Goal: Task Accomplishment & Management: Complete application form

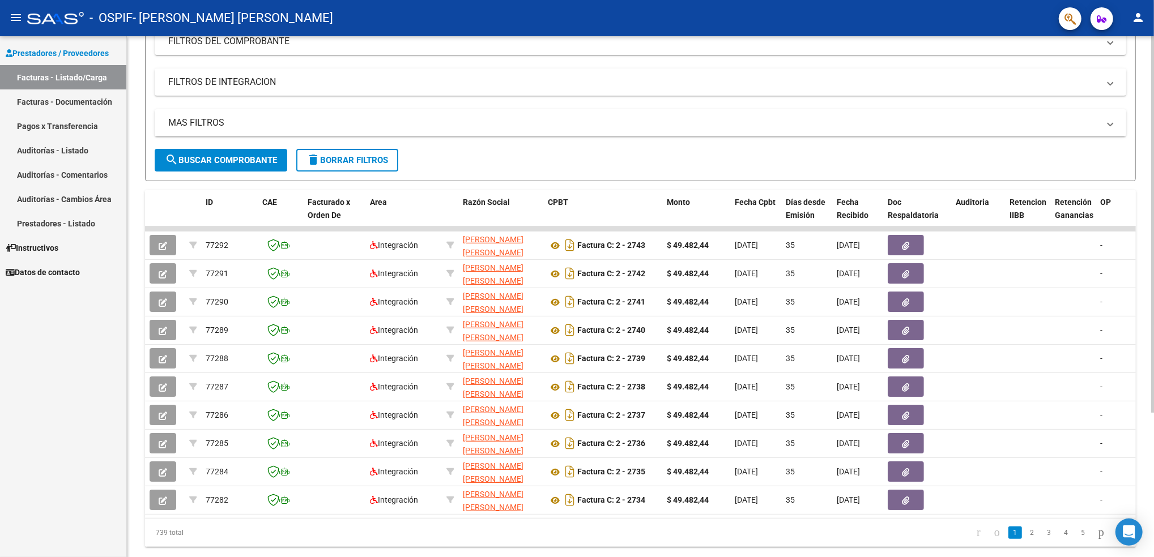
scroll to position [201, 0]
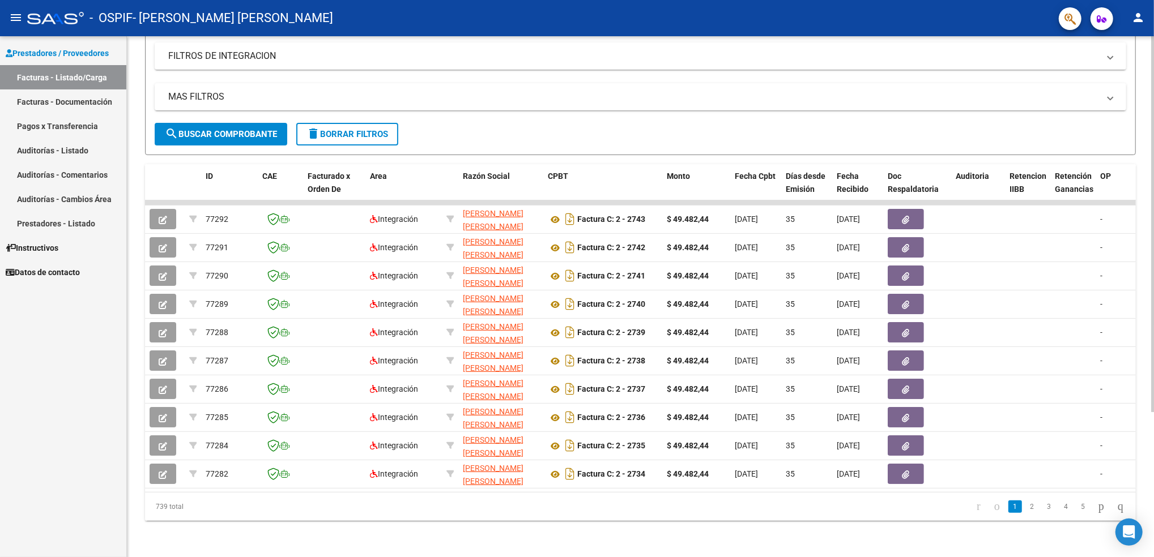
click at [1153, 371] on html "menu - OSPIF - [PERSON_NAME] [PERSON_NAME] person Prestadores / Proveedores Fac…" at bounding box center [577, 278] width 1154 height 557
click at [1025, 509] on link "2" at bounding box center [1032, 507] width 14 height 12
click at [992, 506] on icon "go to previous page" at bounding box center [996, 506] width 9 height 14
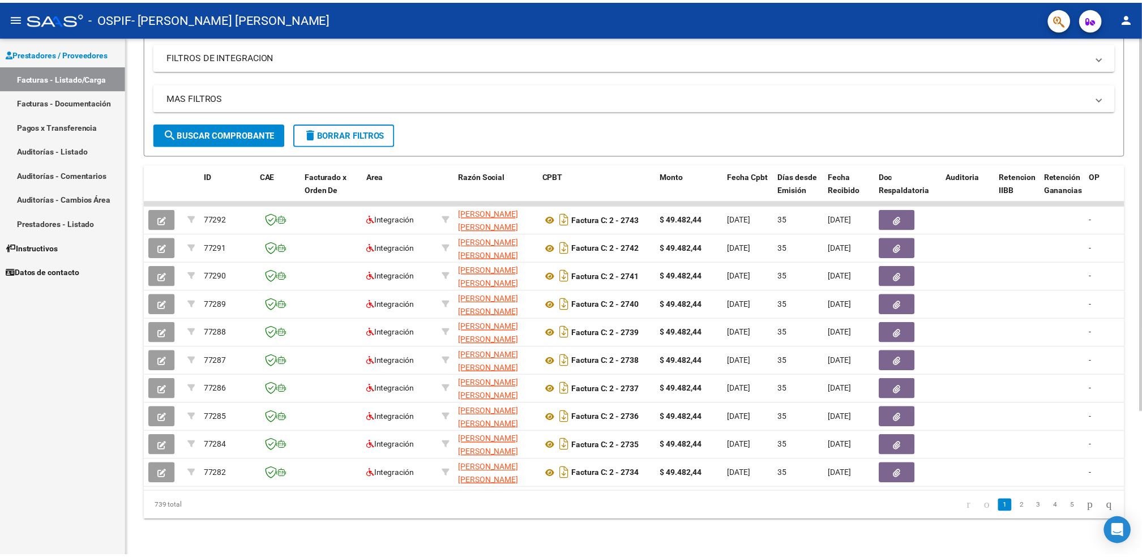
scroll to position [0, 0]
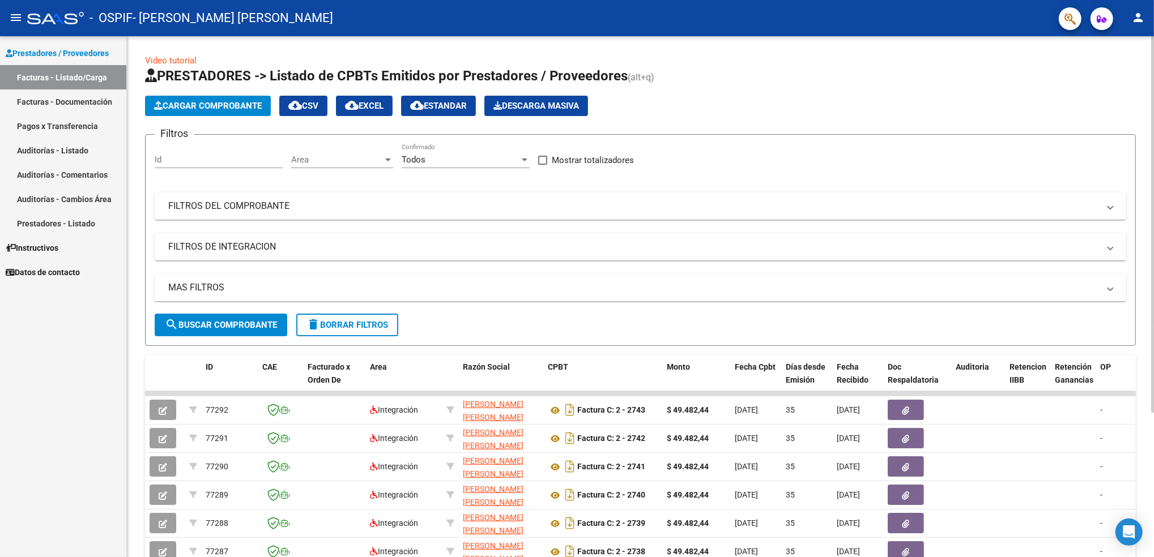
click at [1153, 143] on html "menu - OSPIF - [PERSON_NAME] [PERSON_NAME] person Prestadores / Proveedores Fac…" at bounding box center [577, 278] width 1154 height 557
click at [200, 101] on span "Cargar Comprobante" at bounding box center [208, 106] width 108 height 10
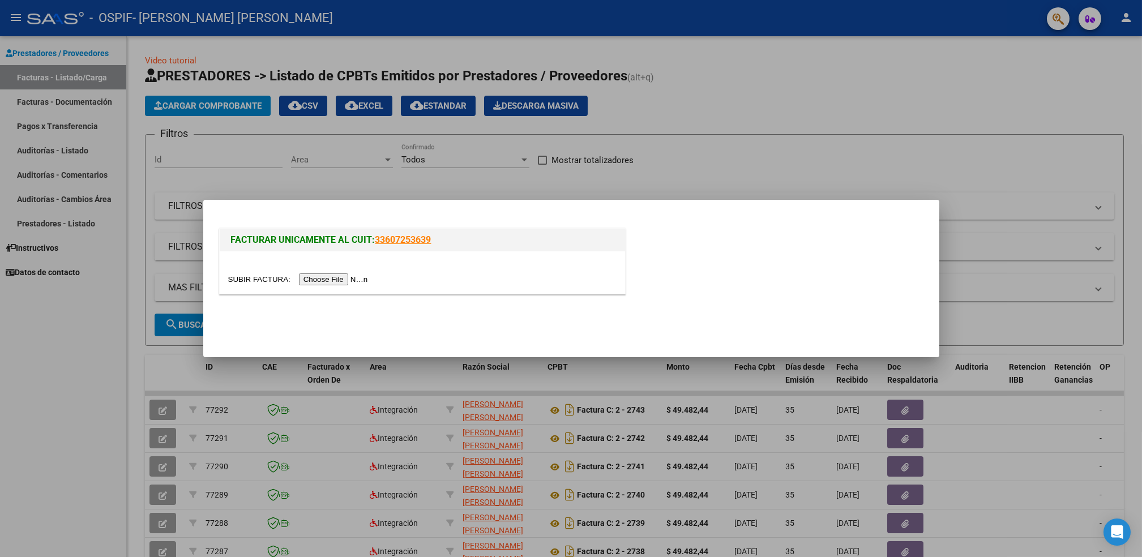
click at [322, 281] on input "file" at bounding box center [299, 280] width 143 height 12
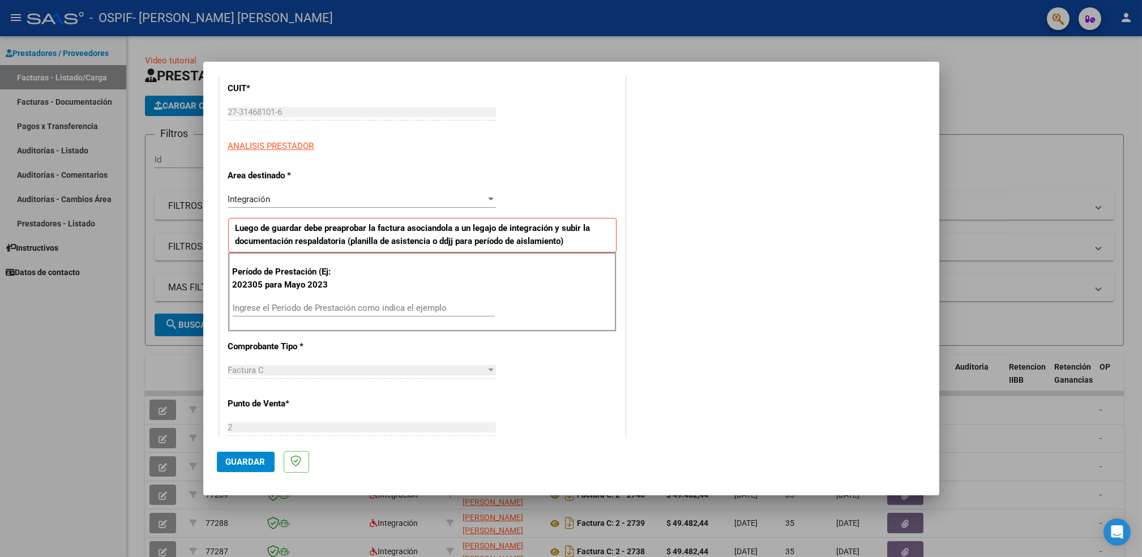
scroll to position [197, 0]
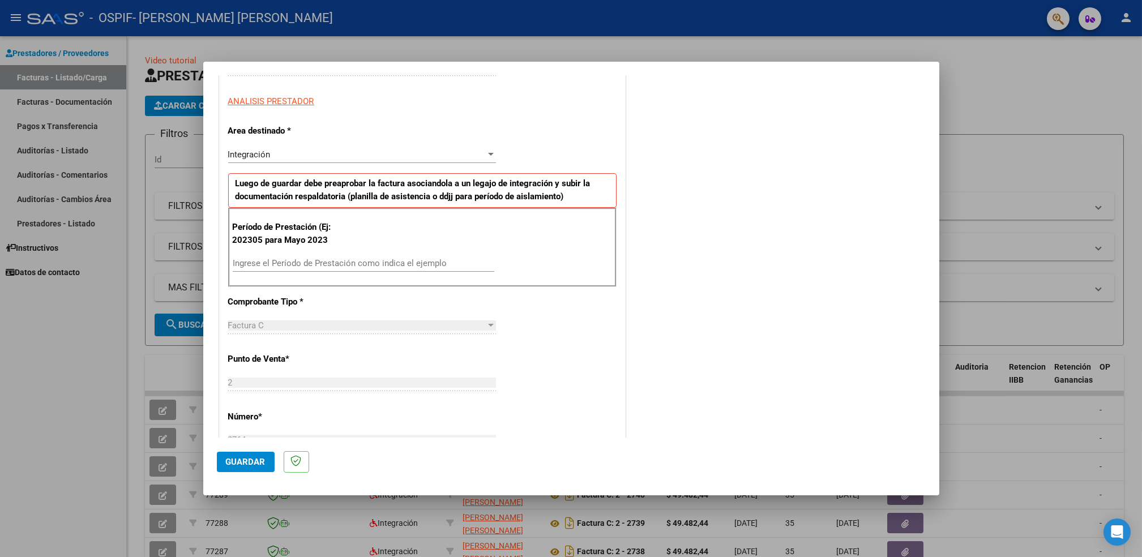
click at [319, 256] on div "Ingrese el Período de Prestación como indica el ejemplo" at bounding box center [364, 263] width 262 height 17
click at [308, 262] on input "Ingrese el Período de Prestación como indica el ejemplo" at bounding box center [364, 263] width 262 height 10
type input "202507"
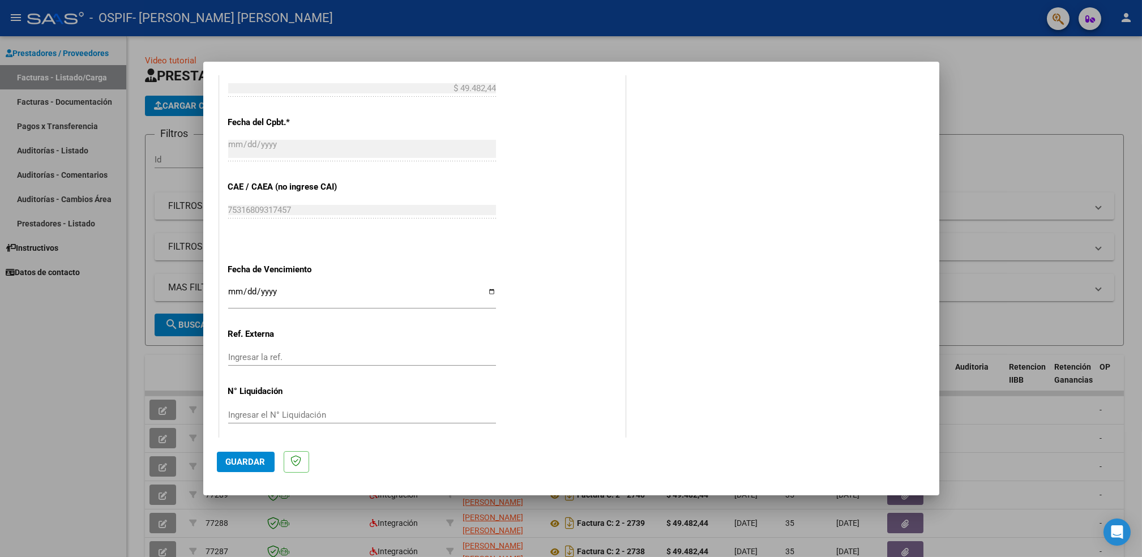
scroll to position [613, 0]
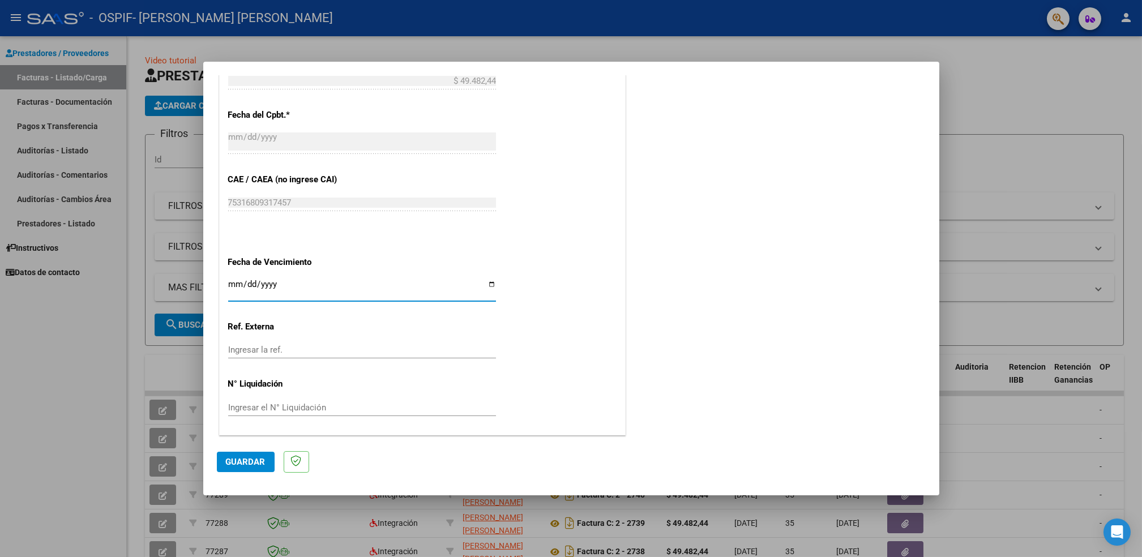
click at [488, 286] on input "Ingresar la fecha" at bounding box center [362, 289] width 268 height 18
type input "[DATE]"
click at [253, 459] on span "Guardar" at bounding box center [246, 462] width 40 height 10
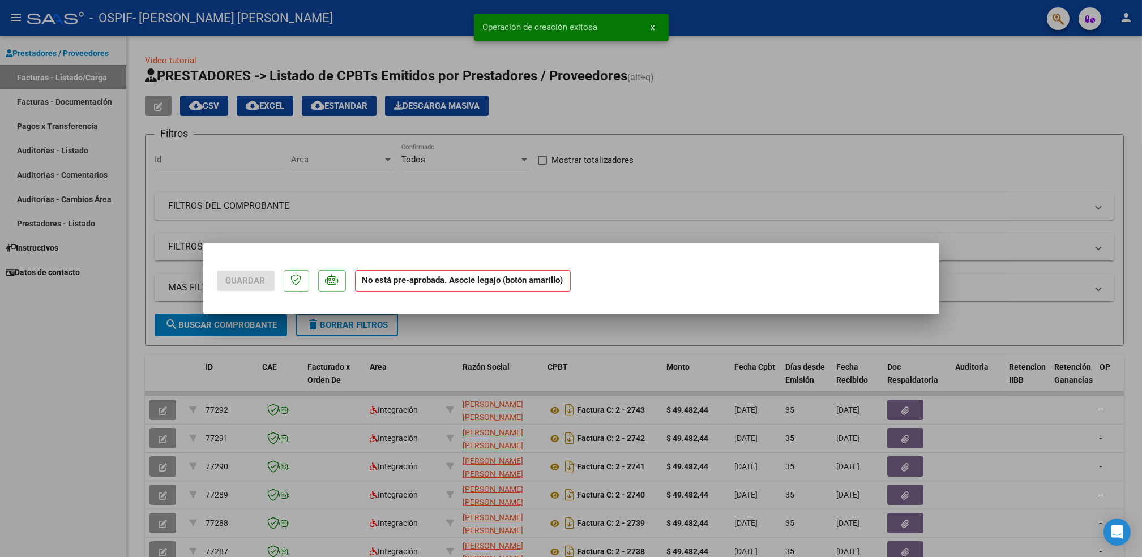
scroll to position [0, 0]
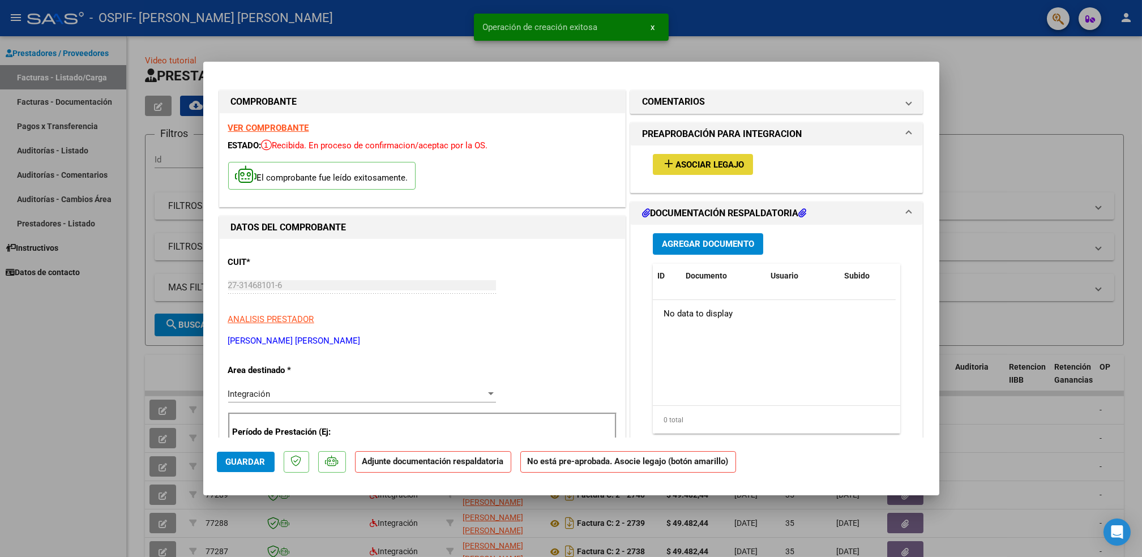
click at [702, 159] on button "add Asociar Legajo" at bounding box center [703, 164] width 100 height 21
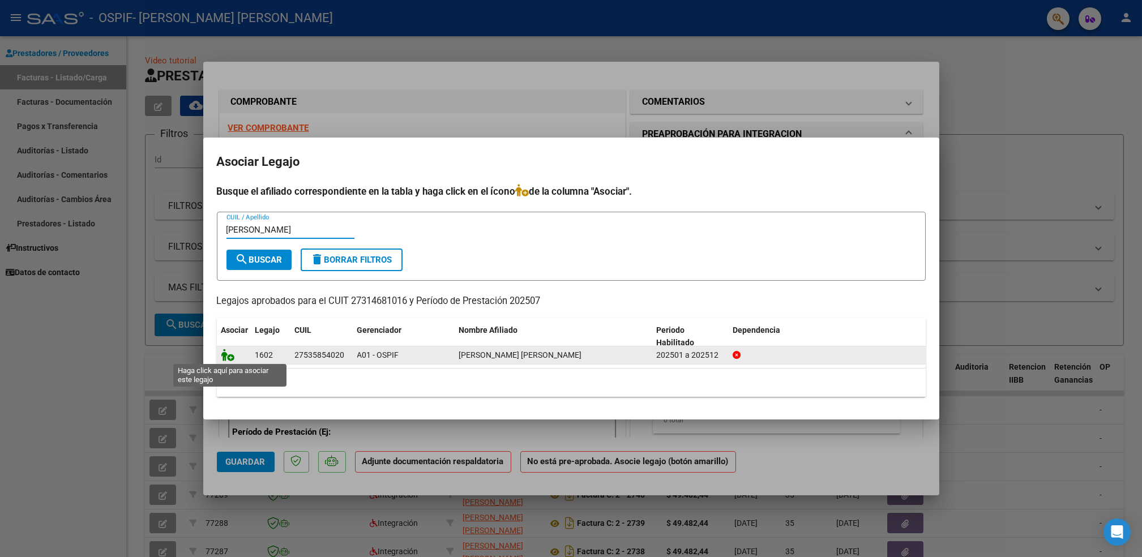
type input "[PERSON_NAME]"
click at [228, 360] on icon at bounding box center [228, 355] width 14 height 12
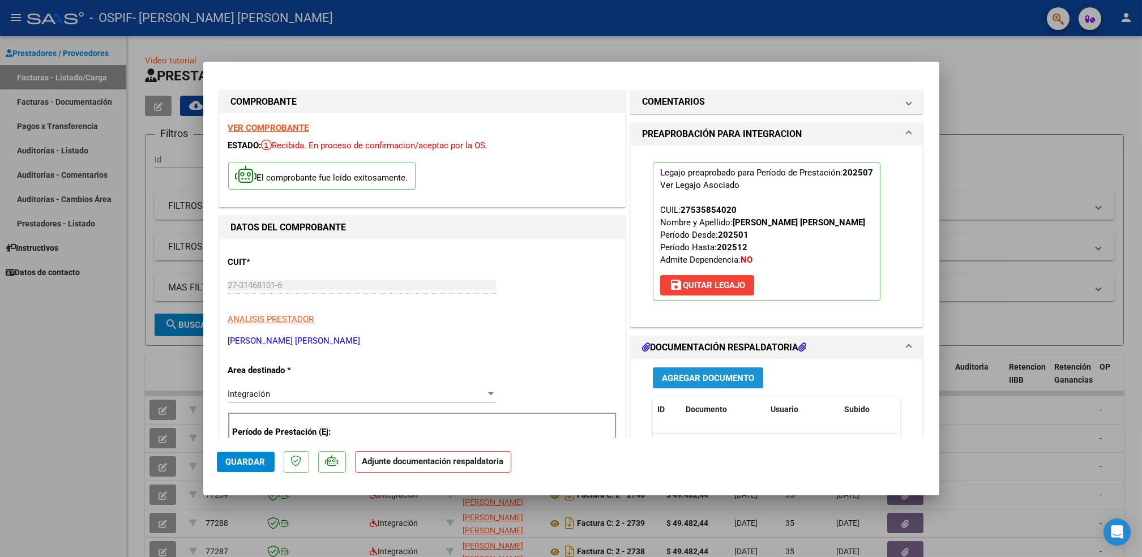
click at [720, 379] on span "Agregar Documento" at bounding box center [708, 378] width 92 height 10
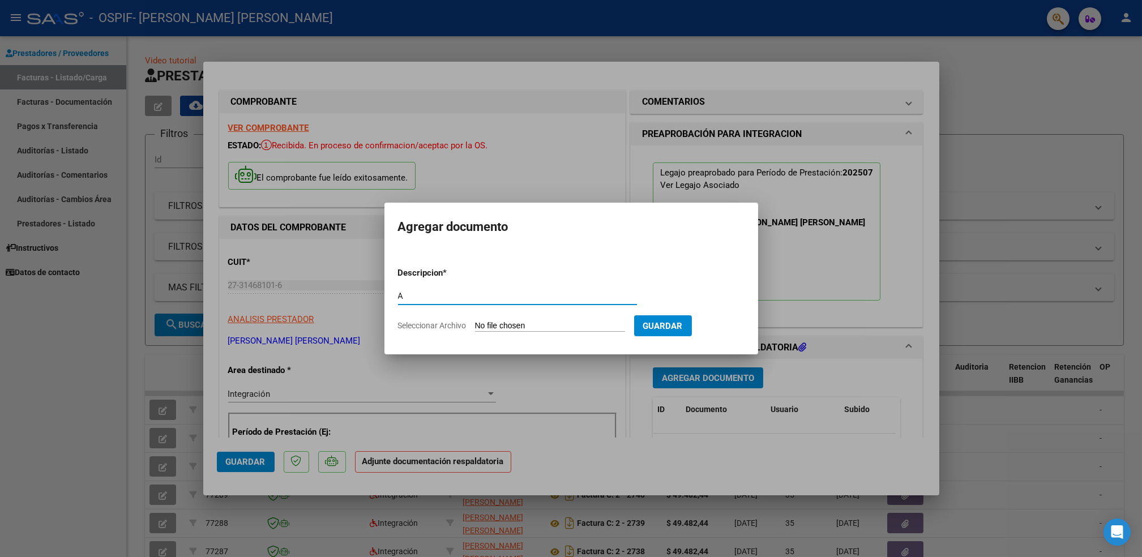
type input "a"
click at [523, 326] on input "Seleccionar Archivo" at bounding box center [550, 326] width 150 height 11
type input "C:\fakepath\[PERSON_NAME].pdf"
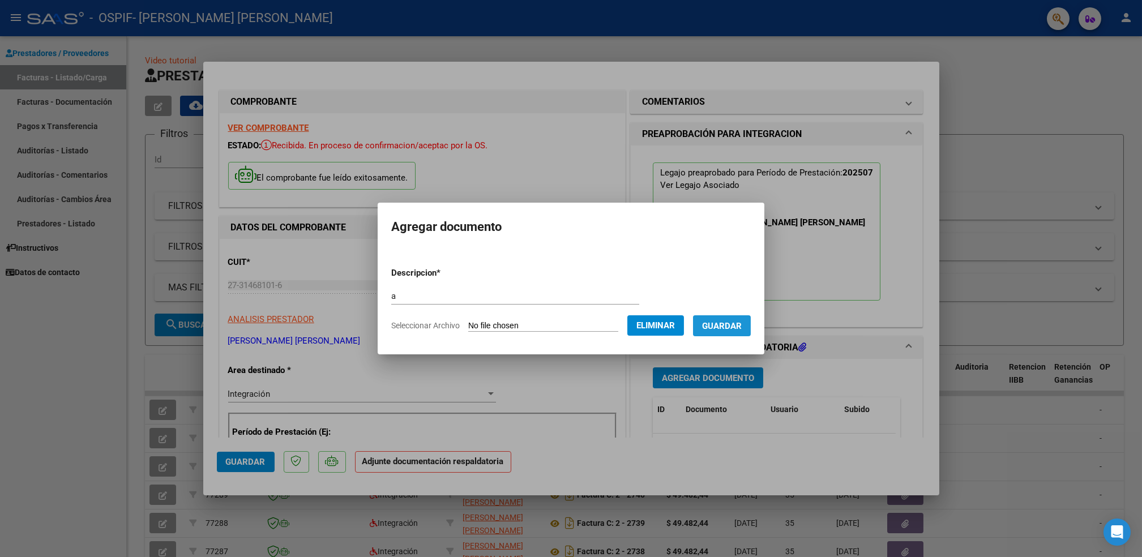
click at [730, 328] on span "Guardar" at bounding box center [722, 326] width 40 height 10
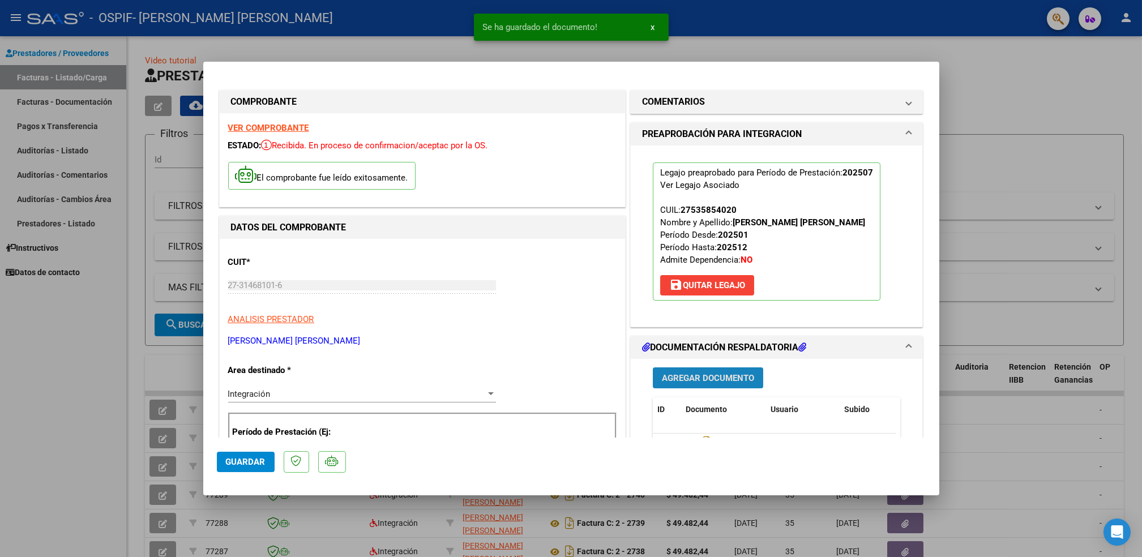
click at [719, 378] on span "Agregar Documento" at bounding box center [708, 378] width 92 height 10
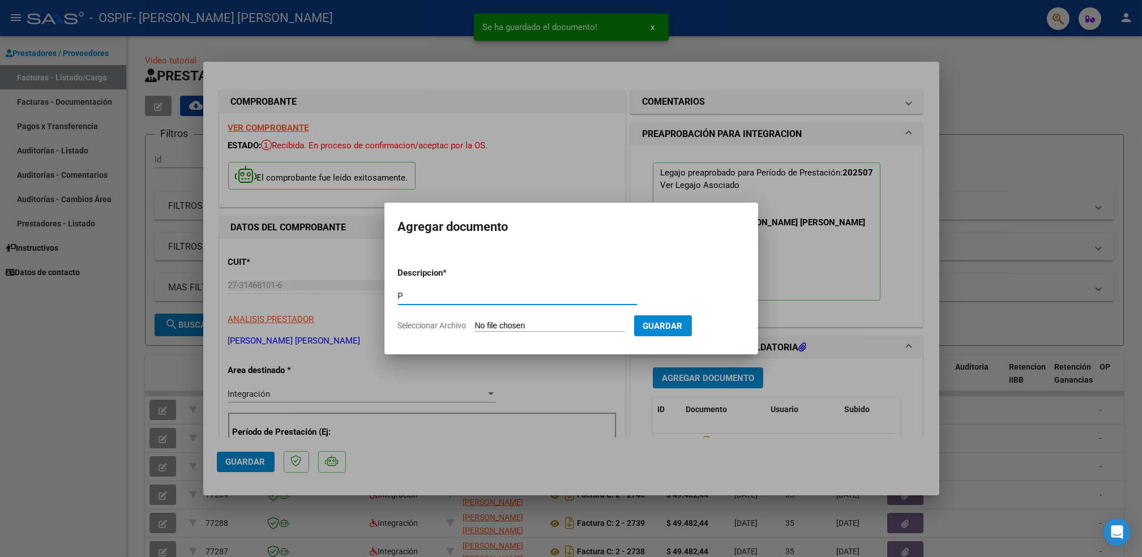
type input "p"
click at [528, 322] on input "Seleccionar Archivo" at bounding box center [550, 326] width 150 height 11
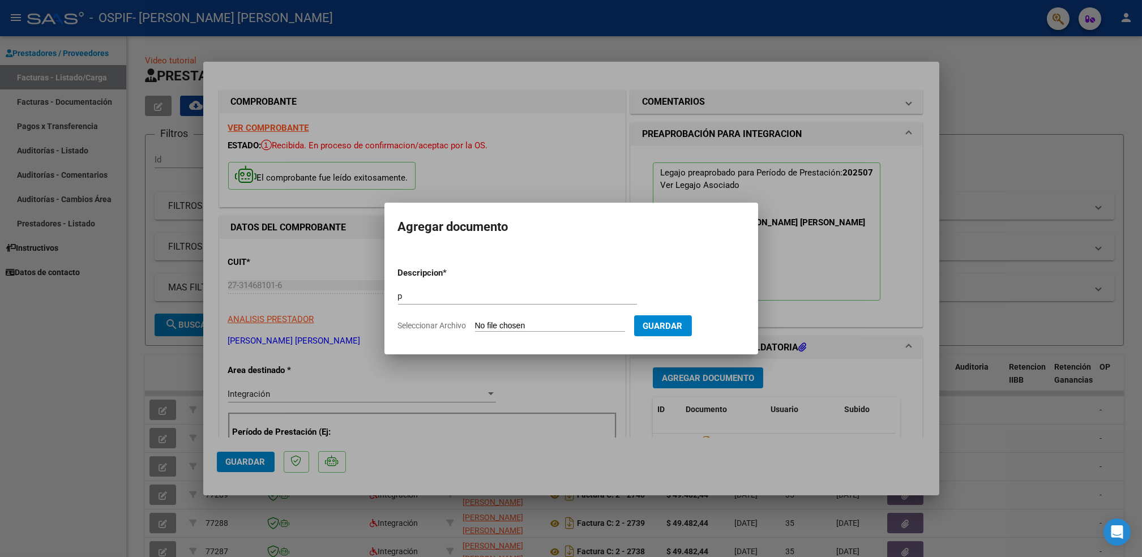
type input "C:\fakepath\[PERSON_NAME].png"
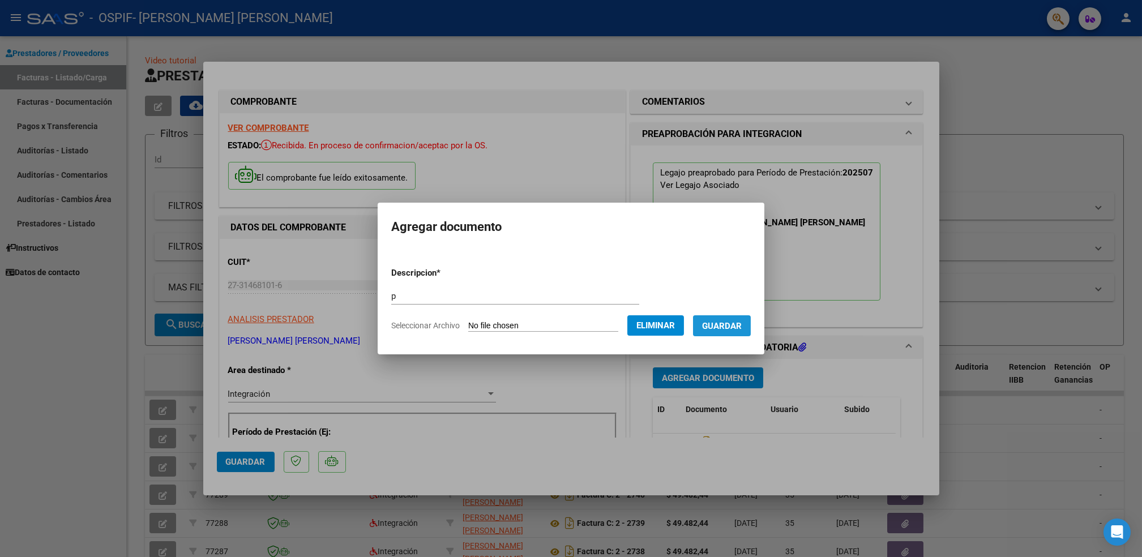
click at [726, 330] on span "Guardar" at bounding box center [722, 326] width 40 height 10
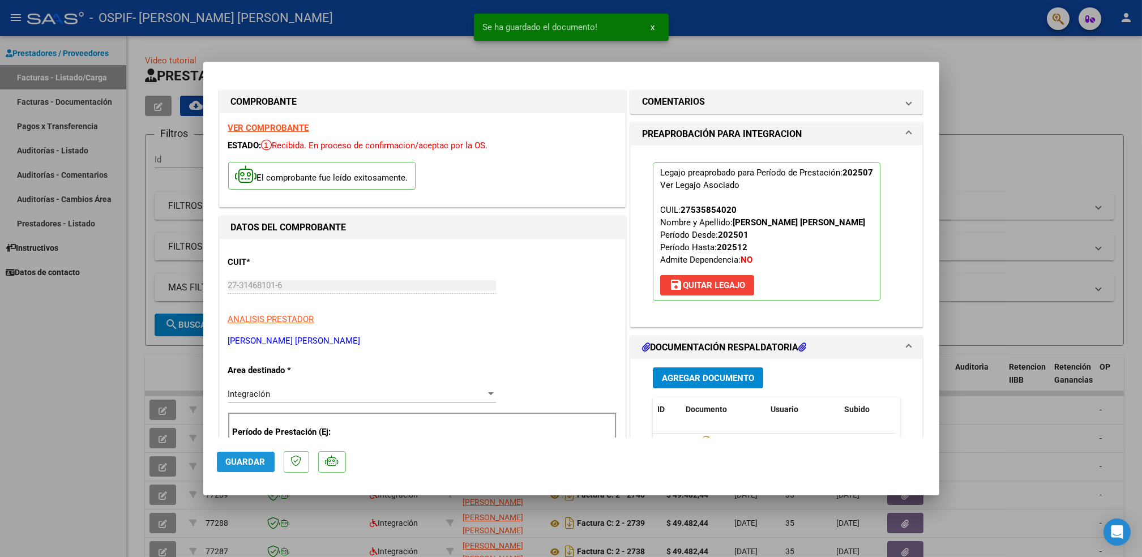
click at [240, 453] on button "Guardar" at bounding box center [246, 462] width 58 height 20
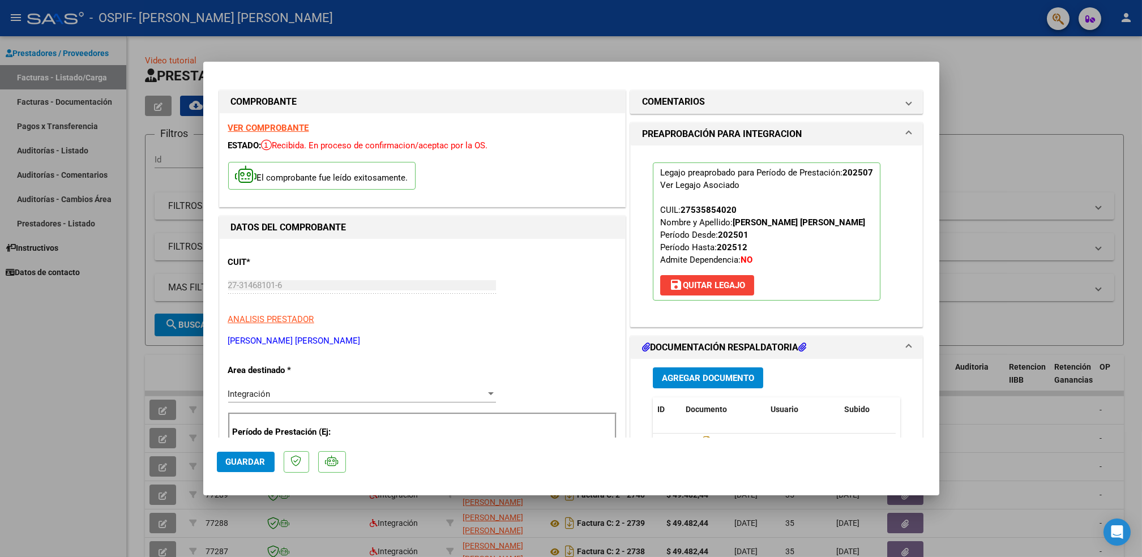
click at [47, 443] on div at bounding box center [571, 278] width 1142 height 557
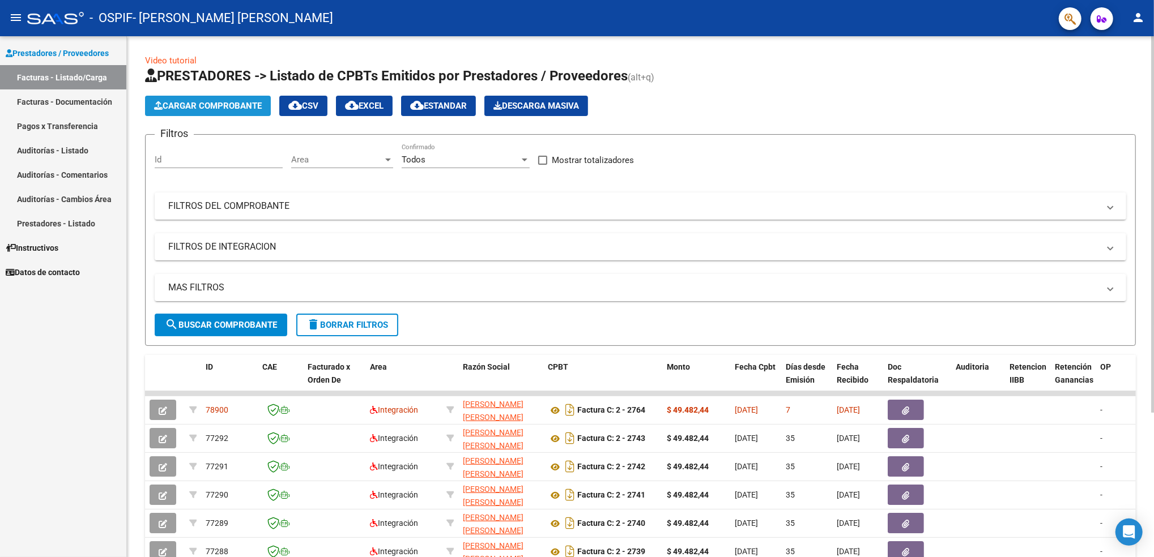
click at [217, 105] on span "Cargar Comprobante" at bounding box center [208, 106] width 108 height 10
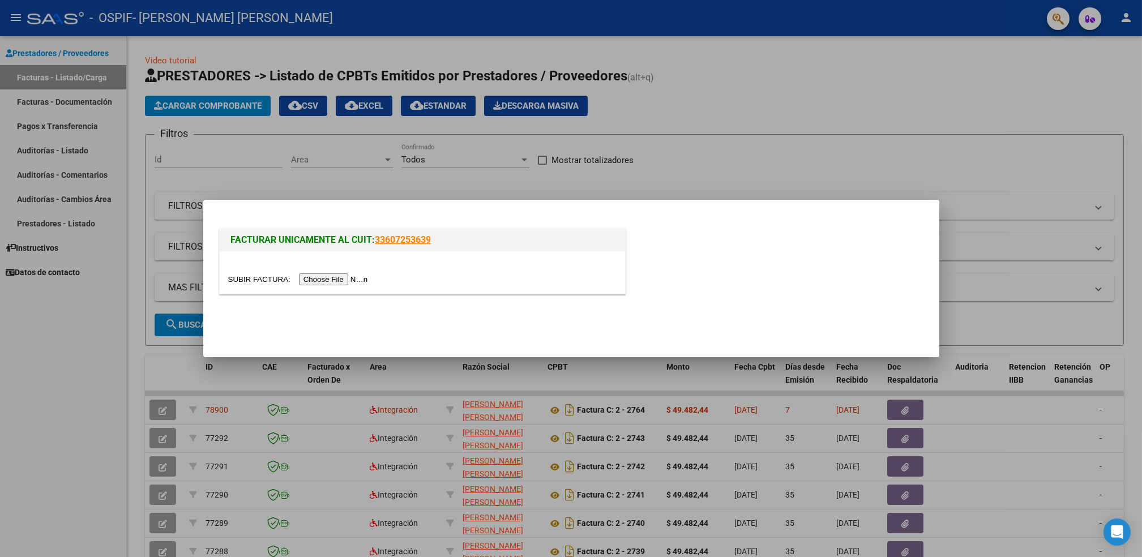
click at [323, 281] on input "file" at bounding box center [299, 280] width 143 height 12
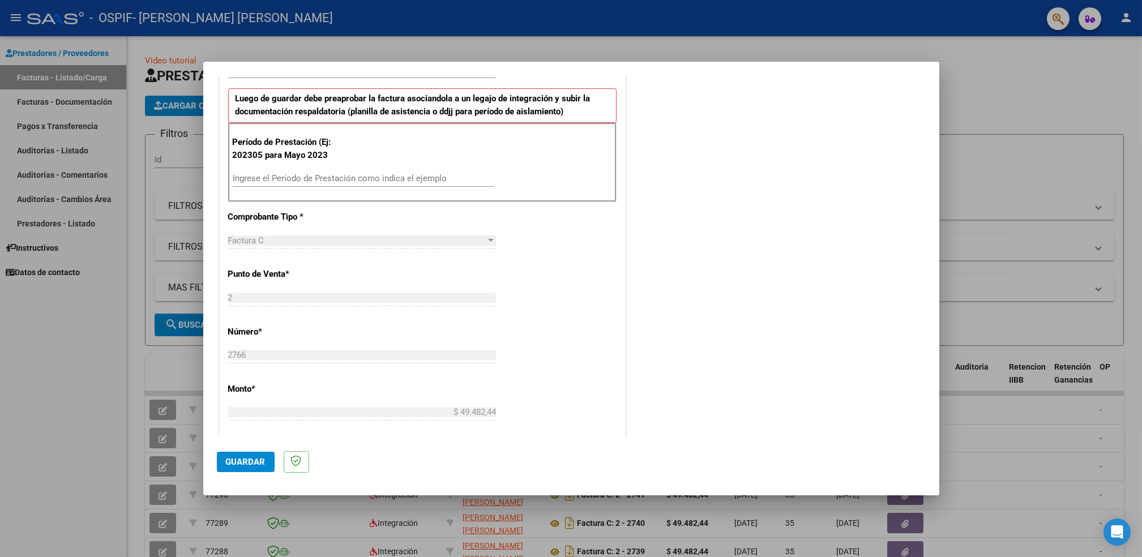
scroll to position [288, 0]
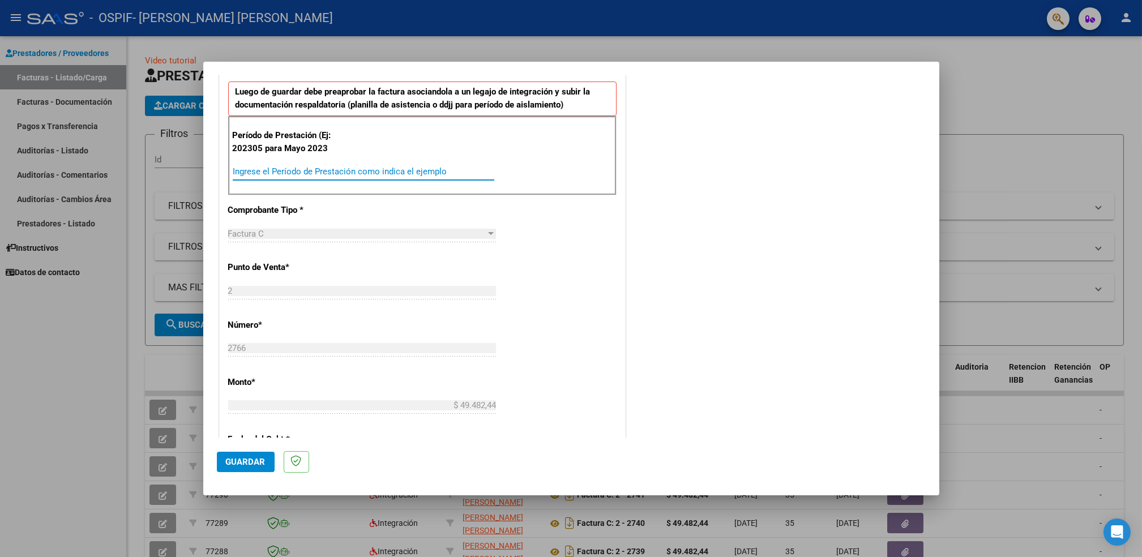
click at [416, 168] on input "Ingrese el Período de Prestación como indica el ejemplo" at bounding box center [364, 171] width 262 height 10
type input "202507"
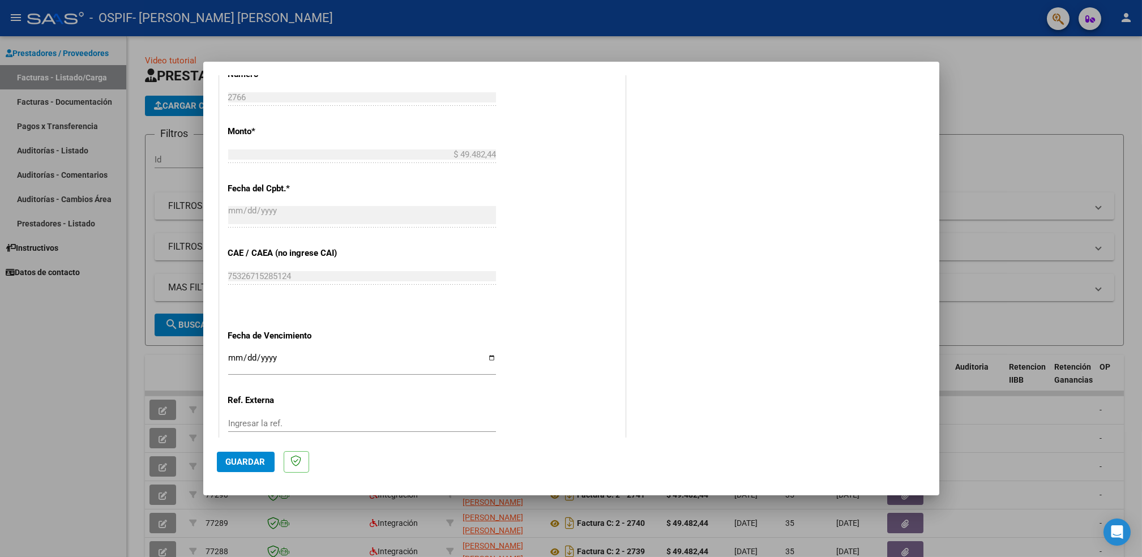
scroll to position [576, 0]
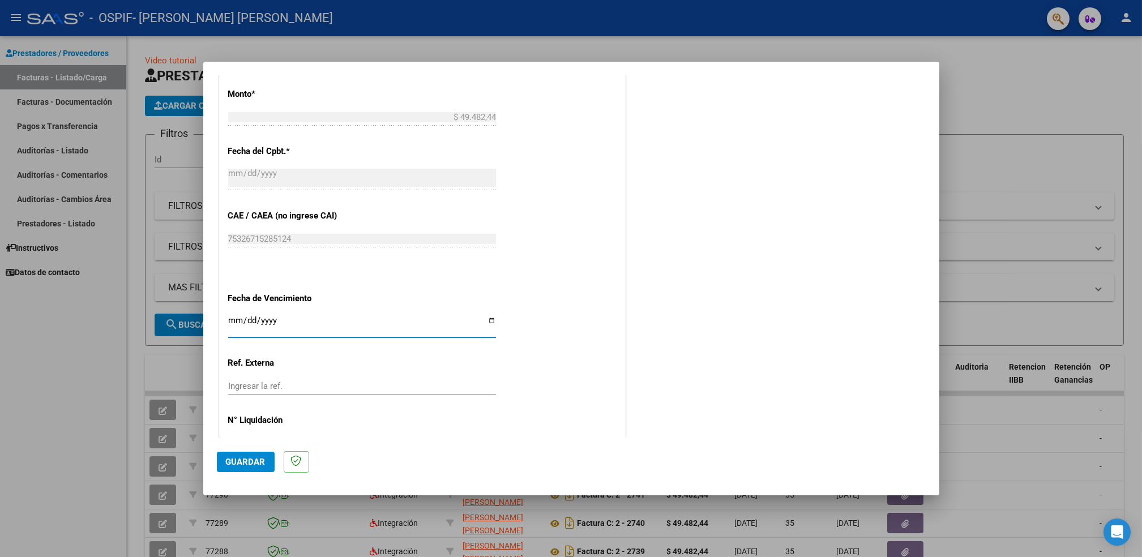
click at [491, 320] on input "Ingresar la fecha" at bounding box center [362, 325] width 268 height 18
type input "[DATE]"
click at [237, 469] on button "Guardar" at bounding box center [246, 462] width 58 height 20
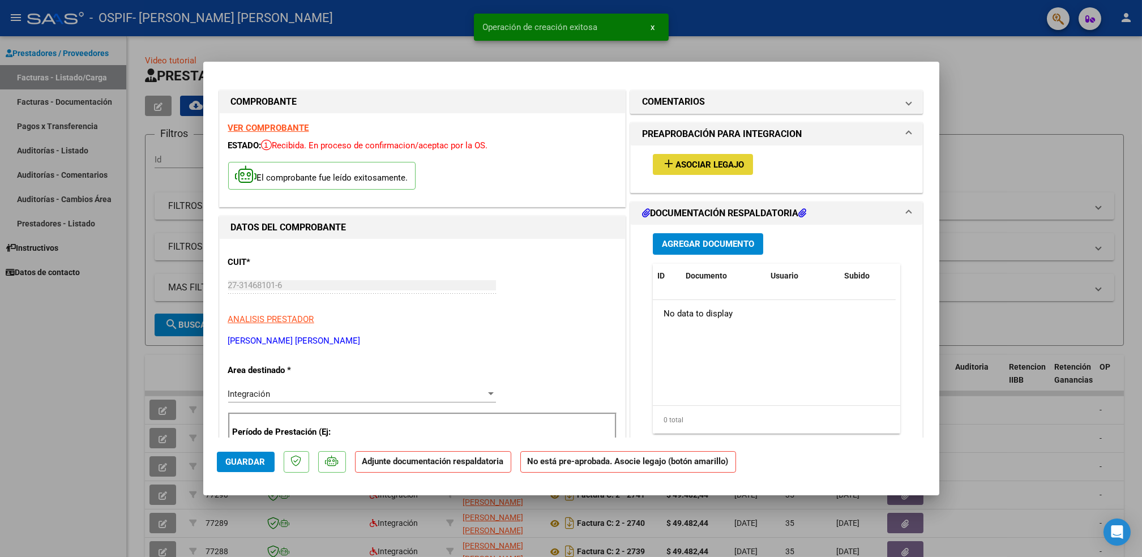
click at [701, 157] on button "add Asociar Legajo" at bounding box center [703, 164] width 100 height 21
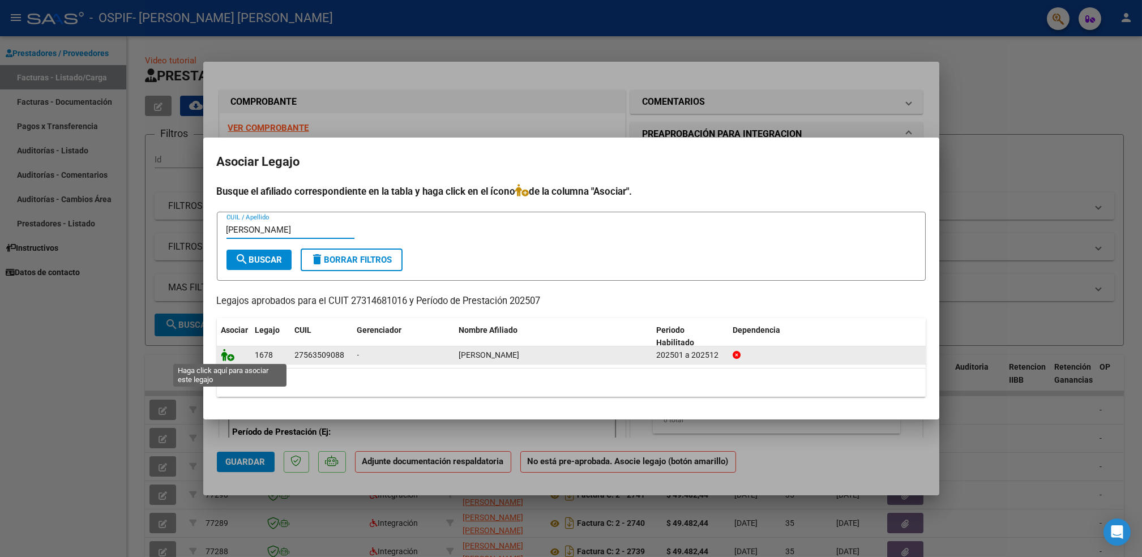
type input "[PERSON_NAME]"
click at [227, 358] on icon at bounding box center [228, 355] width 14 height 12
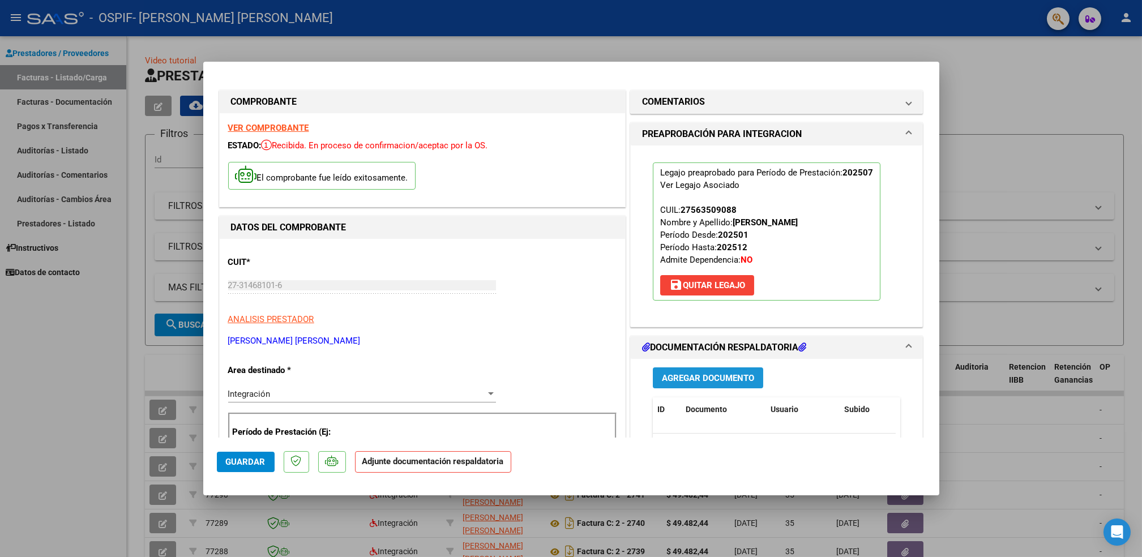
click at [708, 374] on span "Agregar Documento" at bounding box center [708, 378] width 92 height 10
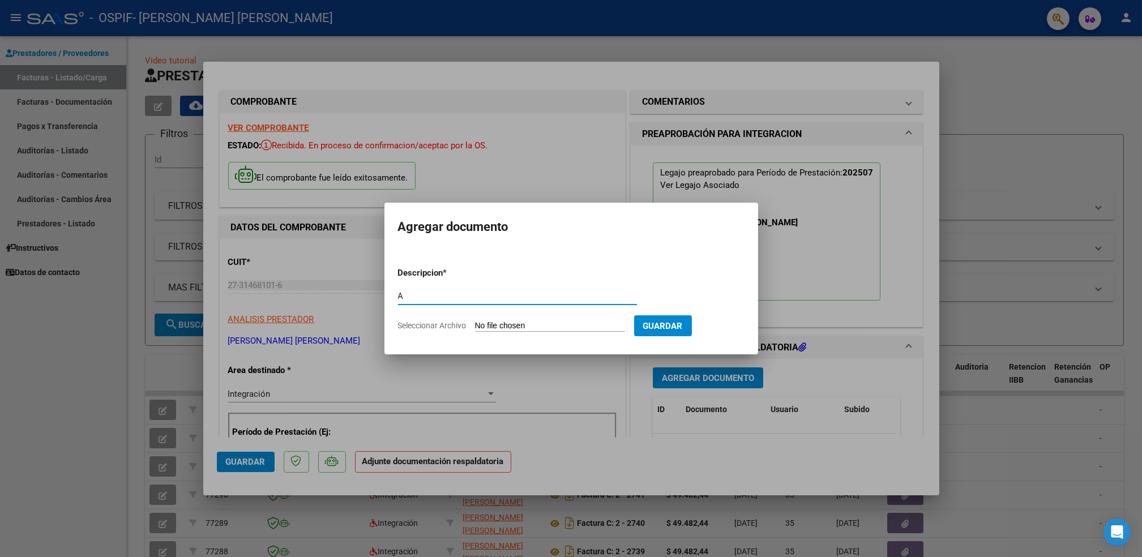
type input "a"
click at [501, 325] on input "Seleccionar Archivo" at bounding box center [550, 326] width 150 height 11
type input "C:\fakepath\[PERSON_NAME].pdf"
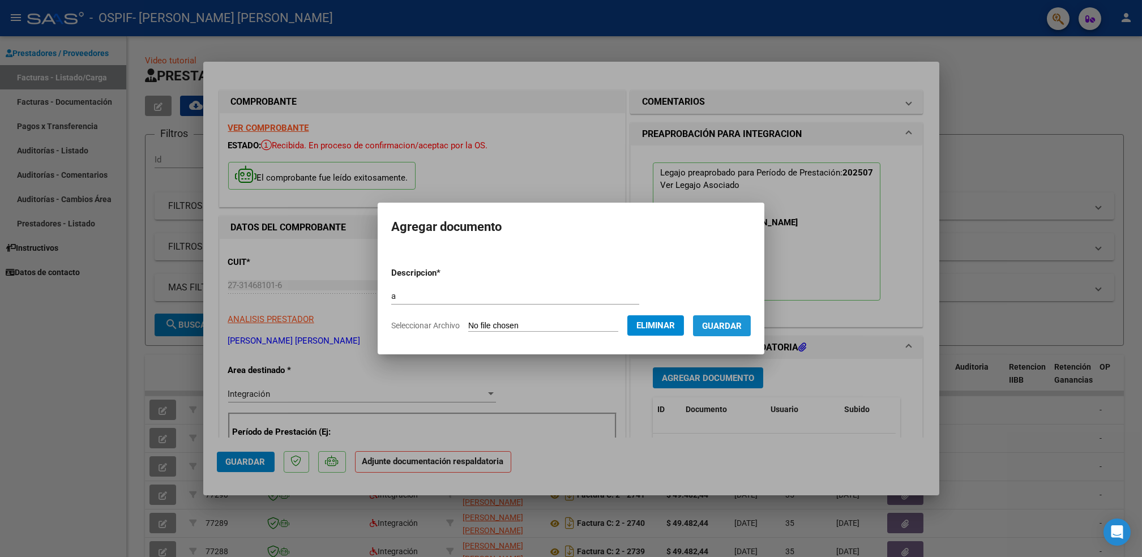
click at [737, 328] on span "Guardar" at bounding box center [722, 326] width 40 height 10
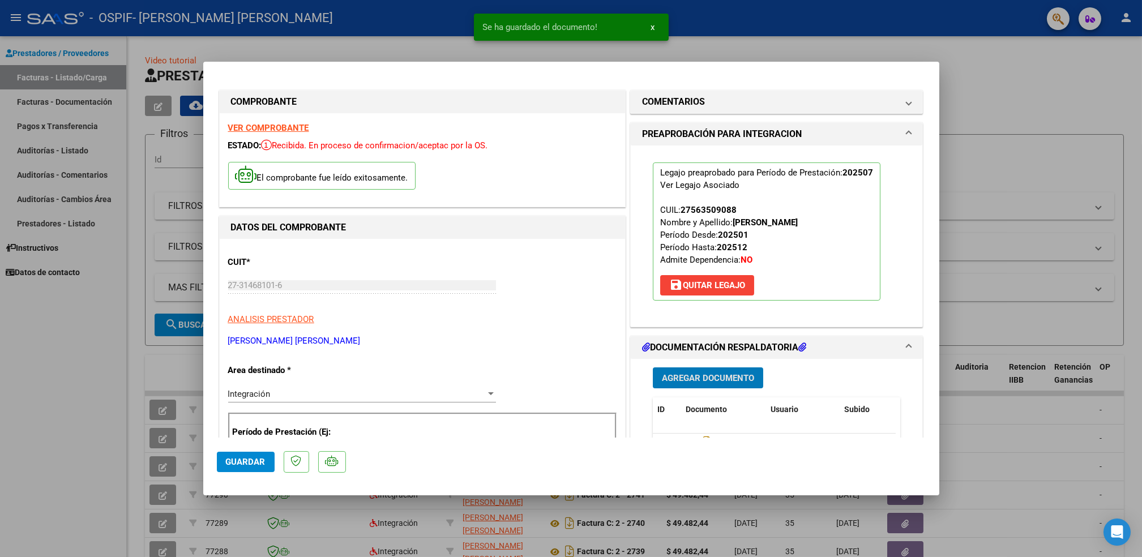
click at [719, 377] on span "Agregar Documento" at bounding box center [708, 378] width 92 height 10
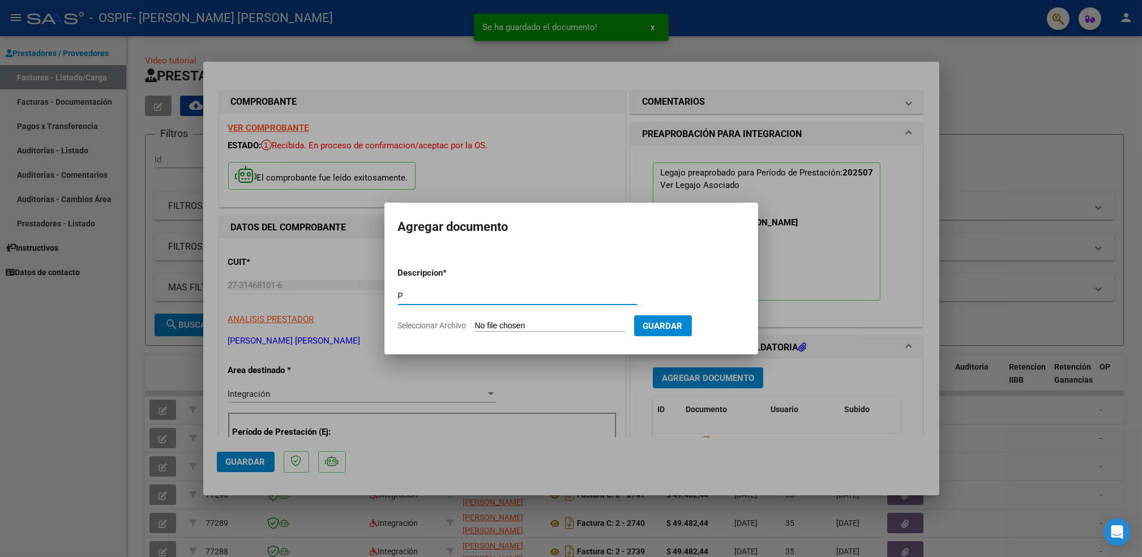
type input "p"
click at [531, 328] on input "Seleccionar Archivo" at bounding box center [550, 326] width 150 height 11
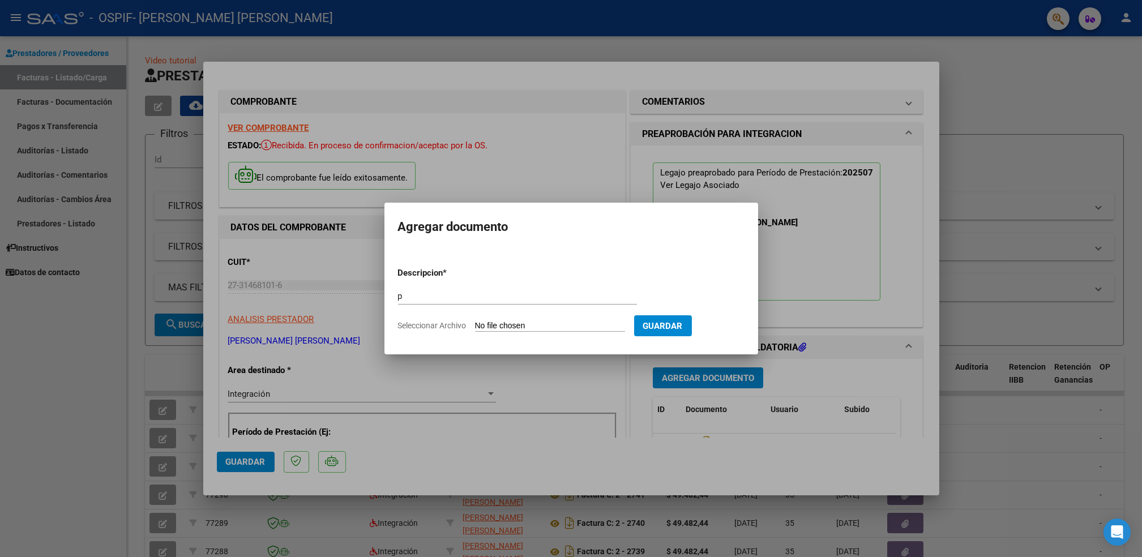
type input "C:\fakepath\barbozaagustina.png"
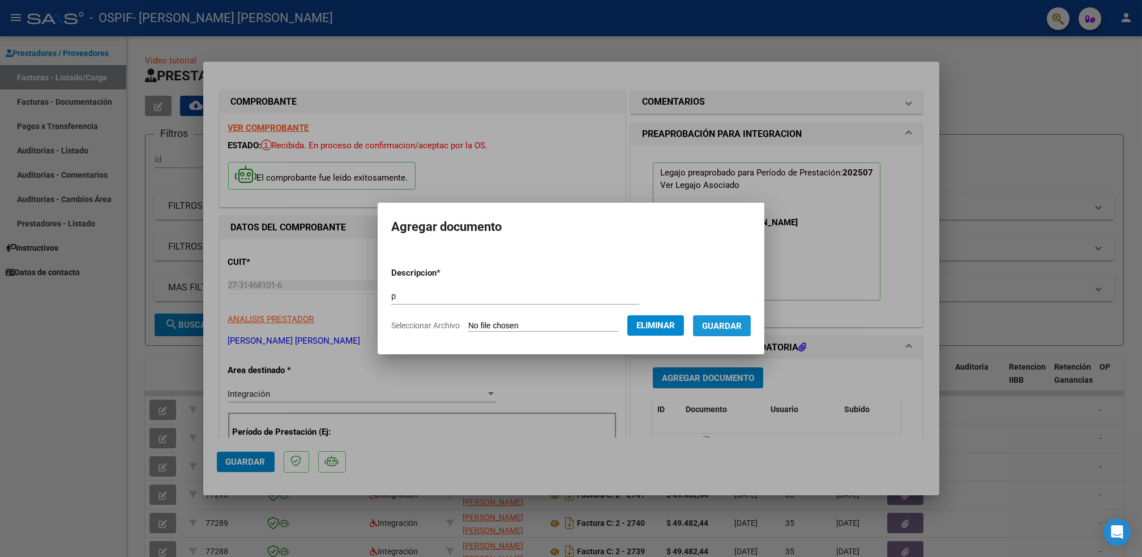
click at [715, 325] on span "Guardar" at bounding box center [722, 326] width 40 height 10
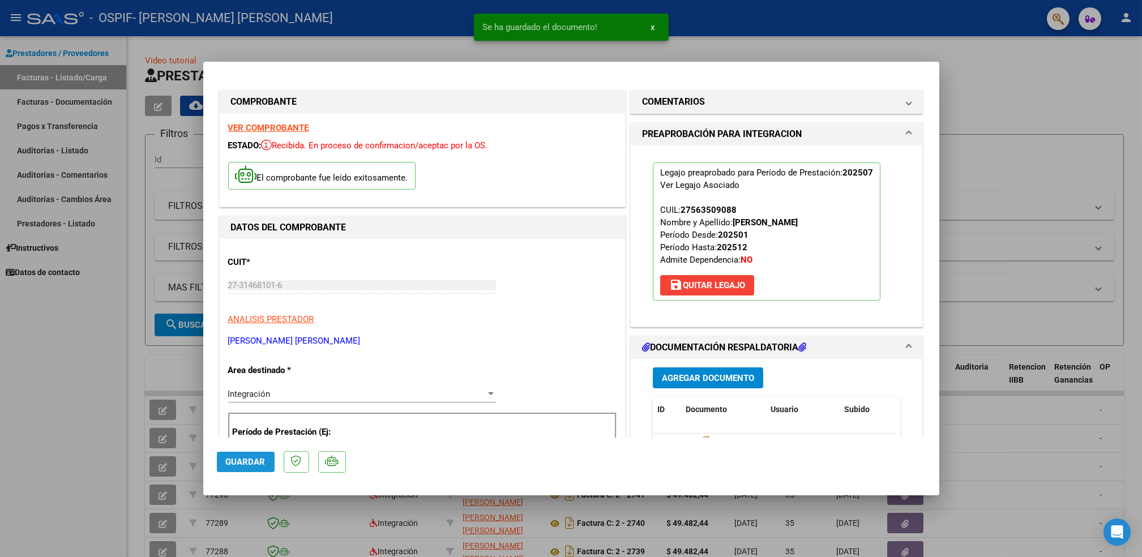
click at [247, 455] on button "Guardar" at bounding box center [246, 462] width 58 height 20
click at [71, 472] on div at bounding box center [571, 278] width 1142 height 557
type input "$ 0,00"
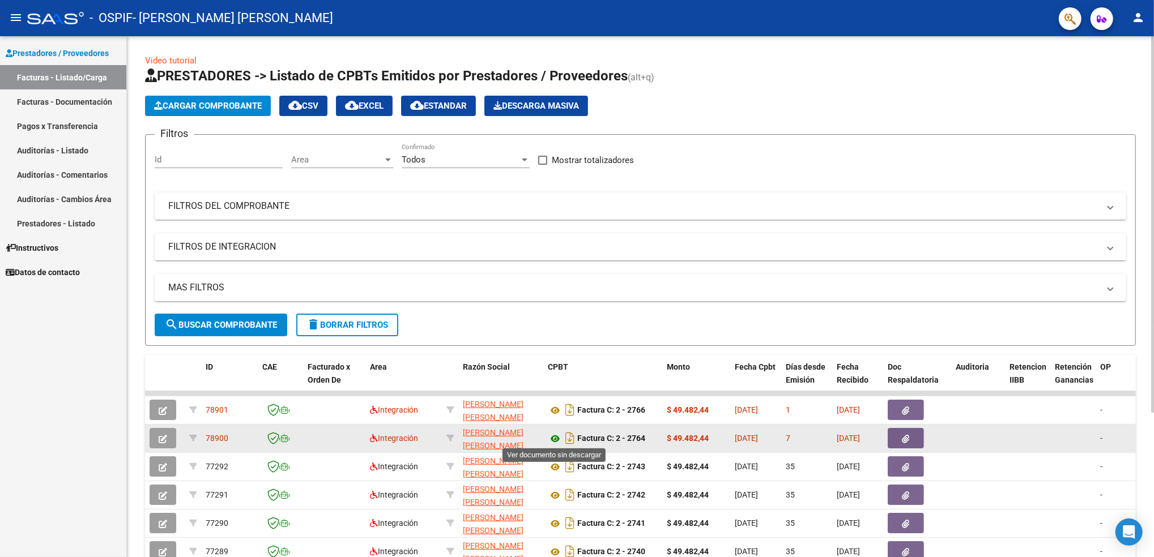
click at [554, 438] on icon at bounding box center [555, 439] width 15 height 14
click at [848, 435] on span "[DATE]" at bounding box center [847, 438] width 23 height 9
click at [905, 437] on icon "button" at bounding box center [905, 439] width 7 height 8
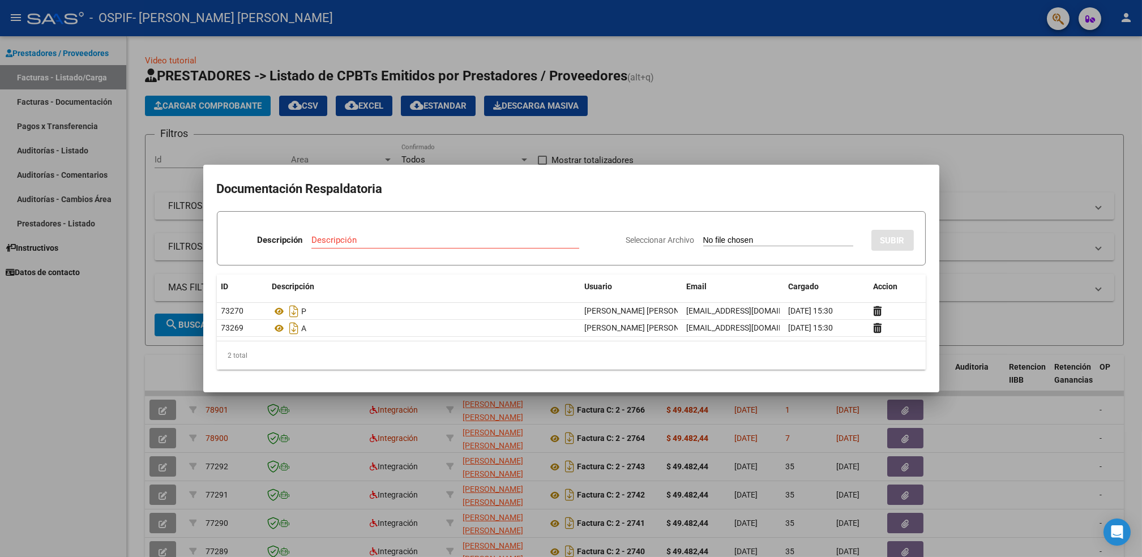
click at [834, 99] on div at bounding box center [571, 278] width 1142 height 557
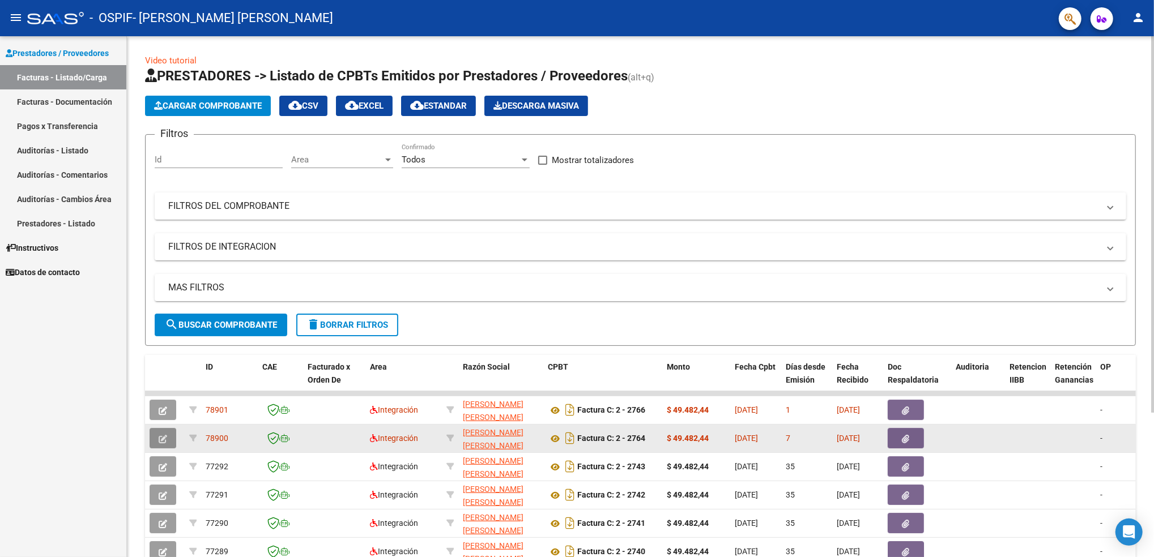
click at [164, 435] on icon "button" at bounding box center [163, 439] width 8 height 8
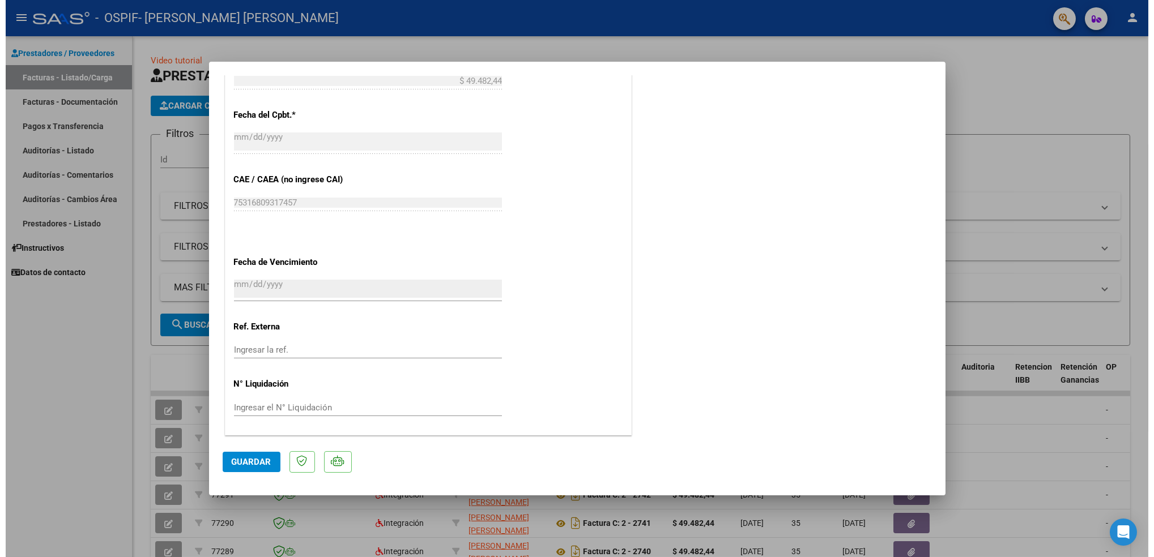
scroll to position [610, 0]
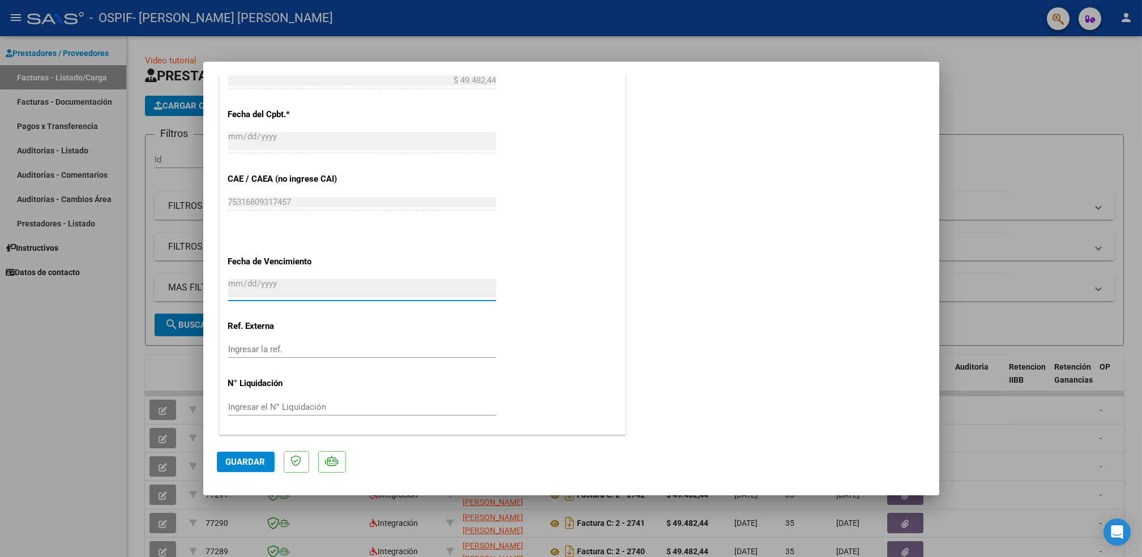
click at [309, 287] on input "[DATE]" at bounding box center [362, 288] width 268 height 18
click at [231, 465] on span "Guardar" at bounding box center [246, 462] width 40 height 10
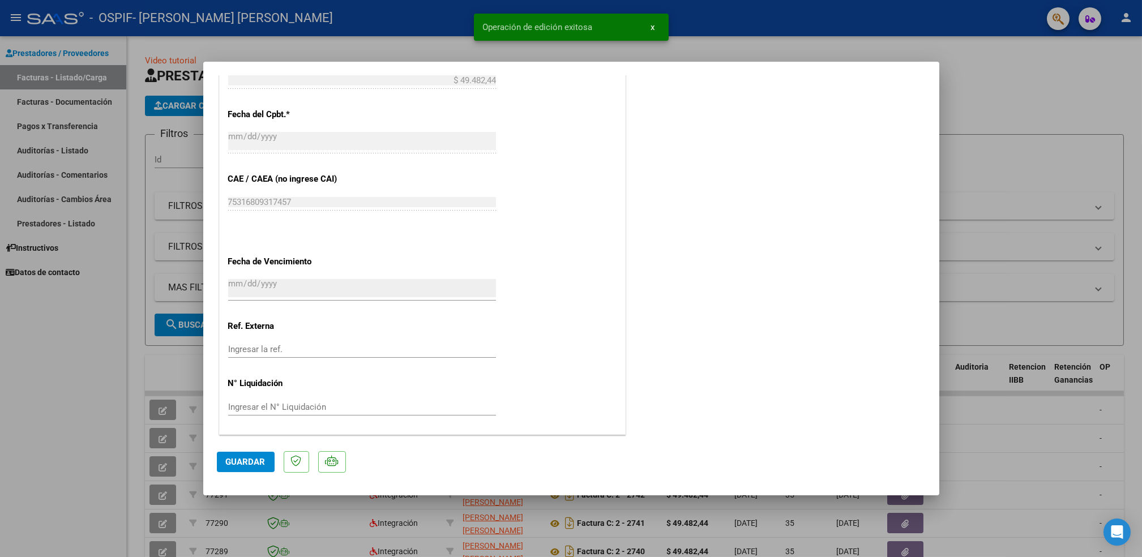
click at [62, 465] on div at bounding box center [571, 278] width 1142 height 557
type input "$ 0,00"
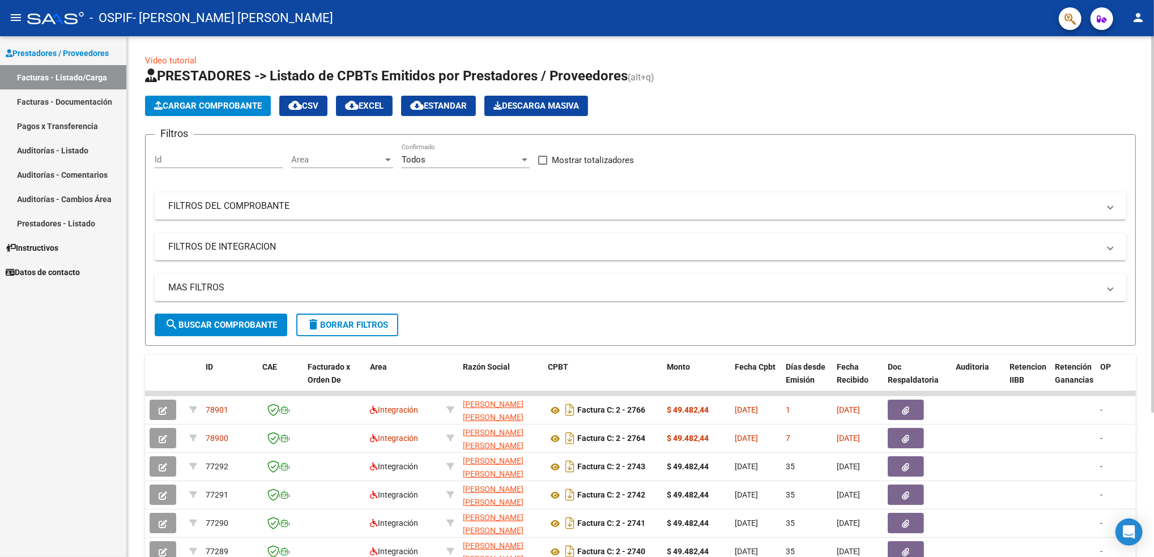
scroll to position [200, 0]
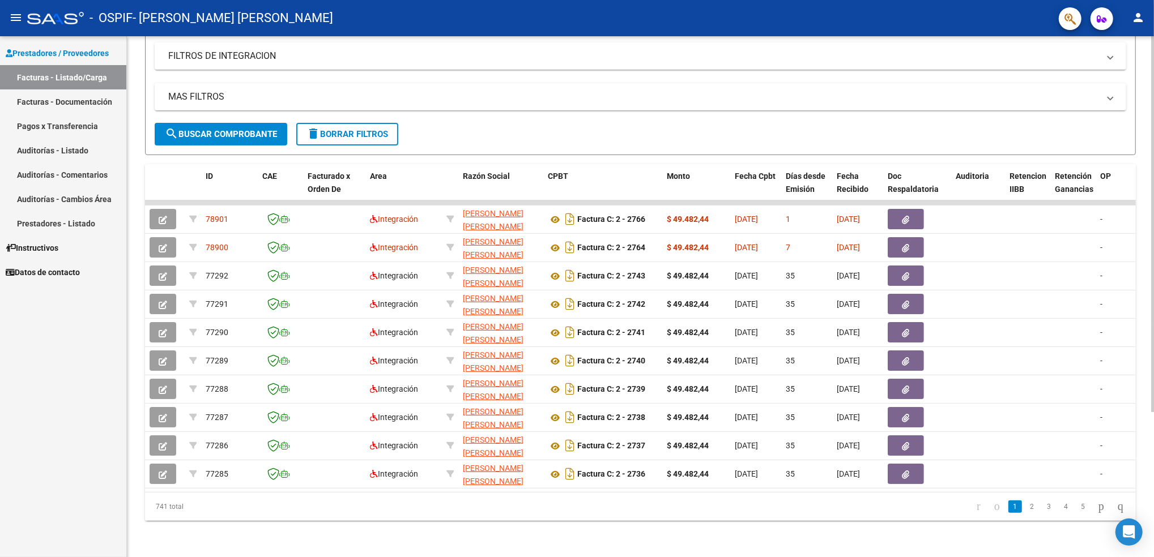
click at [1153, 468] on html "menu - OSPIF - [PERSON_NAME] [PERSON_NAME] person Prestadores / Proveedores Fac…" at bounding box center [577, 278] width 1154 height 557
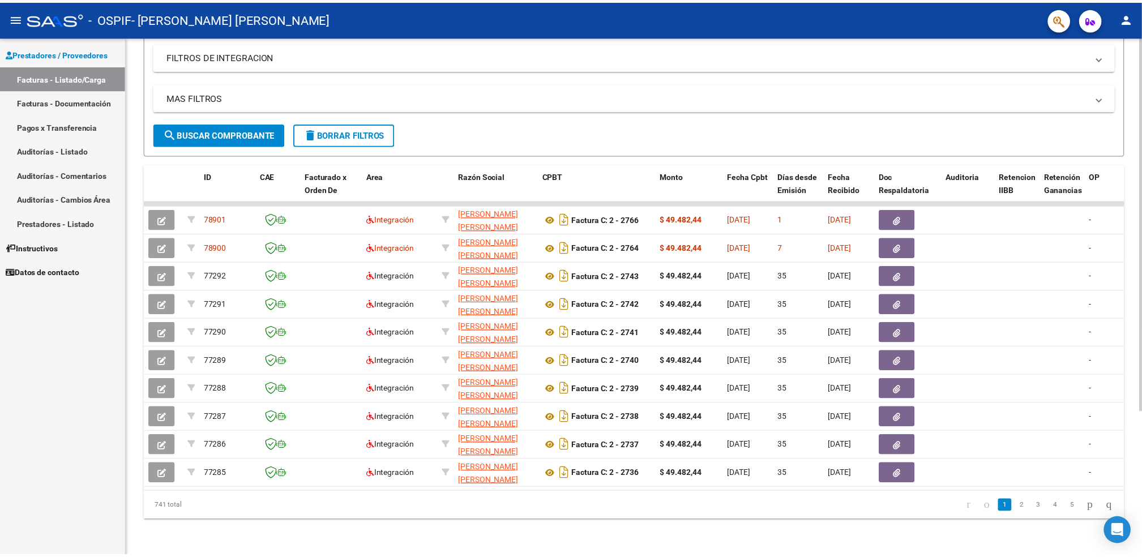
scroll to position [0, 0]
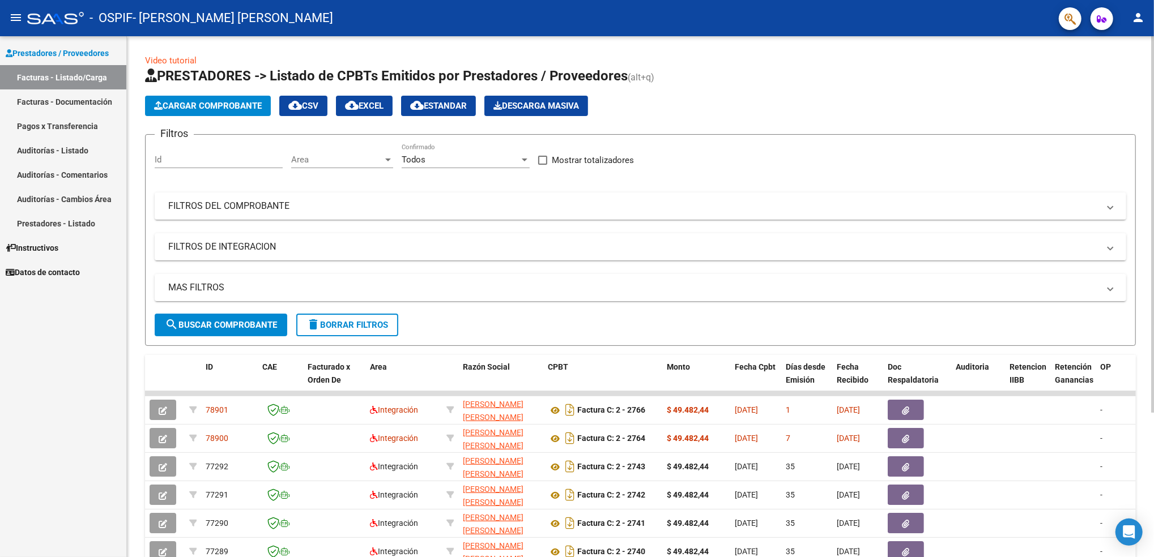
click at [1153, 69] on html "menu - OSPIF - [PERSON_NAME] [PERSON_NAME] person Prestadores / Proveedores Fac…" at bounding box center [577, 278] width 1154 height 557
click at [221, 103] on span "Cargar Comprobante" at bounding box center [208, 106] width 108 height 10
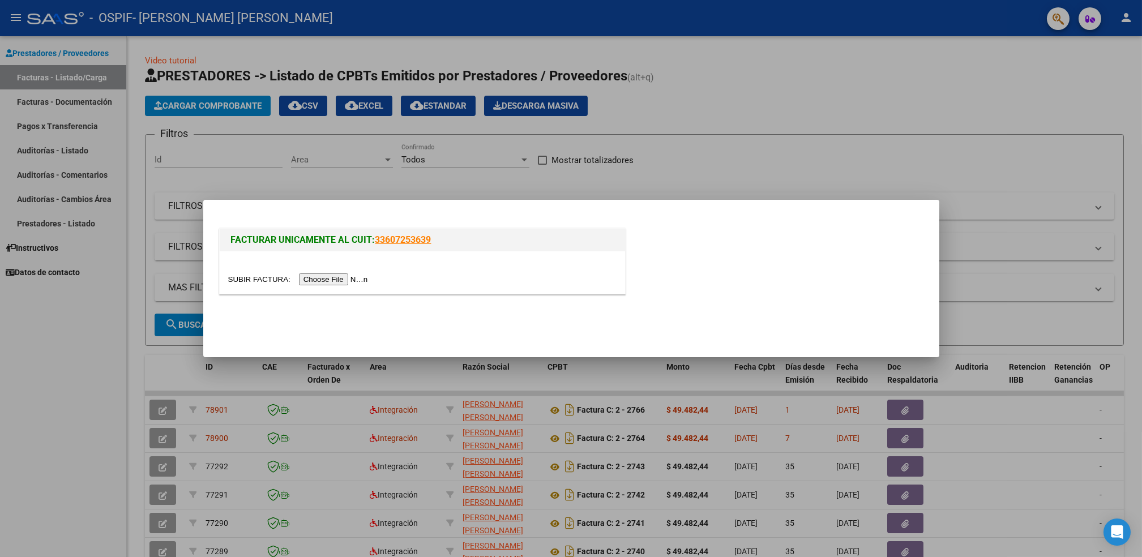
click at [330, 277] on input "file" at bounding box center [299, 280] width 143 height 12
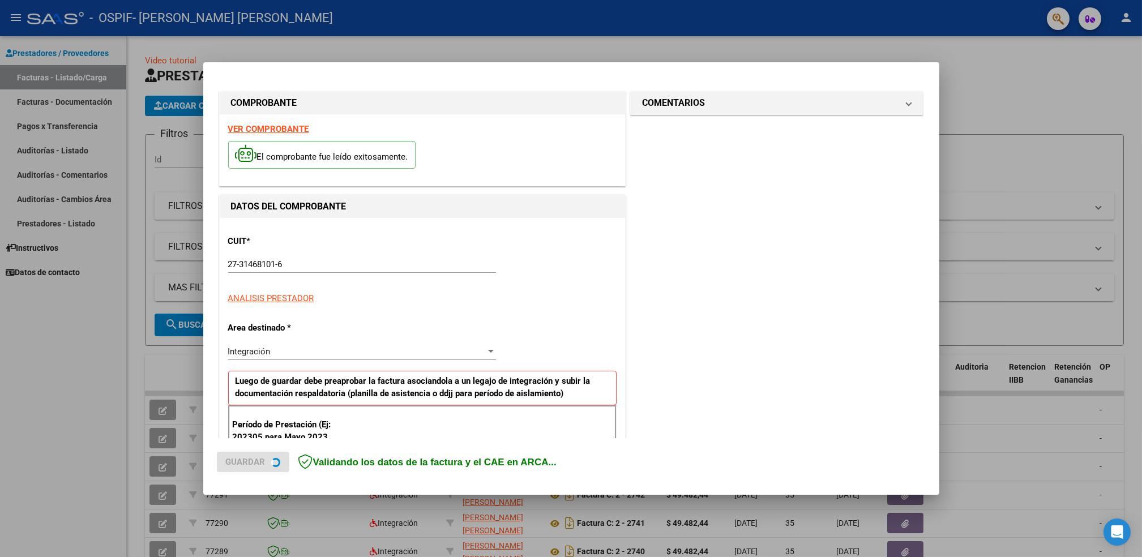
click at [266, 132] on strong "VER COMPROBANTE" at bounding box center [268, 129] width 81 height 10
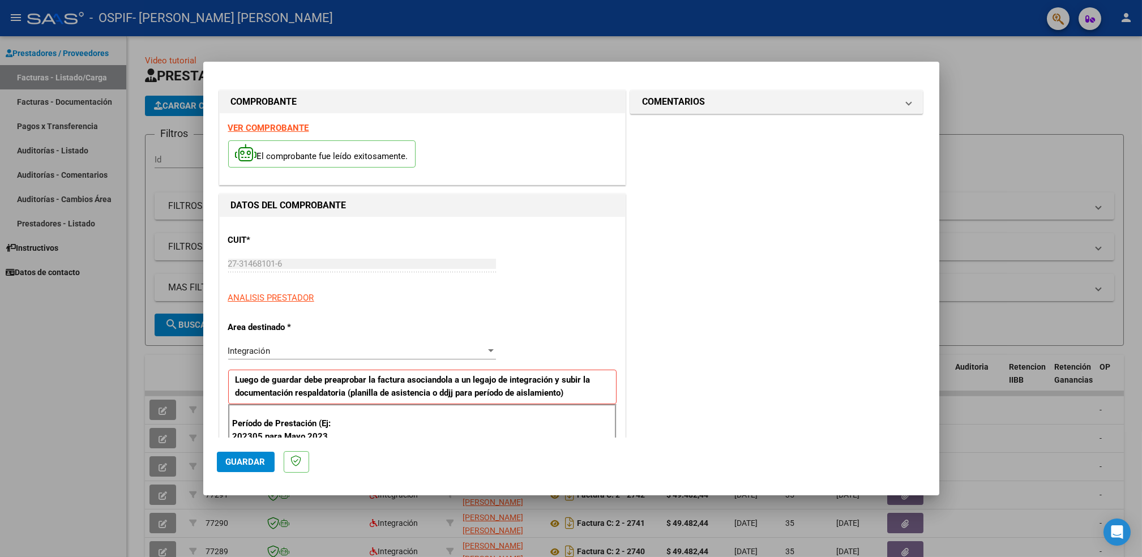
scroll to position [268, 0]
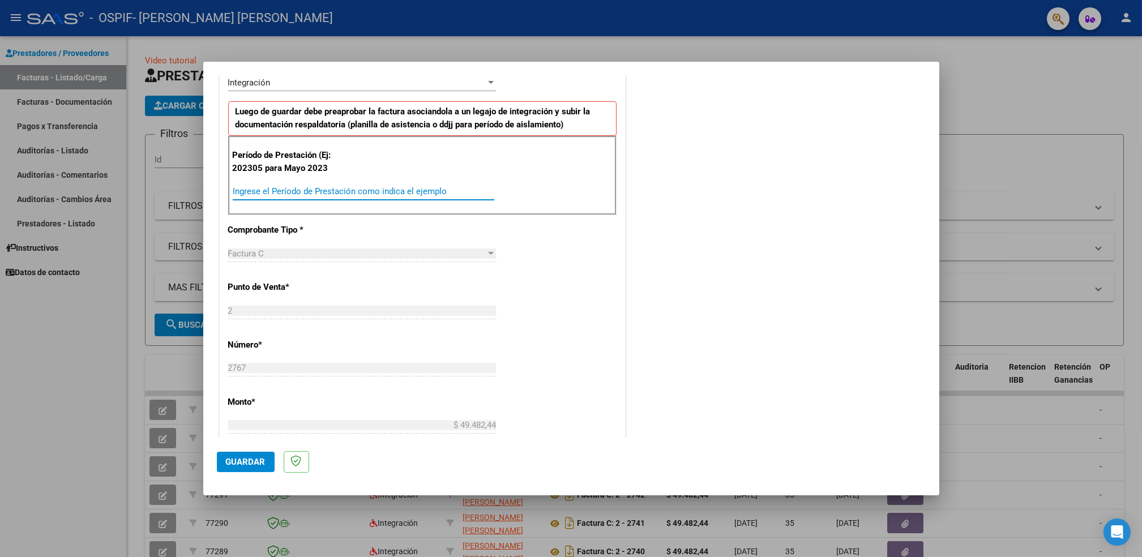
click at [399, 187] on input "Ingrese el Período de Prestación como indica el ejemplo" at bounding box center [364, 191] width 262 height 10
type input "202507"
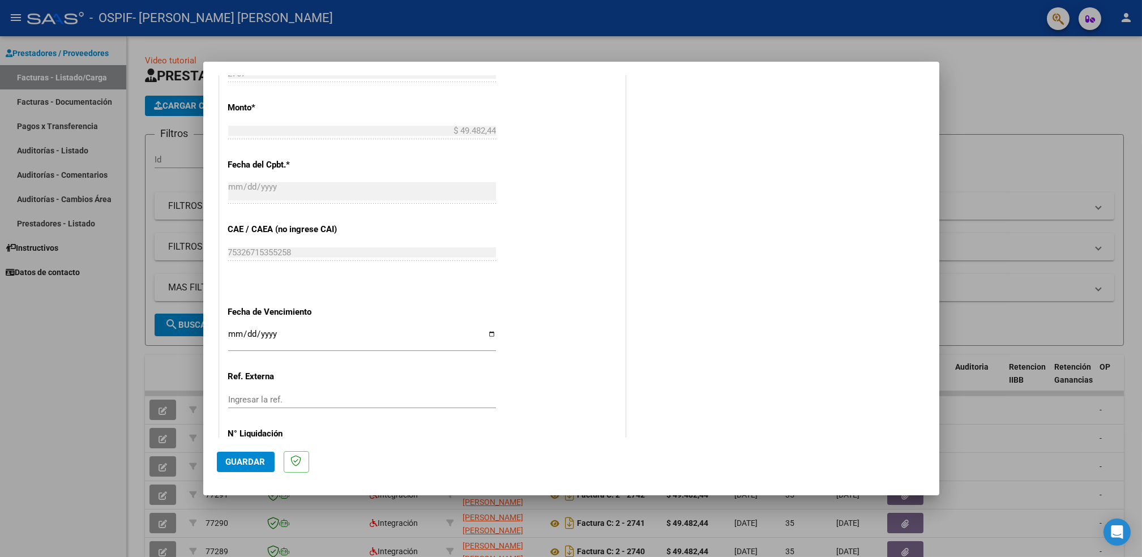
scroll to position [613, 0]
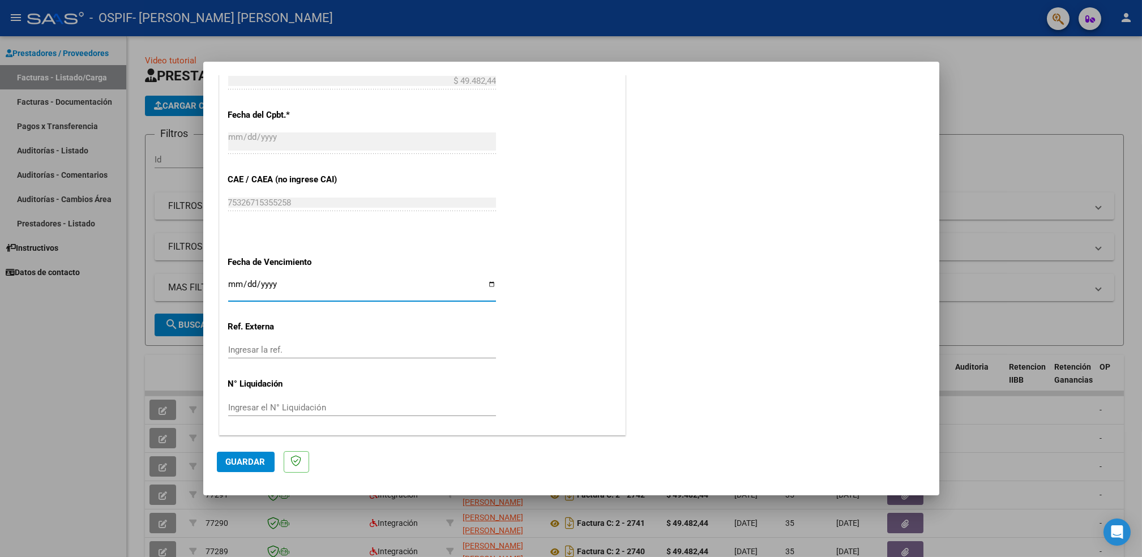
click at [484, 289] on input "Ingresar la fecha" at bounding box center [362, 289] width 268 height 18
click at [485, 285] on input "Ingresar la fecha" at bounding box center [362, 289] width 268 height 18
type input "[DATE]"
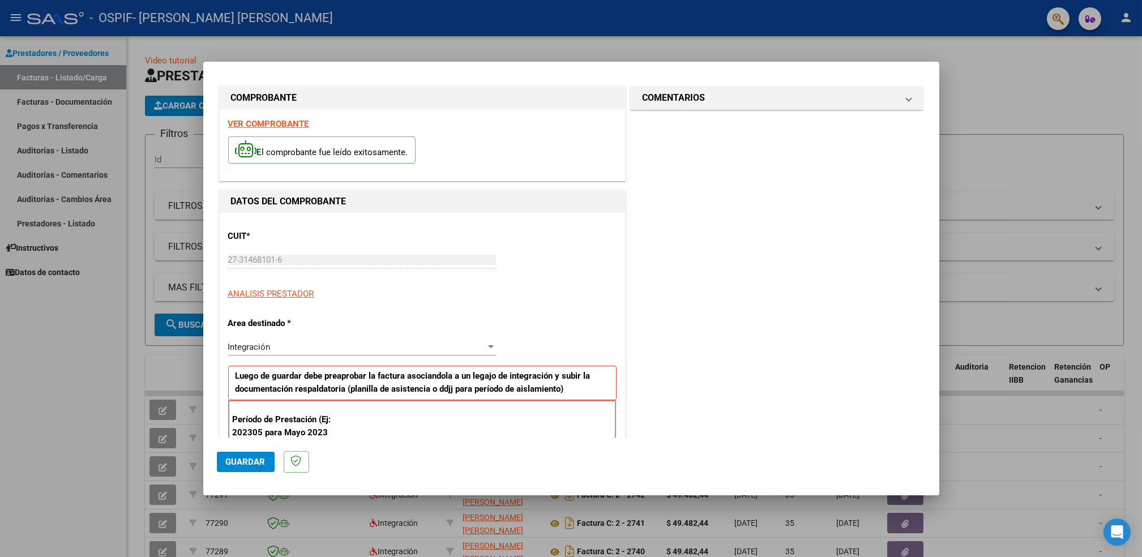
click at [264, 127] on strong "VER COMPROBANTE" at bounding box center [268, 124] width 81 height 10
click at [245, 462] on span "Guardar" at bounding box center [246, 462] width 40 height 10
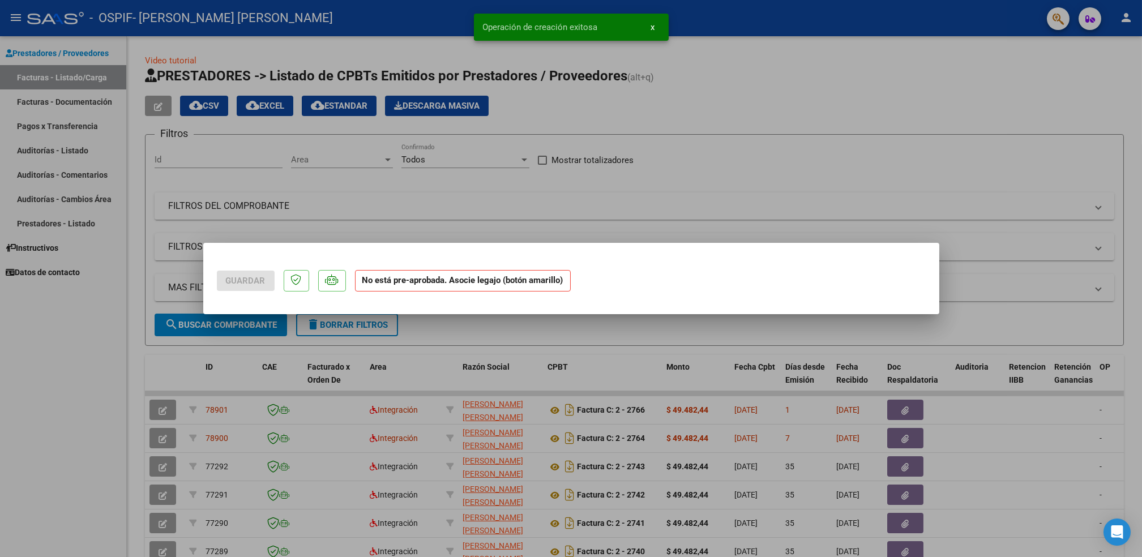
scroll to position [0, 0]
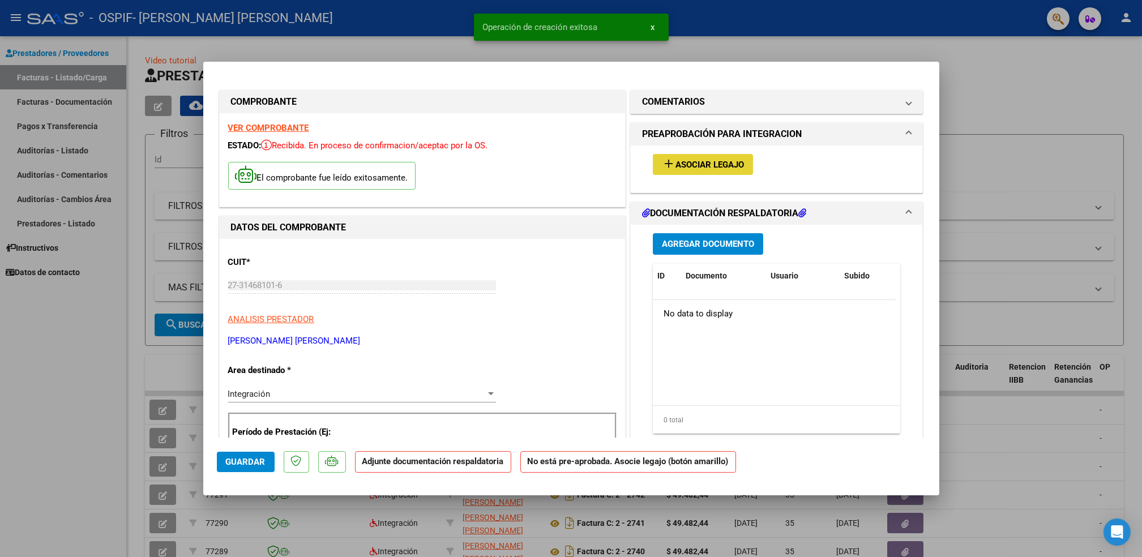
click at [724, 168] on span "Asociar Legajo" at bounding box center [710, 165] width 69 height 10
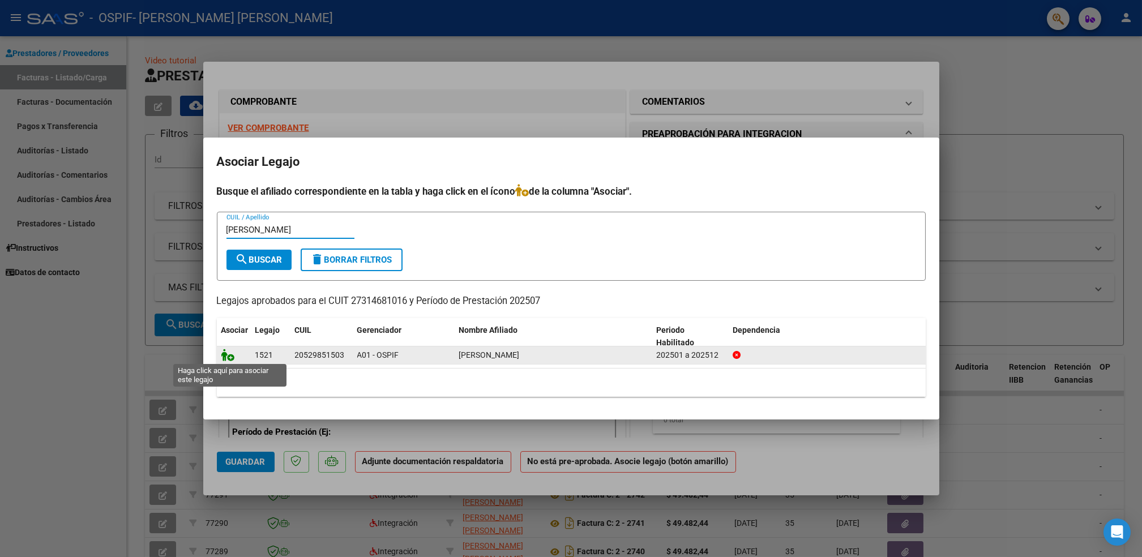
type input "[PERSON_NAME]"
click at [221, 354] on icon at bounding box center [228, 355] width 14 height 12
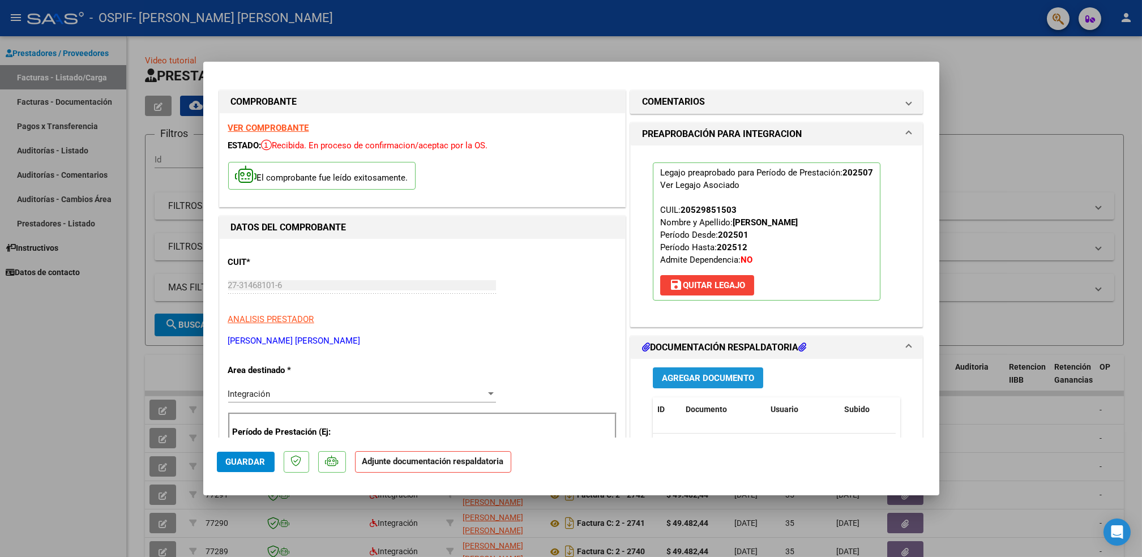
click at [716, 373] on span "Agregar Documento" at bounding box center [708, 378] width 92 height 10
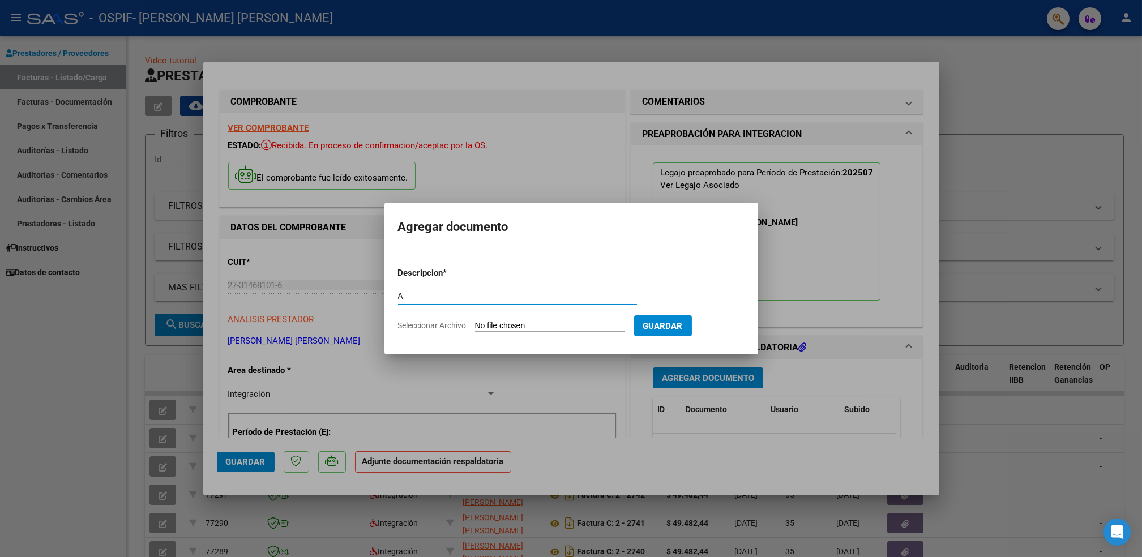
type input "A"
click at [505, 328] on input "Seleccionar Archivo" at bounding box center [550, 326] width 150 height 11
type input "C:\fakepath\[PERSON_NAME].pdf"
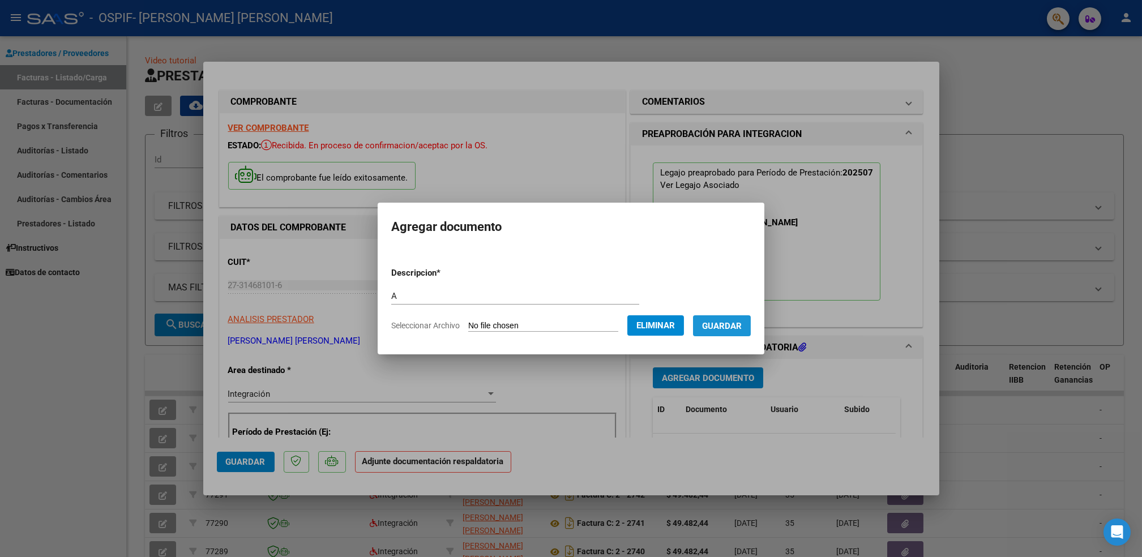
click at [729, 322] on span "Guardar" at bounding box center [722, 326] width 40 height 10
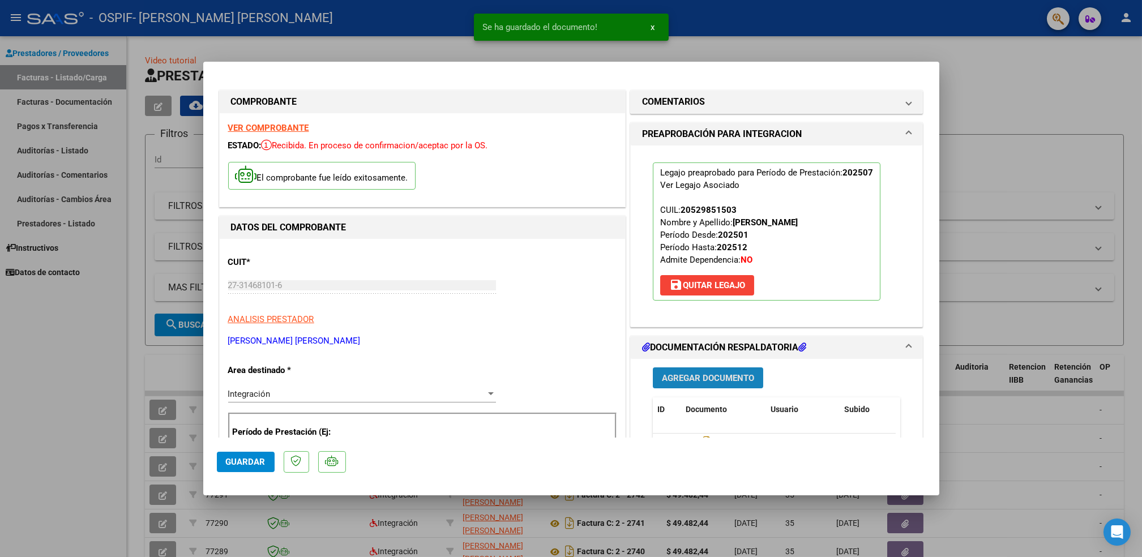
click at [708, 375] on span "Agregar Documento" at bounding box center [708, 378] width 92 height 10
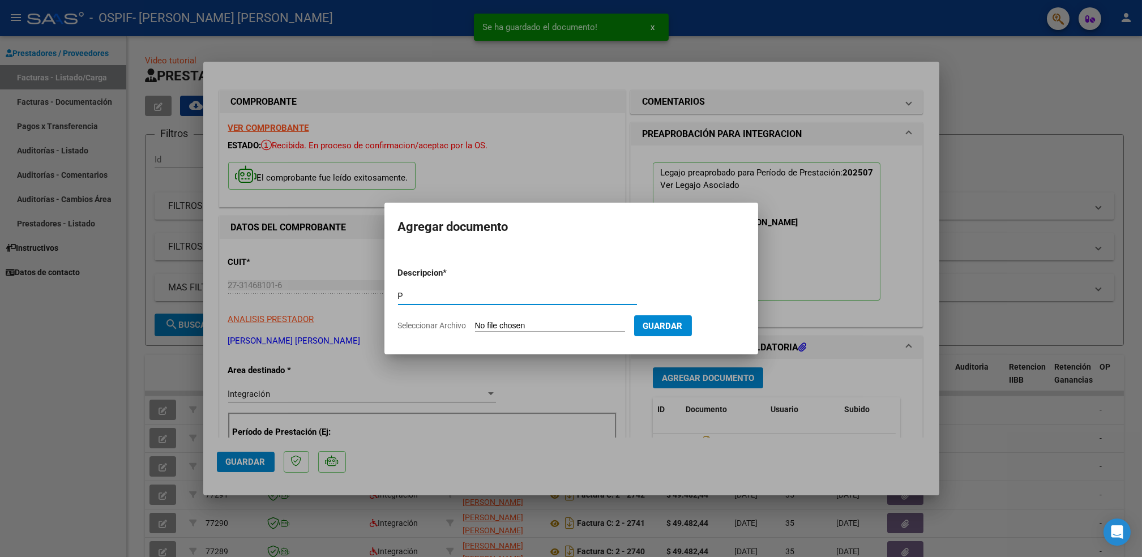
type input "P"
click at [527, 327] on input "Seleccionar Archivo" at bounding box center [550, 326] width 150 height 11
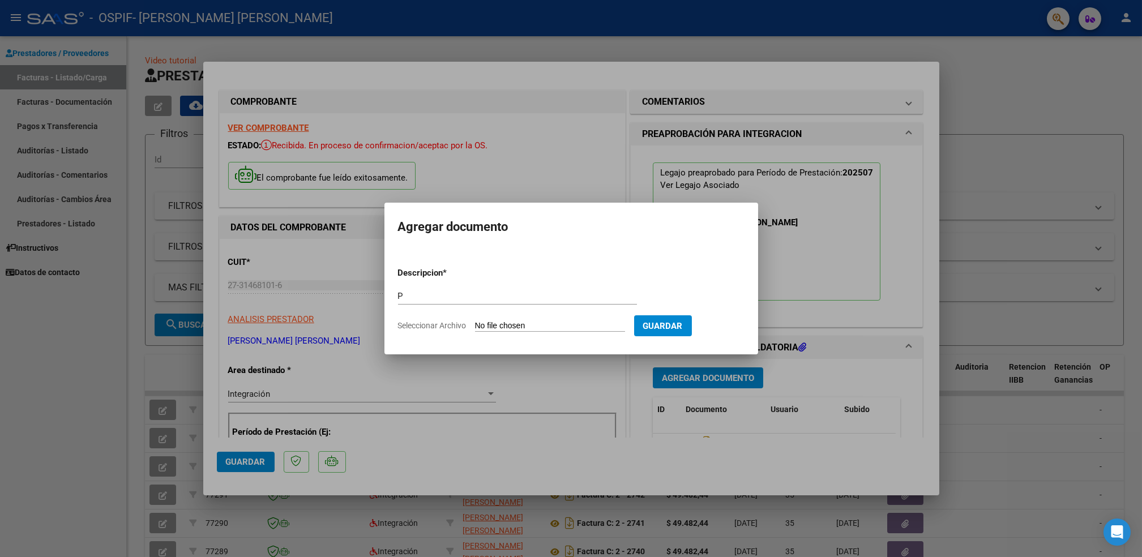
type input "C:\fakepath\[PERSON_NAME].png"
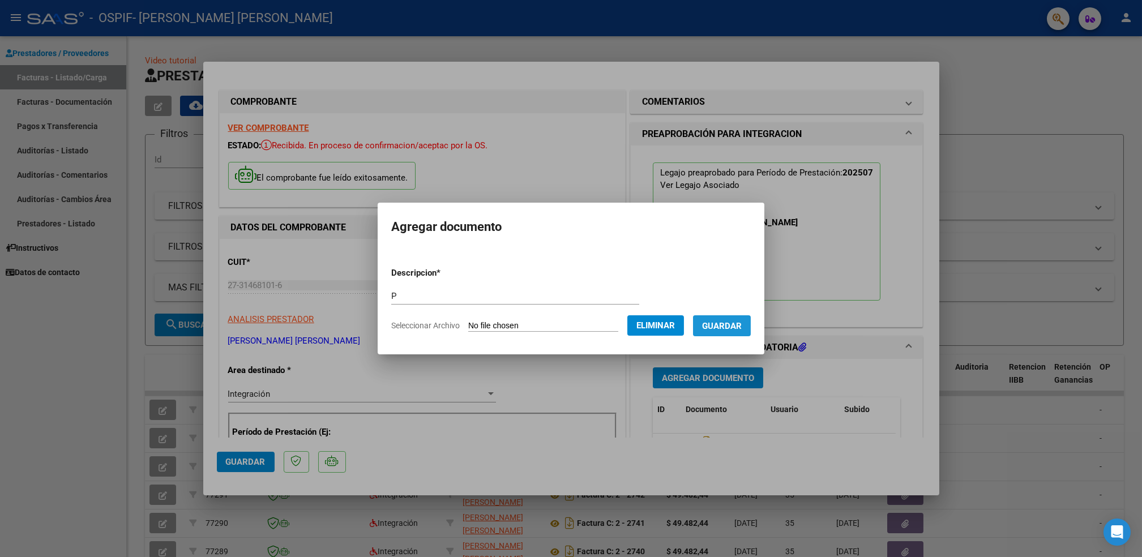
click at [717, 328] on span "Guardar" at bounding box center [722, 326] width 40 height 10
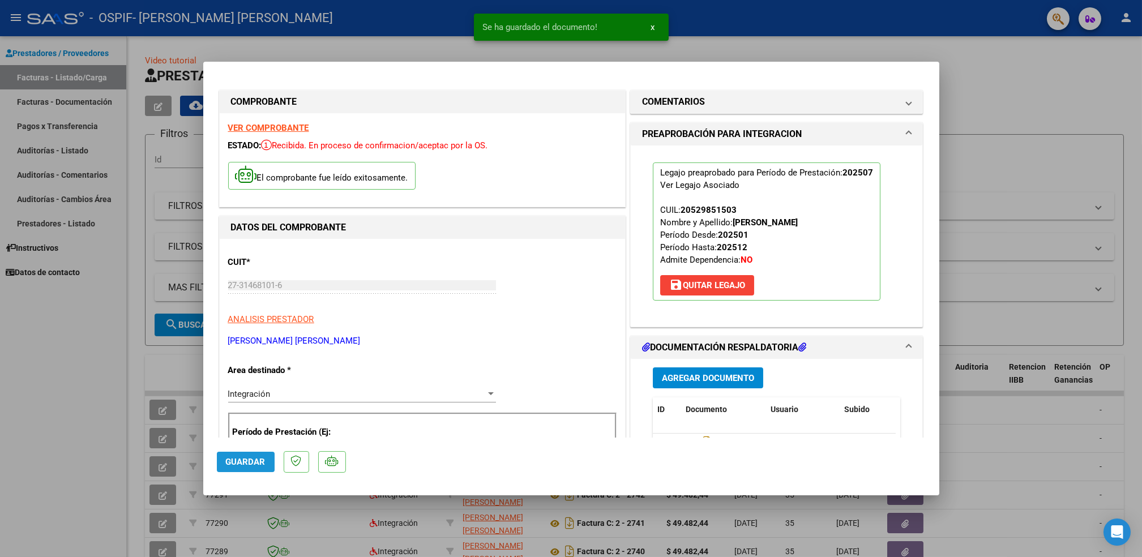
click at [243, 464] on span "Guardar" at bounding box center [246, 462] width 40 height 10
click at [160, 458] on div at bounding box center [571, 278] width 1142 height 557
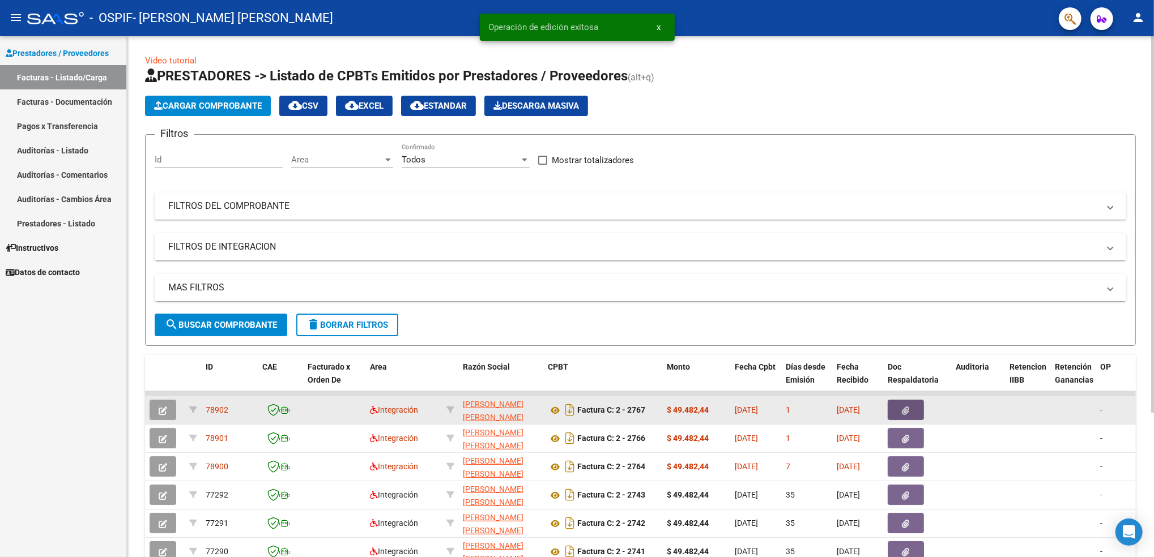
click at [902, 412] on icon "button" at bounding box center [905, 411] width 7 height 8
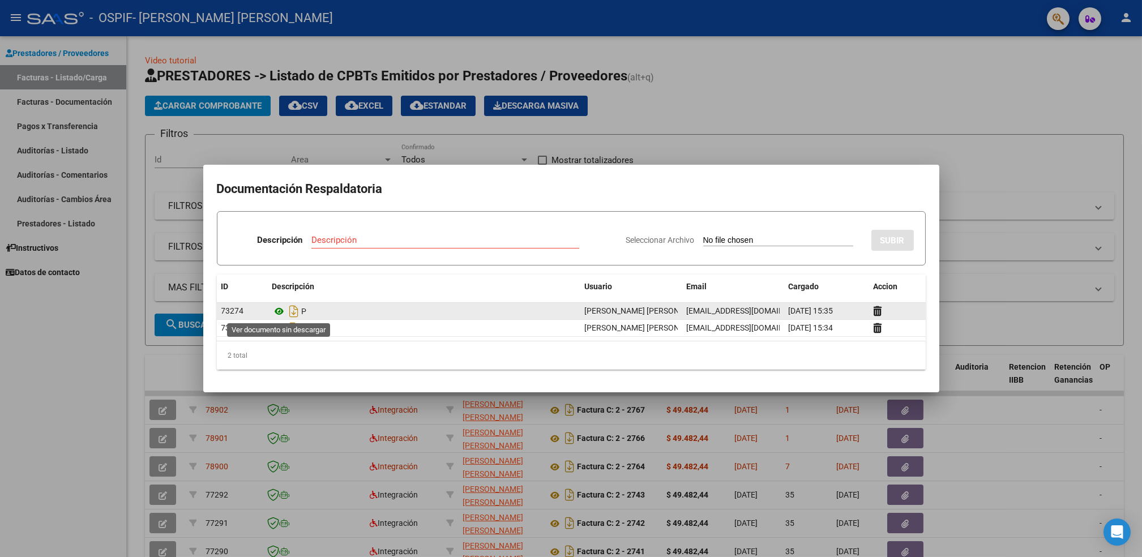
click at [281, 309] on icon at bounding box center [279, 312] width 15 height 14
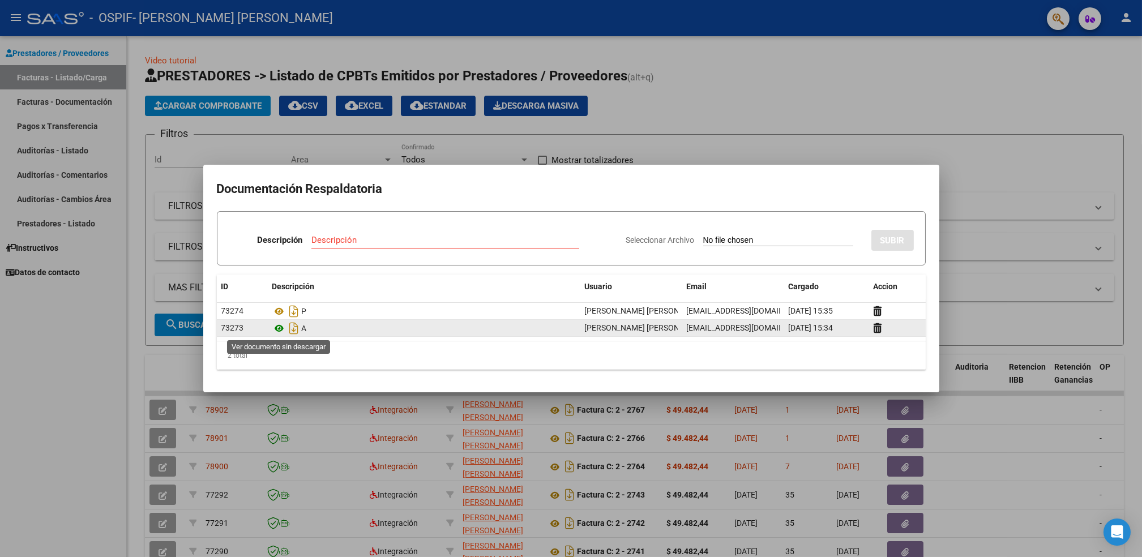
click at [279, 330] on icon at bounding box center [279, 329] width 15 height 14
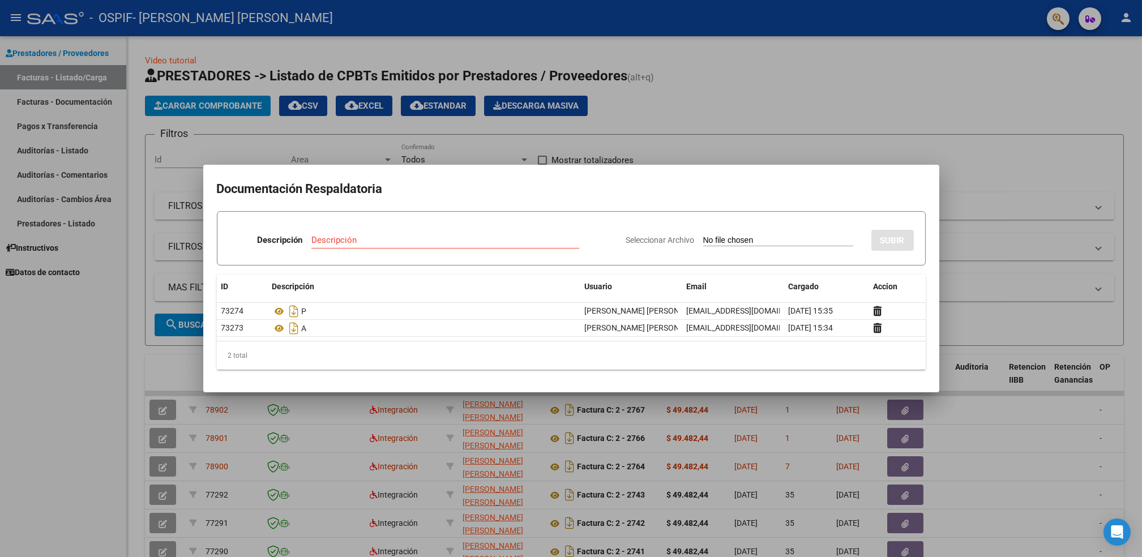
click at [109, 322] on div at bounding box center [571, 278] width 1142 height 557
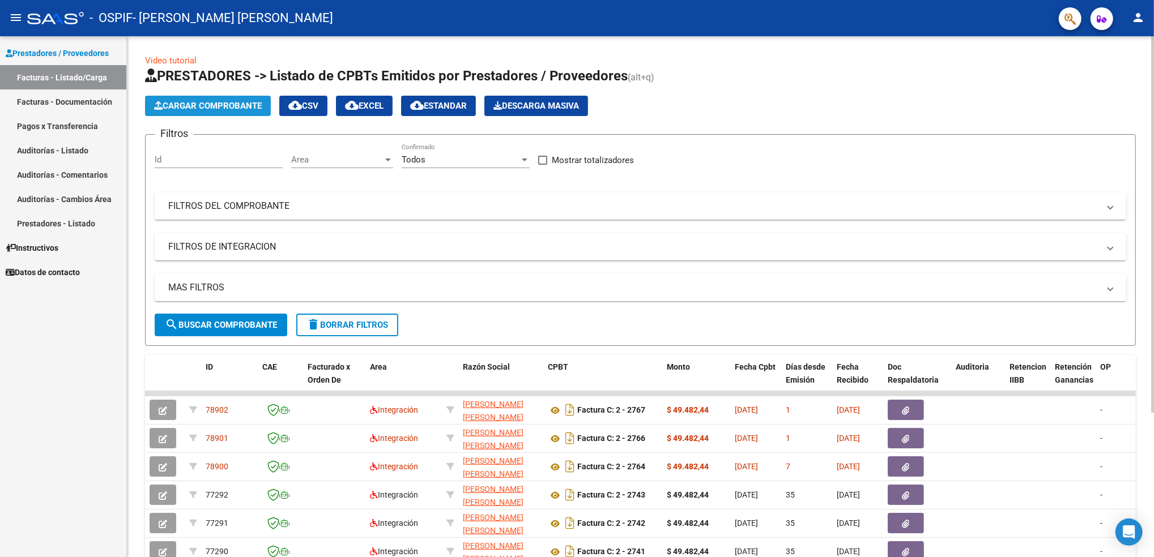
click at [204, 102] on span "Cargar Comprobante" at bounding box center [208, 106] width 108 height 10
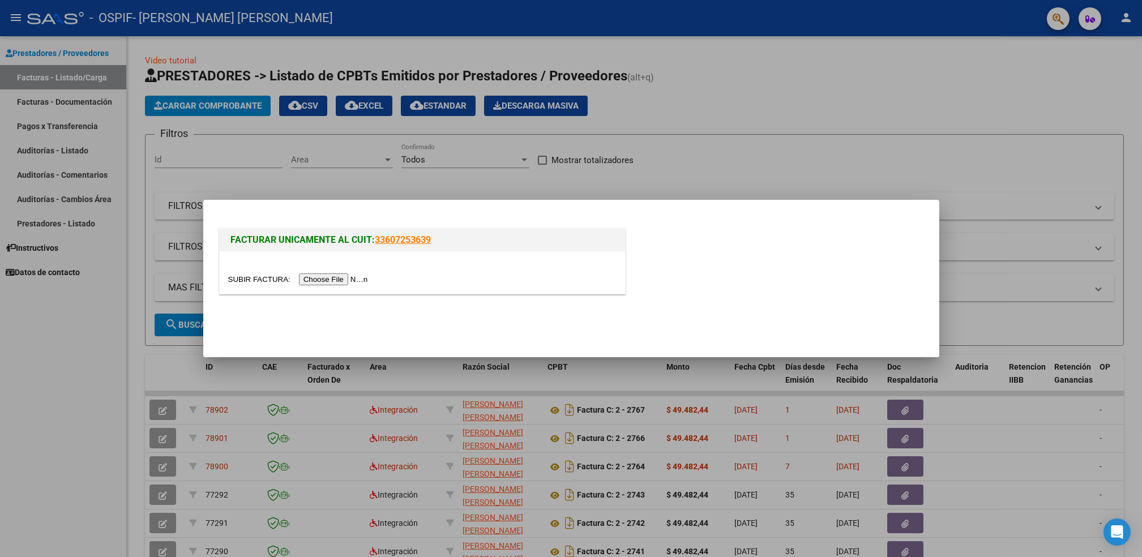
click at [327, 275] on input "file" at bounding box center [299, 280] width 143 height 12
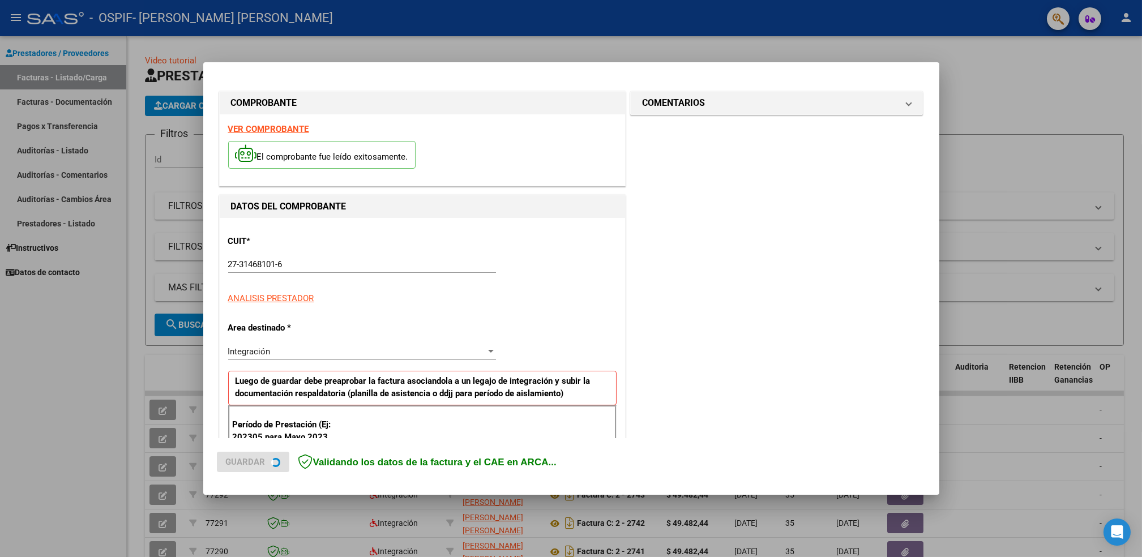
scroll to position [292, 0]
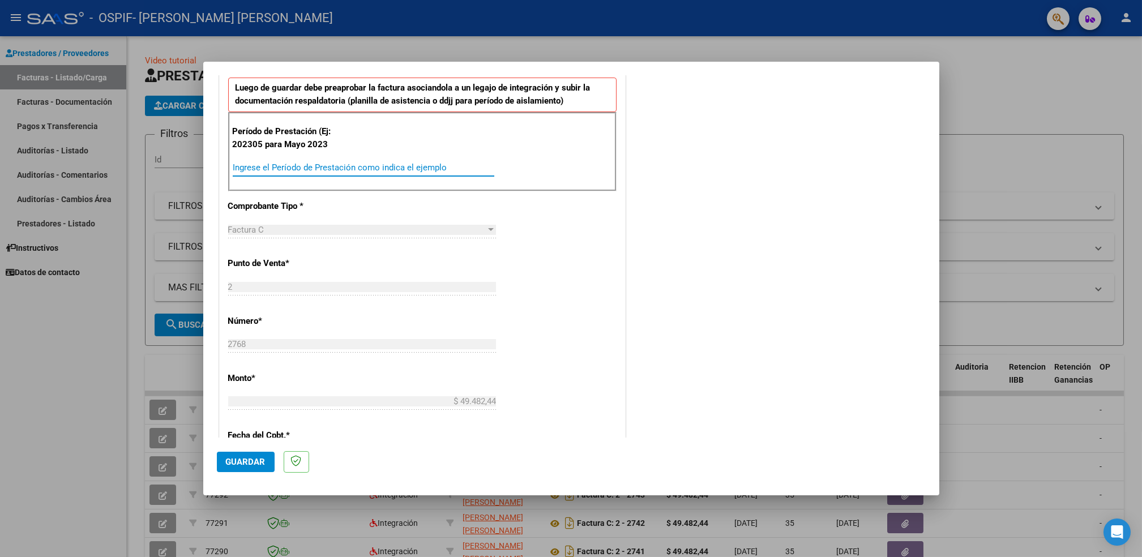
click at [432, 164] on input "Ingrese el Período de Prestación como indica el ejemplo" at bounding box center [364, 168] width 262 height 10
type input "202507"
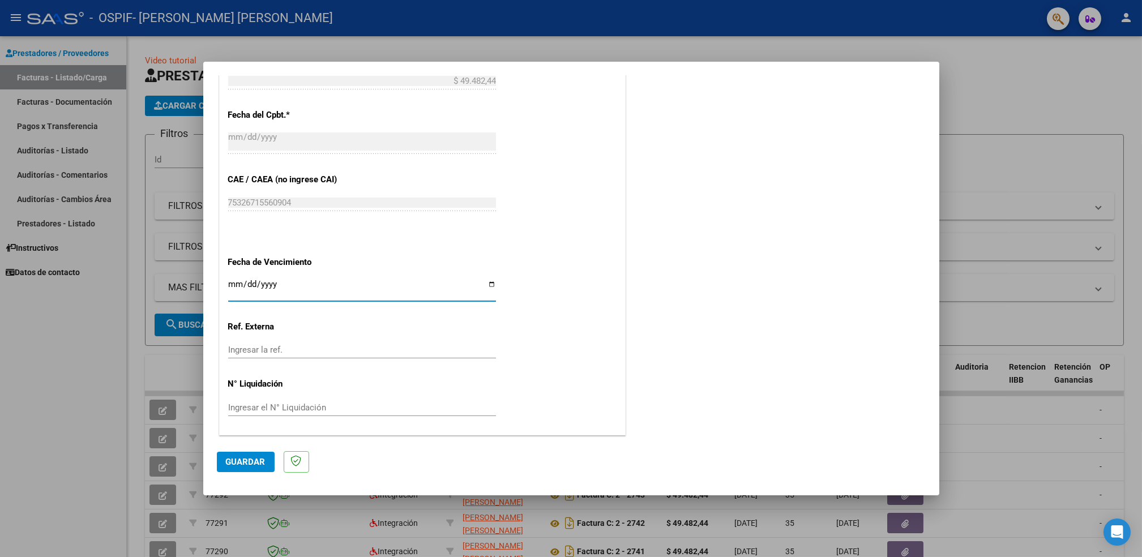
click at [486, 290] on input "Ingresar la fecha" at bounding box center [362, 289] width 268 height 18
click at [484, 285] on input "Ingresar la fecha" at bounding box center [362, 289] width 268 height 18
type input "[DATE]"
click at [240, 458] on span "Guardar" at bounding box center [246, 462] width 40 height 10
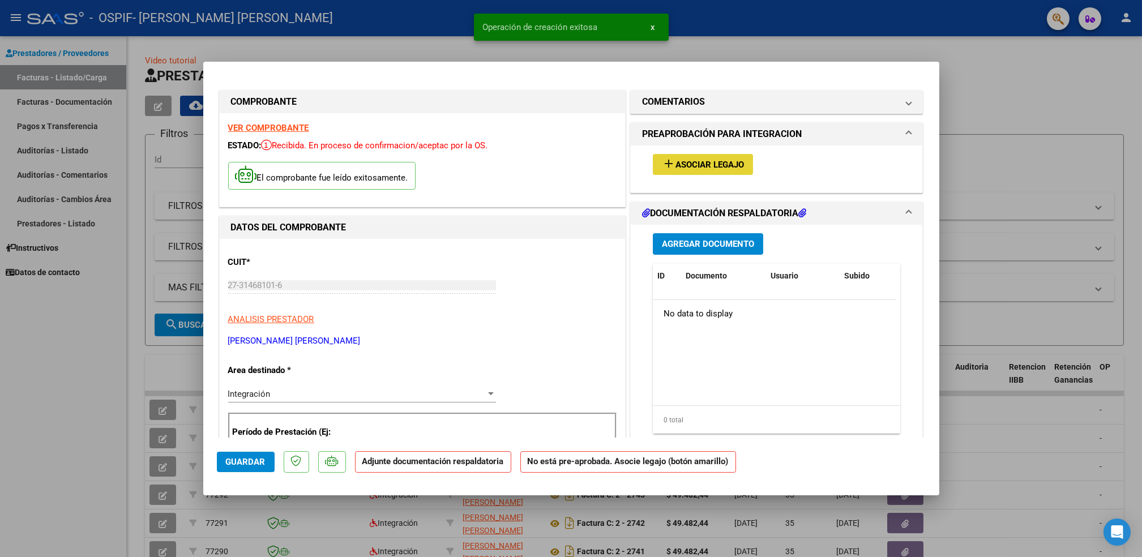
click at [694, 160] on span "Asociar Legajo" at bounding box center [710, 165] width 69 height 10
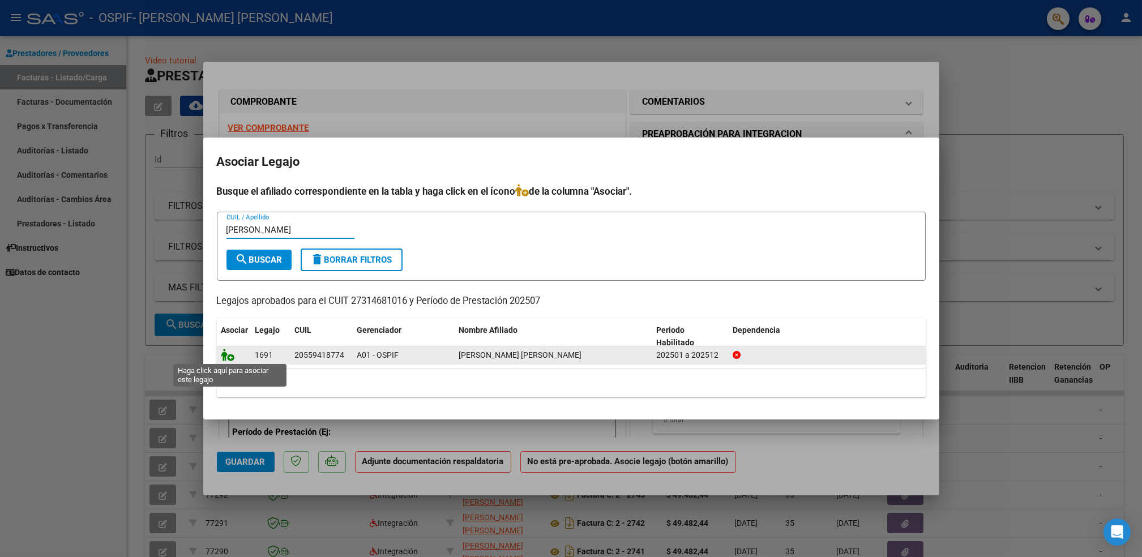
type input "[PERSON_NAME]"
click at [227, 353] on icon at bounding box center [228, 355] width 14 height 12
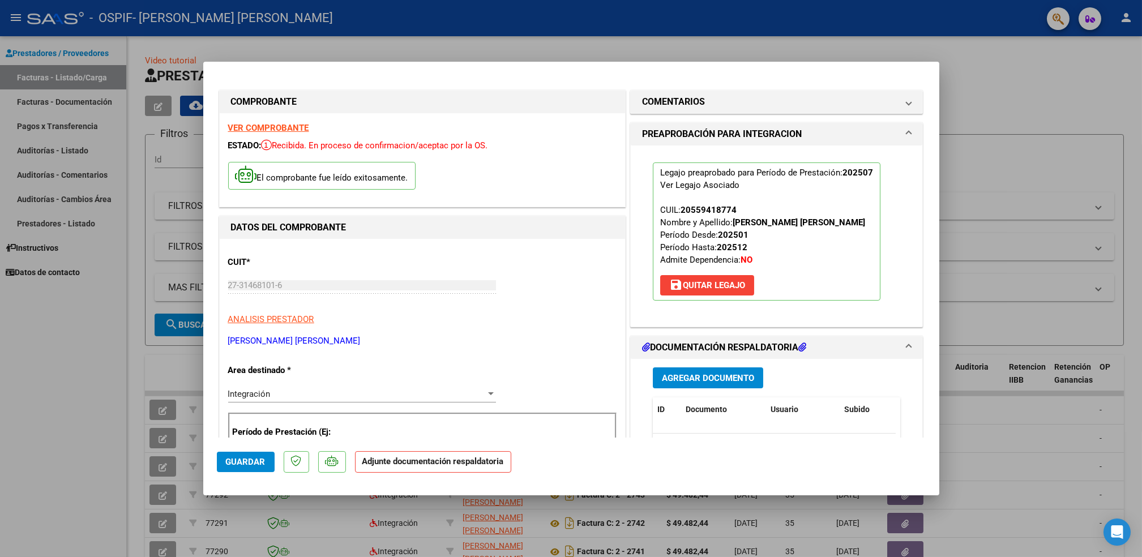
click at [700, 379] on span "Agregar Documento" at bounding box center [708, 378] width 92 height 10
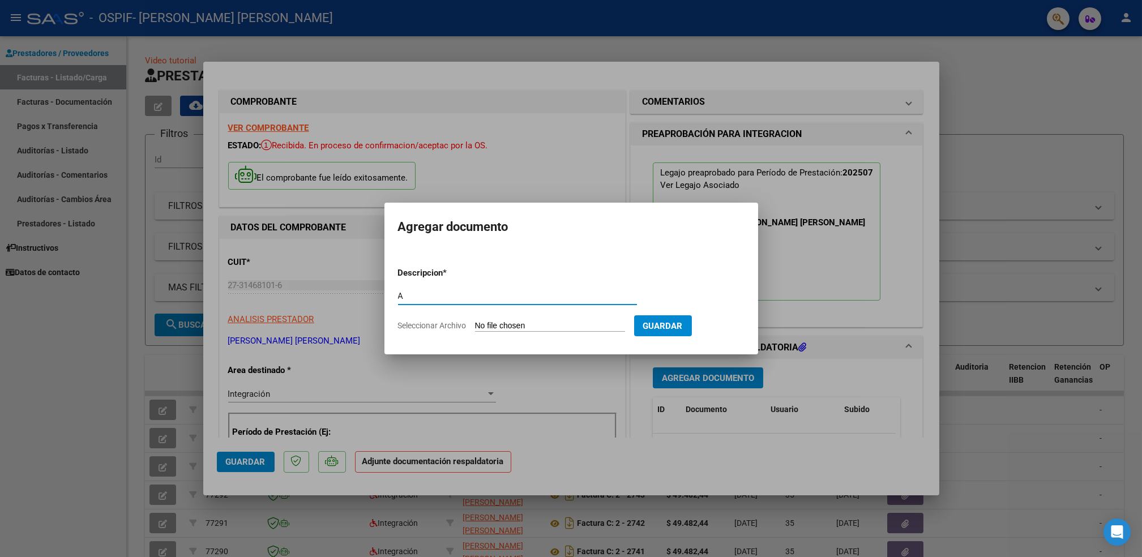
type input "A"
click at [583, 325] on input "Seleccionar Archivo" at bounding box center [550, 326] width 150 height 11
type input "C:\fakepath\[PERSON_NAME].pdf"
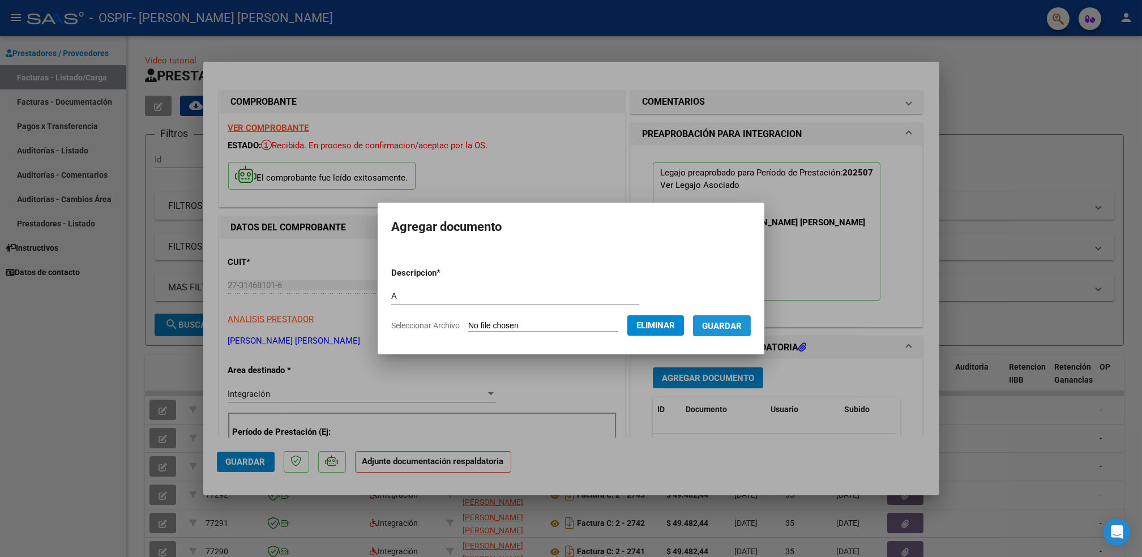
click at [732, 330] on span "Guardar" at bounding box center [722, 326] width 40 height 10
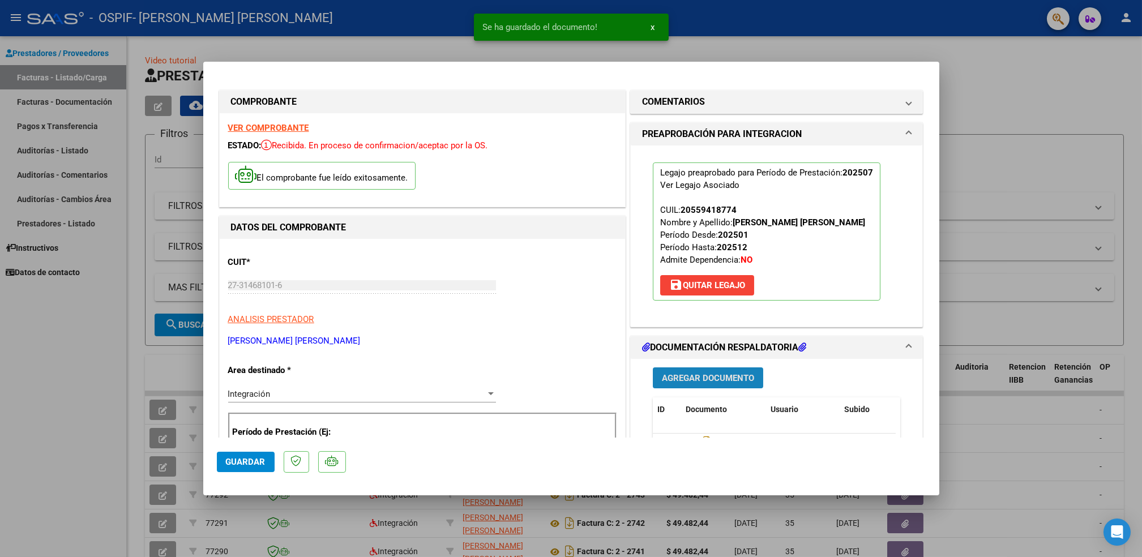
click at [714, 383] on span "Agregar Documento" at bounding box center [708, 378] width 92 height 10
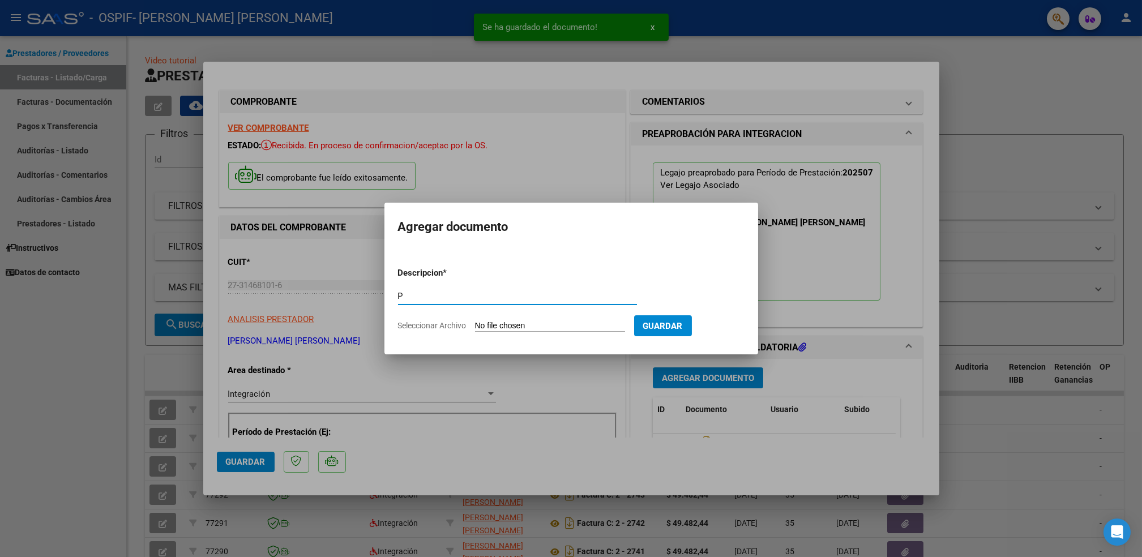
type input "P"
click at [531, 325] on input "Seleccionar Archivo" at bounding box center [550, 326] width 150 height 11
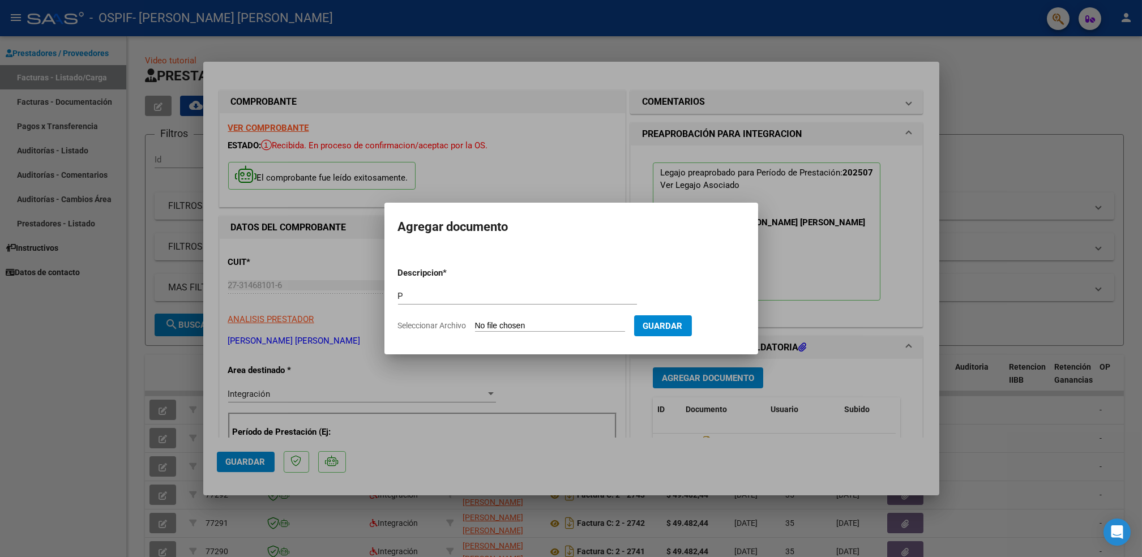
type input "C:\fakepath\garciacastroezequias.png"
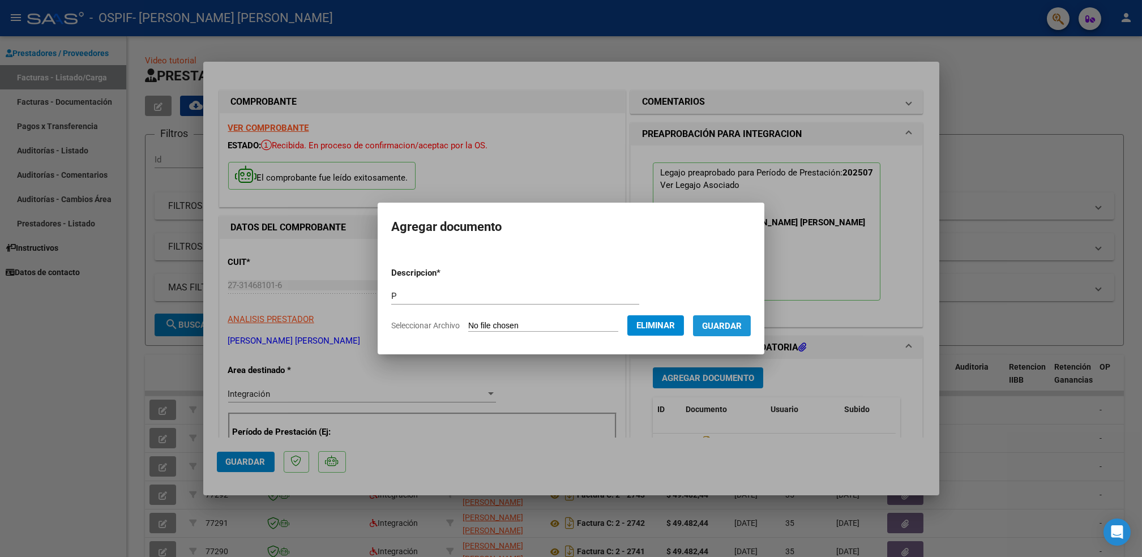
click at [723, 323] on span "Guardar" at bounding box center [722, 326] width 40 height 10
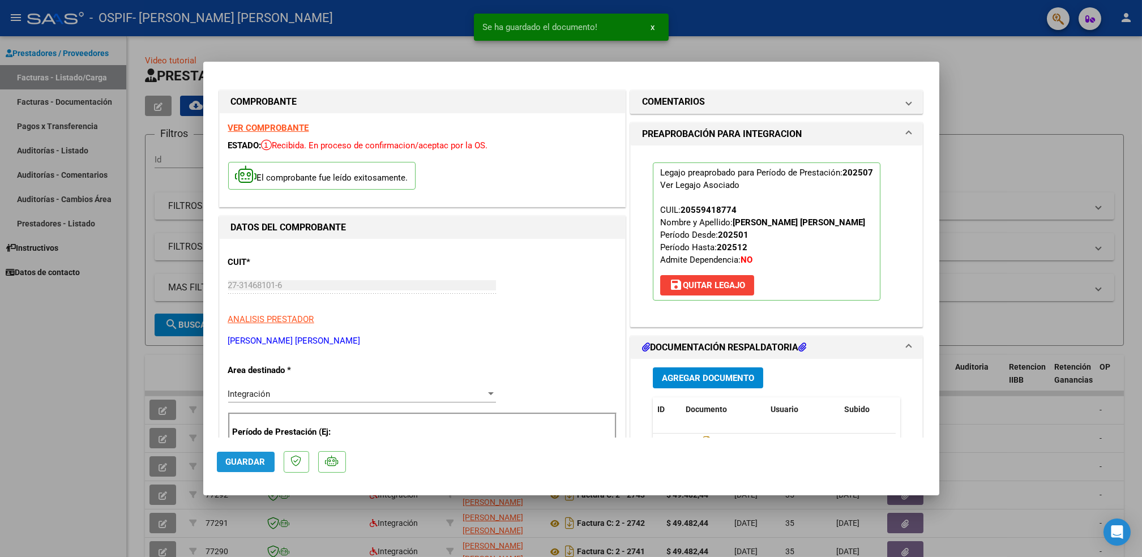
click at [234, 468] on button "Guardar" at bounding box center [246, 462] width 58 height 20
click at [52, 465] on div at bounding box center [571, 278] width 1142 height 557
type input "$ 0,00"
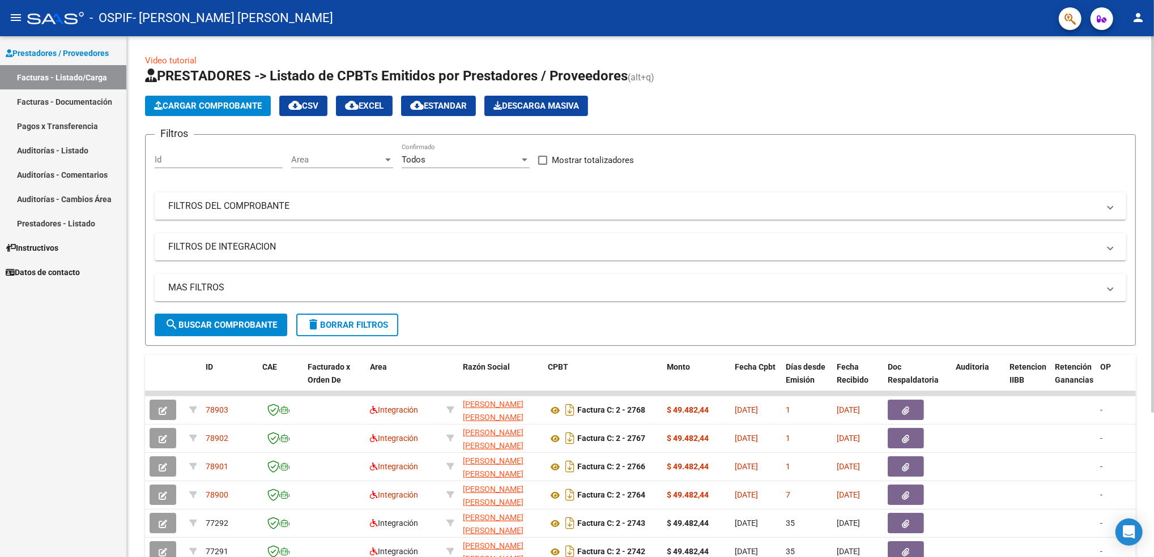
click at [204, 107] on span "Cargar Comprobante" at bounding box center [208, 106] width 108 height 10
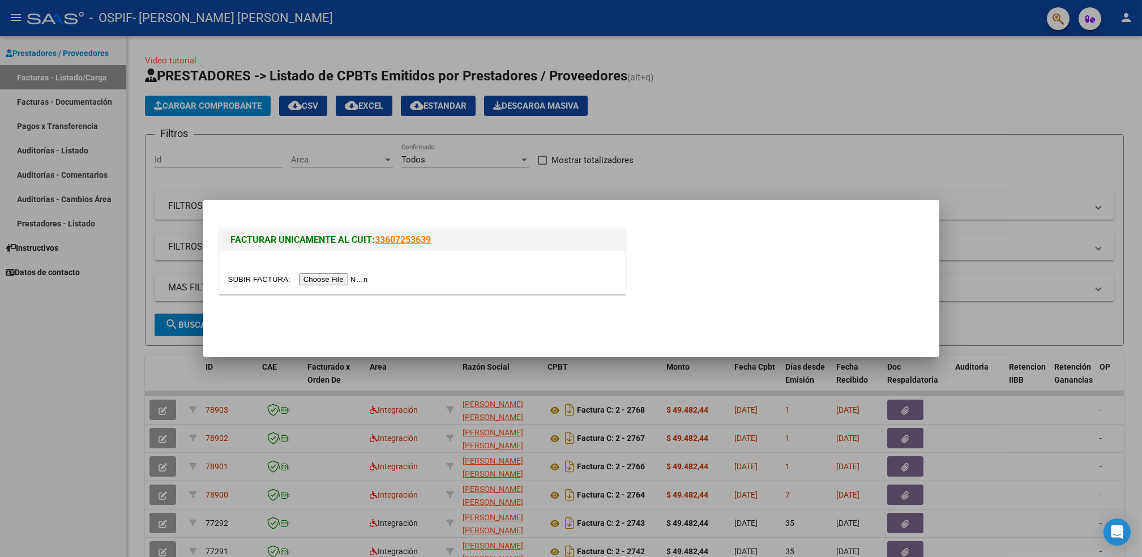
click at [324, 283] on input "file" at bounding box center [299, 280] width 143 height 12
click at [56, 379] on div at bounding box center [571, 278] width 1142 height 557
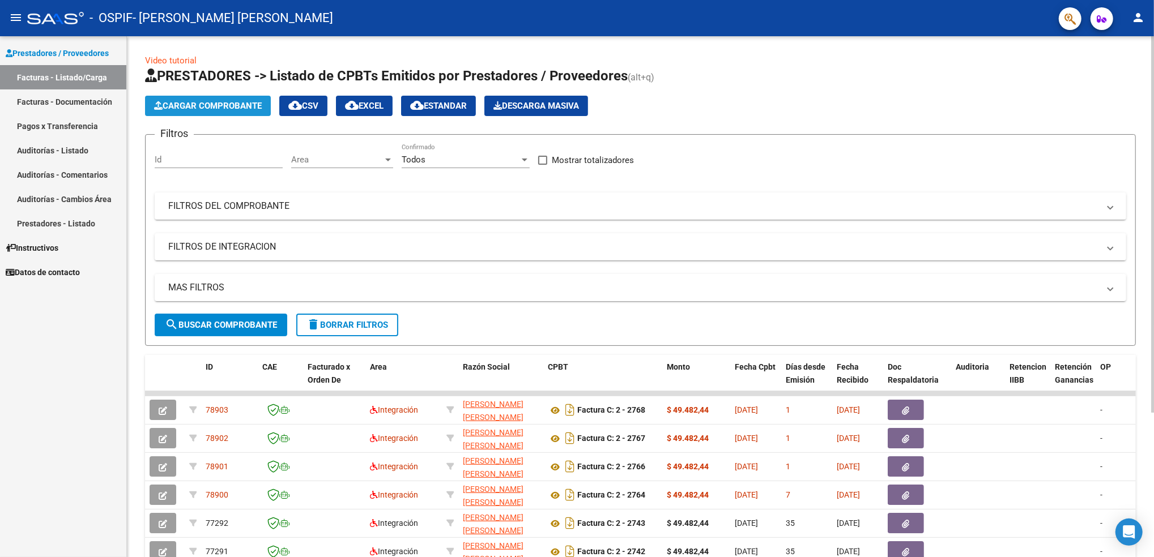
click at [232, 109] on span "Cargar Comprobante" at bounding box center [208, 106] width 108 height 10
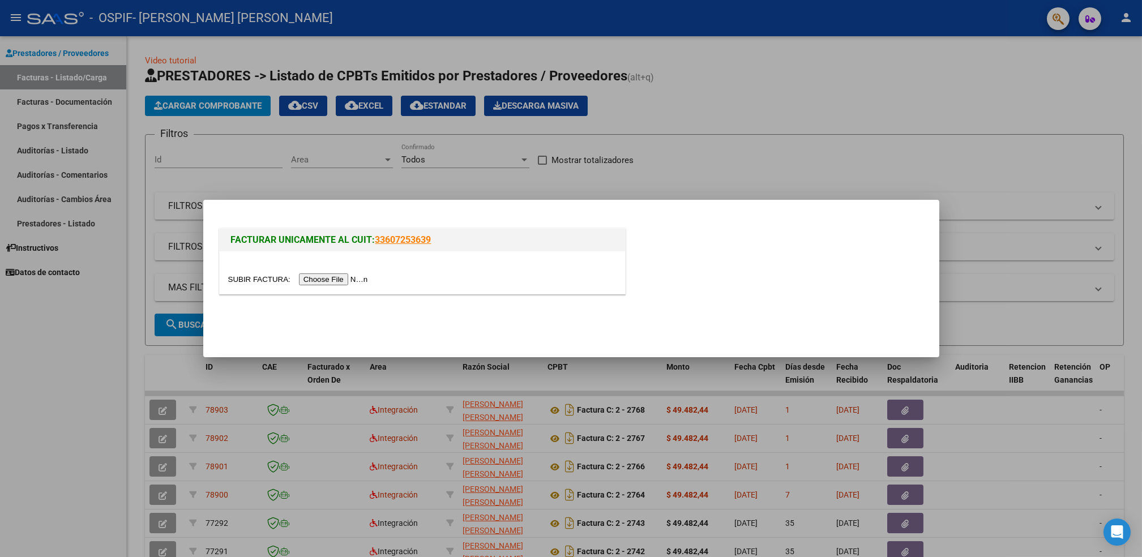
click at [318, 283] on input "file" at bounding box center [299, 280] width 143 height 12
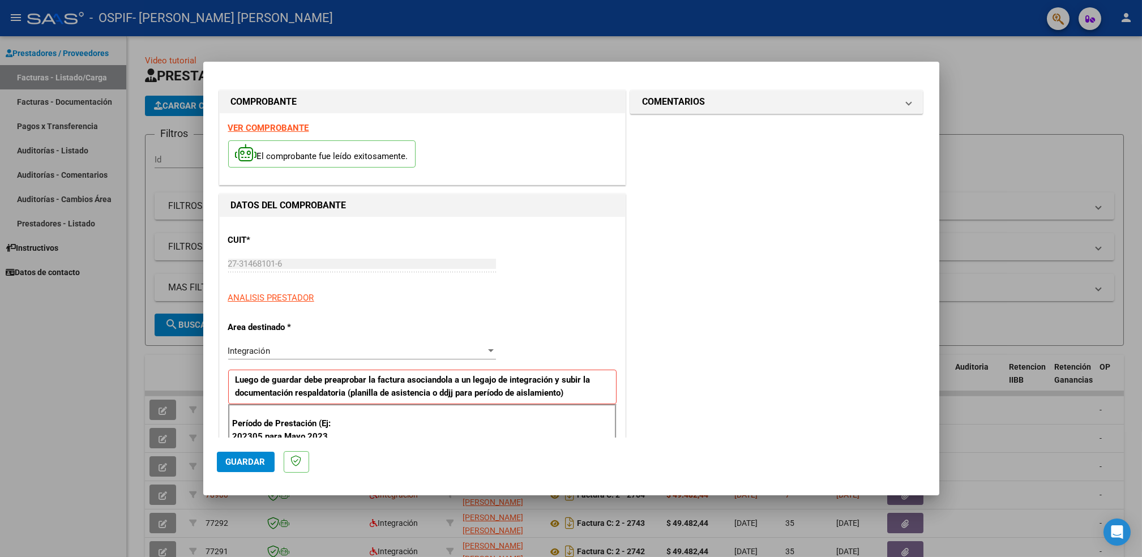
scroll to position [355, 0]
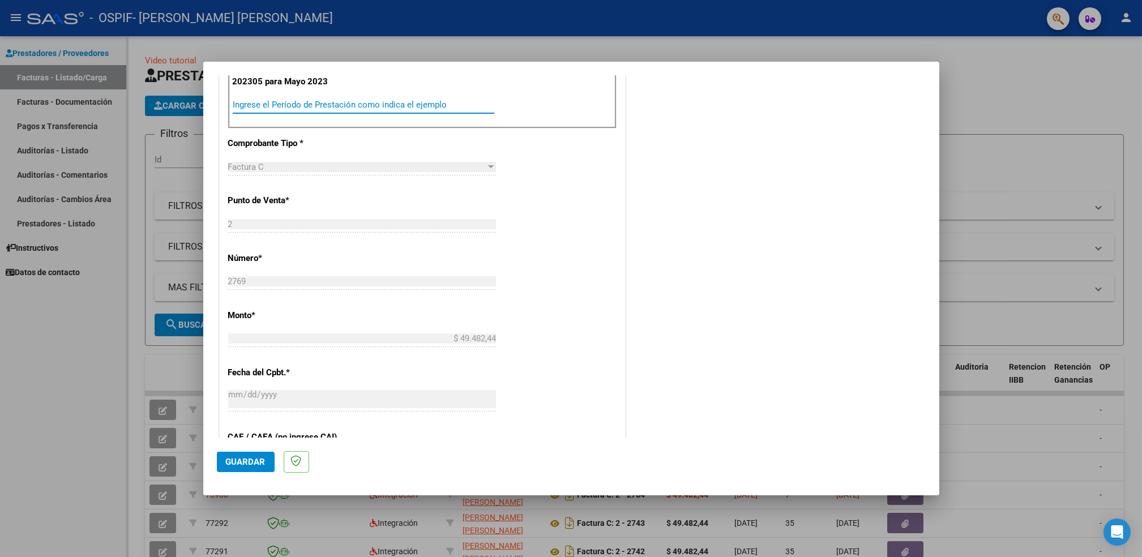
click at [318, 105] on input "Ingrese el Período de Prestación como indica el ejemplo" at bounding box center [364, 105] width 262 height 10
type input "202507"
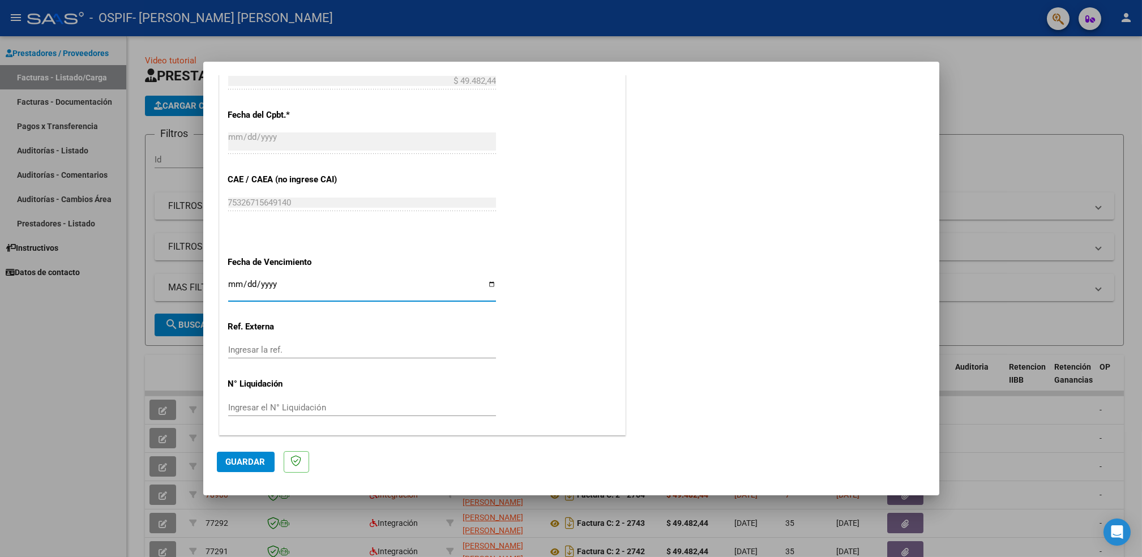
click at [486, 286] on input "Ingresar la fecha" at bounding box center [362, 289] width 268 height 18
type input "[DATE]"
click at [247, 459] on span "Guardar" at bounding box center [246, 462] width 40 height 10
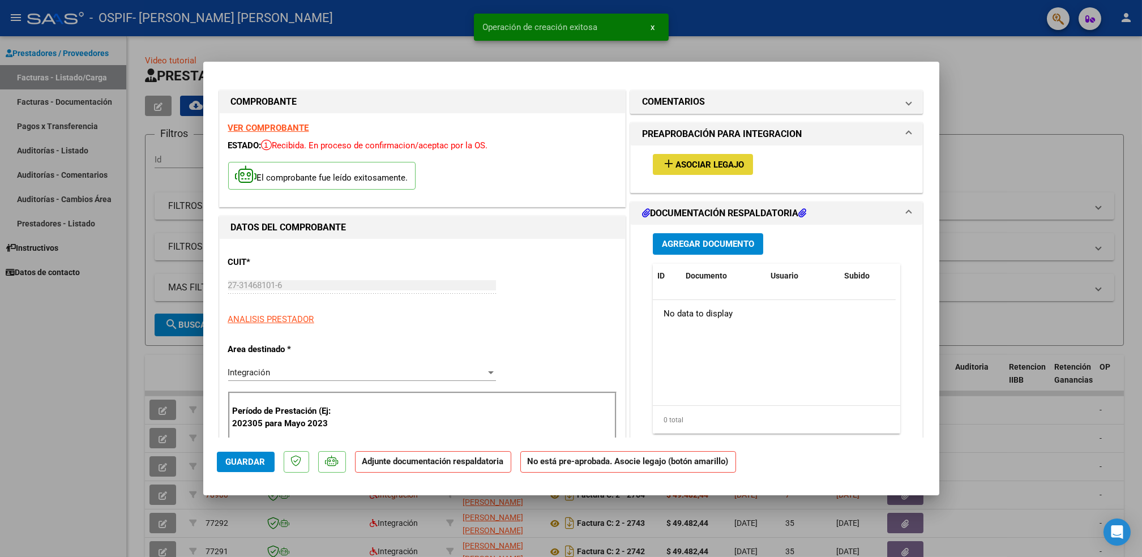
click at [714, 165] on span "Asociar Legajo" at bounding box center [710, 165] width 69 height 10
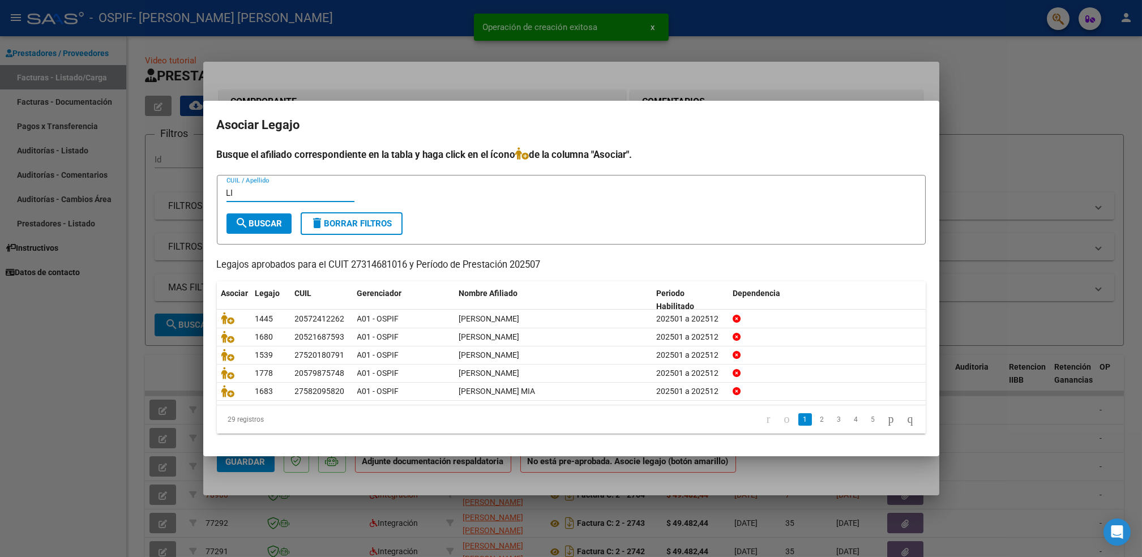
type input "L"
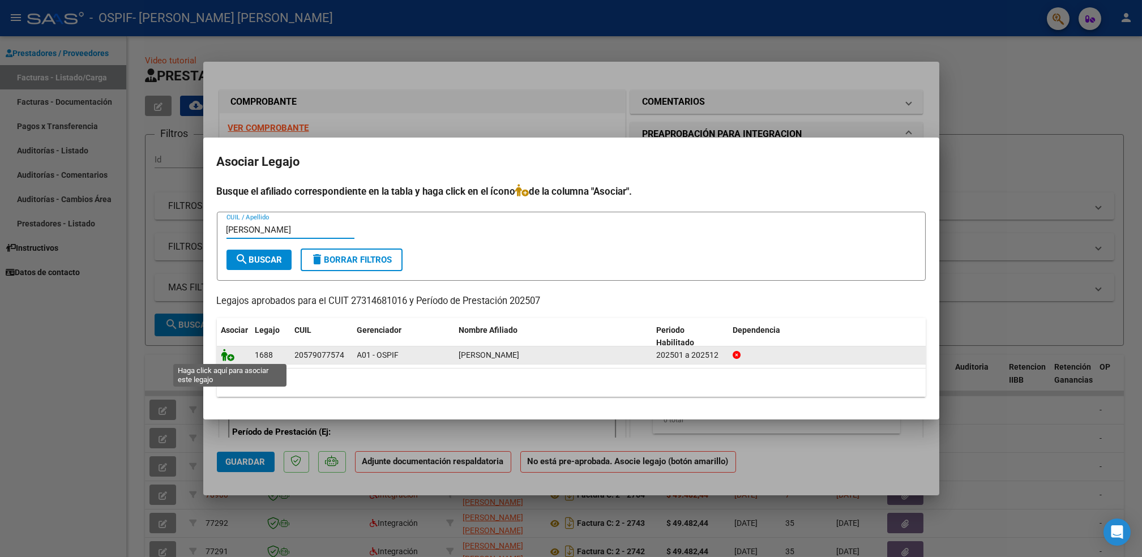
type input "[PERSON_NAME]"
click at [229, 354] on icon at bounding box center [228, 355] width 14 height 12
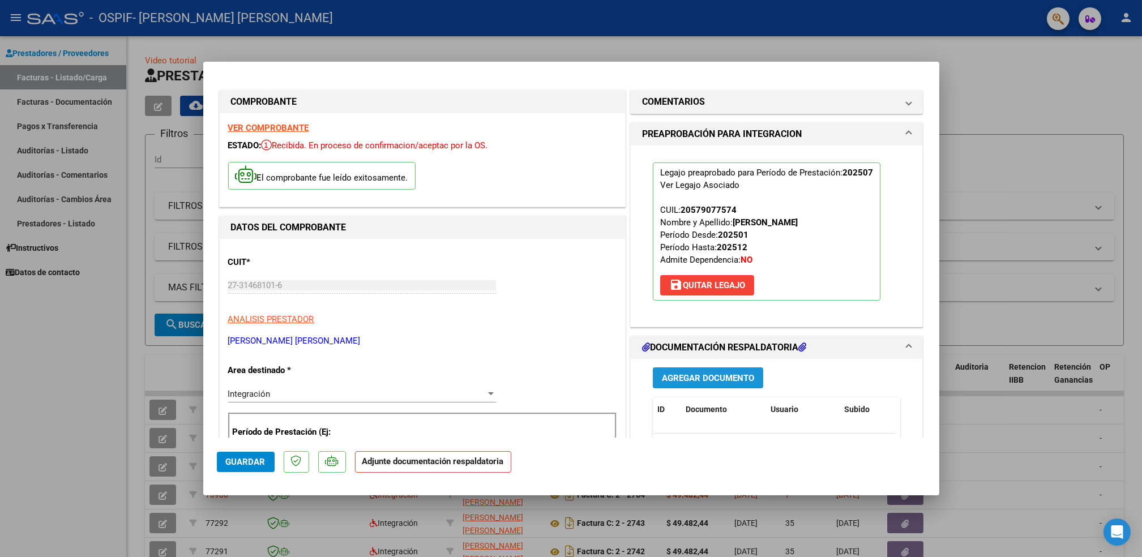
click at [721, 369] on button "Agregar Documento" at bounding box center [708, 378] width 110 height 21
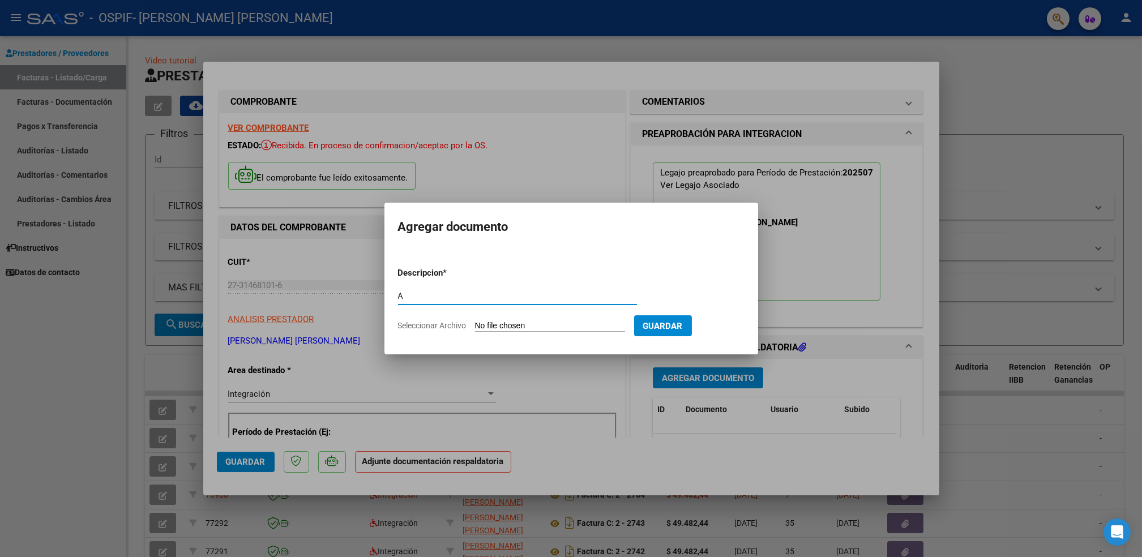
type input "A"
click at [582, 322] on input "Seleccionar Archivo" at bounding box center [550, 326] width 150 height 11
type input "C:\fakepath\[PERSON_NAME].pdf"
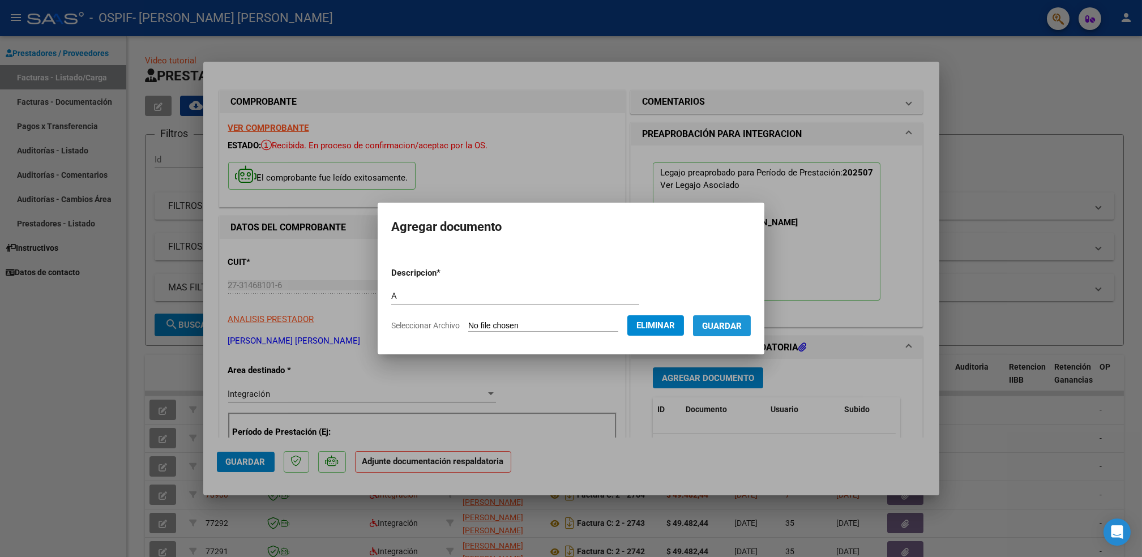
click at [732, 324] on span "Guardar" at bounding box center [722, 326] width 40 height 10
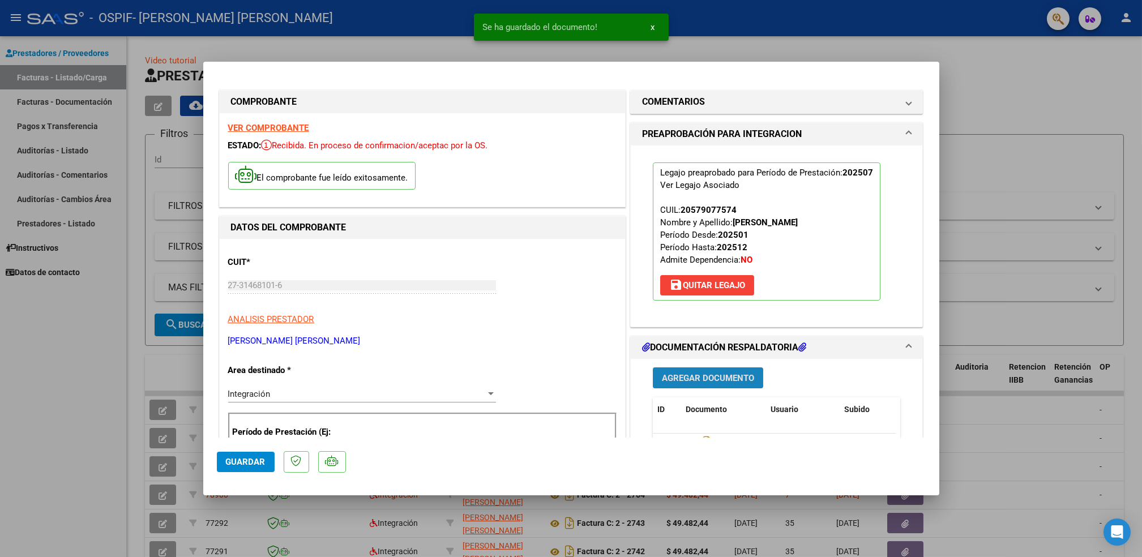
click at [707, 378] on span "Agregar Documento" at bounding box center [708, 378] width 92 height 10
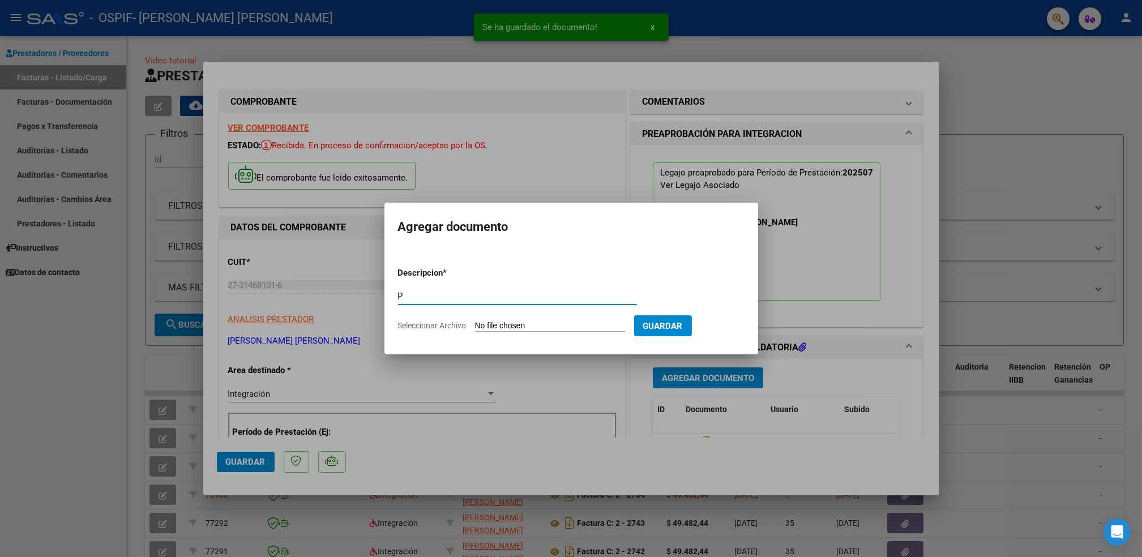
type input "P"
click at [530, 326] on input "Seleccionar Archivo" at bounding box center [550, 326] width 150 height 11
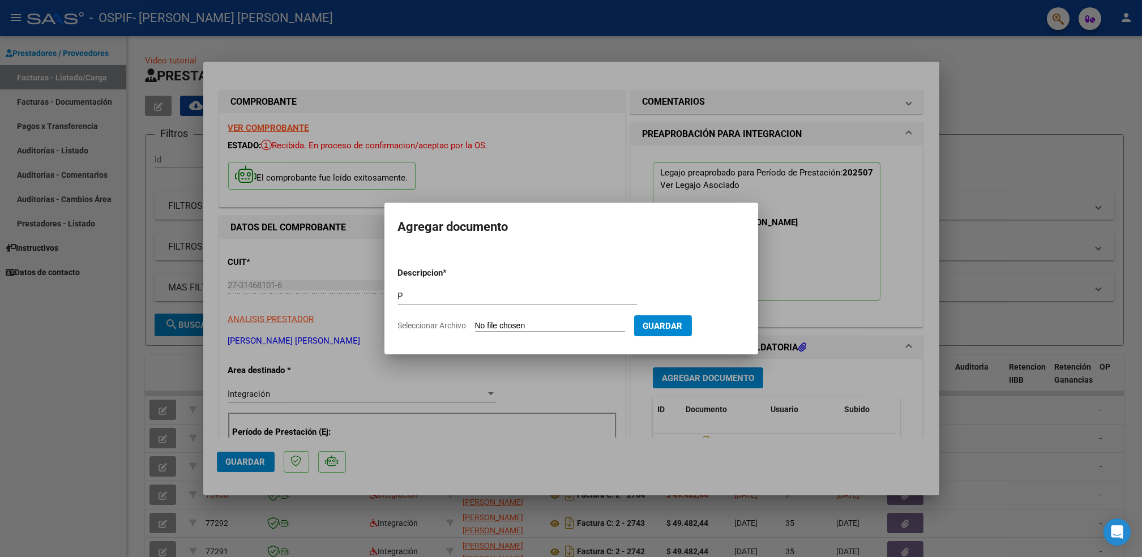
type input "C:\fakepath\oliveratobias.png"
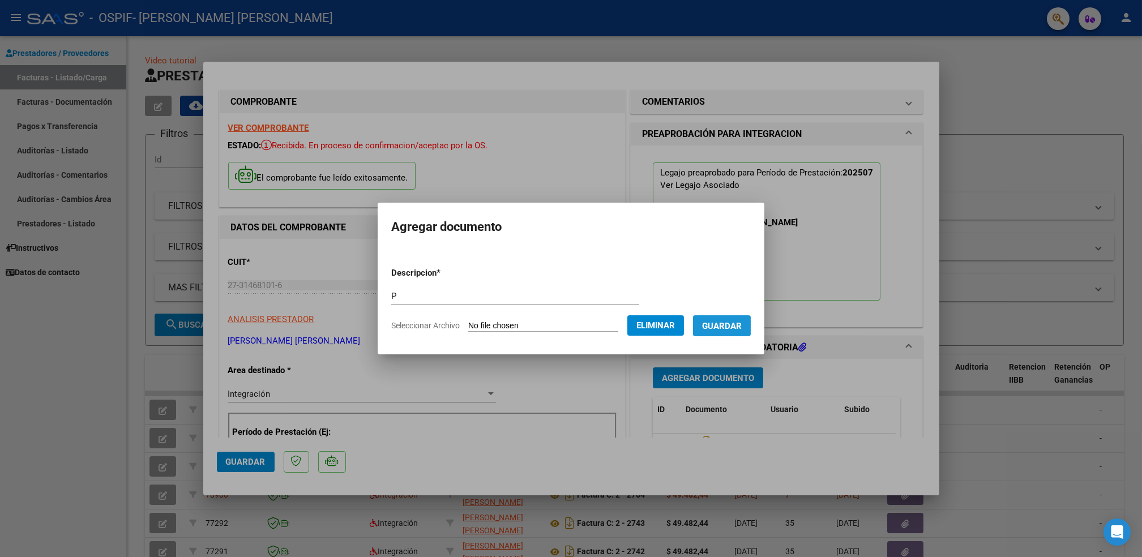
click at [721, 328] on span "Guardar" at bounding box center [722, 326] width 40 height 10
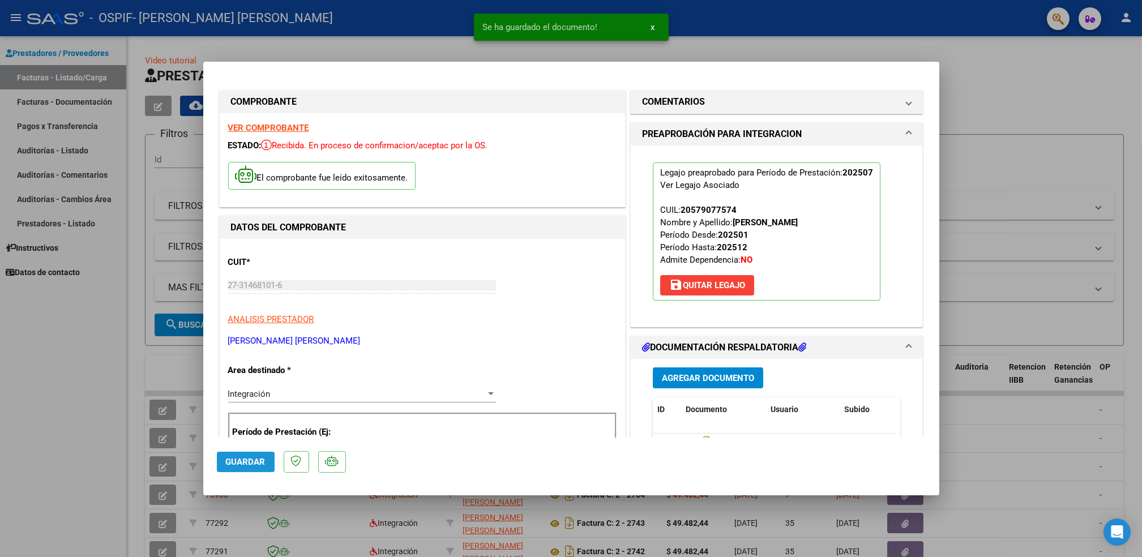
click at [249, 463] on span "Guardar" at bounding box center [246, 462] width 40 height 10
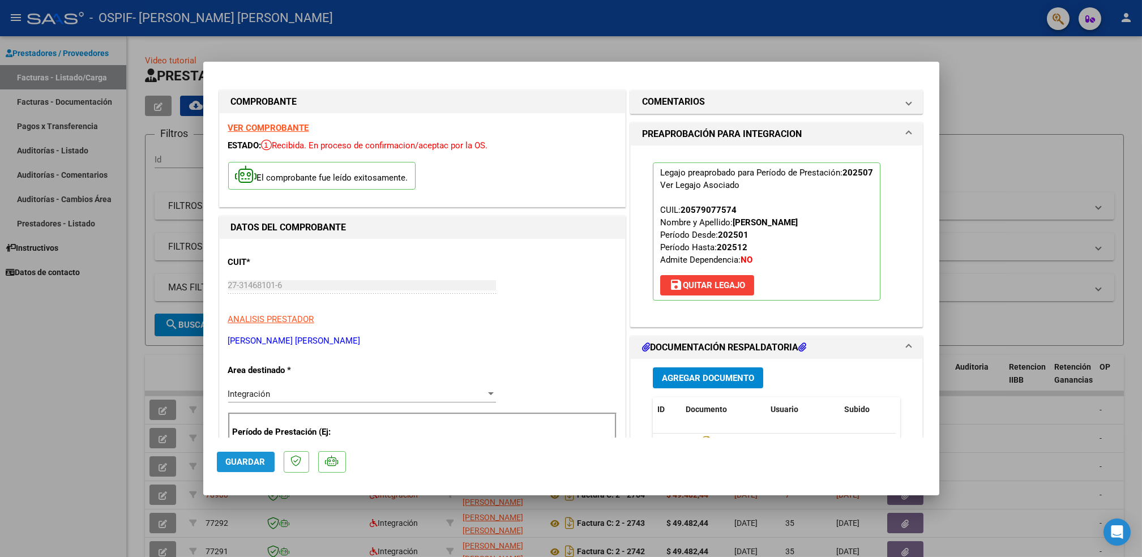
click at [249, 463] on span "Guardar" at bounding box center [246, 462] width 40 height 10
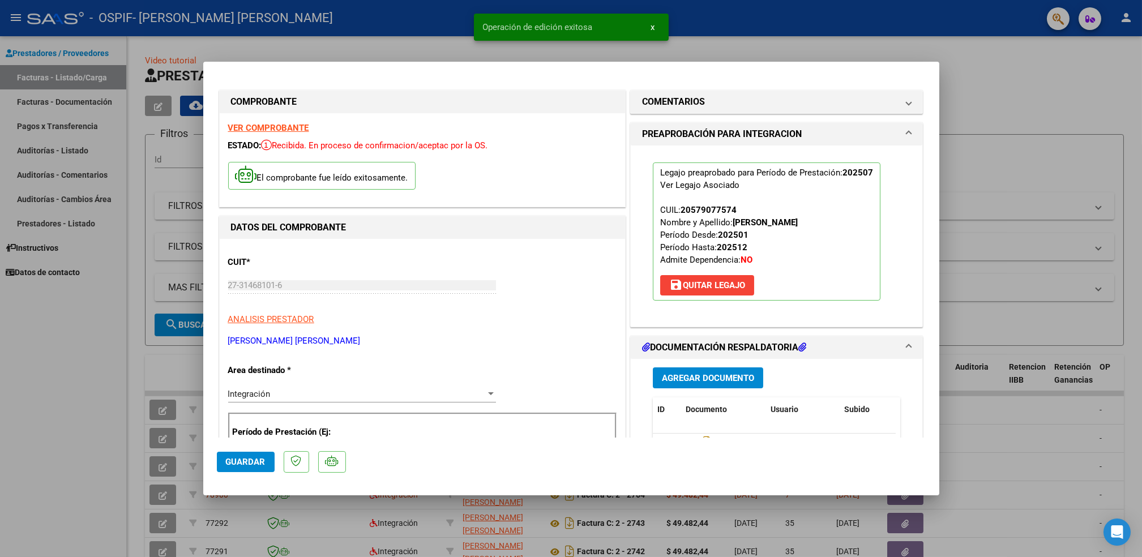
click at [89, 474] on div at bounding box center [571, 278] width 1142 height 557
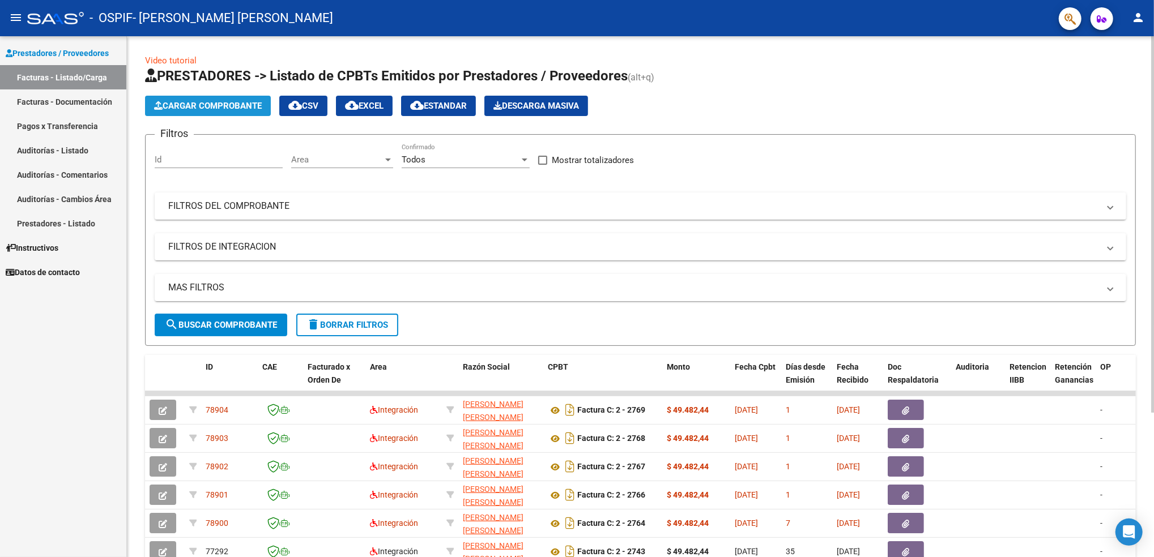
click at [201, 108] on span "Cargar Comprobante" at bounding box center [208, 106] width 108 height 10
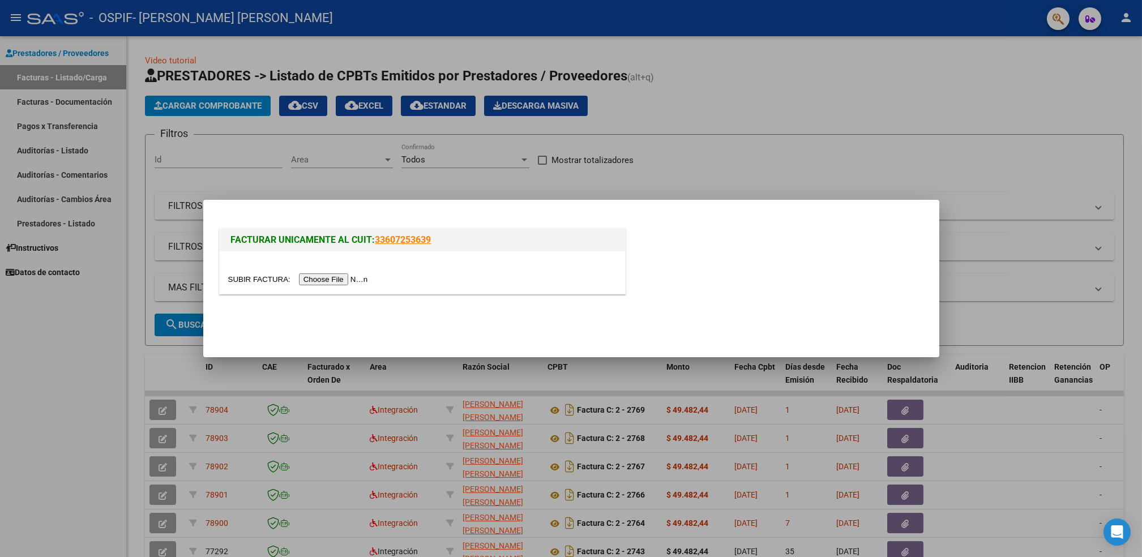
click at [337, 275] on input "file" at bounding box center [299, 280] width 143 height 12
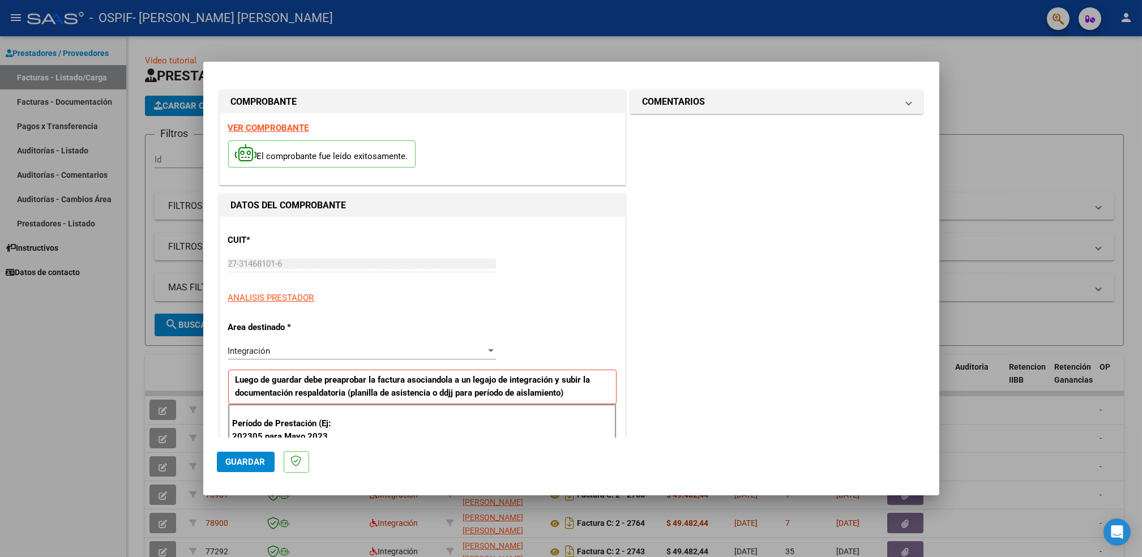
scroll to position [291, 0]
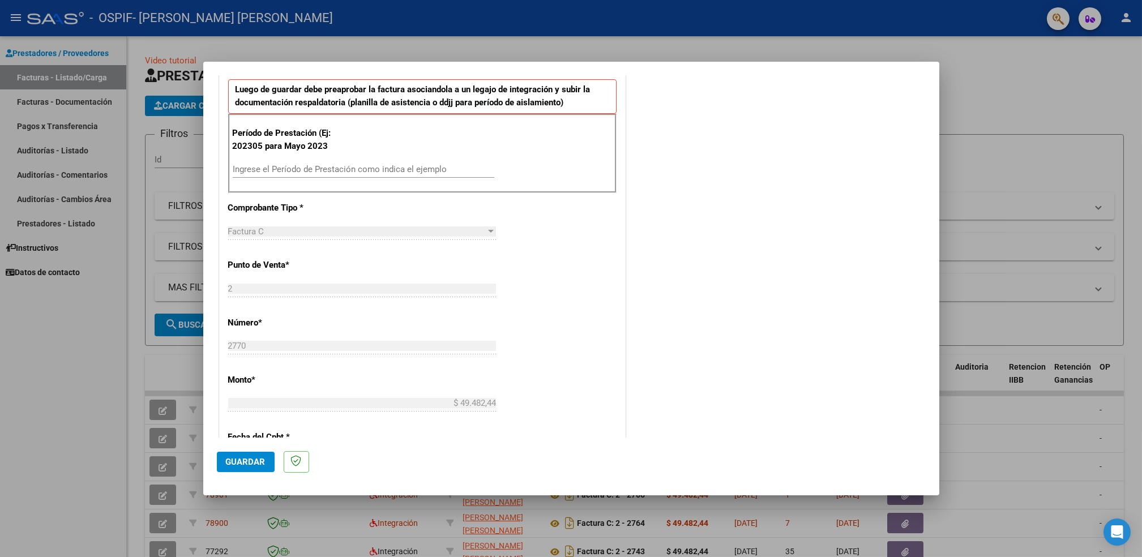
click at [316, 172] on input "Ingrese el Período de Prestación como indica el ejemplo" at bounding box center [364, 169] width 262 height 10
type input "202507"
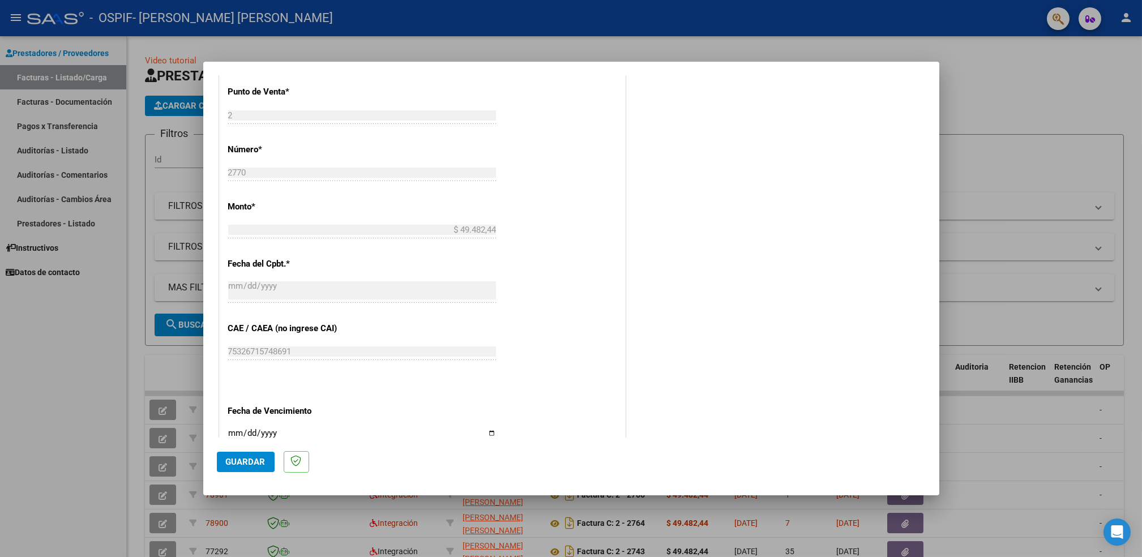
scroll to position [576, 0]
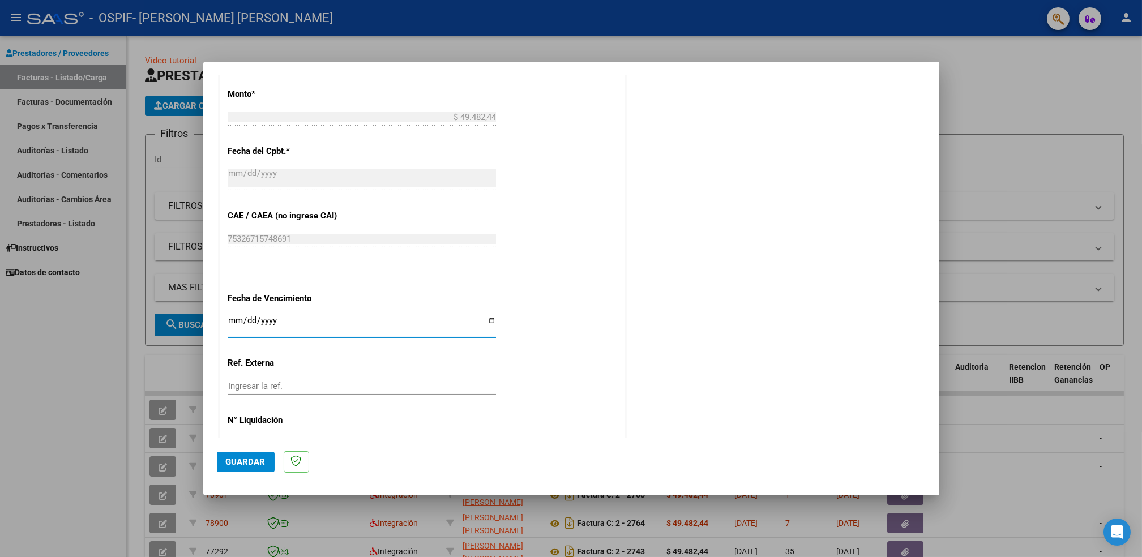
click at [484, 324] on input "Ingresar la fecha" at bounding box center [362, 325] width 268 height 18
type input "[DATE]"
click at [251, 461] on span "Guardar" at bounding box center [246, 462] width 40 height 10
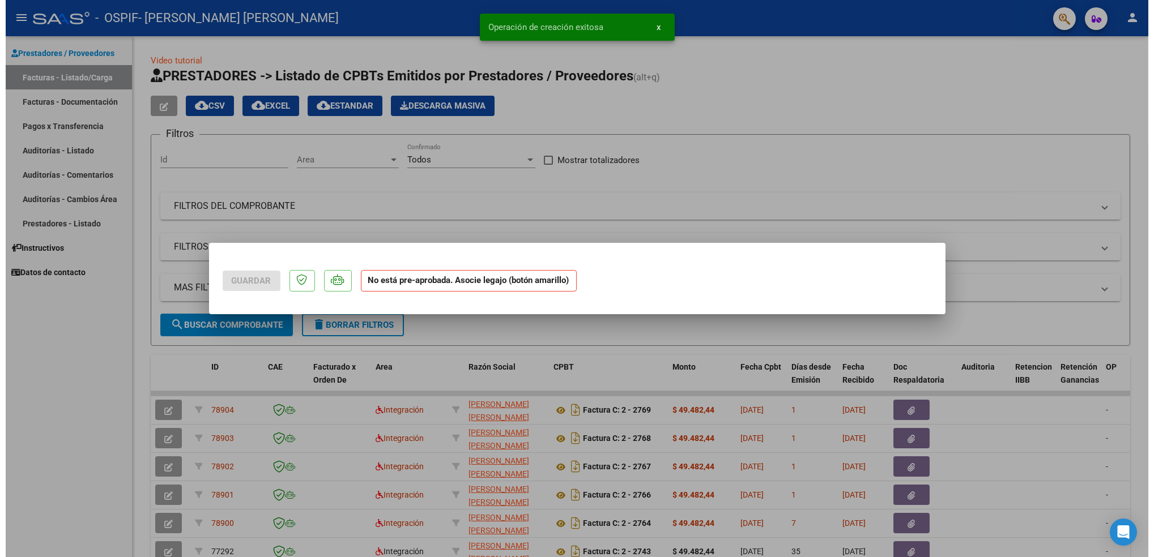
scroll to position [0, 0]
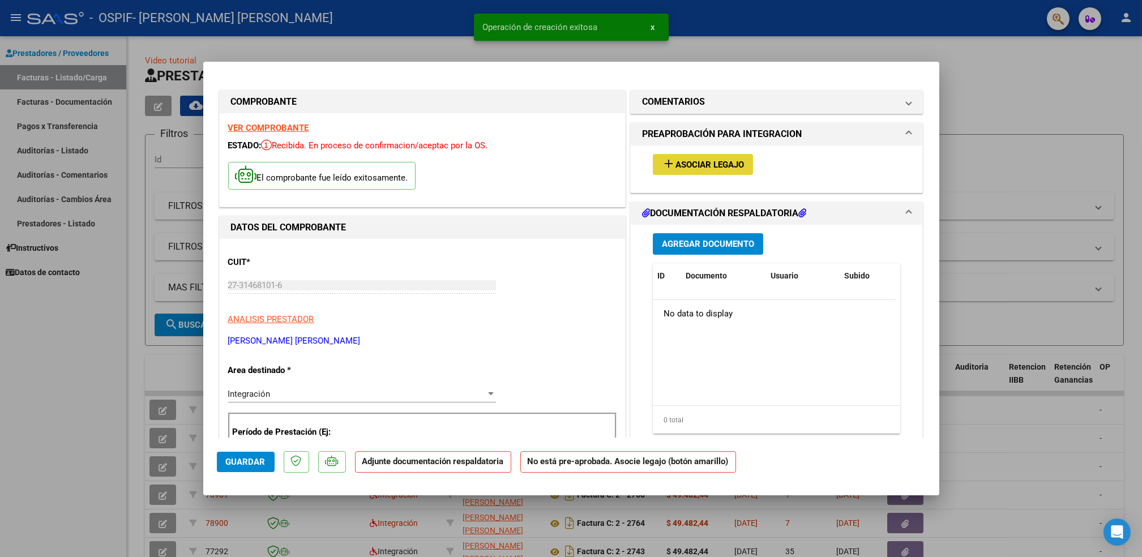
click at [696, 170] on button "add Asociar Legajo" at bounding box center [703, 164] width 100 height 21
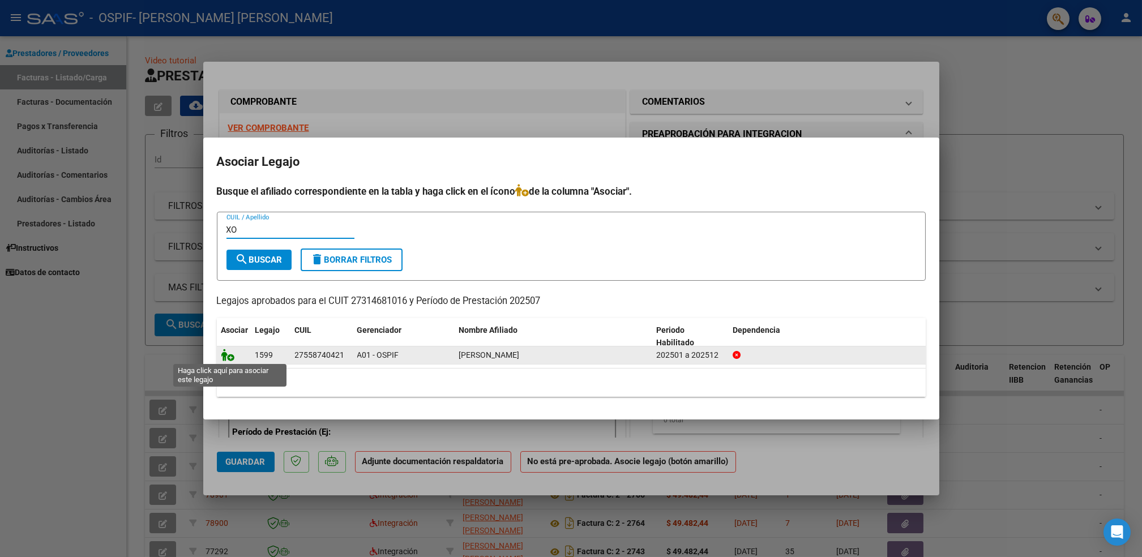
type input "XO"
click at [225, 356] on icon at bounding box center [228, 355] width 14 height 12
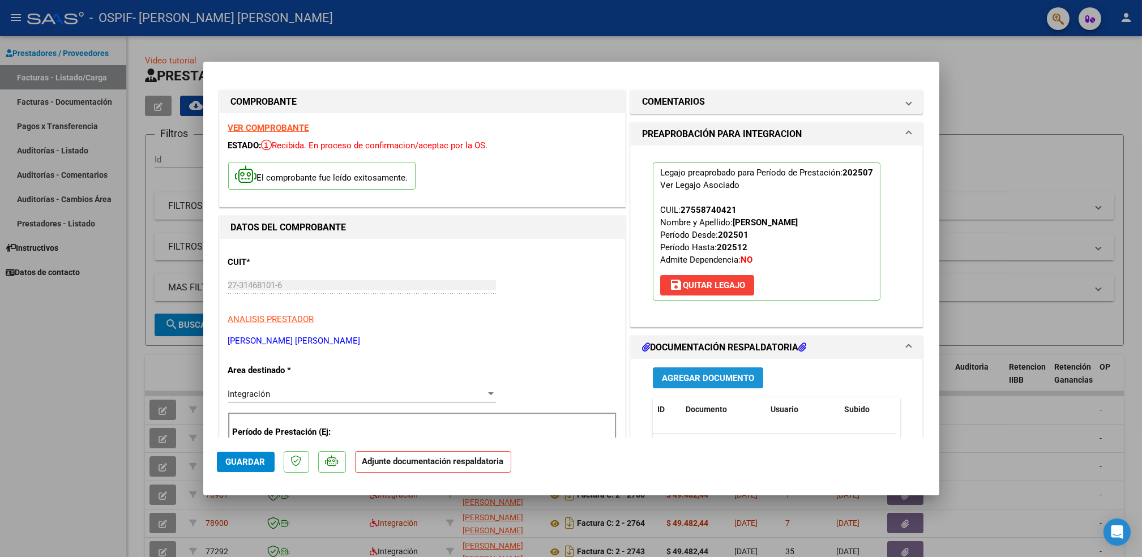
click at [696, 371] on button "Agregar Documento" at bounding box center [708, 378] width 110 height 21
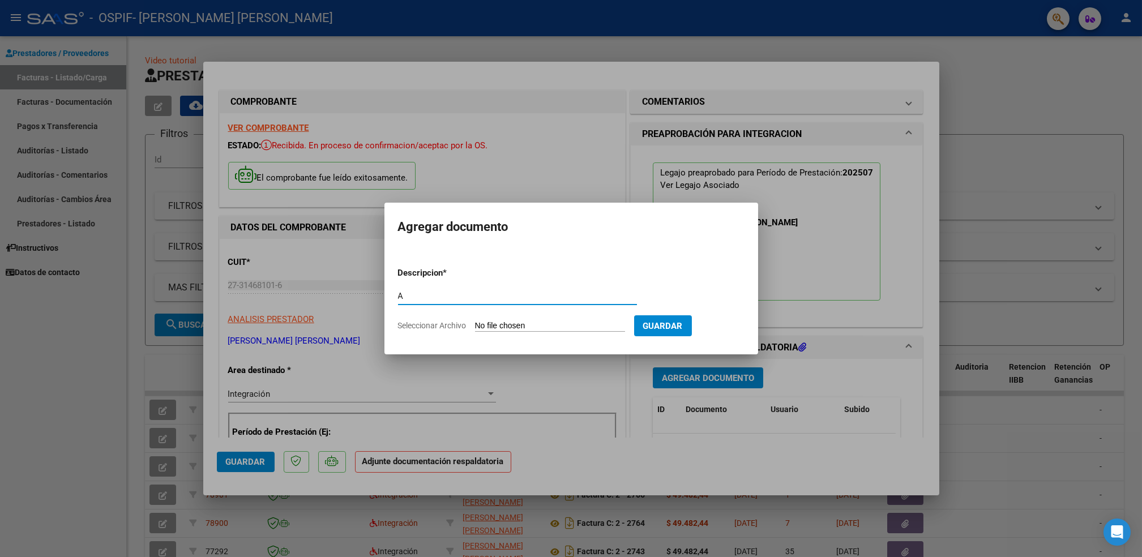
type input "A"
click at [587, 328] on input "Seleccionar Archivo" at bounding box center [550, 326] width 150 height 11
type input "C:\fakepath\XOANA.pdf"
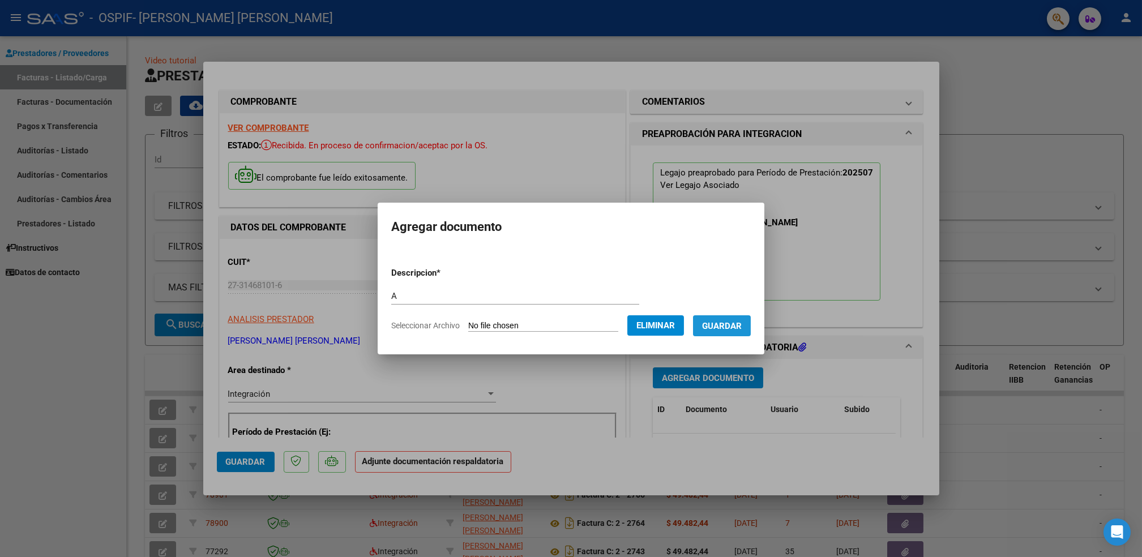
click at [723, 323] on span "Guardar" at bounding box center [722, 326] width 40 height 10
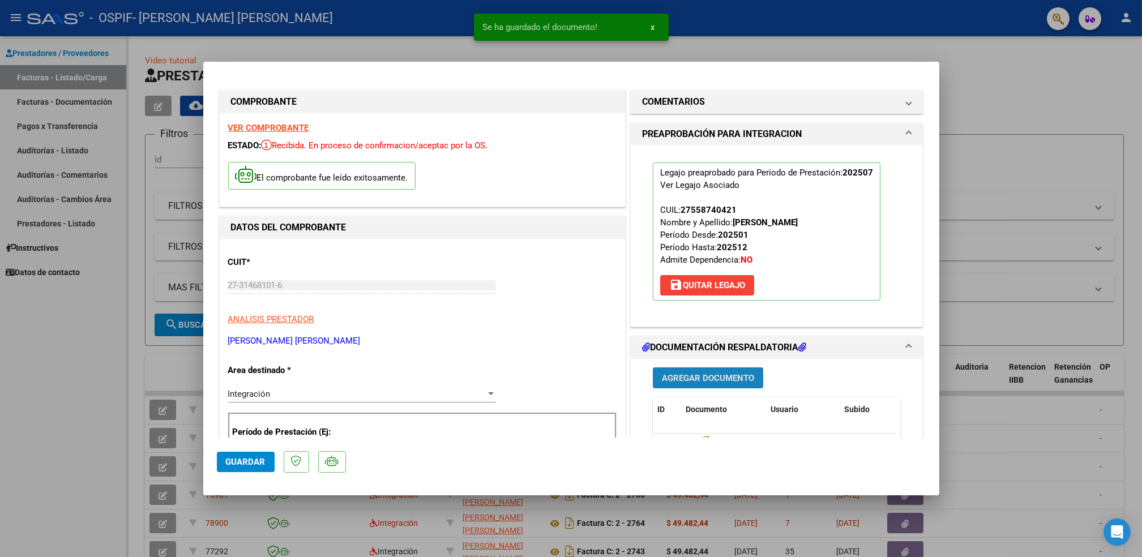
click at [706, 382] on span "Agregar Documento" at bounding box center [708, 378] width 92 height 10
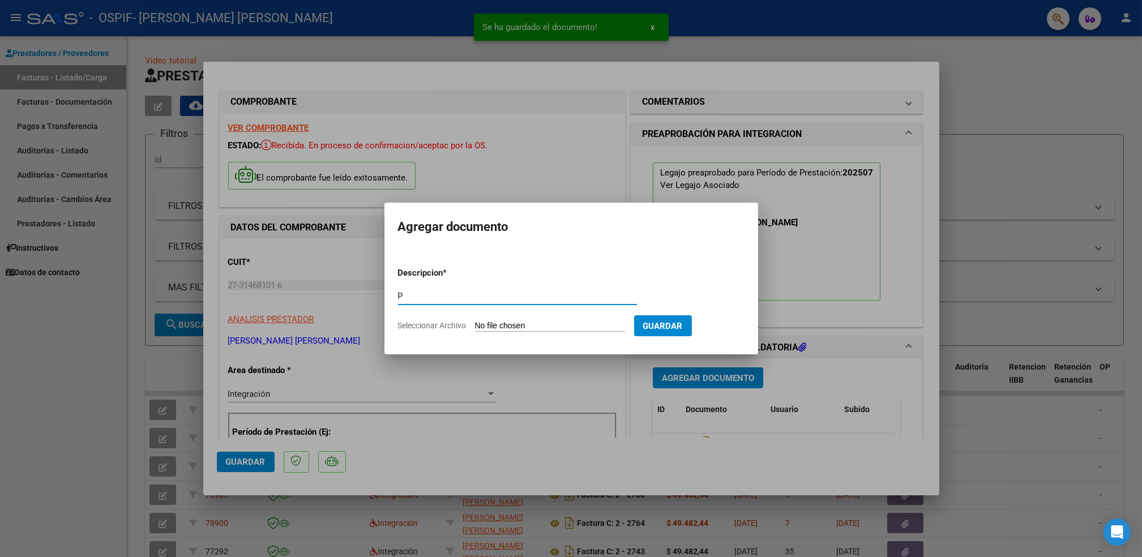
type input "P"
click at [536, 324] on input "Seleccionar Archivo" at bounding box center [550, 326] width 150 height 11
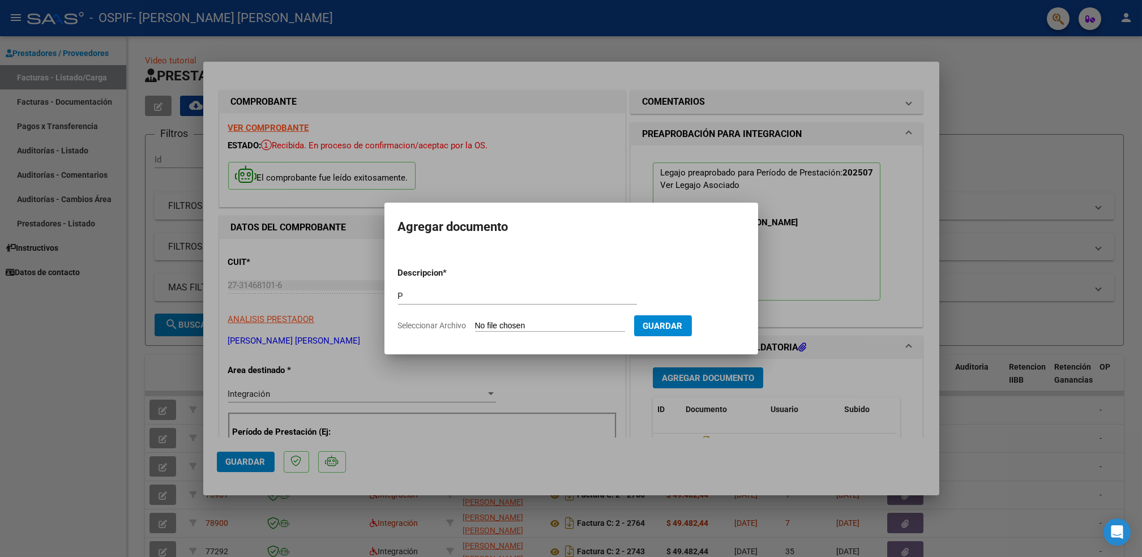
type input "C:\fakepath\XOHANA.png"
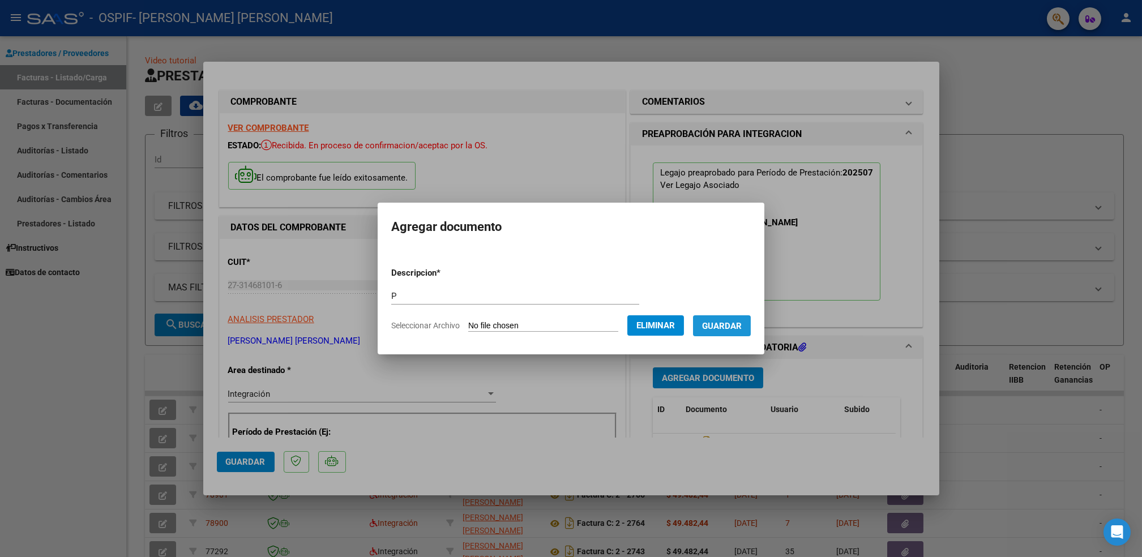
click at [718, 332] on button "Guardar" at bounding box center [722, 325] width 58 height 21
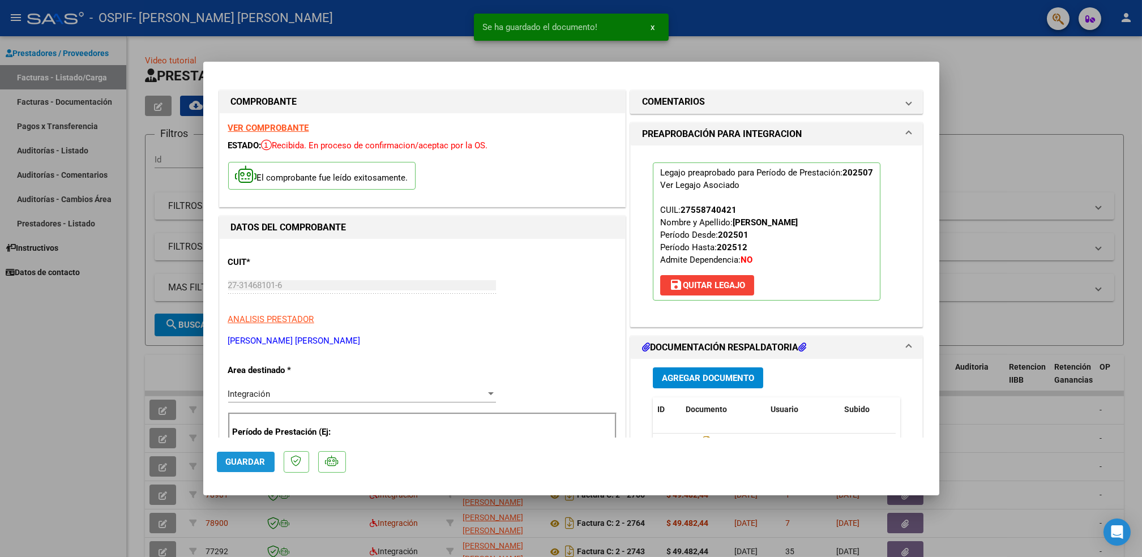
click at [244, 464] on span "Guardar" at bounding box center [246, 462] width 40 height 10
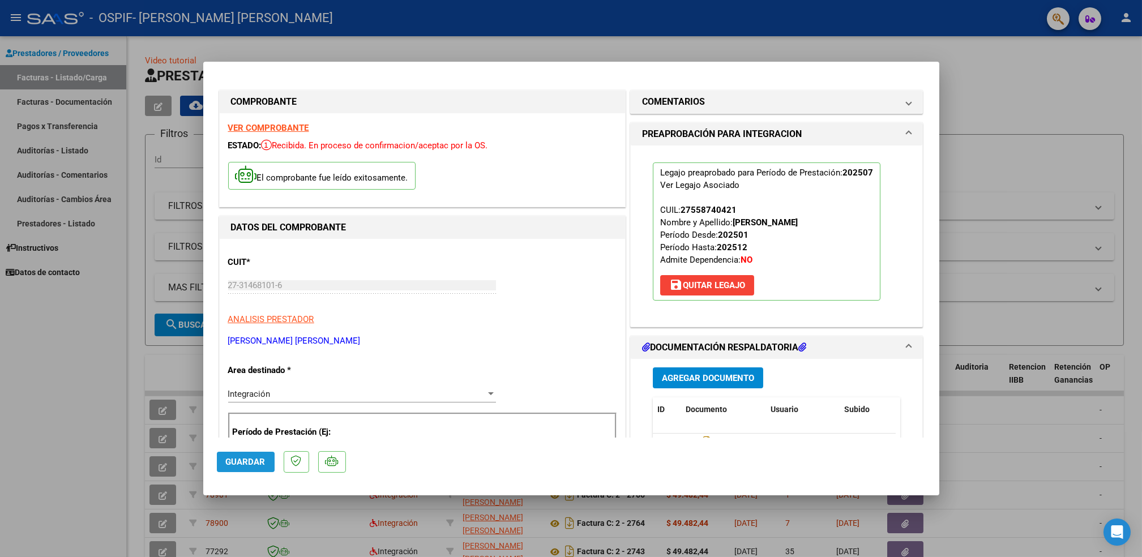
click at [243, 466] on span "Guardar" at bounding box center [246, 462] width 40 height 10
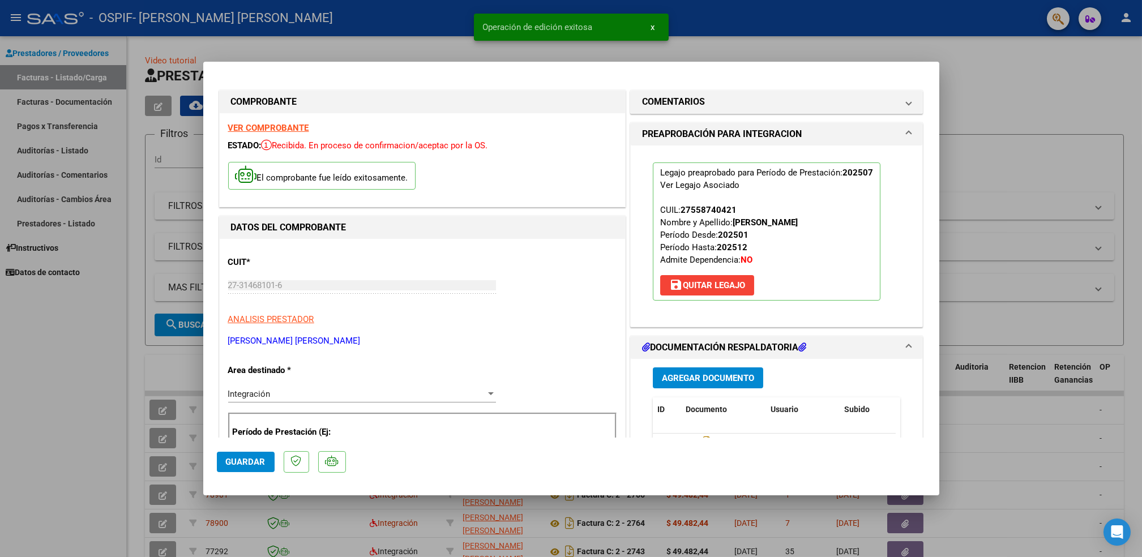
click at [71, 467] on div at bounding box center [571, 278] width 1142 height 557
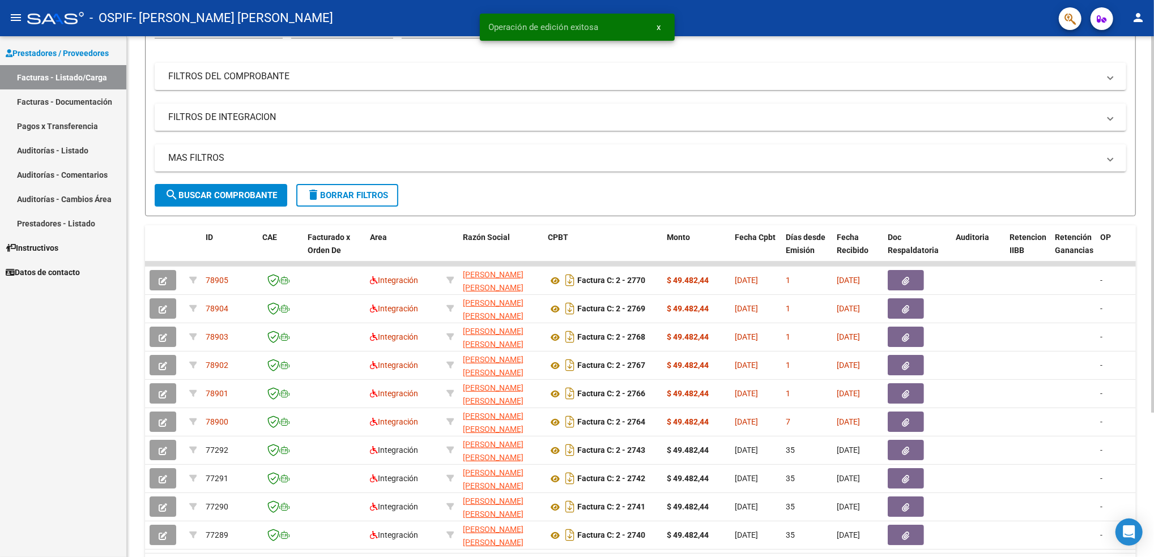
click at [1153, 295] on html "menu - OSPIF - [PERSON_NAME] [PERSON_NAME] person Prestadores / Proveedores Fac…" at bounding box center [577, 278] width 1154 height 557
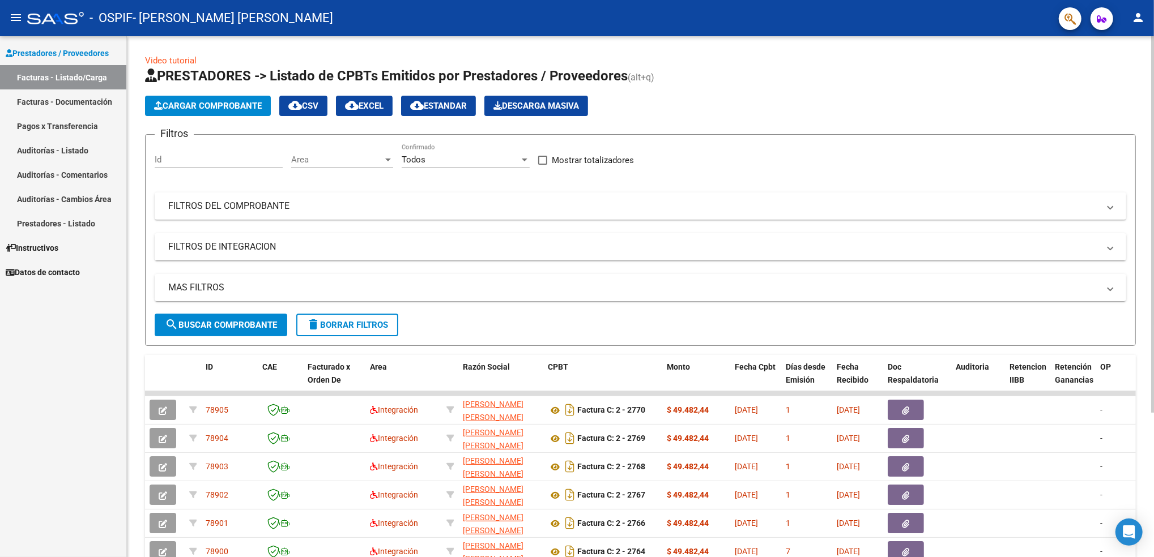
click at [1153, 28] on html "menu - OSPIF - [PERSON_NAME] [PERSON_NAME] person Prestadores / Proveedores Fac…" at bounding box center [577, 278] width 1154 height 557
click at [223, 105] on span "Cargar Comprobante" at bounding box center [208, 106] width 108 height 10
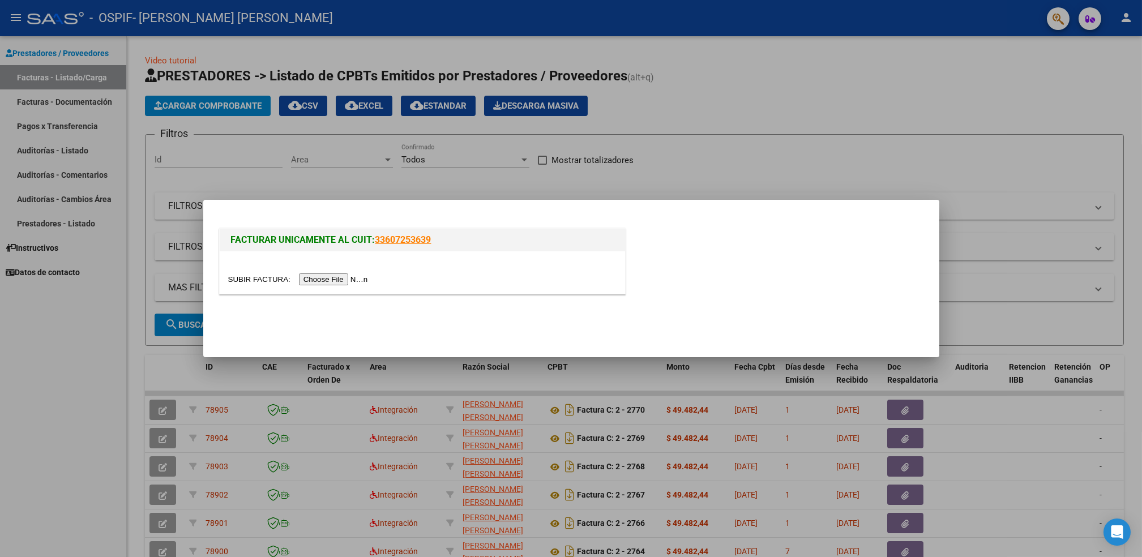
click at [331, 280] on input "file" at bounding box center [299, 280] width 143 height 12
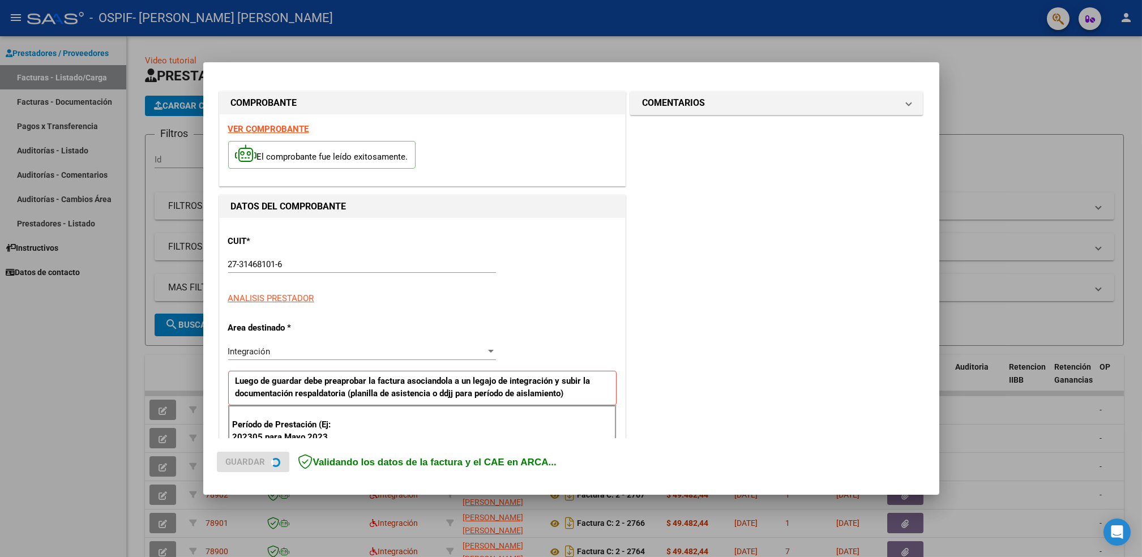
scroll to position [182, 0]
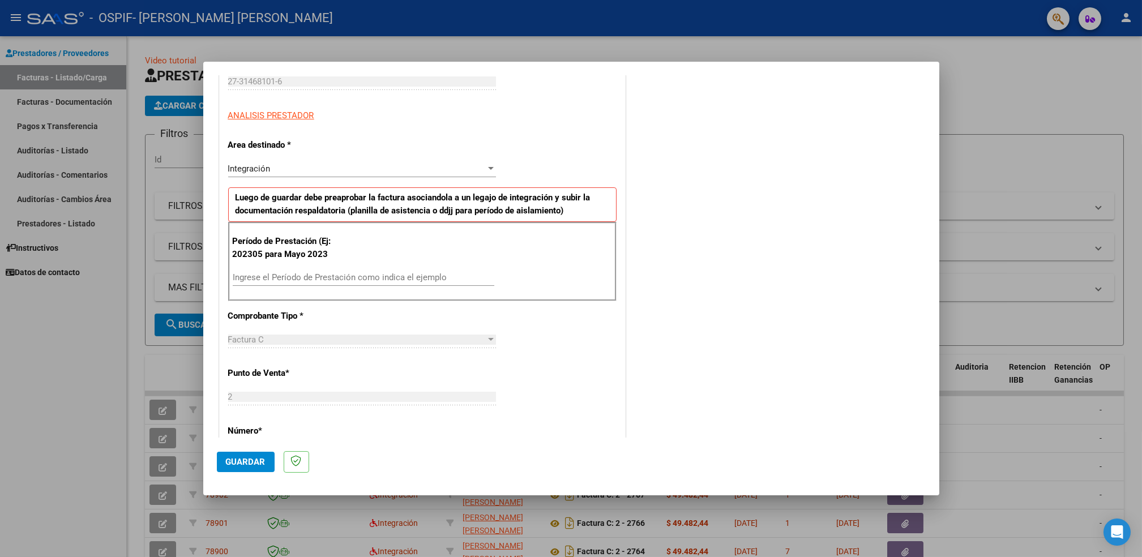
click at [365, 272] on div "Ingrese el Período de Prestación como indica el ejemplo" at bounding box center [364, 277] width 262 height 17
click at [348, 279] on input "Ingrese el Período de Prestación como indica el ejemplo" at bounding box center [364, 277] width 262 height 10
type input "202507"
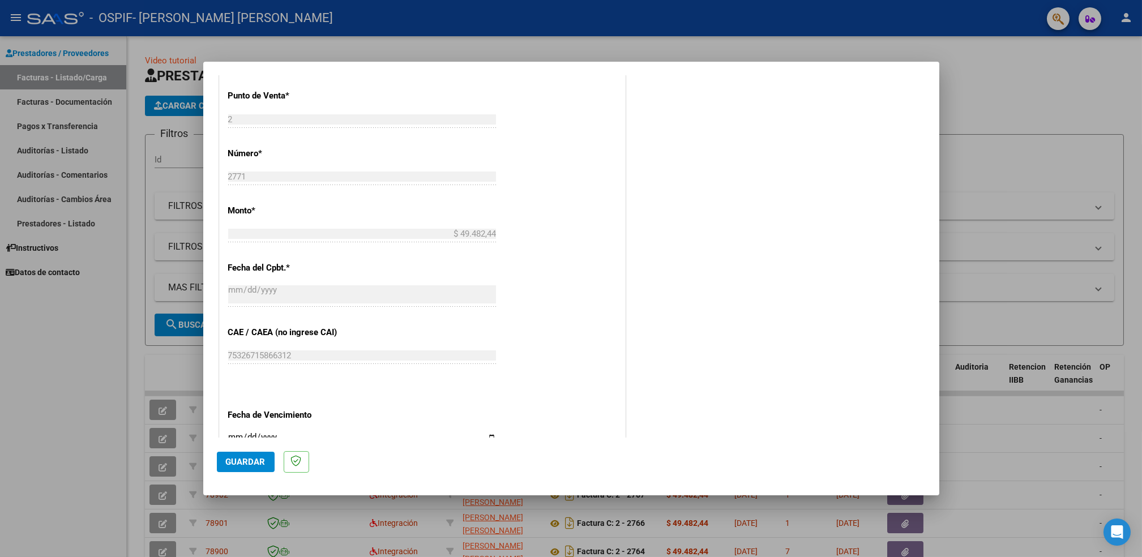
scroll to position [613, 0]
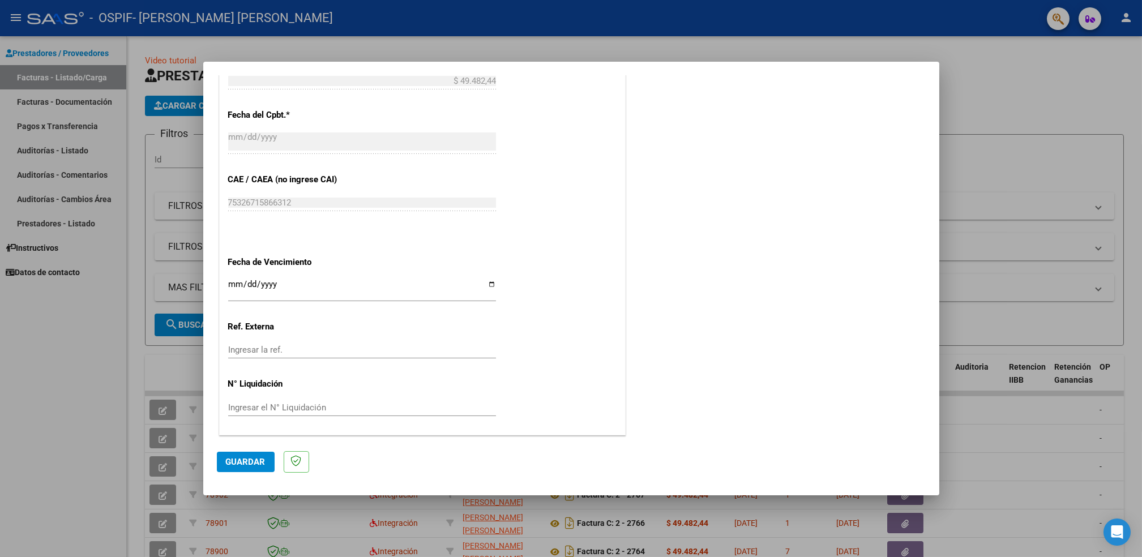
click at [482, 289] on input "Ingresar la fecha" at bounding box center [362, 289] width 268 height 18
click at [482, 284] on input "Ingresar la fecha" at bounding box center [362, 289] width 268 height 18
type input "[DATE]"
click at [248, 466] on span "Guardar" at bounding box center [246, 462] width 40 height 10
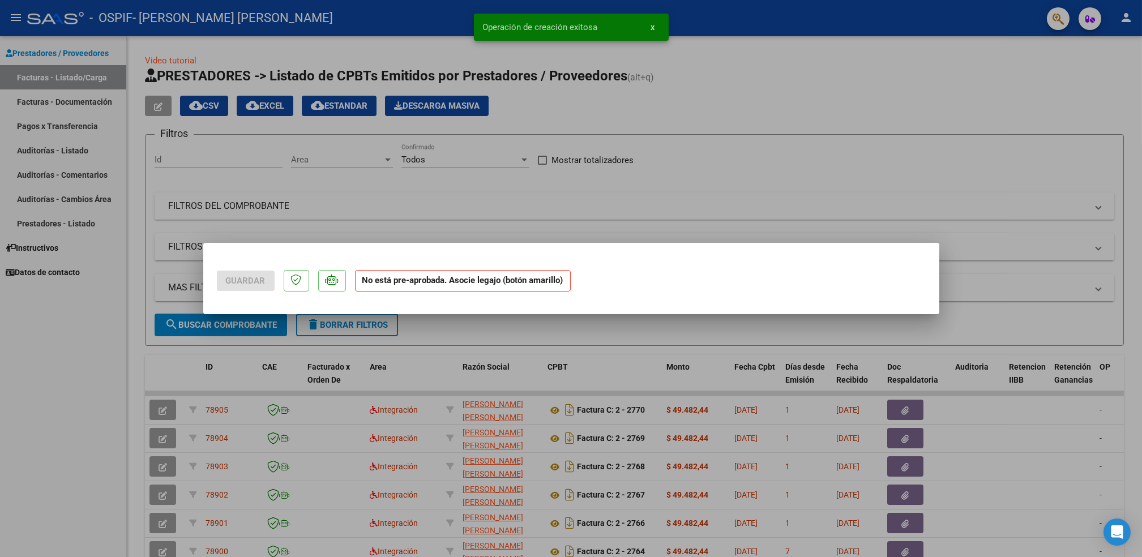
scroll to position [0, 0]
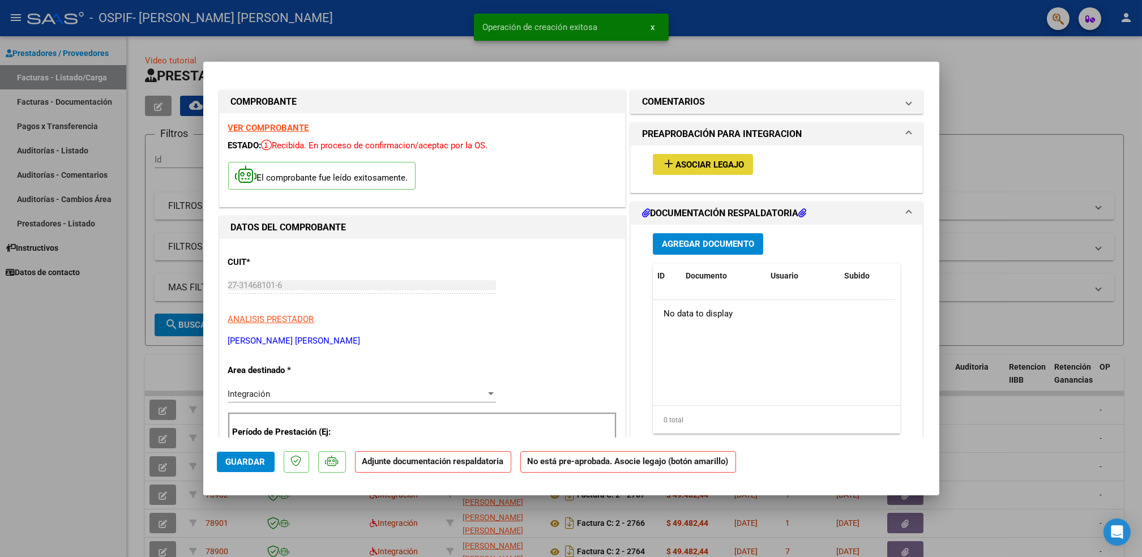
click at [689, 164] on span "Asociar Legajo" at bounding box center [710, 165] width 69 height 10
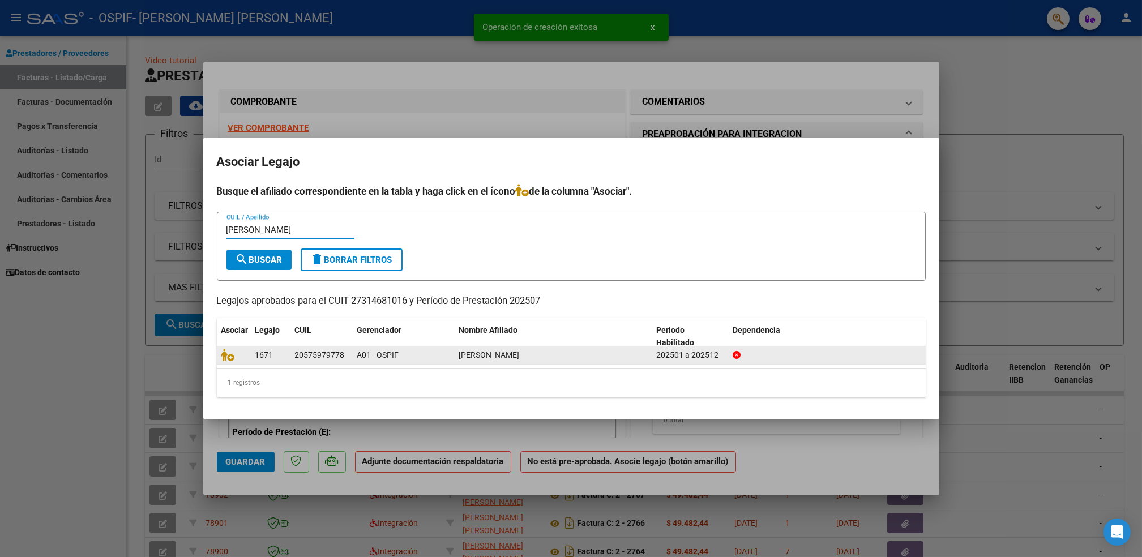
type input "[PERSON_NAME]"
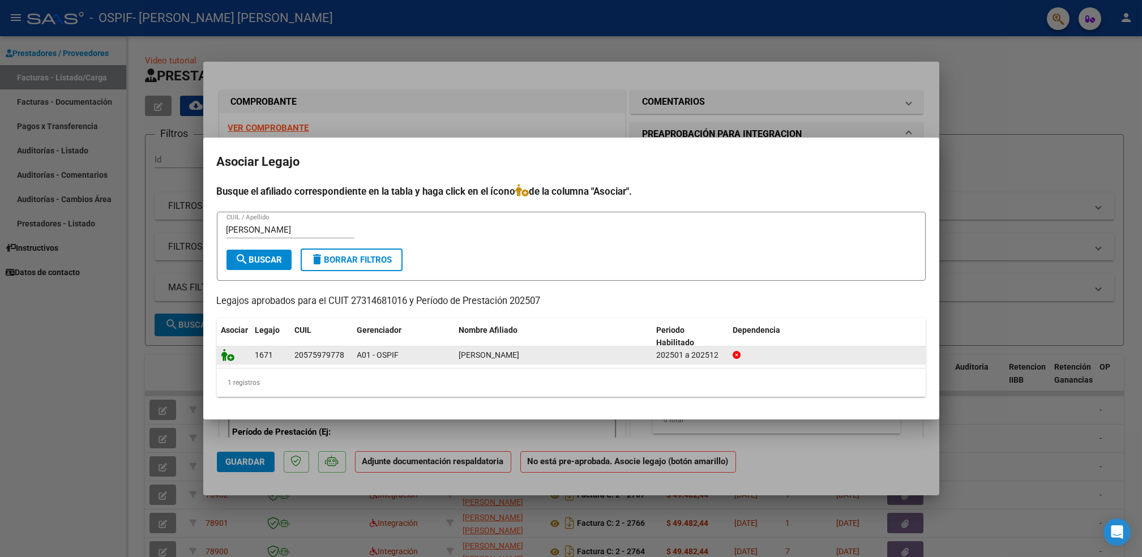
click at [223, 356] on datatable-body-cell at bounding box center [234, 356] width 34 height 18
click at [223, 356] on icon at bounding box center [228, 355] width 14 height 12
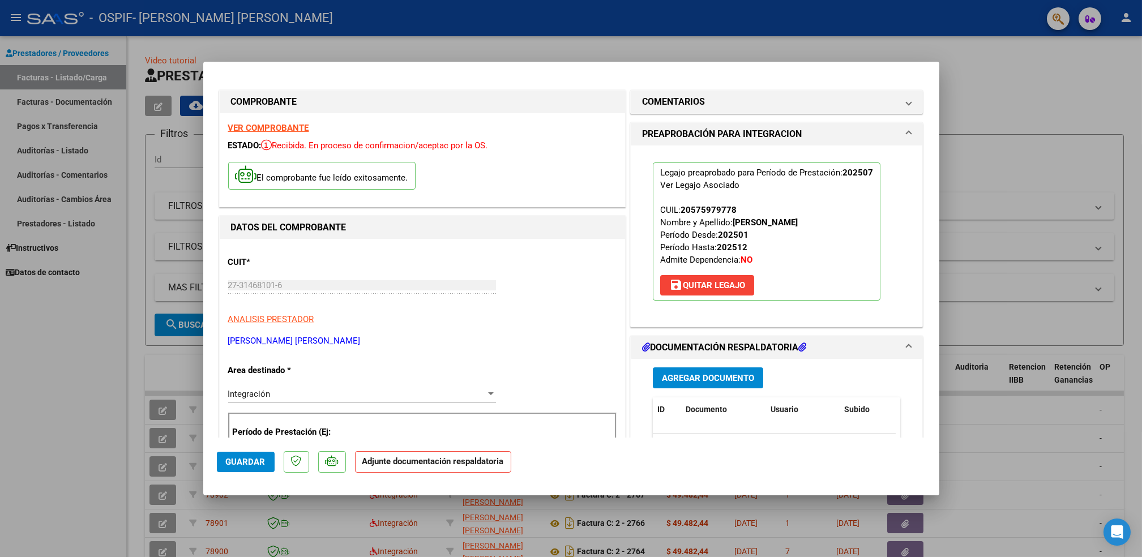
click at [267, 126] on strong "VER COMPROBANTE" at bounding box center [268, 128] width 81 height 10
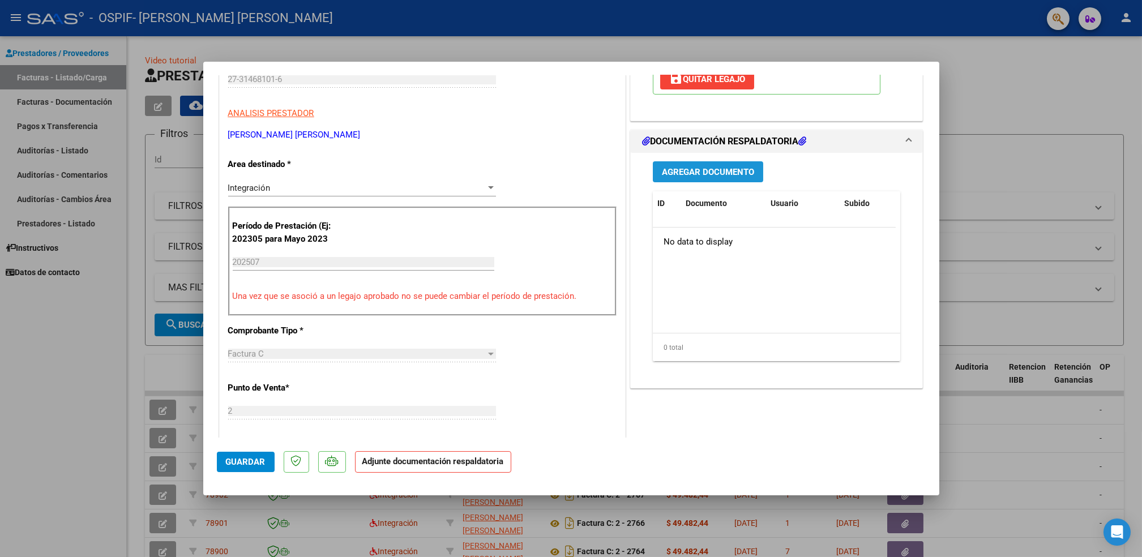
click at [709, 176] on span "Agregar Documento" at bounding box center [708, 172] width 92 height 10
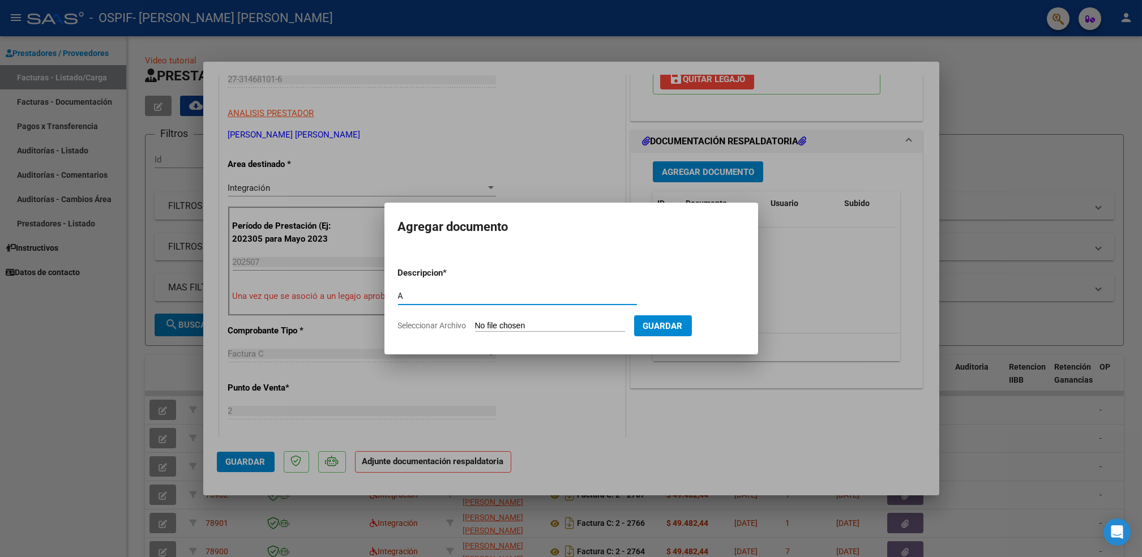
type input "A"
click at [553, 324] on input "Seleccionar Archivo" at bounding box center [550, 326] width 150 height 11
type input "C:\fakepath\[PERSON_NAME].pdf"
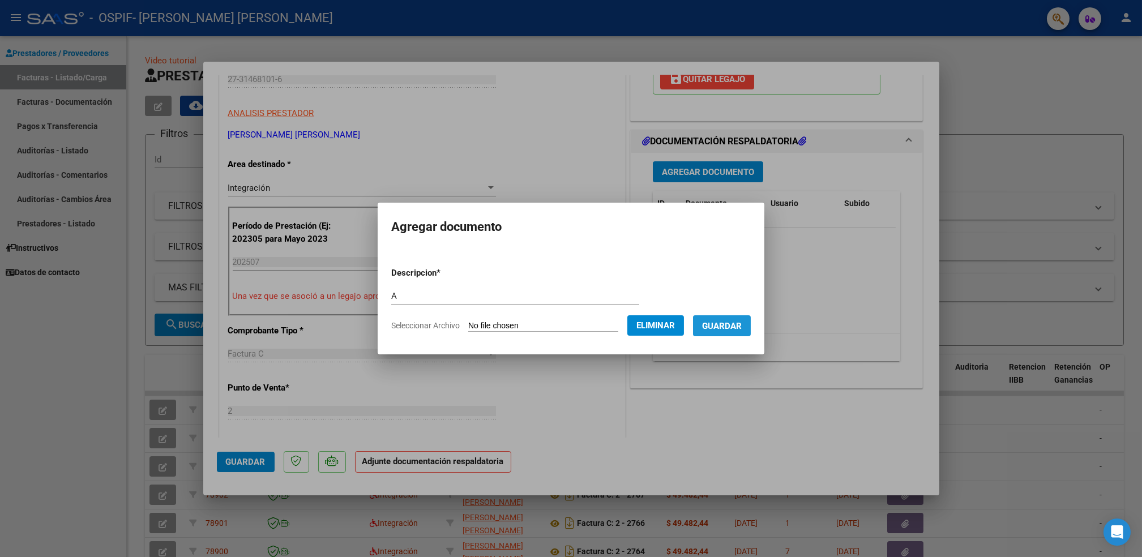
click at [724, 331] on button "Guardar" at bounding box center [722, 325] width 58 height 21
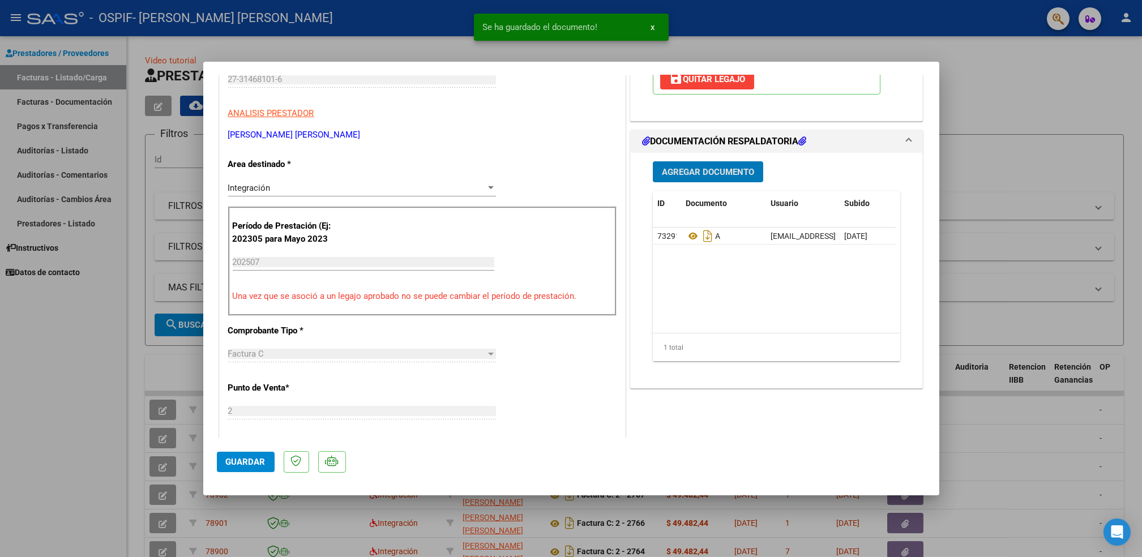
click at [723, 167] on span "Agregar Documento" at bounding box center [708, 172] width 92 height 10
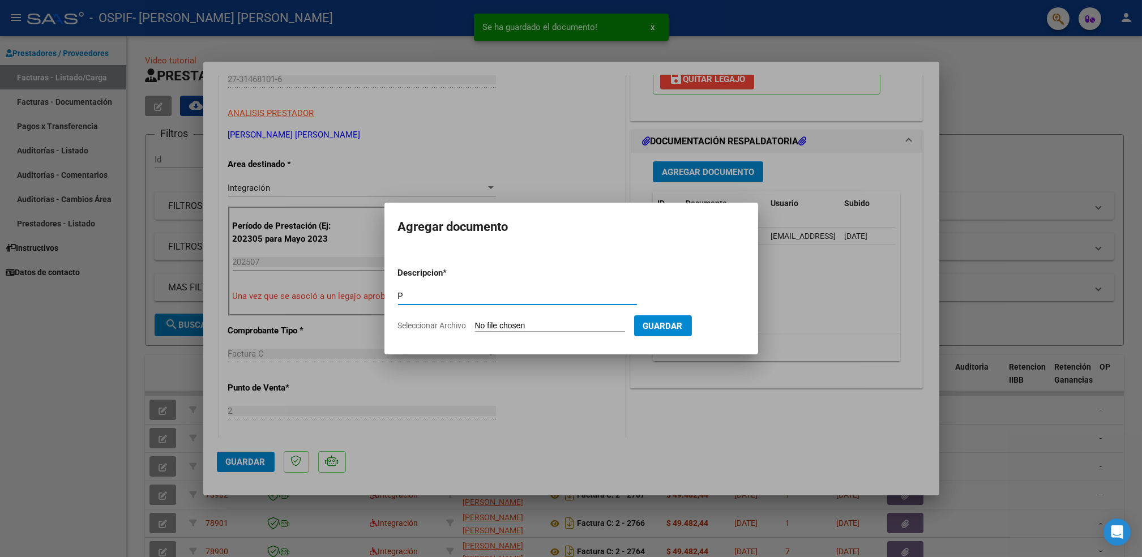
type input "P"
click at [519, 332] on form "Descripcion * P Escriba aquí una descripcion Seleccionar Archivo Guardar" at bounding box center [571, 299] width 347 height 83
click at [501, 324] on input "Seleccionar Archivo" at bounding box center [550, 326] width 150 height 11
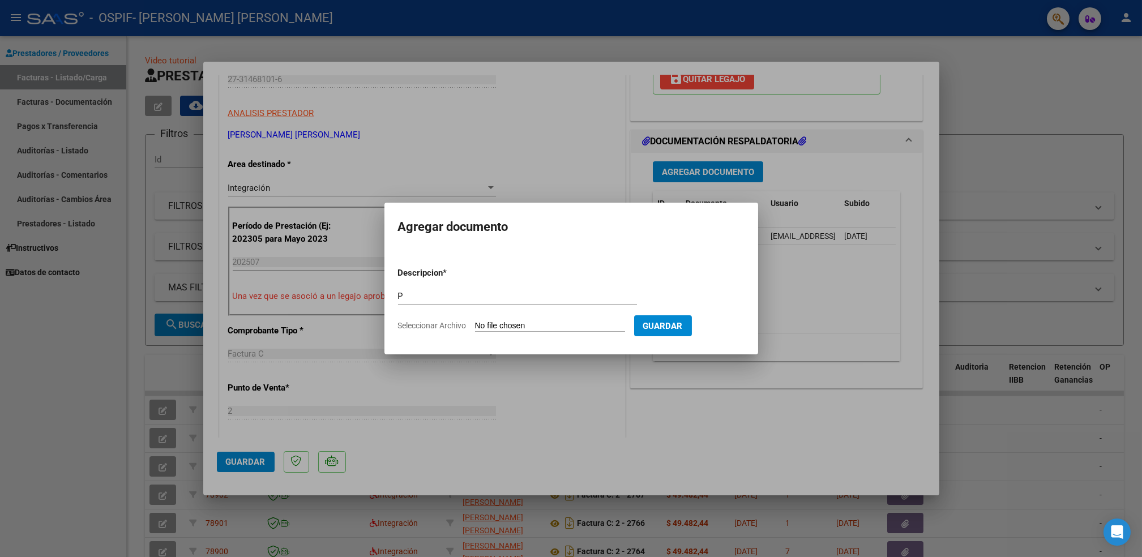
type input "C:\fakepath\guzmanjonas.png"
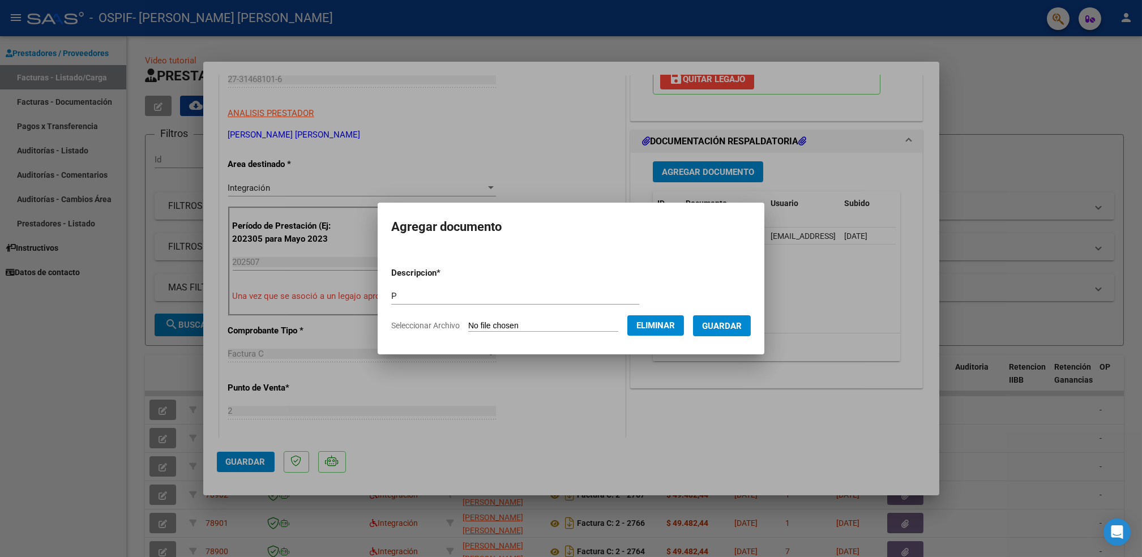
click at [729, 326] on span "Guardar" at bounding box center [722, 326] width 40 height 10
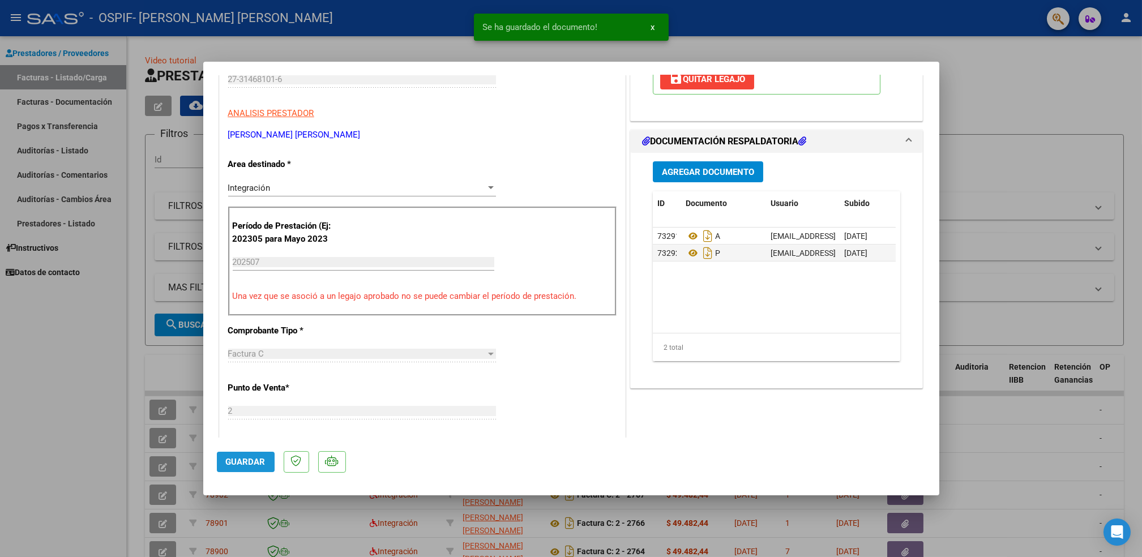
click at [250, 457] on span "Guardar" at bounding box center [246, 462] width 40 height 10
click at [238, 451] on mat-dialog-actions "Guardar" at bounding box center [571, 460] width 709 height 45
click at [238, 457] on span "Guardar" at bounding box center [246, 462] width 40 height 10
click at [57, 418] on div at bounding box center [571, 278] width 1142 height 557
type input "$ 0,00"
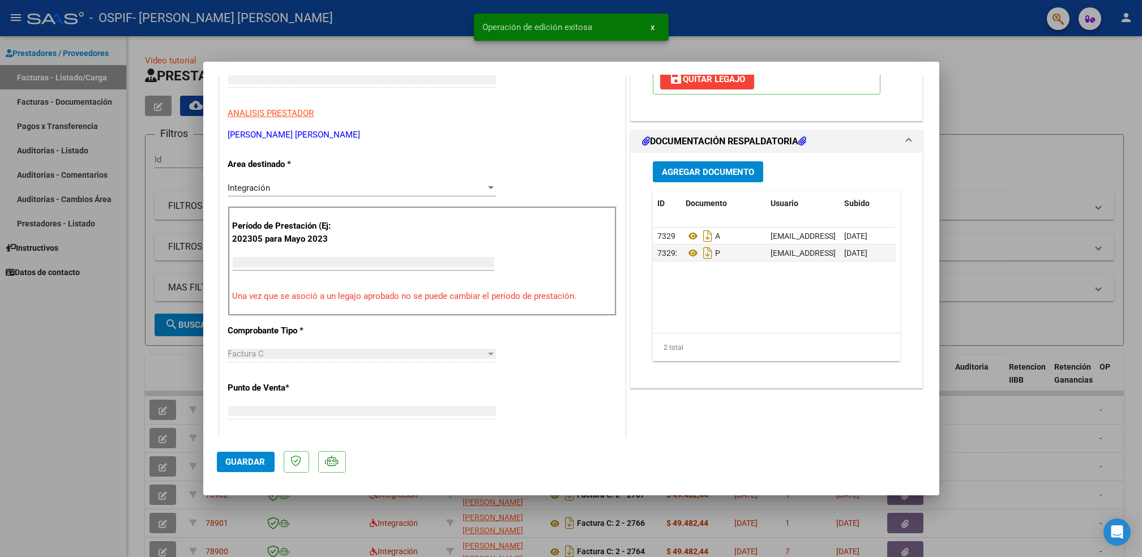
scroll to position [172, 0]
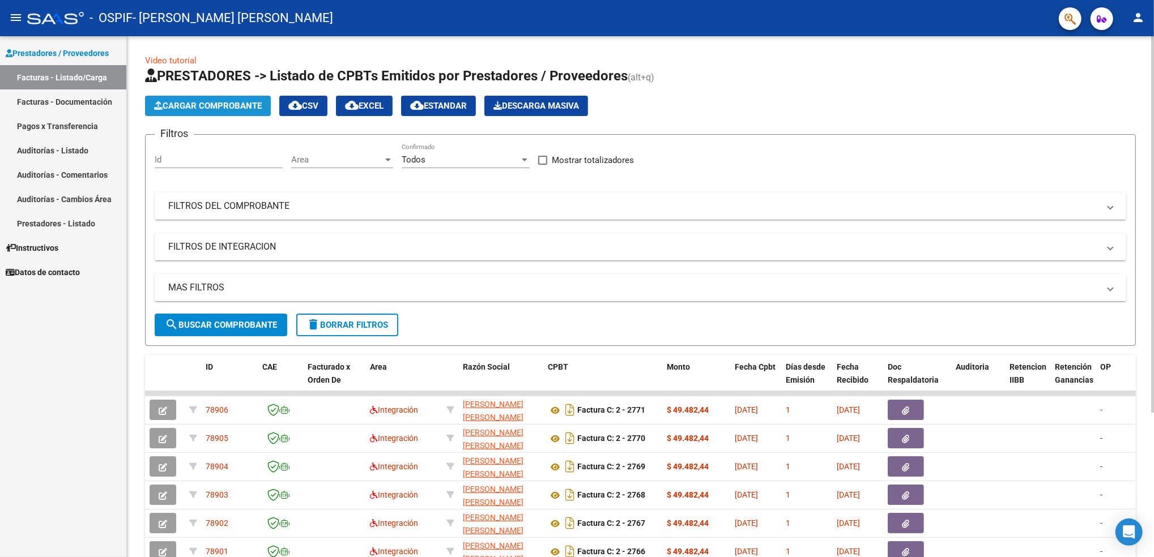
click at [201, 106] on span "Cargar Comprobante" at bounding box center [208, 106] width 108 height 10
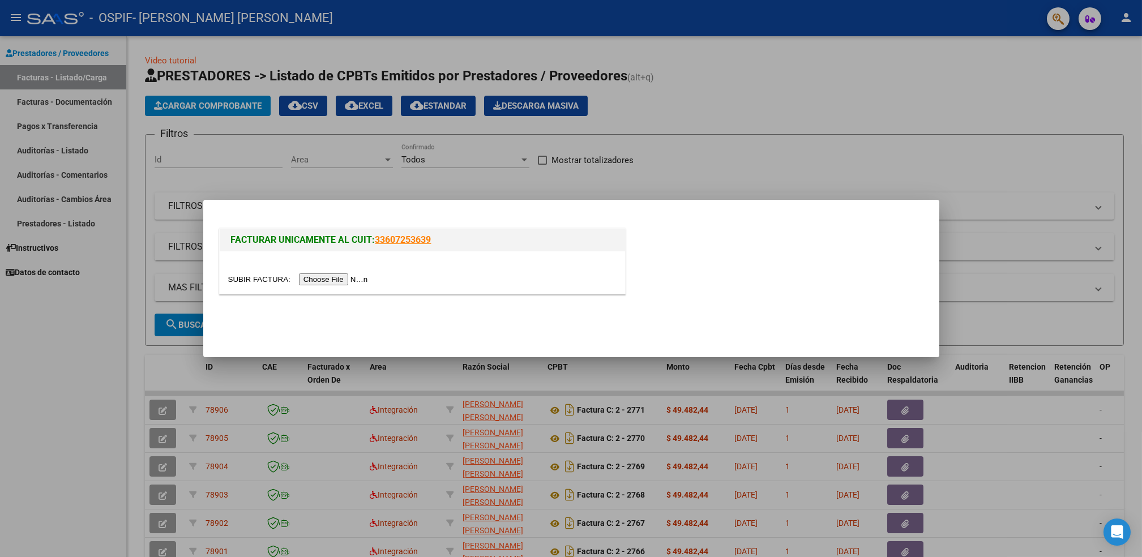
click at [338, 285] on div at bounding box center [422, 279] width 388 height 13
click at [336, 282] on input "file" at bounding box center [299, 280] width 143 height 12
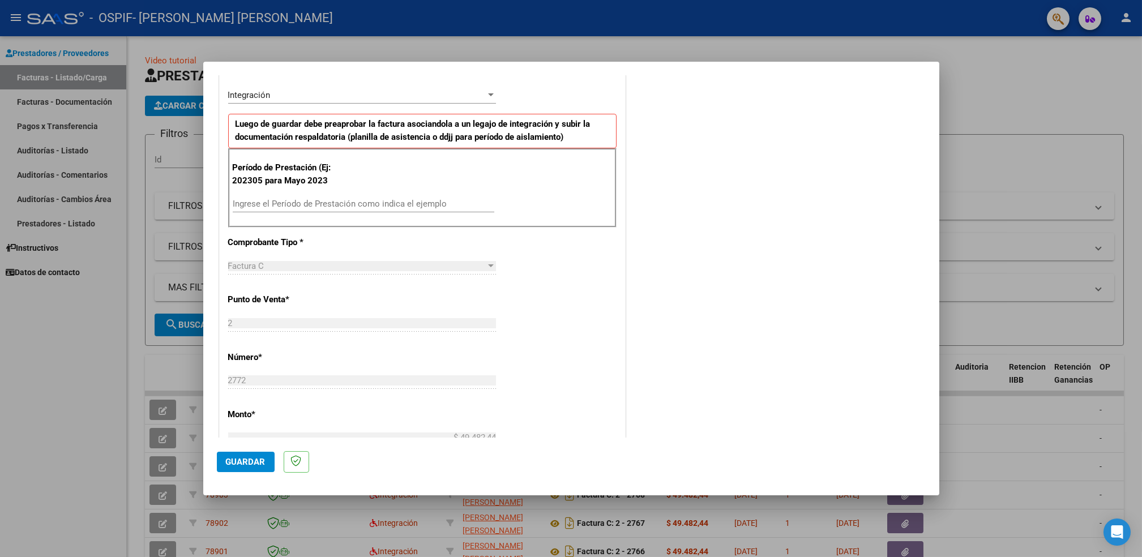
scroll to position [265, 0]
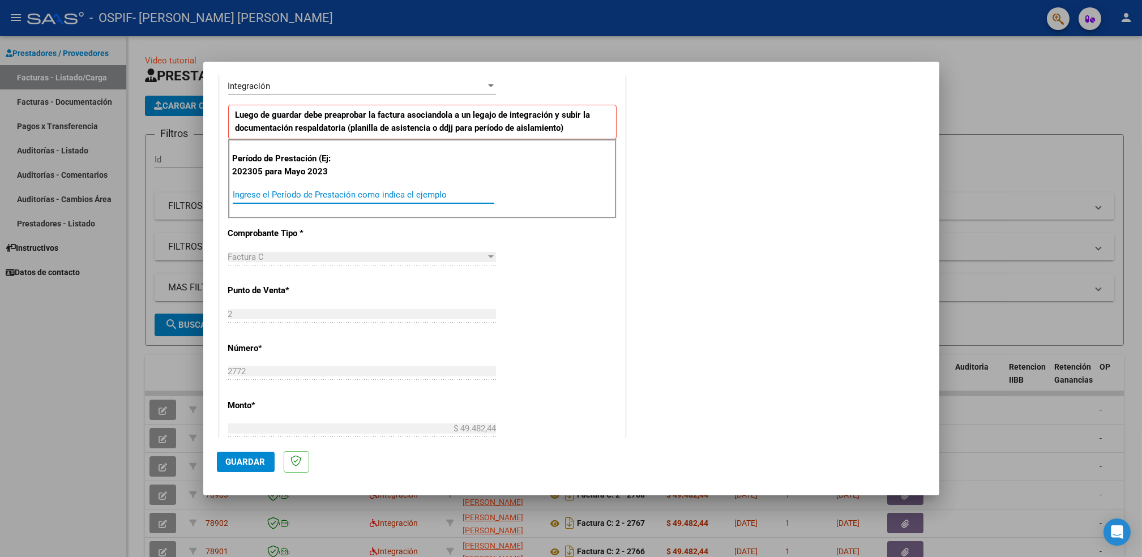
click at [405, 196] on input "Ingrese el Período de Prestación como indica el ejemplo" at bounding box center [364, 195] width 262 height 10
type input "202507"
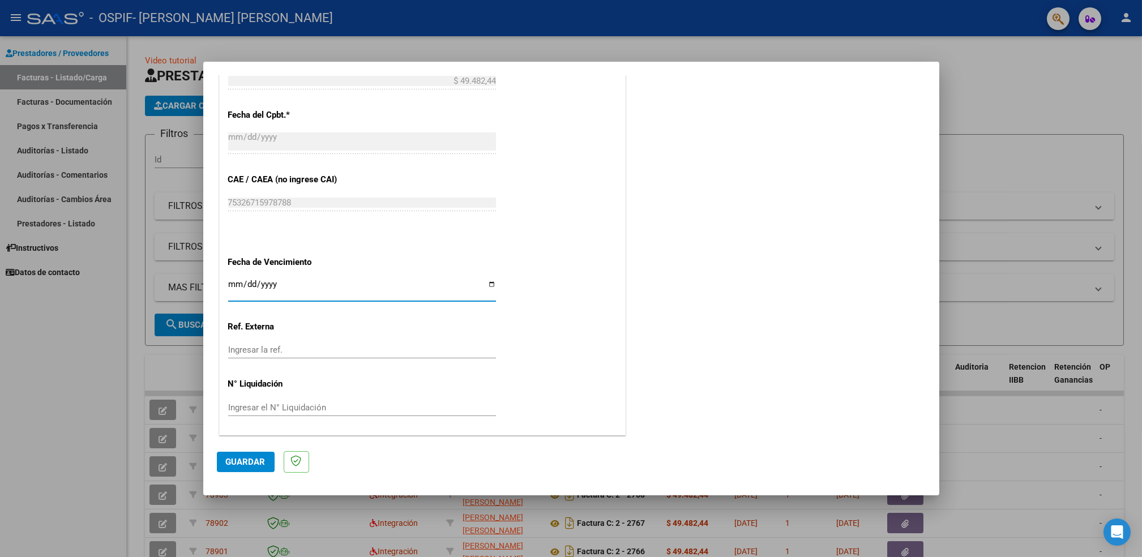
click at [486, 285] on input "Ingresar la fecha" at bounding box center [362, 289] width 268 height 18
type input "[DATE]"
click at [239, 462] on span "Guardar" at bounding box center [246, 462] width 40 height 10
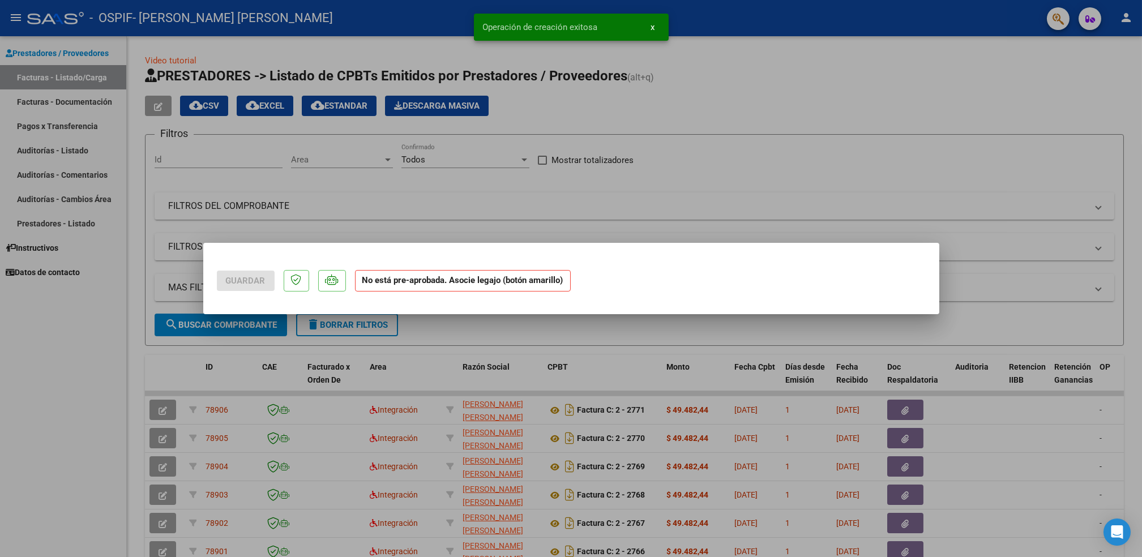
scroll to position [0, 0]
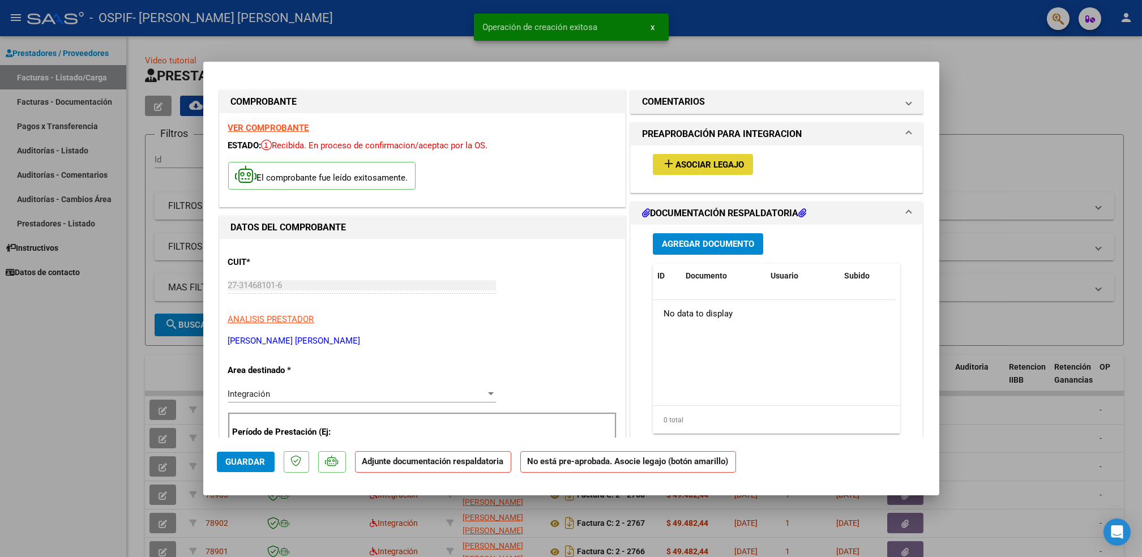
click at [725, 165] on span "Asociar Legajo" at bounding box center [710, 165] width 69 height 10
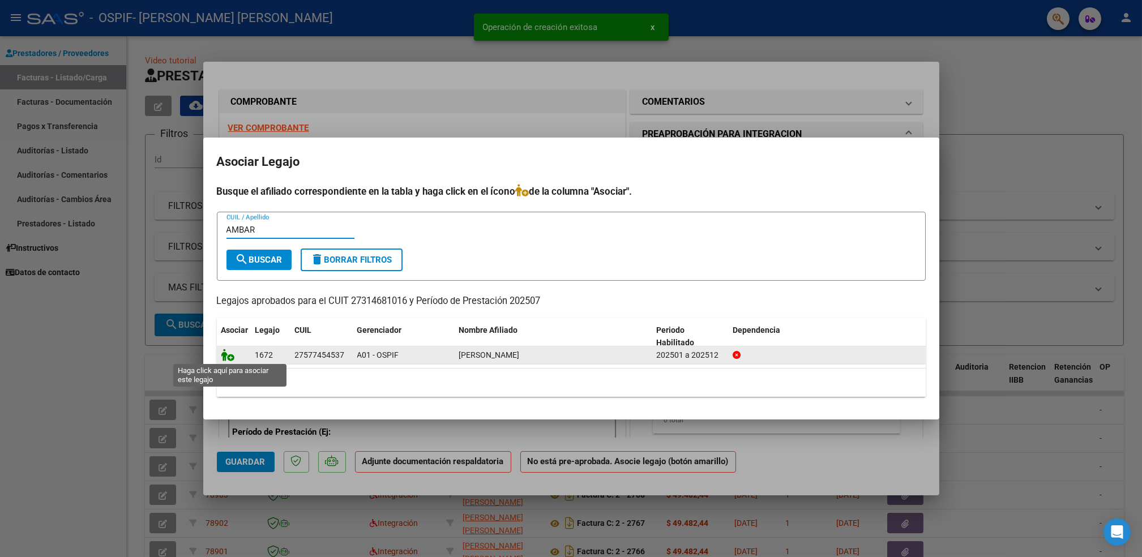
type input "AMBAR"
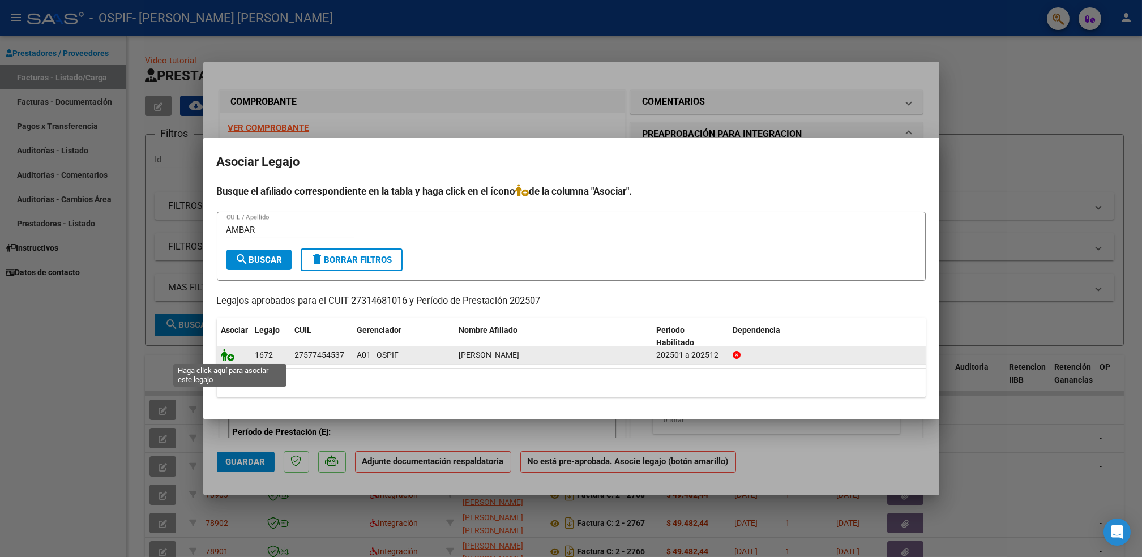
click at [225, 358] on icon at bounding box center [228, 355] width 14 height 12
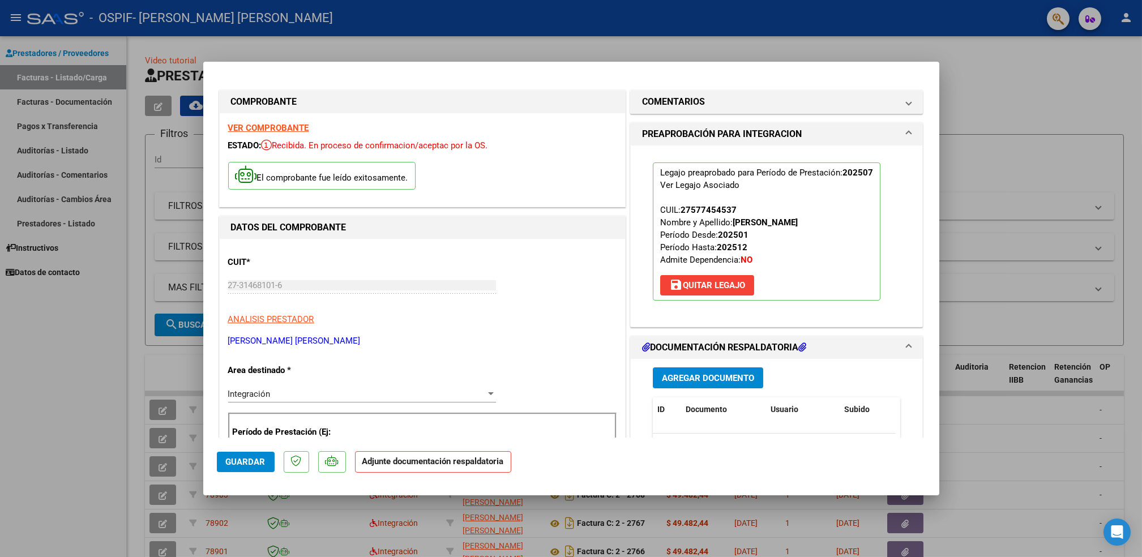
click at [707, 382] on span "Agregar Documento" at bounding box center [708, 378] width 92 height 10
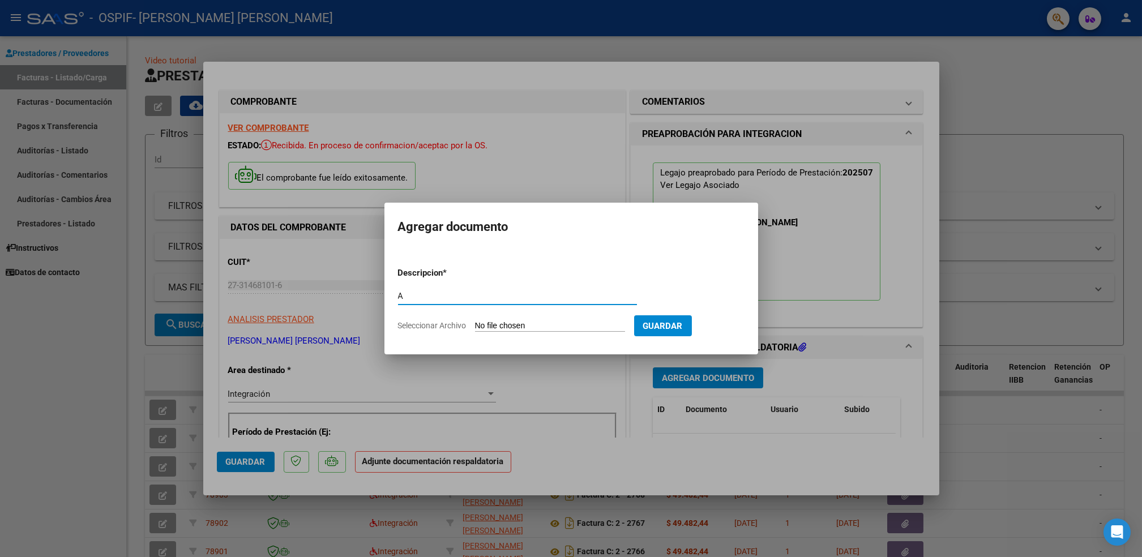
type input "A"
click at [535, 248] on mat-dialog-container "Agregar documento Descripcion * A Escriba aquí una descripcion Seleccionar Arch…" at bounding box center [572, 279] width 374 height 152
click at [492, 327] on input "Seleccionar Archivo" at bounding box center [550, 326] width 150 height 11
type input "C:\fakepath\AMBARBIEN.pdf"
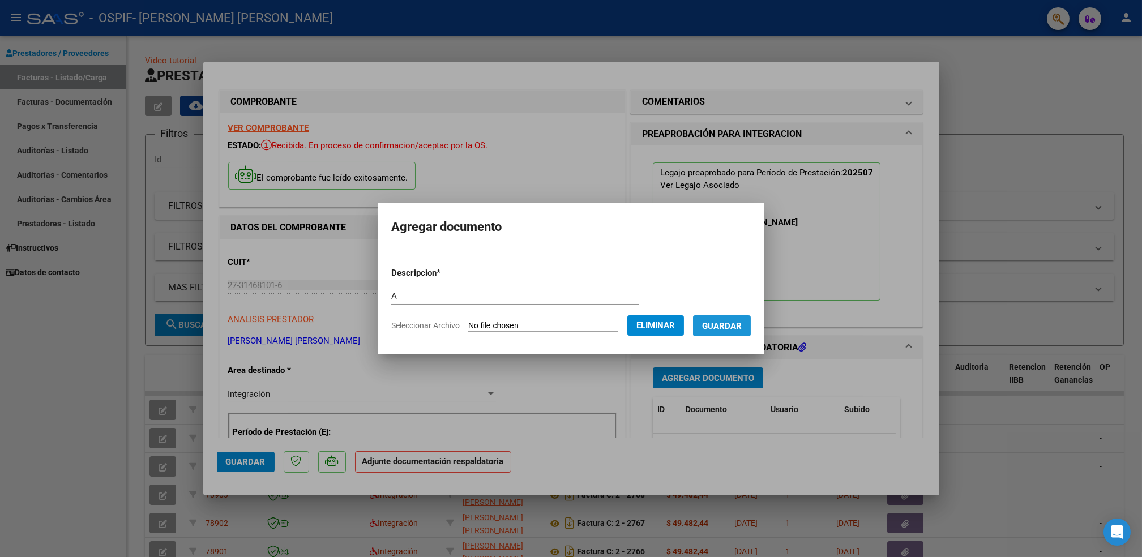
click at [729, 327] on span "Guardar" at bounding box center [722, 326] width 40 height 10
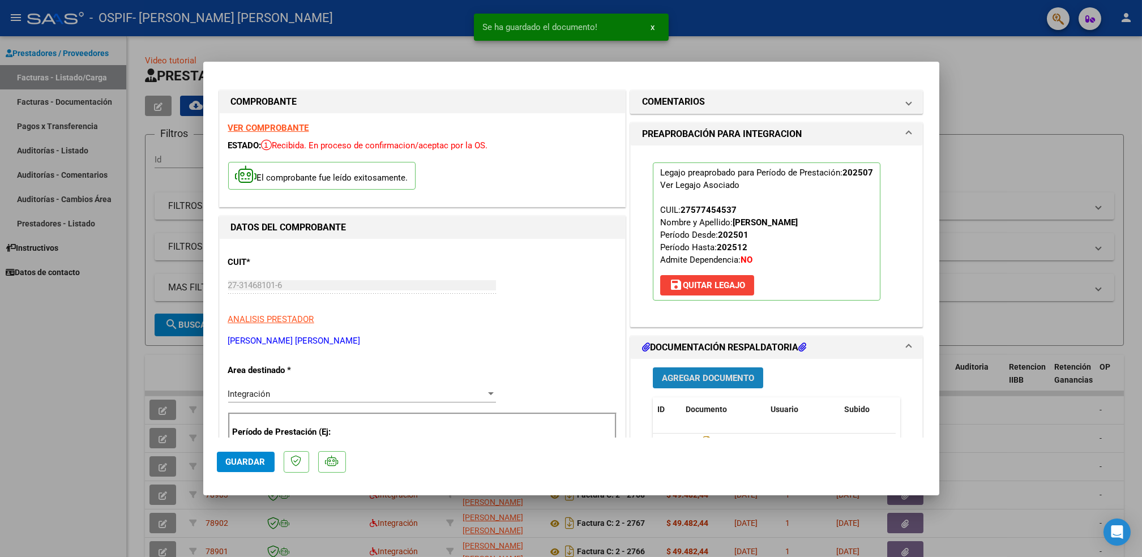
click at [715, 377] on span "Agregar Documento" at bounding box center [708, 378] width 92 height 10
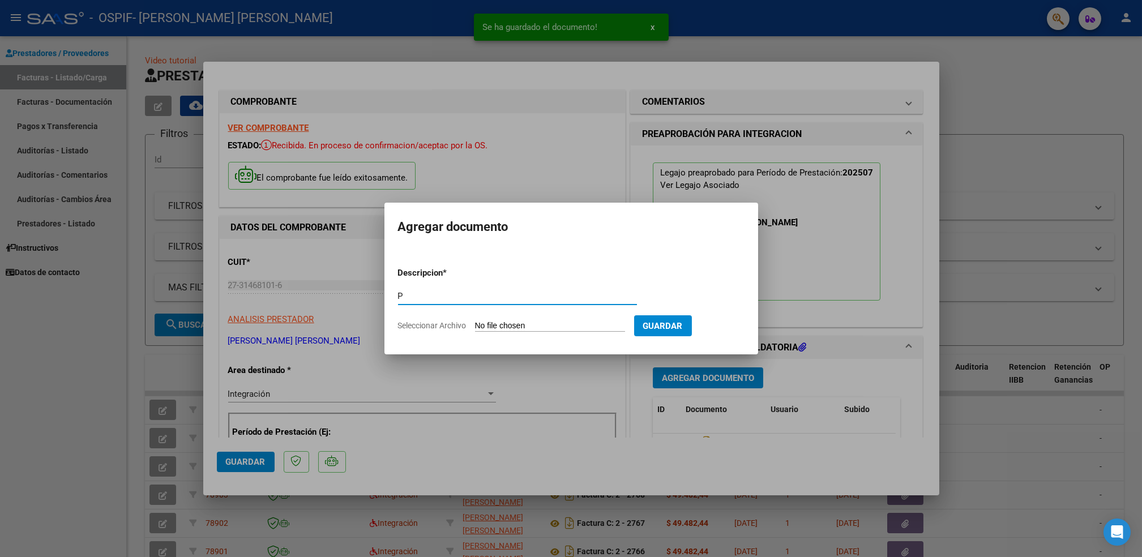
type input "P"
click at [557, 327] on input "Seleccionar Archivo" at bounding box center [550, 326] width 150 height 11
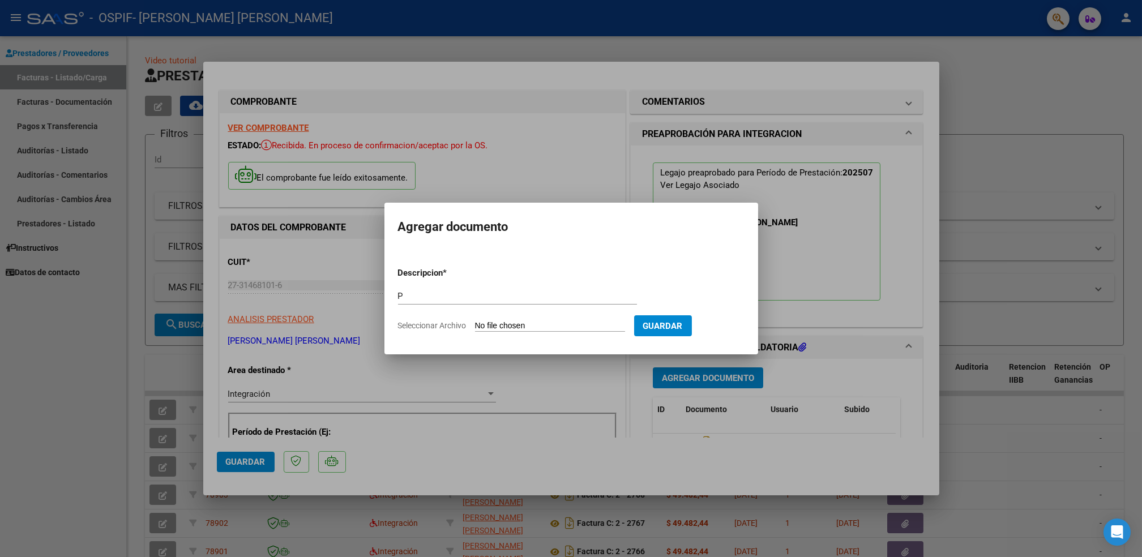
type input "C:\fakepath\lopezambar.png"
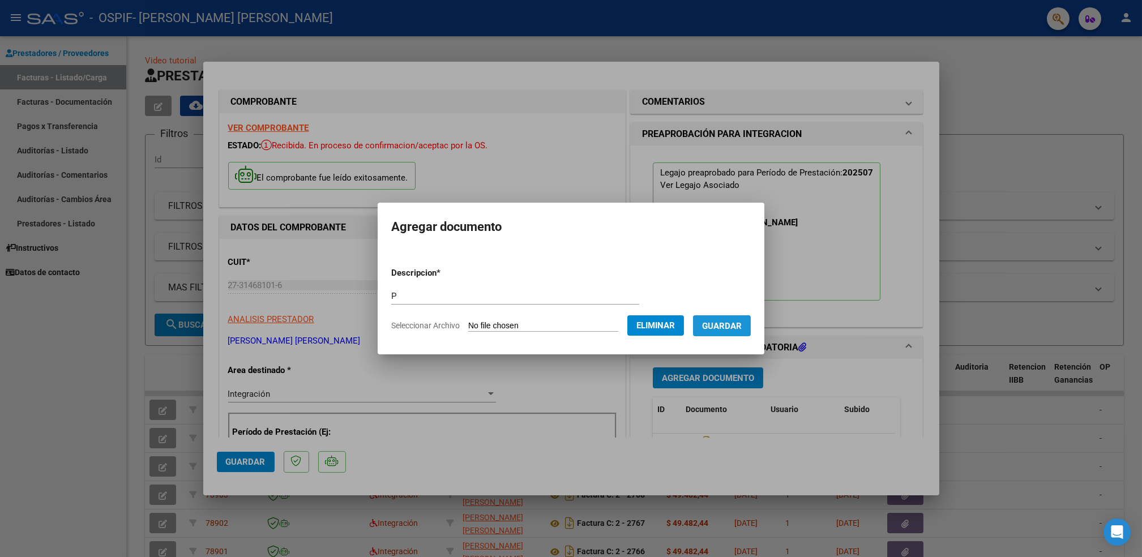
click at [729, 333] on button "Guardar" at bounding box center [722, 325] width 58 height 21
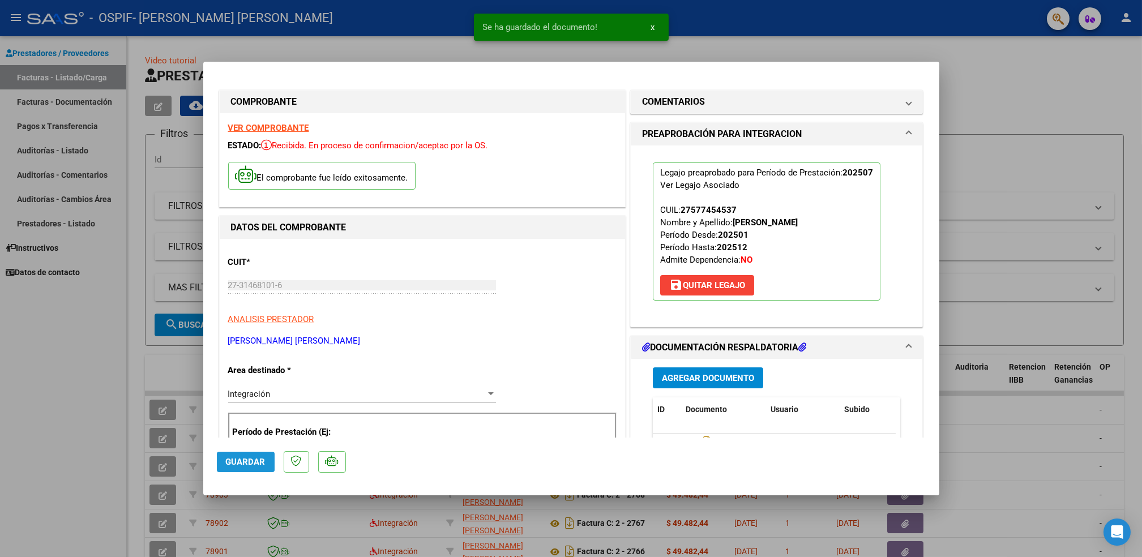
click at [245, 460] on span "Guardar" at bounding box center [246, 462] width 40 height 10
click at [108, 428] on div at bounding box center [571, 278] width 1142 height 557
type input "$ 0,00"
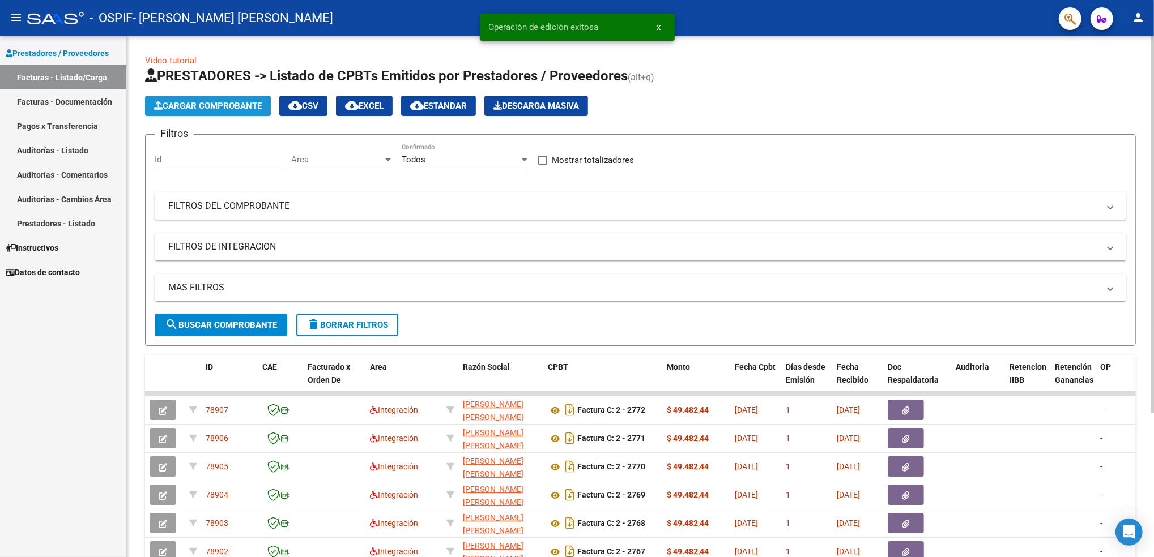
click at [211, 103] on span "Cargar Comprobante" at bounding box center [208, 106] width 108 height 10
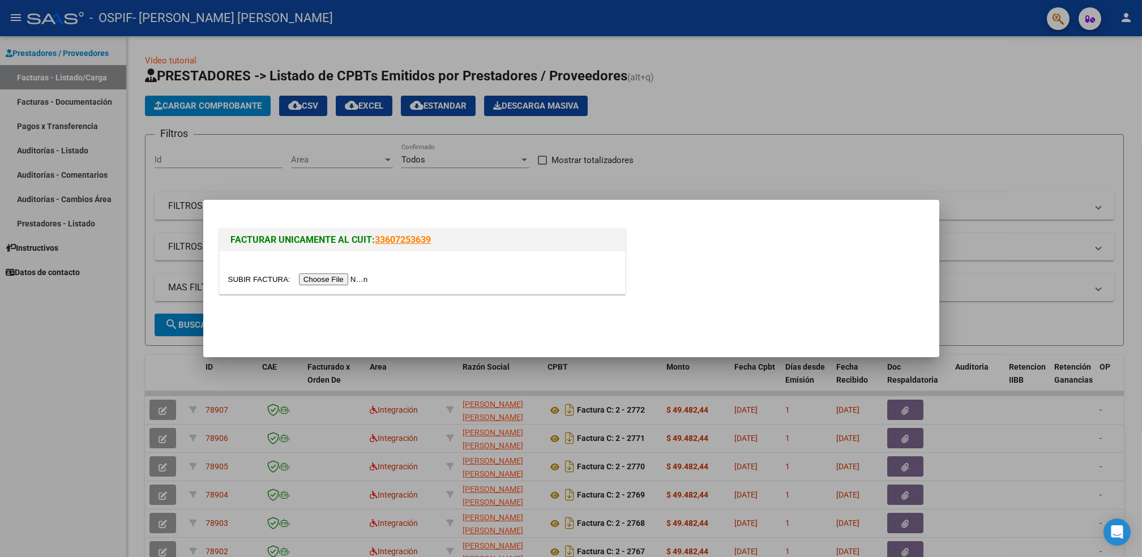
click at [327, 276] on input "file" at bounding box center [299, 280] width 143 height 12
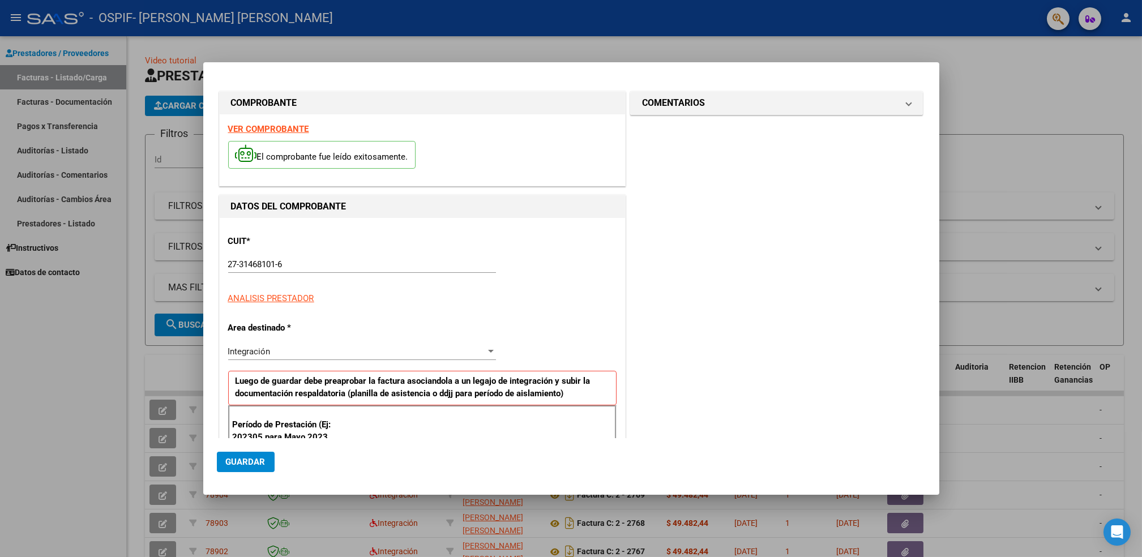
scroll to position [340, 0]
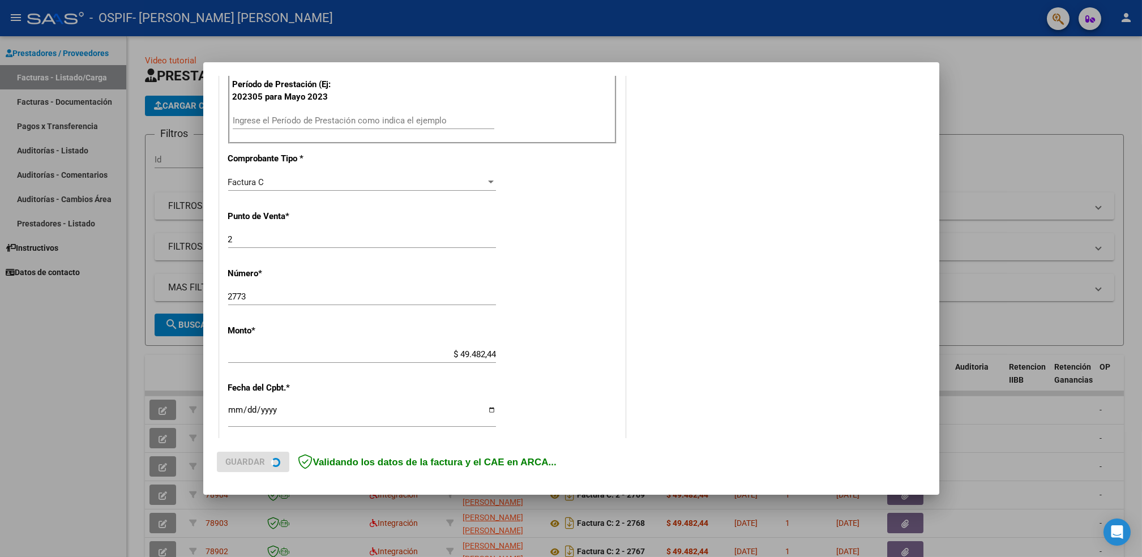
drag, startPoint x: 341, startPoint y: 110, endPoint x: 328, endPoint y: 119, distance: 15.1
click at [328, 119] on div "Período de Prestación (Ej: 202305 para [DATE] Ingrese el Período de Prestación …" at bounding box center [422, 104] width 388 height 79
click at [328, 119] on input "Ingrese el Período de Prestación como indica el ejemplo" at bounding box center [364, 121] width 262 height 10
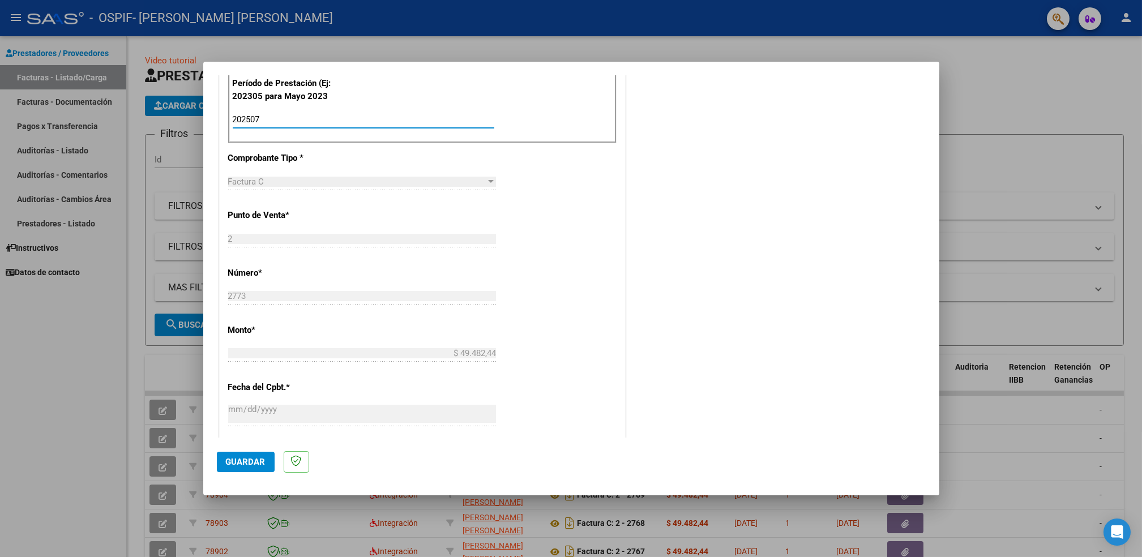
type input "202507"
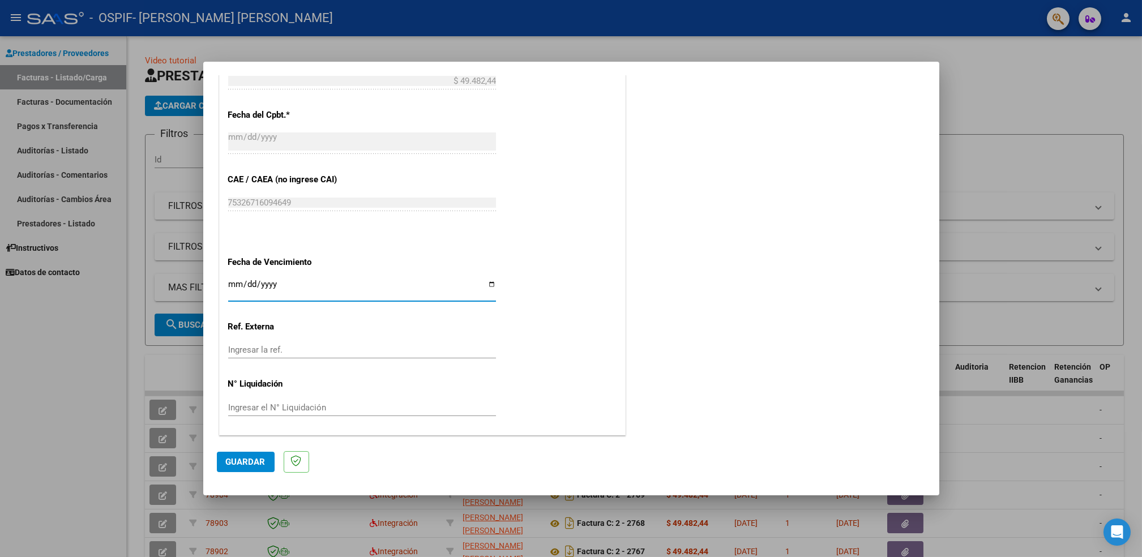
click at [489, 287] on input "Ingresar la fecha" at bounding box center [362, 289] width 268 height 18
type input "[DATE]"
click at [249, 458] on span "Guardar" at bounding box center [246, 462] width 40 height 10
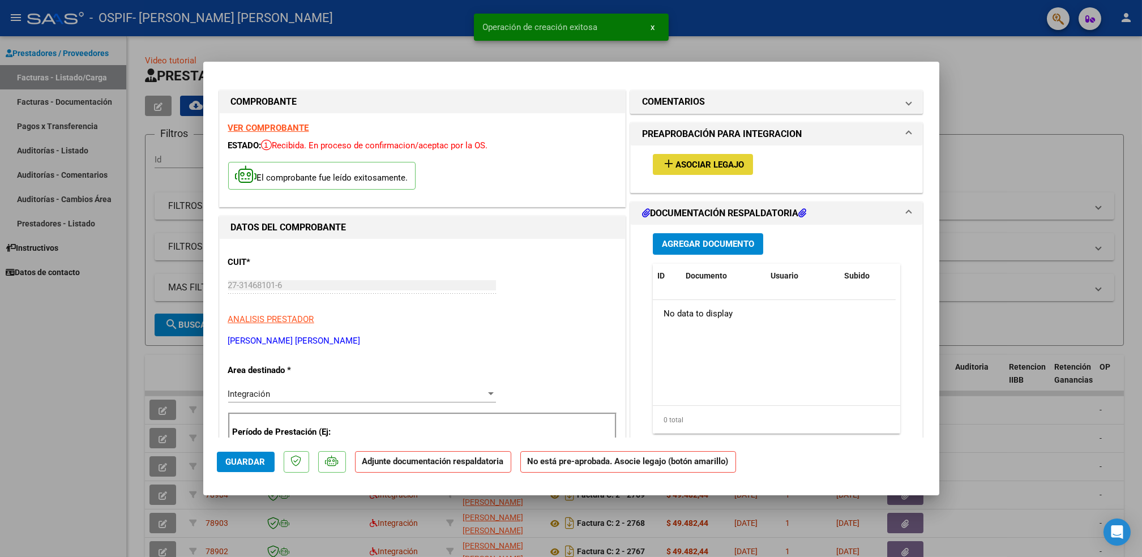
click at [689, 164] on span "Asociar Legajo" at bounding box center [710, 165] width 69 height 10
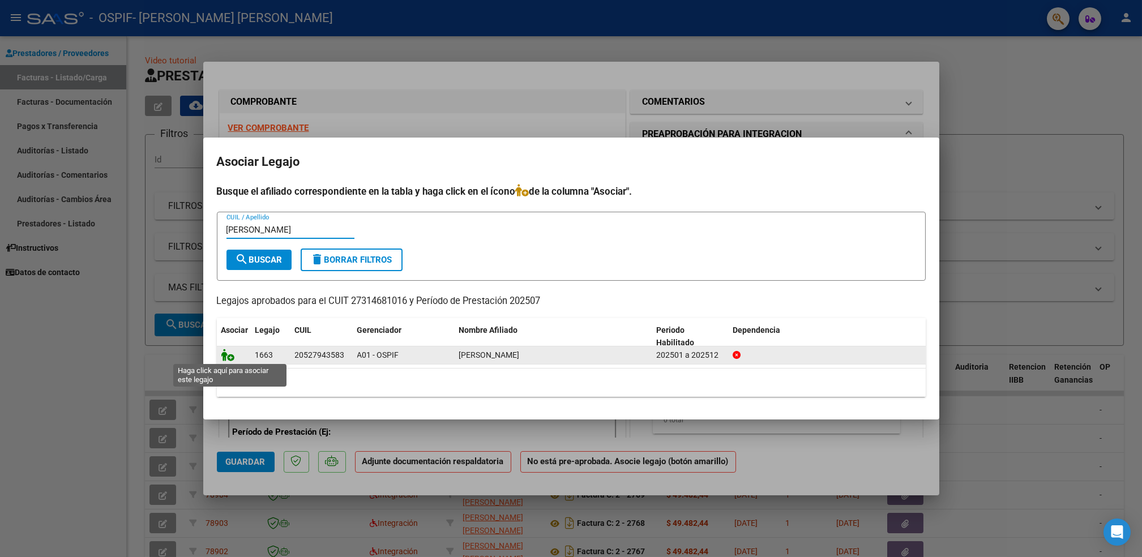
type input "[PERSON_NAME]"
click at [223, 357] on icon at bounding box center [228, 355] width 14 height 12
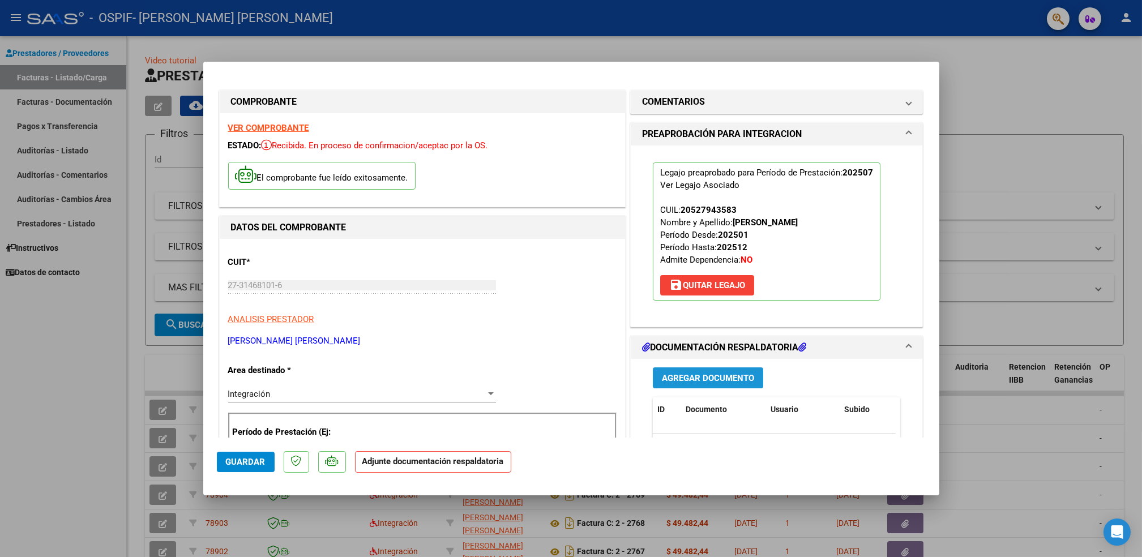
click at [708, 382] on span "Agregar Documento" at bounding box center [708, 378] width 92 height 10
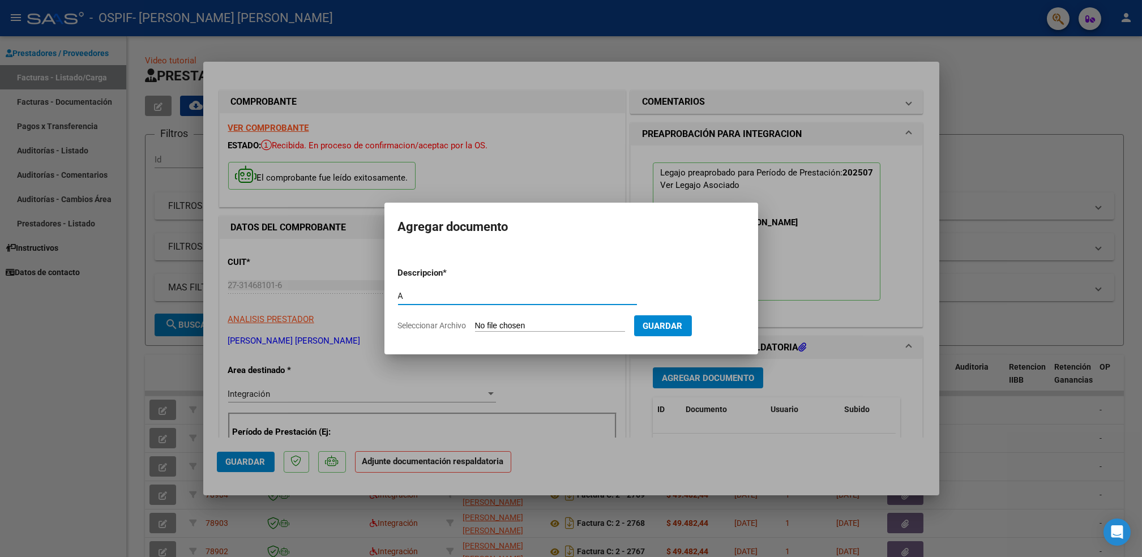
type input "A"
click at [500, 324] on input "Seleccionar Archivo" at bounding box center [550, 326] width 150 height 11
type input "C:\fakepath\[PERSON_NAME].pdf"
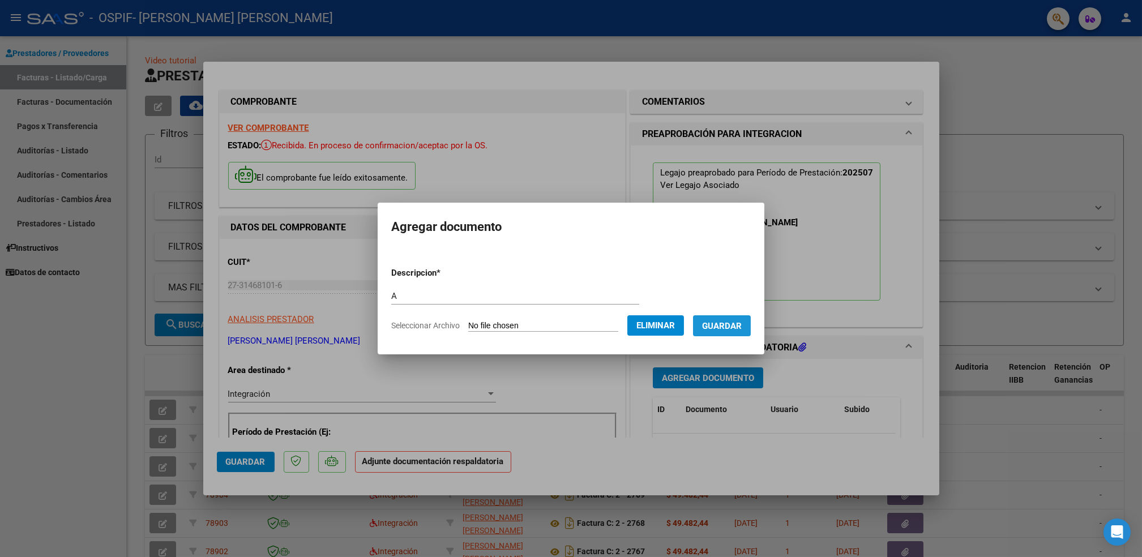
click at [721, 324] on span "Guardar" at bounding box center [722, 326] width 40 height 10
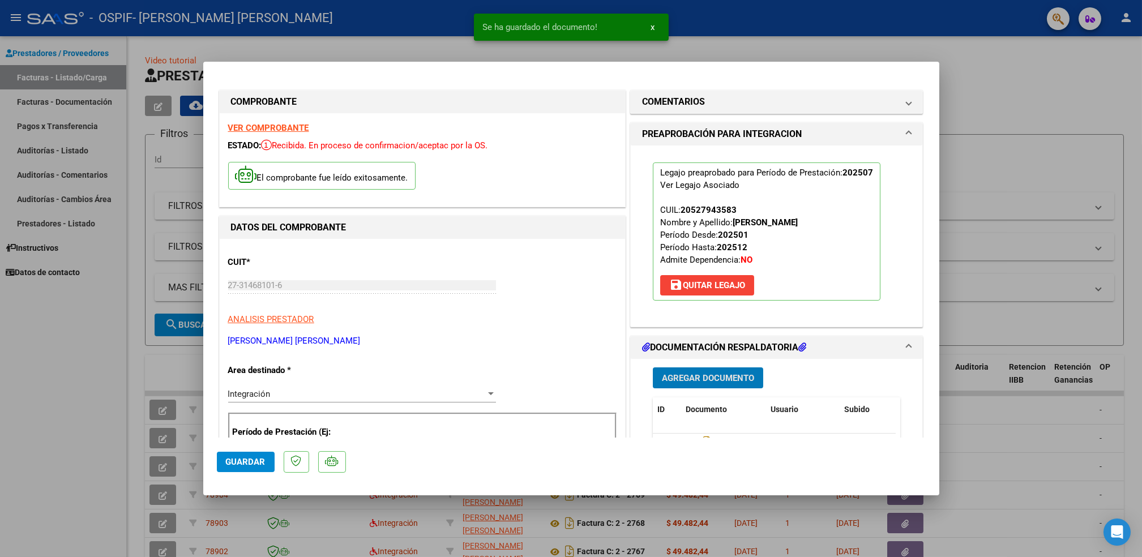
click at [721, 378] on span "Agregar Documento" at bounding box center [708, 378] width 92 height 10
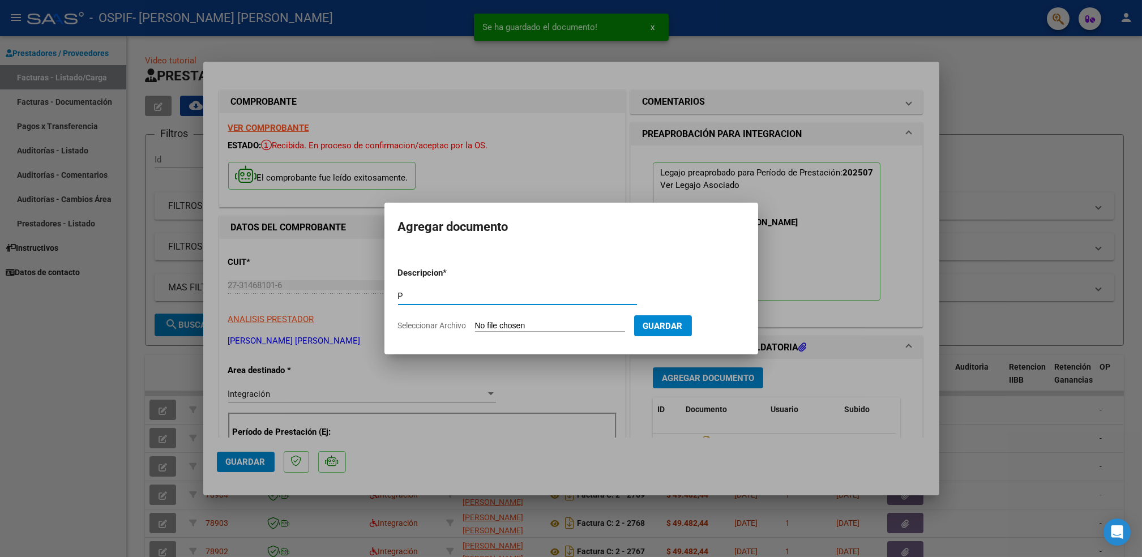
type input "P"
click at [576, 327] on input "Seleccionar Archivo" at bounding box center [550, 326] width 150 height 11
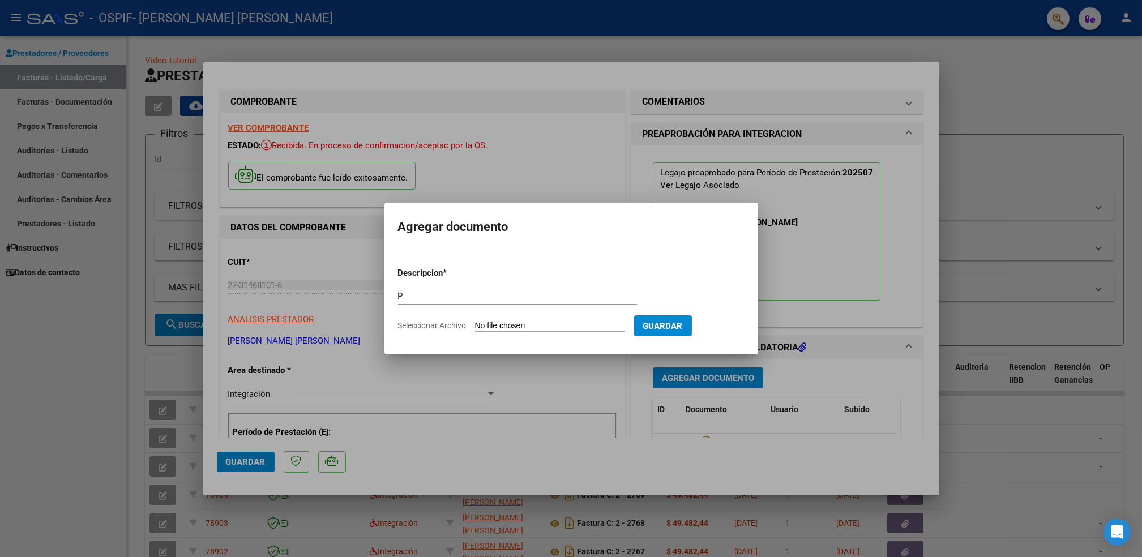
type input "C:\fakepath\pereiraadriel.png"
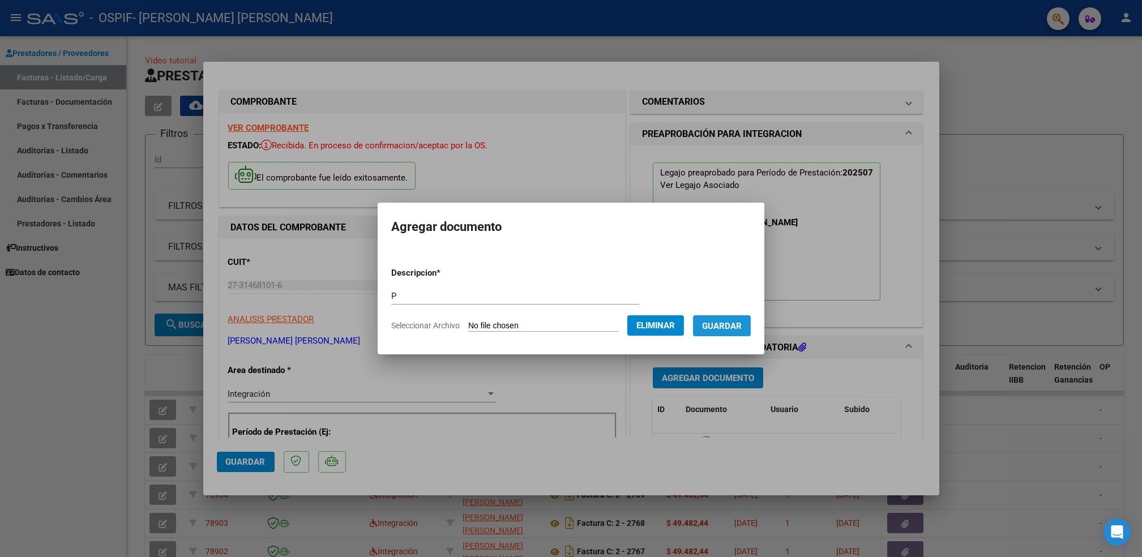
click at [733, 326] on span "Guardar" at bounding box center [722, 326] width 40 height 10
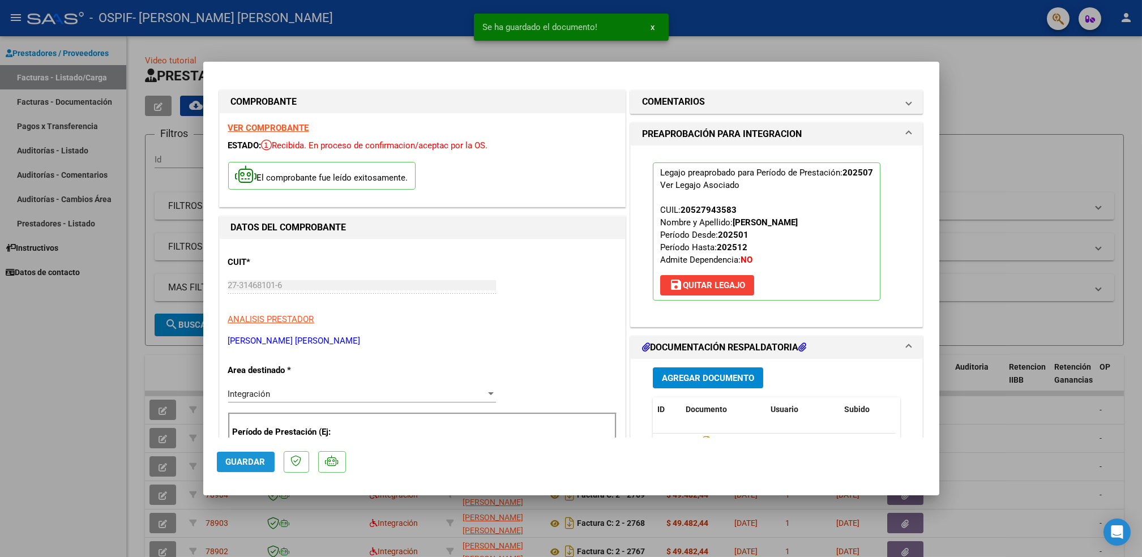
click at [238, 464] on span "Guardar" at bounding box center [246, 462] width 40 height 10
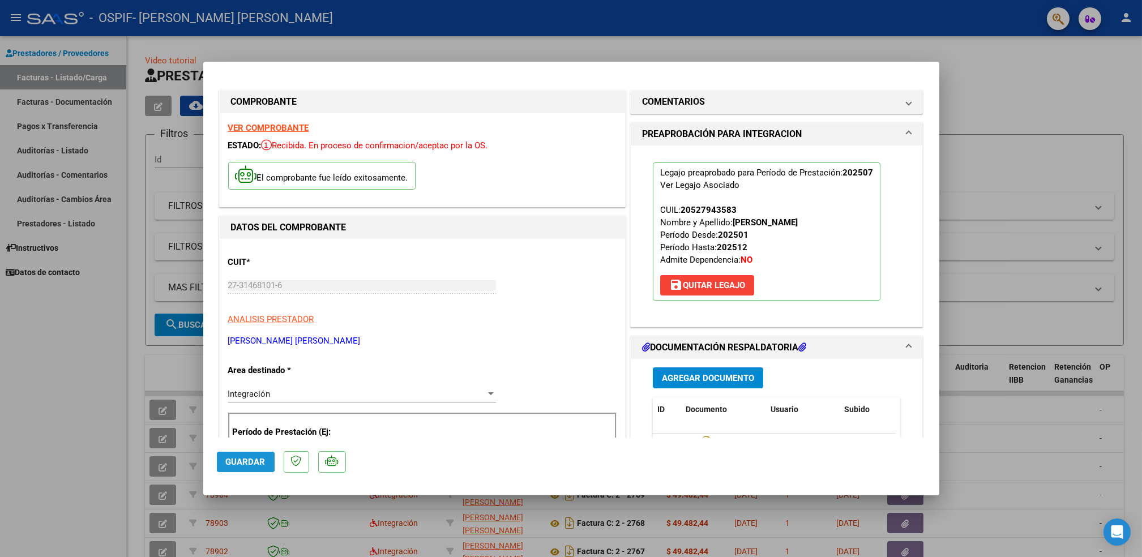
click at [230, 459] on span "Guardar" at bounding box center [246, 462] width 40 height 10
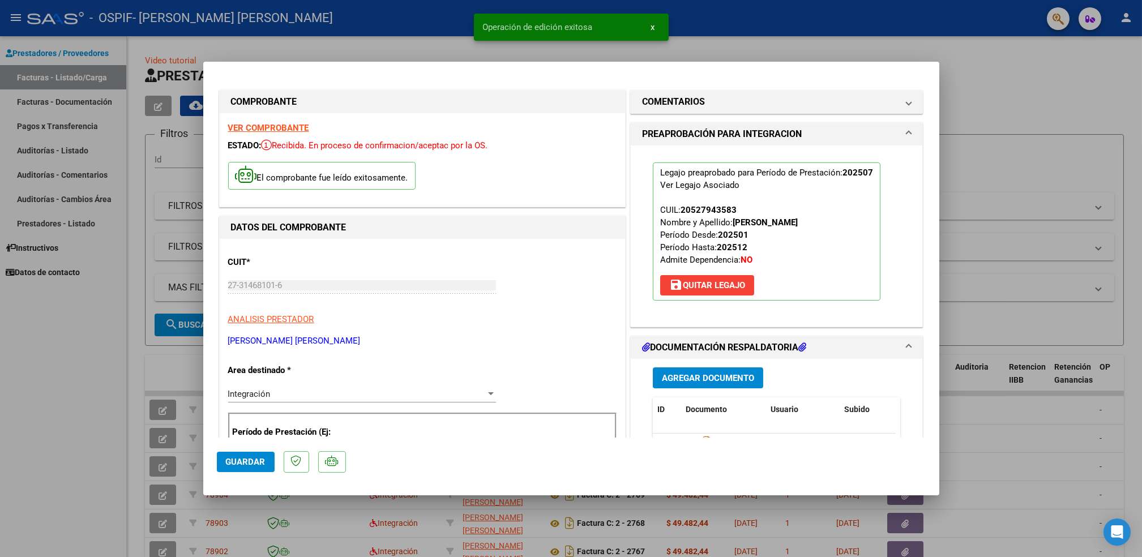
click at [102, 463] on div at bounding box center [571, 278] width 1142 height 557
type input "$ 0,00"
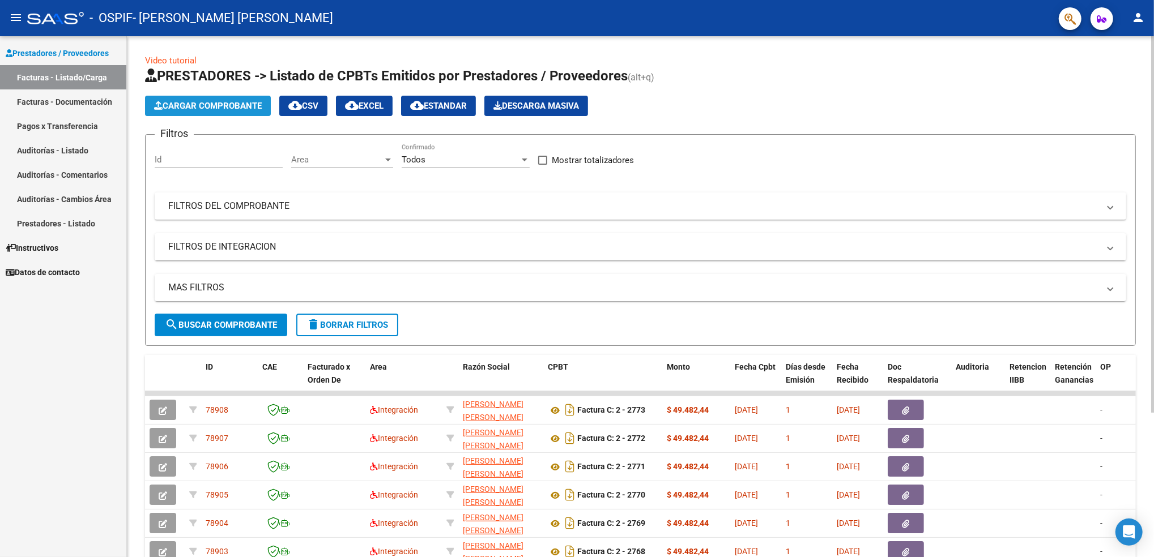
click at [213, 107] on span "Cargar Comprobante" at bounding box center [208, 106] width 108 height 10
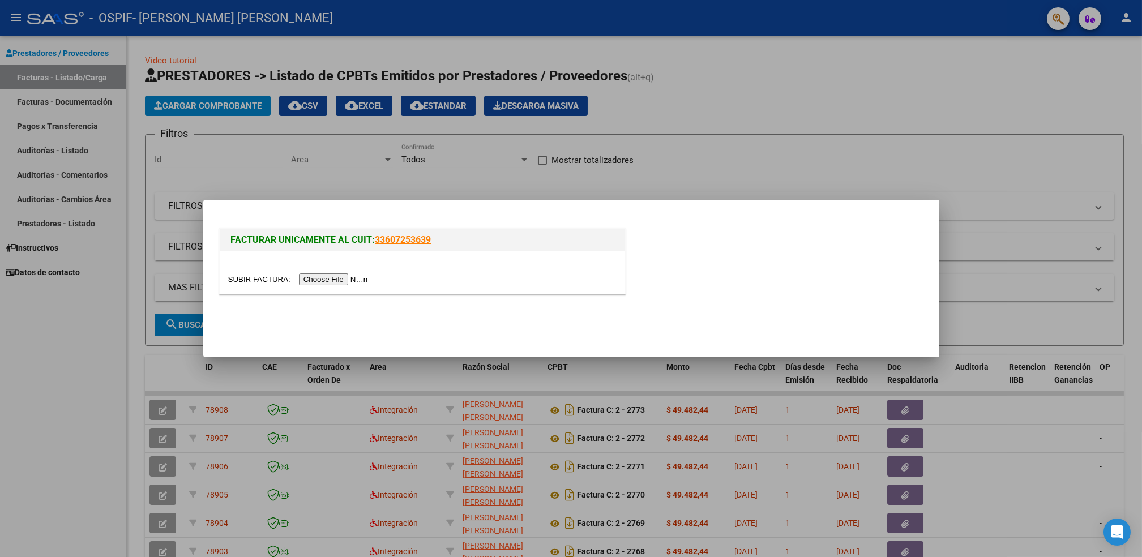
click at [334, 274] on input "file" at bounding box center [299, 280] width 143 height 12
click at [331, 281] on input "file" at bounding box center [299, 280] width 143 height 12
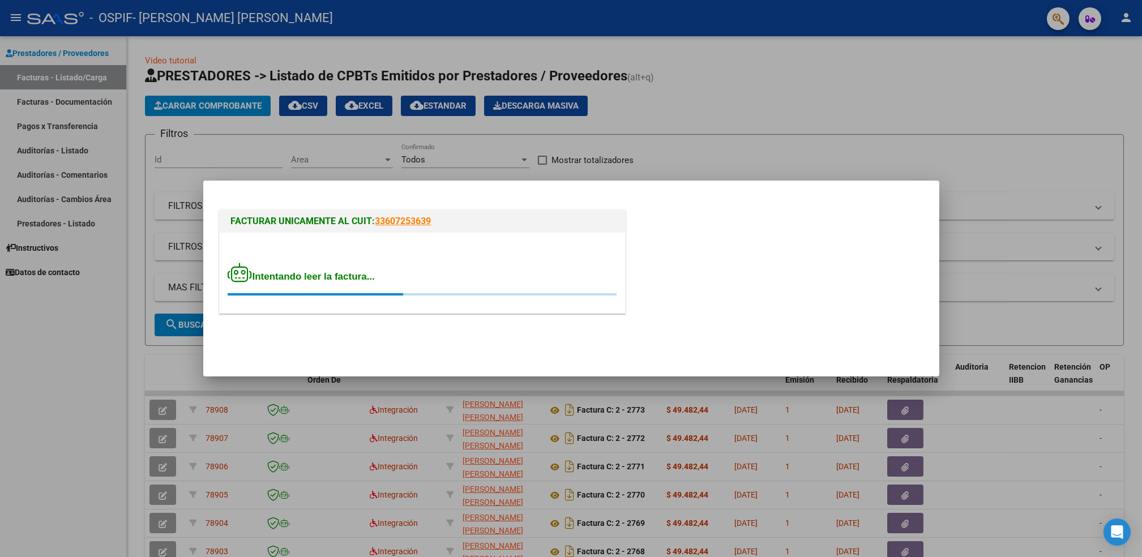
click at [323, 279] on span "Intentando leer la factura..." at bounding box center [301, 276] width 147 height 11
click at [296, 247] on strong "VER COMPROBANTE" at bounding box center [268, 247] width 81 height 10
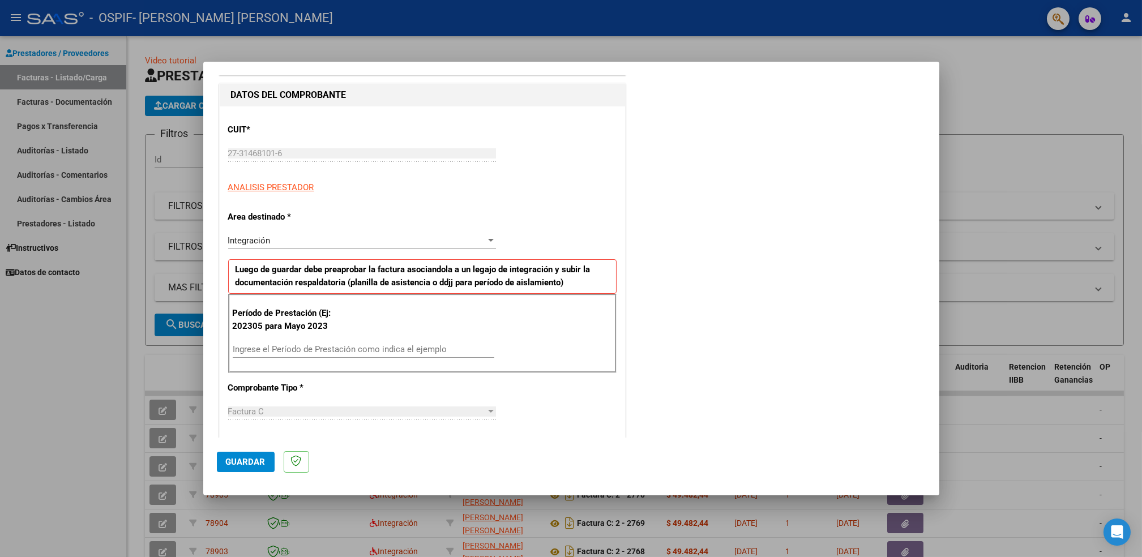
scroll to position [155, 0]
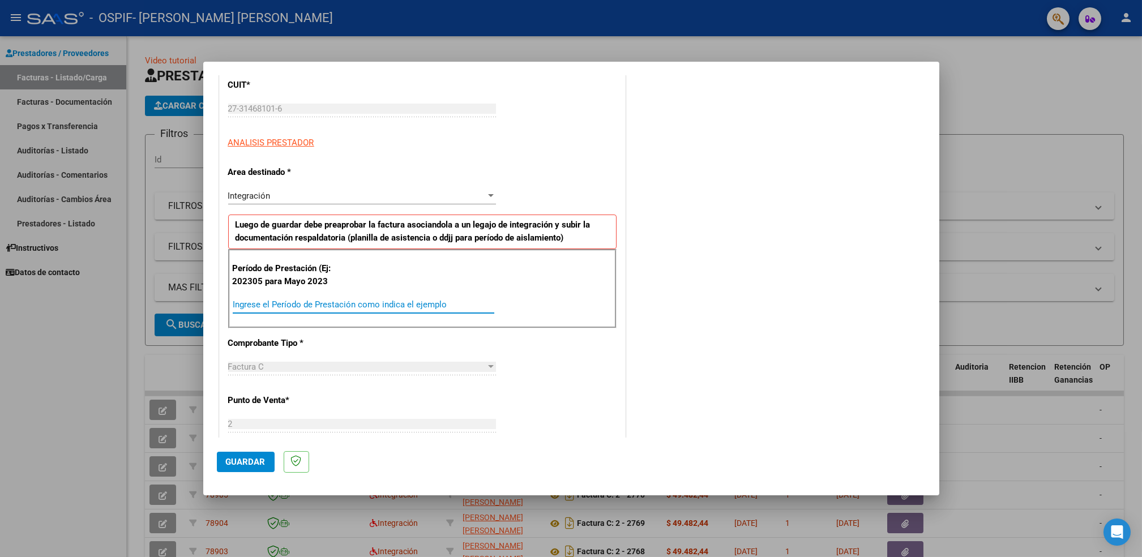
click at [329, 302] on input "Ingrese el Período de Prestación como indica el ejemplo" at bounding box center [364, 305] width 262 height 10
type input "202507"
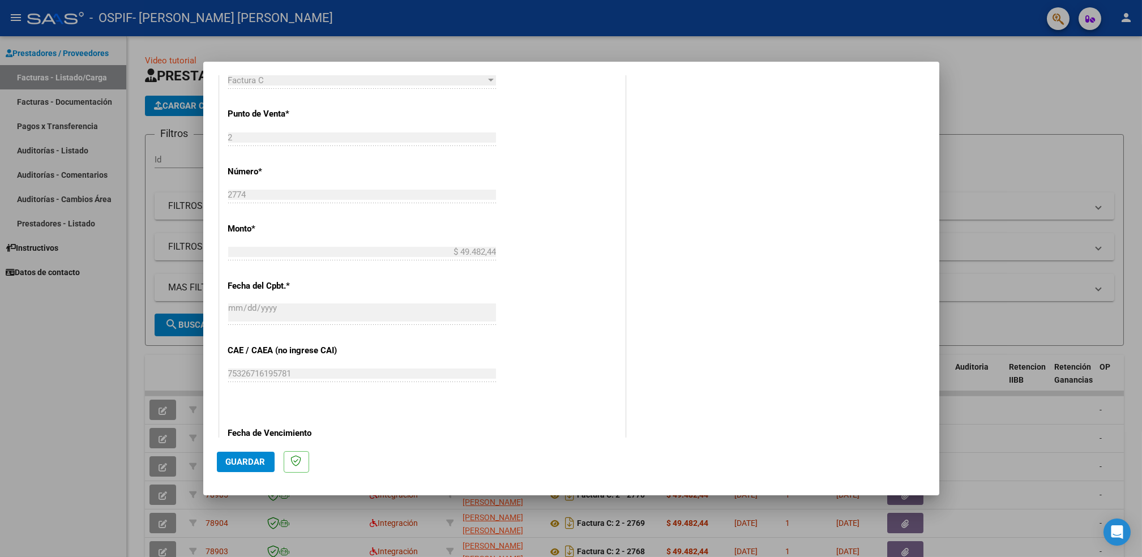
scroll to position [521, 0]
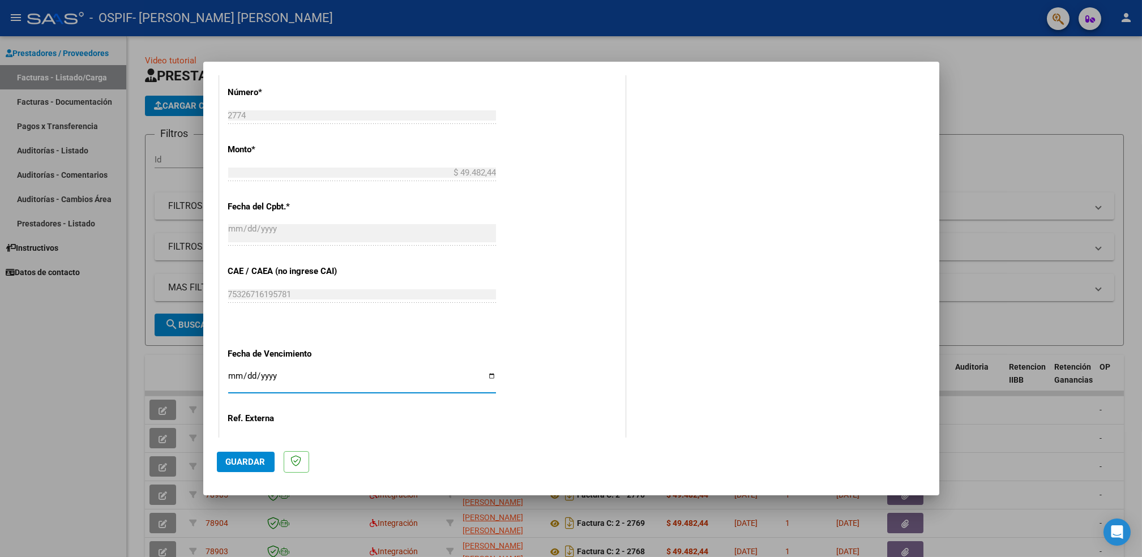
click at [490, 372] on input "Ingresar la fecha" at bounding box center [362, 380] width 268 height 18
type input "[DATE]"
click at [243, 463] on span "Guardar" at bounding box center [246, 462] width 40 height 10
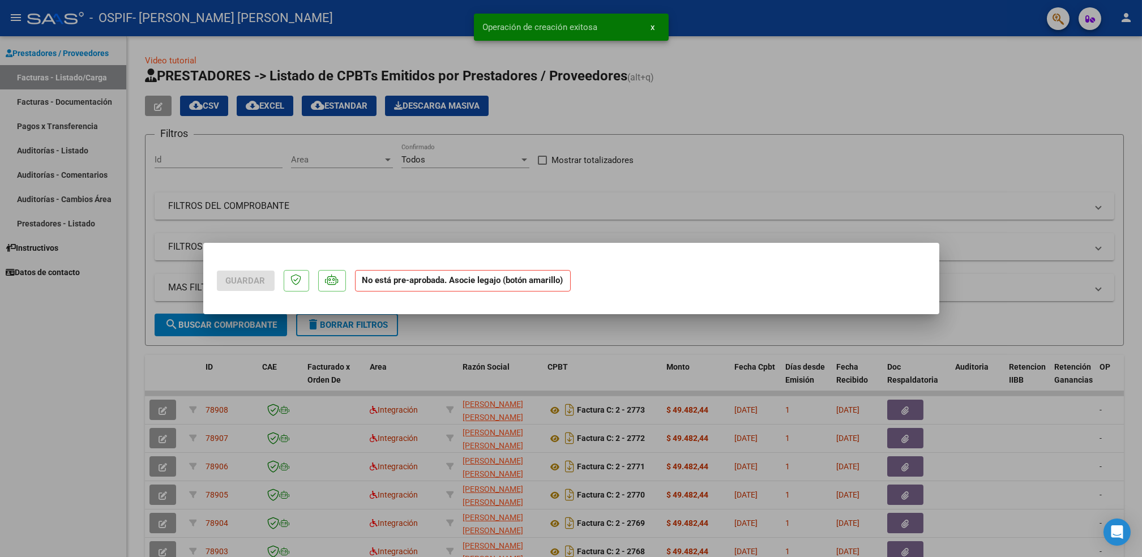
scroll to position [0, 0]
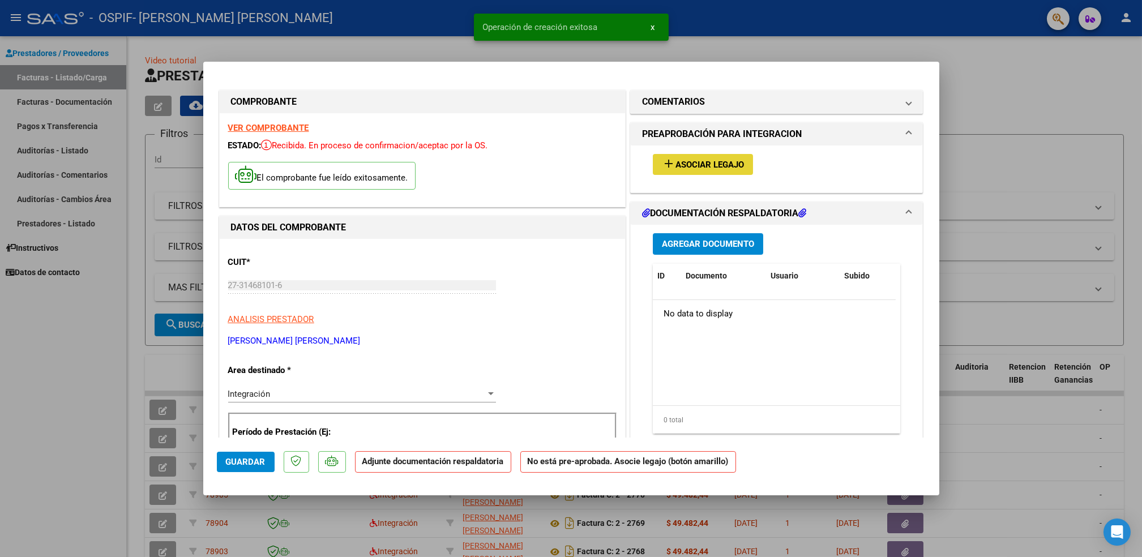
click at [717, 157] on button "add Asociar Legajo" at bounding box center [703, 164] width 100 height 21
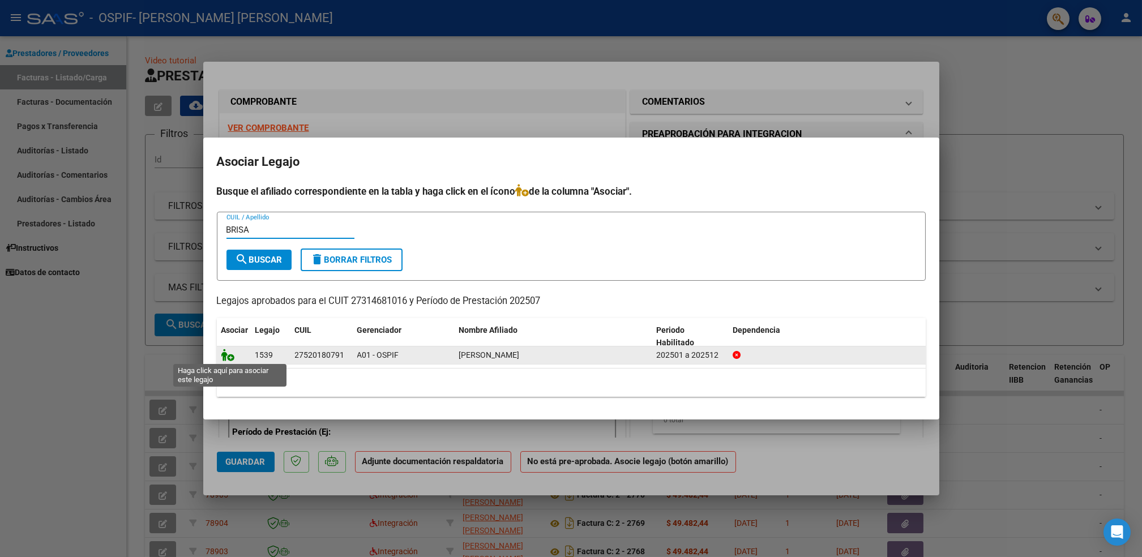
type input "BRISA"
click at [223, 354] on icon at bounding box center [228, 355] width 14 height 12
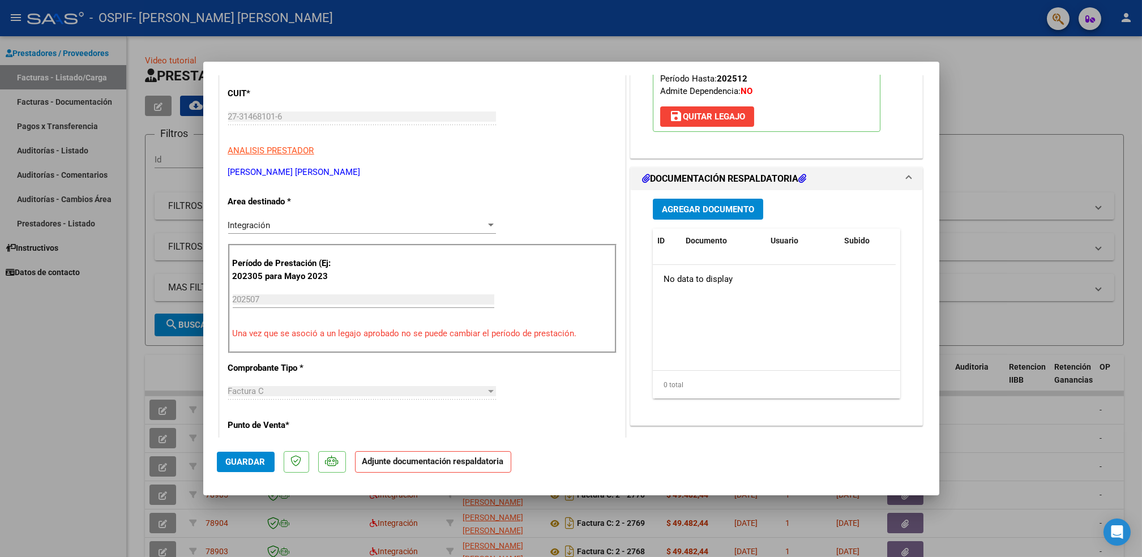
scroll to position [175, 0]
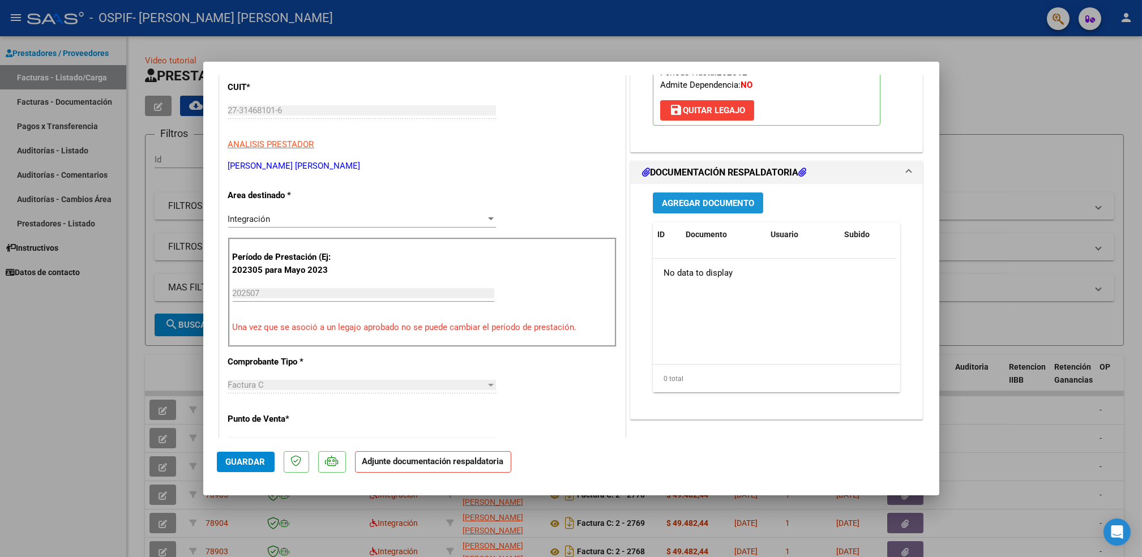
click at [698, 200] on span "Agregar Documento" at bounding box center [708, 203] width 92 height 10
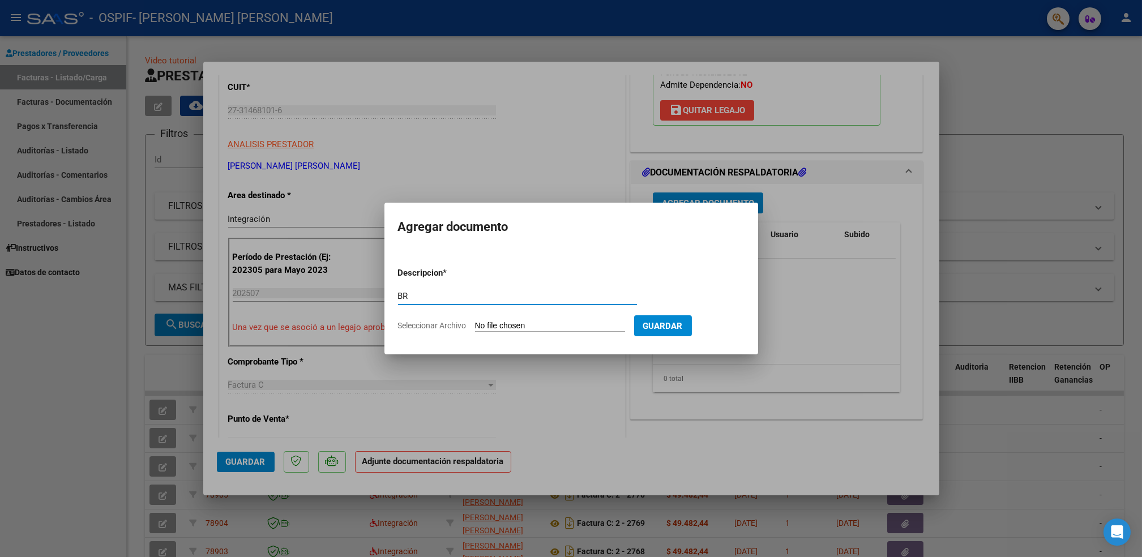
type input "B"
type input "A"
click at [490, 327] on input "Seleccionar Archivo" at bounding box center [550, 326] width 150 height 11
type input "C:\fakepath\BRISA.pdf"
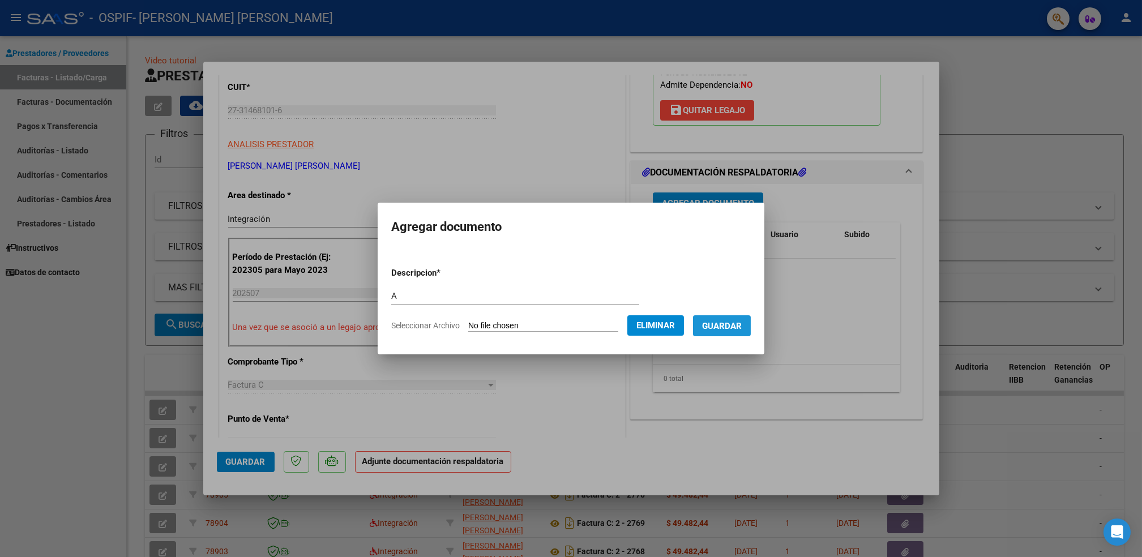
click at [711, 328] on span "Guardar" at bounding box center [722, 326] width 40 height 10
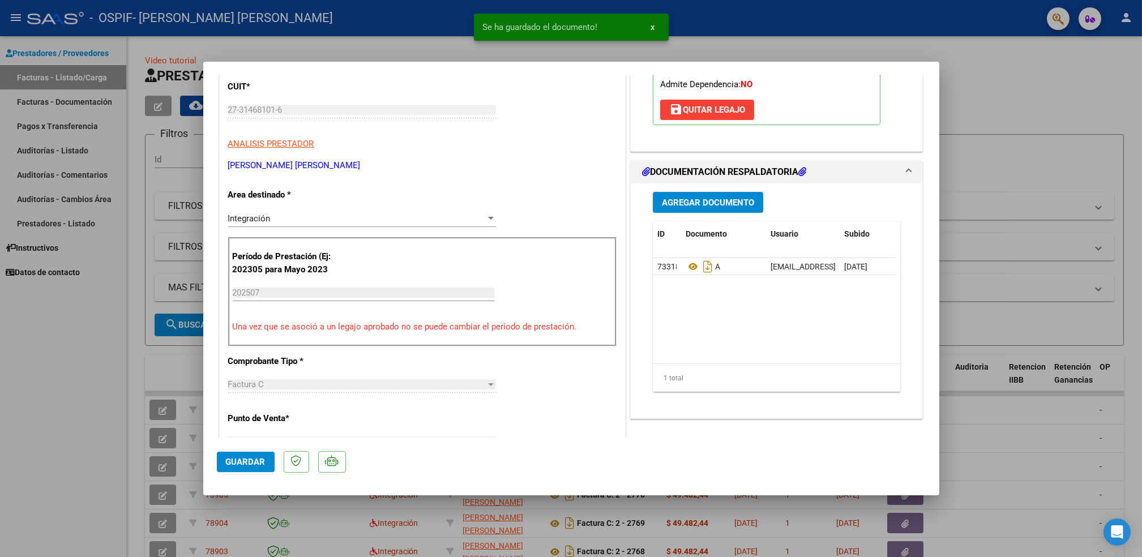
scroll to position [177, 0]
click at [709, 201] on span "Agregar Documento" at bounding box center [708, 201] width 92 height 10
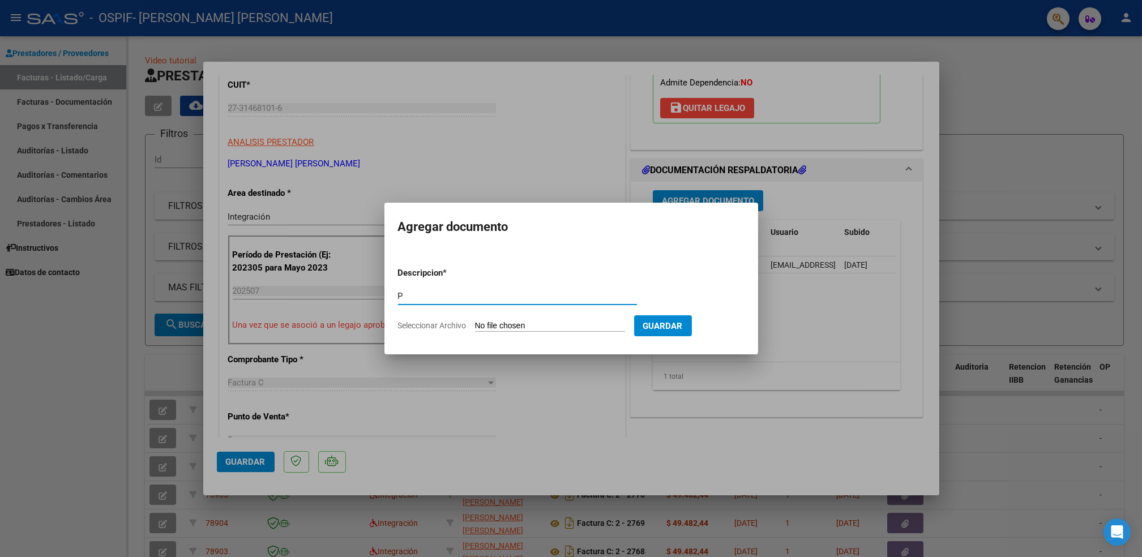
type input "p"
click at [494, 332] on input "Seleccionar Archivo" at bounding box center [550, 326] width 150 height 11
type input "C:\fakepath\[PERSON_NAME].png"
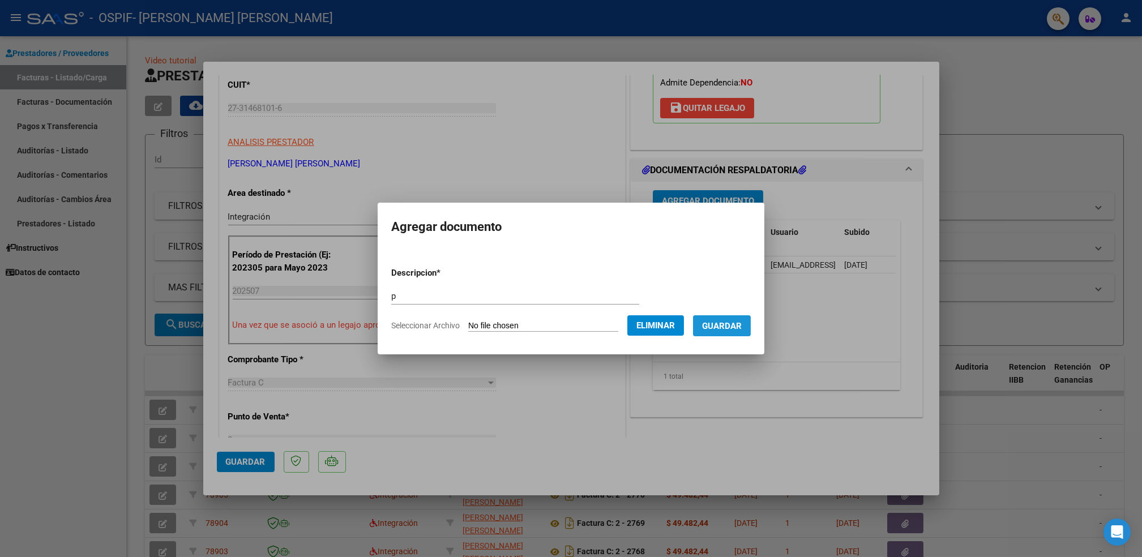
click at [736, 316] on button "Guardar" at bounding box center [722, 325] width 58 height 21
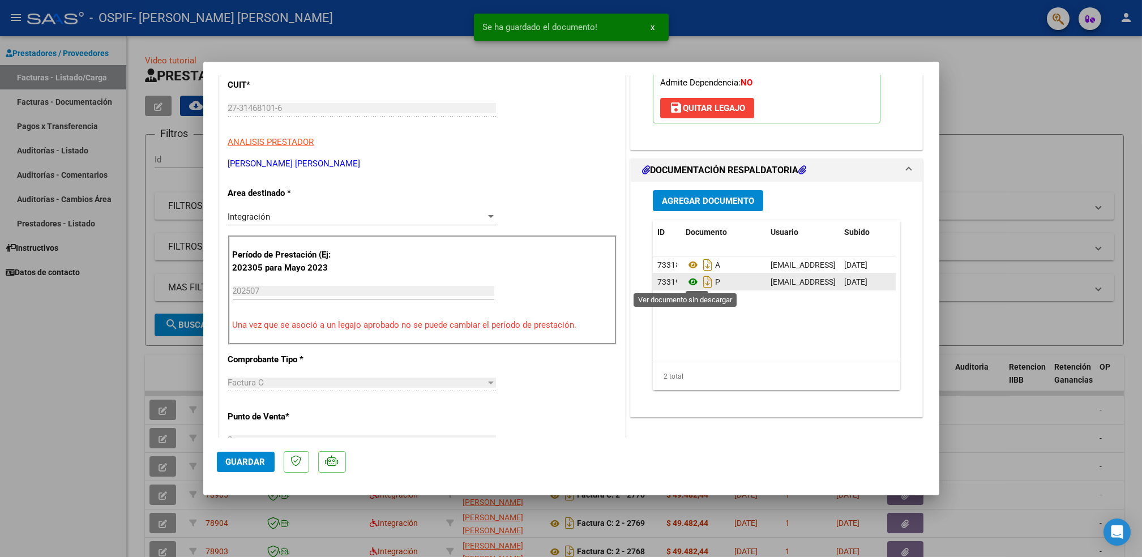
click at [687, 280] on icon at bounding box center [693, 282] width 15 height 14
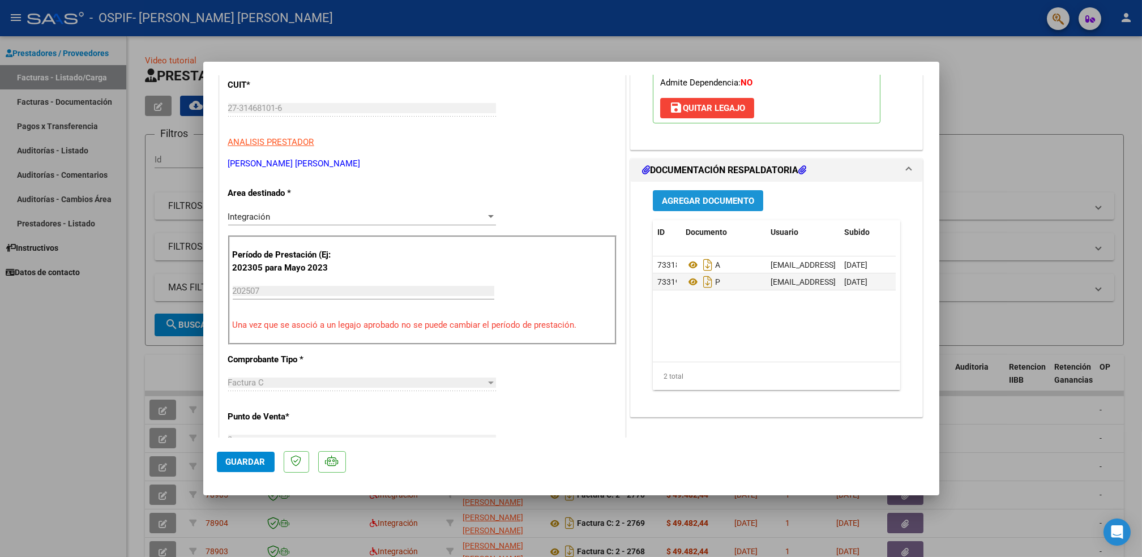
click at [701, 194] on button "Agregar Documento" at bounding box center [708, 200] width 110 height 21
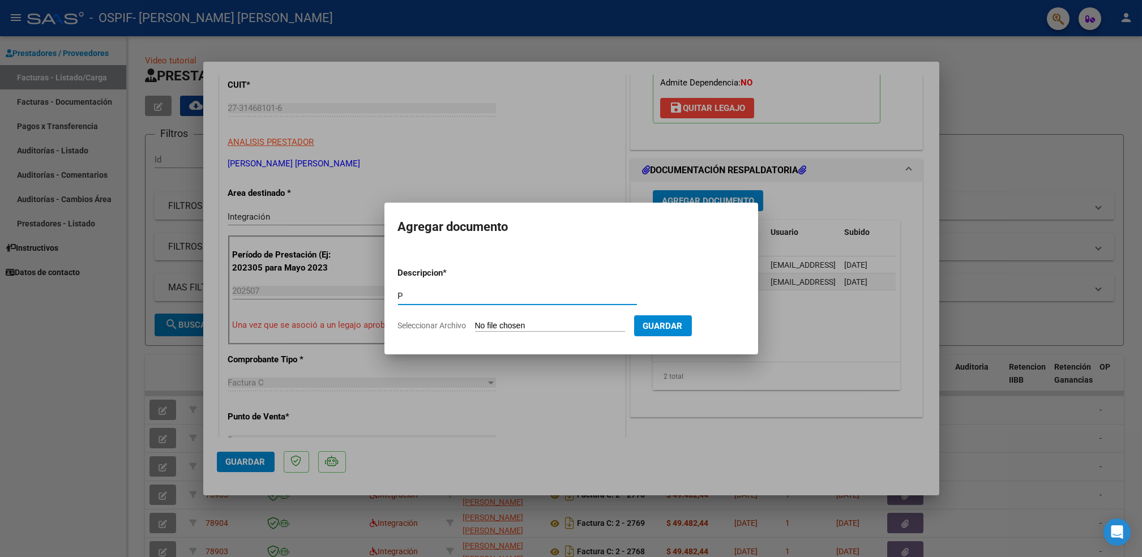
type input "P"
click at [524, 327] on input "Seleccionar Archivo" at bounding box center [550, 326] width 150 height 11
type input "C:\fakepath\brisa.png"
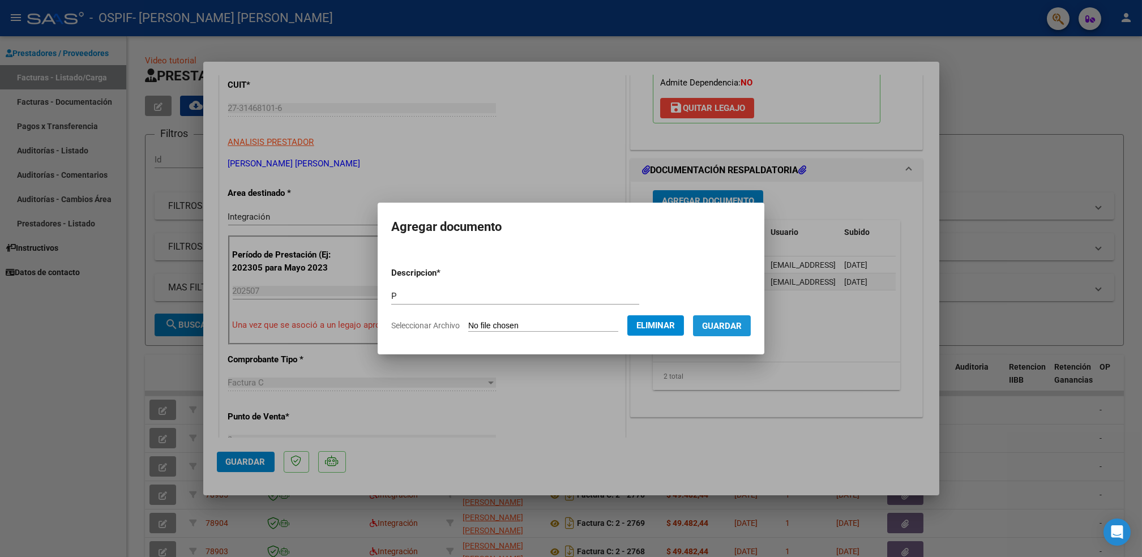
click at [711, 333] on button "Guardar" at bounding box center [722, 325] width 58 height 21
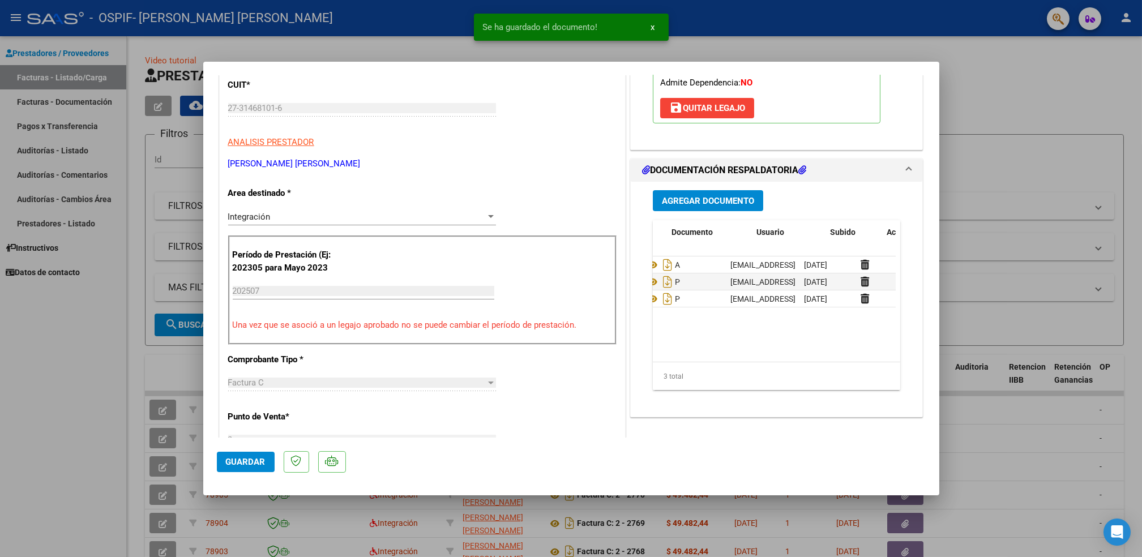
scroll to position [0, 14]
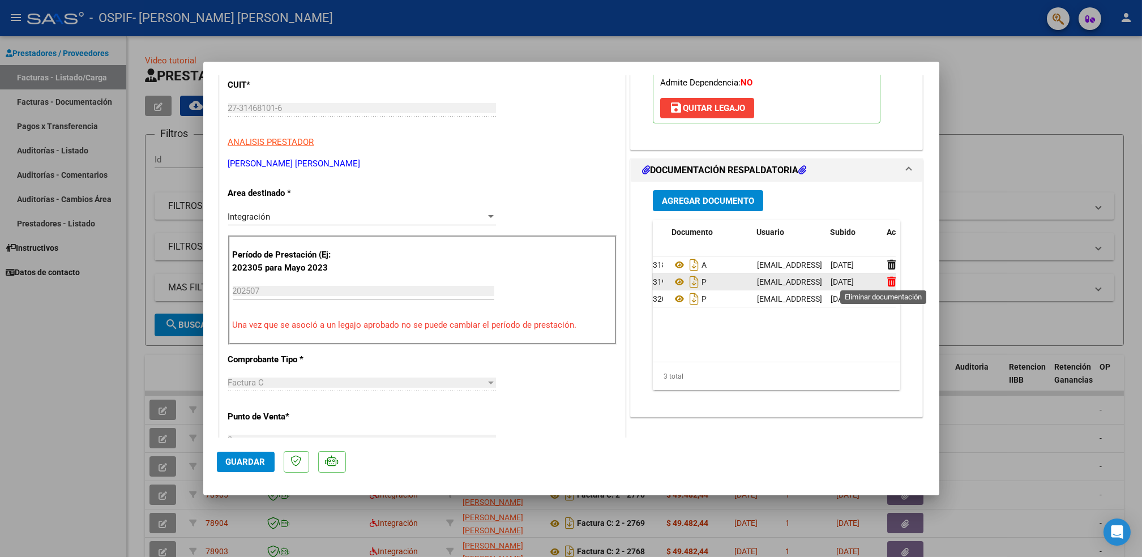
click at [887, 280] on icon at bounding box center [891, 281] width 8 height 11
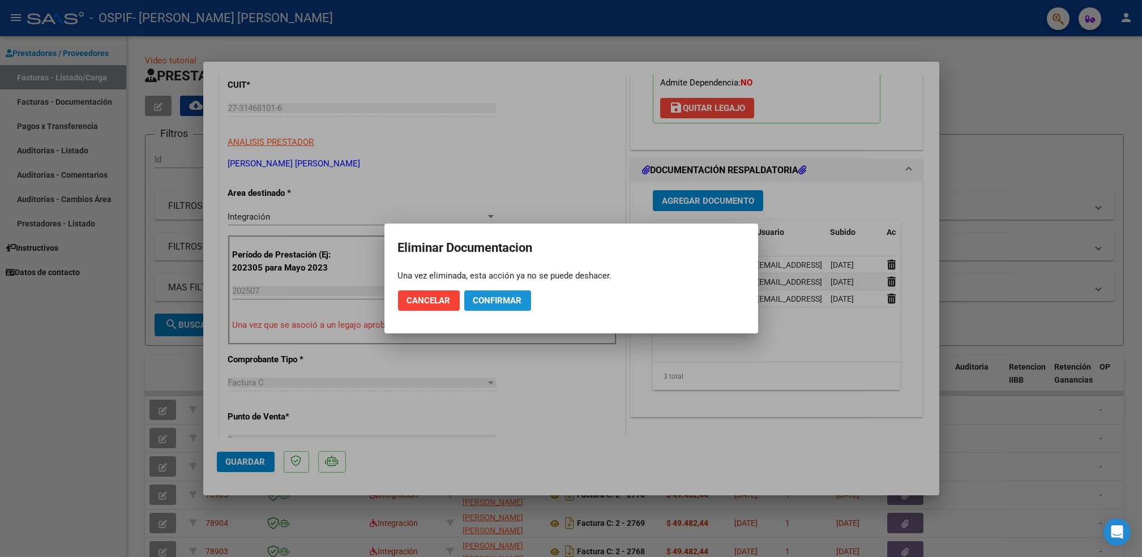
click at [497, 300] on span "Confirmar" at bounding box center [497, 301] width 49 height 10
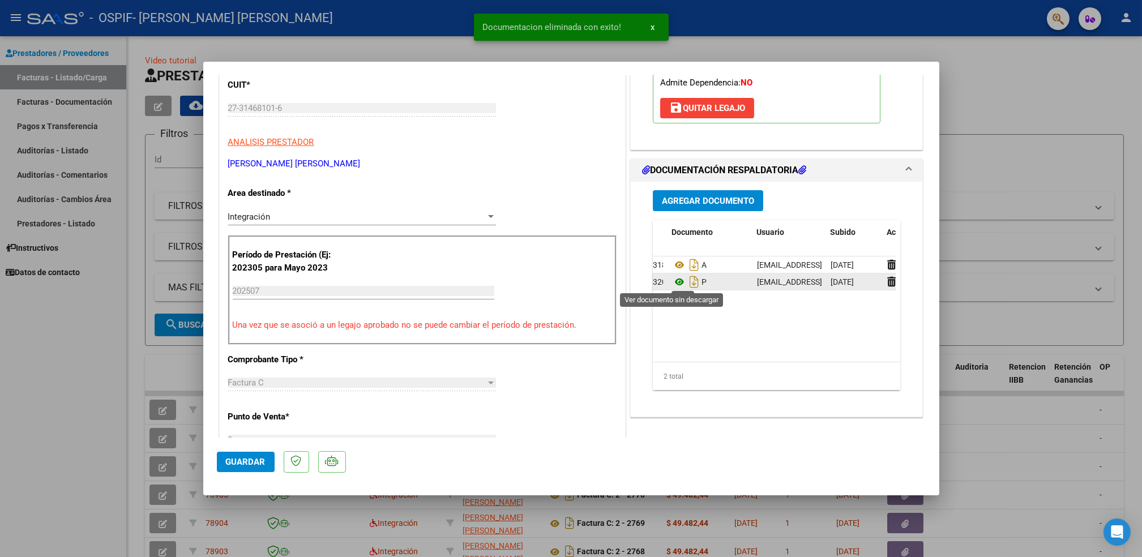
click at [672, 279] on icon at bounding box center [679, 282] width 15 height 14
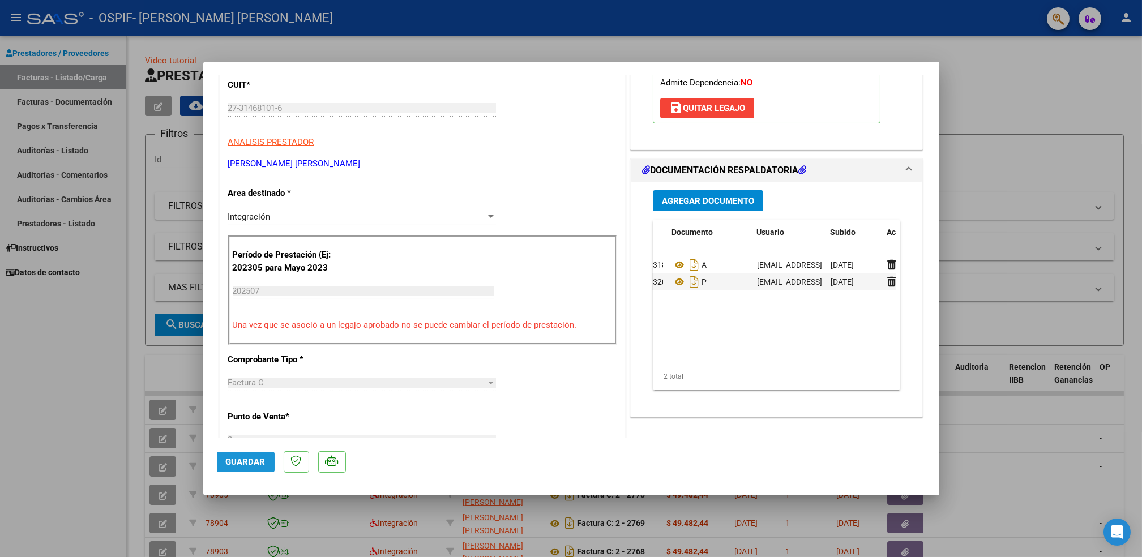
click at [241, 459] on span "Guardar" at bounding box center [246, 462] width 40 height 10
click at [254, 464] on span "Guardar" at bounding box center [246, 462] width 40 height 10
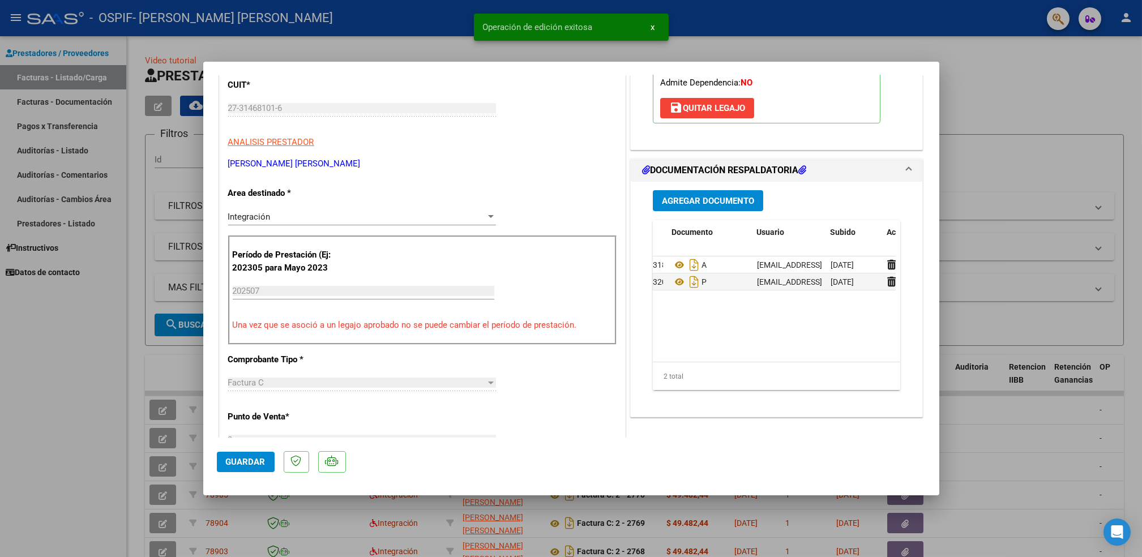
click at [92, 450] on div at bounding box center [571, 278] width 1142 height 557
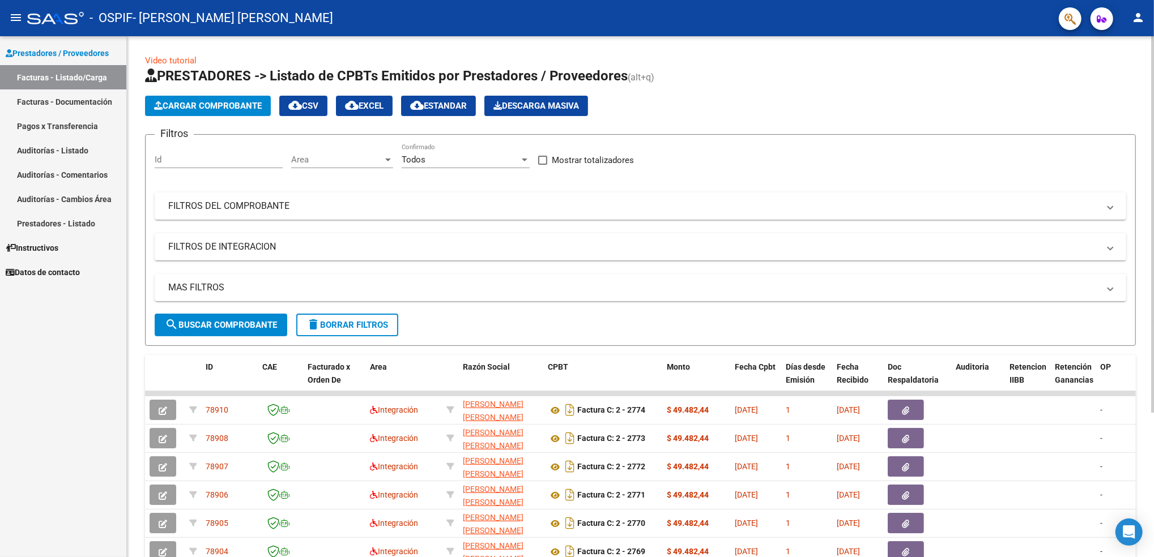
click at [252, 105] on span "Cargar Comprobante" at bounding box center [208, 106] width 108 height 10
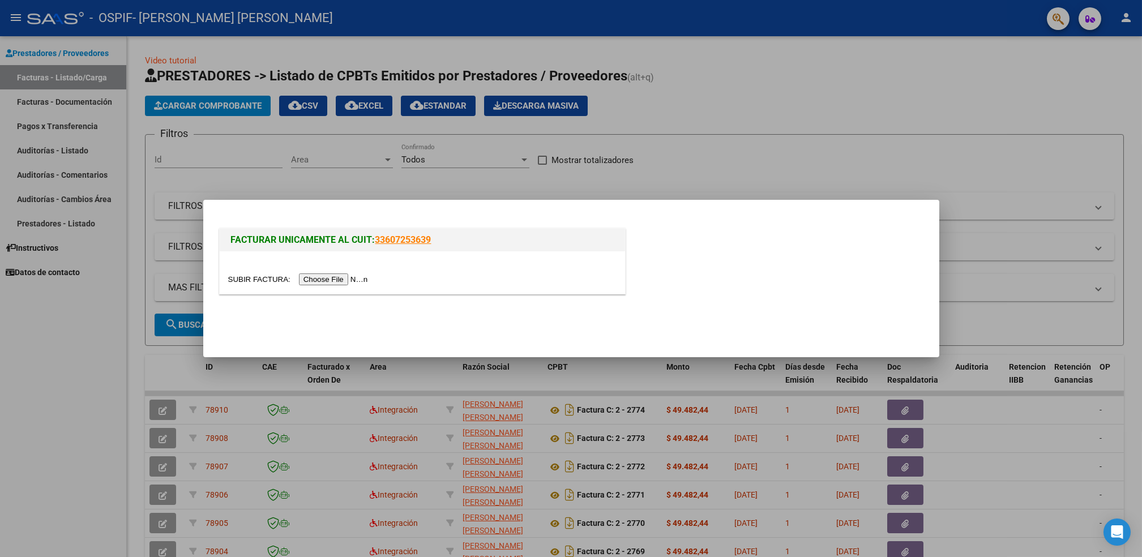
click at [315, 279] on input "file" at bounding box center [299, 280] width 143 height 12
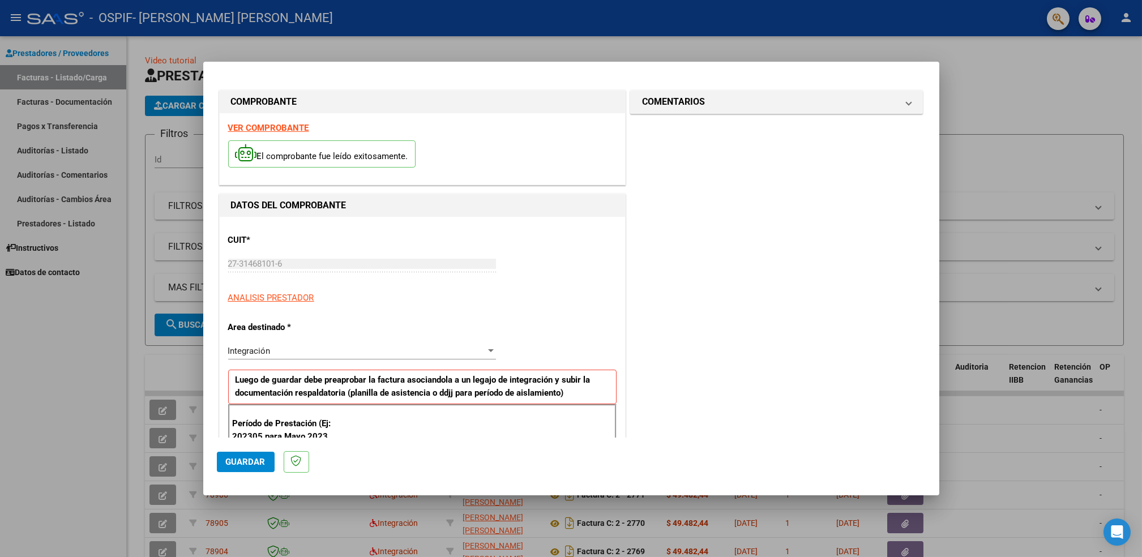
click at [269, 126] on strong "VER COMPROBANTE" at bounding box center [268, 128] width 81 height 10
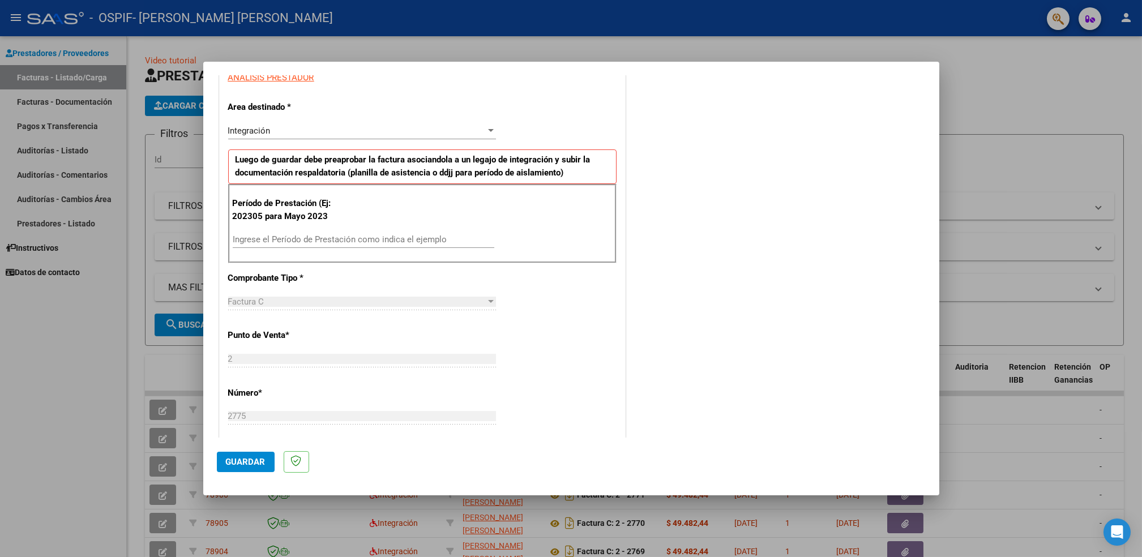
click at [378, 241] on input "Ingrese el Período de Prestación como indica el ejemplo" at bounding box center [364, 239] width 262 height 10
type input "202507"
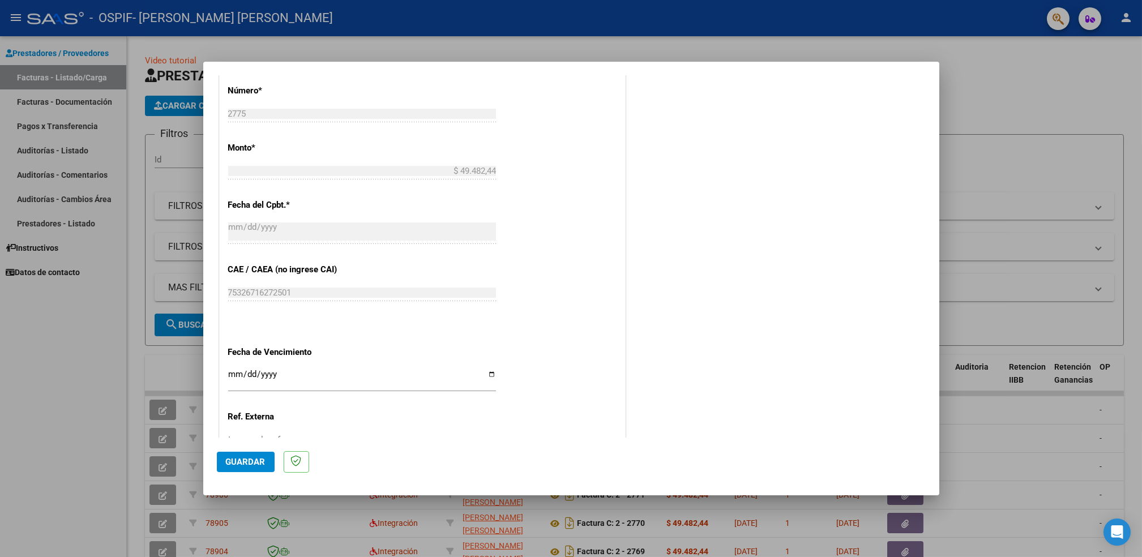
scroll to position [602, 0]
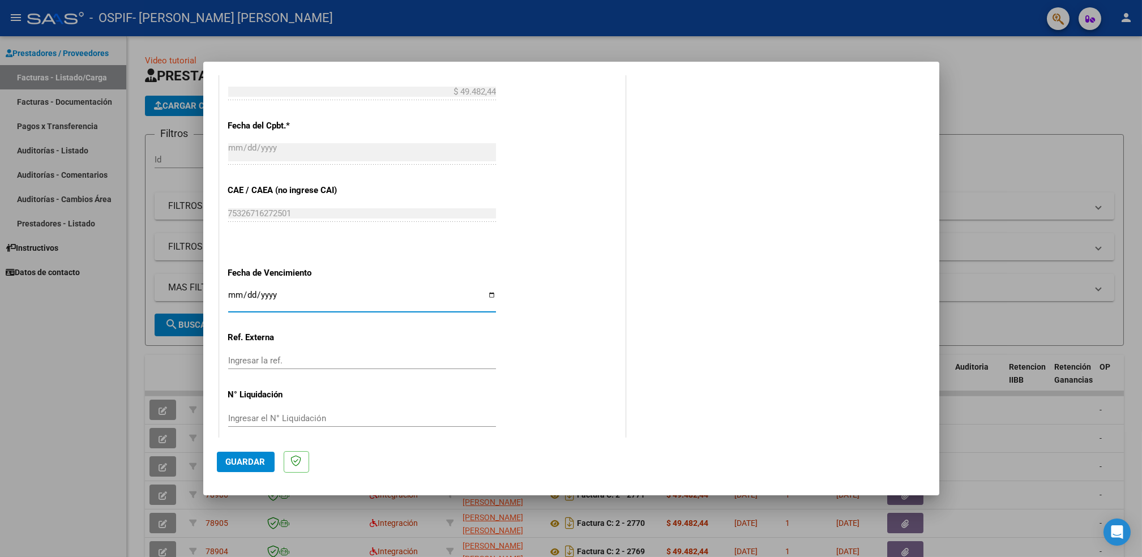
click at [487, 293] on input "Ingresar la fecha" at bounding box center [362, 300] width 268 height 18
type input "[DATE]"
click at [230, 461] on span "Guardar" at bounding box center [246, 462] width 40 height 10
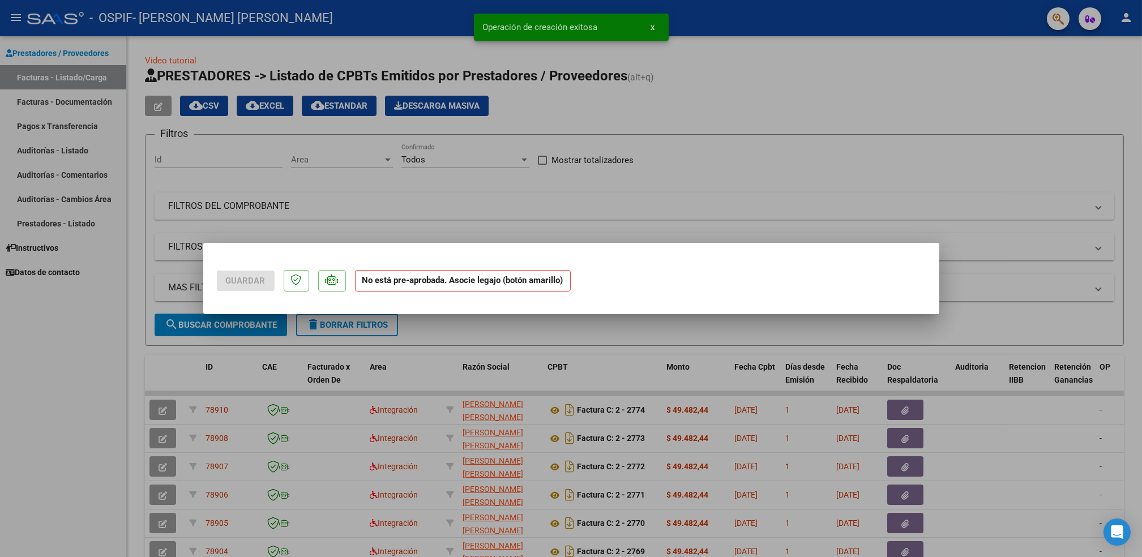
scroll to position [0, 0]
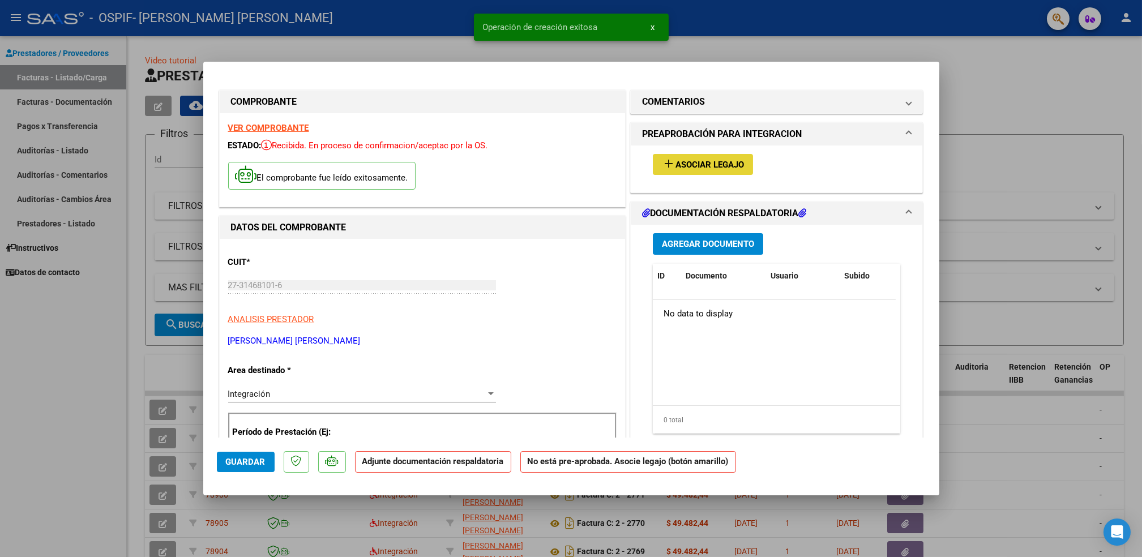
click at [678, 168] on span "Asociar Legajo" at bounding box center [710, 165] width 69 height 10
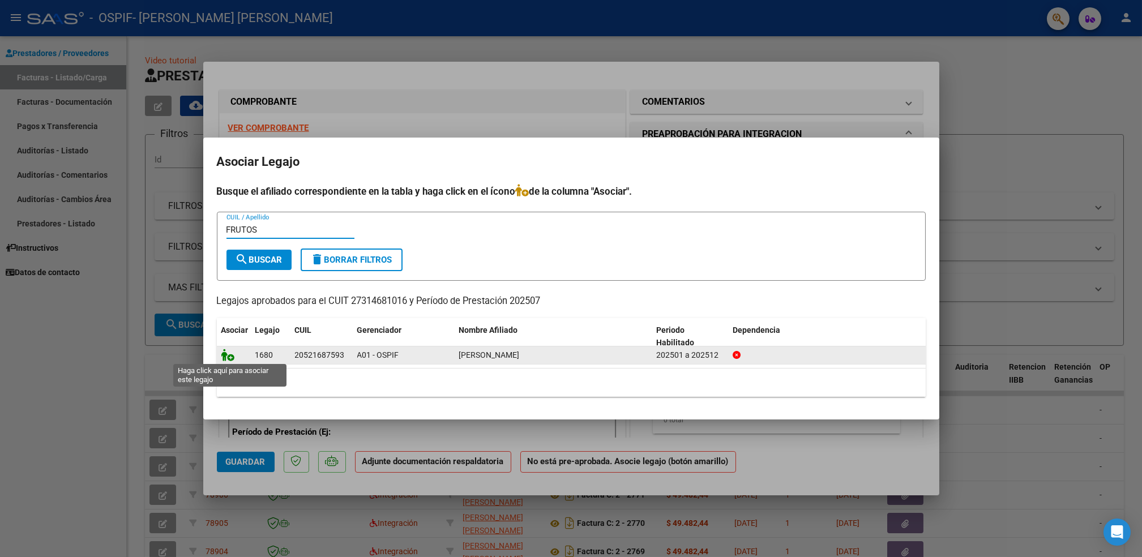
type input "FRUTOS"
click at [227, 360] on icon at bounding box center [228, 355] width 14 height 12
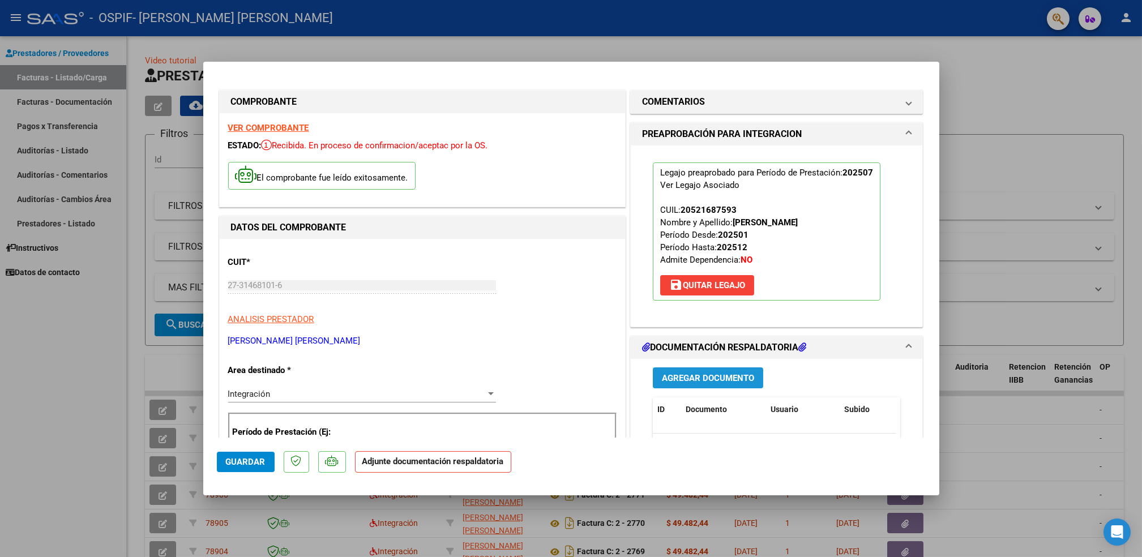
click at [710, 383] on span "Agregar Documento" at bounding box center [708, 378] width 92 height 10
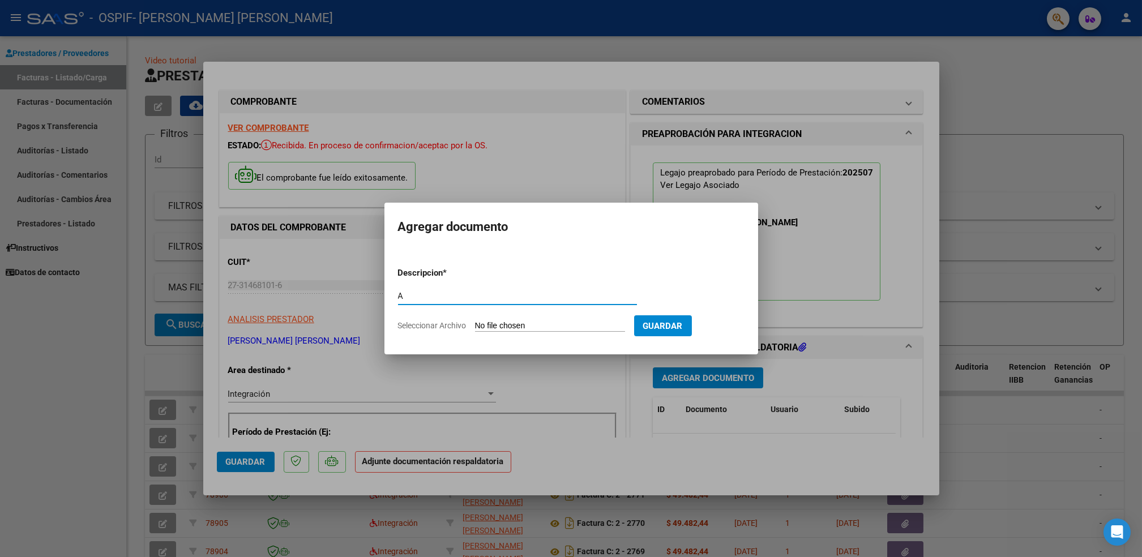
type input "A"
click at [517, 328] on input "Seleccionar Archivo" at bounding box center [550, 326] width 150 height 11
type input "C:\fakepath\[PERSON_NAME].pdf"
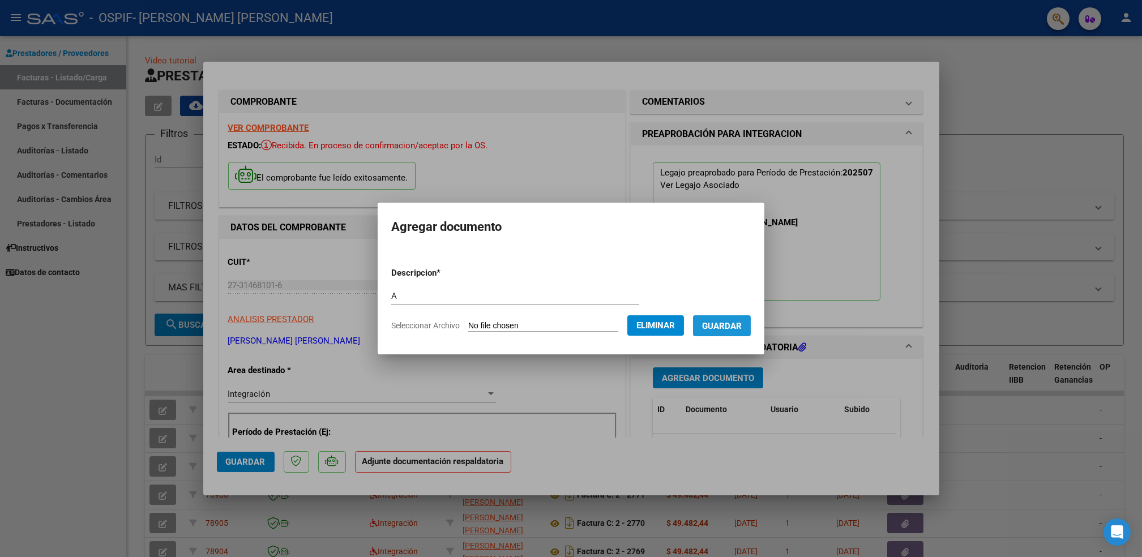
click at [716, 329] on span "Guardar" at bounding box center [722, 326] width 40 height 10
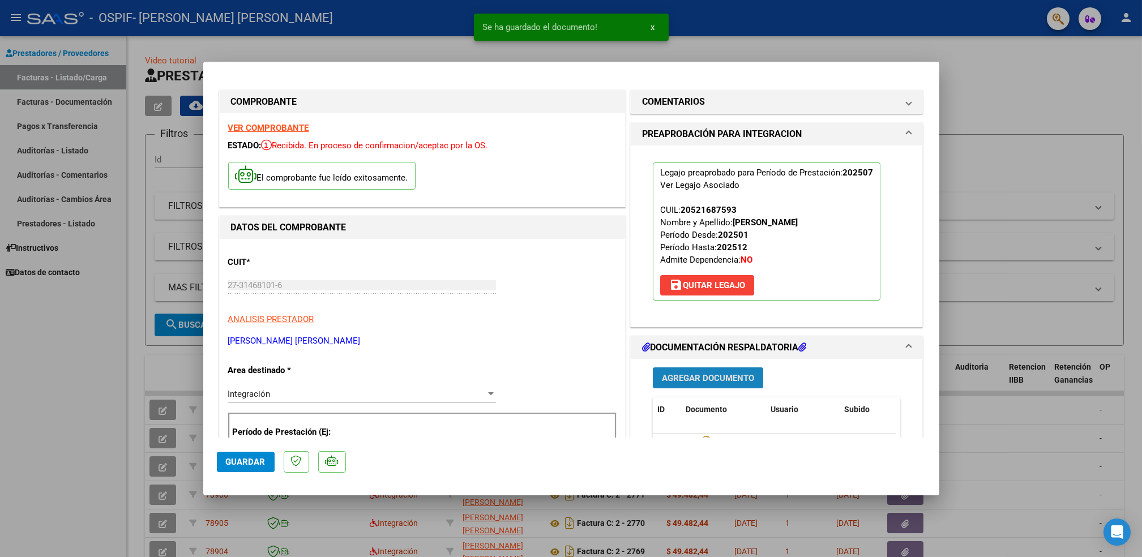
click at [698, 388] on button "Agregar Documento" at bounding box center [708, 378] width 110 height 21
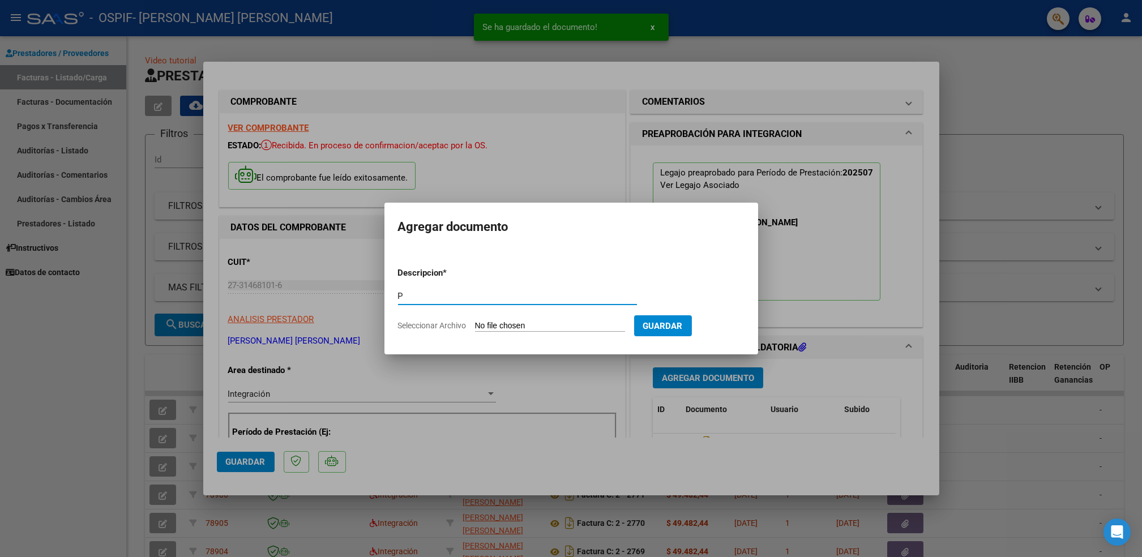
type input "P"
click at [499, 322] on input "Seleccionar Archivo" at bounding box center [550, 326] width 150 height 11
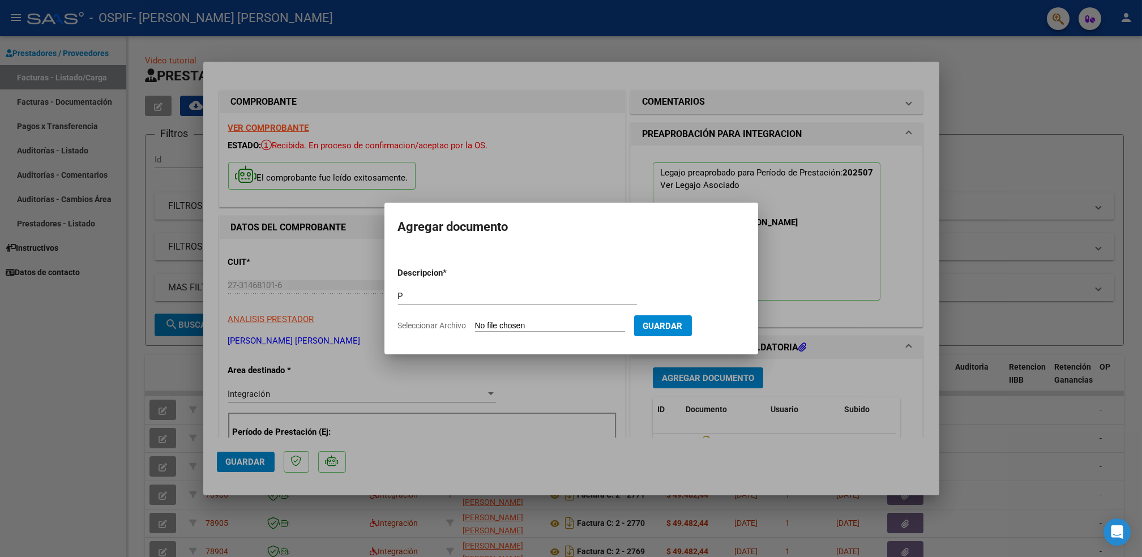
type input "C:\fakepath\frutos.jpg"
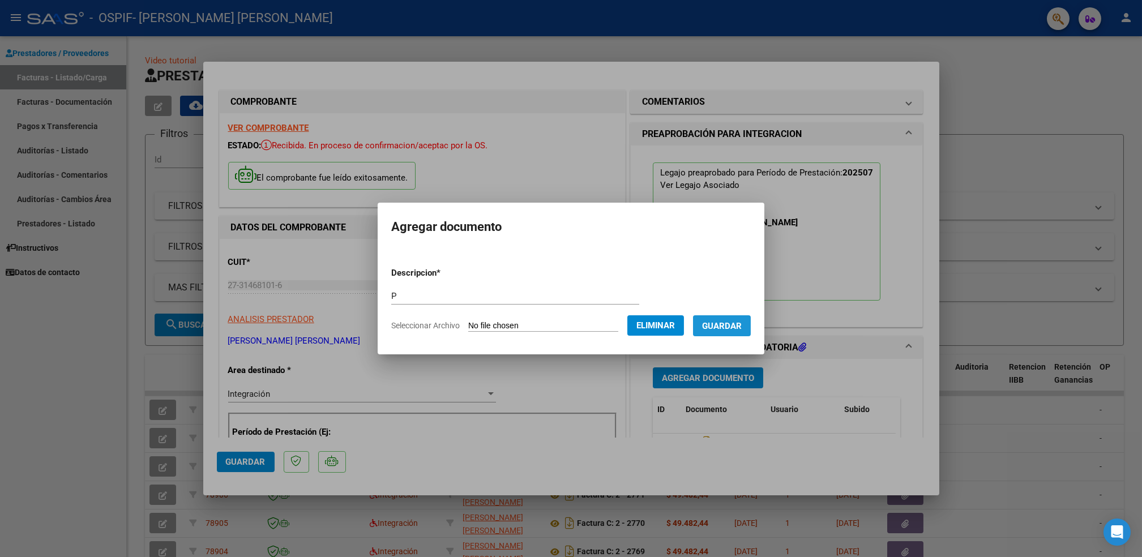
click at [711, 327] on span "Guardar" at bounding box center [722, 326] width 40 height 10
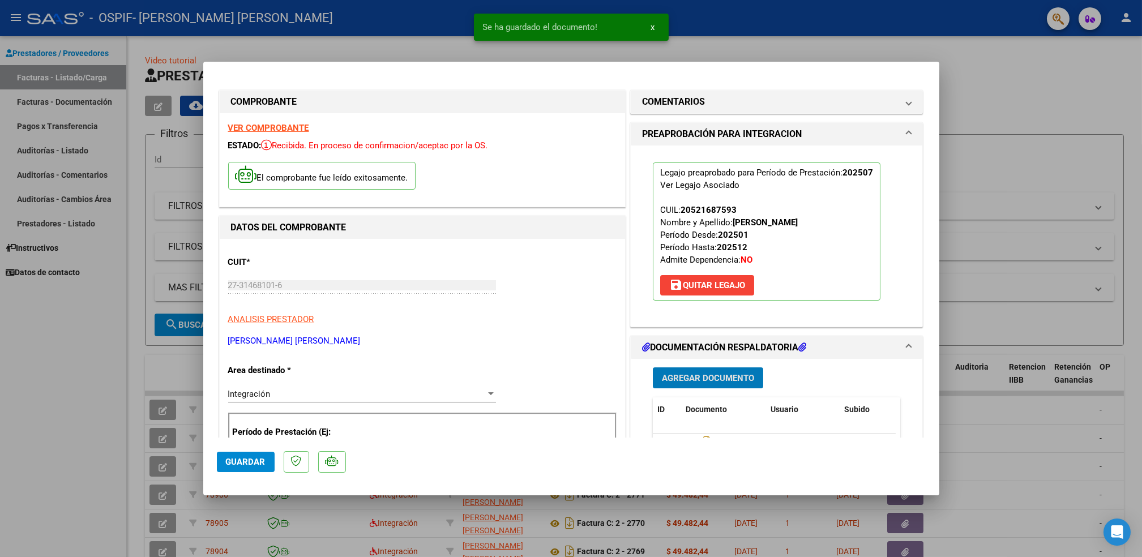
click at [237, 455] on button "Guardar" at bounding box center [246, 462] width 58 height 20
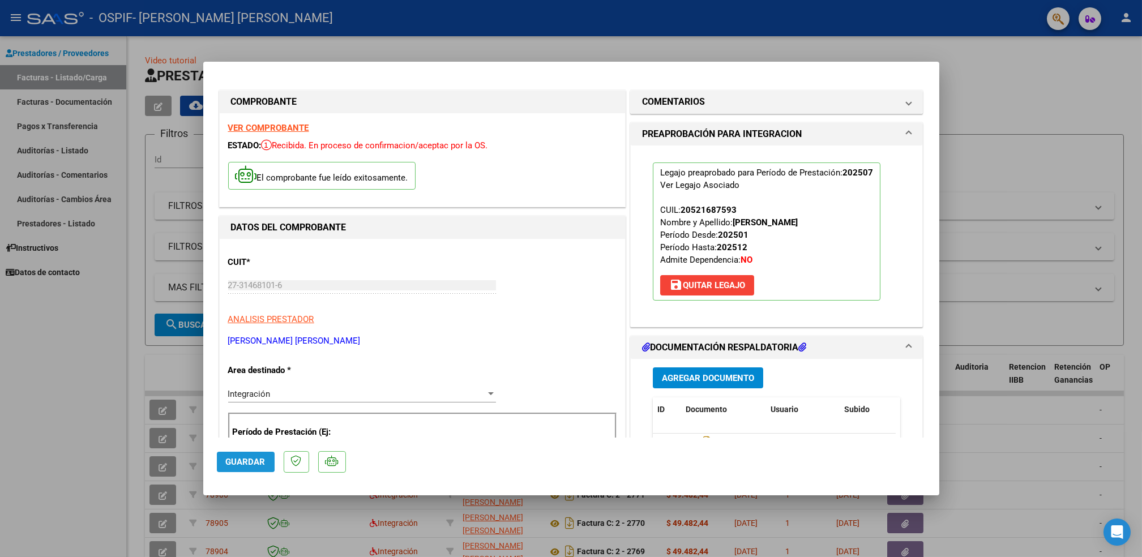
click at [237, 455] on button "Guardar" at bounding box center [246, 462] width 58 height 20
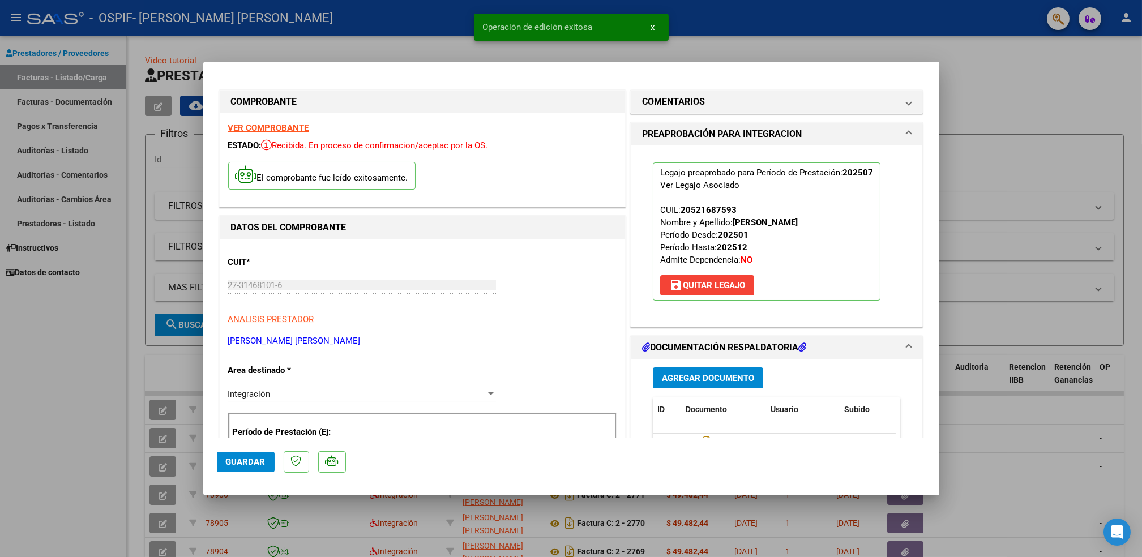
click at [68, 468] on div at bounding box center [571, 278] width 1142 height 557
type input "$ 0,00"
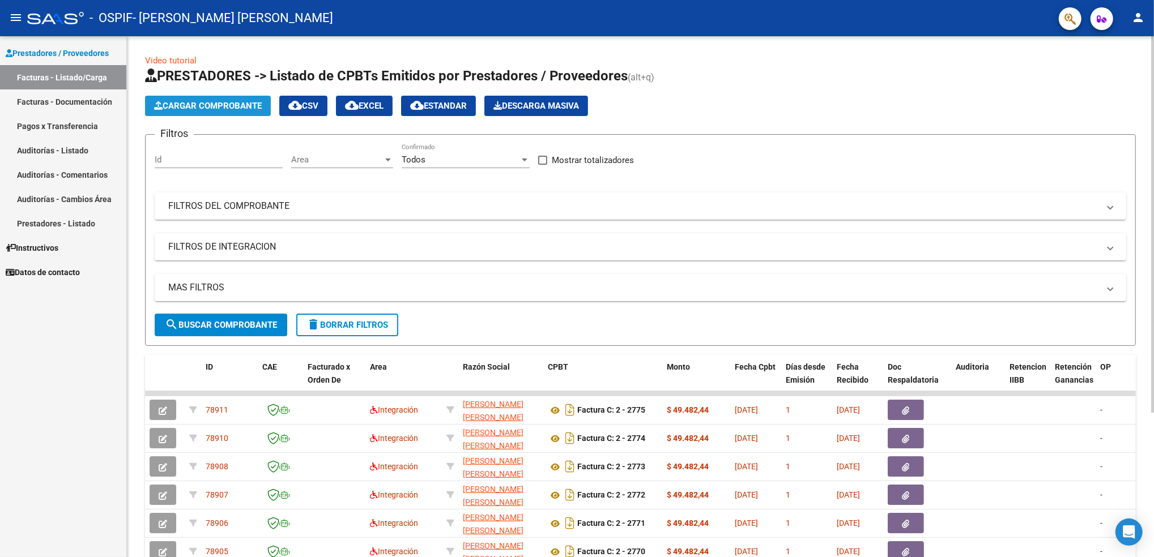
click at [239, 109] on span "Cargar Comprobante" at bounding box center [208, 106] width 108 height 10
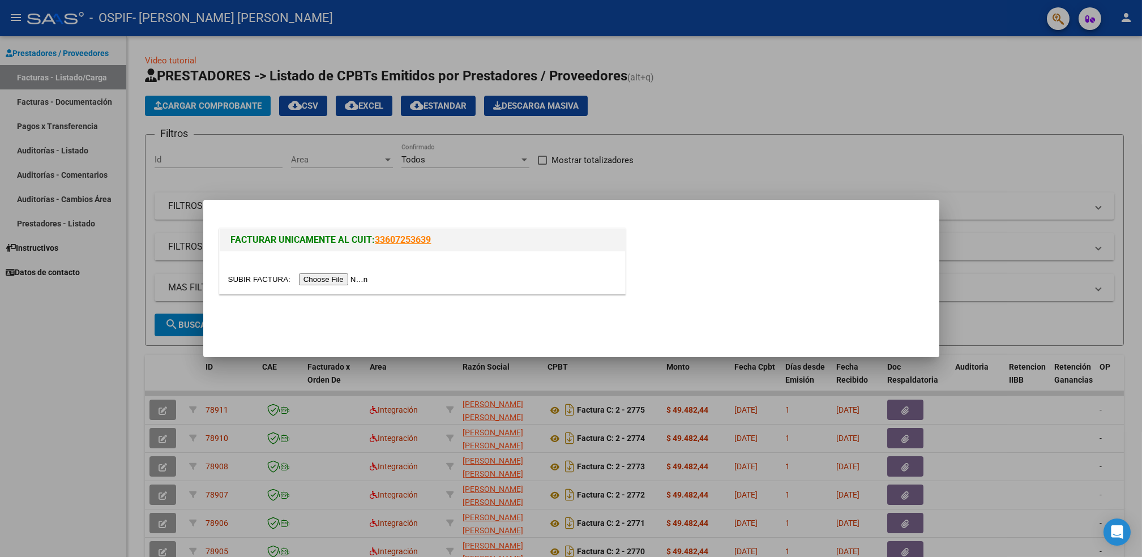
click at [334, 278] on input "file" at bounding box center [299, 280] width 143 height 12
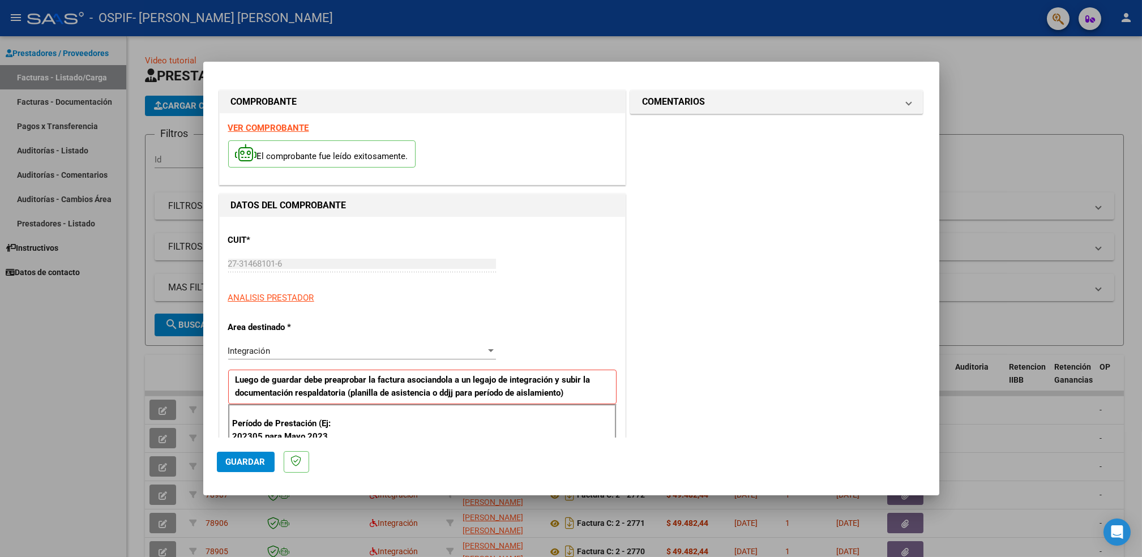
click at [282, 129] on strong "VER COMPROBANTE" at bounding box center [268, 128] width 81 height 10
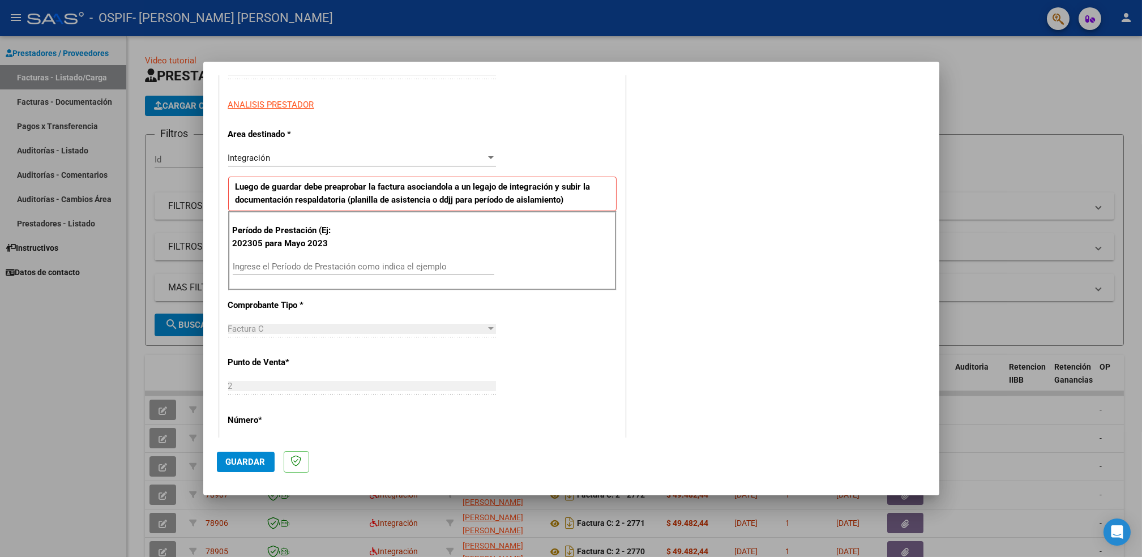
scroll to position [215, 0]
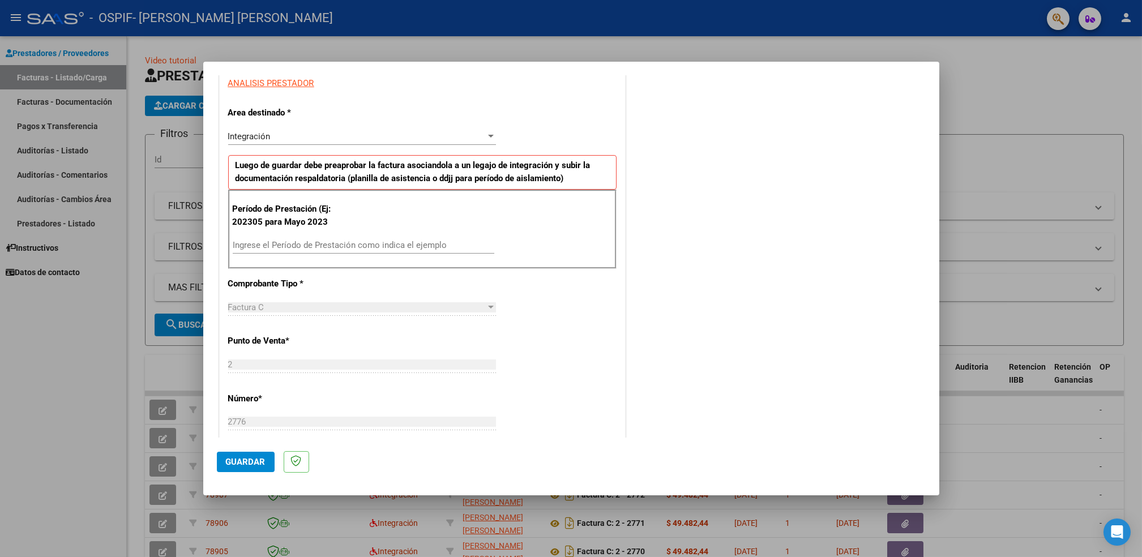
click at [395, 244] on input "Ingrese el Período de Prestación como indica el ejemplo" at bounding box center [364, 245] width 262 height 10
type input "202507"
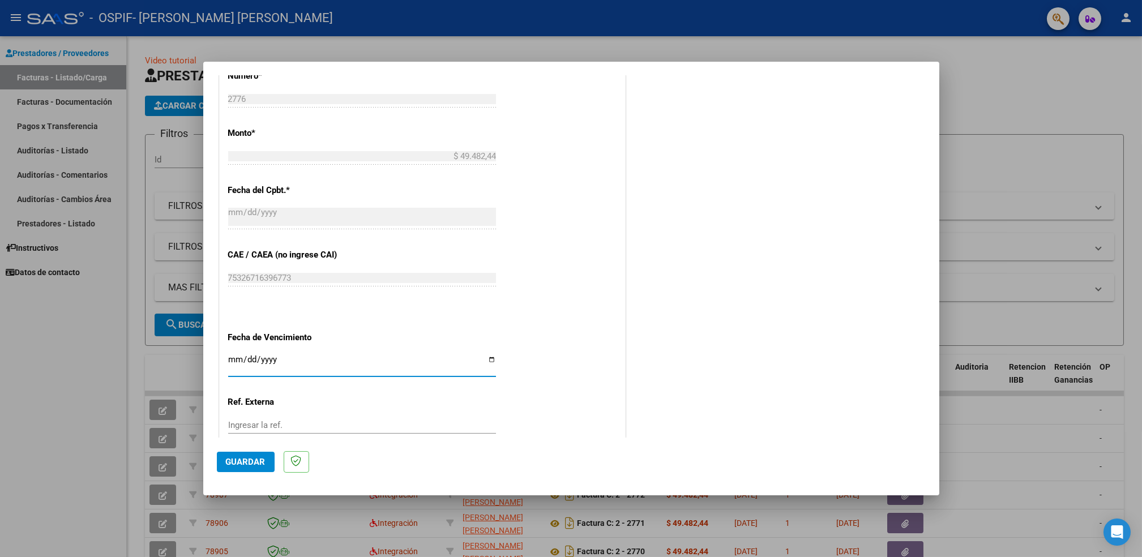
click at [488, 356] on input "Ingresar la fecha" at bounding box center [362, 364] width 268 height 18
type input "[DATE]"
click at [244, 462] on span "Guardar" at bounding box center [246, 462] width 40 height 10
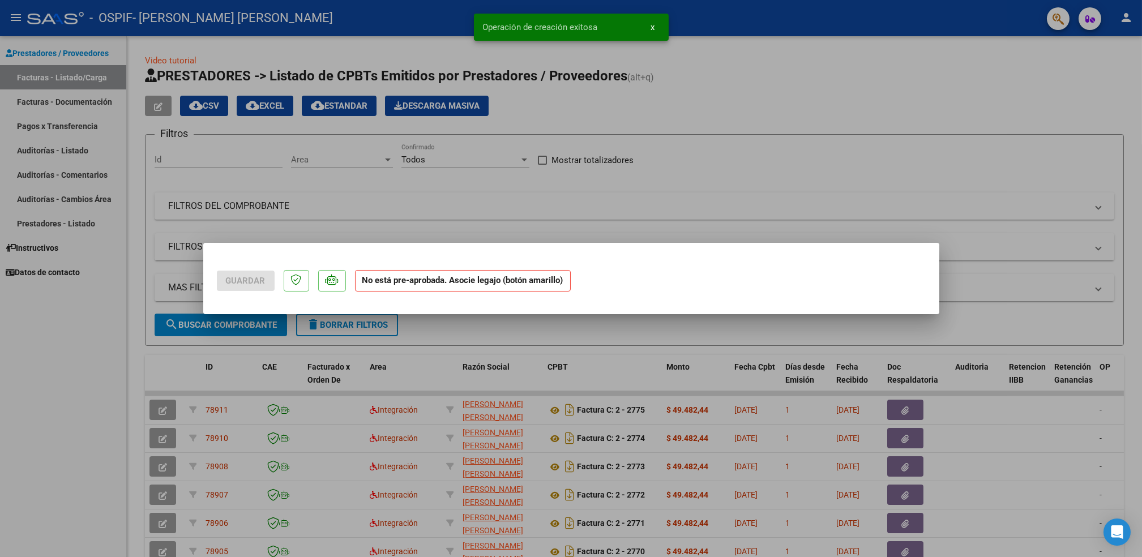
scroll to position [0, 0]
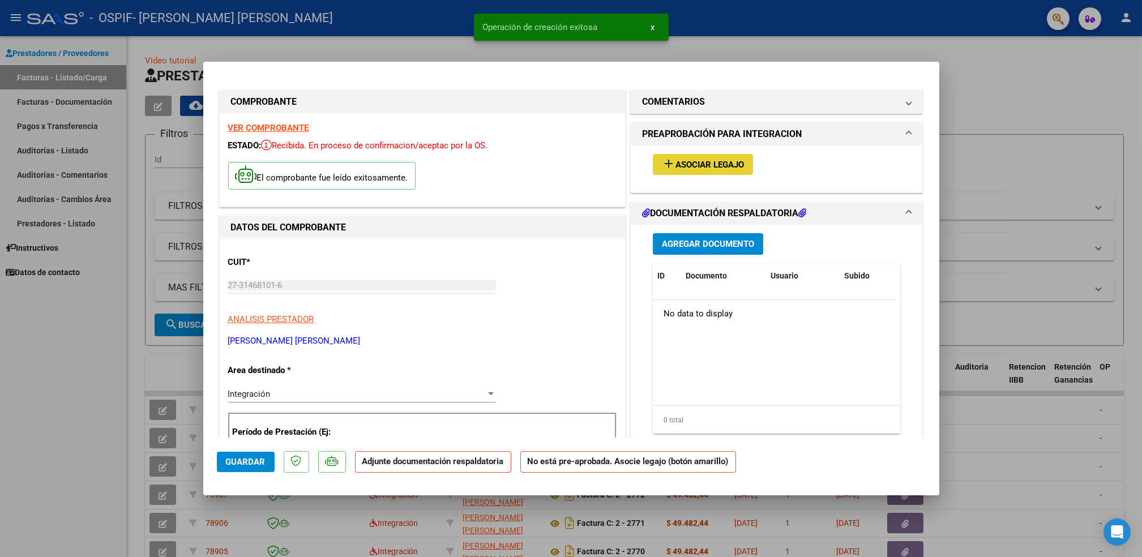
click at [720, 168] on span "Asociar Legajo" at bounding box center [710, 165] width 69 height 10
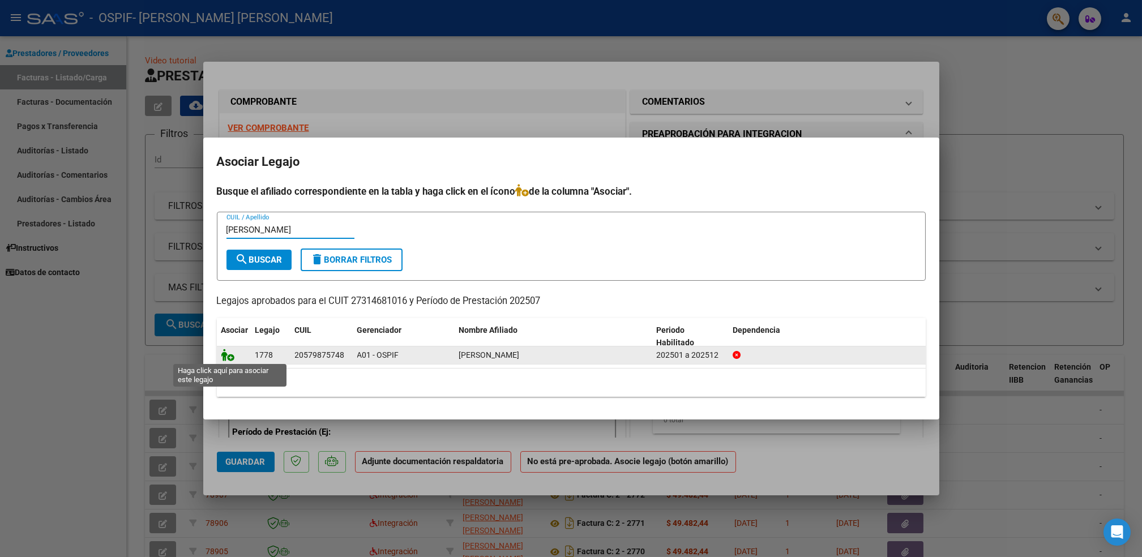
type input "[PERSON_NAME]"
click at [229, 358] on icon at bounding box center [228, 355] width 14 height 12
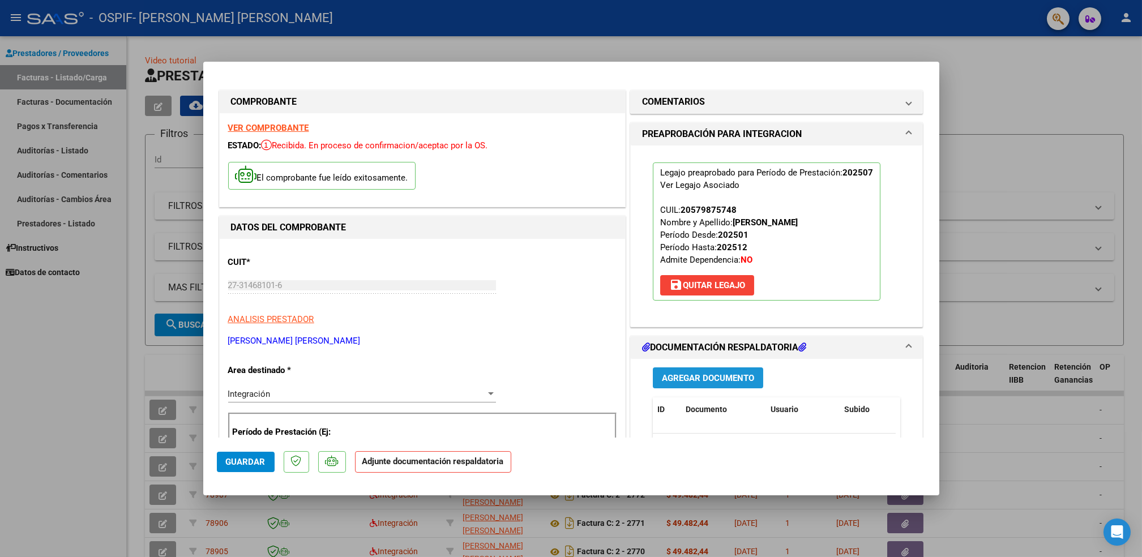
click at [732, 374] on span "Agregar Documento" at bounding box center [708, 378] width 92 height 10
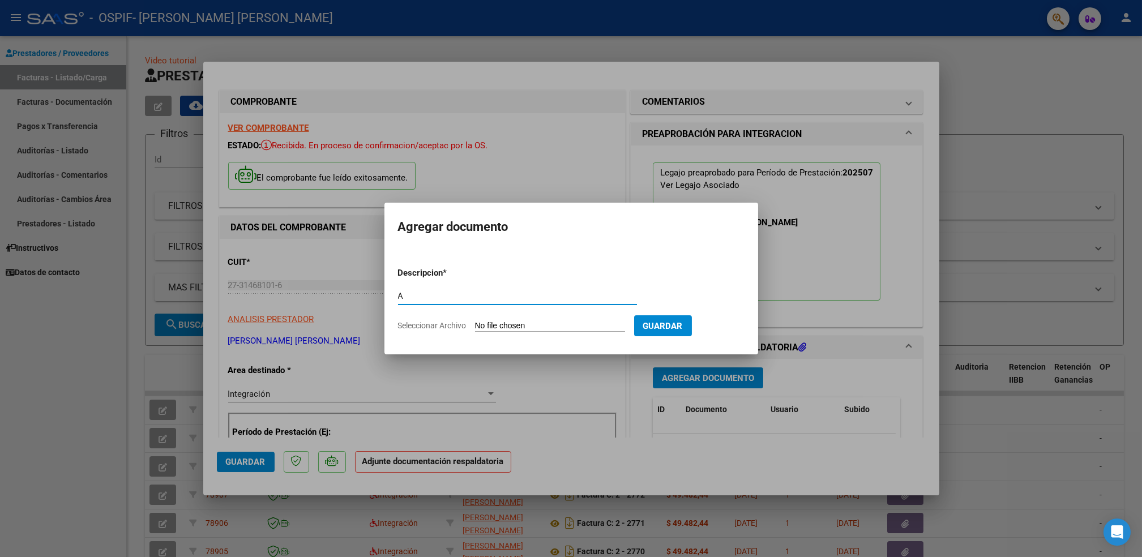
type input "A"
drag, startPoint x: 533, startPoint y: 319, endPoint x: 521, endPoint y: 322, distance: 12.1
click at [521, 322] on form "Descripcion * A Escriba aquí una descripcion Seleccionar Archivo Guardar" at bounding box center [571, 299] width 347 height 83
click at [521, 322] on input "Seleccionar Archivo" at bounding box center [550, 326] width 150 height 11
type input "C:\fakepath\[PERSON_NAME].pdf"
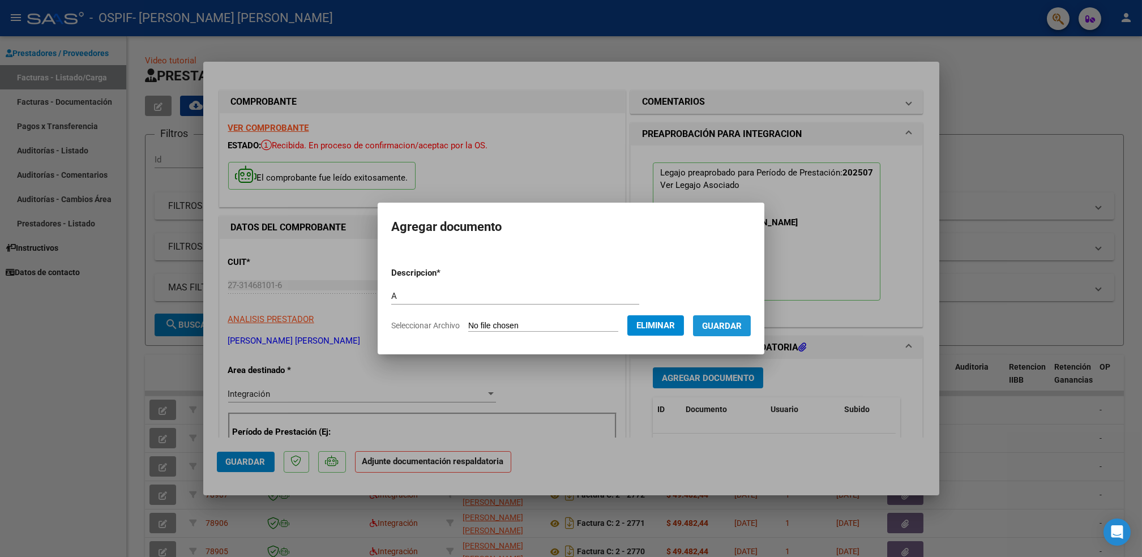
click at [734, 326] on span "Guardar" at bounding box center [722, 326] width 40 height 10
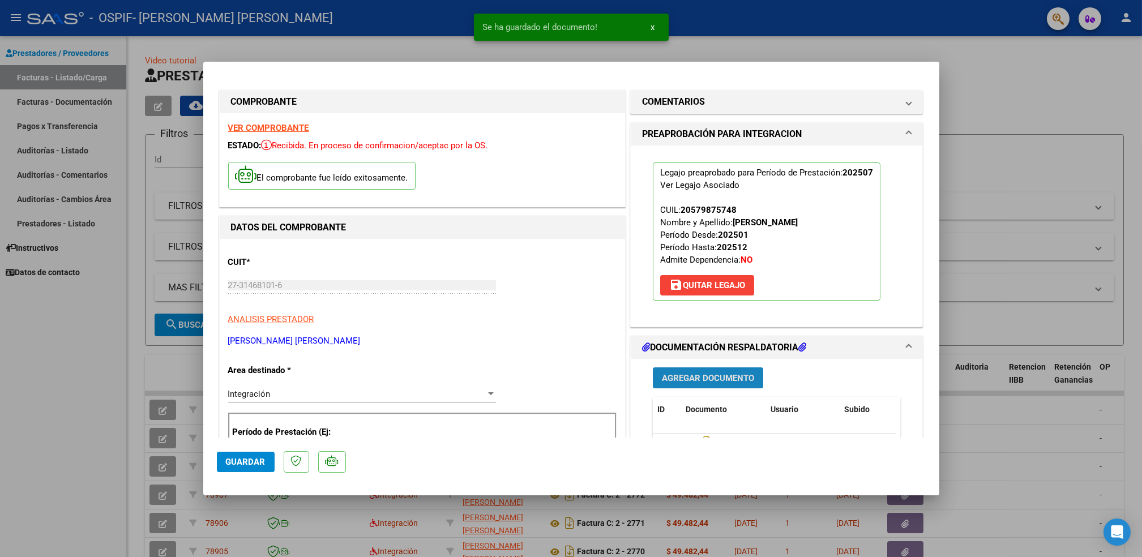
click at [711, 378] on span "Agregar Documento" at bounding box center [708, 378] width 92 height 10
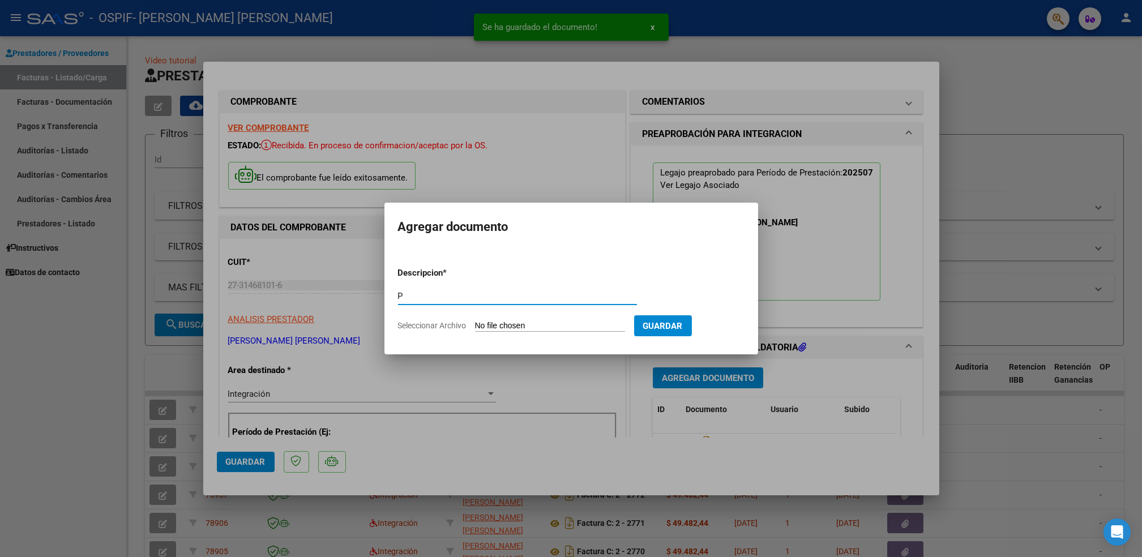
type input "P"
click at [574, 326] on input "Seleccionar Archivo" at bounding box center [550, 326] width 150 height 11
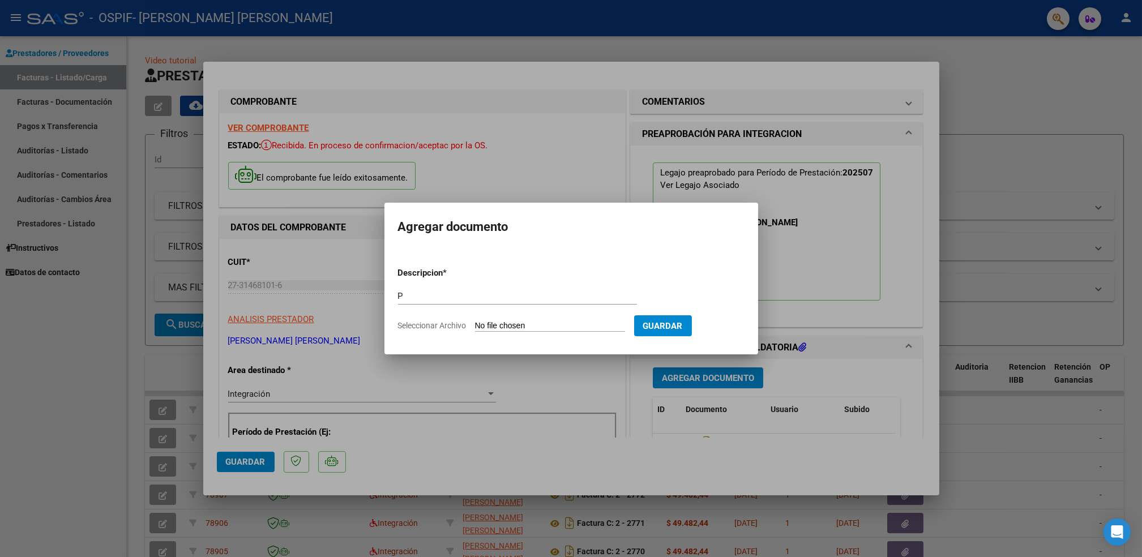
type input "C:\fakepath\[PERSON_NAME].png"
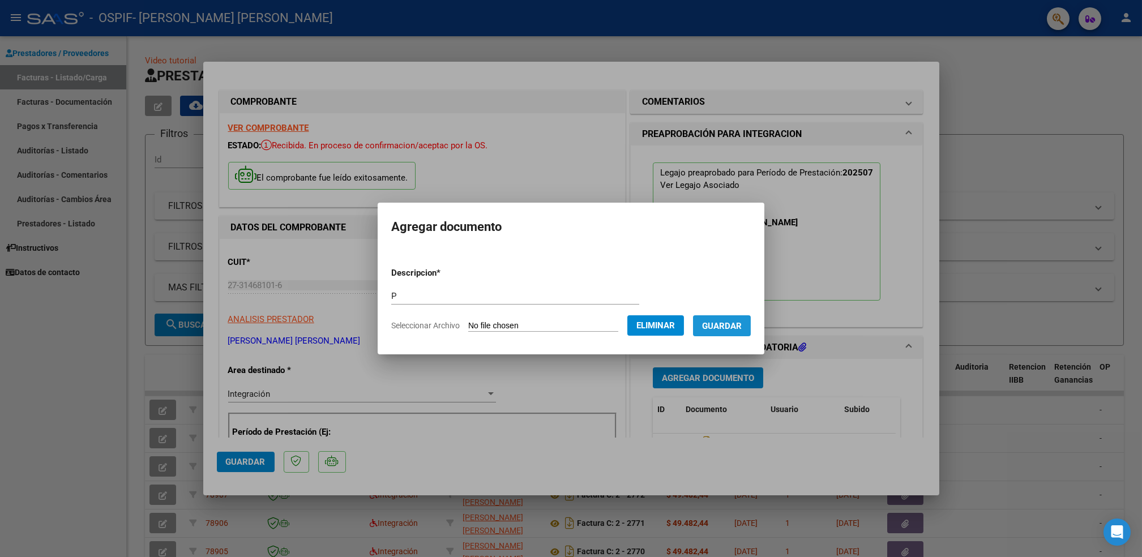
click at [725, 321] on span "Guardar" at bounding box center [722, 326] width 40 height 10
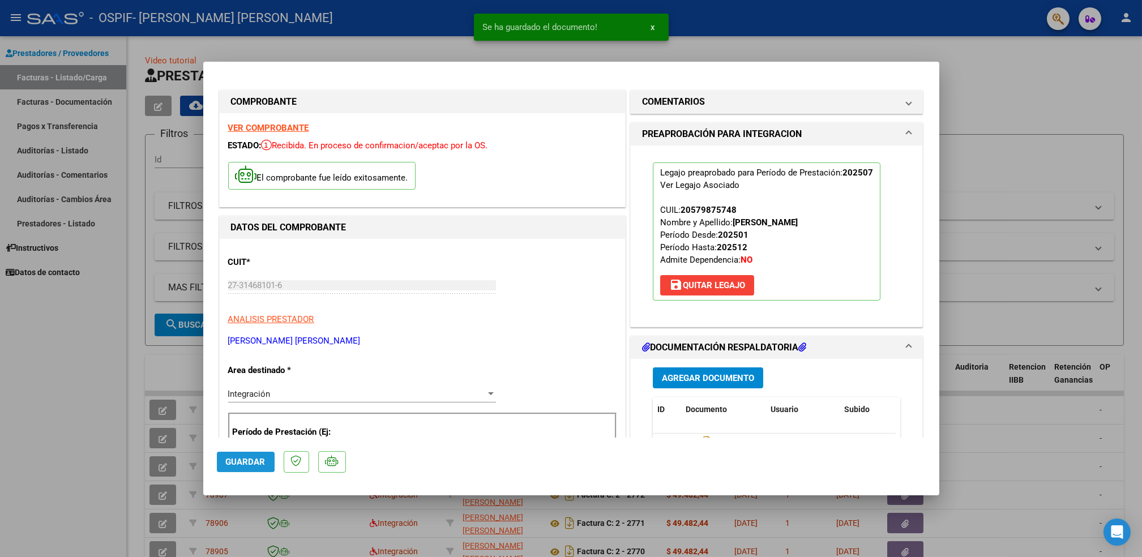
click at [241, 460] on span "Guardar" at bounding box center [246, 462] width 40 height 10
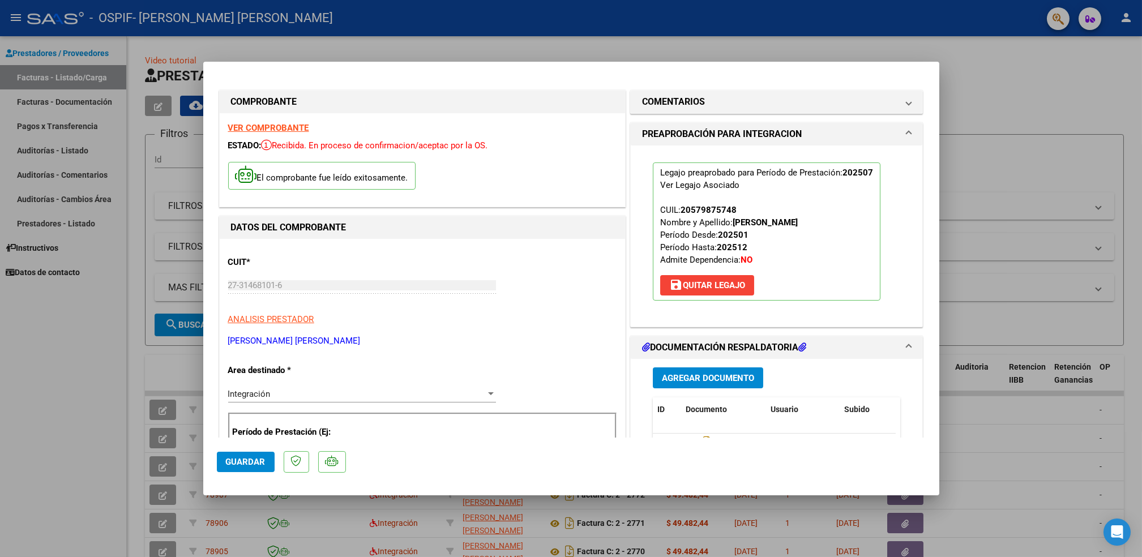
click at [95, 420] on div at bounding box center [571, 278] width 1142 height 557
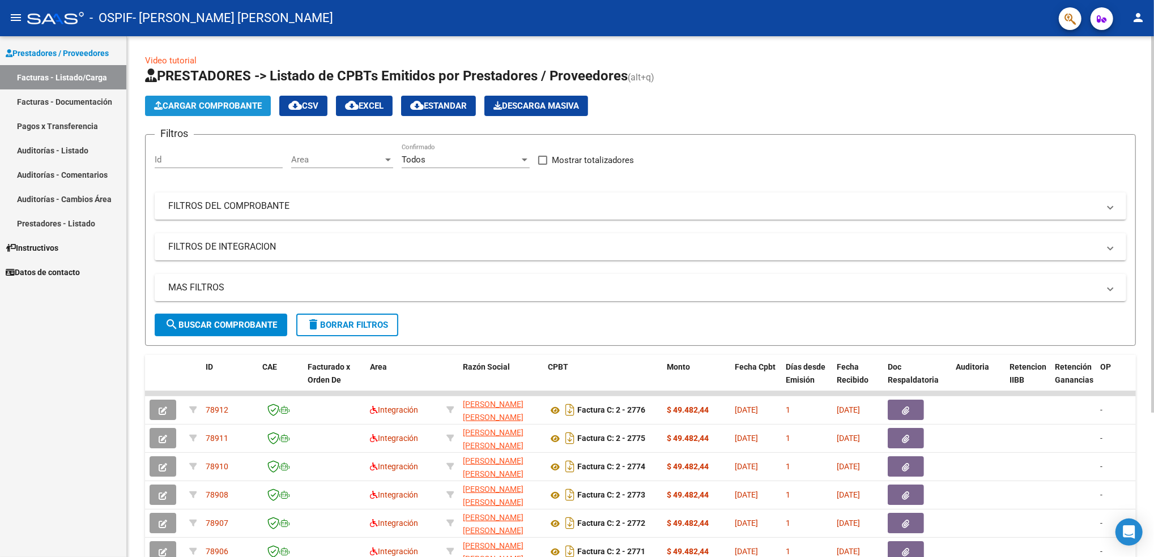
click at [234, 101] on span "Cargar Comprobante" at bounding box center [208, 106] width 108 height 10
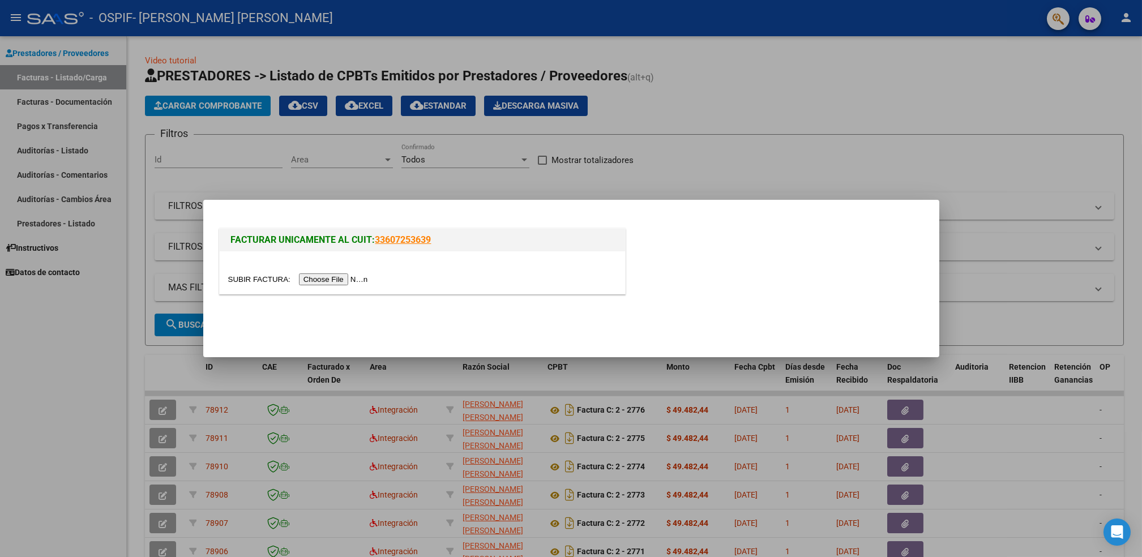
click at [327, 281] on input "file" at bounding box center [299, 280] width 143 height 12
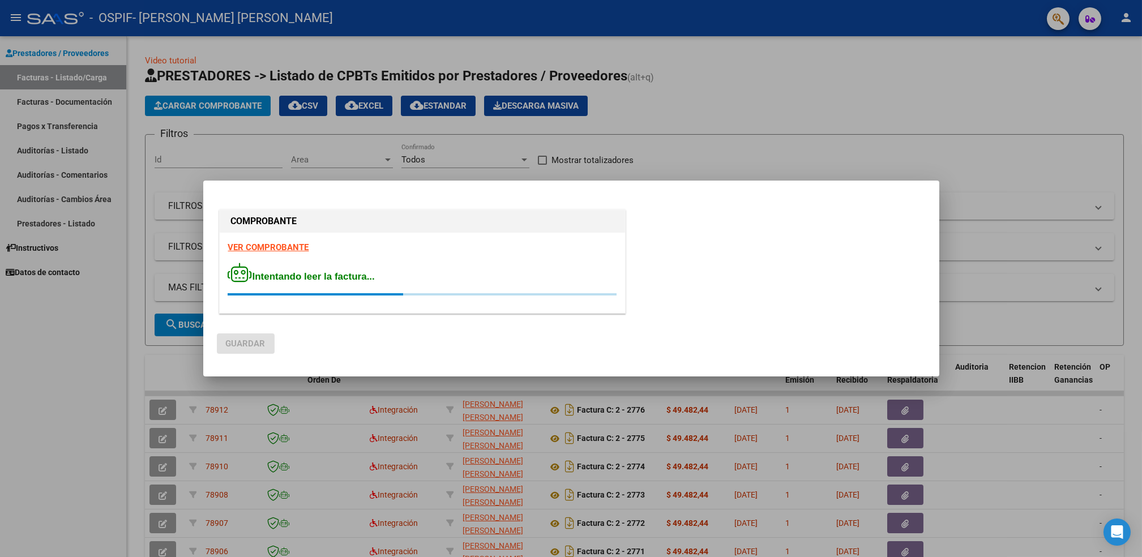
click at [291, 247] on strong "VER COMPROBANTE" at bounding box center [268, 247] width 81 height 10
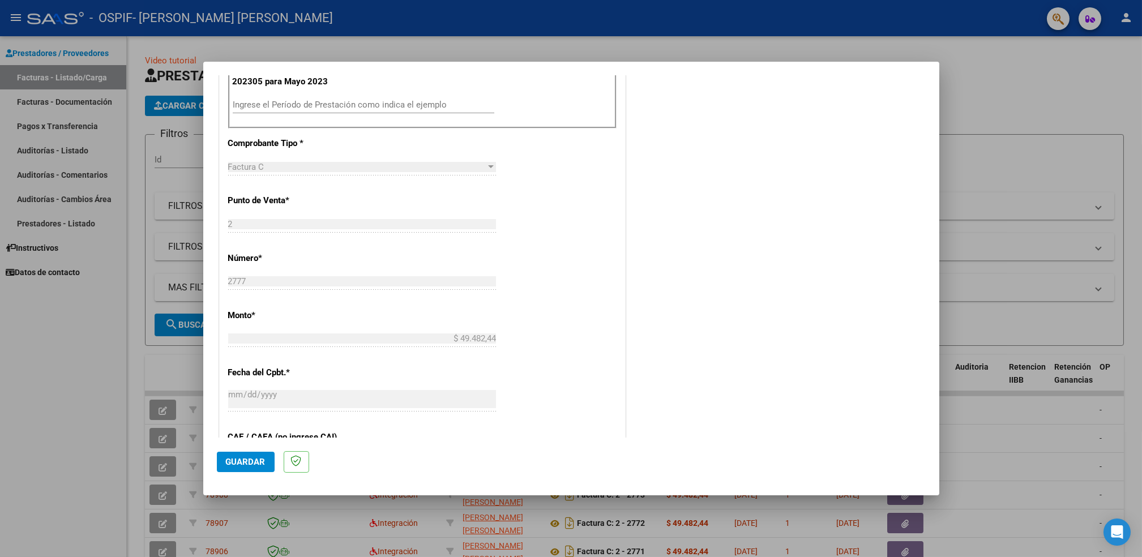
scroll to position [219, 0]
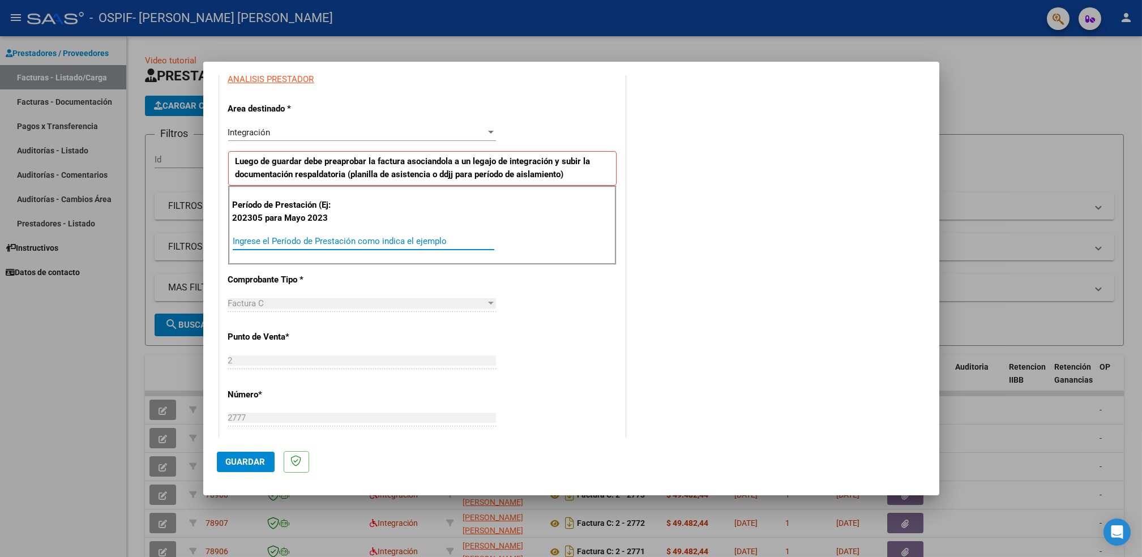
click at [434, 245] on input "Ingrese el Período de Prestación como indica el ejemplo" at bounding box center [364, 241] width 262 height 10
type input "202507"
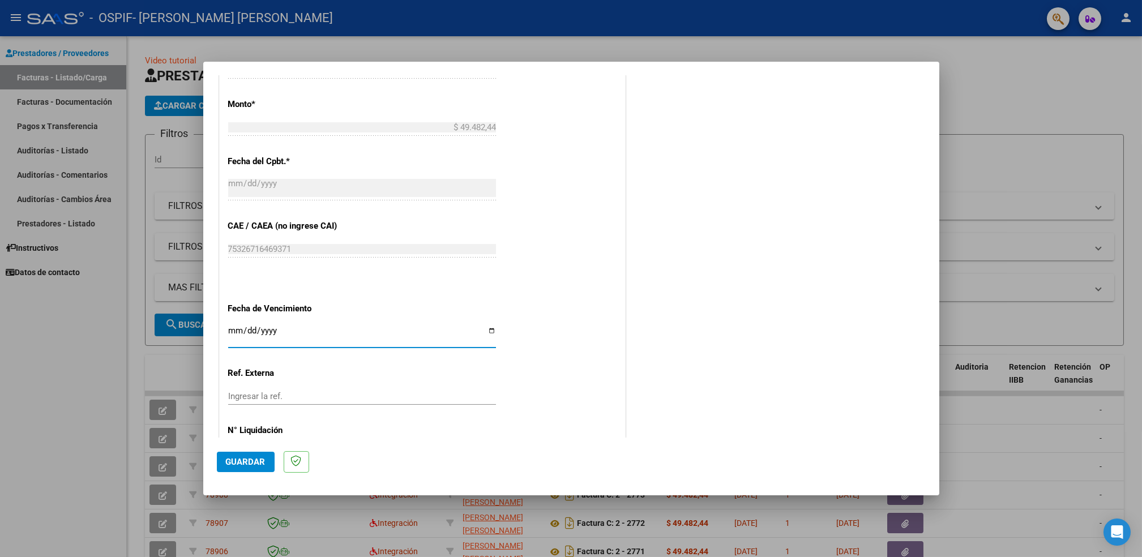
click at [486, 331] on input "Ingresar la fecha" at bounding box center [362, 335] width 268 height 18
type input "[DATE]"
click at [243, 469] on button "Guardar" at bounding box center [246, 462] width 58 height 20
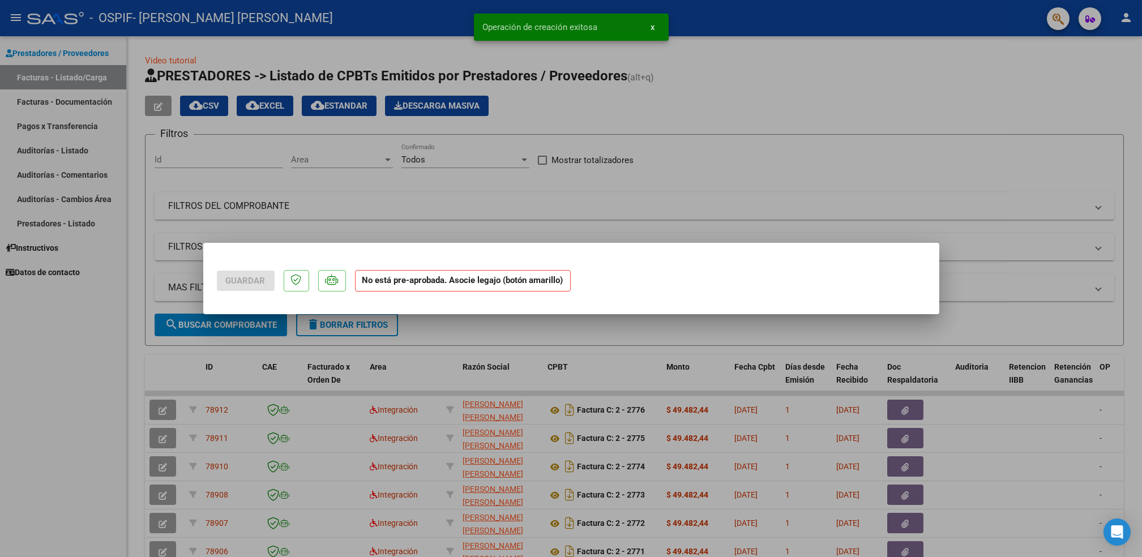
scroll to position [0, 0]
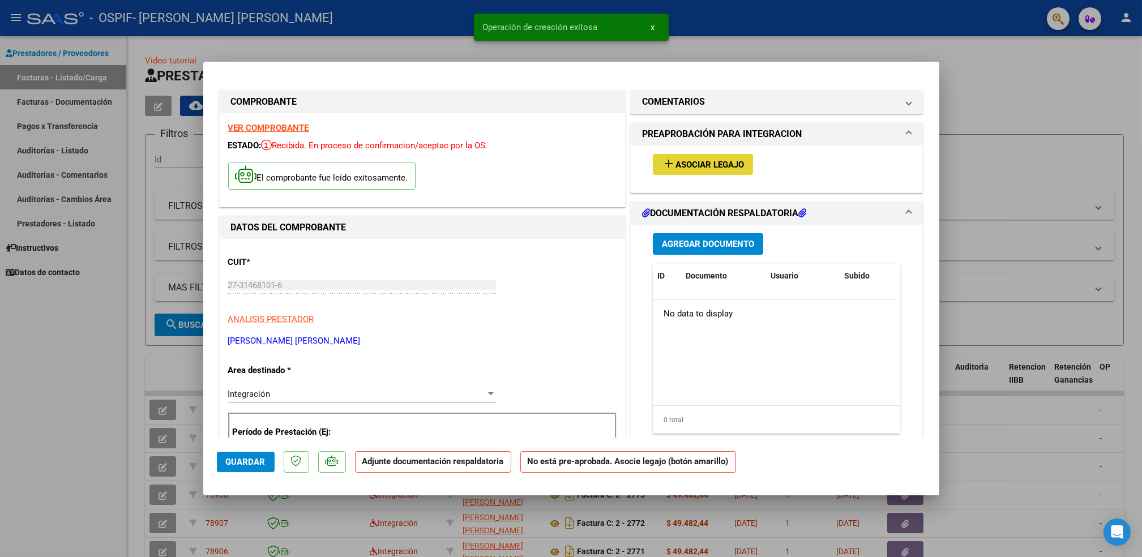
click at [717, 155] on button "add Asociar Legajo" at bounding box center [703, 164] width 100 height 21
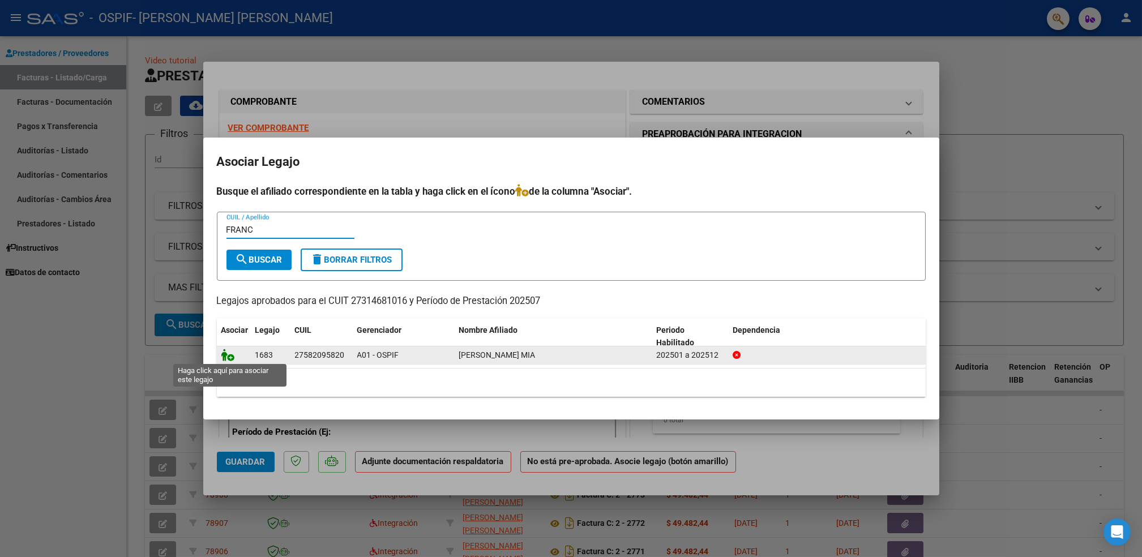
type input "FRANC"
click at [228, 359] on icon at bounding box center [228, 355] width 14 height 12
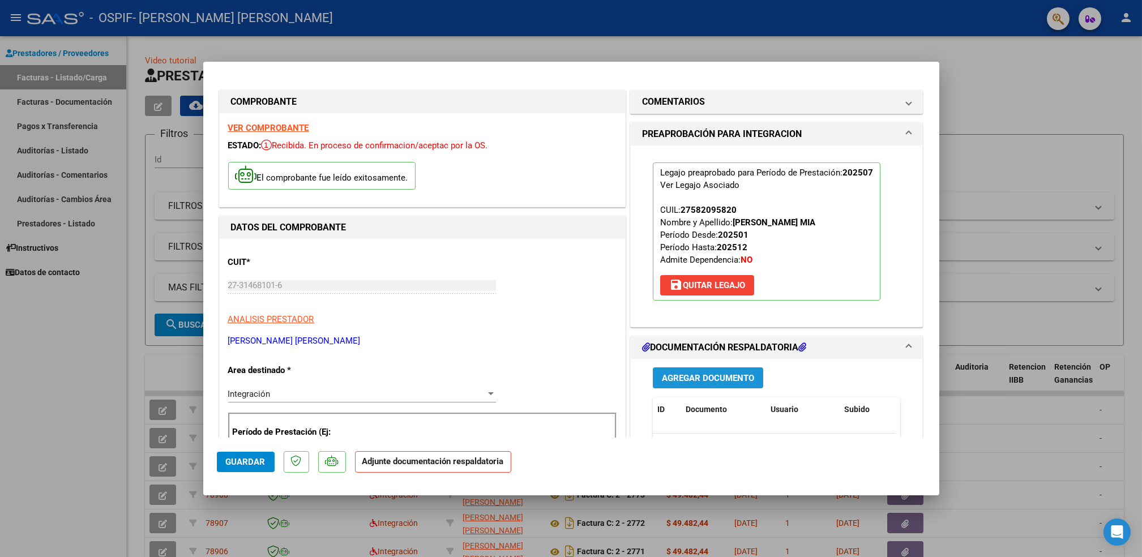
click at [700, 382] on span "Agregar Documento" at bounding box center [708, 378] width 92 height 10
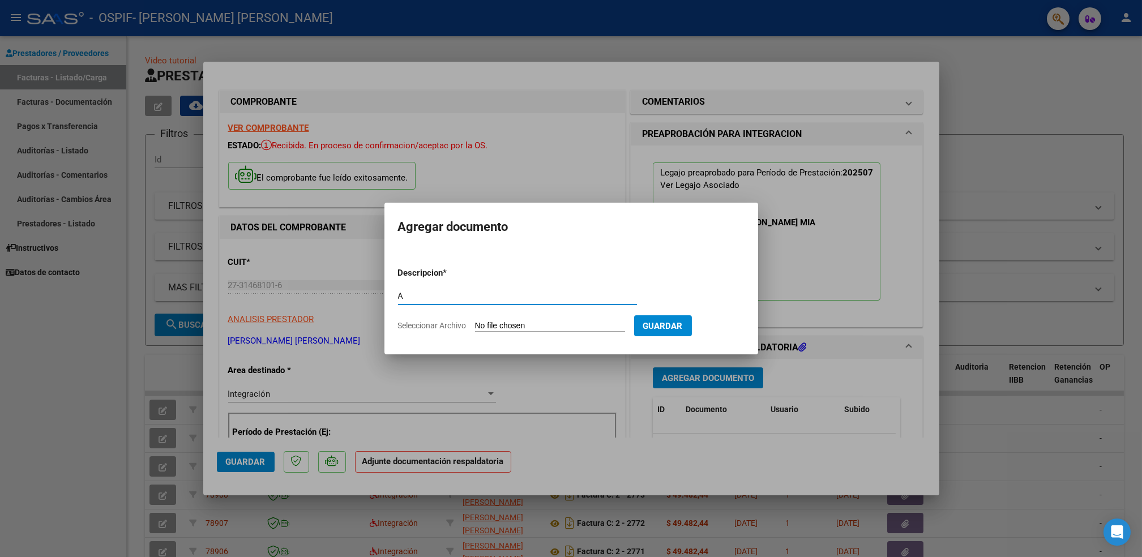
type input "A"
click at [519, 330] on input "Seleccionar Archivo" at bounding box center [550, 326] width 150 height 11
type input "C:\fakepath\[PERSON_NAME].pdf"
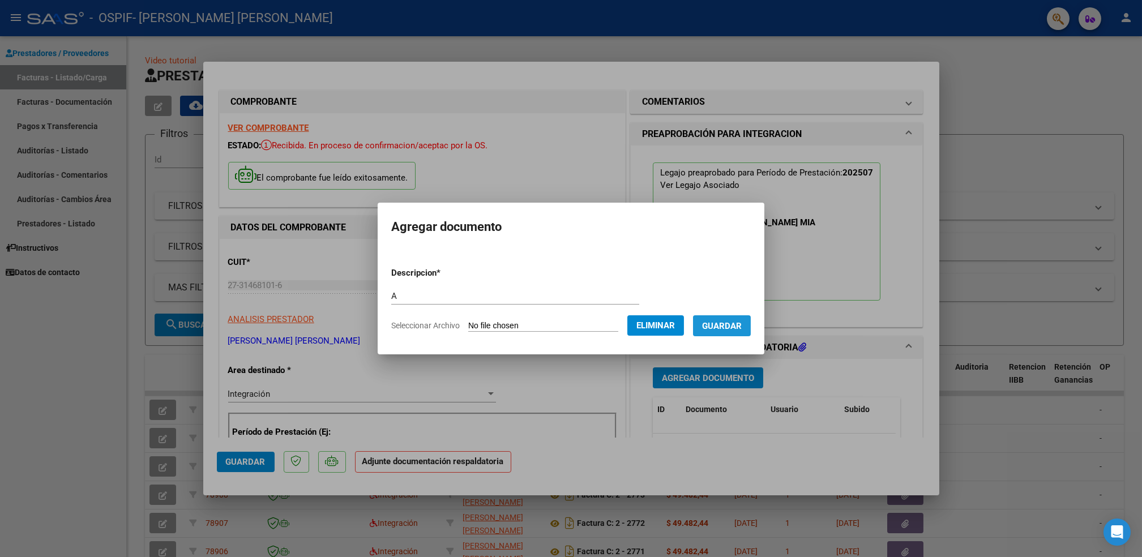
click at [714, 333] on button "Guardar" at bounding box center [722, 325] width 58 height 21
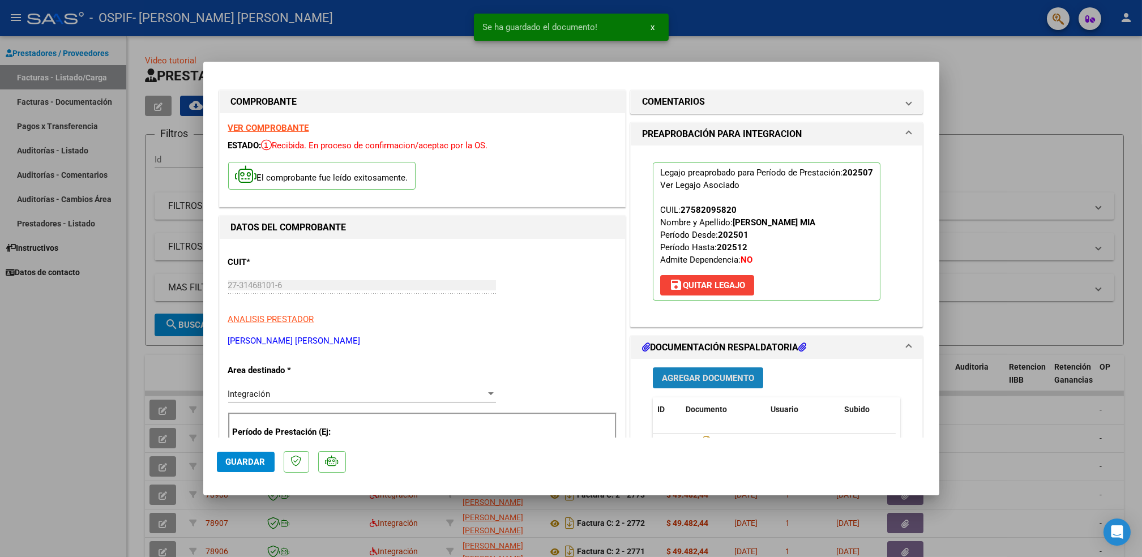
click at [716, 379] on span "Agregar Documento" at bounding box center [708, 378] width 92 height 10
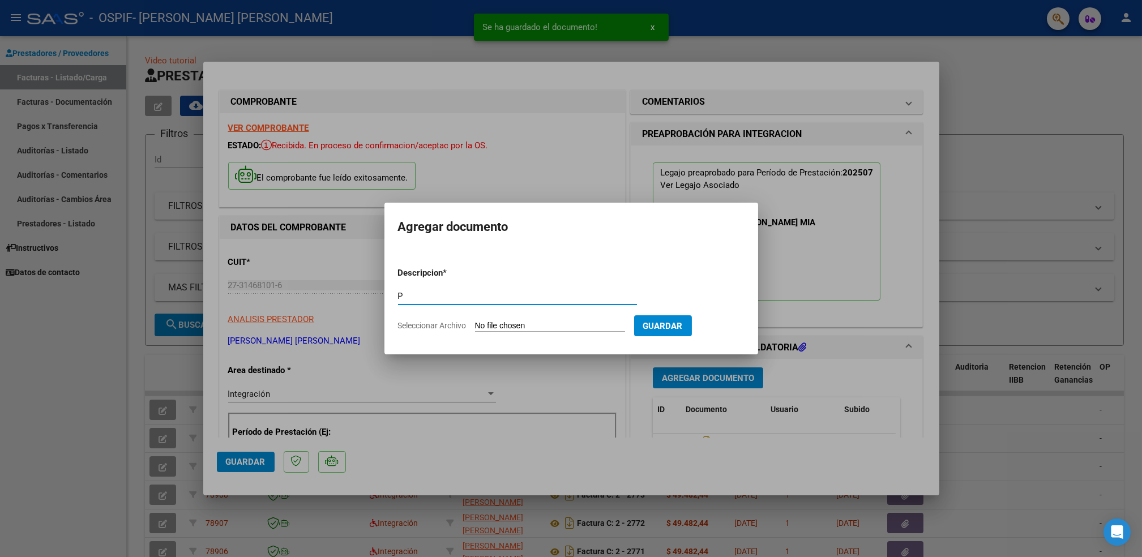
type input "P"
click at [557, 331] on input "Seleccionar Archivo" at bounding box center [550, 326] width 150 height 11
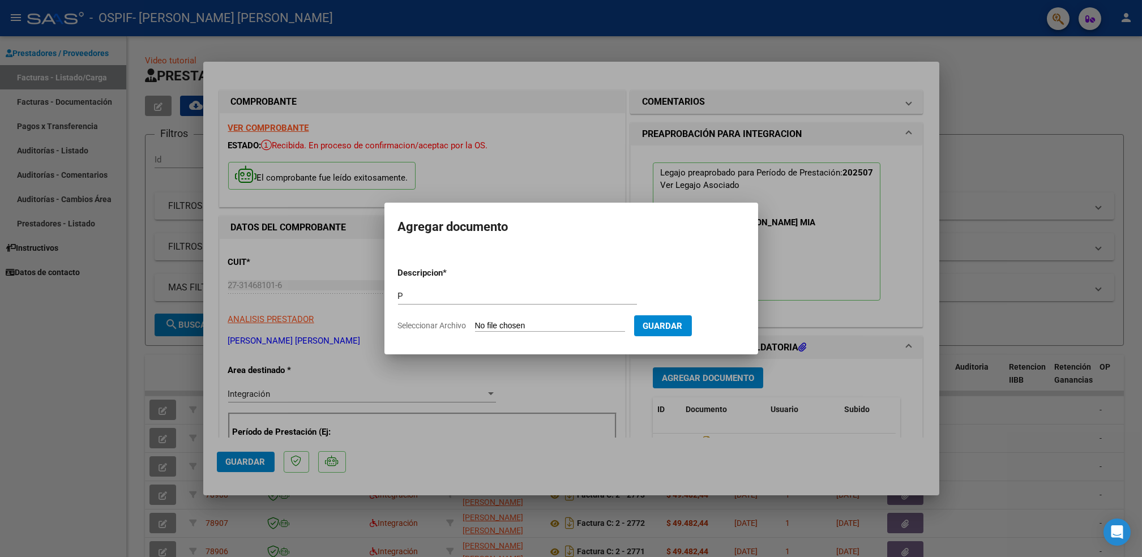
type input "C:\fakepath\[PERSON_NAME].png"
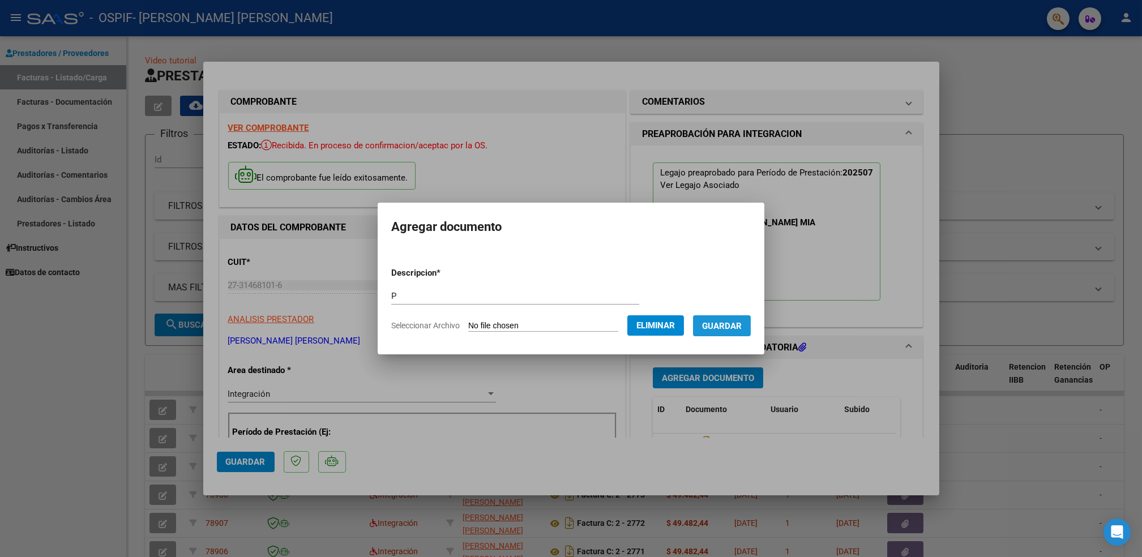
click at [727, 329] on span "Guardar" at bounding box center [722, 326] width 40 height 10
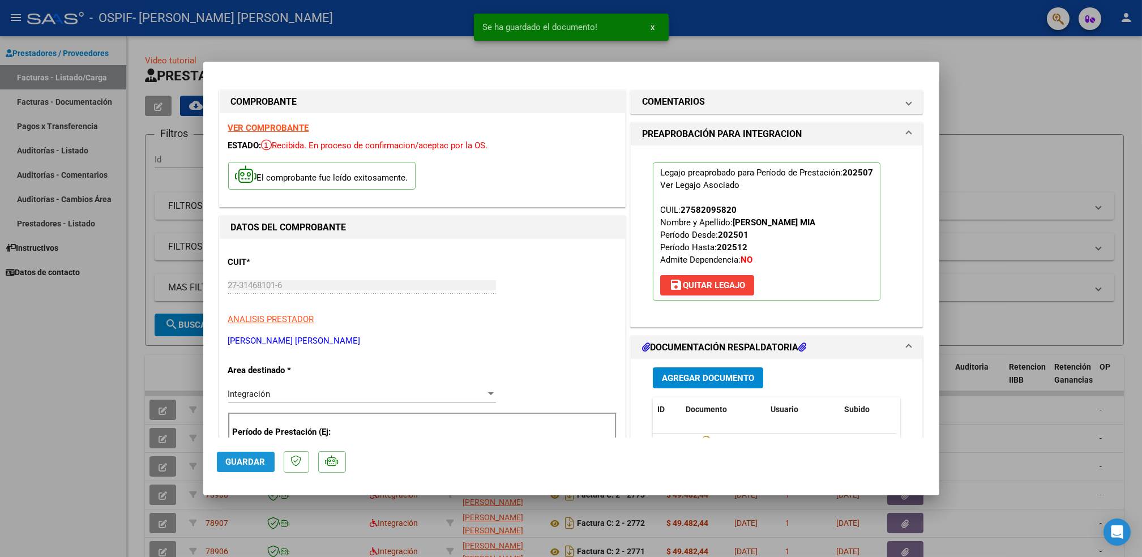
click at [254, 462] on span "Guardar" at bounding box center [246, 462] width 40 height 10
click at [117, 434] on div at bounding box center [571, 278] width 1142 height 557
type input "$ 0,00"
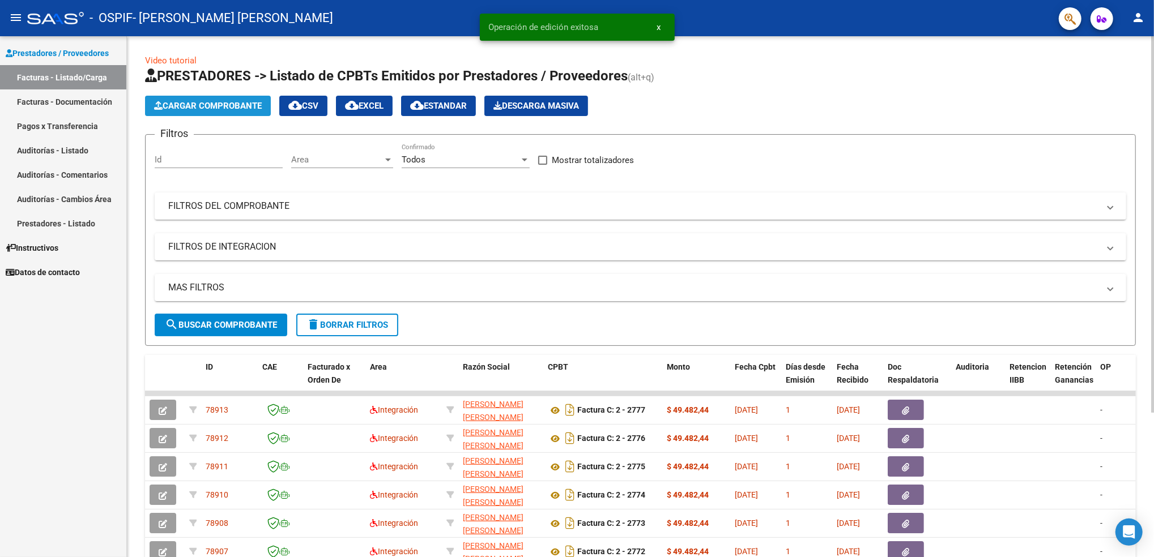
click at [230, 110] on button "Cargar Comprobante" at bounding box center [208, 106] width 126 height 20
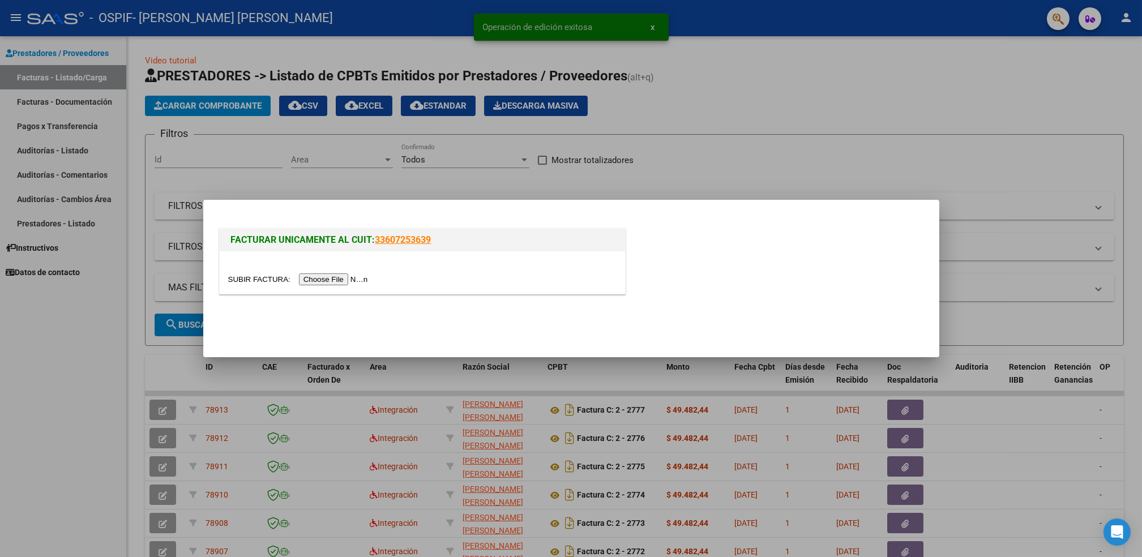
click at [318, 281] on input "file" at bounding box center [299, 280] width 143 height 12
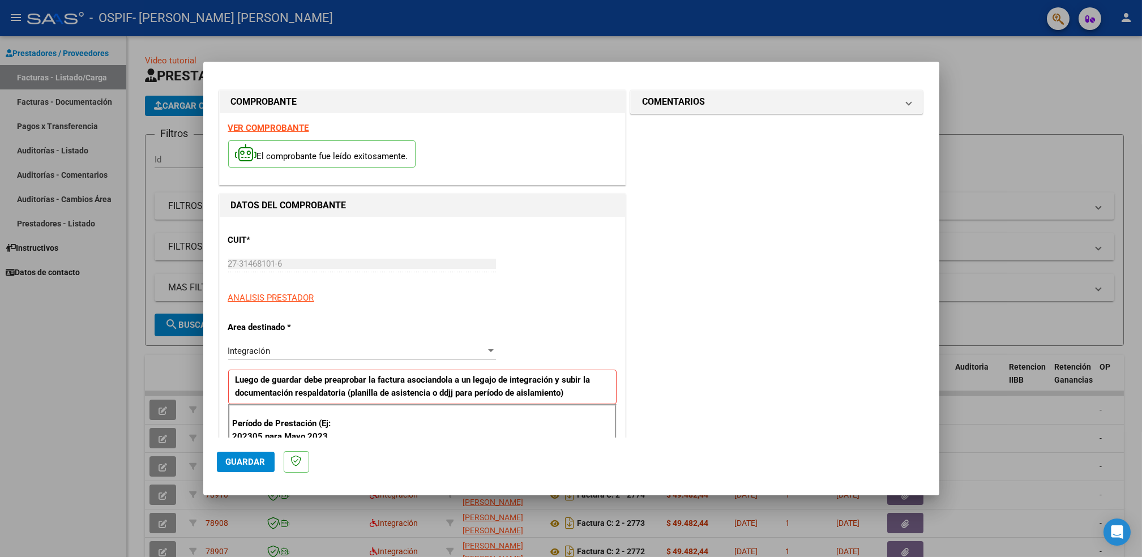
scroll to position [138, 0]
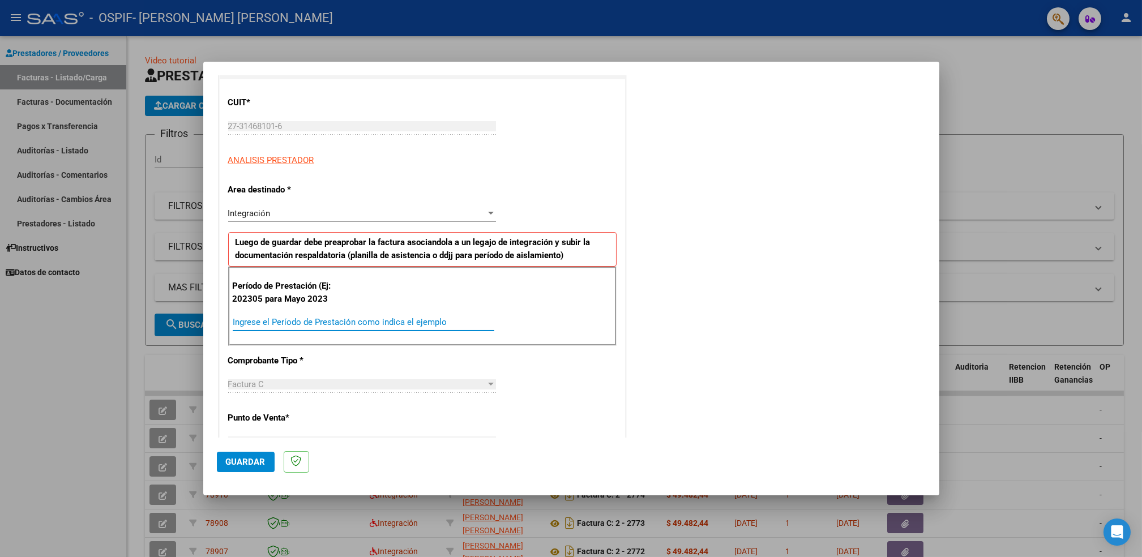
click at [375, 320] on input "Ingrese el Período de Prestación como indica el ejemplo" at bounding box center [364, 322] width 262 height 10
type input "202507"
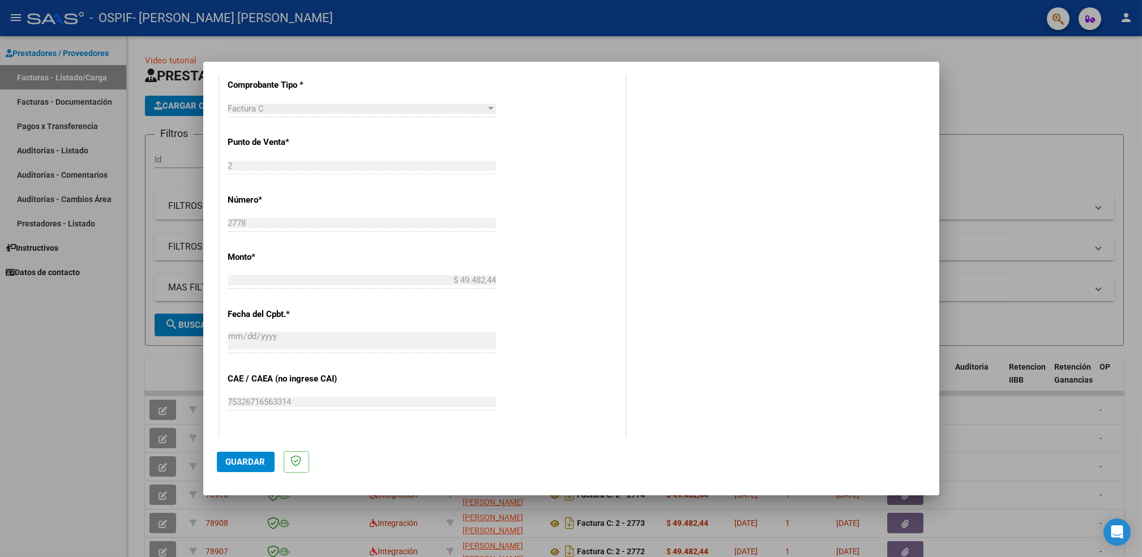
scroll to position [518, 0]
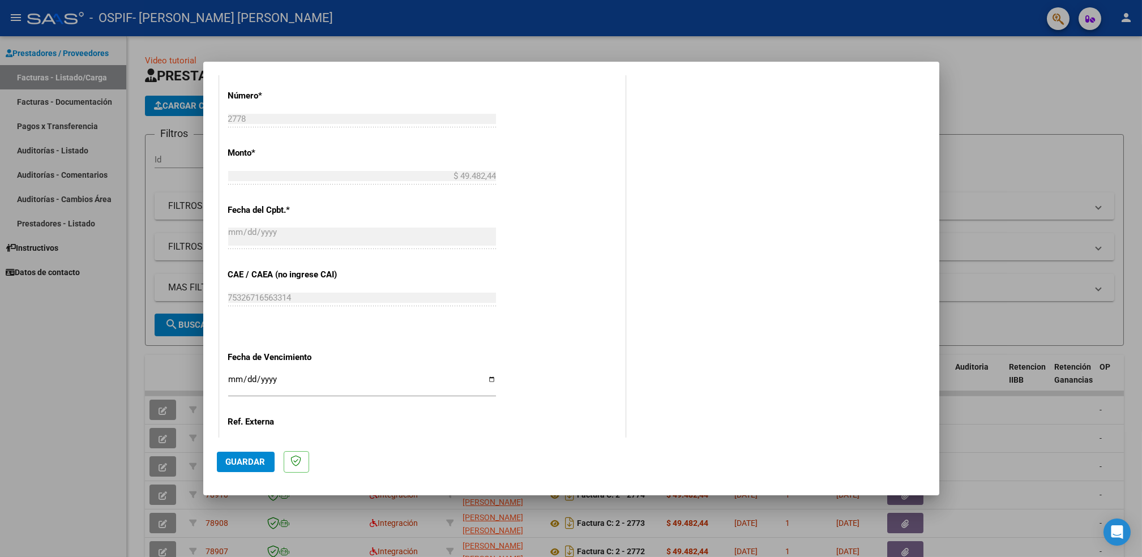
click at [486, 381] on input "Ingresar la fecha" at bounding box center [362, 384] width 268 height 18
type input "[DATE]"
click at [242, 464] on span "Guardar" at bounding box center [246, 462] width 40 height 10
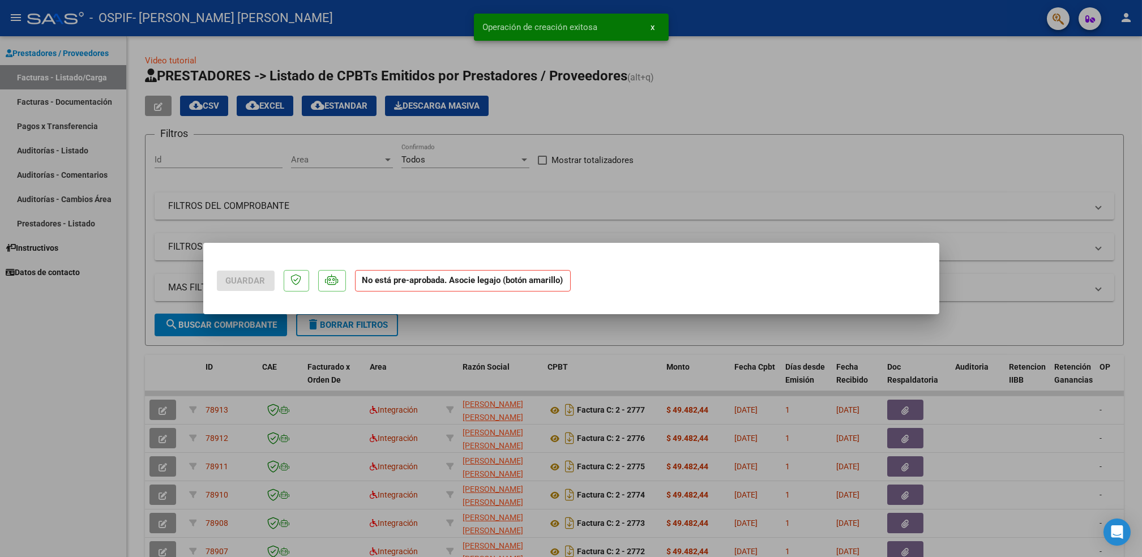
scroll to position [0, 0]
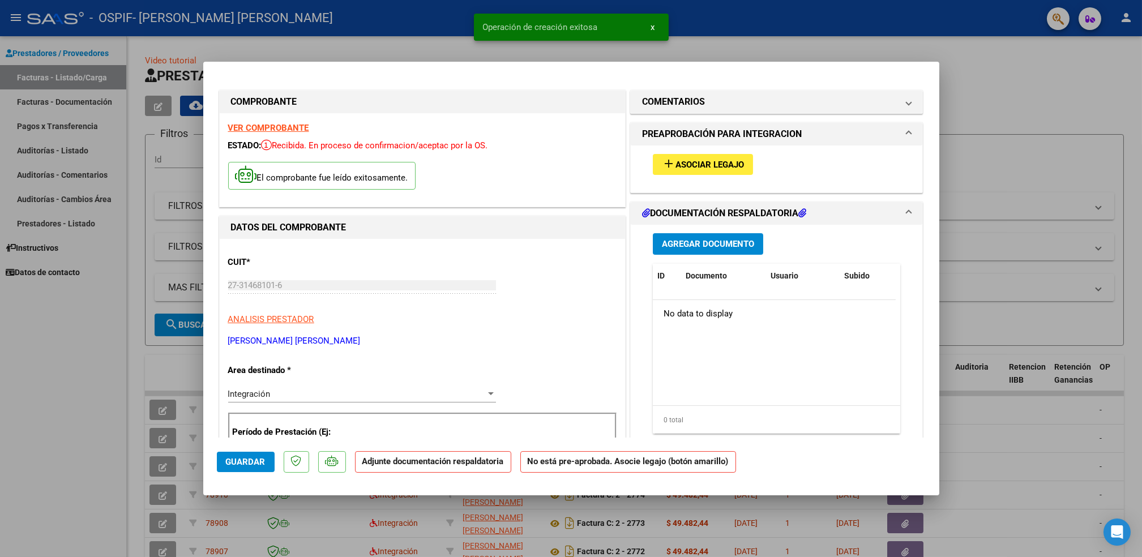
click at [714, 168] on span "Asociar Legajo" at bounding box center [710, 165] width 69 height 10
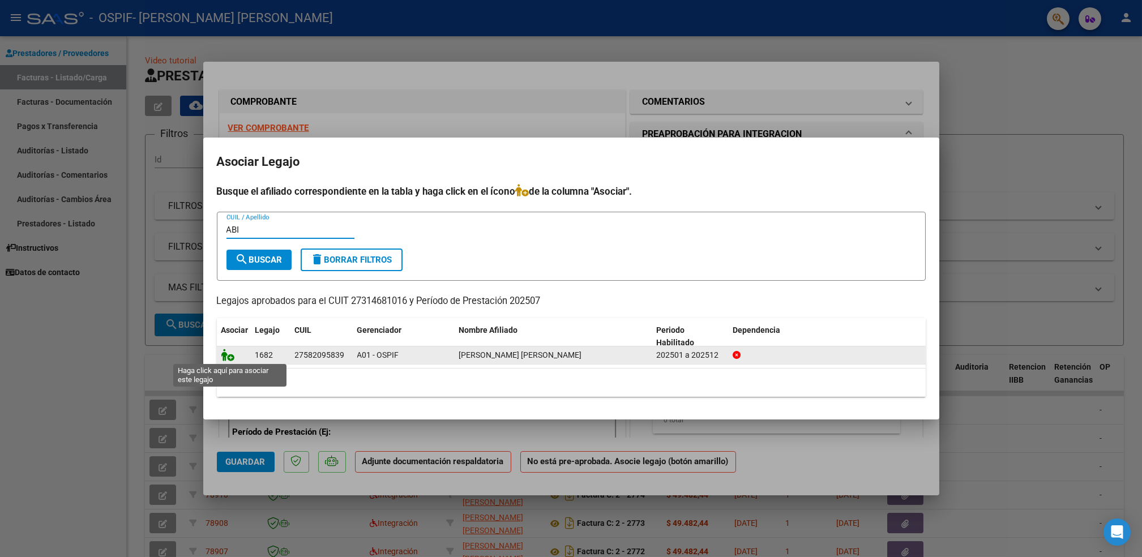
type input "ABI"
click at [229, 352] on icon at bounding box center [228, 355] width 14 height 12
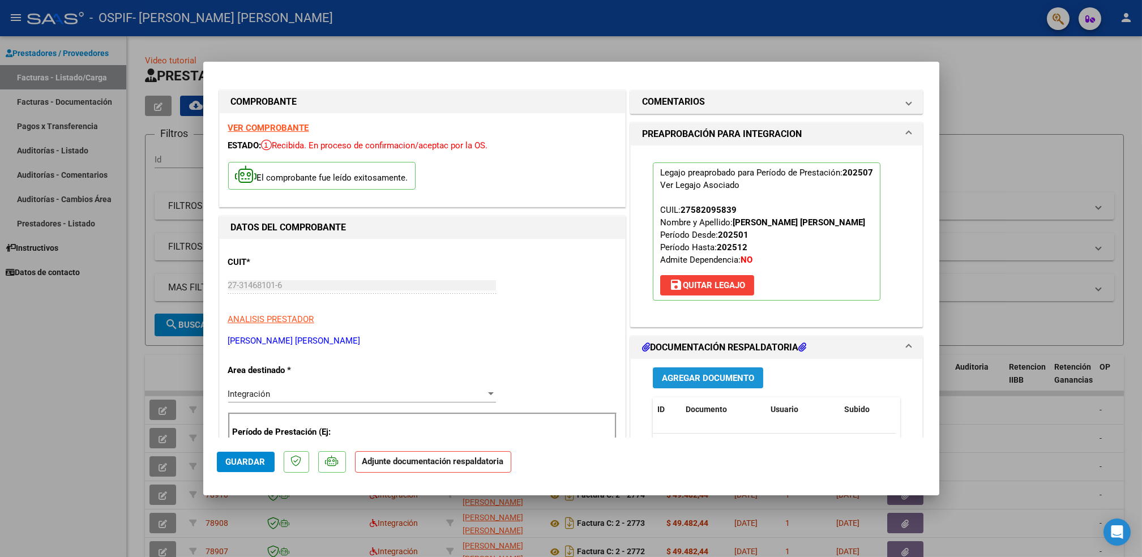
click at [713, 379] on span "Agregar Documento" at bounding box center [708, 378] width 92 height 10
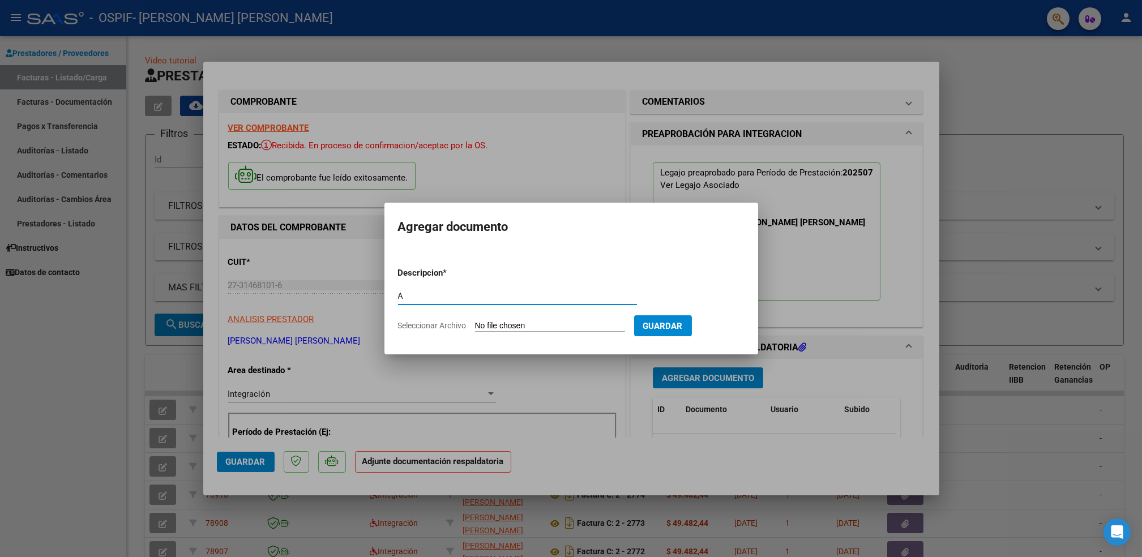
type input "A"
click at [592, 331] on input "Seleccionar Archivo" at bounding box center [550, 326] width 150 height 11
type input "C:\fakepath\ABI.pdf"
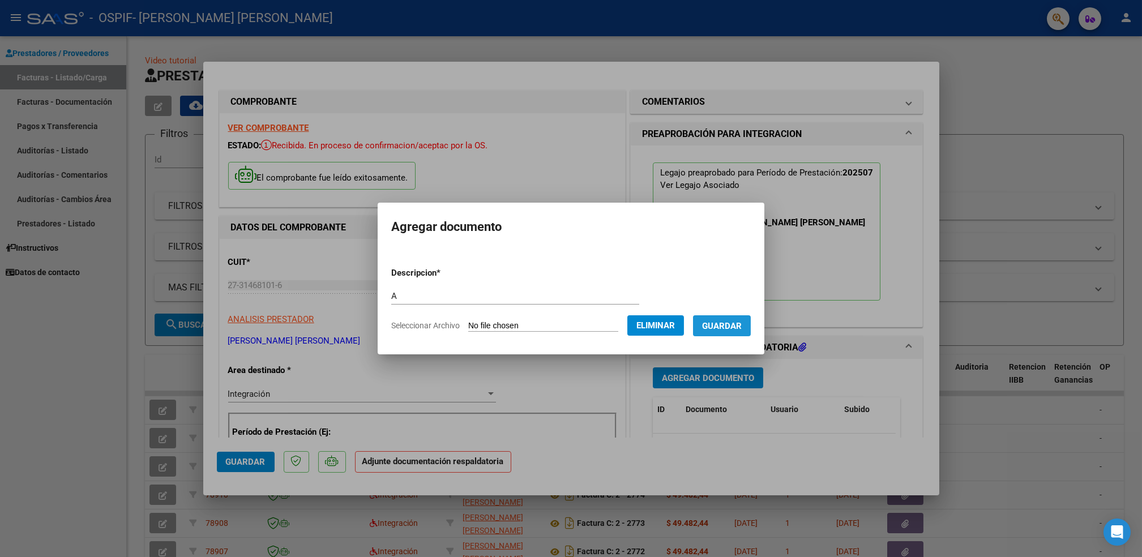
click at [720, 335] on button "Guardar" at bounding box center [722, 325] width 58 height 21
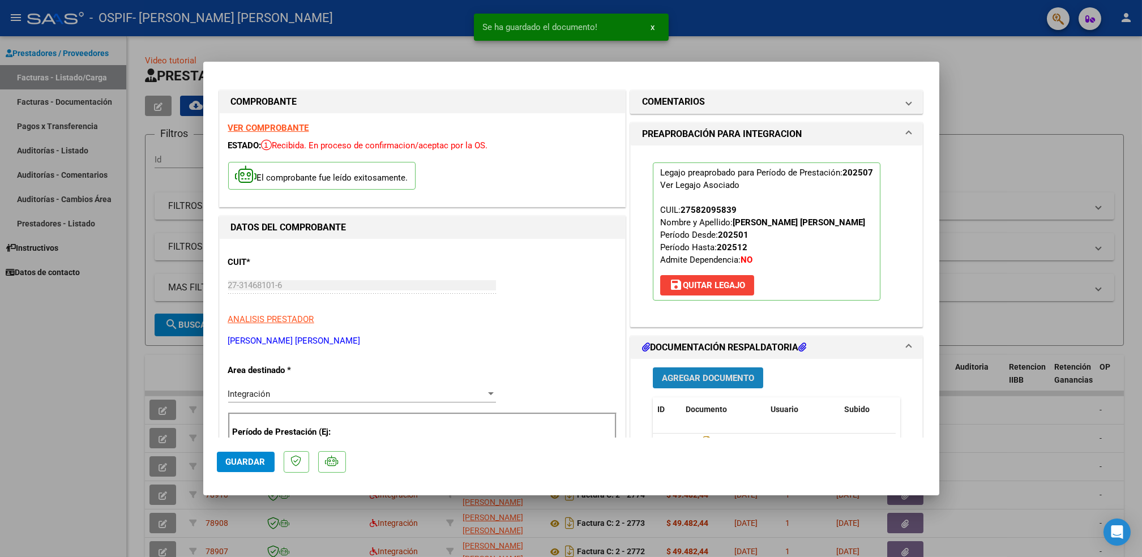
click at [717, 375] on span "Agregar Documento" at bounding box center [708, 378] width 92 height 10
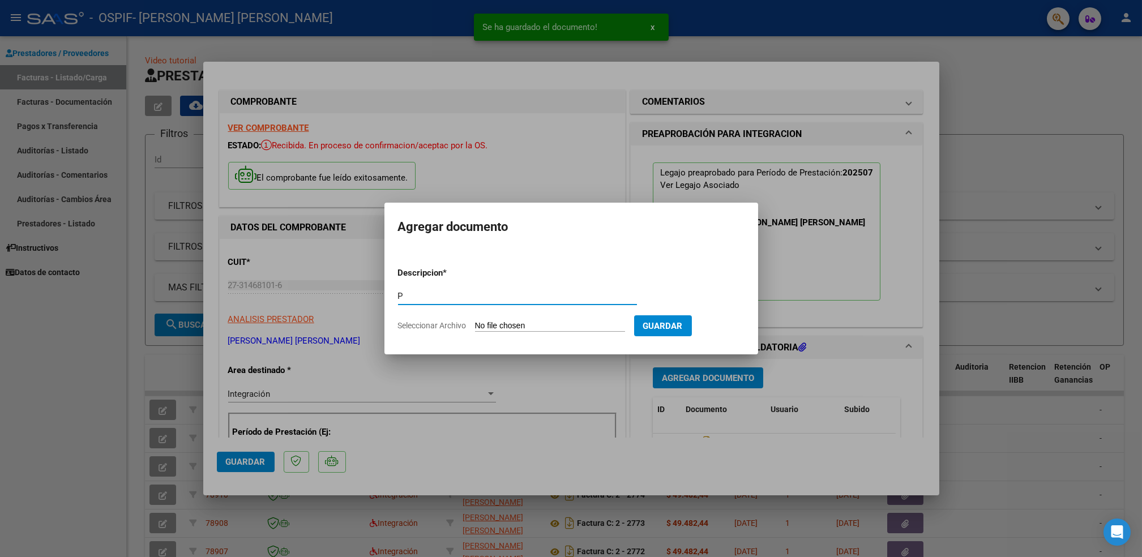
type input "P"
click at [523, 326] on input "Seleccionar Archivo" at bounding box center [550, 326] width 150 height 11
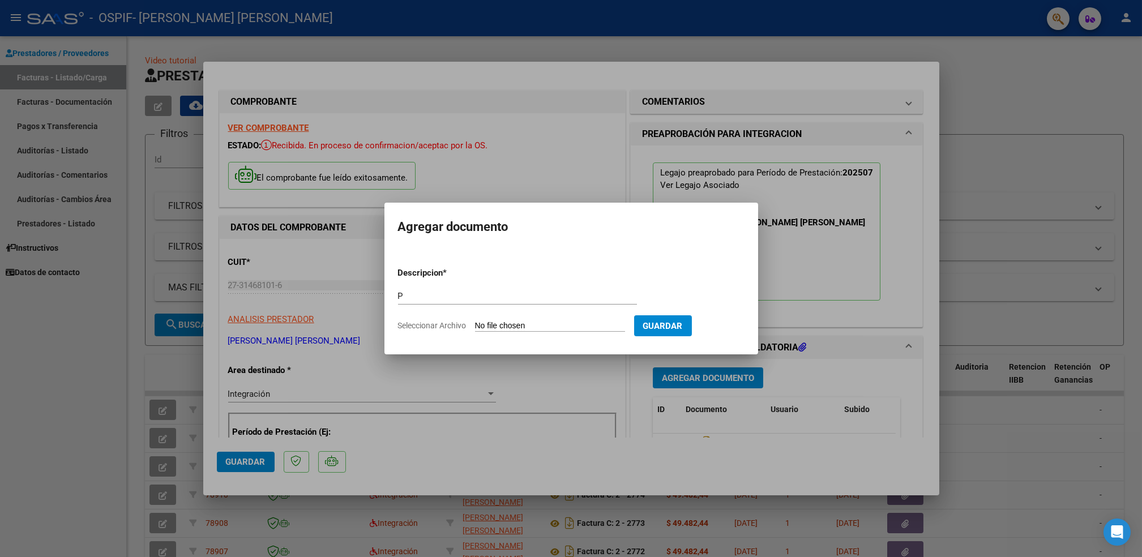
type input "C:\fakepath\ABI.png"
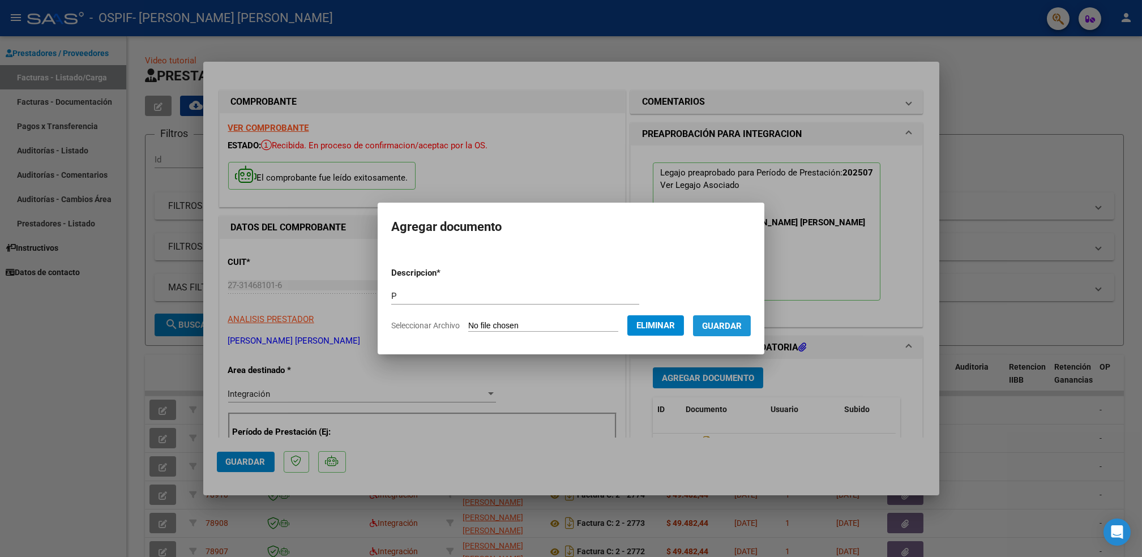
click at [722, 328] on span "Guardar" at bounding box center [722, 326] width 40 height 10
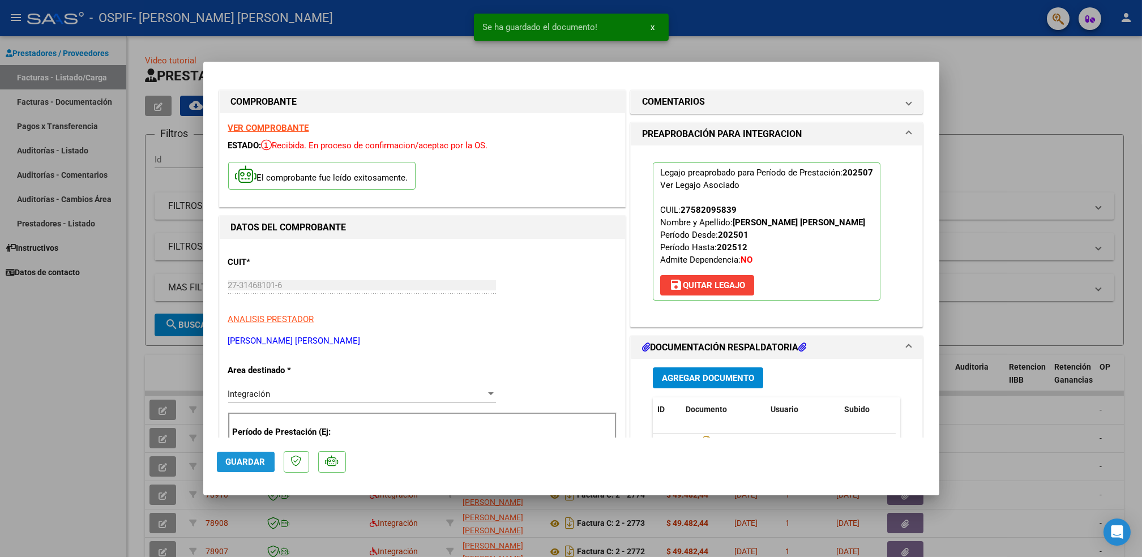
click at [240, 462] on span "Guardar" at bounding box center [246, 462] width 40 height 10
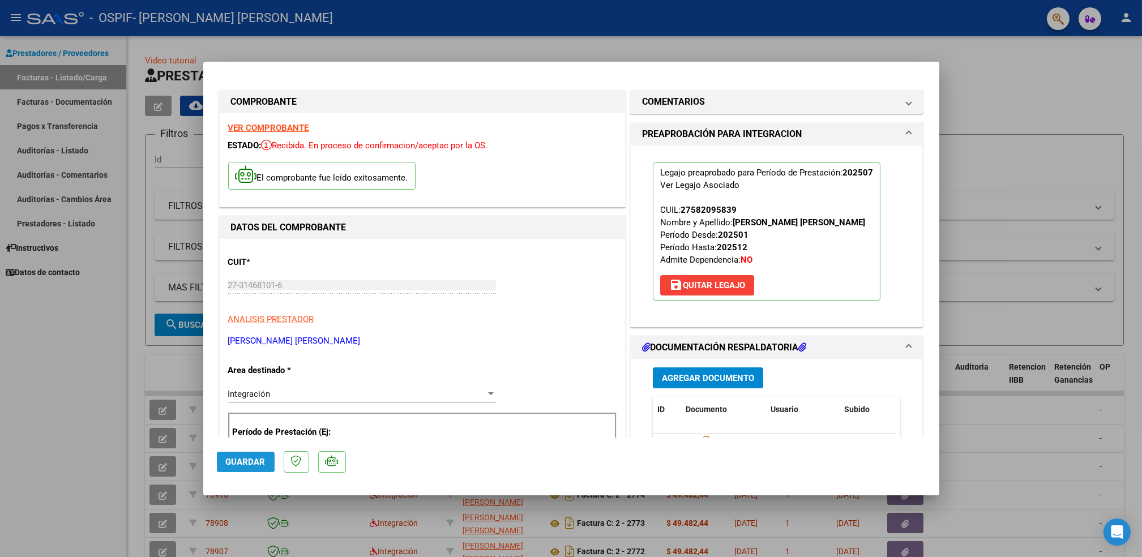
click at [240, 462] on span "Guardar" at bounding box center [246, 462] width 40 height 10
click at [119, 455] on div at bounding box center [571, 278] width 1142 height 557
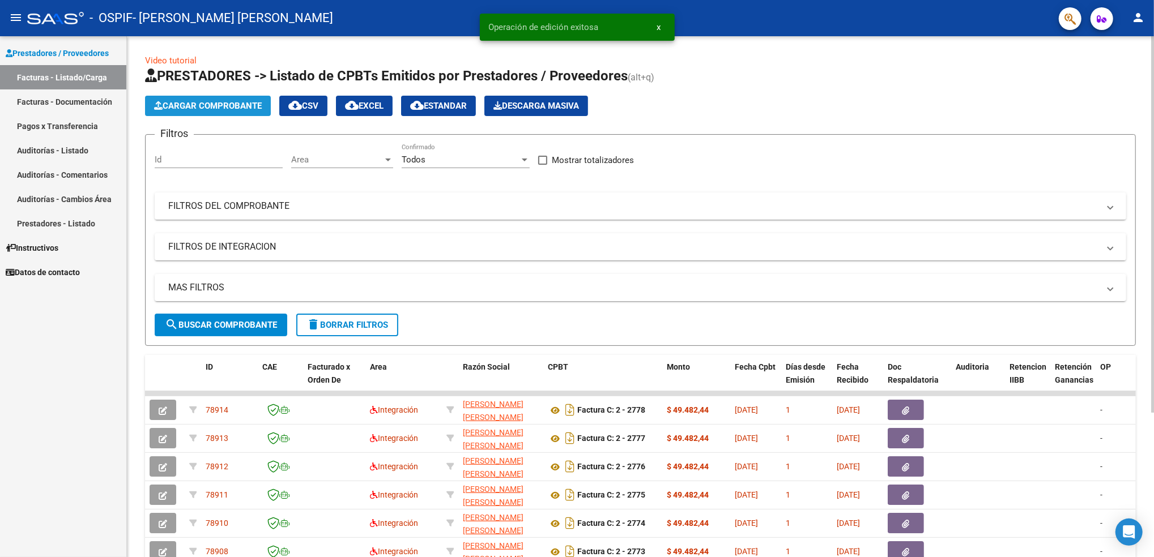
click at [215, 109] on span "Cargar Comprobante" at bounding box center [208, 106] width 108 height 10
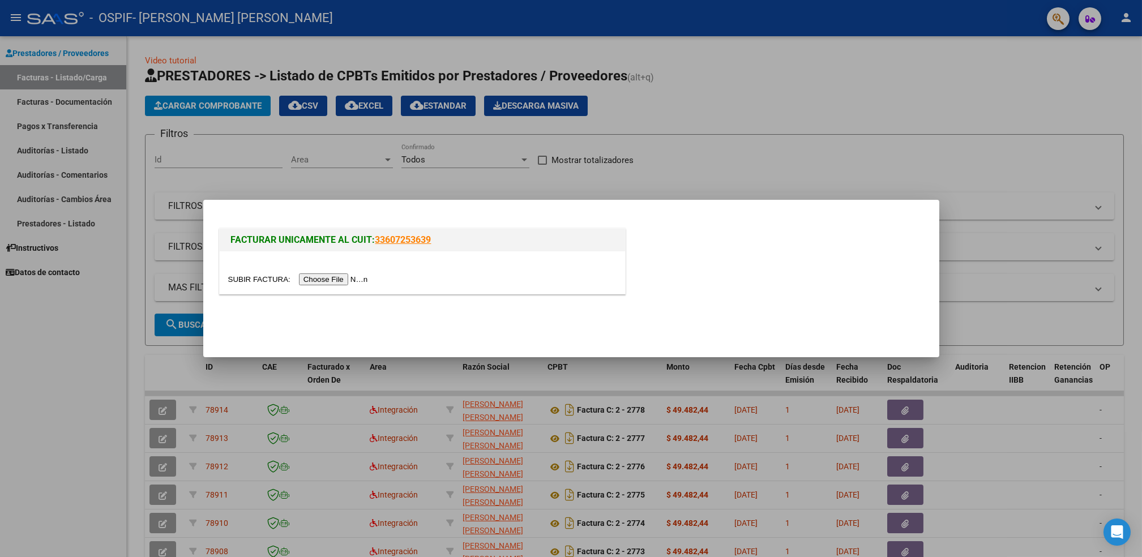
click at [338, 275] on input "file" at bounding box center [299, 280] width 143 height 12
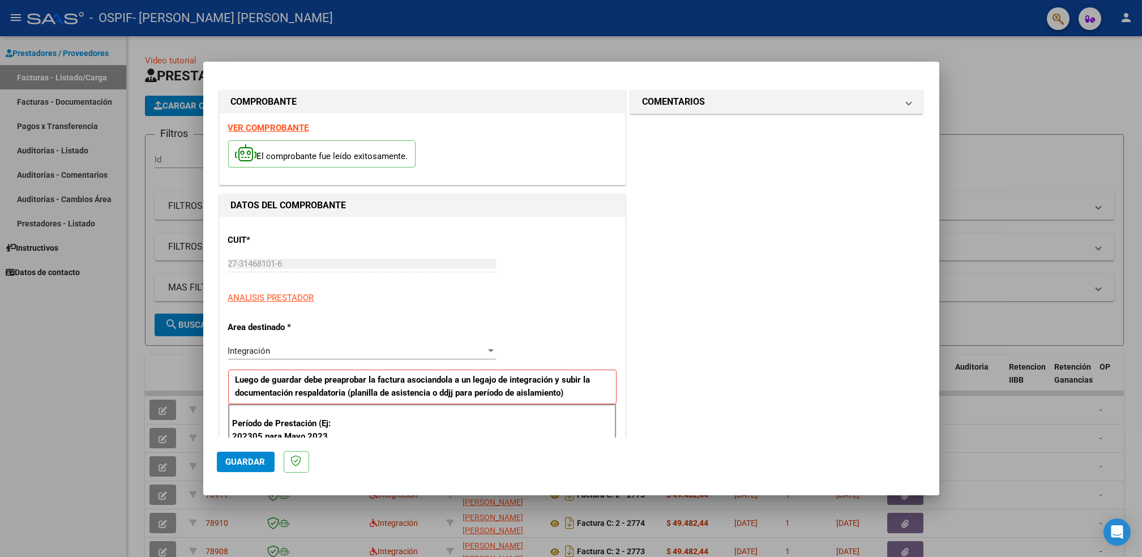
click at [295, 124] on strong "VER COMPROBANTE" at bounding box center [268, 128] width 81 height 10
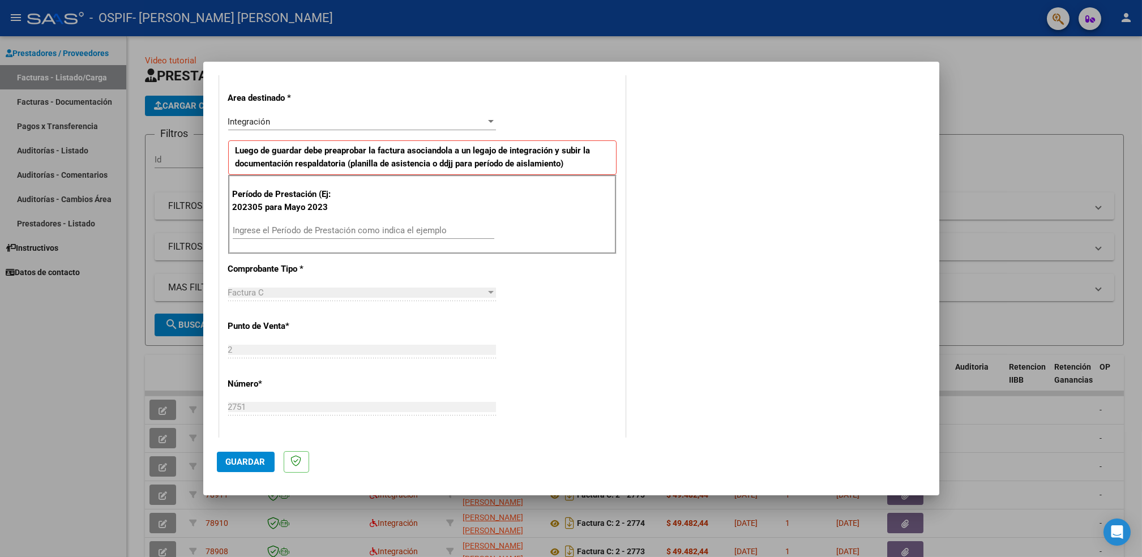
scroll to position [228, 0]
click at [315, 229] on input "Ingrese el Período de Prestación como indica el ejemplo" at bounding box center [364, 232] width 262 height 10
type input "202507"
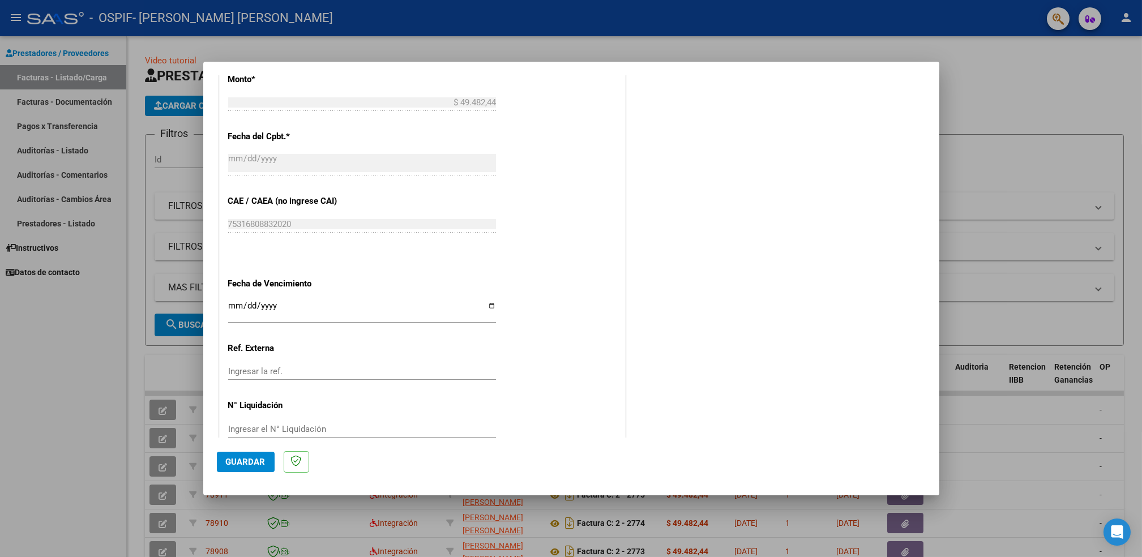
scroll to position [604, 0]
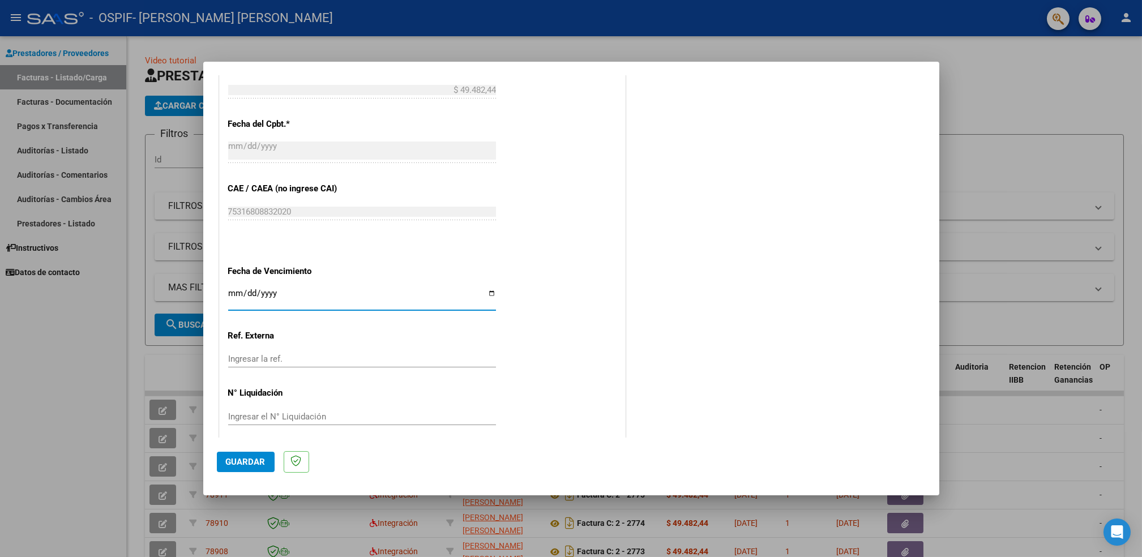
click at [488, 295] on input "Ingresar la fecha" at bounding box center [362, 298] width 268 height 18
type input "[DATE]"
click at [244, 464] on span "Guardar" at bounding box center [246, 462] width 40 height 10
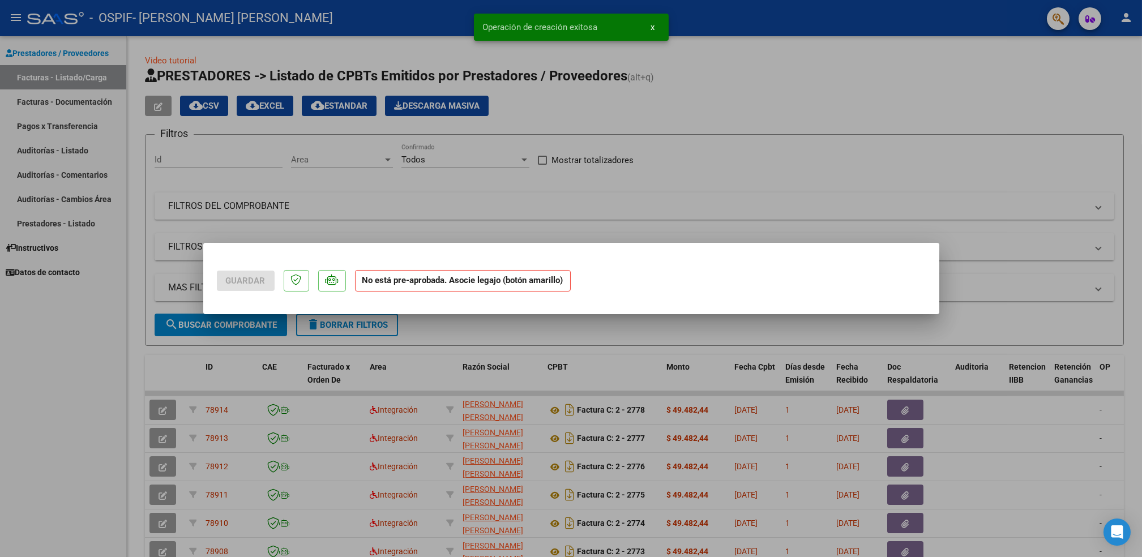
scroll to position [0, 0]
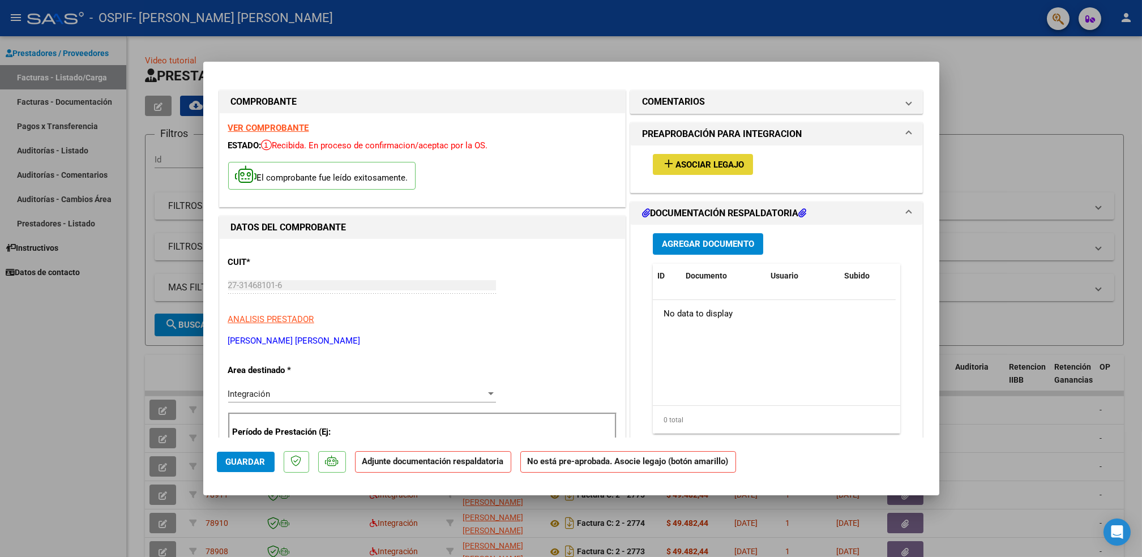
click at [687, 163] on span "Asociar Legajo" at bounding box center [710, 165] width 69 height 10
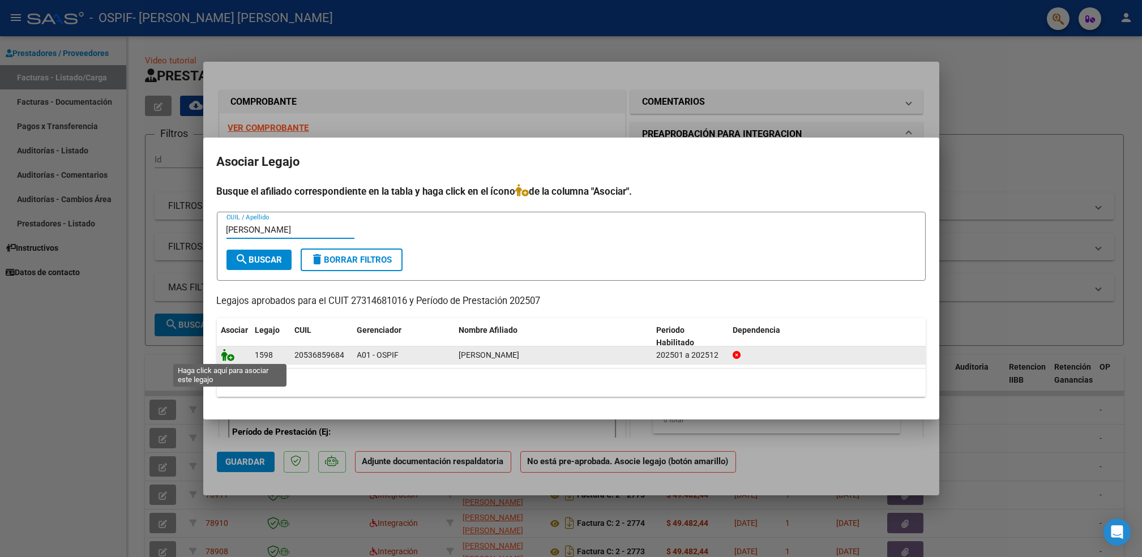
type input "[PERSON_NAME]"
click at [228, 355] on icon at bounding box center [228, 355] width 14 height 12
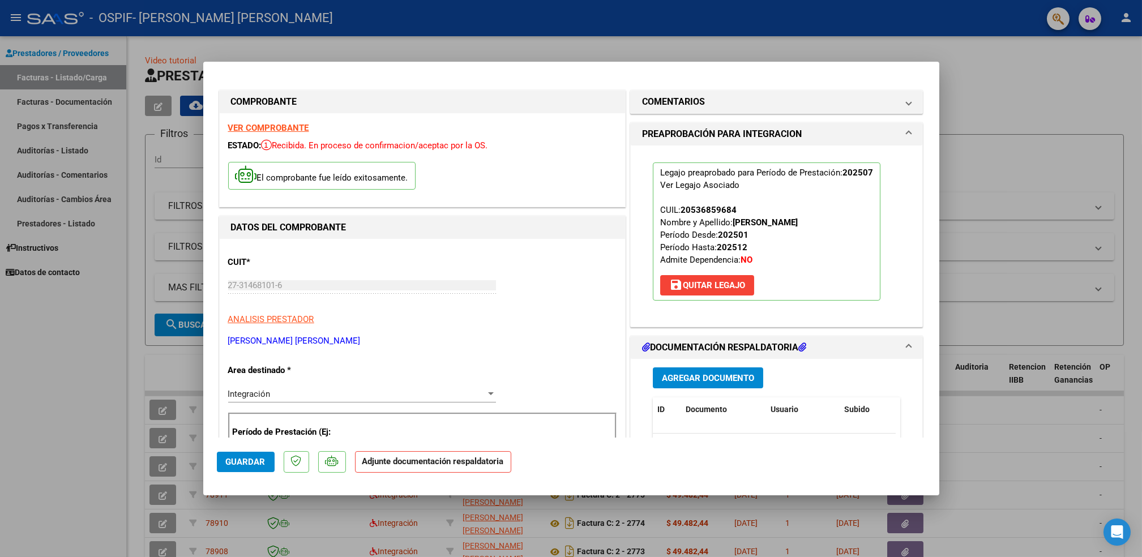
scroll to position [173, 0]
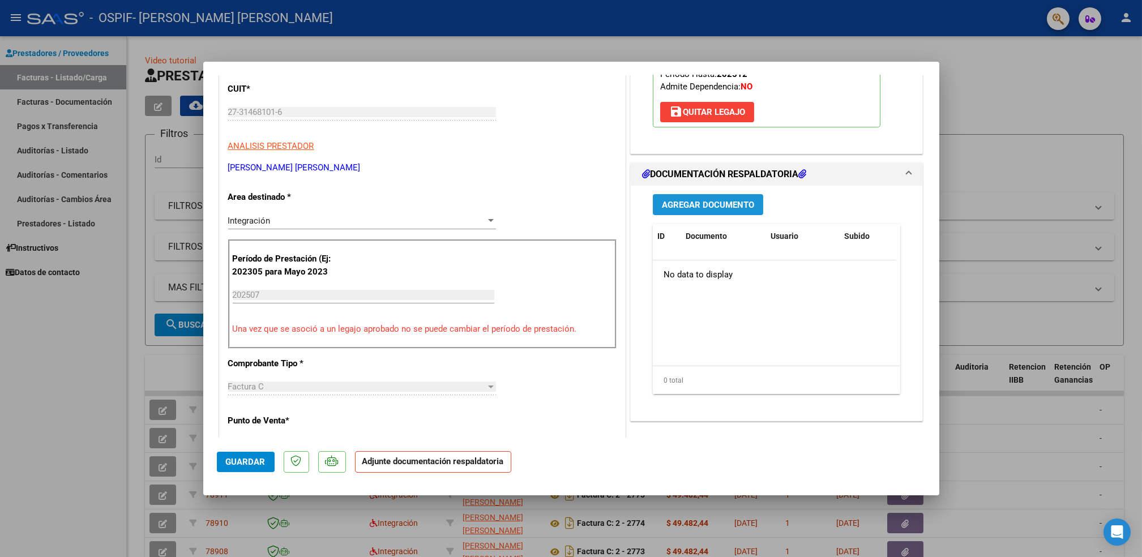
click at [705, 204] on span "Agregar Documento" at bounding box center [708, 205] width 92 height 10
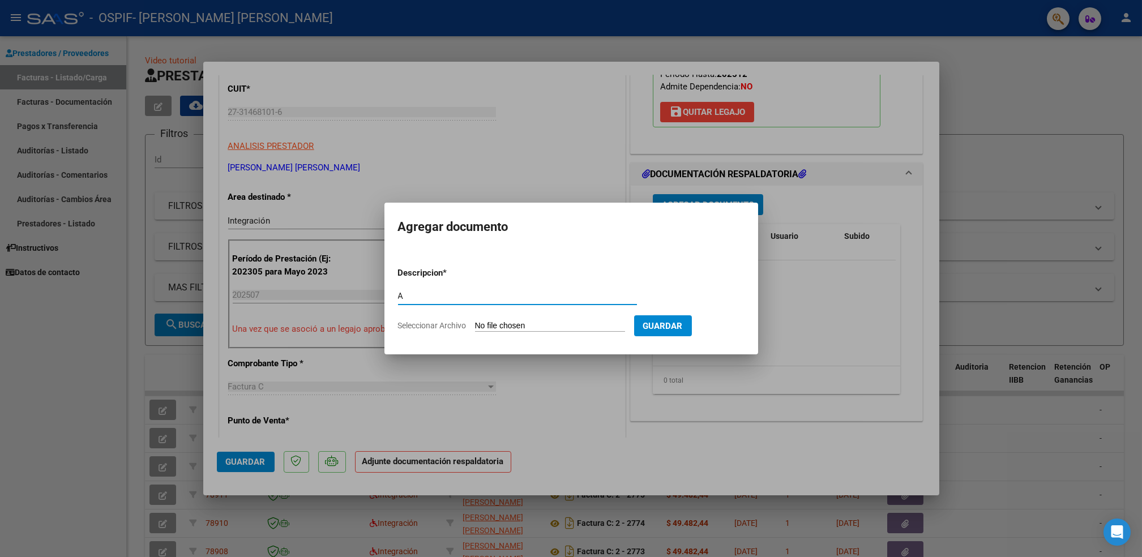
type input "A"
click at [516, 331] on input "Seleccionar Archivo" at bounding box center [550, 326] width 150 height 11
type input "C:\fakepath\[PERSON_NAME].pdf"
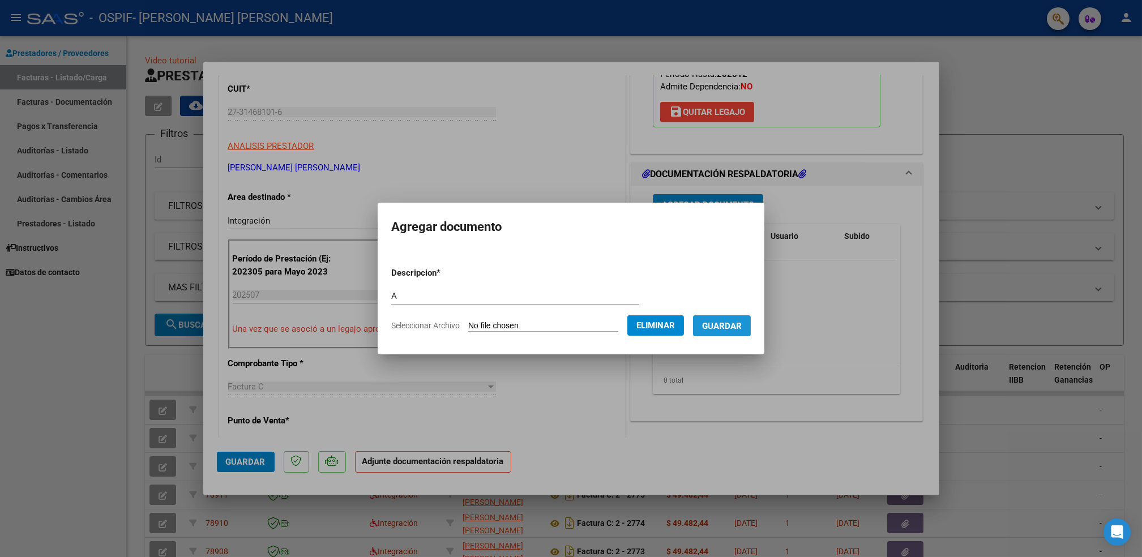
click at [731, 328] on span "Guardar" at bounding box center [722, 326] width 40 height 10
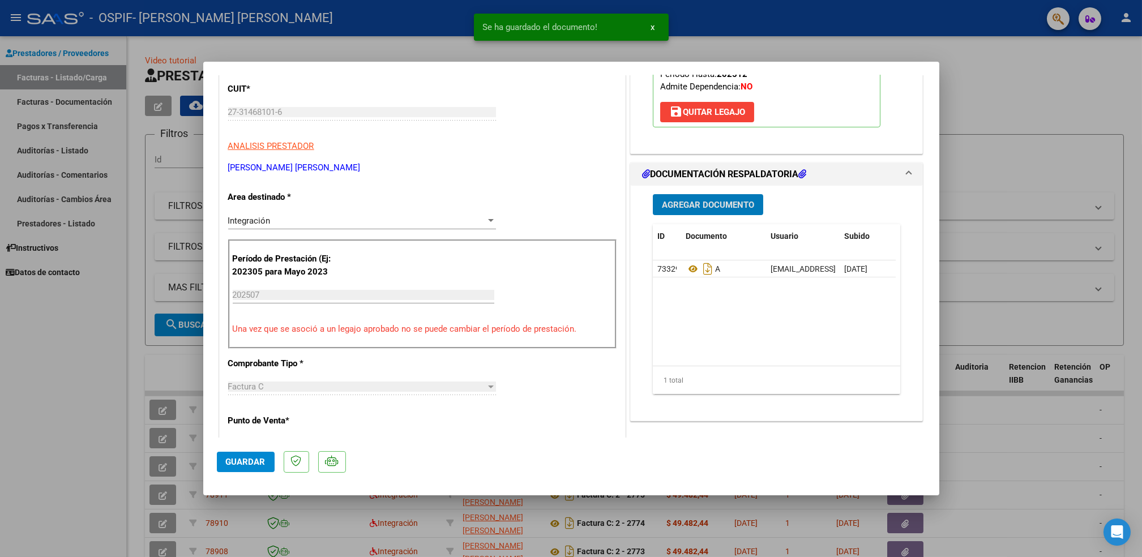
click at [700, 208] on span "Agregar Documento" at bounding box center [708, 205] width 92 height 10
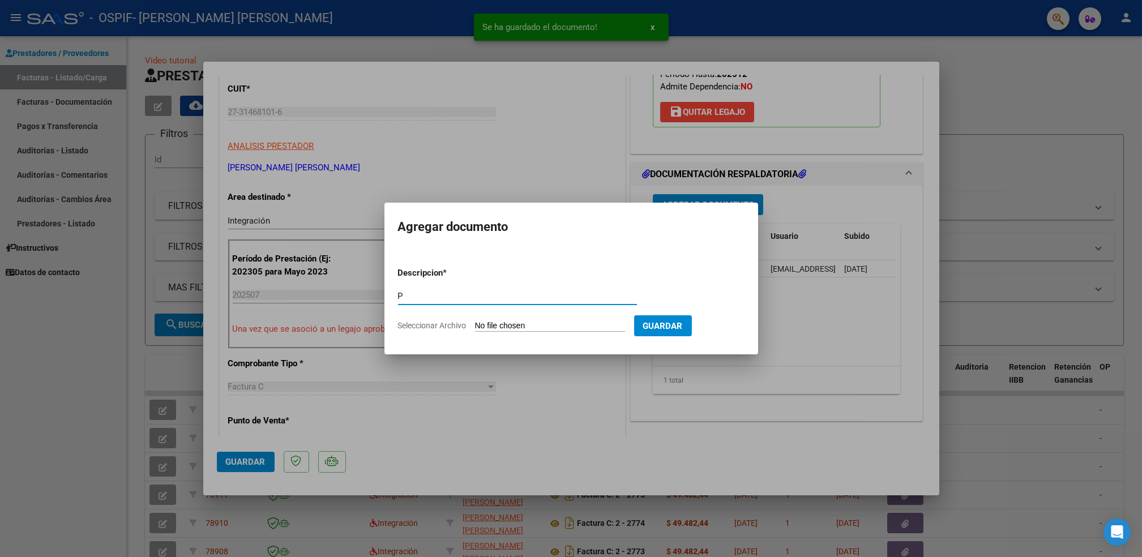
type input "P"
click at [520, 327] on input "Seleccionar Archivo" at bounding box center [550, 326] width 150 height 11
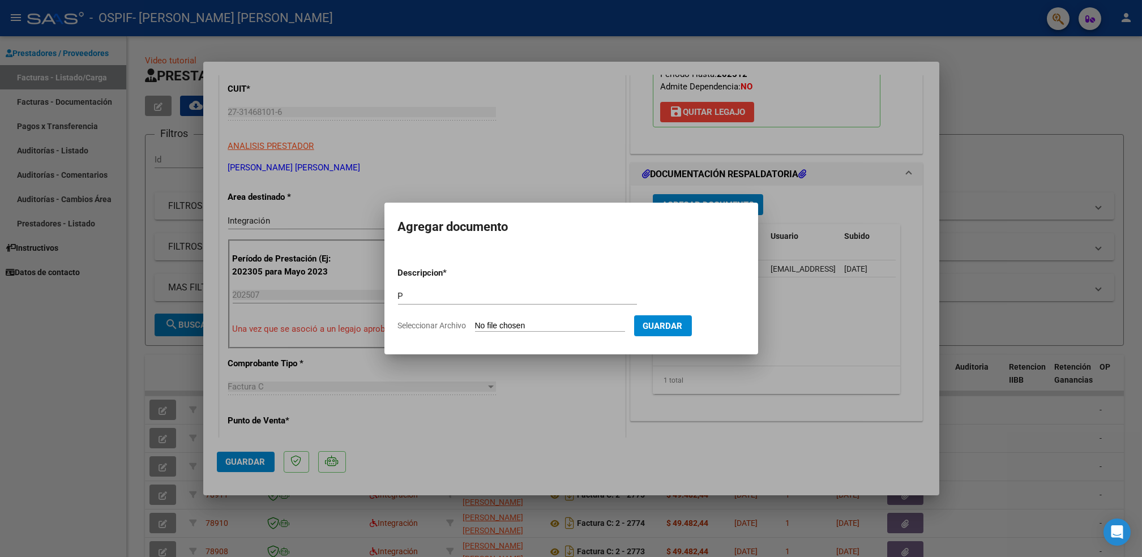
type input "C:\fakepath\[PERSON_NAME].png"
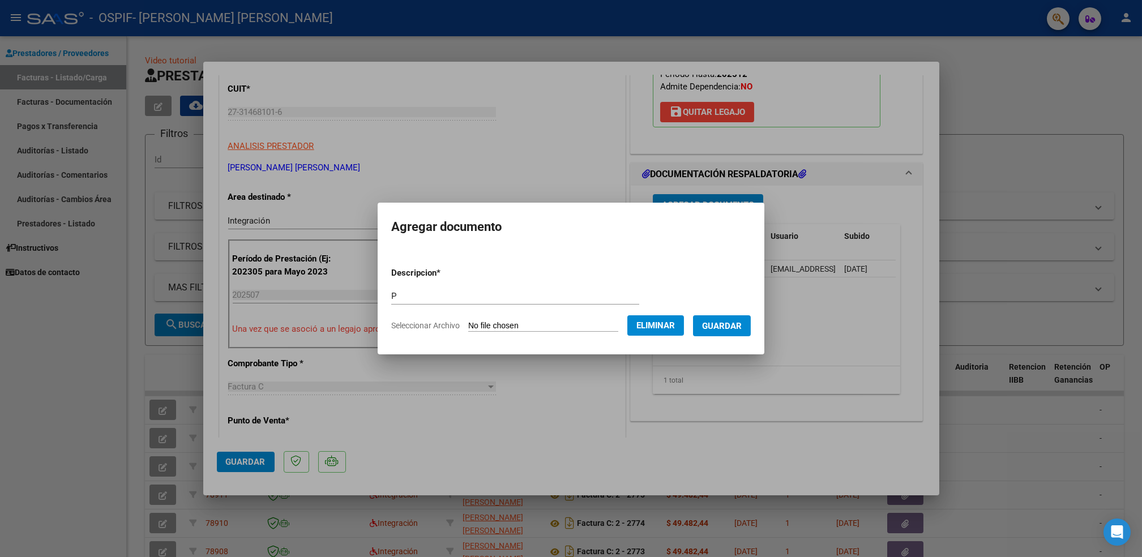
click at [729, 333] on button "Guardar" at bounding box center [722, 325] width 58 height 21
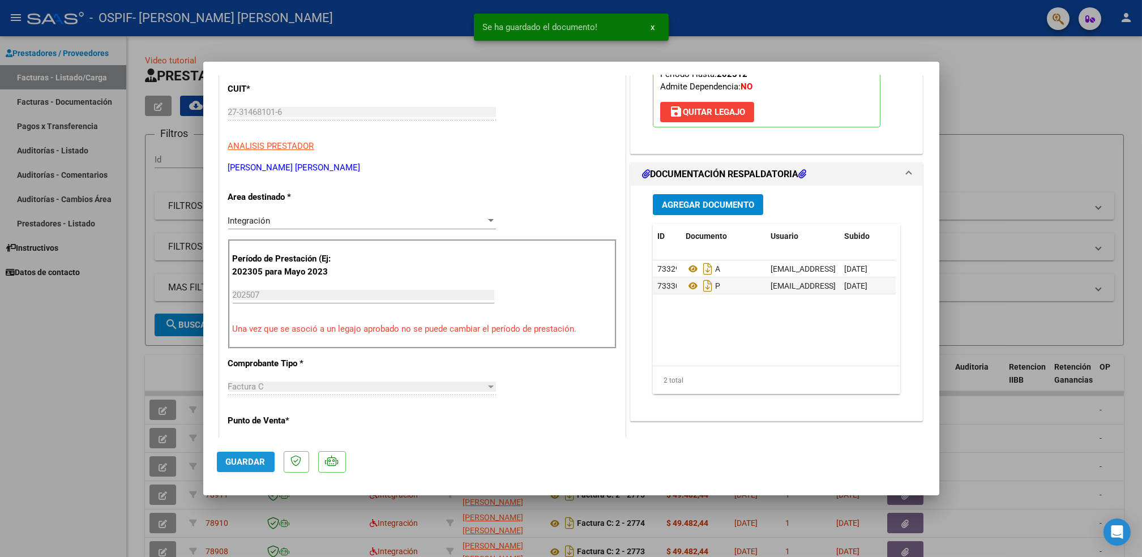
click at [228, 464] on span "Guardar" at bounding box center [246, 462] width 40 height 10
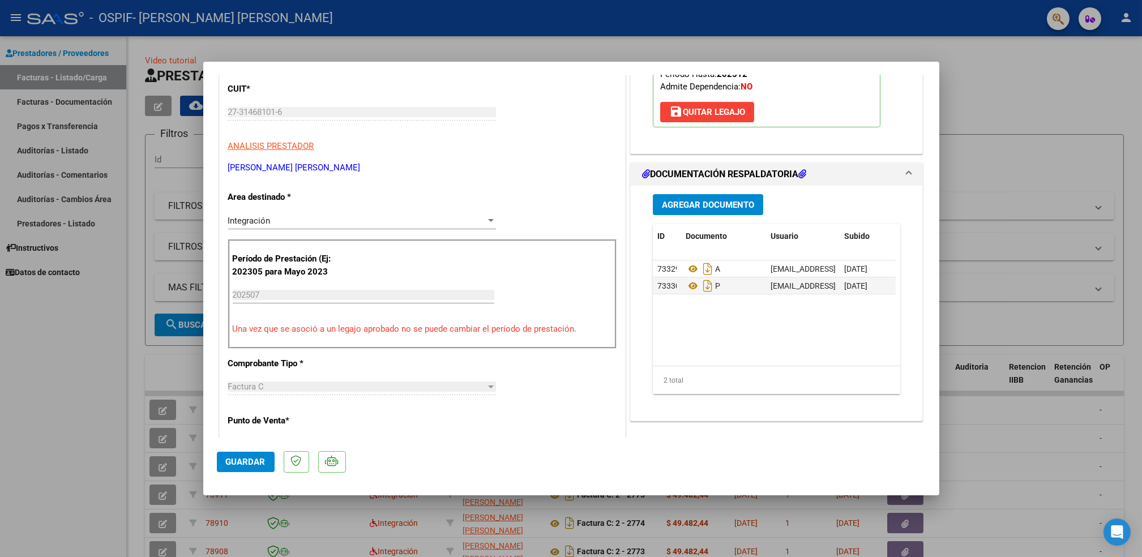
click at [251, 467] on button "Guardar" at bounding box center [246, 462] width 58 height 20
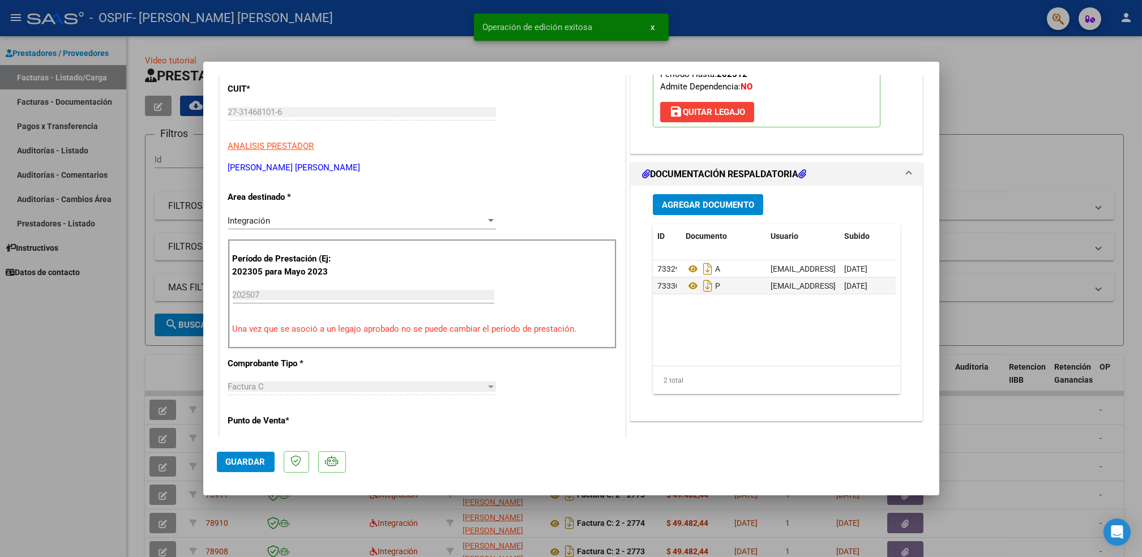
click at [17, 432] on div at bounding box center [571, 278] width 1142 height 557
type input "$ 0,00"
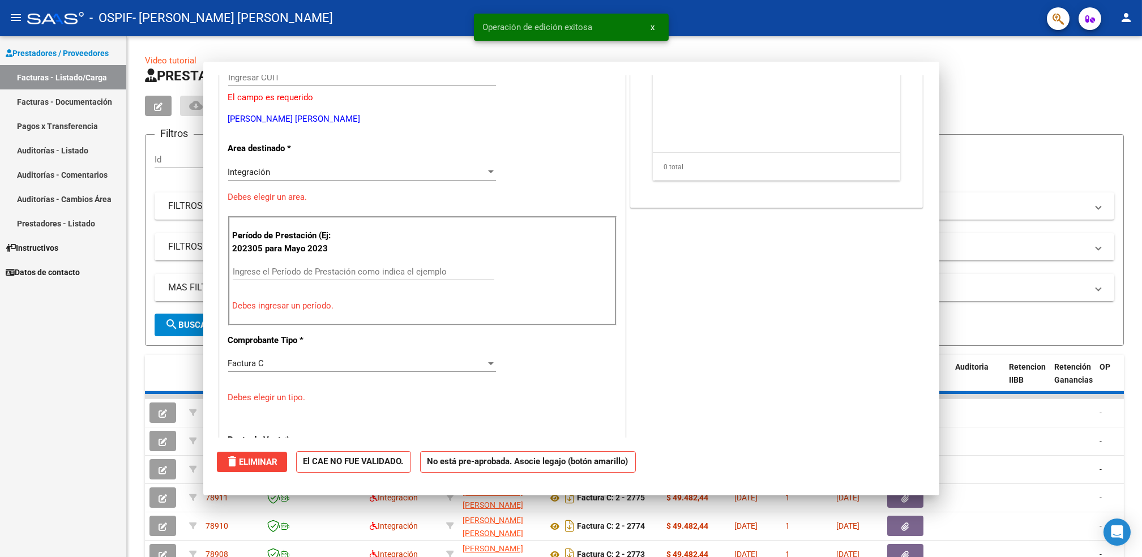
scroll to position [139, 0]
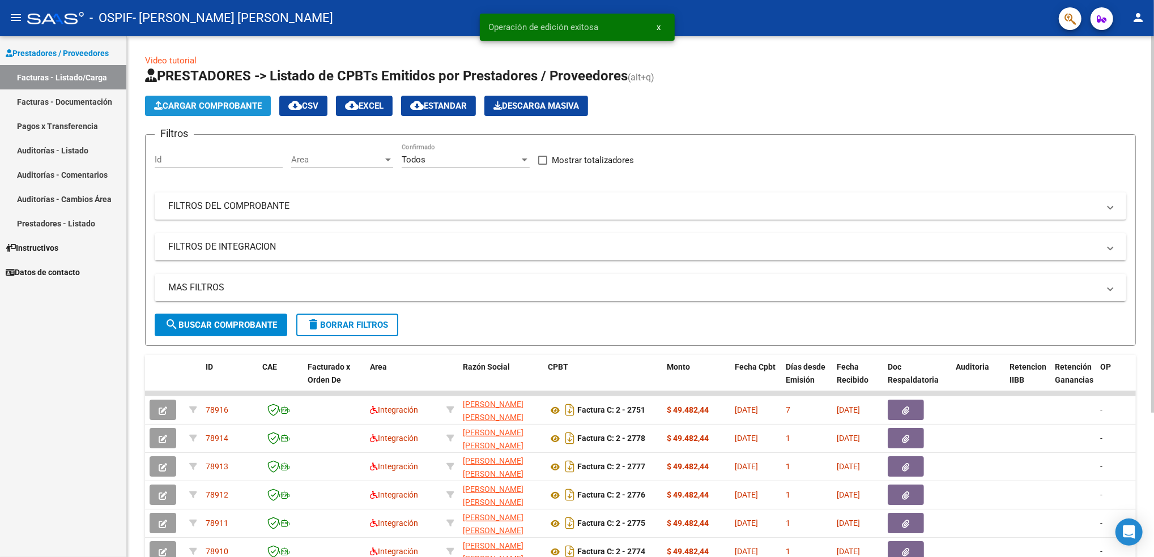
click at [219, 103] on span "Cargar Comprobante" at bounding box center [208, 106] width 108 height 10
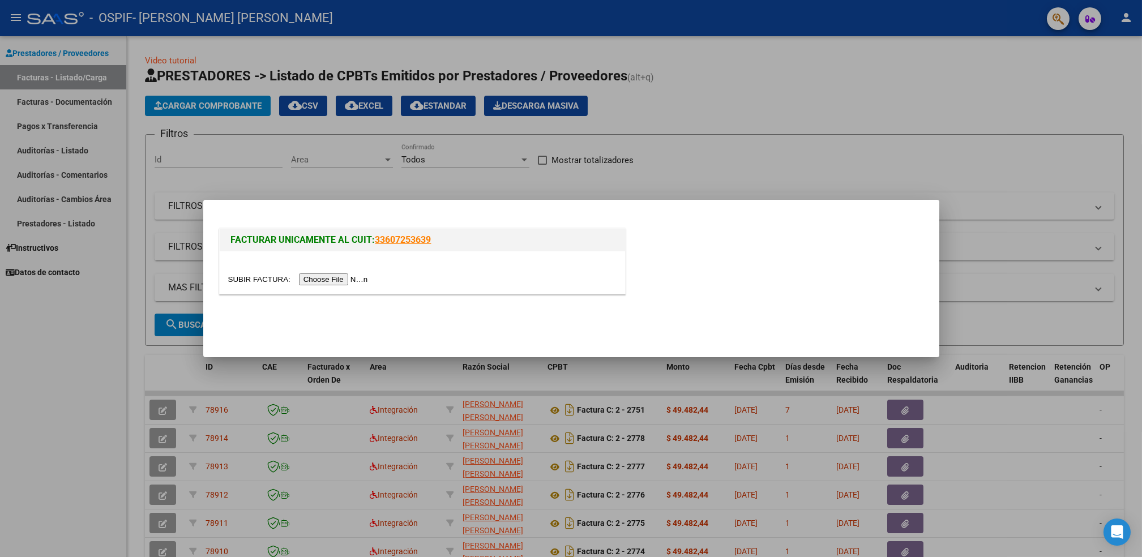
click at [339, 281] on input "file" at bounding box center [299, 280] width 143 height 12
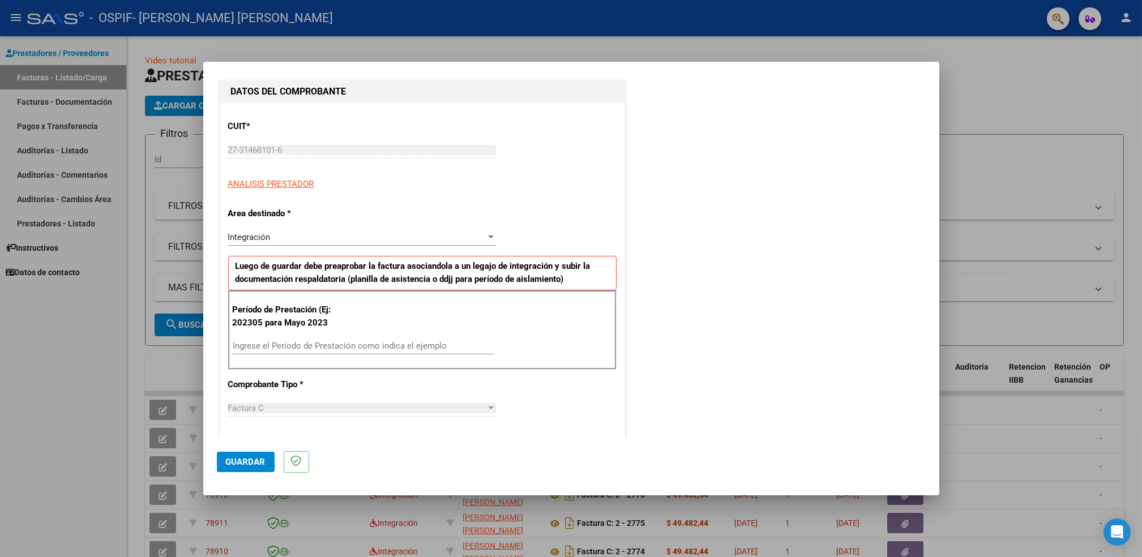
scroll to position [175, 0]
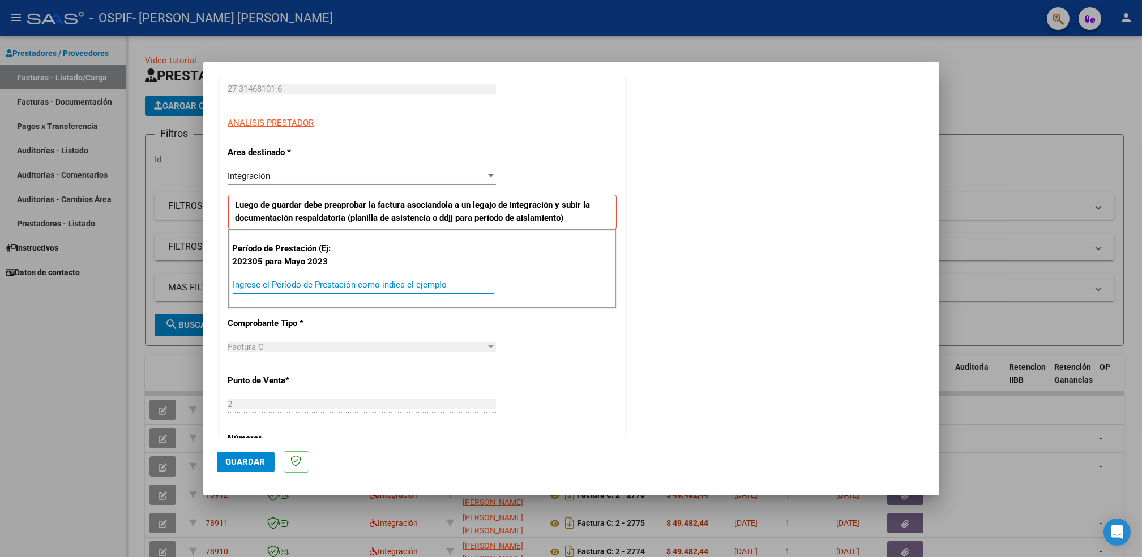
click at [428, 284] on input "Ingrese el Período de Prestación como indica el ejemplo" at bounding box center [364, 285] width 262 height 10
type input "202507"
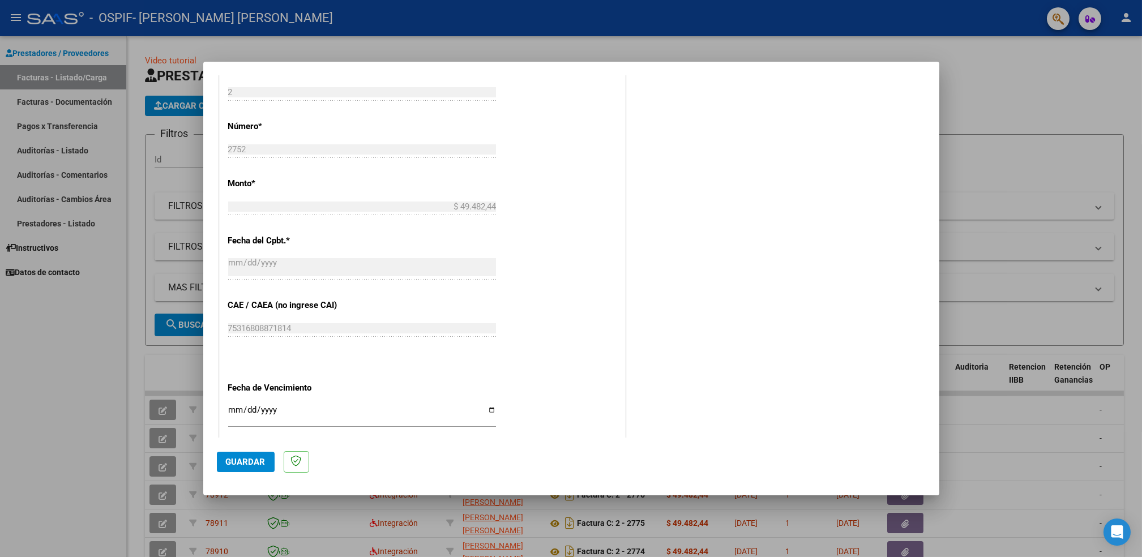
scroll to position [512, 0]
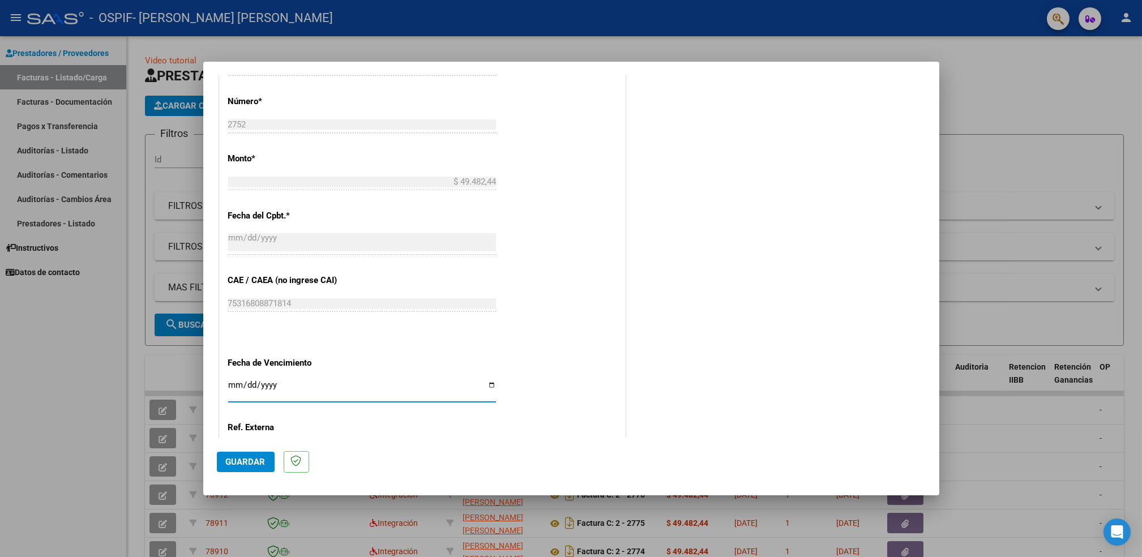
click at [490, 386] on input "Ingresar la fecha" at bounding box center [362, 390] width 268 height 18
type input "[DATE]"
click at [250, 458] on span "Guardar" at bounding box center [246, 462] width 40 height 10
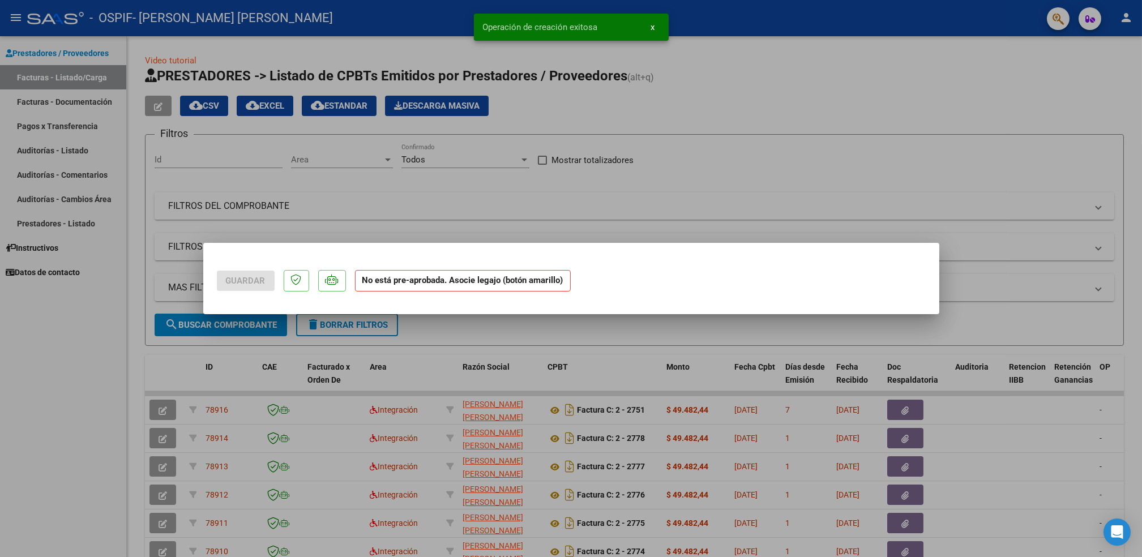
scroll to position [0, 0]
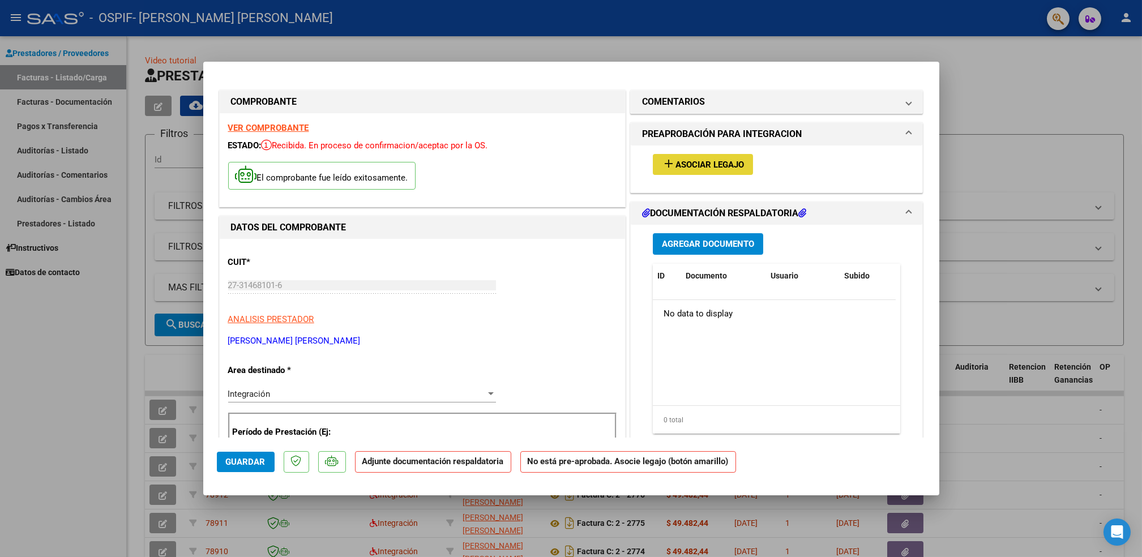
click at [714, 168] on span "Asociar Legajo" at bounding box center [710, 165] width 69 height 10
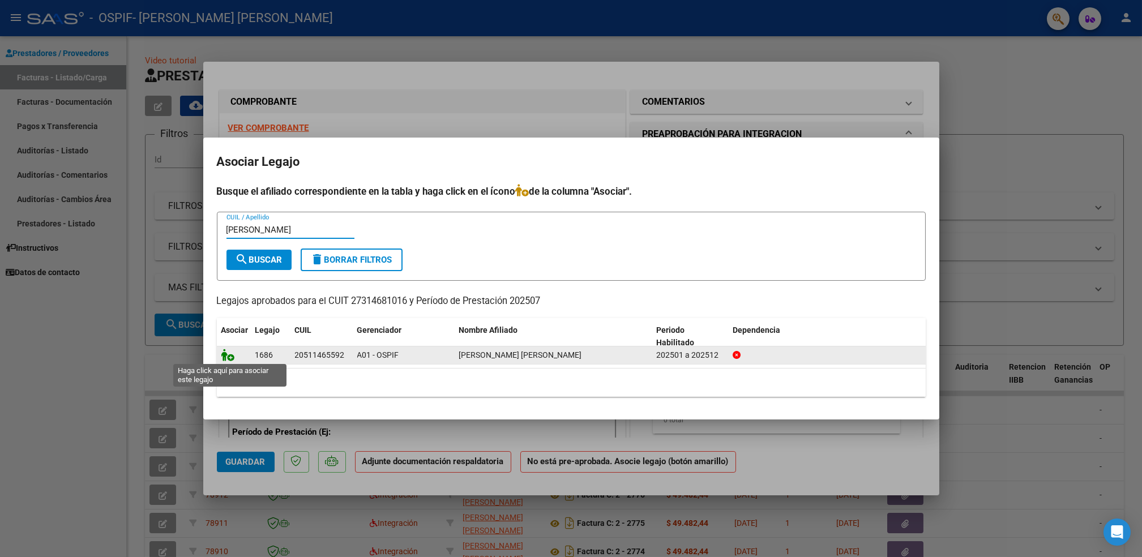
type input "[PERSON_NAME]"
click at [225, 356] on icon at bounding box center [228, 355] width 14 height 12
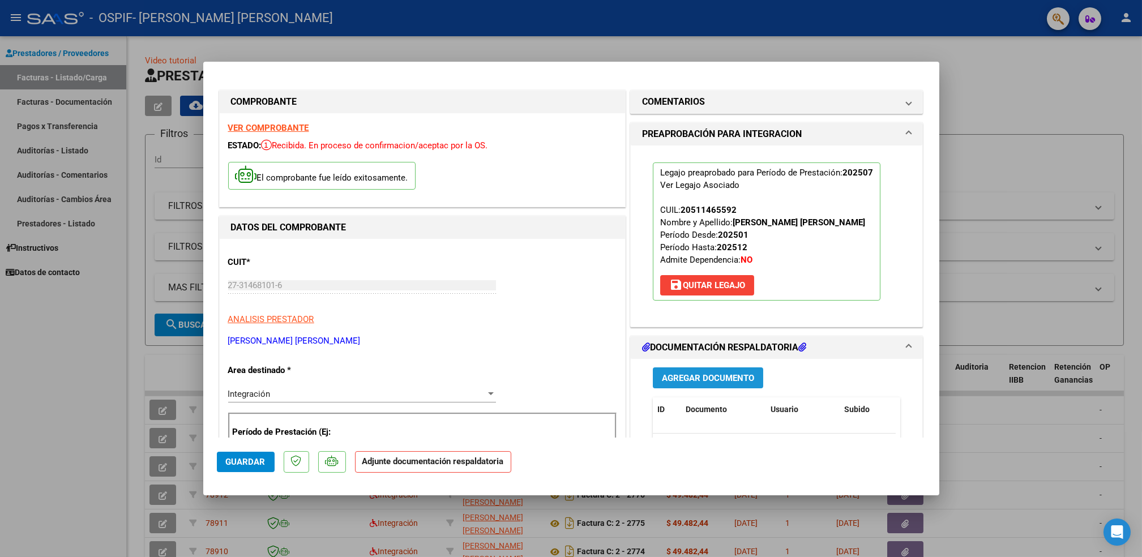
click at [700, 376] on span "Agregar Documento" at bounding box center [708, 378] width 92 height 10
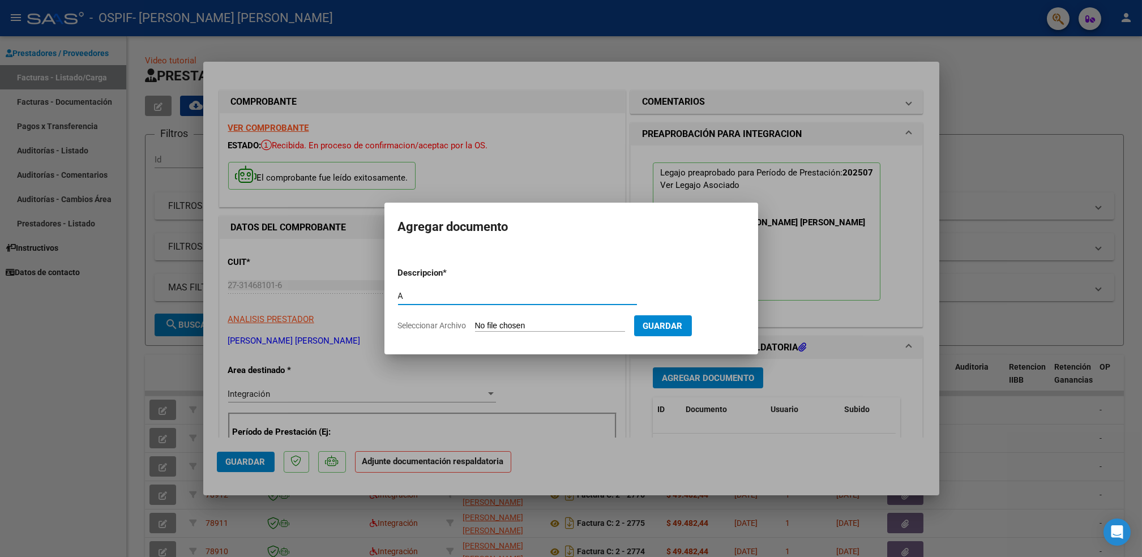
type input "A"
click at [550, 324] on input "Seleccionar Archivo" at bounding box center [550, 326] width 150 height 11
type input "C:\fakepath\[PERSON_NAME].pdf"
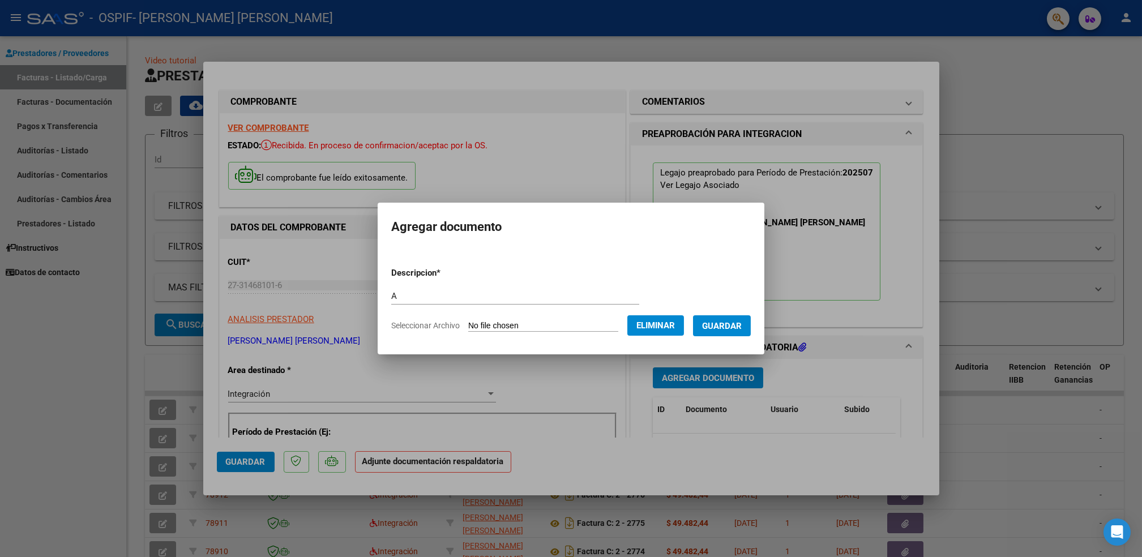
click at [711, 328] on span "Guardar" at bounding box center [722, 326] width 40 height 10
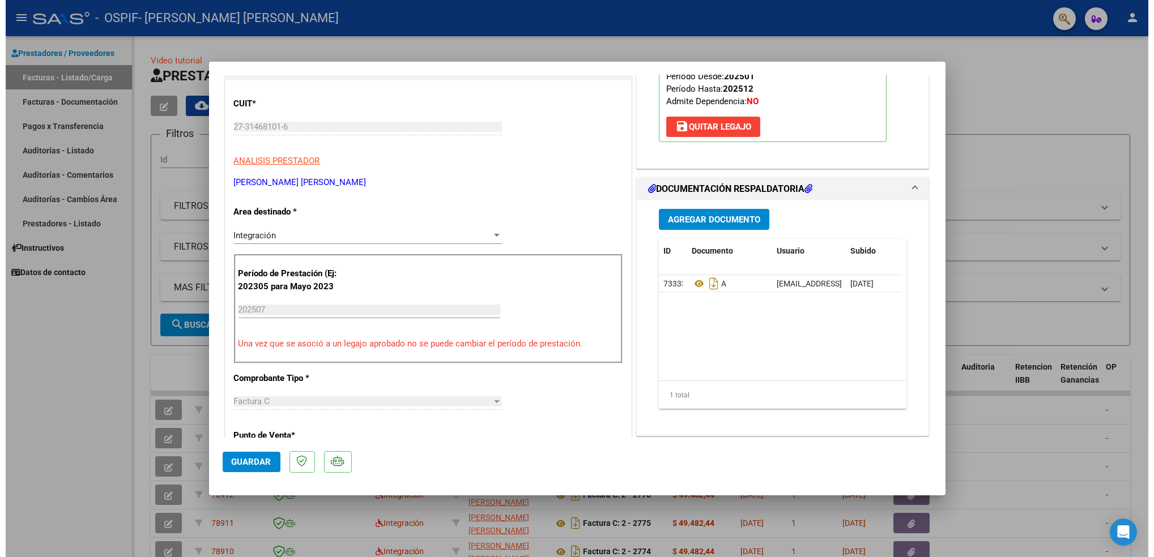
scroll to position [109, 0]
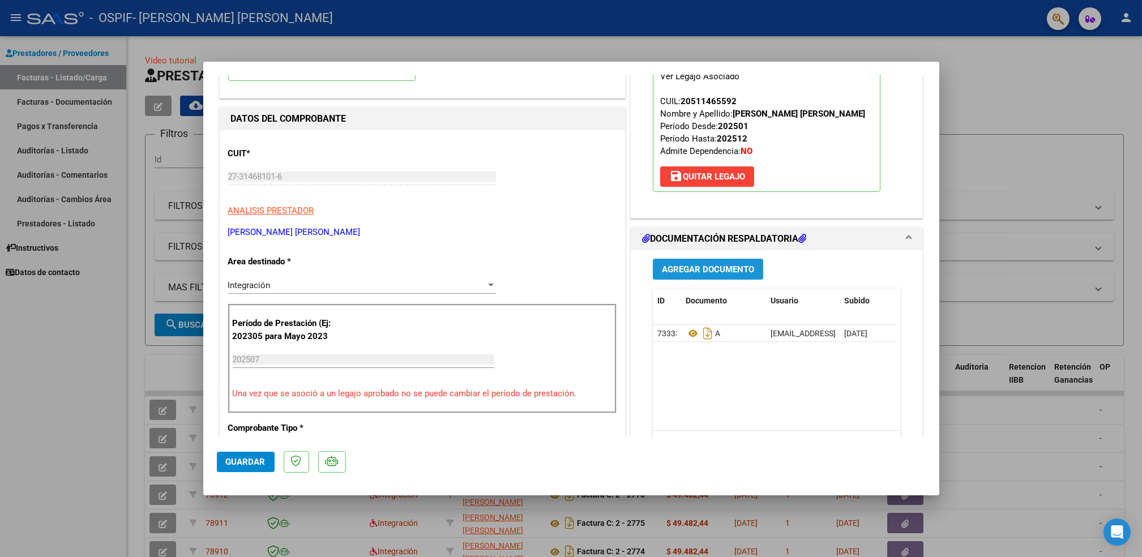
click at [729, 269] on span "Agregar Documento" at bounding box center [708, 269] width 92 height 10
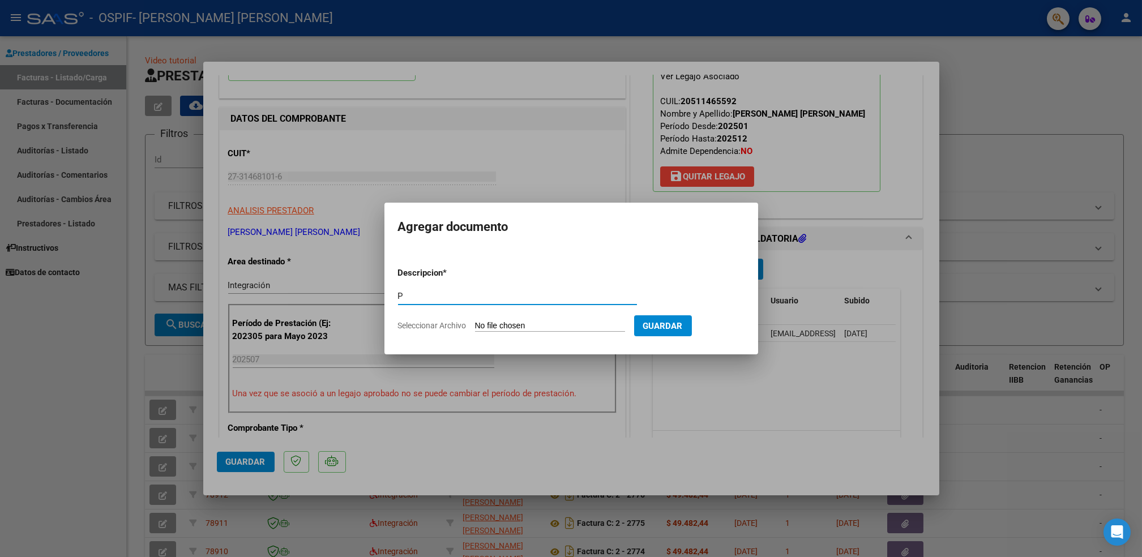
type input "P"
click at [506, 331] on input "Seleccionar Archivo" at bounding box center [550, 326] width 150 height 11
type input "C:\fakepath\figueredothiago.png"
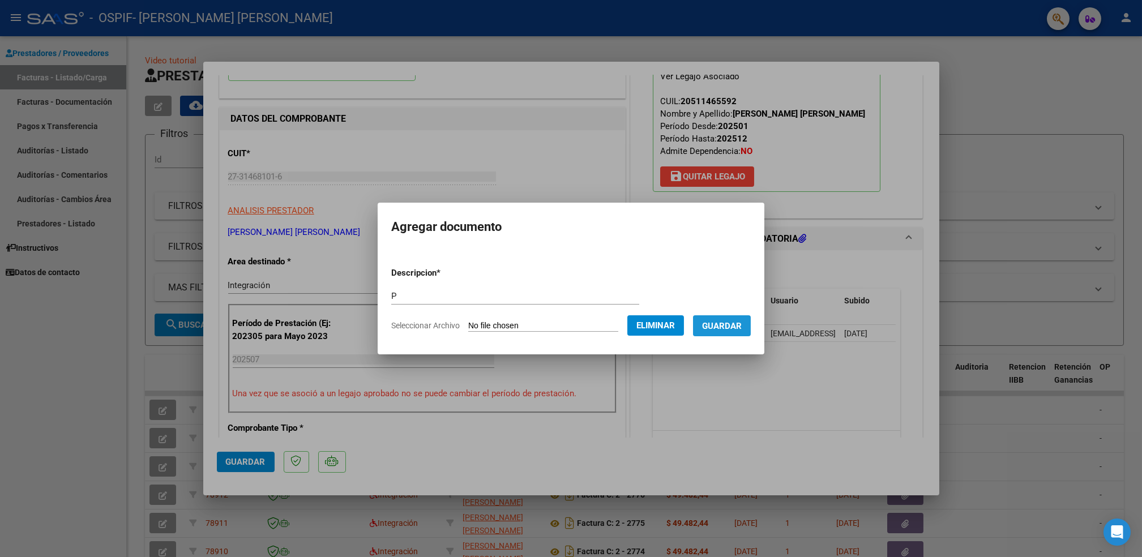
click at [728, 318] on button "Guardar" at bounding box center [722, 325] width 58 height 21
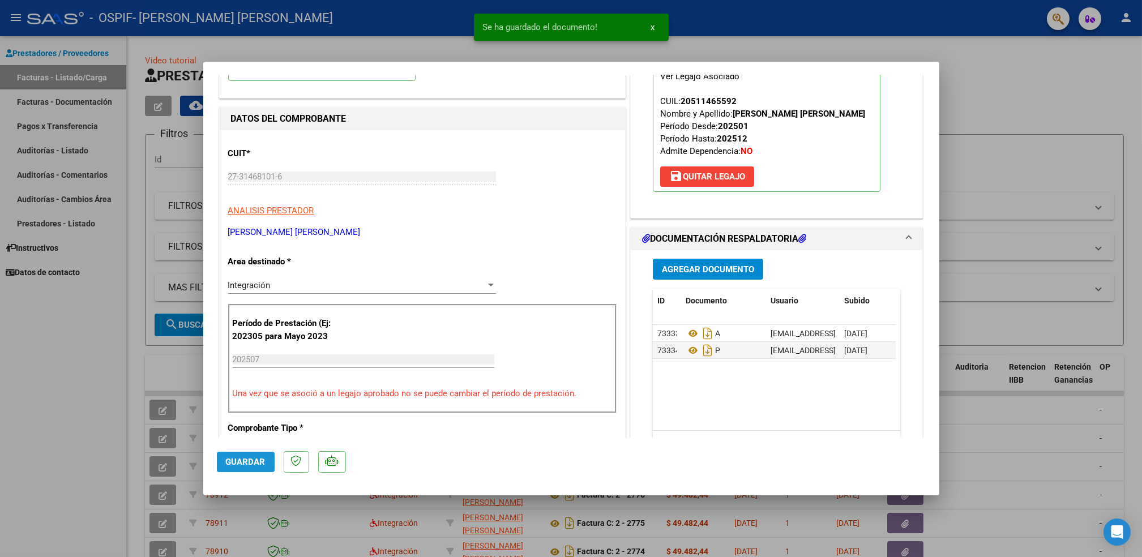
click at [250, 460] on span "Guardar" at bounding box center [246, 462] width 40 height 10
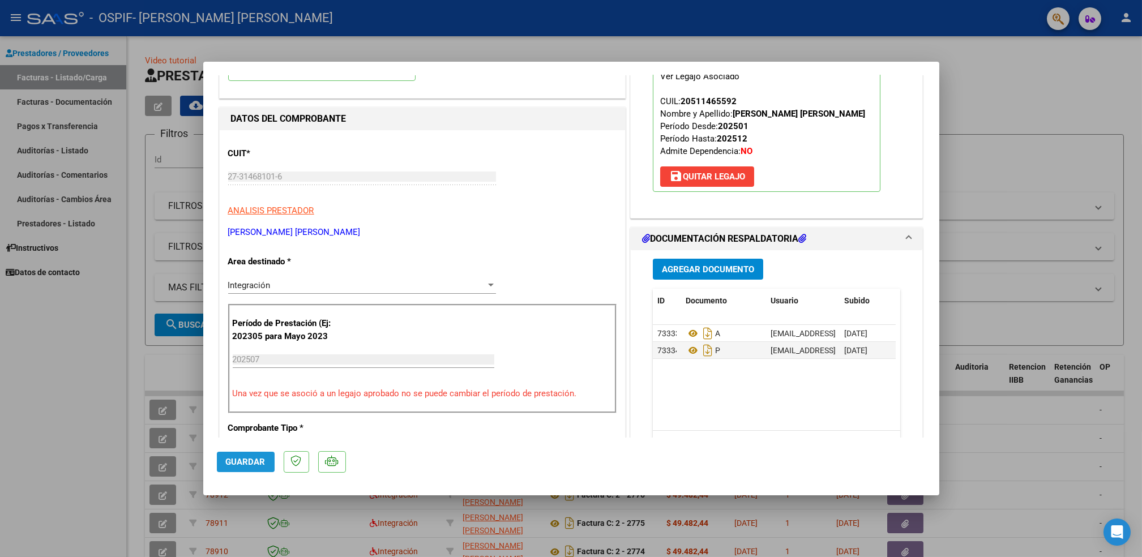
click at [250, 460] on span "Guardar" at bounding box center [246, 462] width 40 height 10
click at [67, 454] on div at bounding box center [571, 278] width 1142 height 557
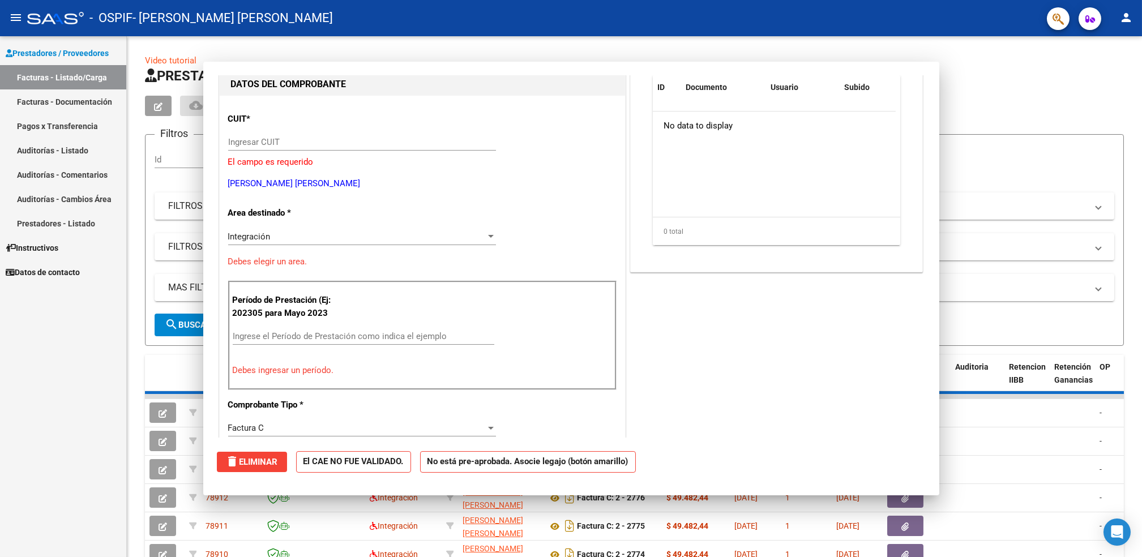
scroll to position [0, 0]
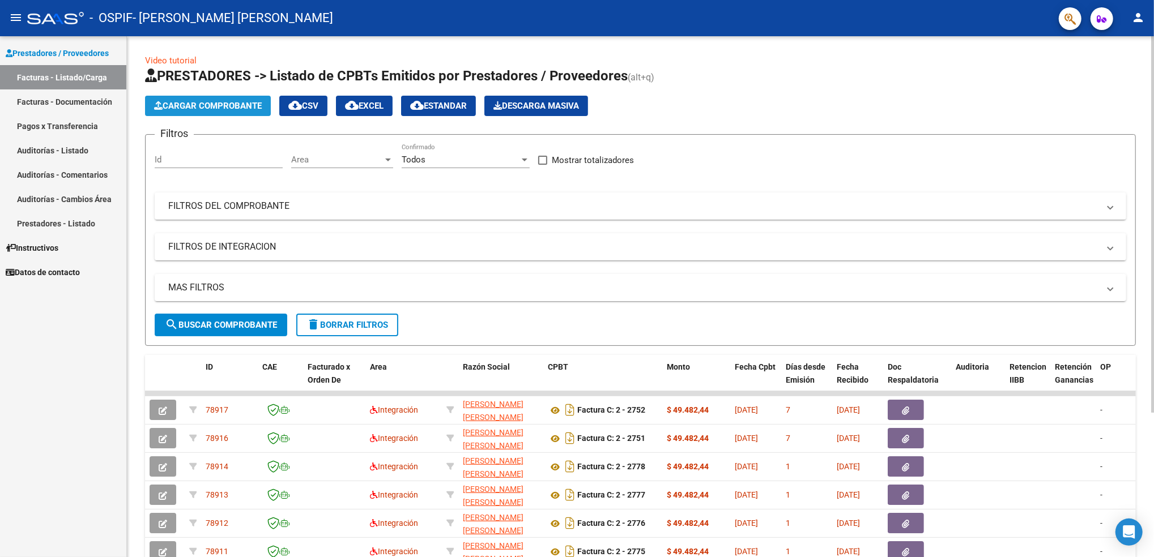
click at [197, 98] on button "Cargar Comprobante" at bounding box center [208, 106] width 126 height 20
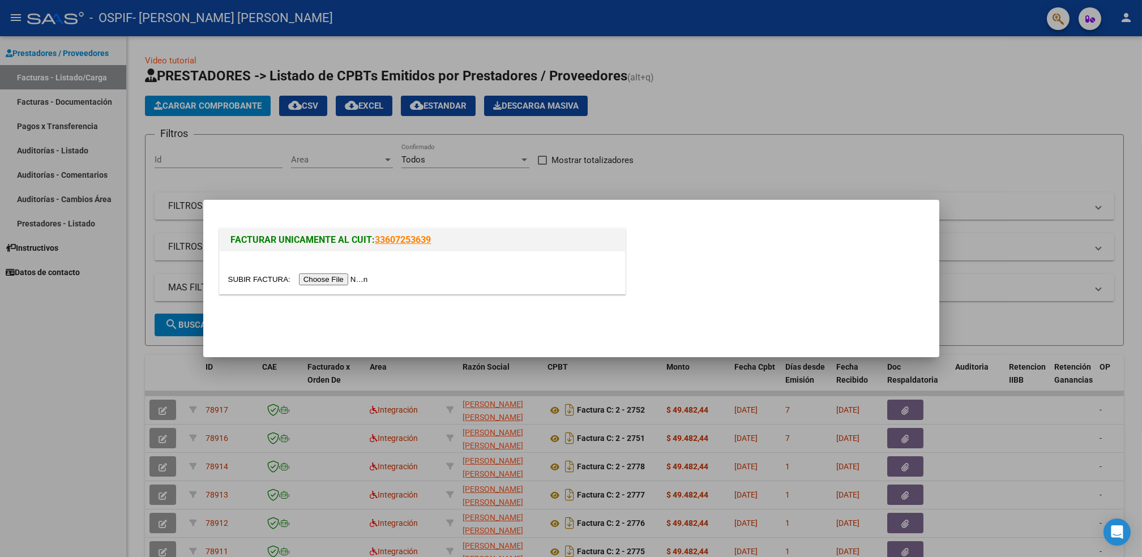
click at [334, 281] on input "file" at bounding box center [299, 280] width 143 height 12
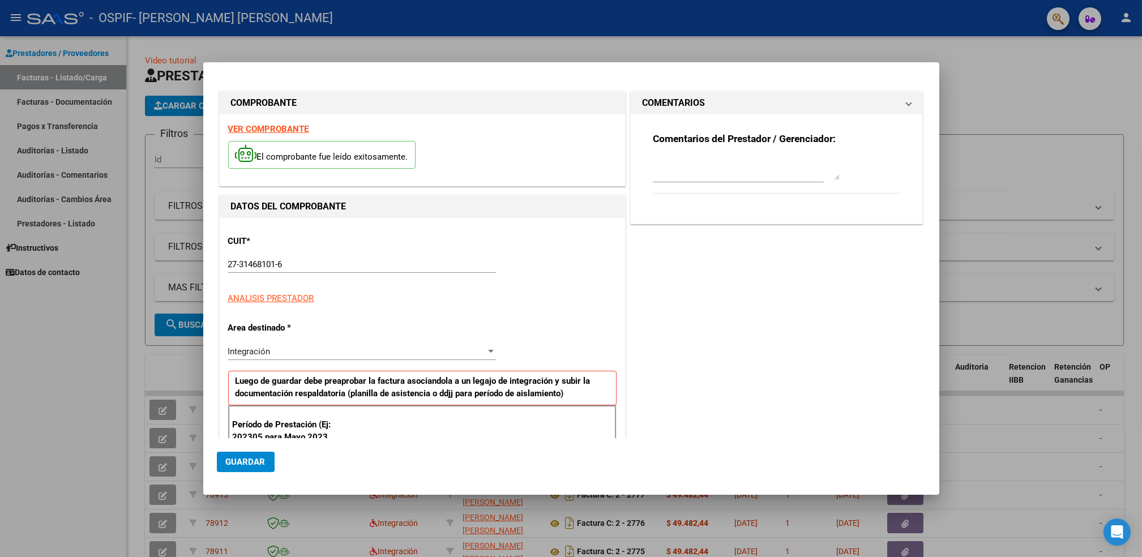
drag, startPoint x: 306, startPoint y: 244, endPoint x: 290, endPoint y: 248, distance: 16.9
click at [290, 248] on div "CUIT * 27-31468101-6 Ingresar CUIT ANALISIS PRESTADOR" at bounding box center [422, 266] width 388 height 79
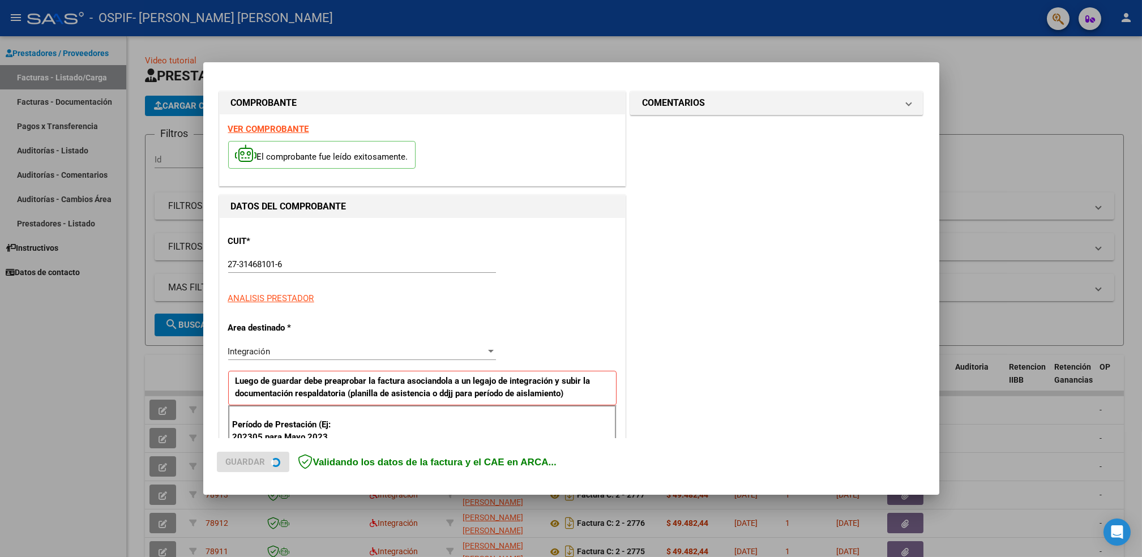
click at [294, 129] on strong "VER COMPROBANTE" at bounding box center [268, 129] width 81 height 10
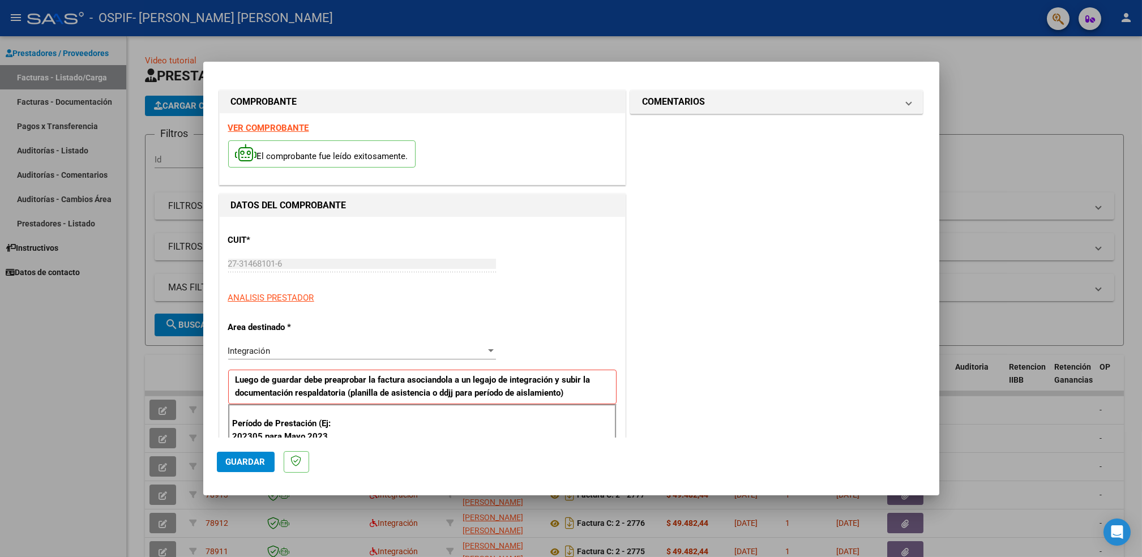
scroll to position [184, 0]
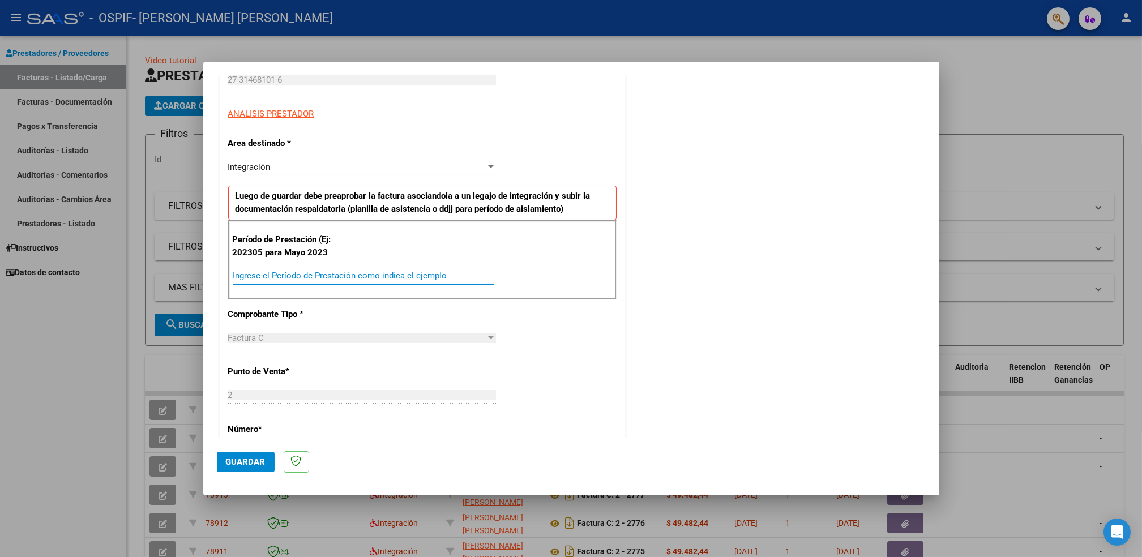
click at [369, 272] on input "Ingrese el Período de Prestación como indica el ejemplo" at bounding box center [364, 276] width 262 height 10
type input "202507"
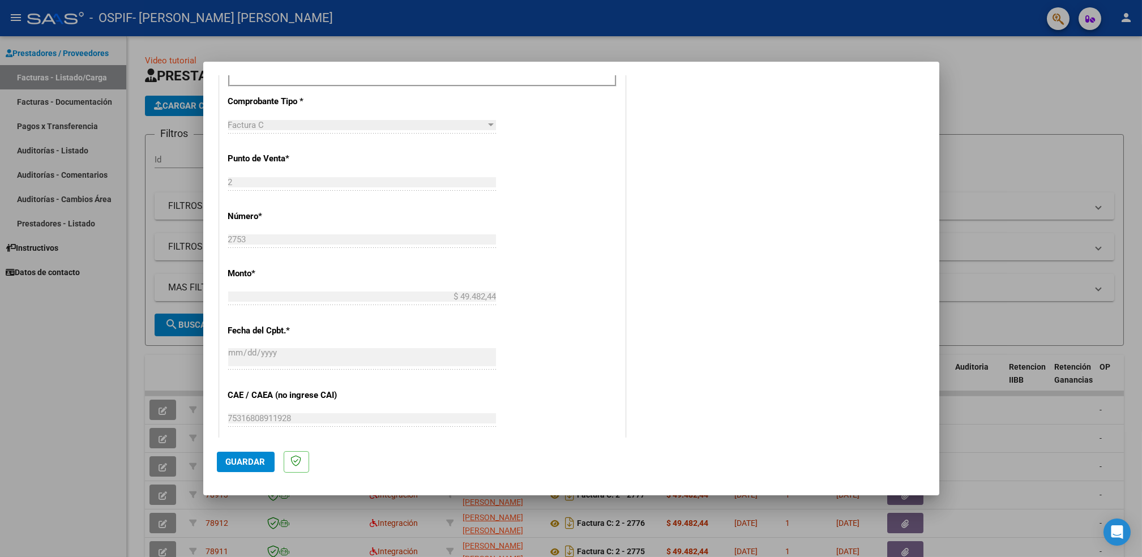
scroll to position [499, 0]
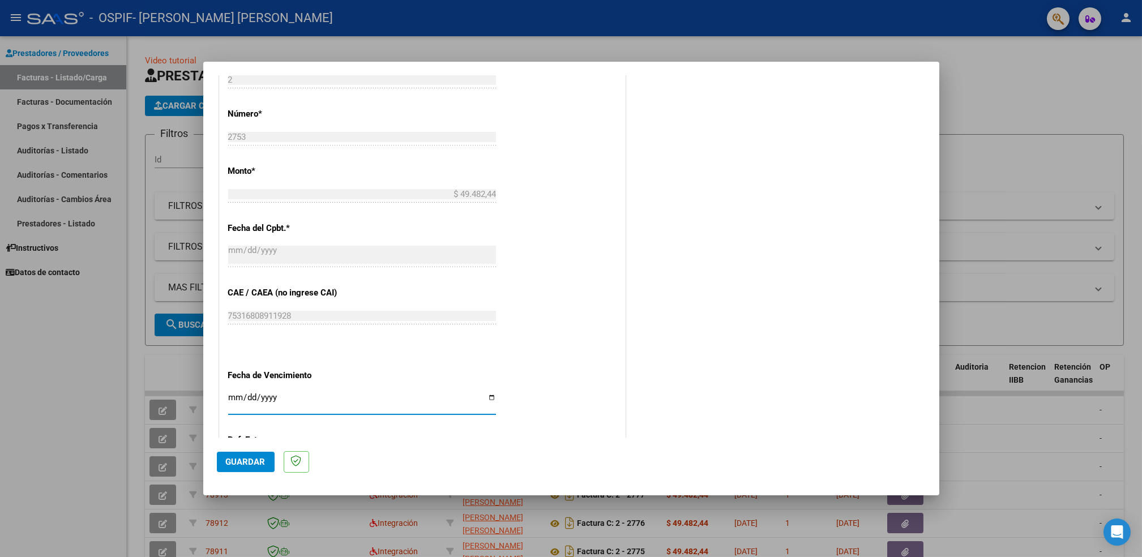
click at [486, 402] on input "Ingresar la fecha" at bounding box center [362, 402] width 268 height 18
click at [486, 398] on input "Ingresar la fecha" at bounding box center [362, 402] width 268 height 18
type input "[DATE]"
click at [243, 468] on button "Guardar" at bounding box center [246, 462] width 58 height 20
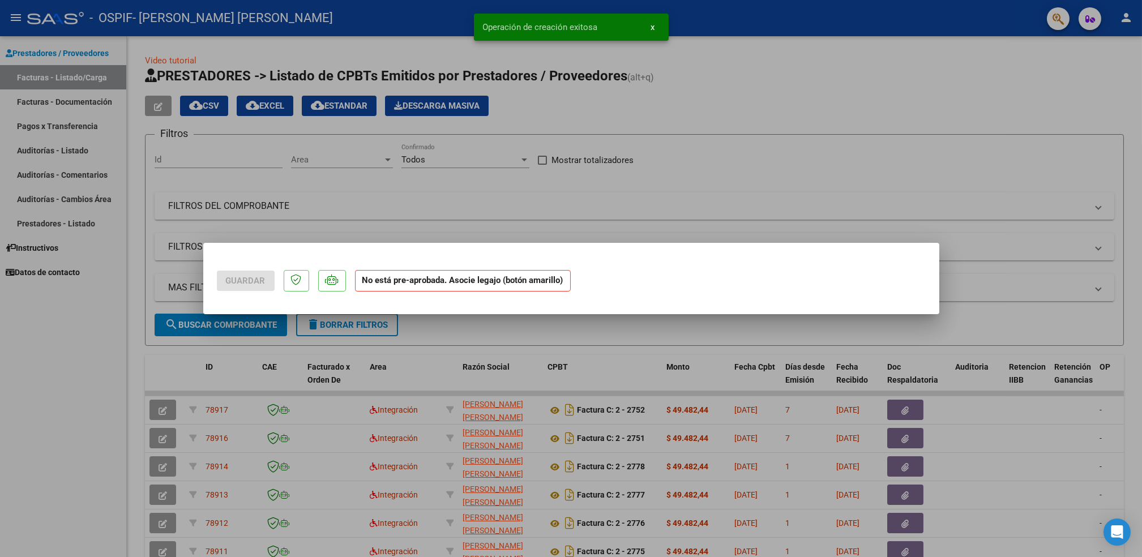
scroll to position [0, 0]
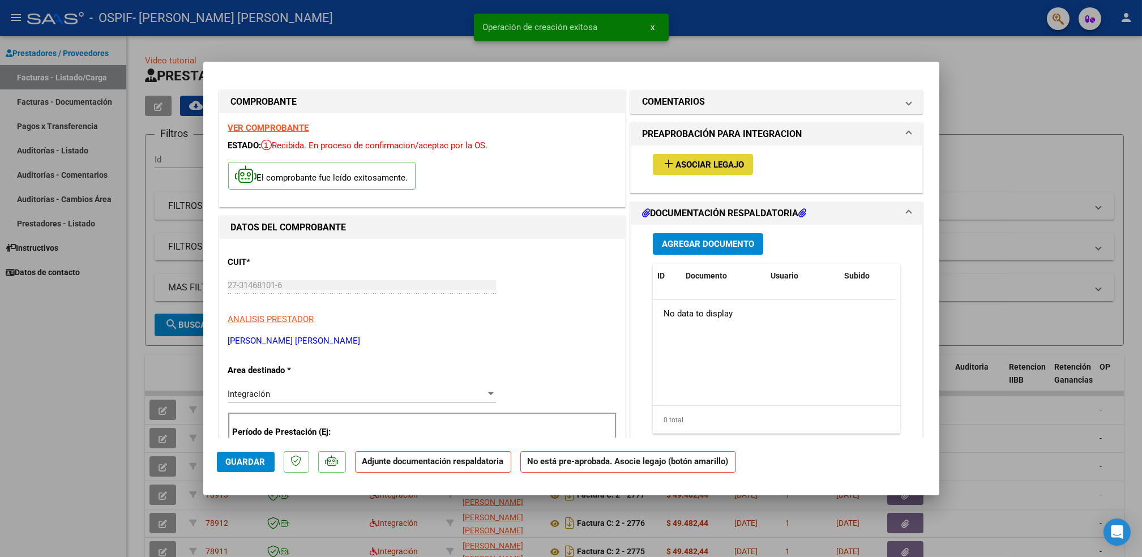
click at [712, 156] on button "add Asociar Legajo" at bounding box center [703, 164] width 100 height 21
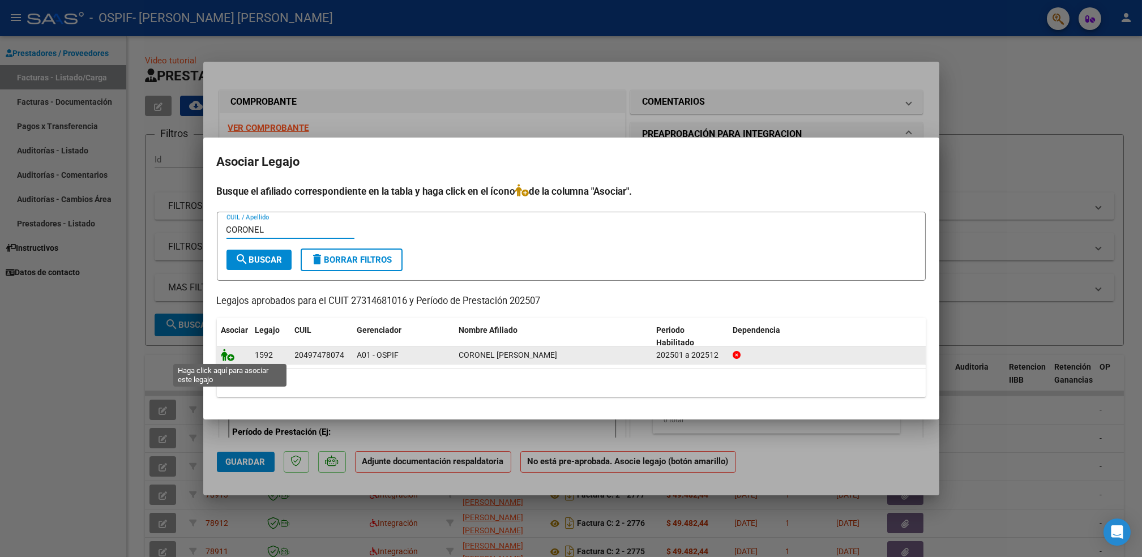
type input "CORONEL"
click at [232, 355] on icon at bounding box center [228, 355] width 14 height 12
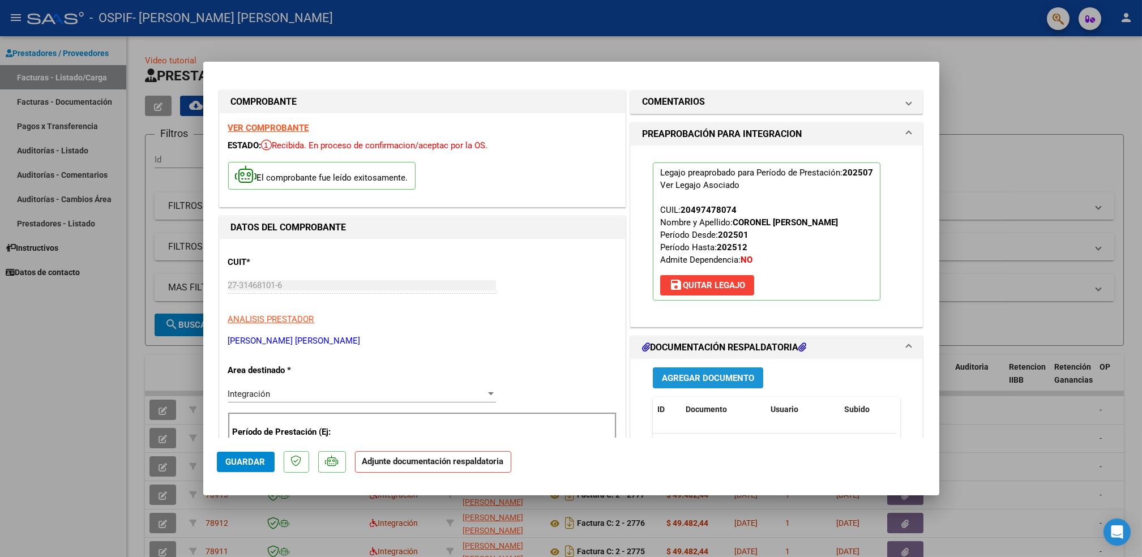
click at [724, 381] on span "Agregar Documento" at bounding box center [708, 378] width 92 height 10
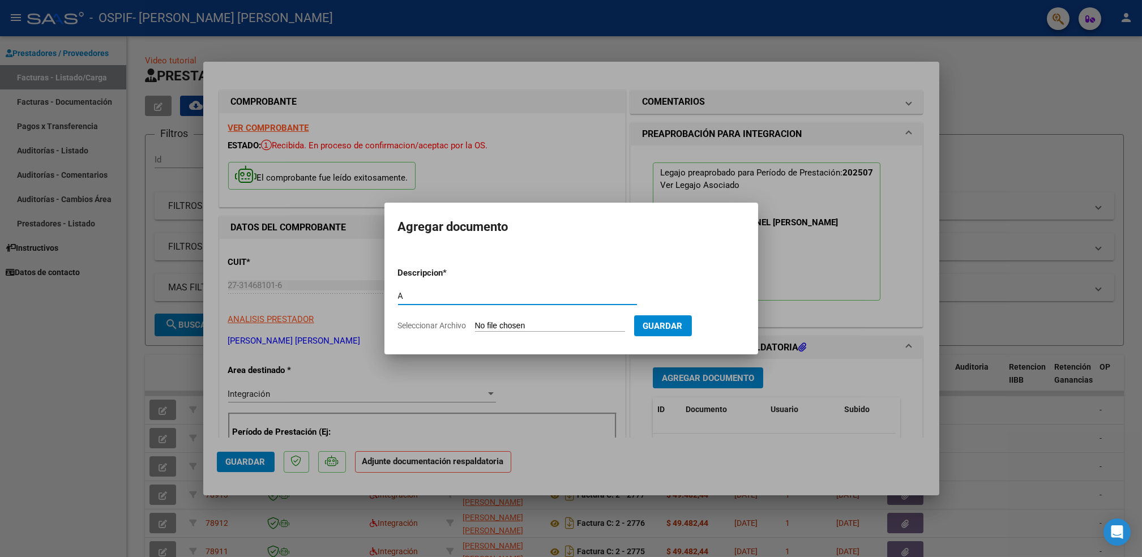
type input "A"
click at [552, 329] on input "Seleccionar Archivo" at bounding box center [550, 326] width 150 height 11
type input "C:\fakepath\NAHEMIAS.pdf"
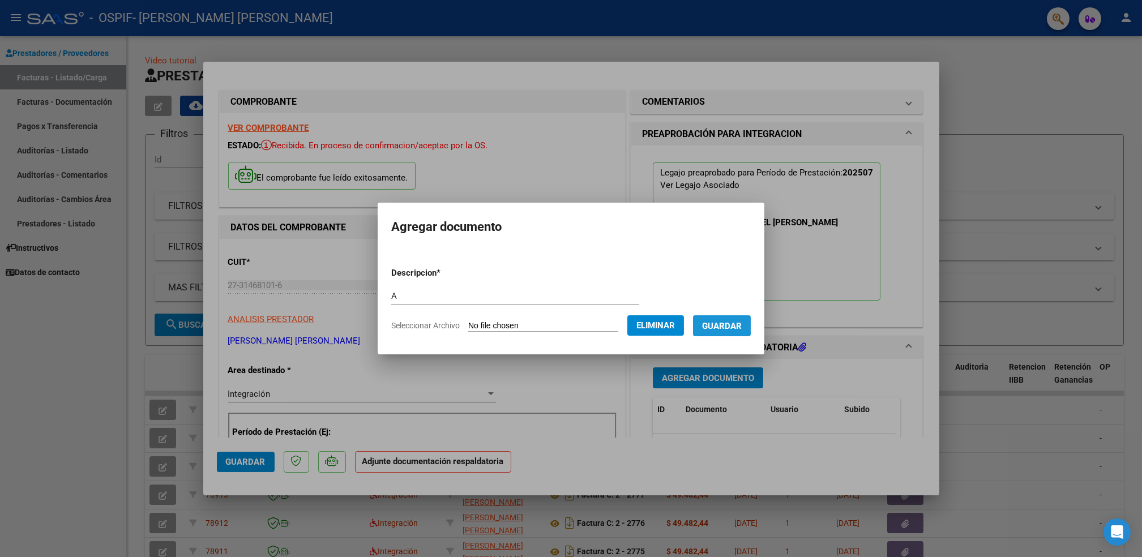
click at [714, 322] on span "Guardar" at bounding box center [722, 326] width 40 height 10
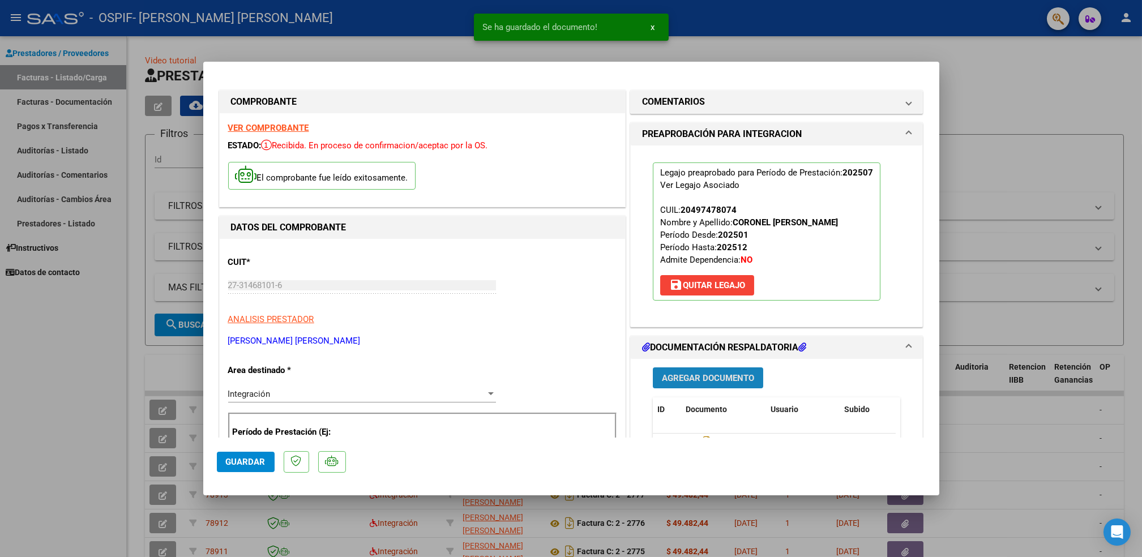
click at [699, 383] on span "Agregar Documento" at bounding box center [708, 378] width 92 height 10
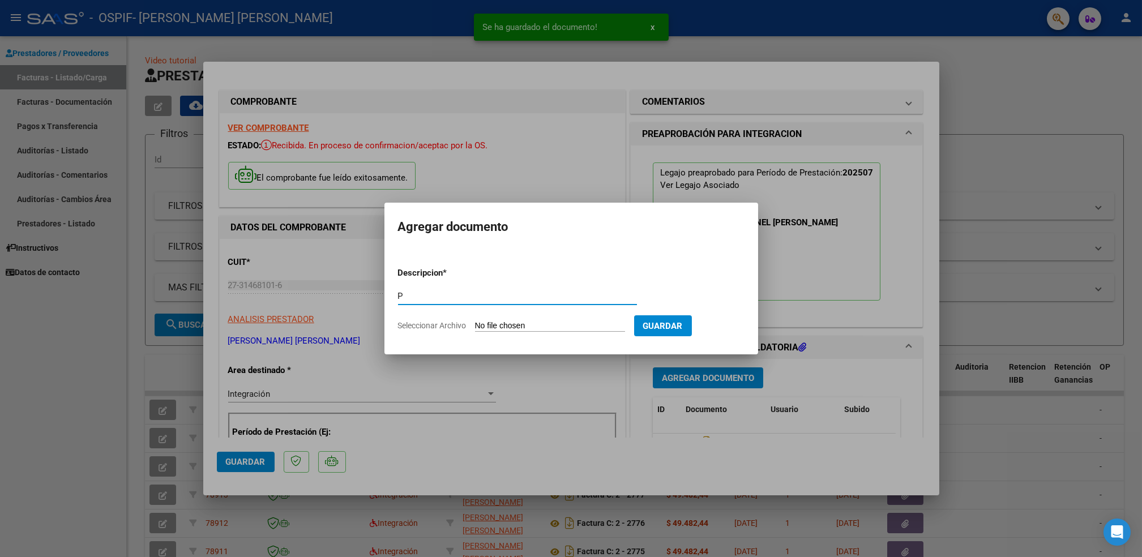
type input "P"
click at [537, 326] on input "Seleccionar Archivo" at bounding box center [550, 326] width 150 height 11
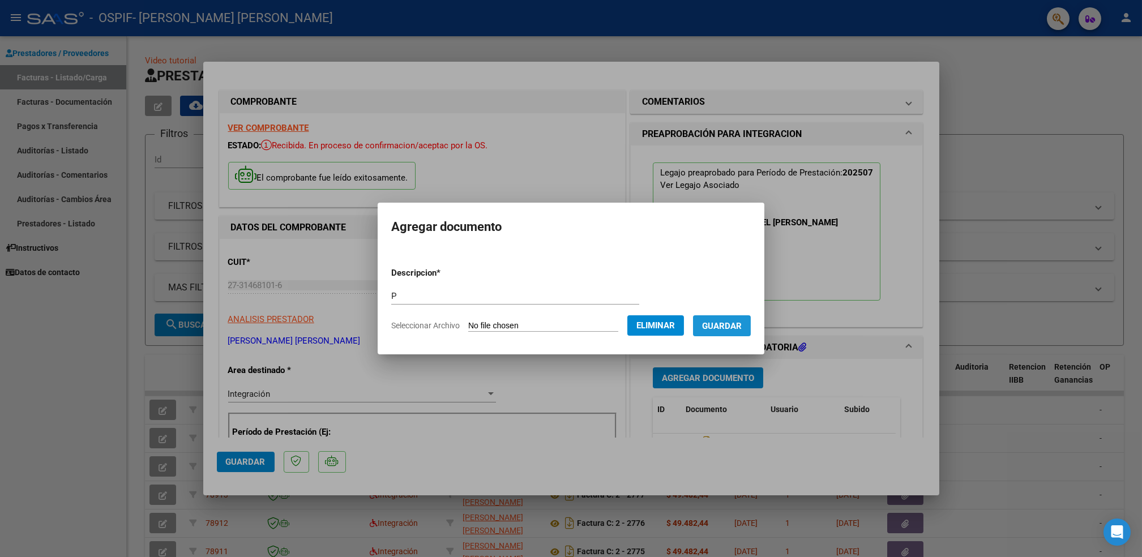
click at [719, 334] on button "Guardar" at bounding box center [722, 325] width 58 height 21
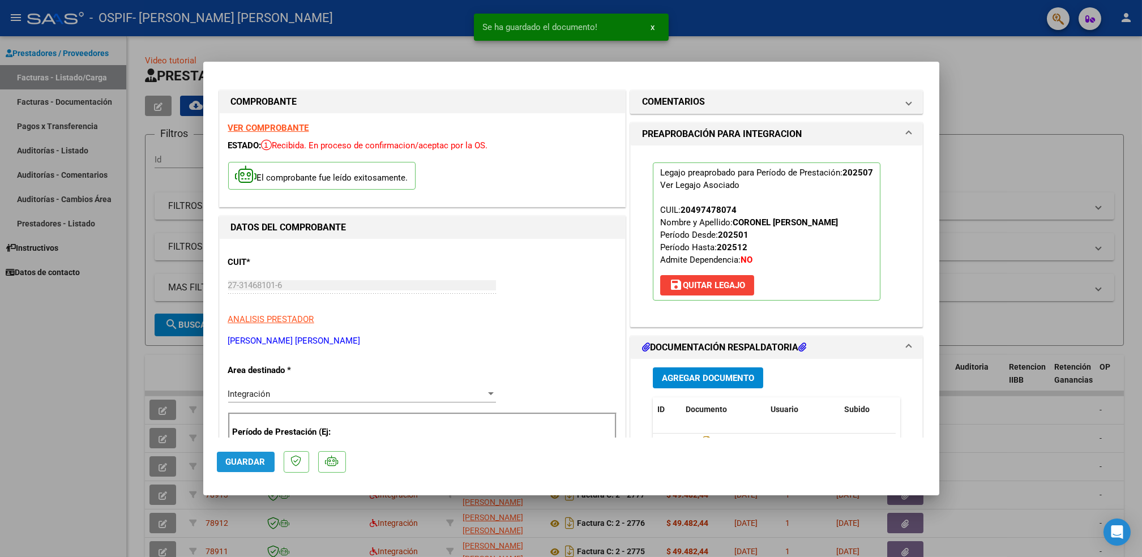
click at [251, 469] on button "Guardar" at bounding box center [246, 462] width 58 height 20
click at [93, 416] on div at bounding box center [571, 278] width 1142 height 557
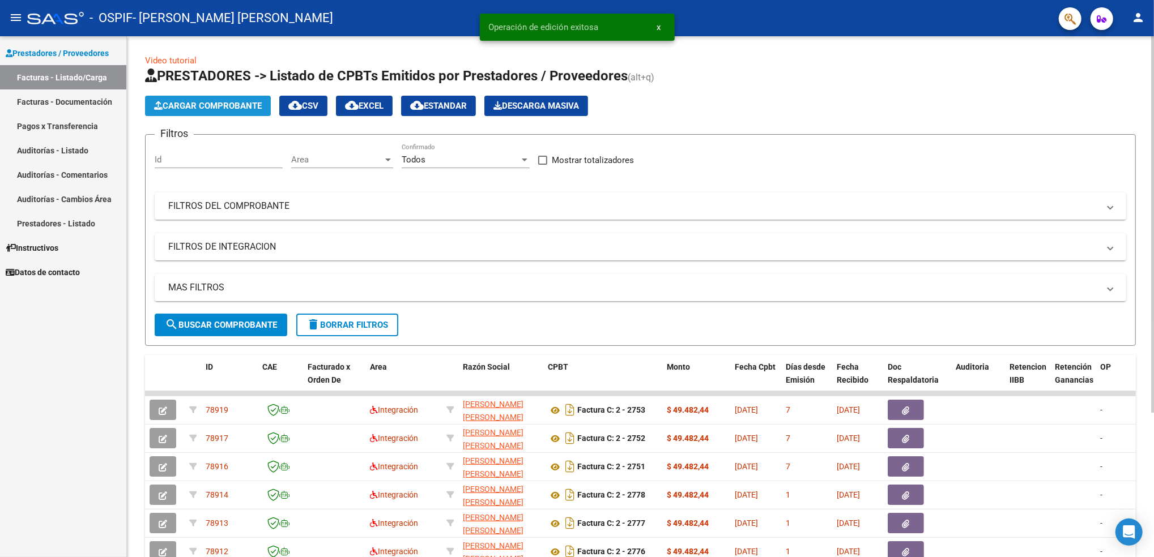
click at [222, 106] on span "Cargar Comprobante" at bounding box center [208, 106] width 108 height 10
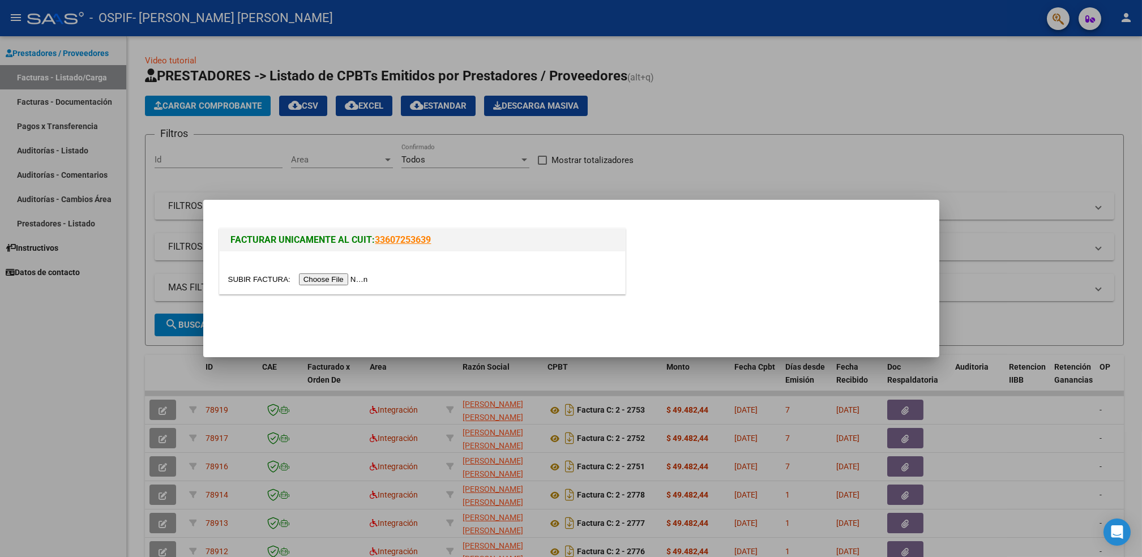
click at [315, 284] on input "file" at bounding box center [299, 280] width 143 height 12
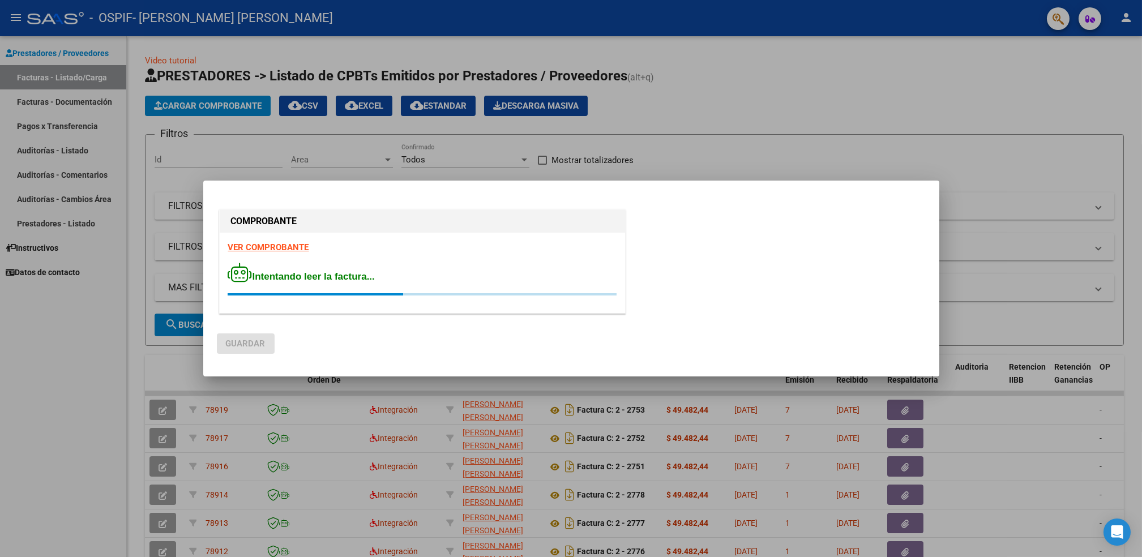
click at [284, 245] on strong "VER COMPROBANTE" at bounding box center [268, 247] width 81 height 10
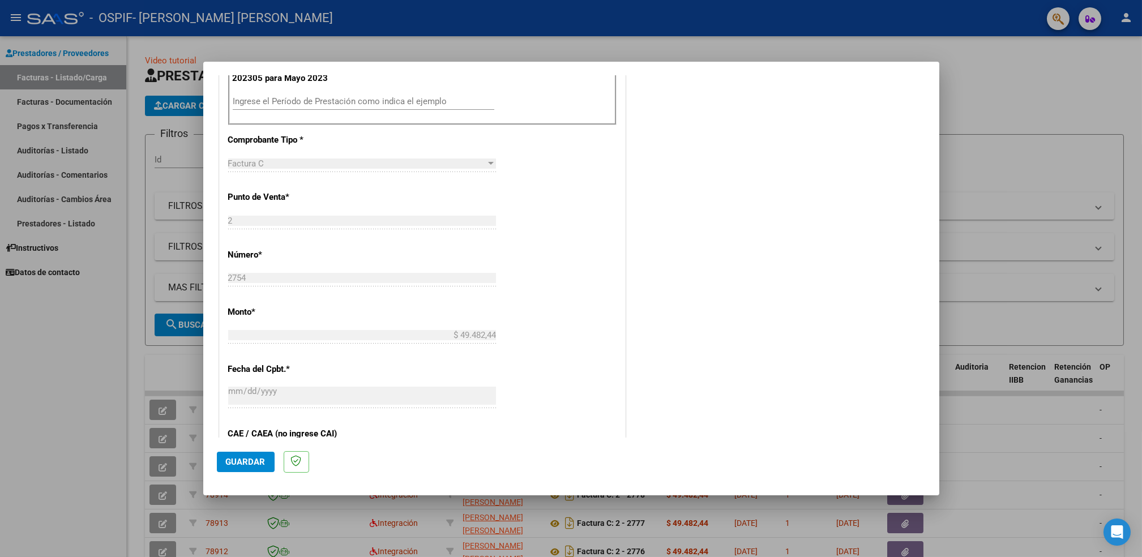
scroll to position [371, 0]
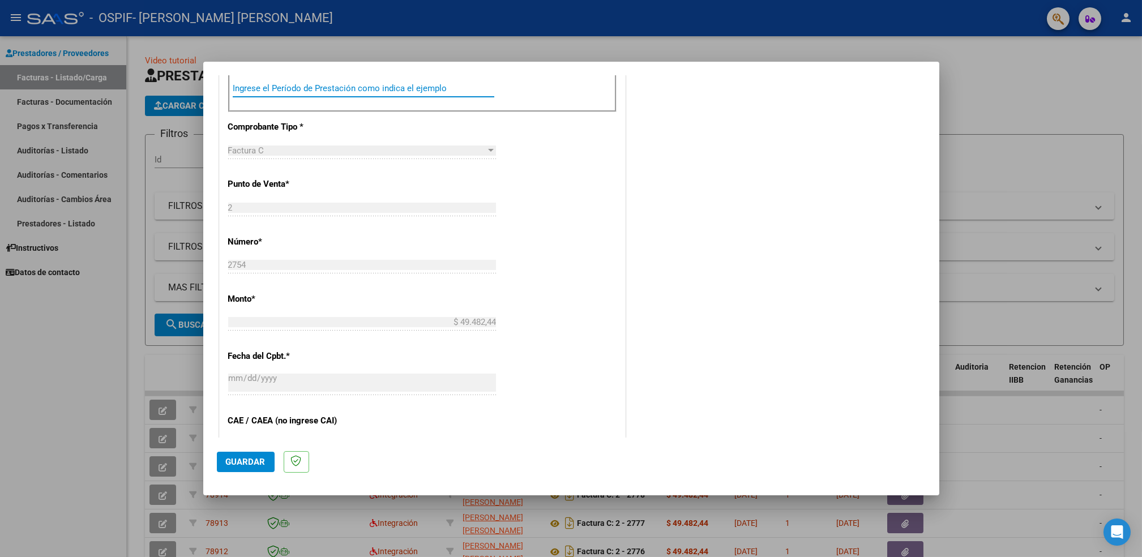
click at [377, 89] on input "Ingrese el Período de Prestación como indica el ejemplo" at bounding box center [364, 88] width 262 height 10
click at [258, 461] on span "Guardar" at bounding box center [246, 462] width 40 height 10
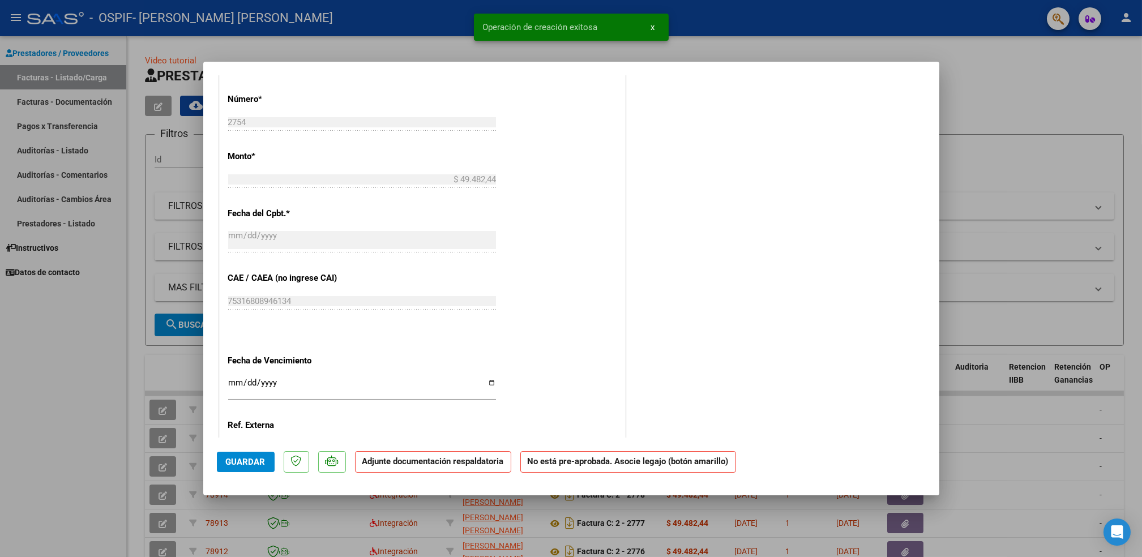
scroll to position [585, 0]
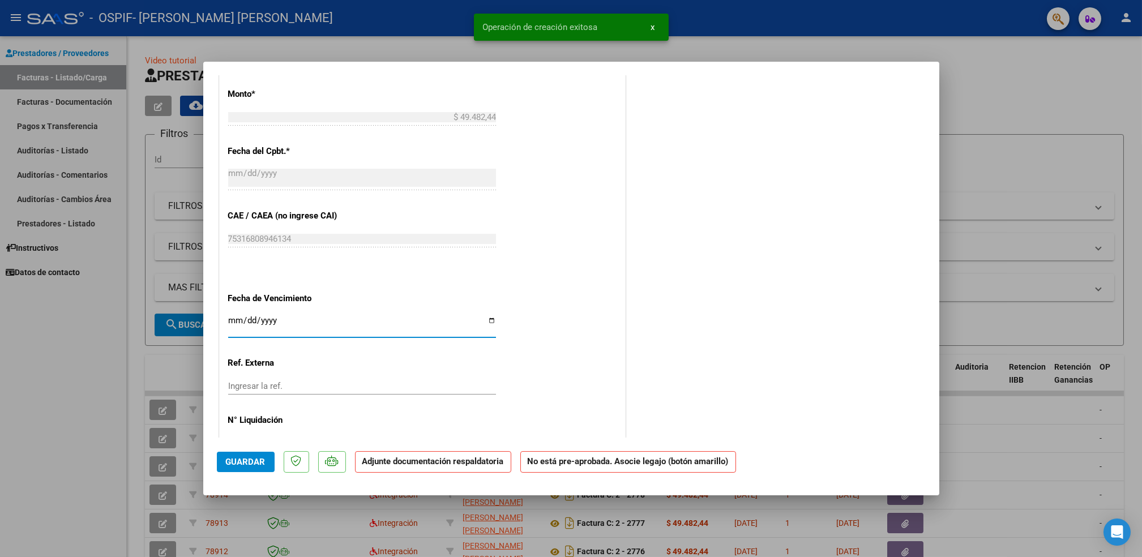
click at [485, 318] on input "Ingresar la fecha" at bounding box center [362, 325] width 268 height 18
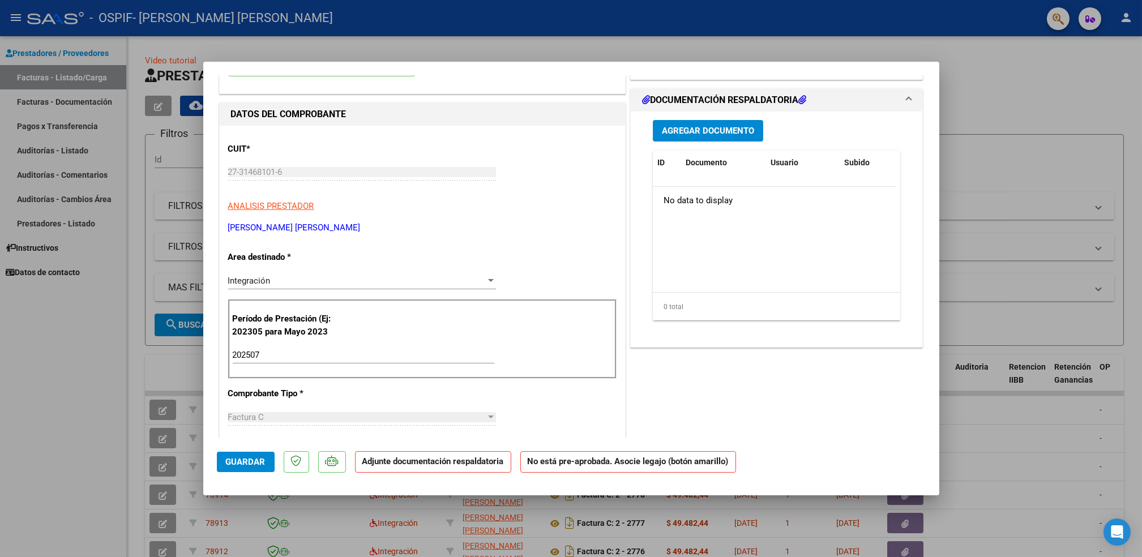
scroll to position [0, 0]
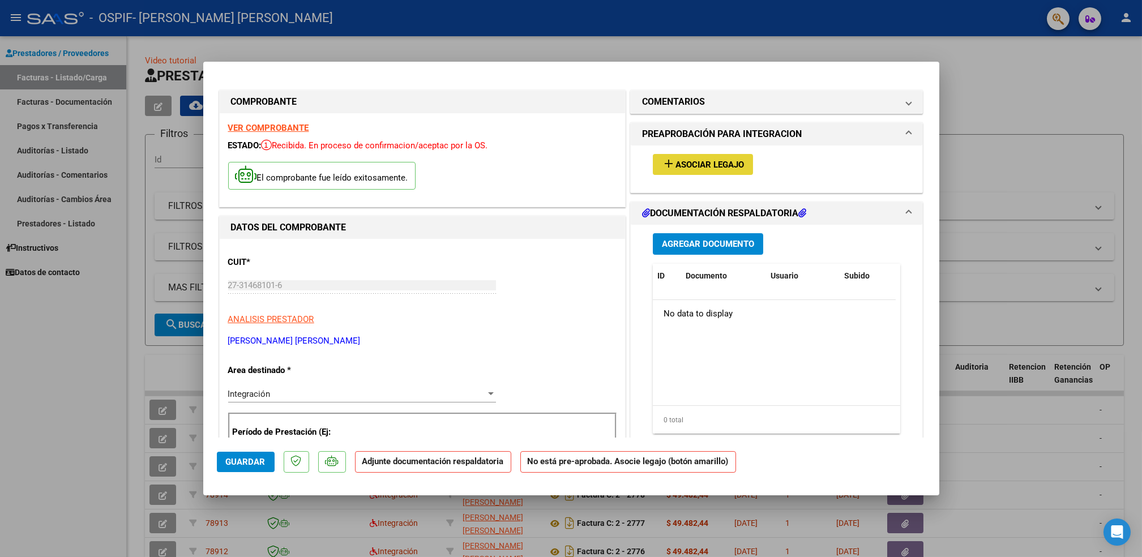
click at [712, 164] on span "Asociar Legajo" at bounding box center [710, 165] width 69 height 10
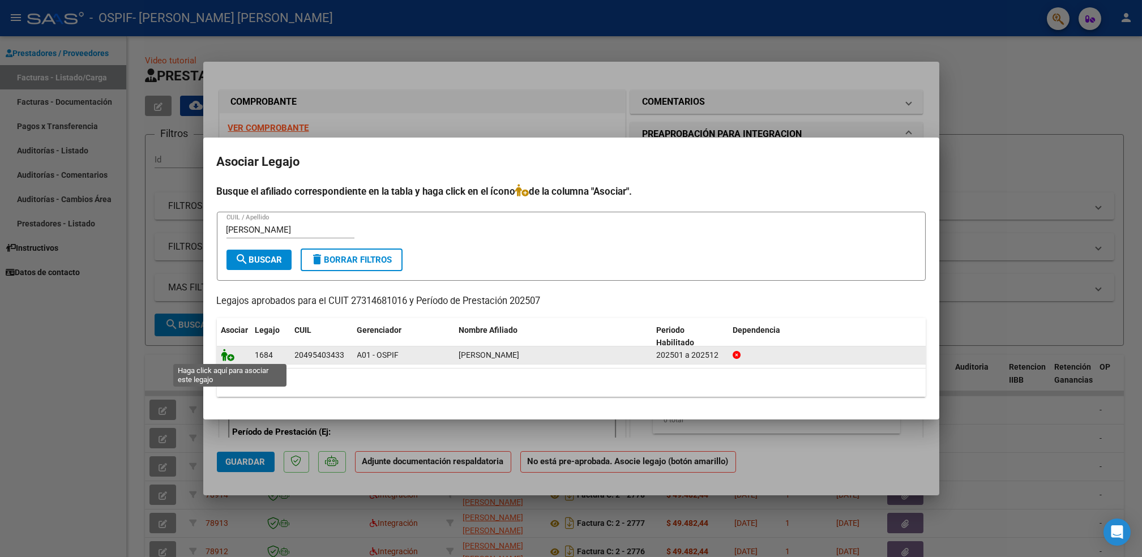
click at [228, 353] on icon at bounding box center [228, 355] width 14 height 12
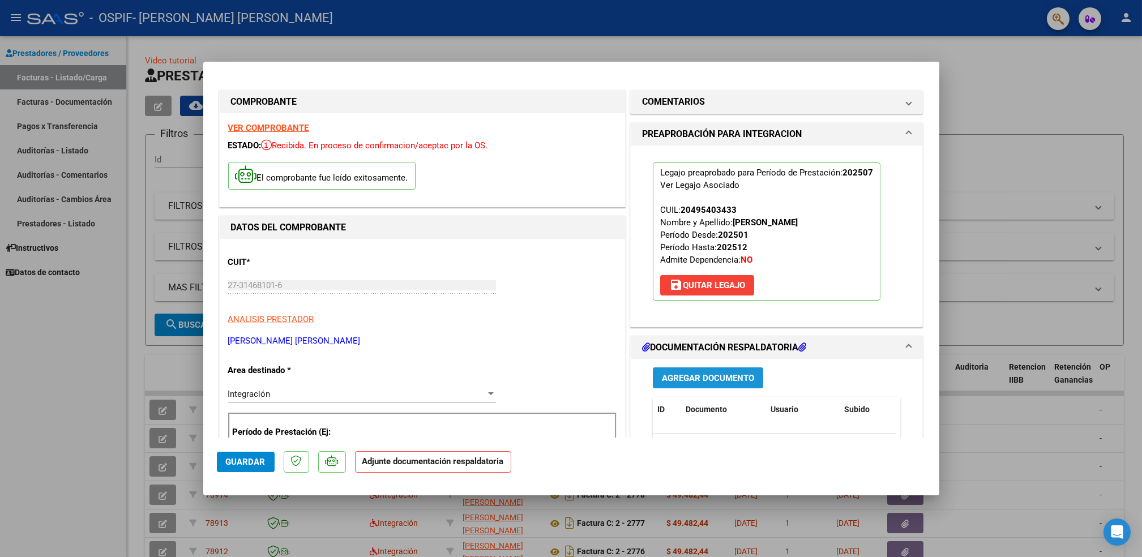
click at [714, 374] on span "Agregar Documento" at bounding box center [708, 378] width 92 height 10
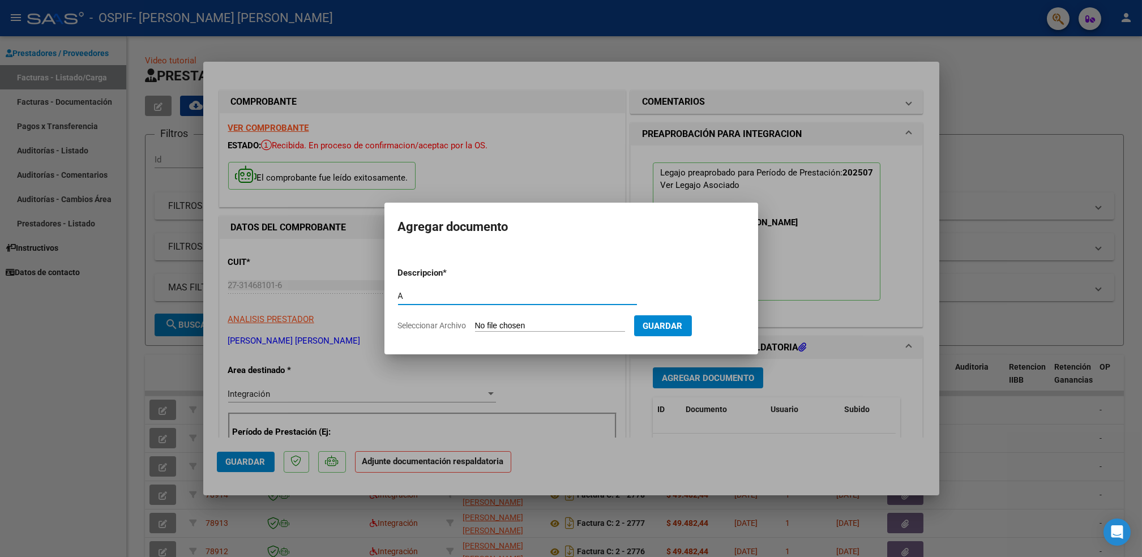
click at [583, 329] on input "Seleccionar Archivo" at bounding box center [550, 326] width 150 height 11
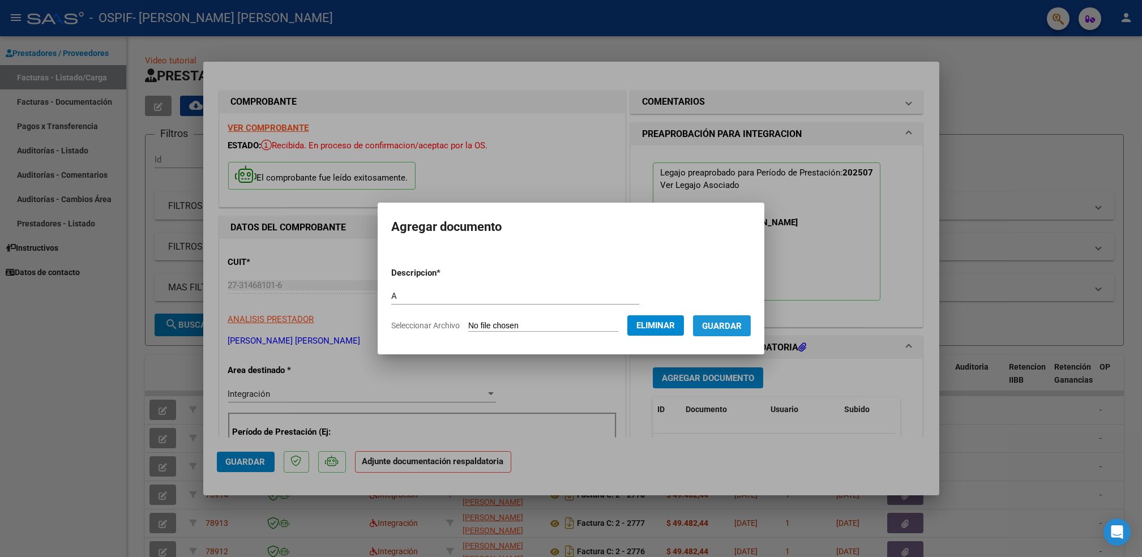
click at [740, 327] on span "Guardar" at bounding box center [722, 326] width 40 height 10
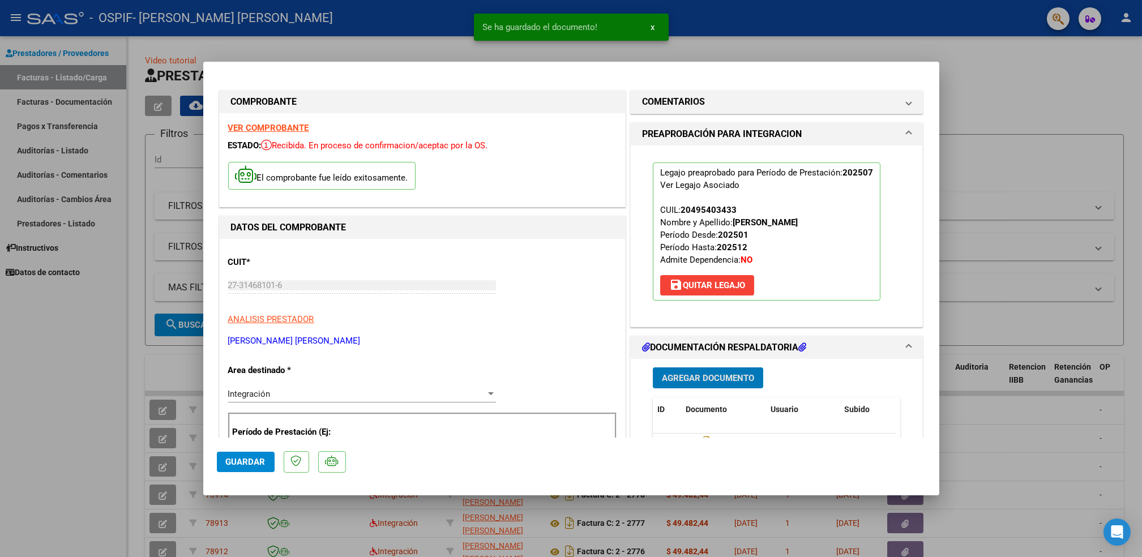
click at [712, 376] on span "Agregar Documento" at bounding box center [708, 378] width 92 height 10
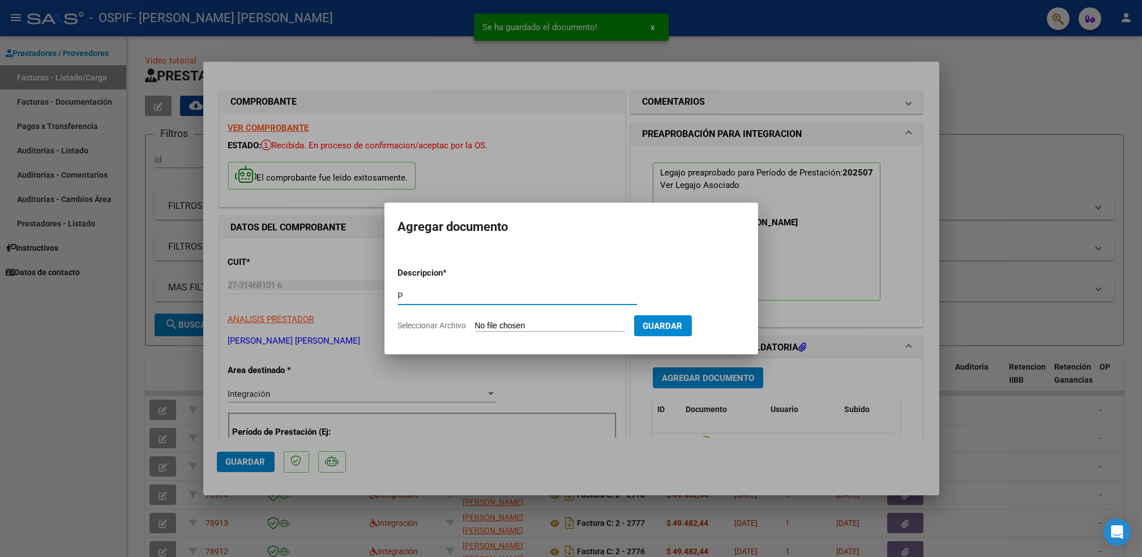
click at [520, 332] on input "Seleccionar Archivo" at bounding box center [550, 326] width 150 height 11
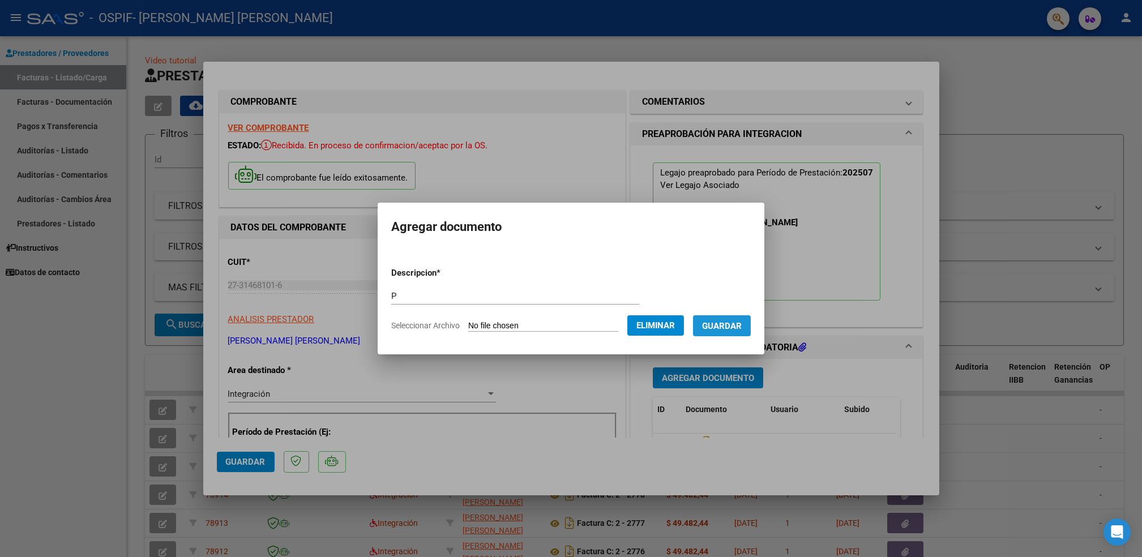
click at [734, 326] on span "Guardar" at bounding box center [722, 326] width 40 height 10
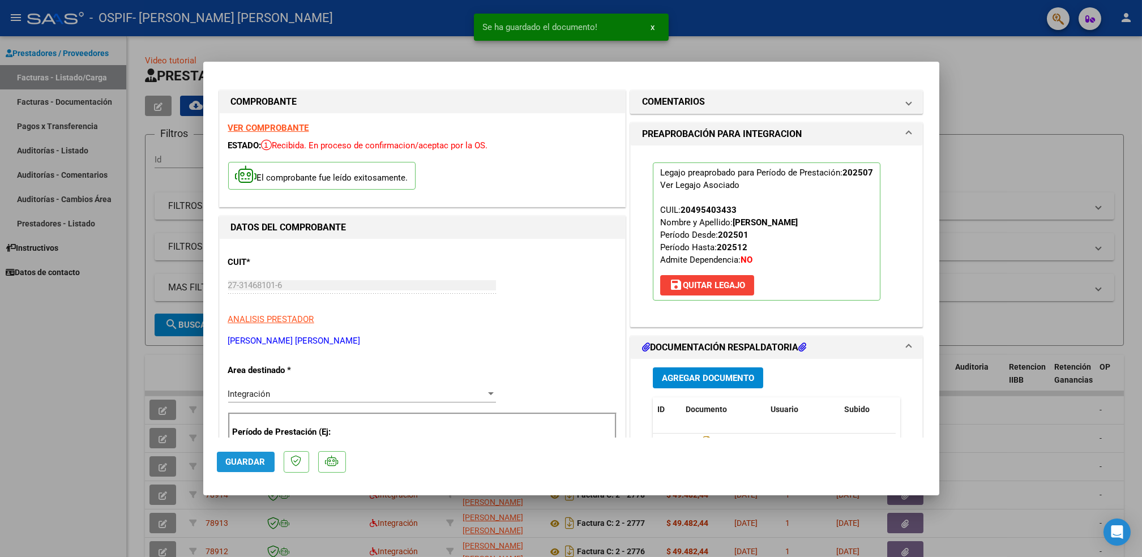
click at [242, 458] on span "Guardar" at bounding box center [246, 462] width 40 height 10
click at [100, 409] on div at bounding box center [571, 278] width 1142 height 557
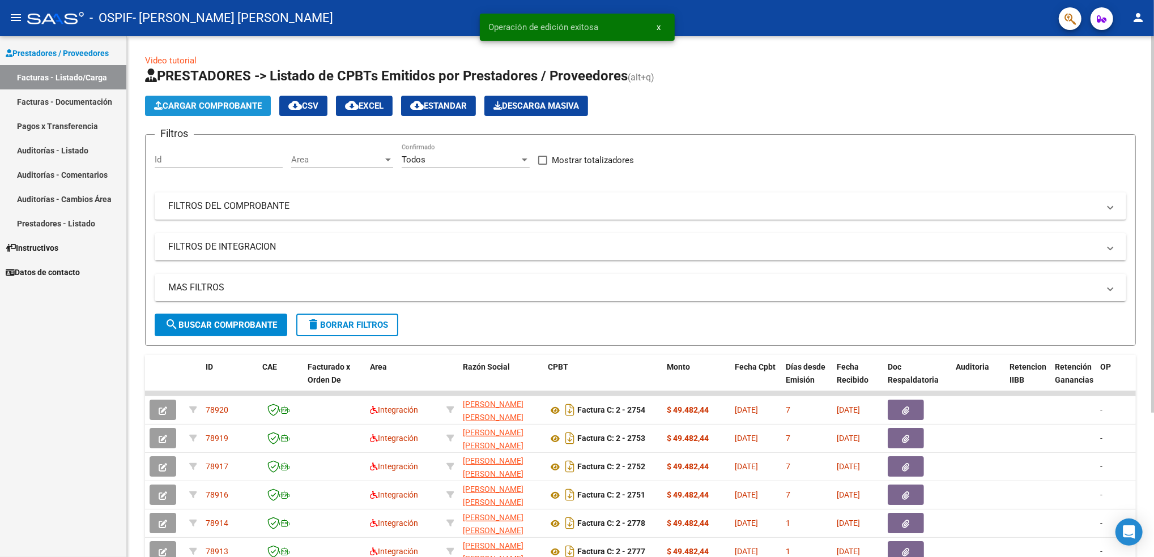
click at [234, 102] on span "Cargar Comprobante" at bounding box center [208, 106] width 108 height 10
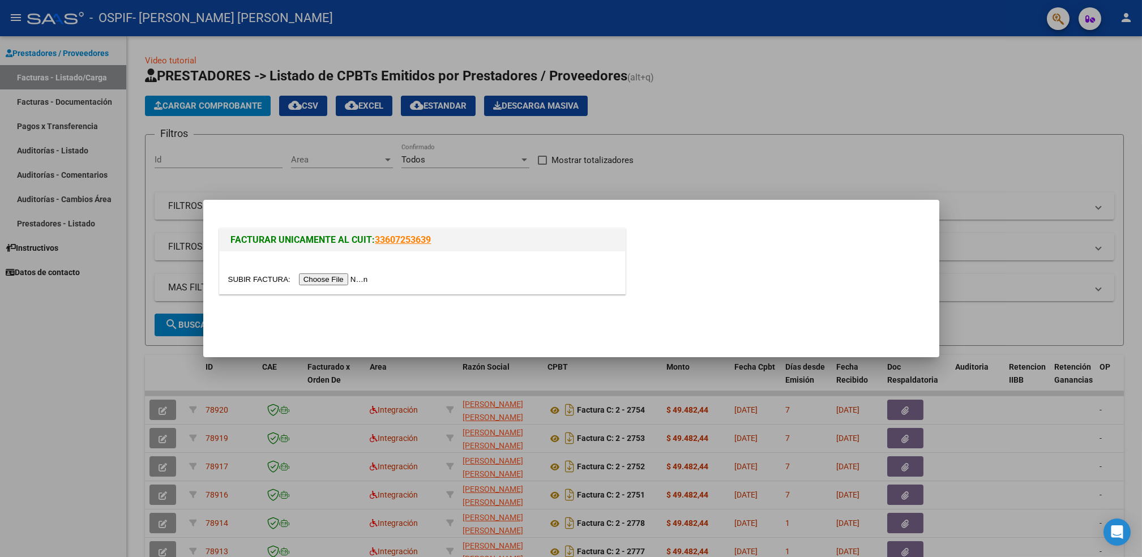
click at [335, 282] on input "file" at bounding box center [299, 280] width 143 height 12
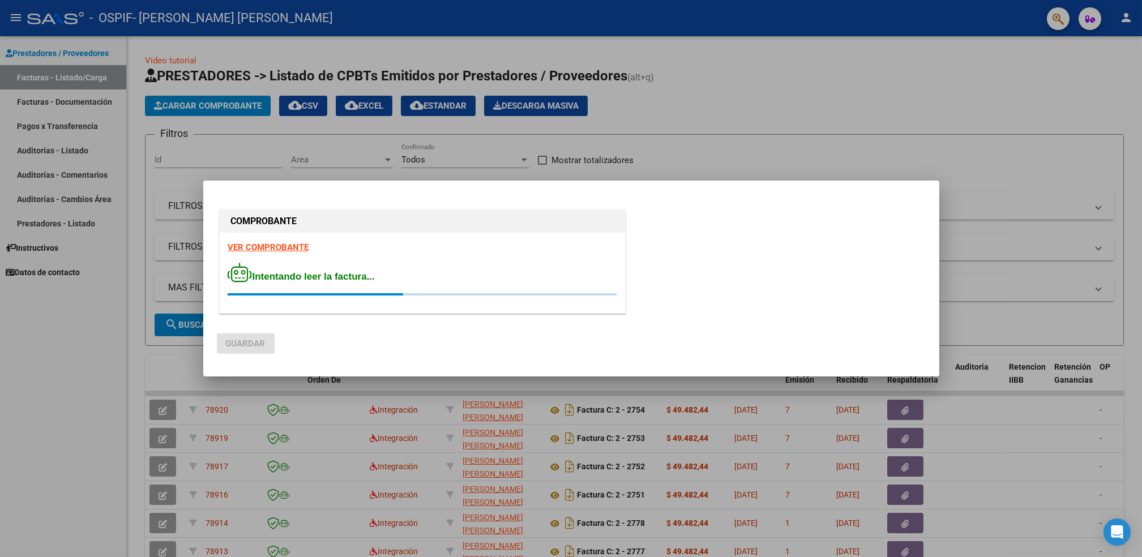
click at [297, 246] on div "COMPROBANTE VER COMPROBANTE Intentando leer la factura..." at bounding box center [422, 263] width 411 height 113
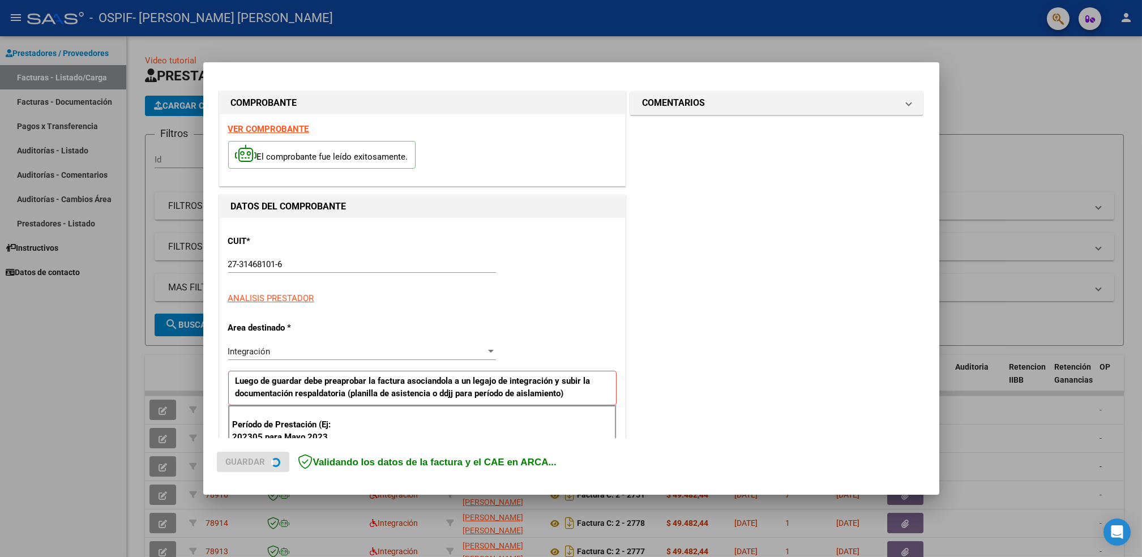
click at [286, 124] on strong "VER COMPROBANTE" at bounding box center [268, 129] width 81 height 10
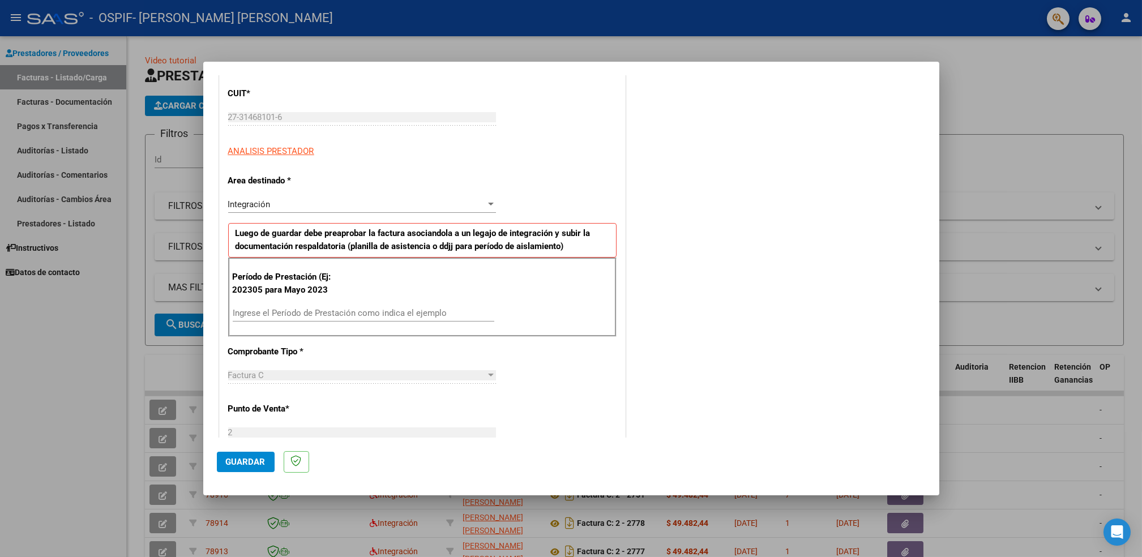
scroll to position [186, 0]
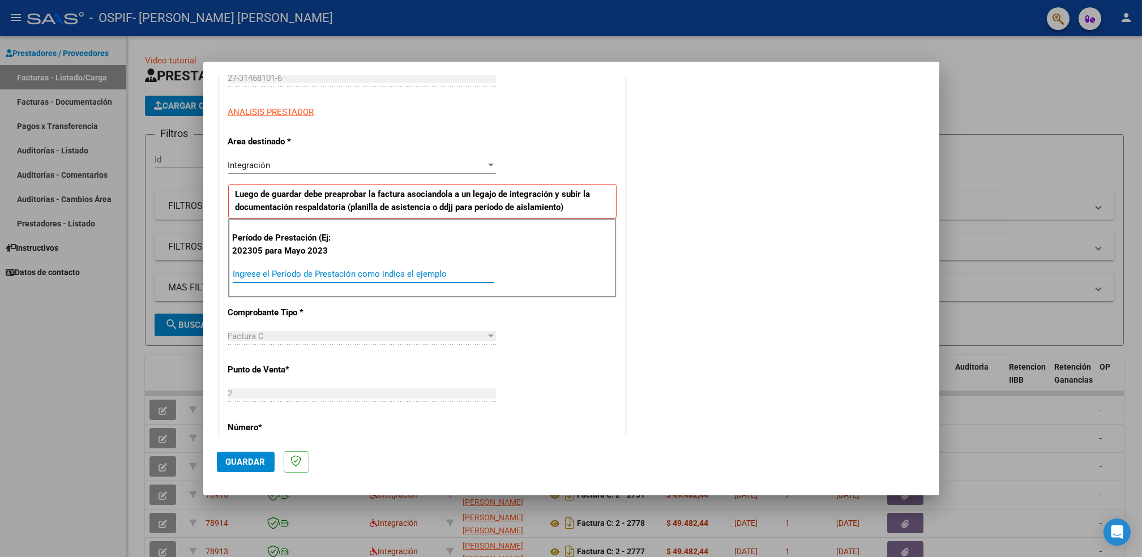
click at [422, 278] on input "Ingrese el Período de Prestación como indica el ejemplo" at bounding box center [364, 274] width 262 height 10
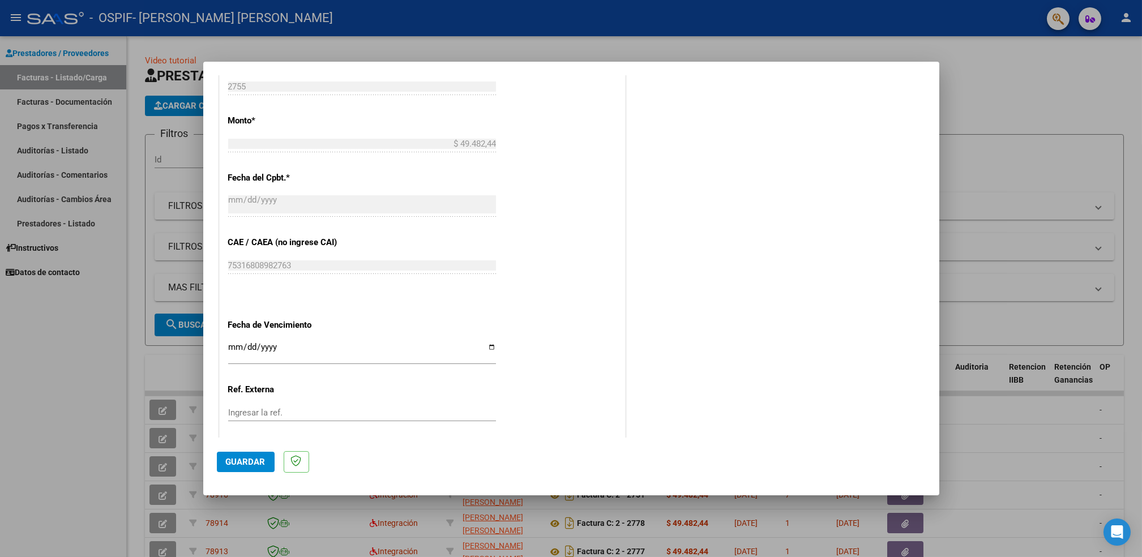
scroll to position [582, 0]
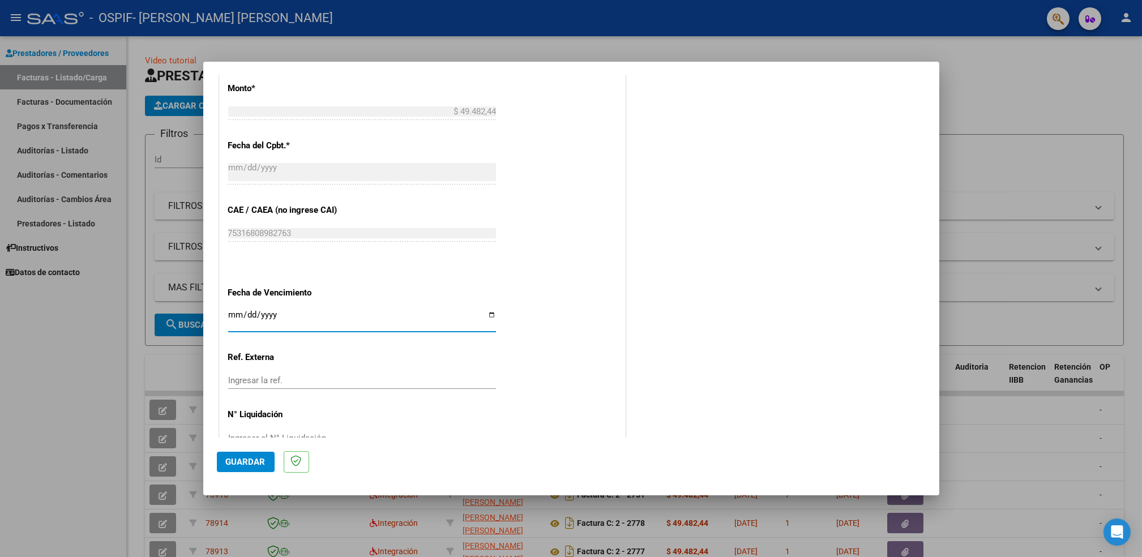
click at [486, 317] on input "Ingresar la fecha" at bounding box center [362, 319] width 268 height 18
click at [237, 460] on span "Guardar" at bounding box center [246, 462] width 40 height 10
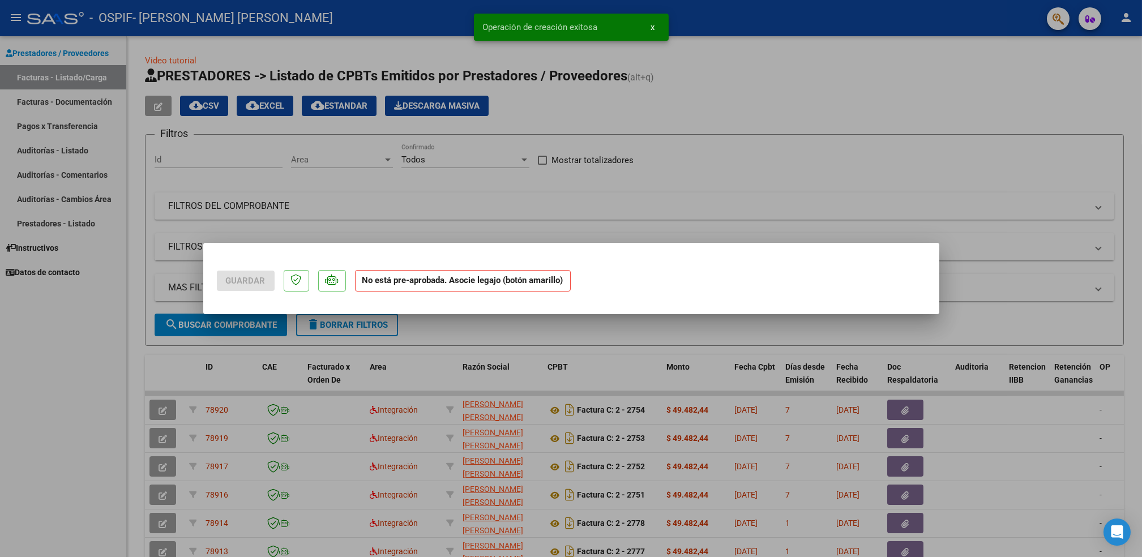
scroll to position [0, 0]
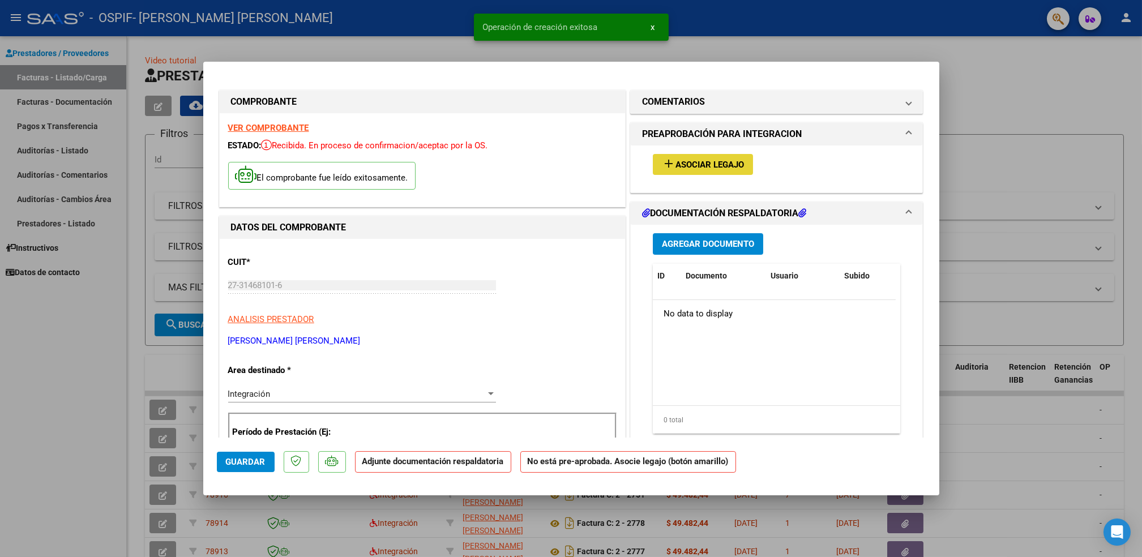
click at [701, 166] on span "Asociar Legajo" at bounding box center [710, 165] width 69 height 10
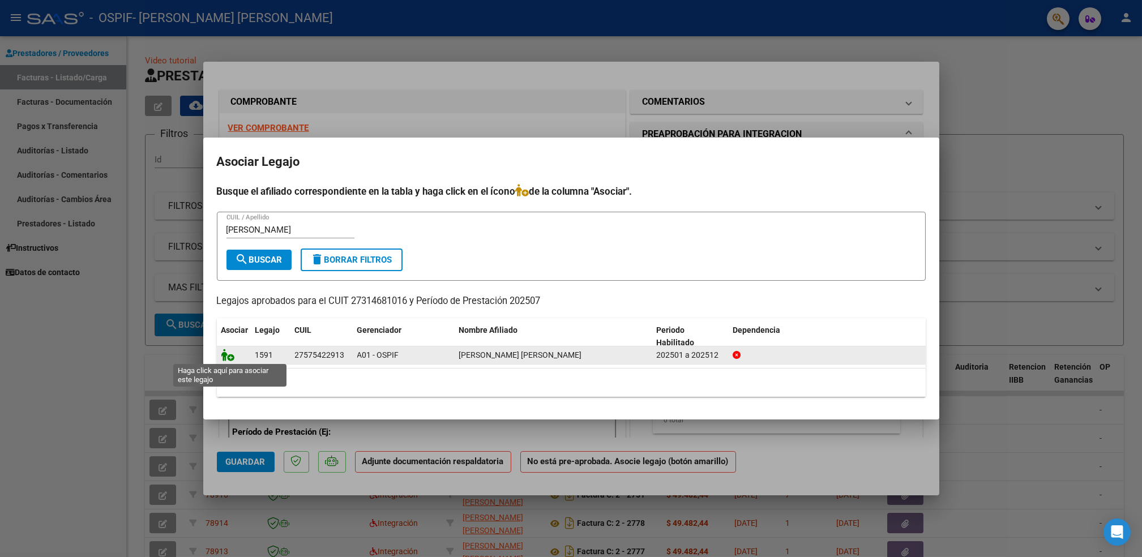
click at [225, 355] on icon at bounding box center [228, 355] width 14 height 12
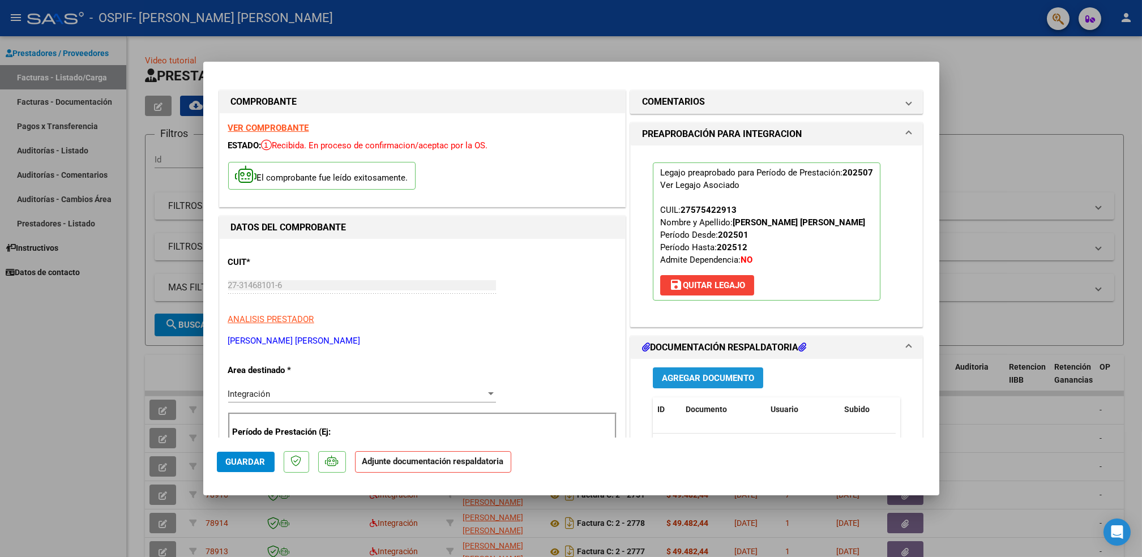
click at [694, 370] on button "Agregar Documento" at bounding box center [708, 378] width 110 height 21
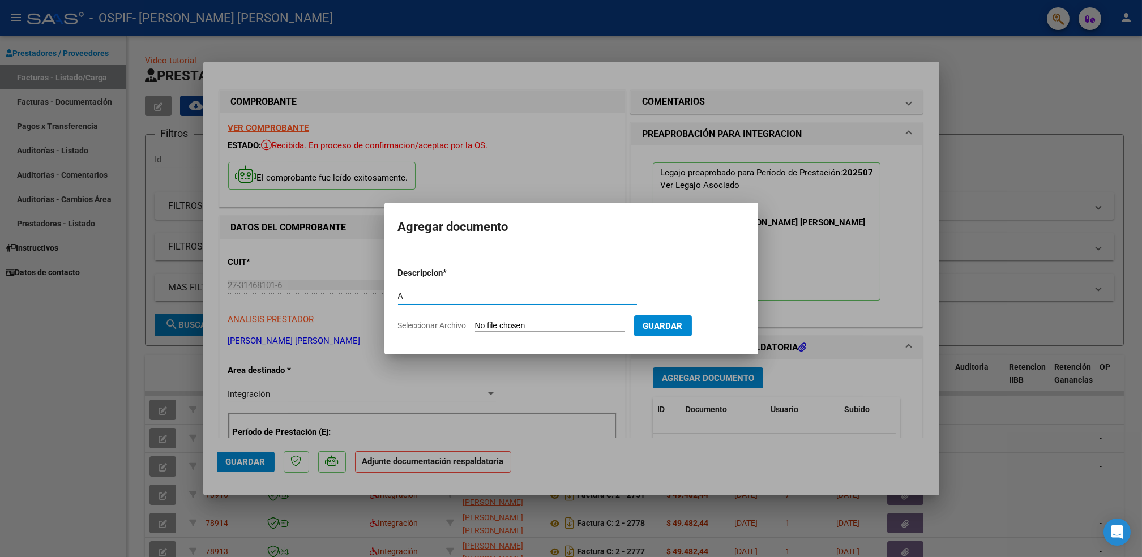
click at [541, 326] on input "Seleccionar Archivo" at bounding box center [550, 326] width 150 height 11
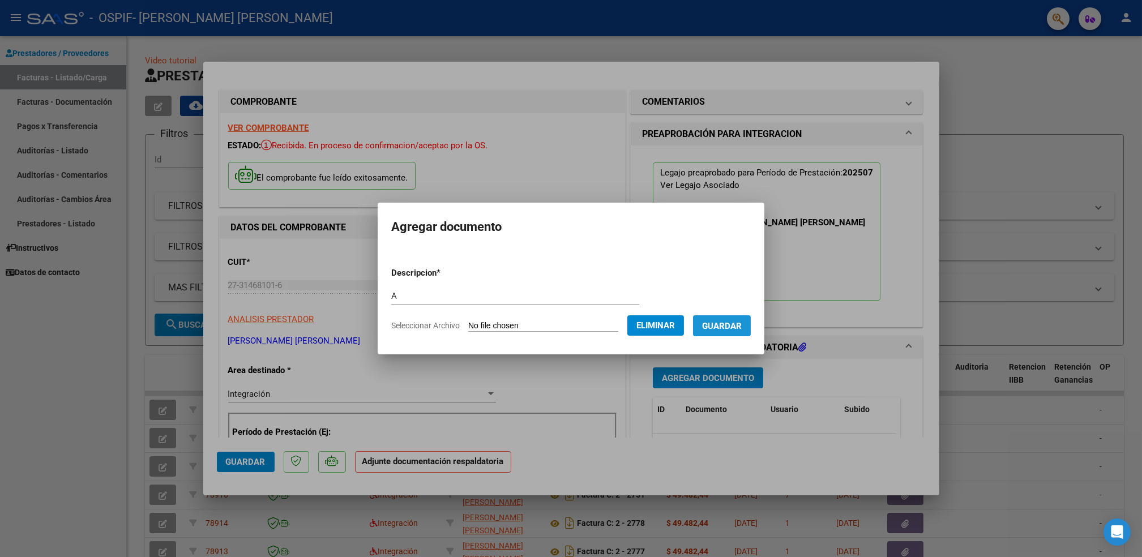
click at [720, 323] on span "Guardar" at bounding box center [722, 326] width 40 height 10
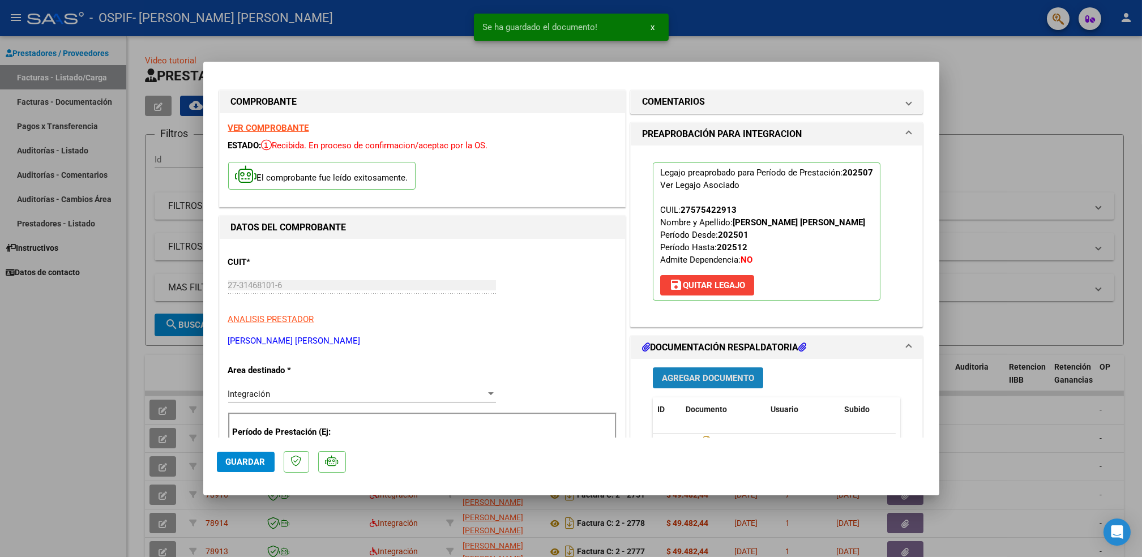
click at [686, 377] on span "Agregar Documento" at bounding box center [708, 378] width 92 height 10
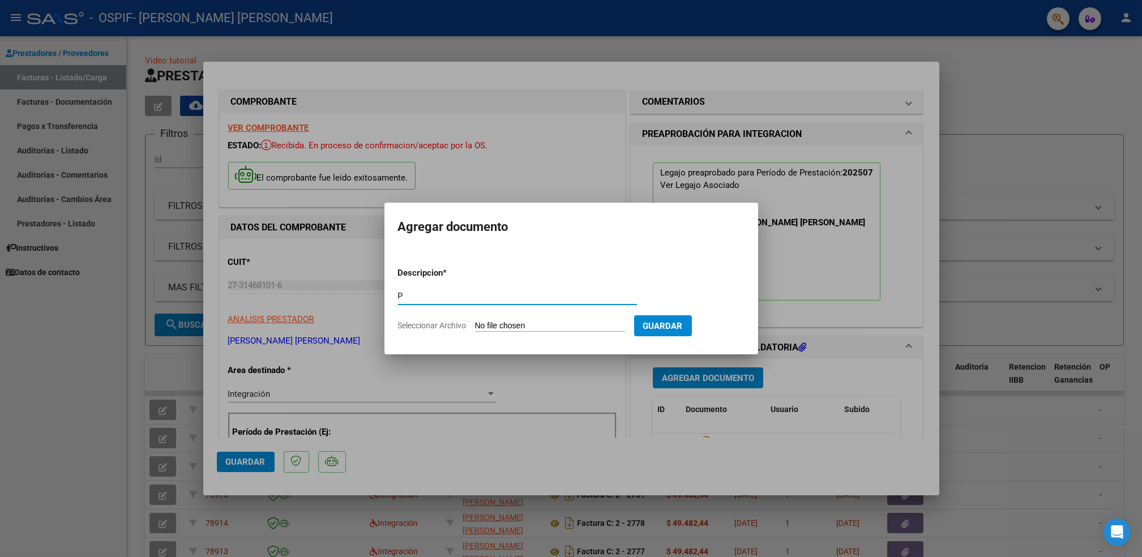
click at [520, 326] on input "Seleccionar Archivo" at bounding box center [550, 326] width 150 height 11
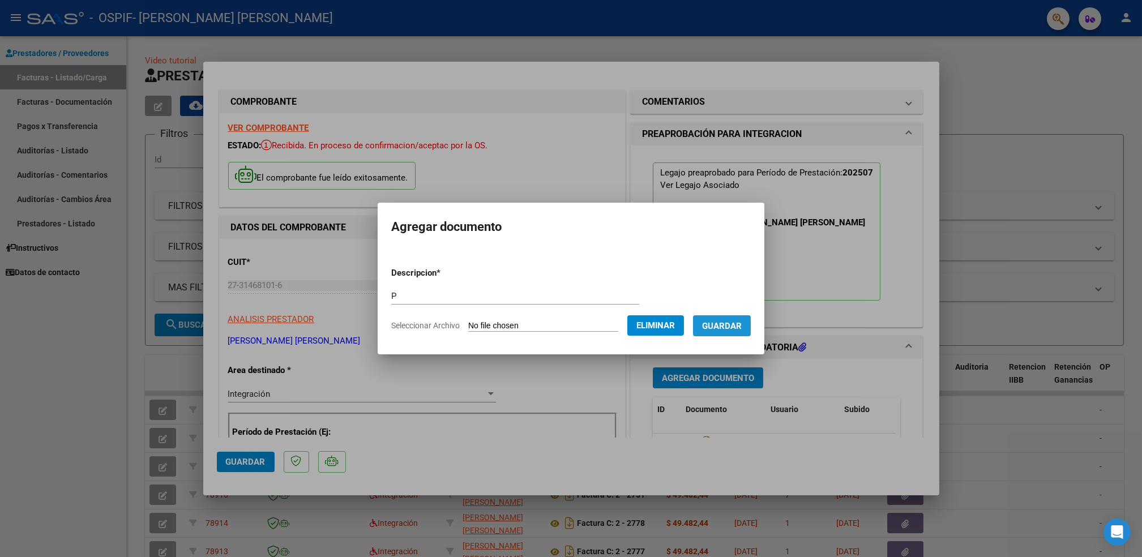
click at [730, 324] on span "Guardar" at bounding box center [722, 326] width 40 height 10
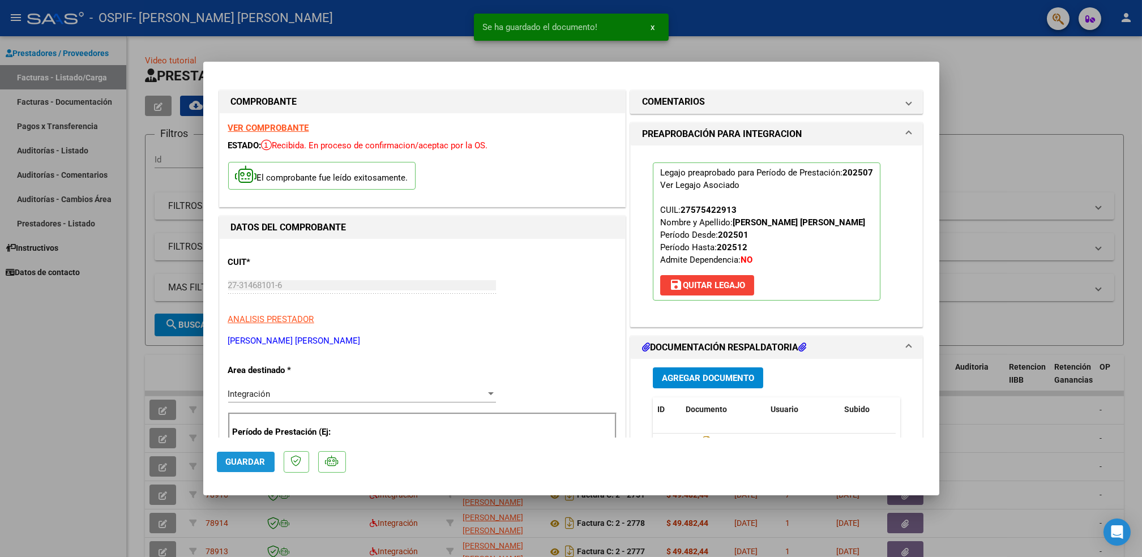
click at [234, 462] on span "Guardar" at bounding box center [246, 462] width 40 height 10
click at [59, 438] on div at bounding box center [571, 278] width 1142 height 557
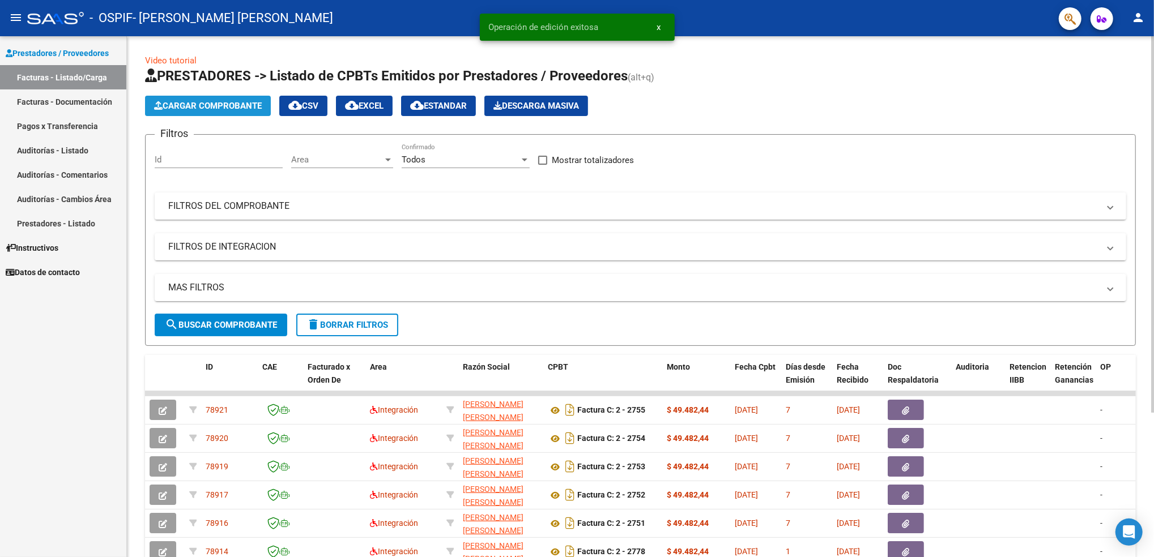
click at [213, 105] on span "Cargar Comprobante" at bounding box center [208, 106] width 108 height 10
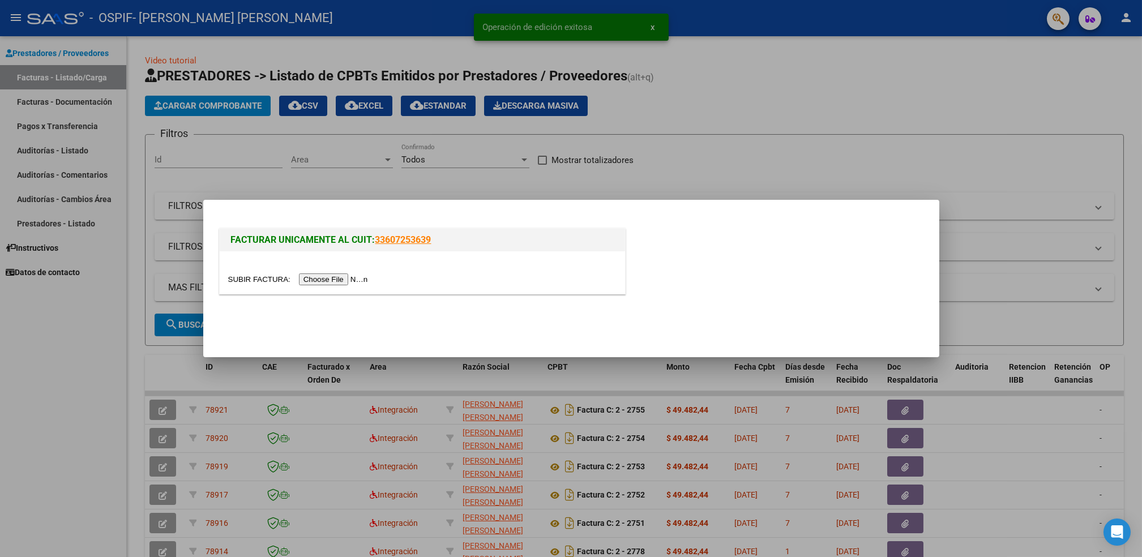
click at [340, 281] on input "file" at bounding box center [299, 280] width 143 height 12
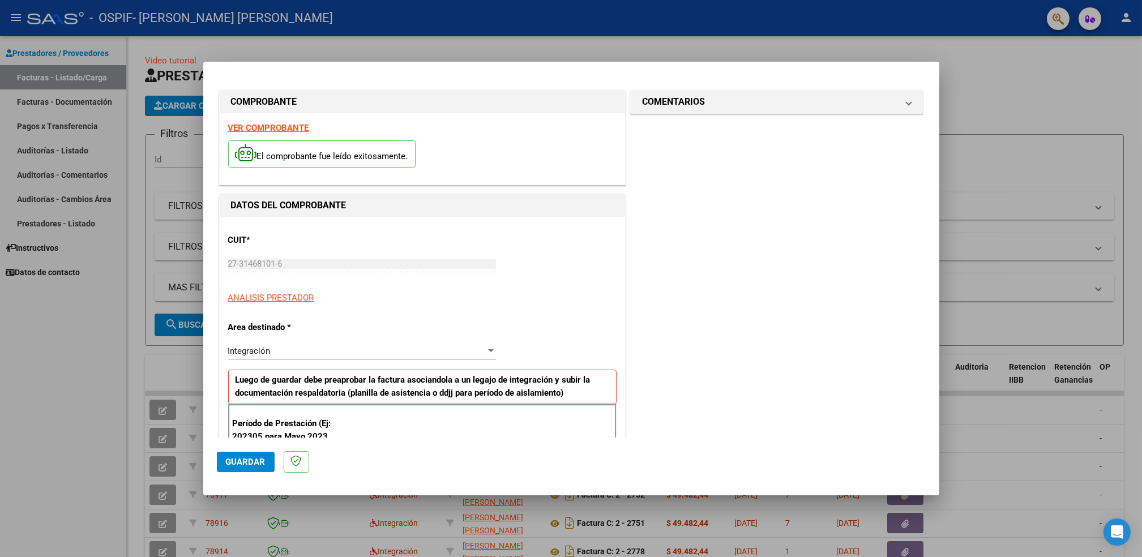
scroll to position [220, 0]
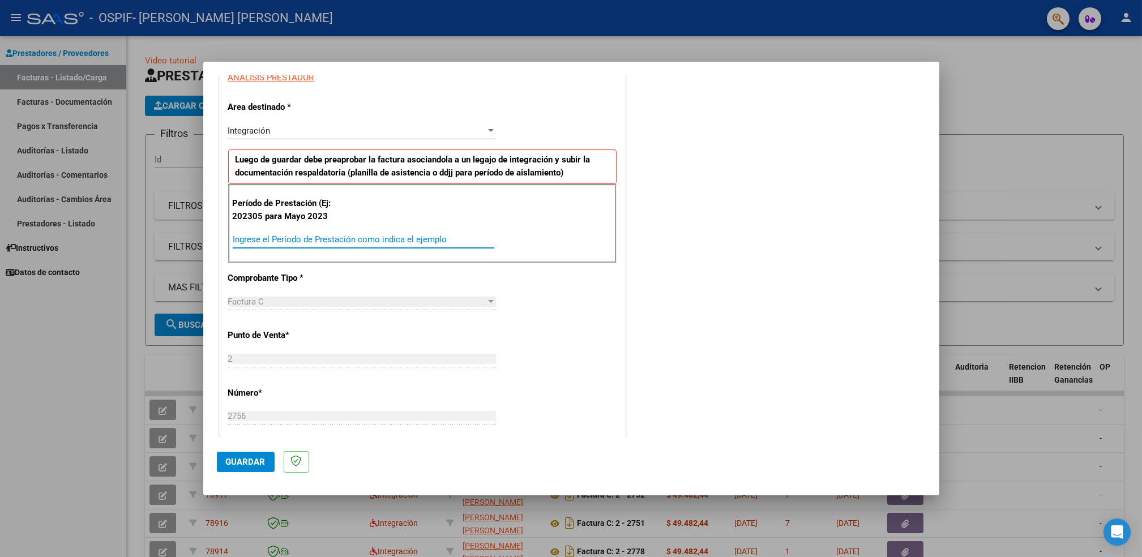
click at [382, 242] on input "Ingrese el Período de Prestación como indica el ejemplo" at bounding box center [364, 239] width 262 height 10
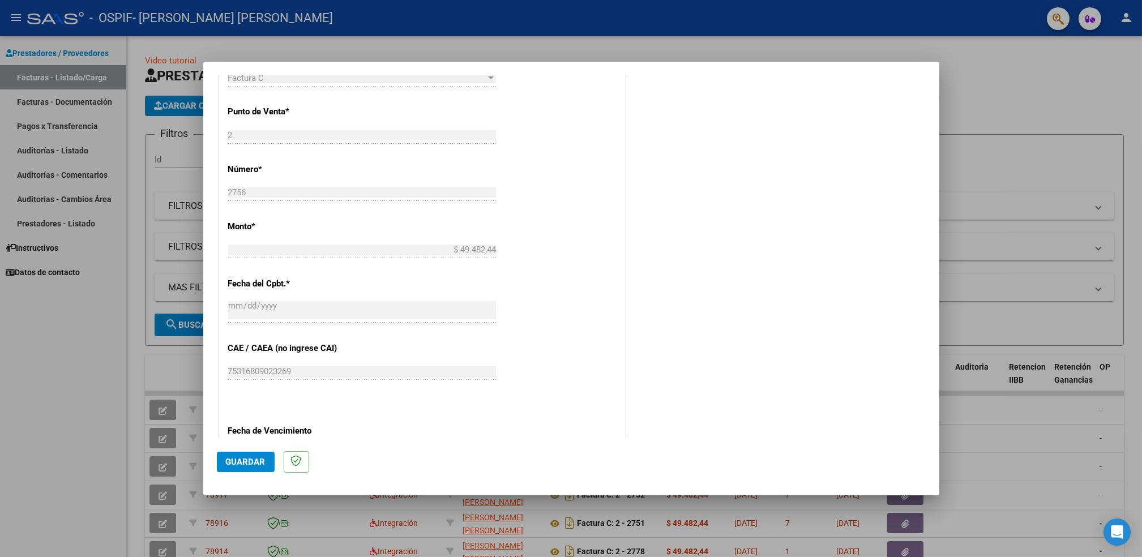
scroll to position [612, 0]
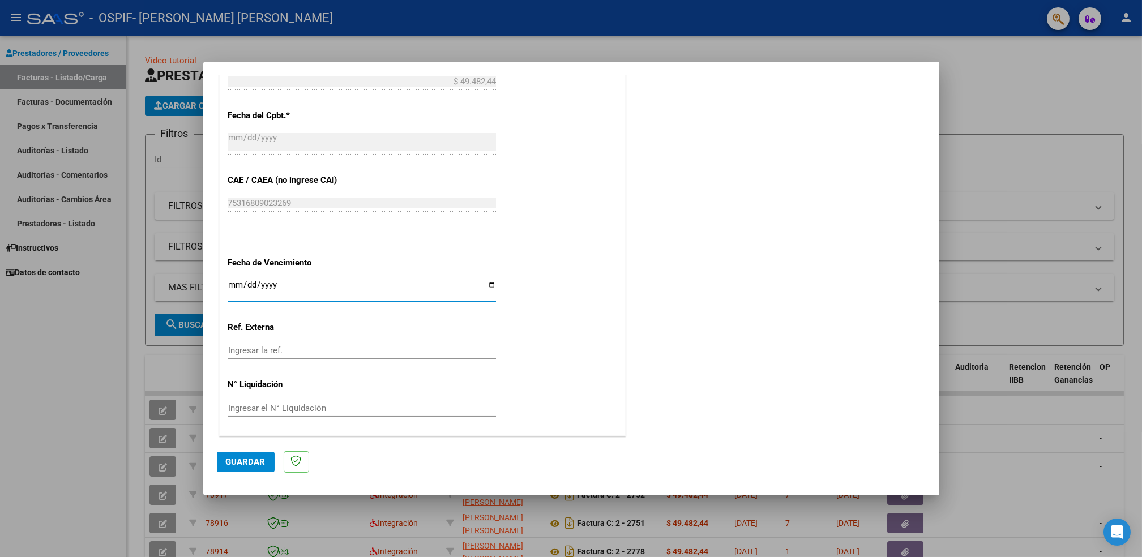
click at [486, 284] on input "Ingresar la fecha" at bounding box center [362, 289] width 268 height 18
click at [251, 457] on span "Guardar" at bounding box center [246, 462] width 40 height 10
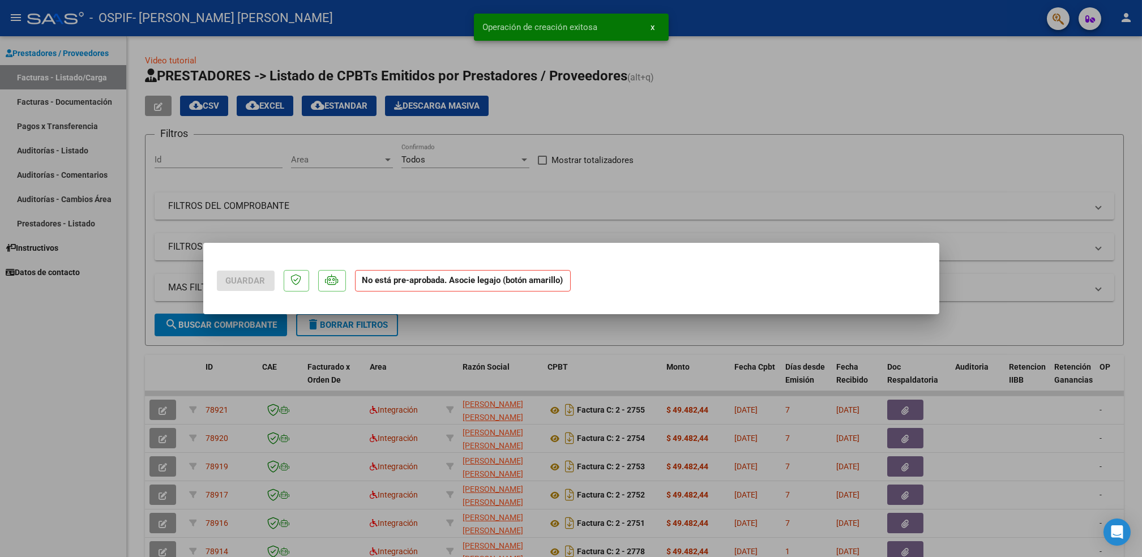
scroll to position [0, 0]
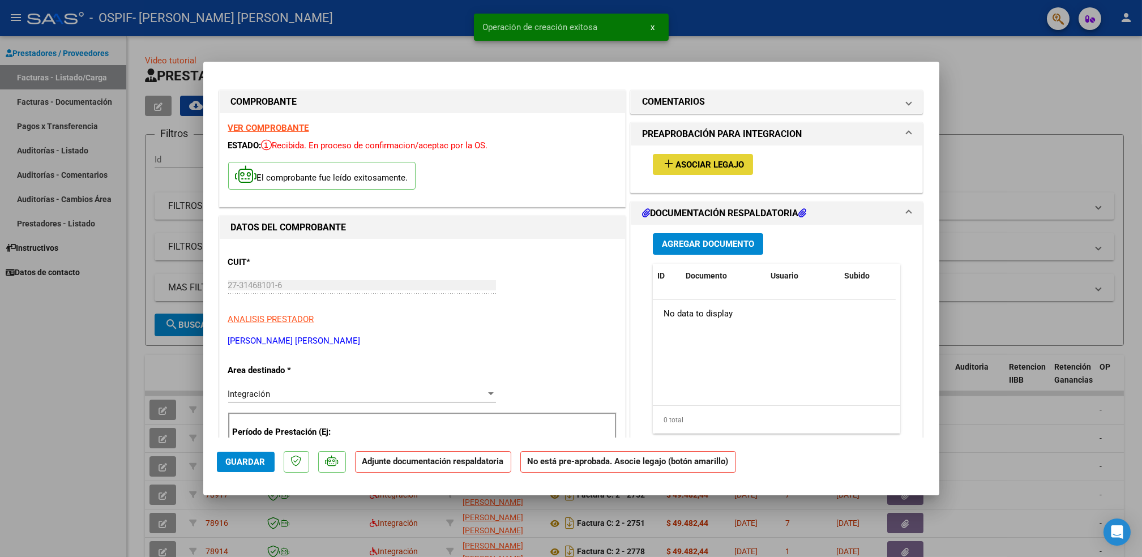
click at [712, 164] on span "Asociar Legajo" at bounding box center [710, 165] width 69 height 10
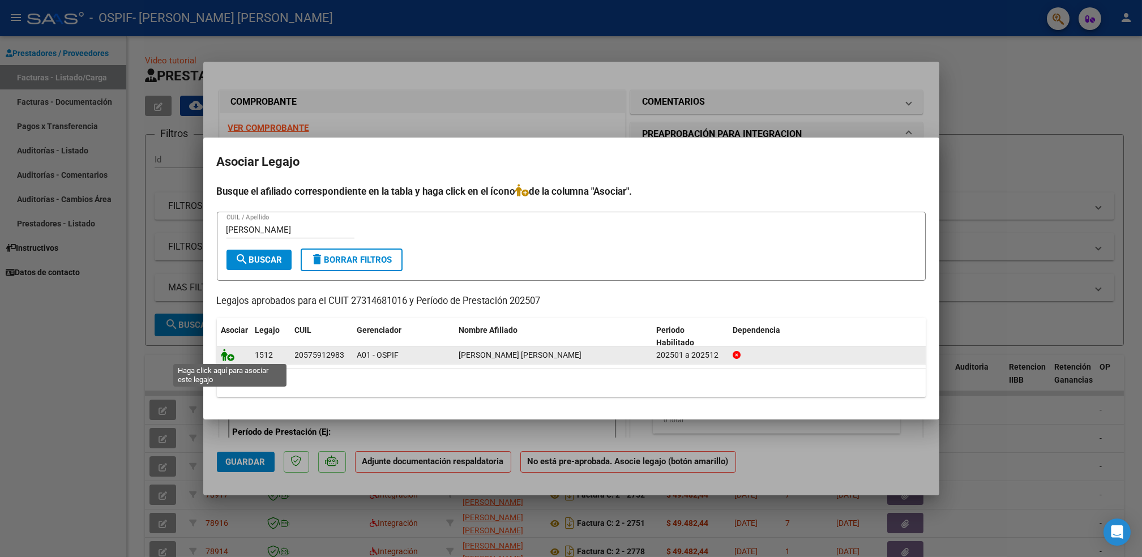
click at [229, 358] on icon at bounding box center [228, 355] width 14 height 12
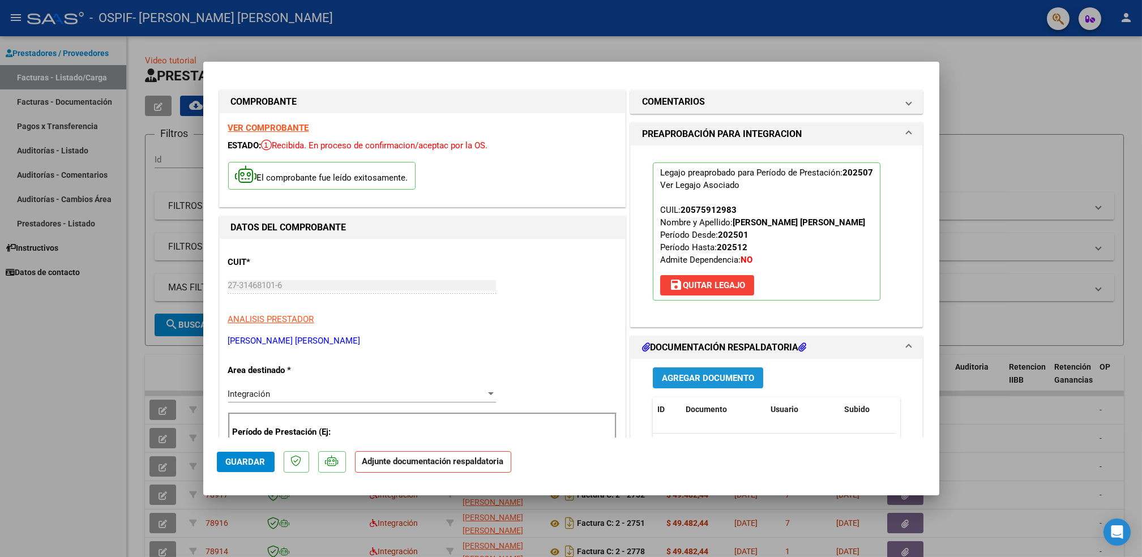
click at [704, 379] on span "Agregar Documento" at bounding box center [708, 378] width 92 height 10
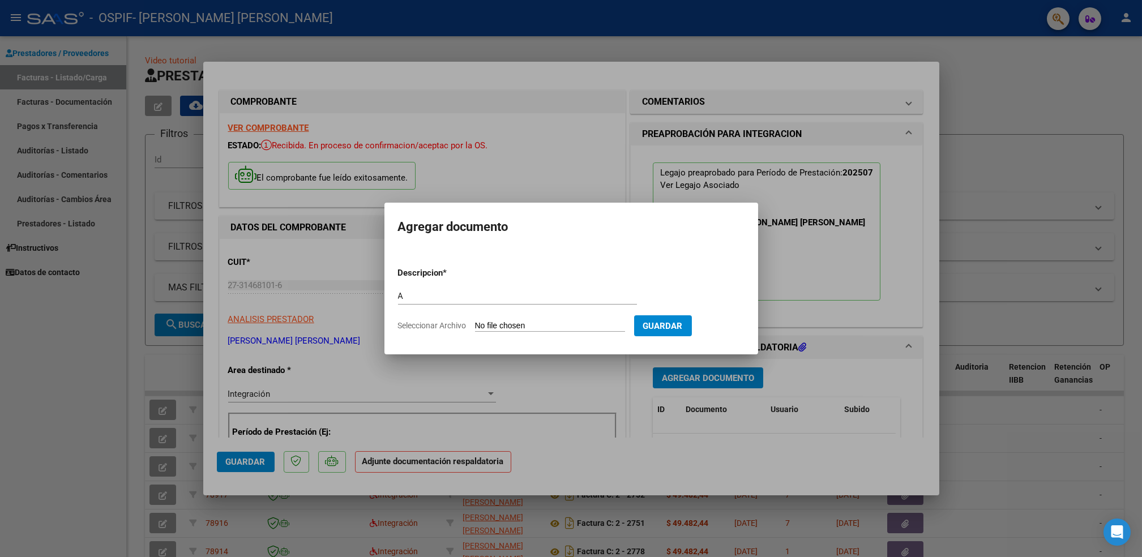
click at [506, 331] on input "Seleccionar Archivo" at bounding box center [550, 326] width 150 height 11
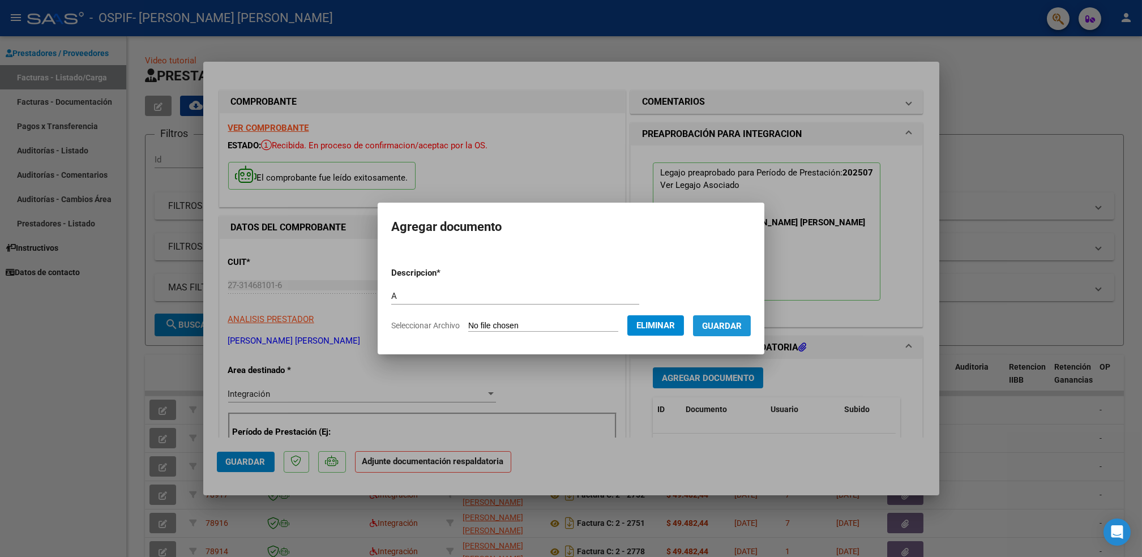
click at [714, 332] on button "Guardar" at bounding box center [722, 325] width 58 height 21
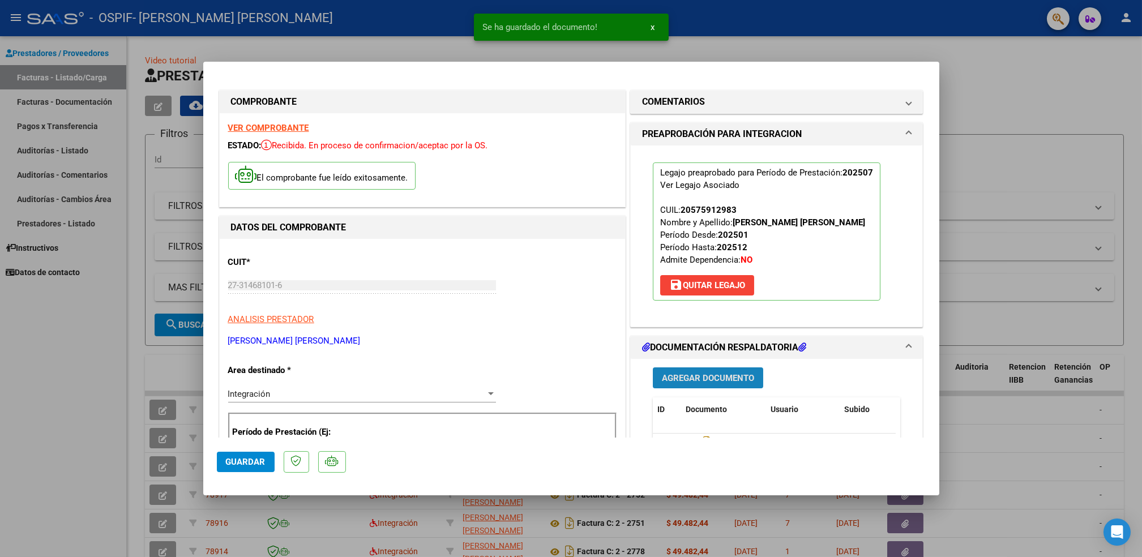
click at [717, 378] on span "Agregar Documento" at bounding box center [708, 378] width 92 height 10
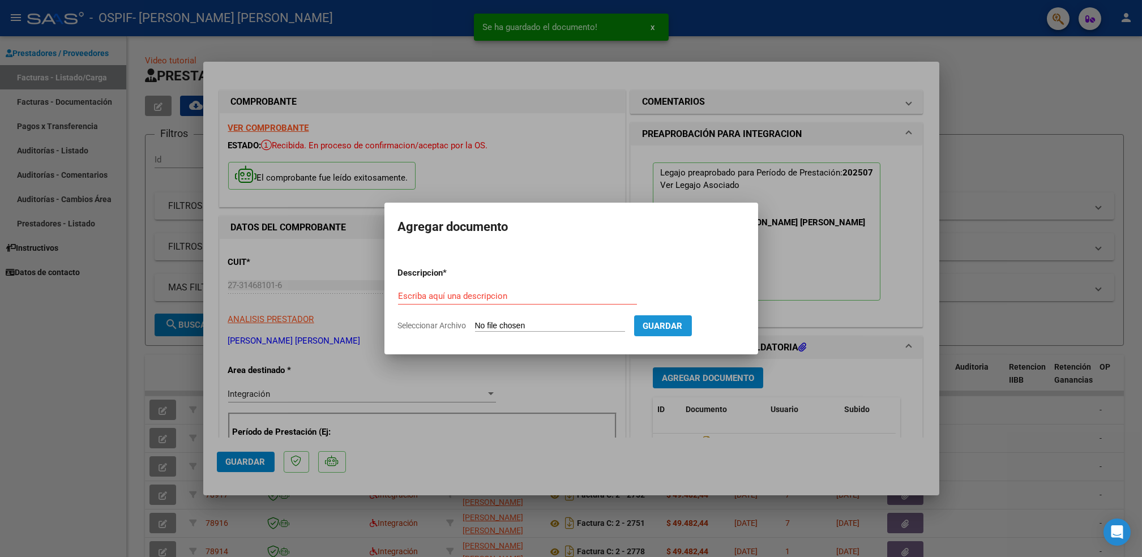
click at [677, 326] on span "Guardar" at bounding box center [663, 326] width 40 height 10
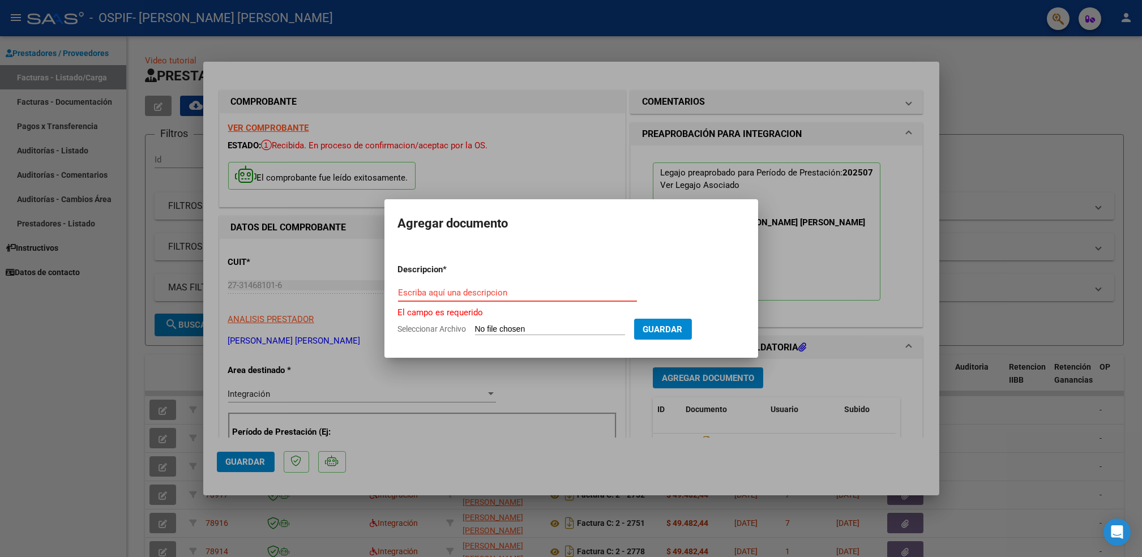
click at [557, 297] on input "Escriba aquí una descripcion" at bounding box center [517, 293] width 239 height 10
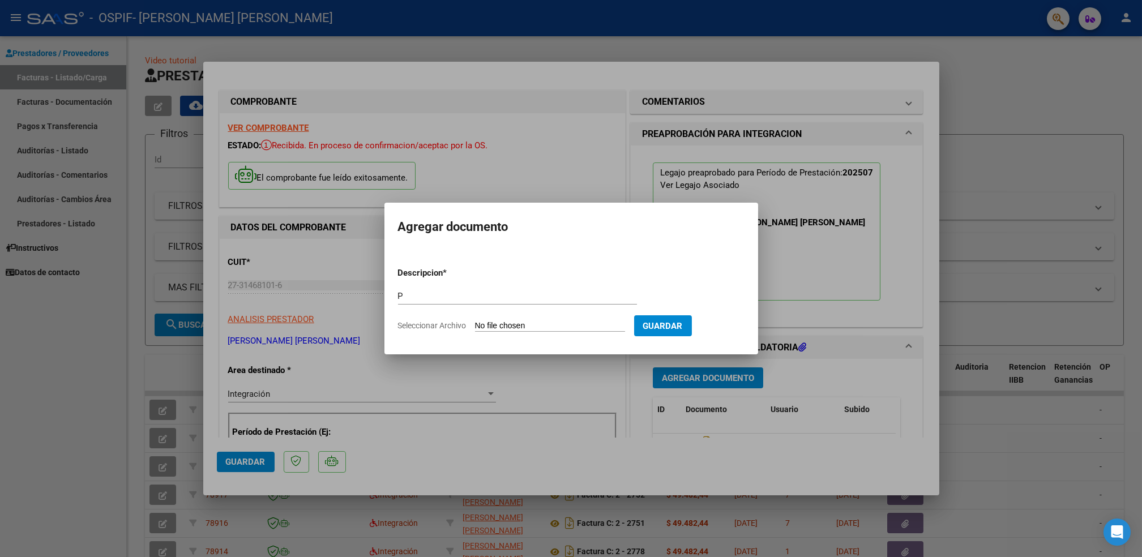
click at [536, 325] on input "Seleccionar Archivo" at bounding box center [550, 326] width 150 height 11
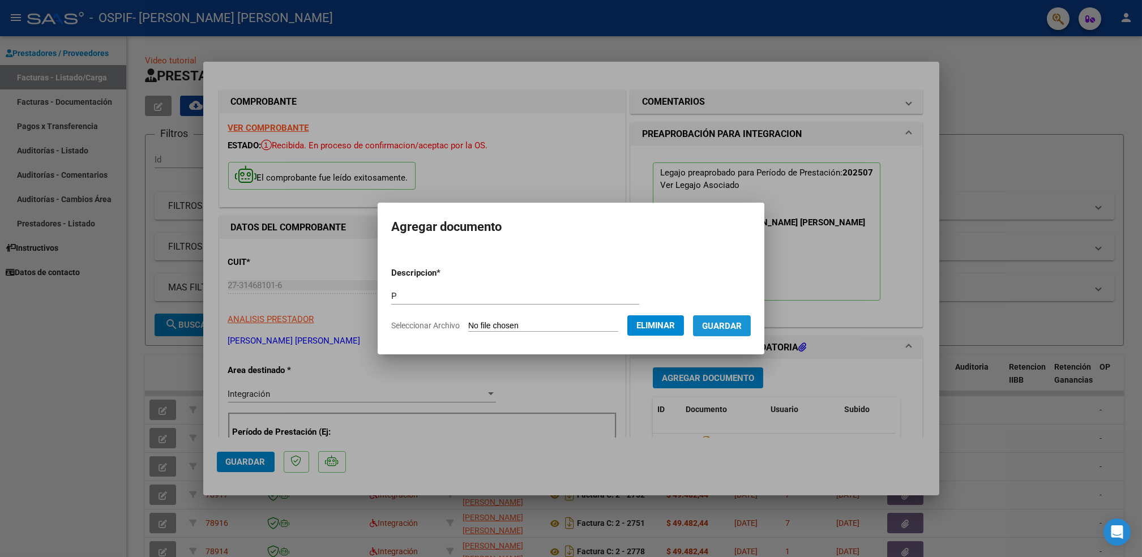
click at [736, 327] on span "Guardar" at bounding box center [722, 326] width 40 height 10
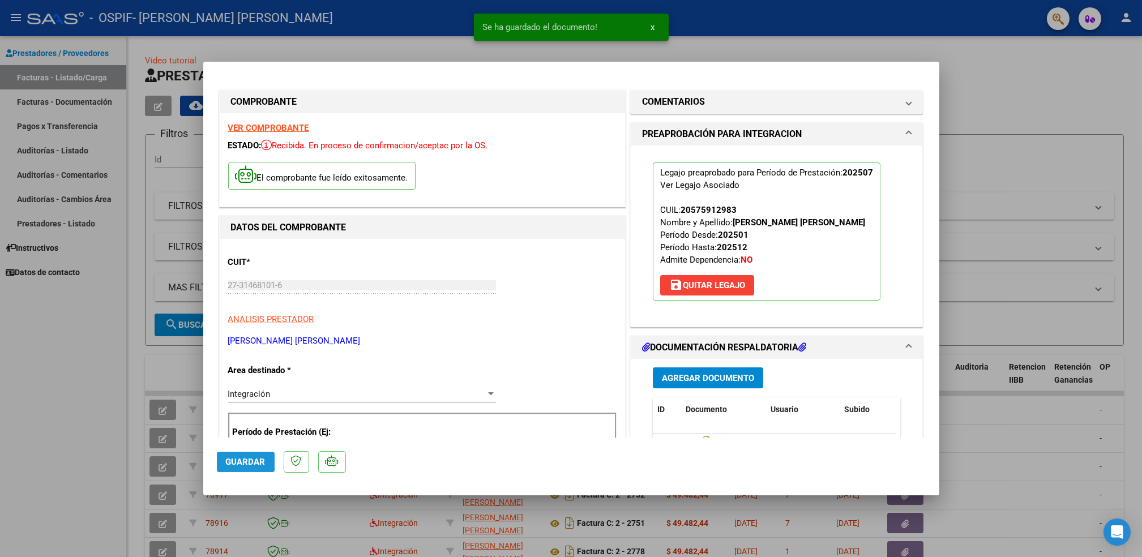
click at [249, 463] on span "Guardar" at bounding box center [246, 462] width 40 height 10
click at [85, 434] on div at bounding box center [571, 278] width 1142 height 557
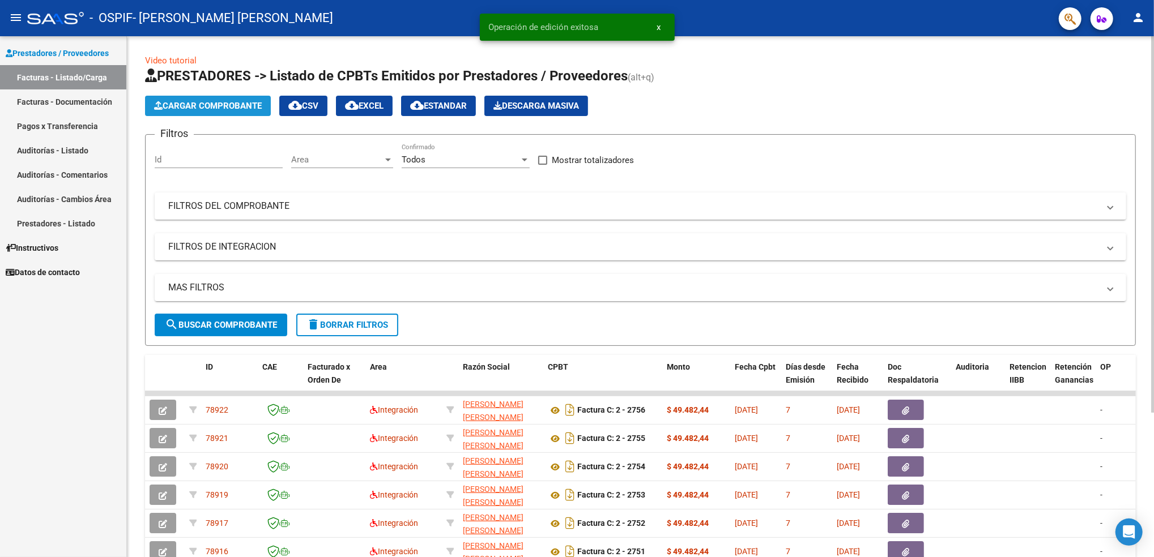
click at [223, 101] on span "Cargar Comprobante" at bounding box center [208, 106] width 108 height 10
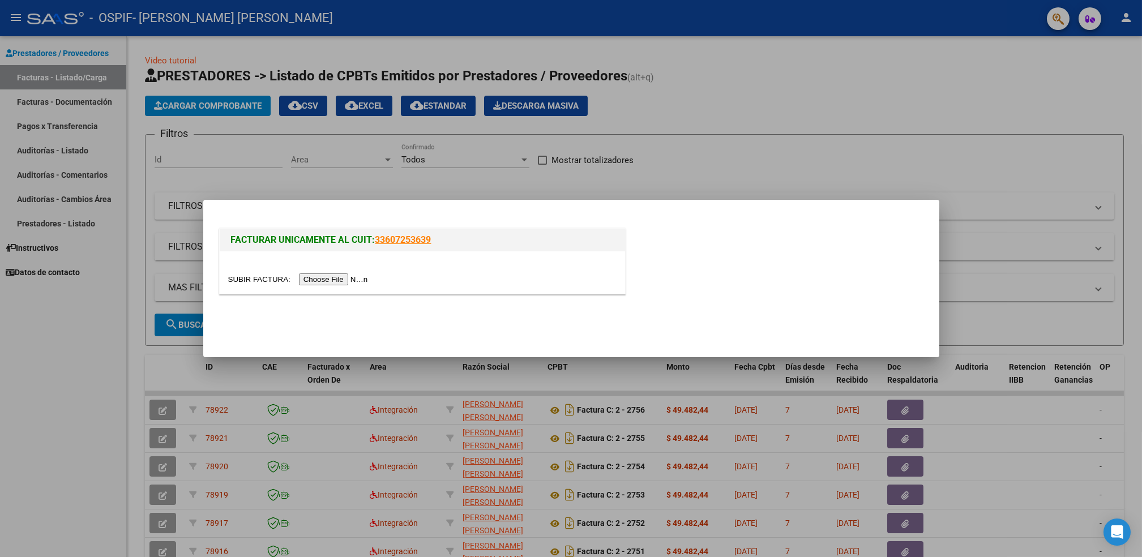
click at [334, 276] on input "file" at bounding box center [299, 280] width 143 height 12
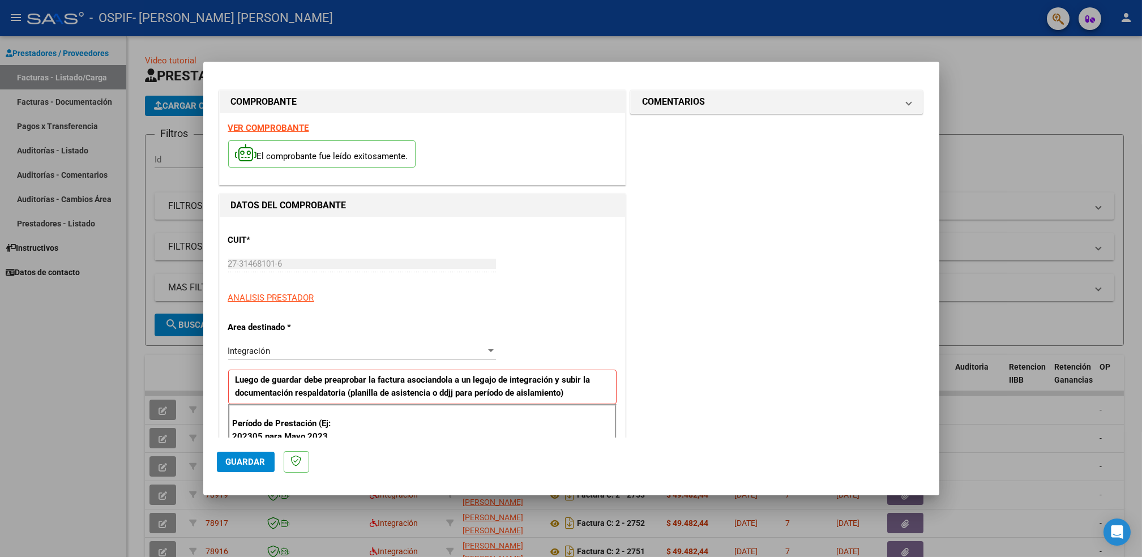
scroll to position [125, 0]
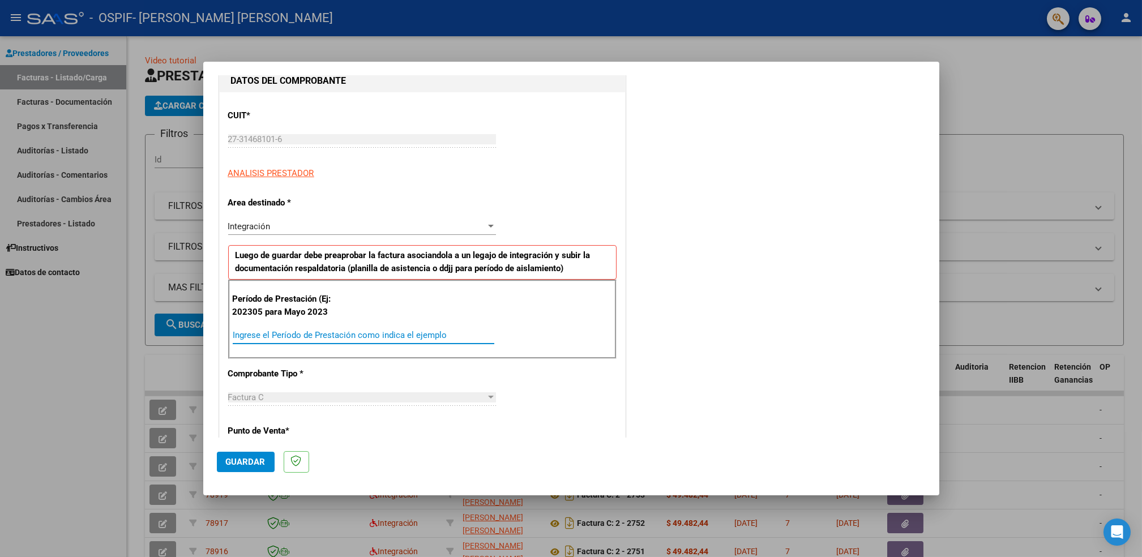
click at [288, 337] on input "Ingrese el Período de Prestación como indica el ejemplo" at bounding box center [364, 335] width 262 height 10
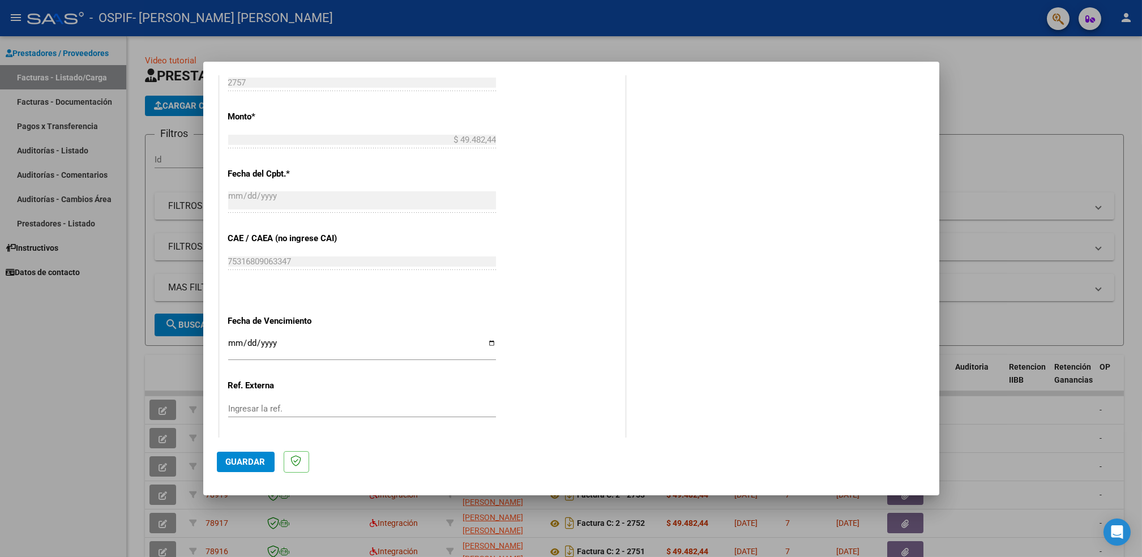
scroll to position [566, 0]
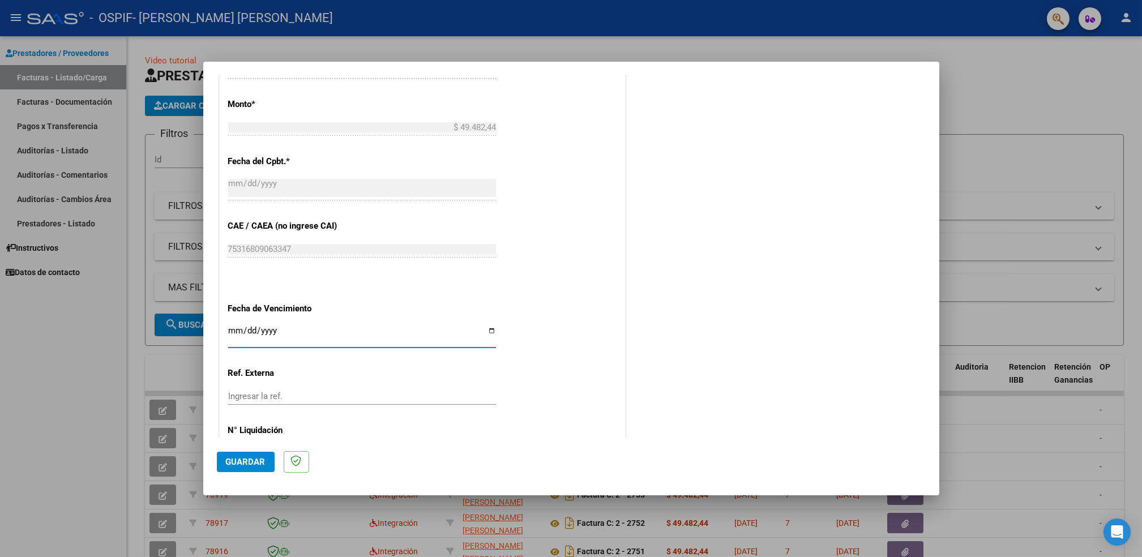
click at [484, 331] on input "Ingresar la fecha" at bounding box center [362, 335] width 268 height 18
click at [245, 463] on span "Guardar" at bounding box center [246, 462] width 40 height 10
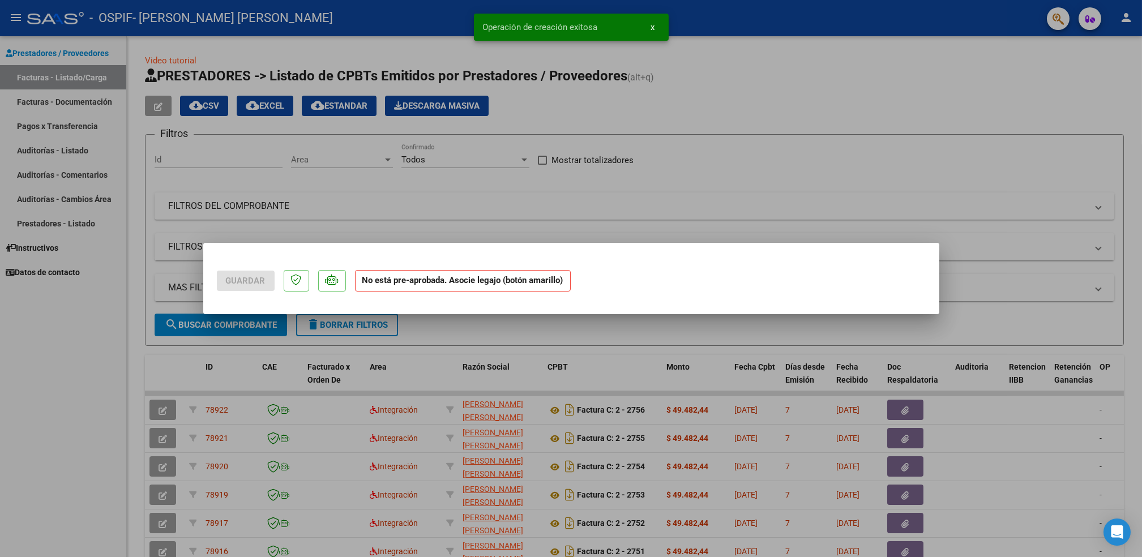
scroll to position [0, 0]
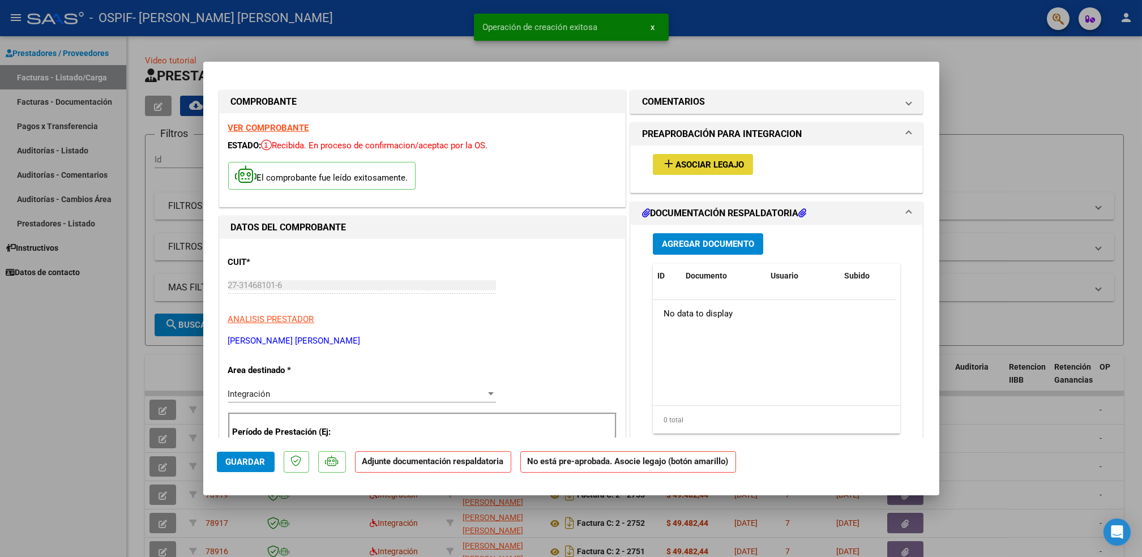
click at [703, 168] on span "Asociar Legajo" at bounding box center [710, 165] width 69 height 10
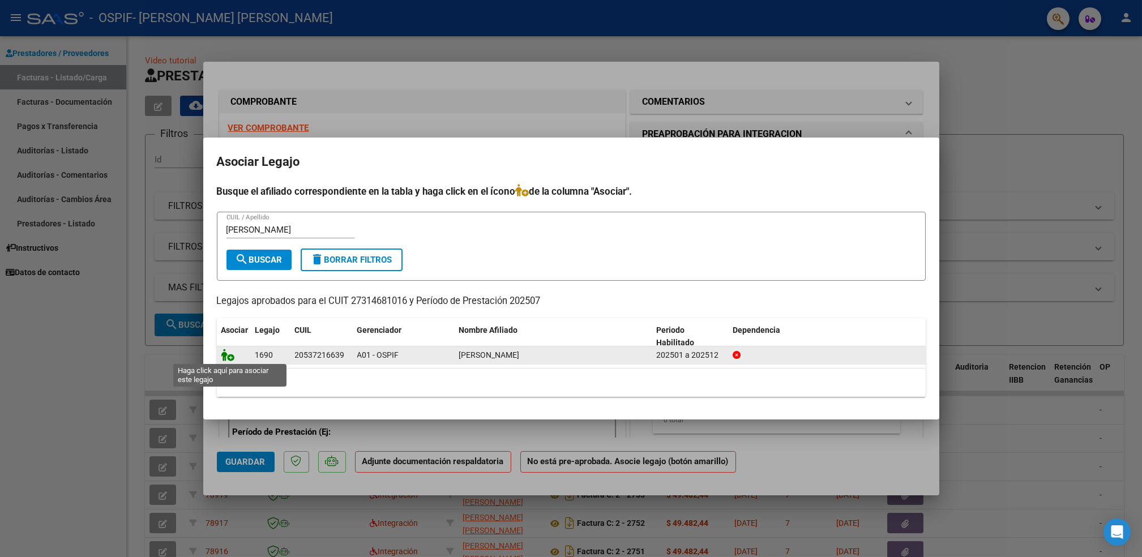
drag, startPoint x: 216, startPoint y: 353, endPoint x: 224, endPoint y: 355, distance: 8.8
click at [224, 355] on datatable-body-cell at bounding box center [234, 356] width 34 height 18
click at [224, 355] on icon at bounding box center [228, 355] width 14 height 12
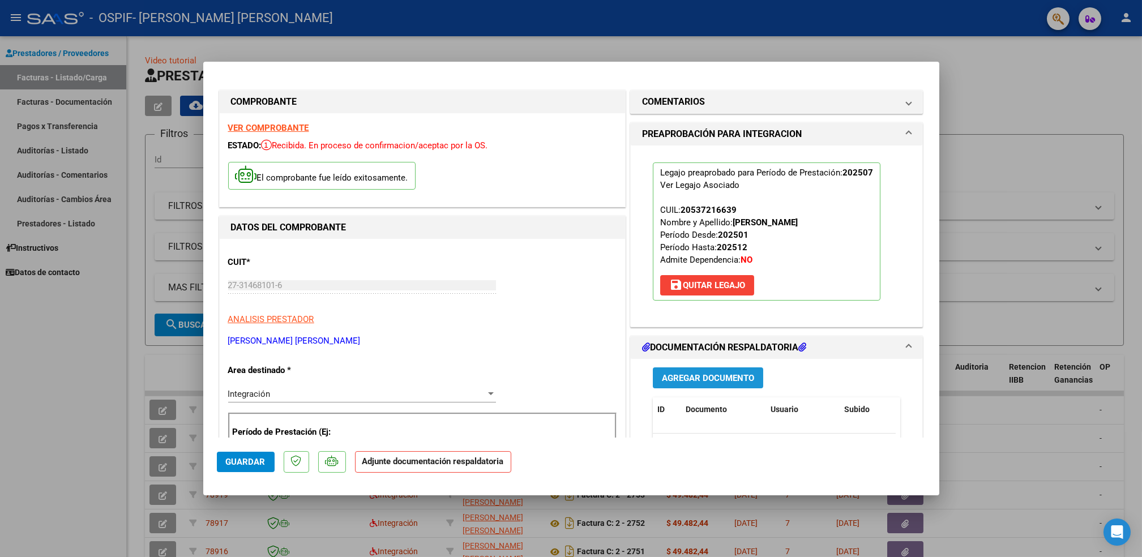
click at [706, 379] on span "Agregar Documento" at bounding box center [708, 378] width 92 height 10
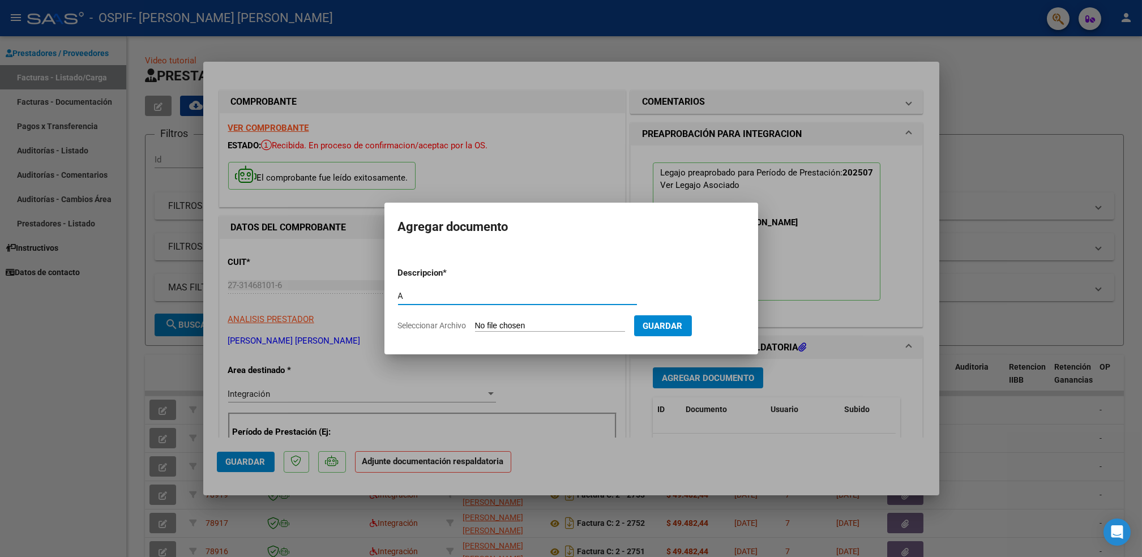
click at [510, 331] on input "Seleccionar Archivo" at bounding box center [550, 326] width 150 height 11
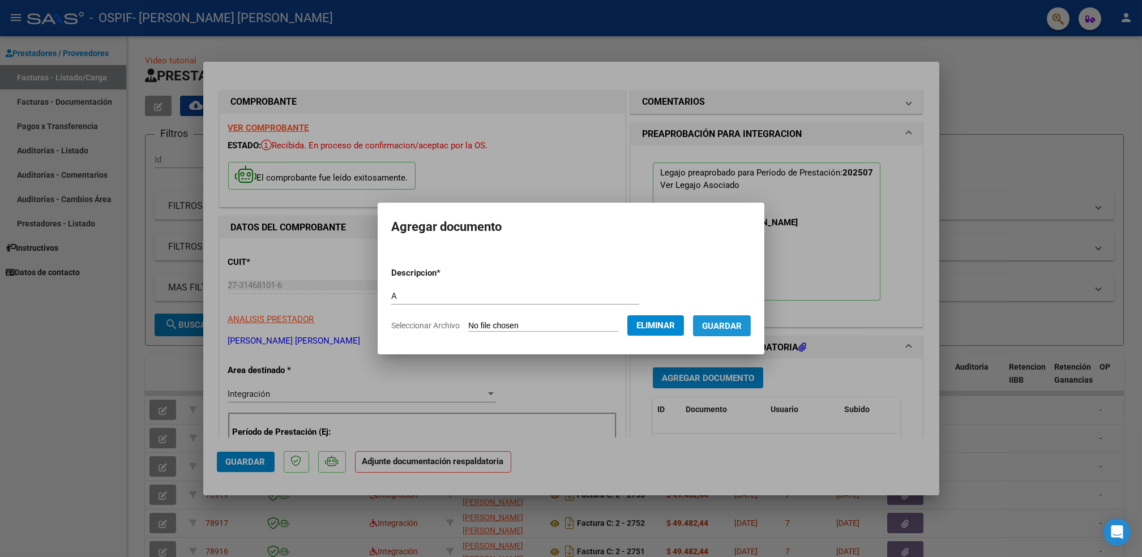
click at [720, 327] on span "Guardar" at bounding box center [722, 326] width 40 height 10
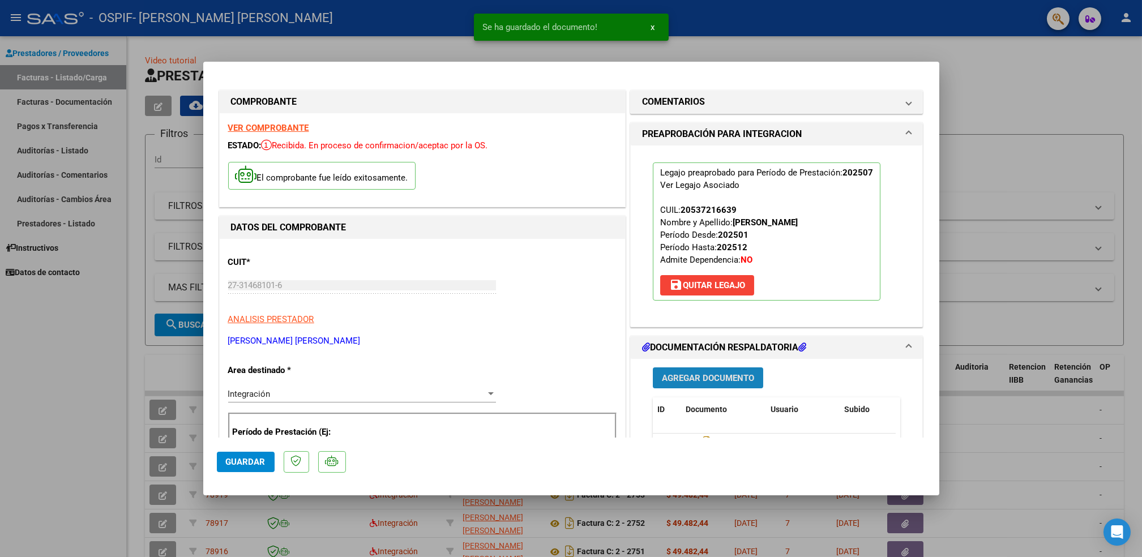
click at [709, 375] on span "Agregar Documento" at bounding box center [708, 378] width 92 height 10
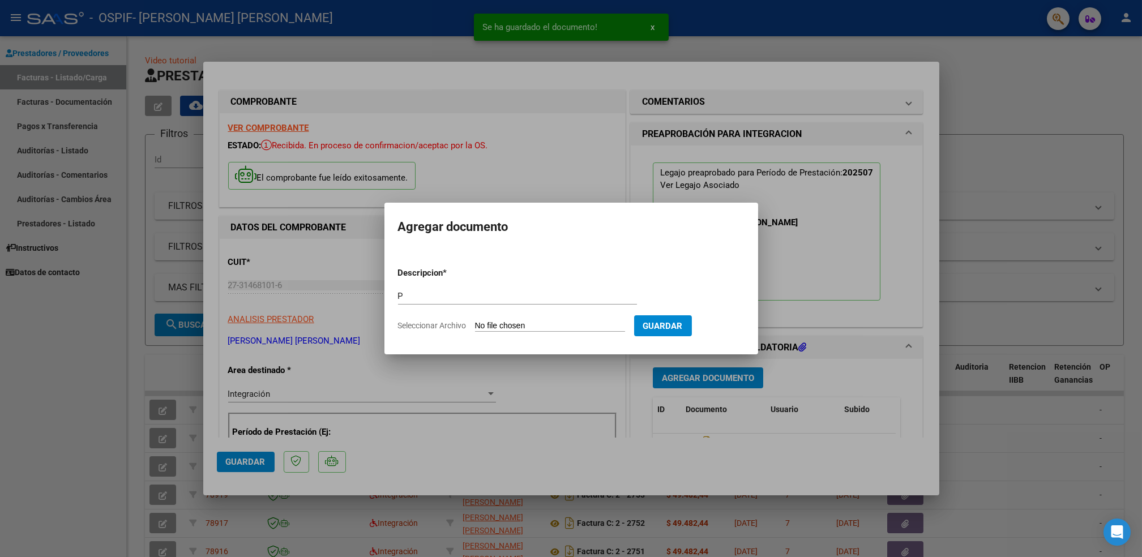
click at [535, 326] on input "Seleccionar Archivo" at bounding box center [550, 326] width 150 height 11
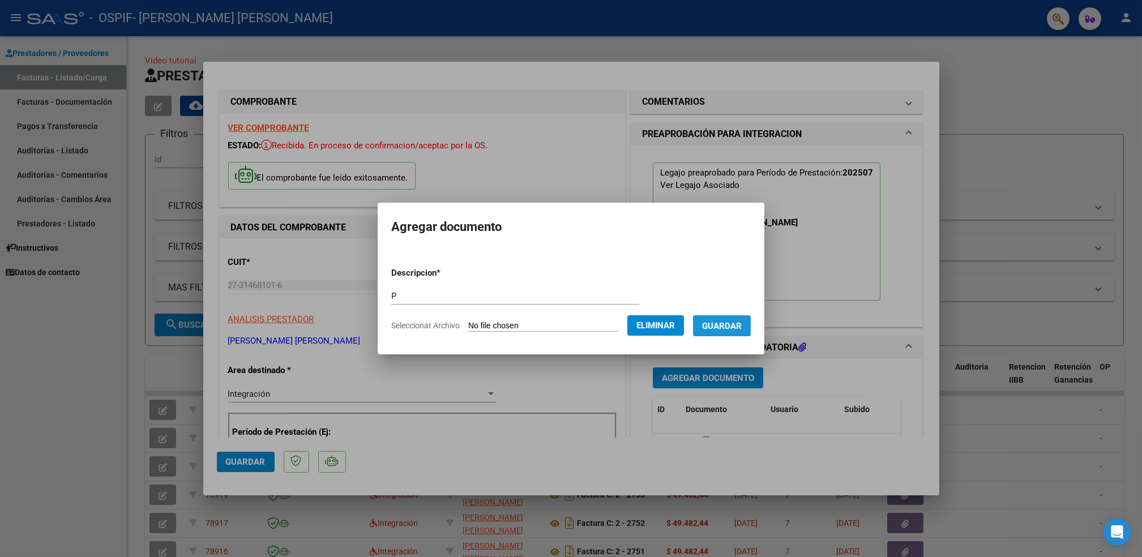
click at [723, 325] on span "Guardar" at bounding box center [722, 326] width 40 height 10
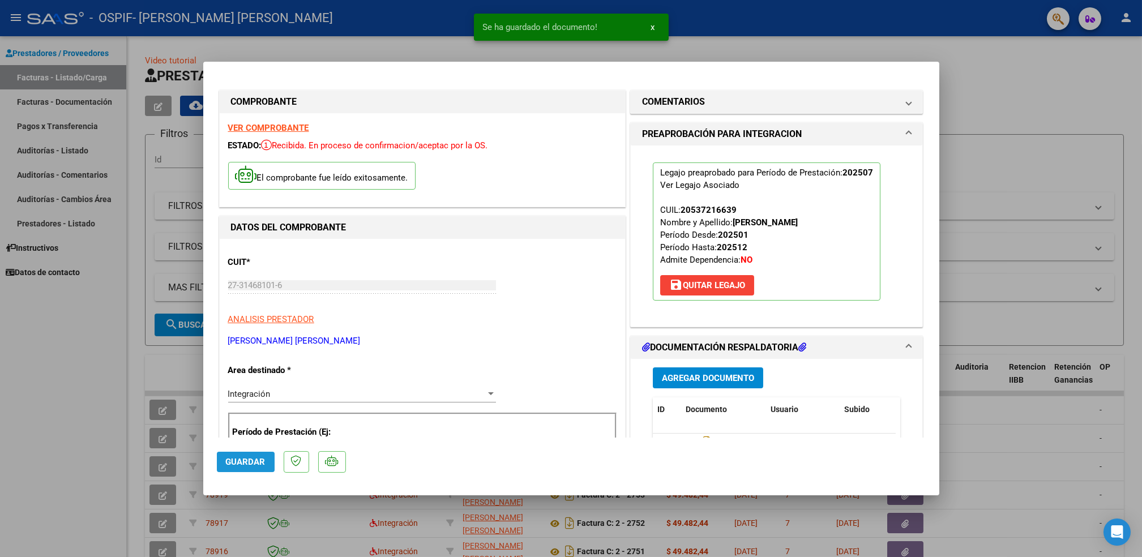
click at [241, 463] on span "Guardar" at bounding box center [246, 462] width 40 height 10
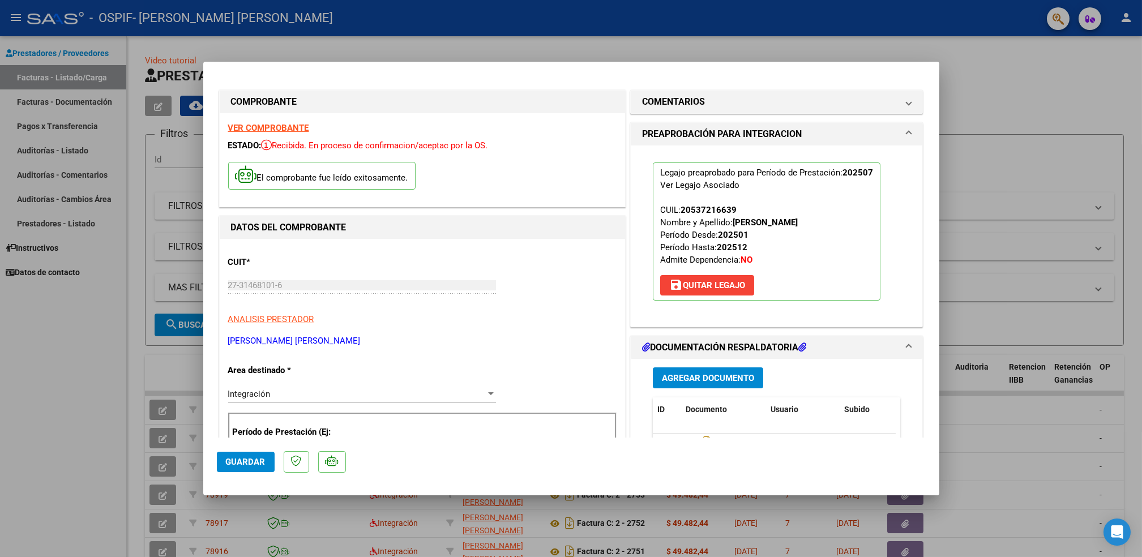
drag, startPoint x: 279, startPoint y: 121, endPoint x: 272, endPoint y: 125, distance: 7.6
click at [272, 125] on div "VER COMPROBANTE ESTADO: Recibida. En proceso de confirmacion/aceptac por la OS.…" at bounding box center [422, 159] width 405 height 93
click at [272, 125] on strong "VER COMPROBANTE" at bounding box center [268, 128] width 81 height 10
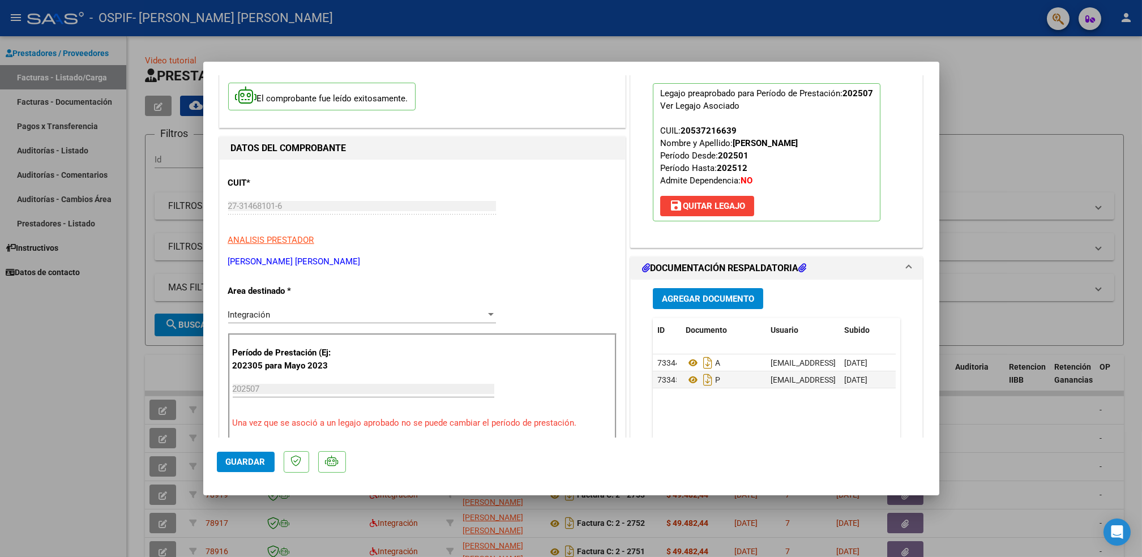
scroll to position [119, 0]
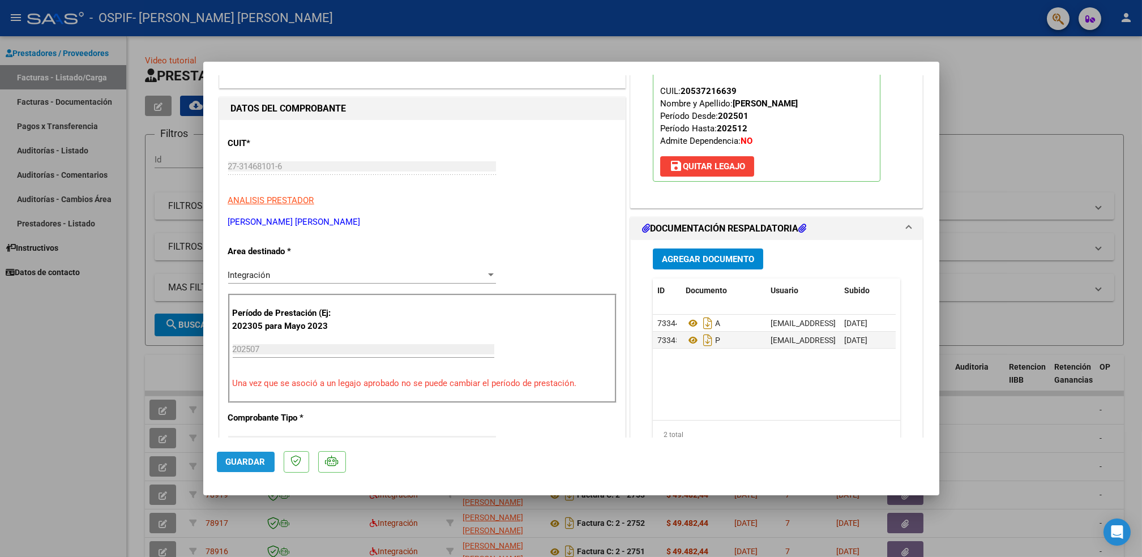
click at [240, 458] on span "Guardar" at bounding box center [246, 462] width 40 height 10
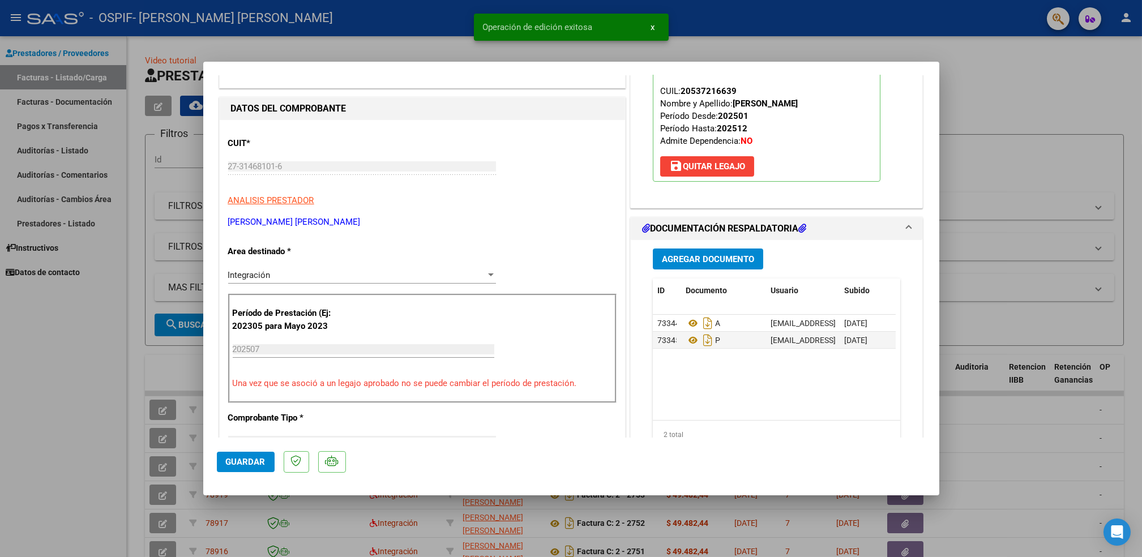
click at [56, 456] on div at bounding box center [571, 278] width 1142 height 557
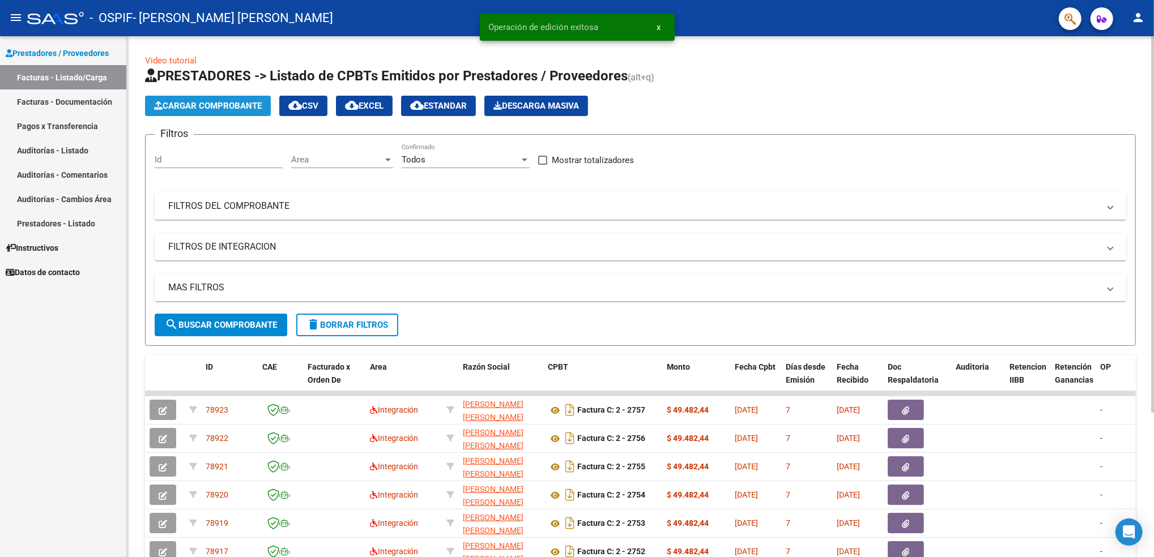
click at [197, 111] on button "Cargar Comprobante" at bounding box center [208, 106] width 126 height 20
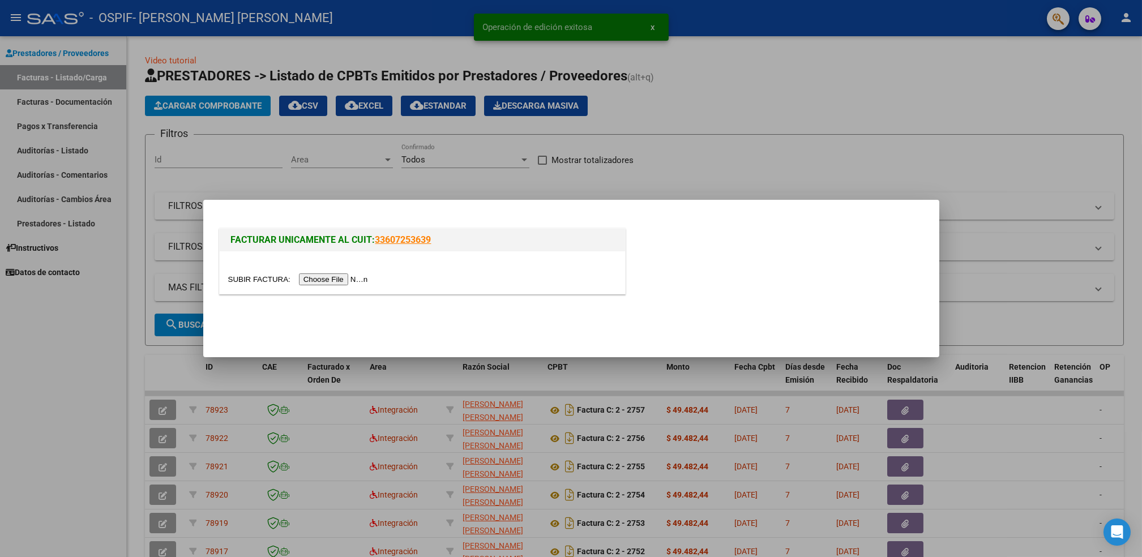
click at [345, 278] on input "file" at bounding box center [299, 280] width 143 height 12
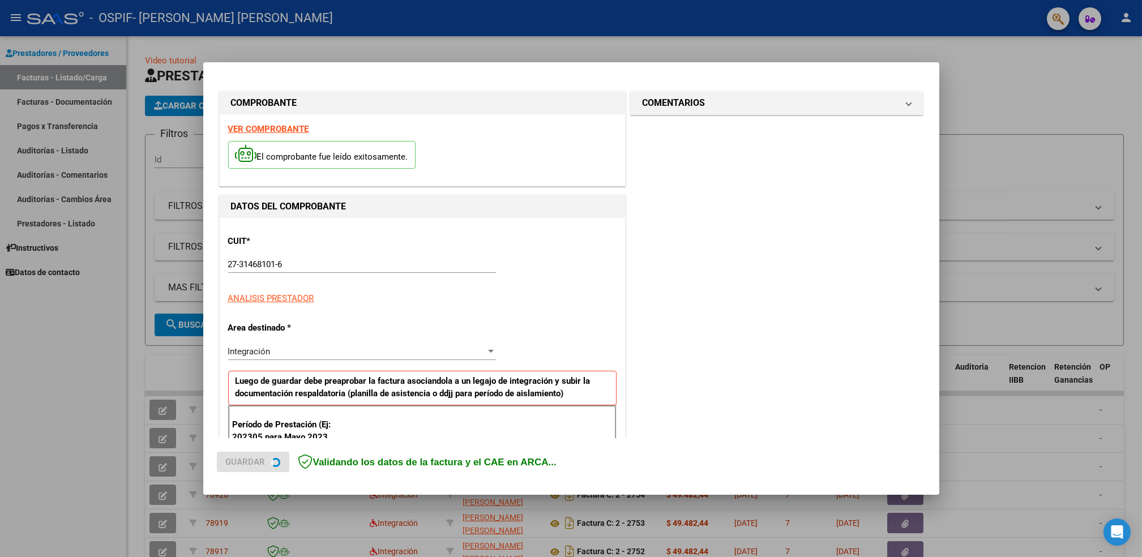
click at [284, 126] on strong "VER COMPROBANTE" at bounding box center [268, 129] width 81 height 10
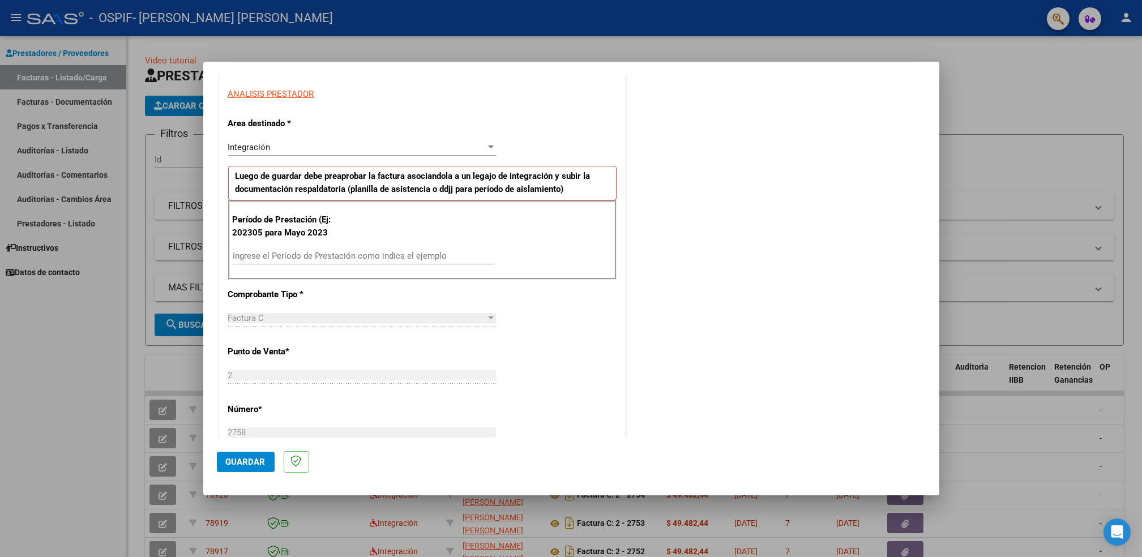
scroll to position [211, 0]
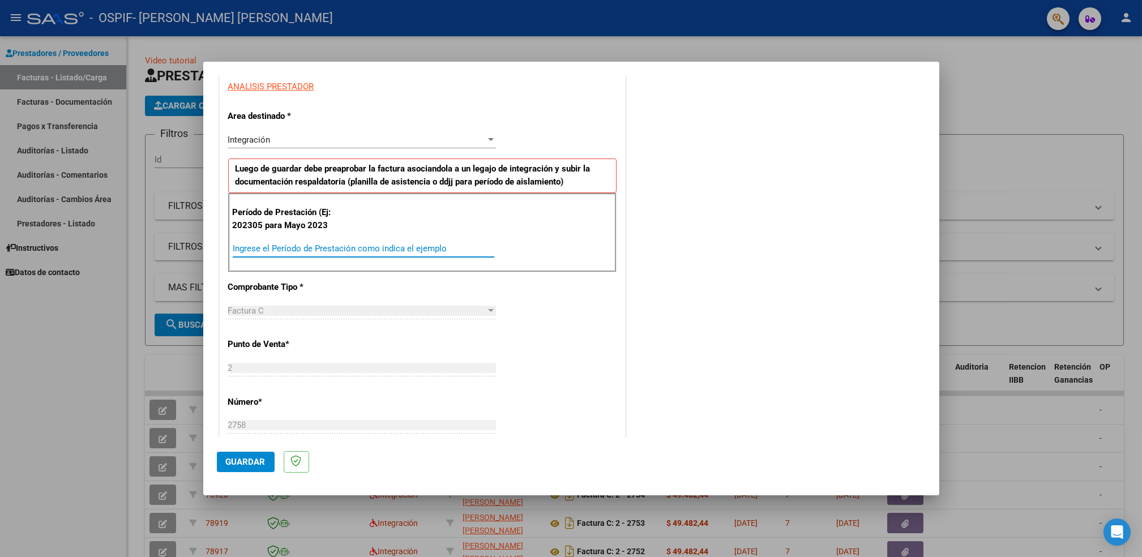
click at [390, 248] on input "Ingrese el Período de Prestación como indica el ejemplo" at bounding box center [364, 249] width 262 height 10
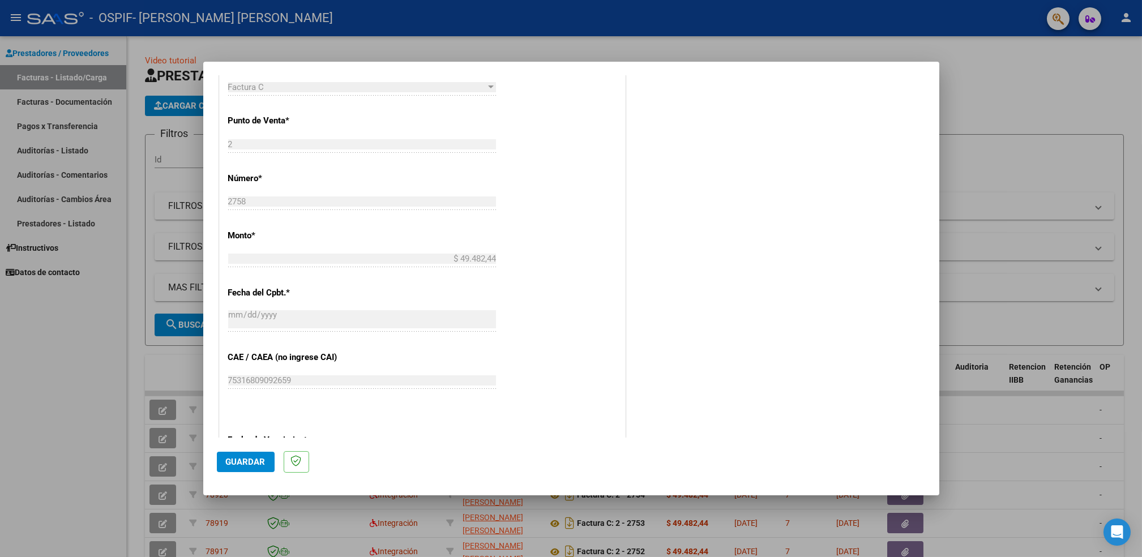
scroll to position [509, 0]
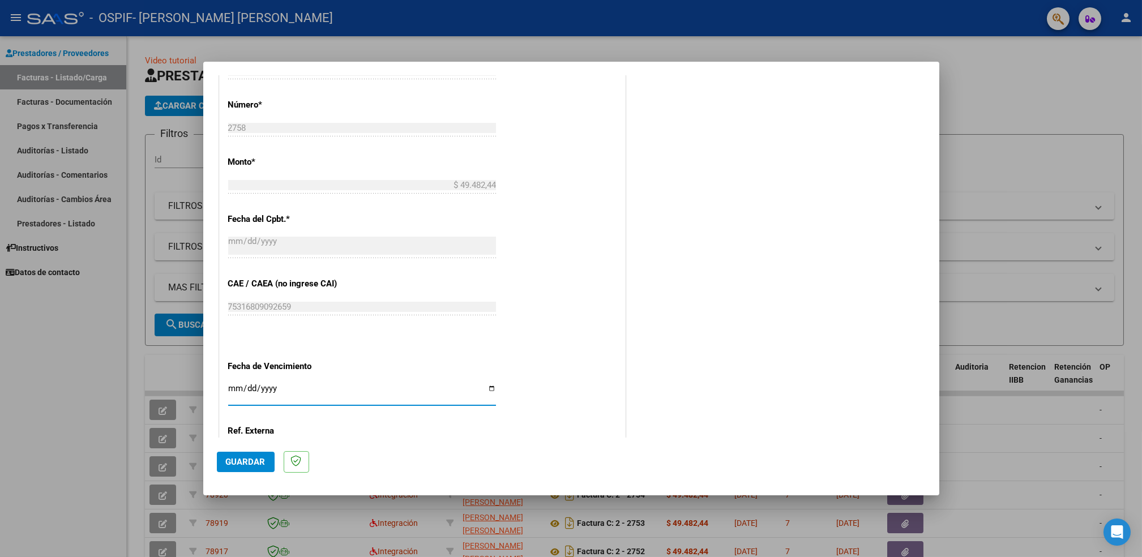
click at [486, 390] on input "Ingresar la fecha" at bounding box center [362, 393] width 268 height 18
click at [252, 459] on span "Guardar" at bounding box center [246, 462] width 40 height 10
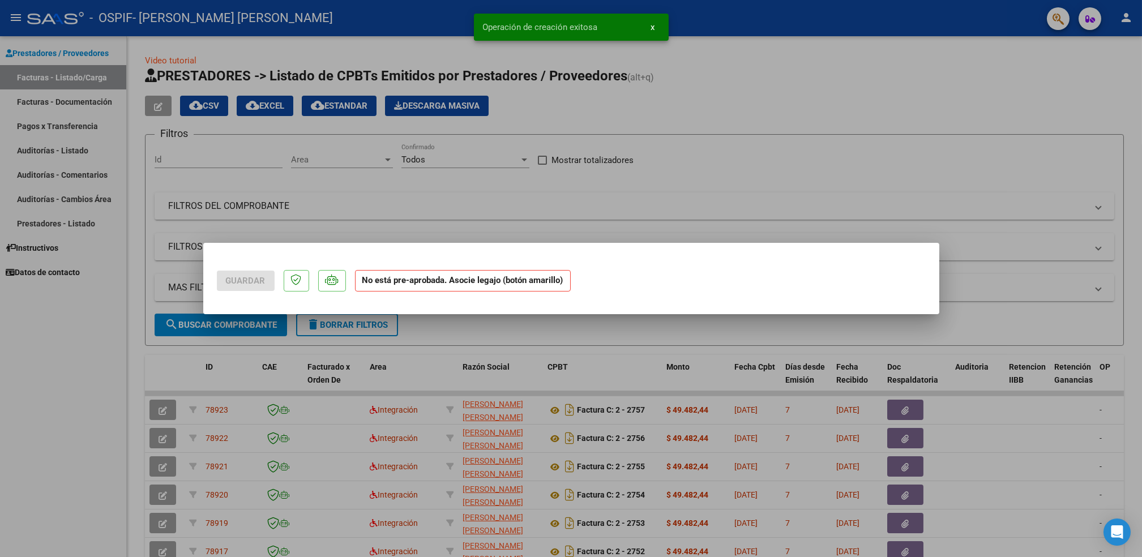
scroll to position [0, 0]
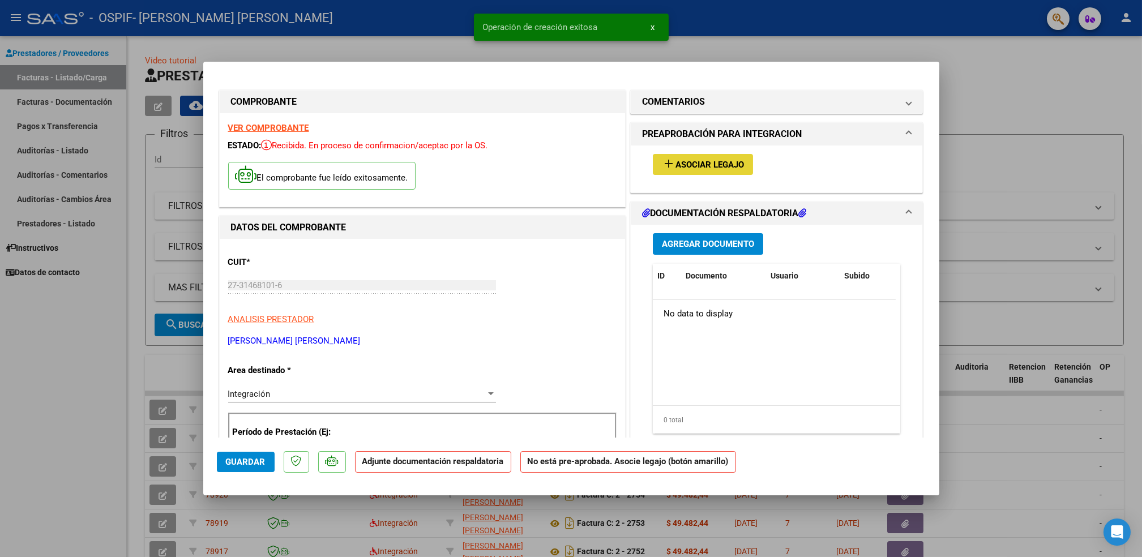
click at [719, 160] on span "Asociar Legajo" at bounding box center [710, 165] width 69 height 10
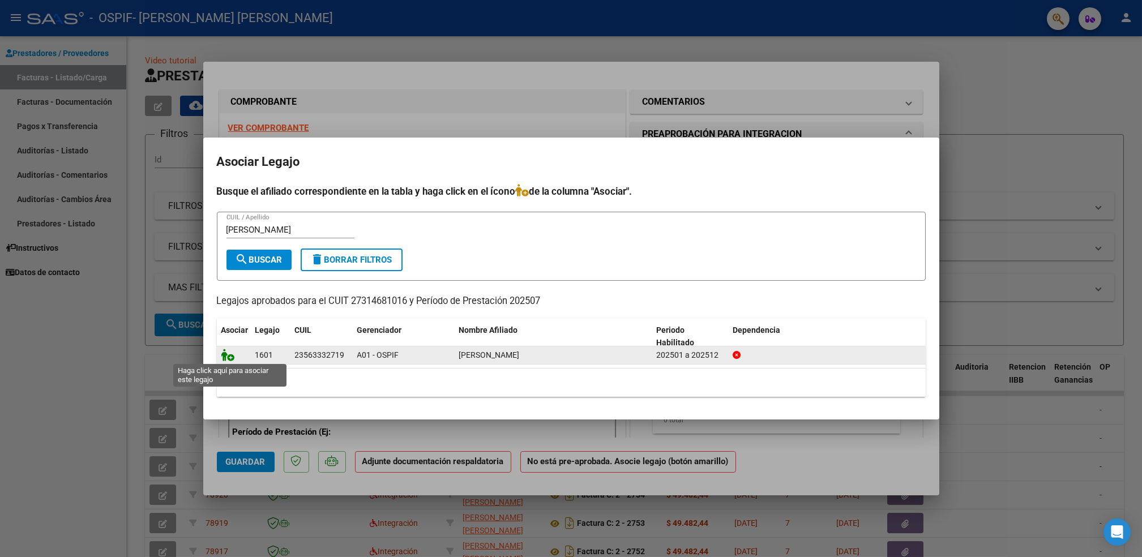
click at [229, 355] on icon at bounding box center [228, 355] width 14 height 12
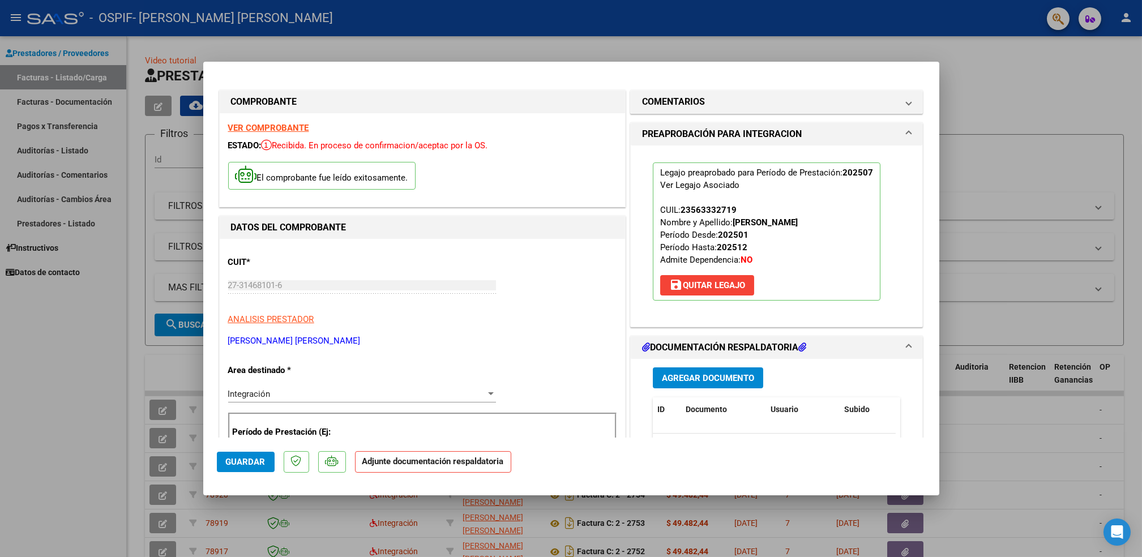
click at [714, 374] on span "Agregar Documento" at bounding box center [708, 378] width 92 height 10
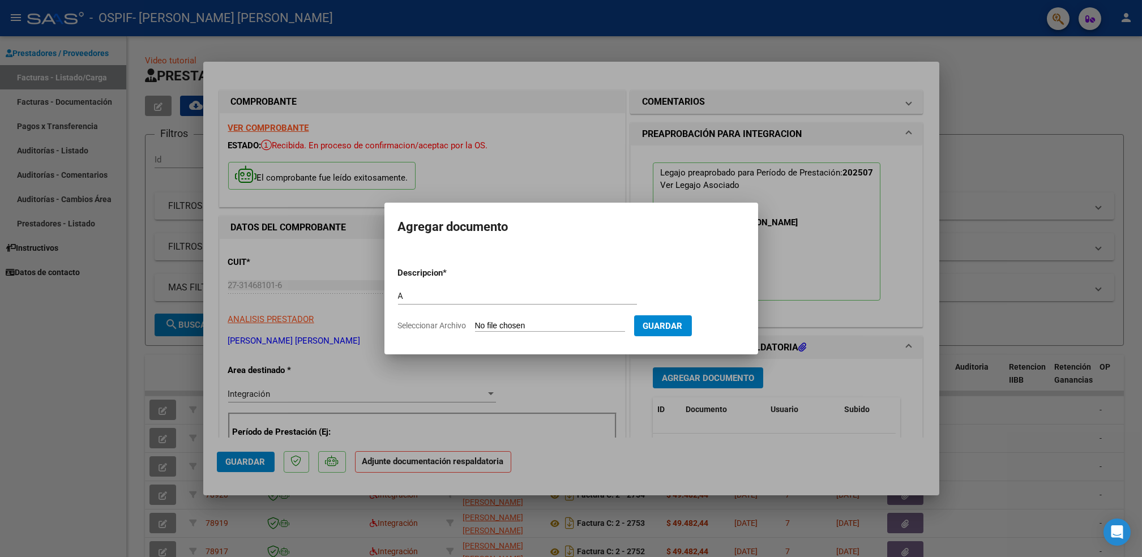
click at [536, 329] on input "Seleccionar Archivo" at bounding box center [550, 326] width 150 height 11
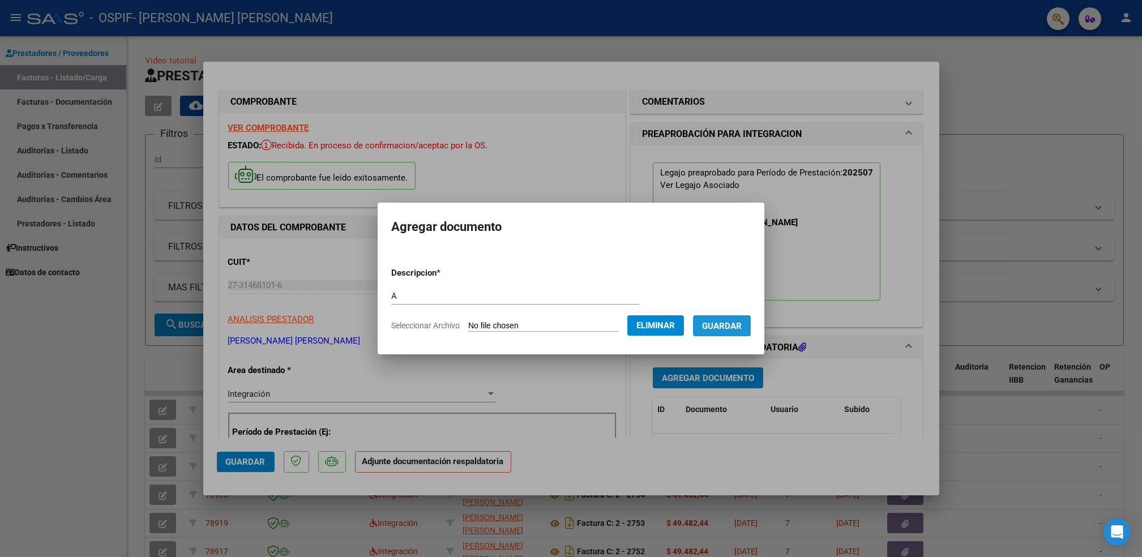
click at [725, 329] on span "Guardar" at bounding box center [722, 326] width 40 height 10
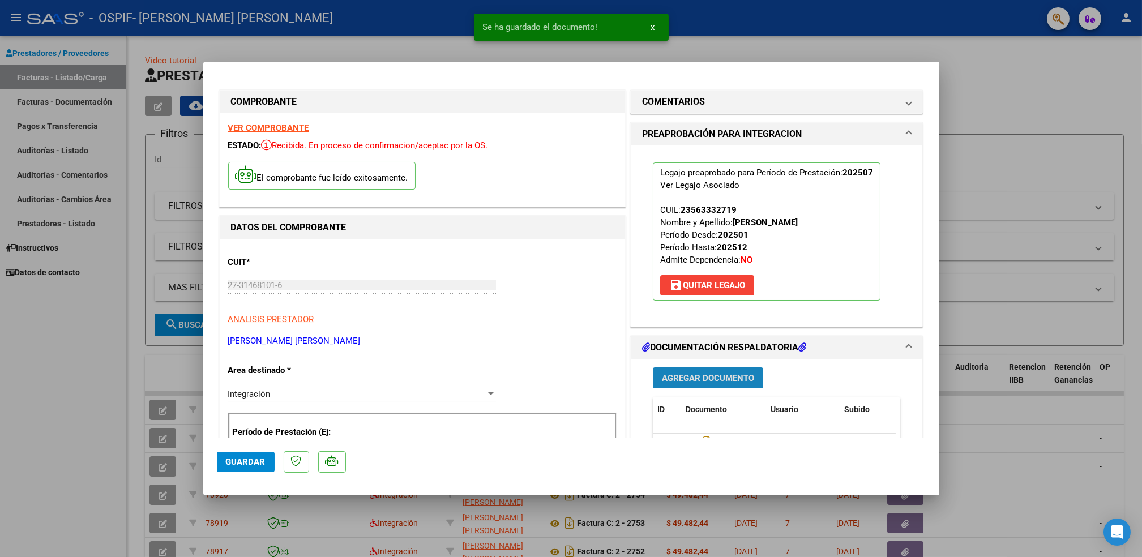
click at [713, 386] on button "Agregar Documento" at bounding box center [708, 378] width 110 height 21
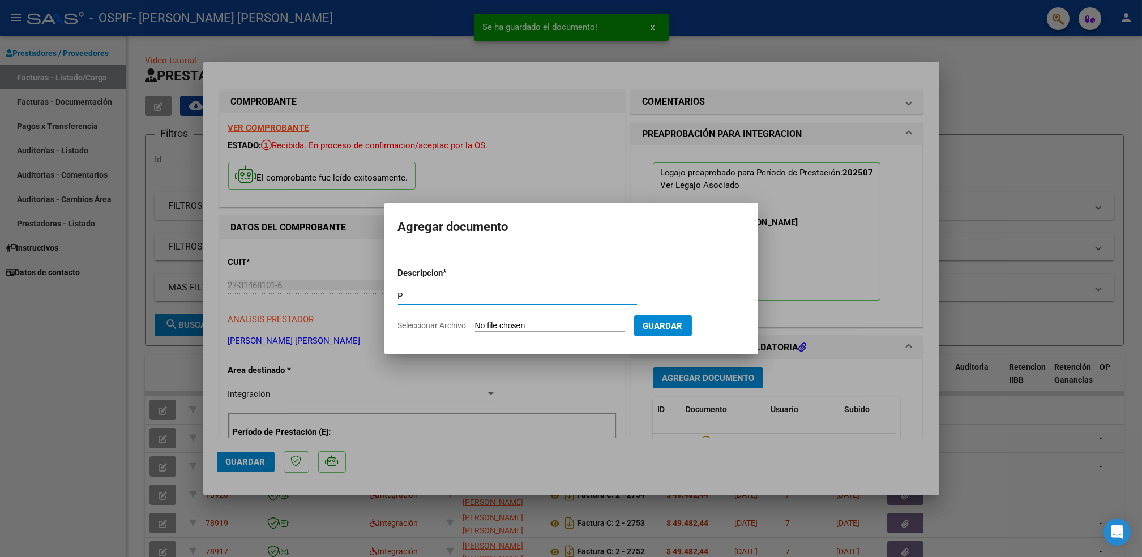
click at [536, 323] on input "Seleccionar Archivo" at bounding box center [550, 326] width 150 height 11
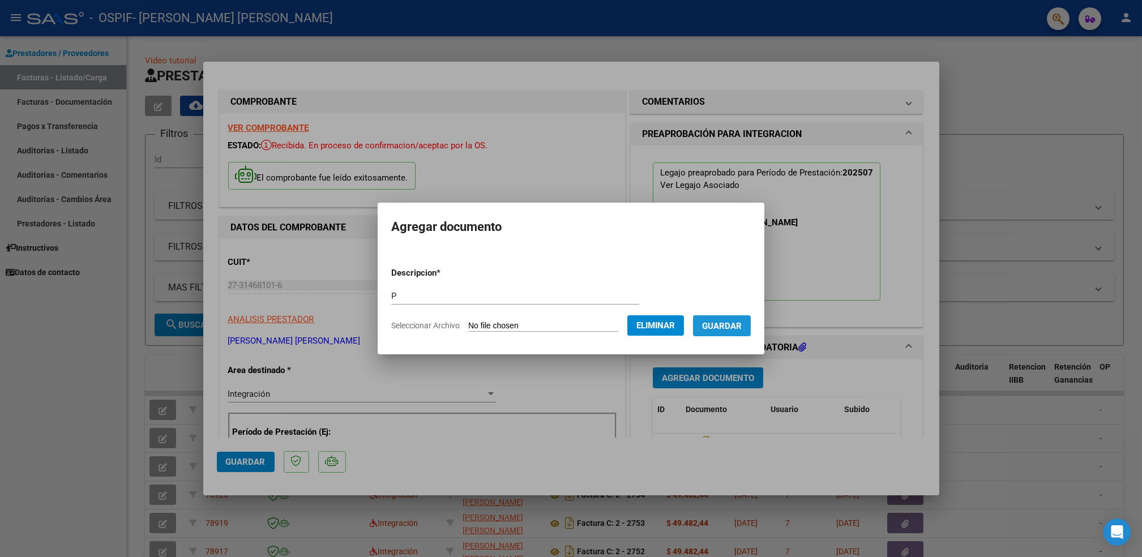
click at [716, 335] on button "Guardar" at bounding box center [722, 325] width 58 height 21
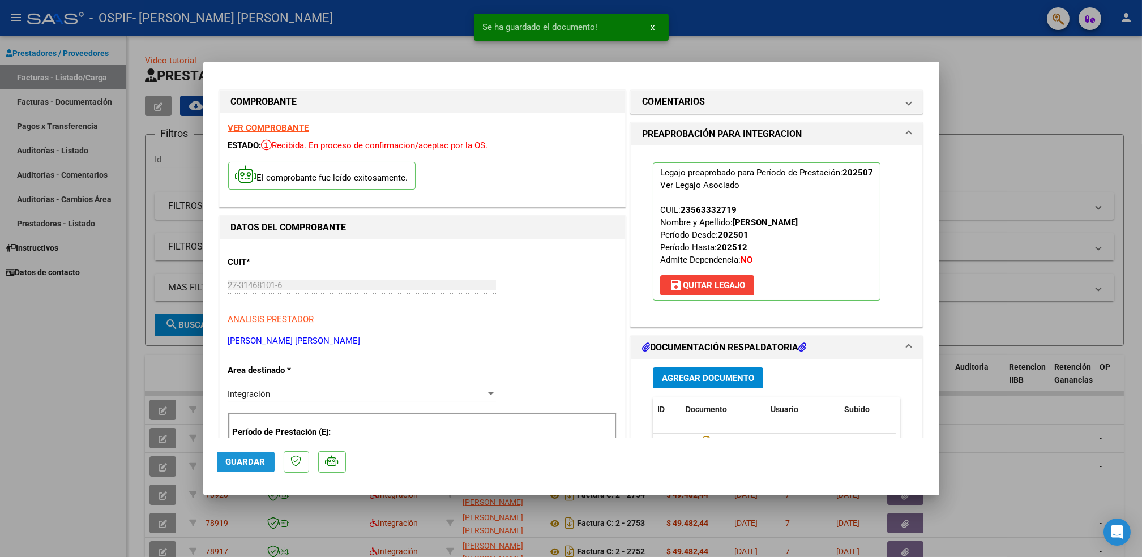
click at [241, 459] on span "Guardar" at bounding box center [246, 462] width 40 height 10
click at [96, 464] on div at bounding box center [571, 278] width 1142 height 557
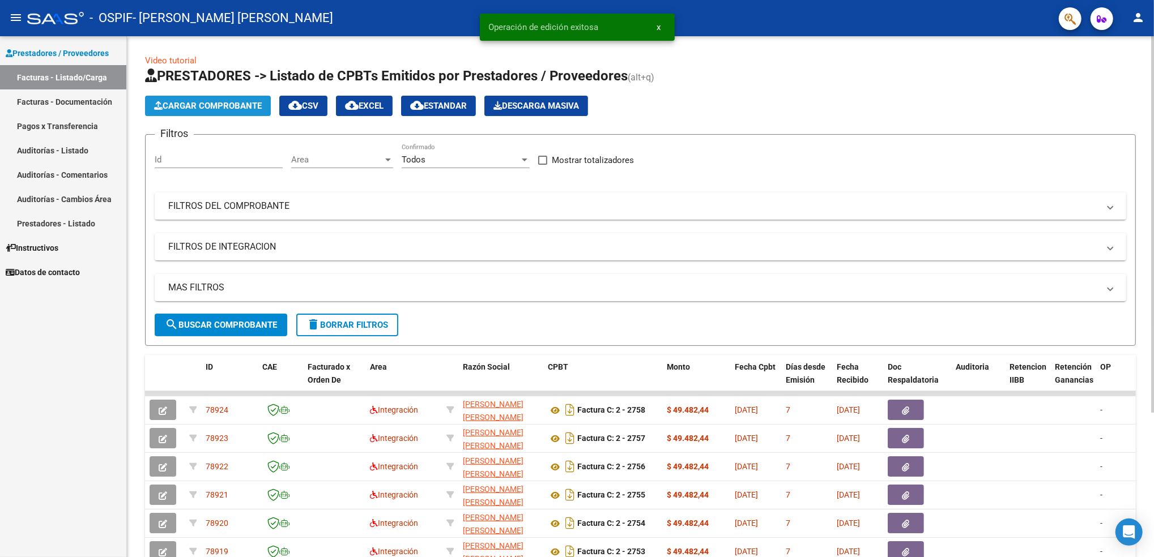
click at [217, 110] on button "Cargar Comprobante" at bounding box center [208, 106] width 126 height 20
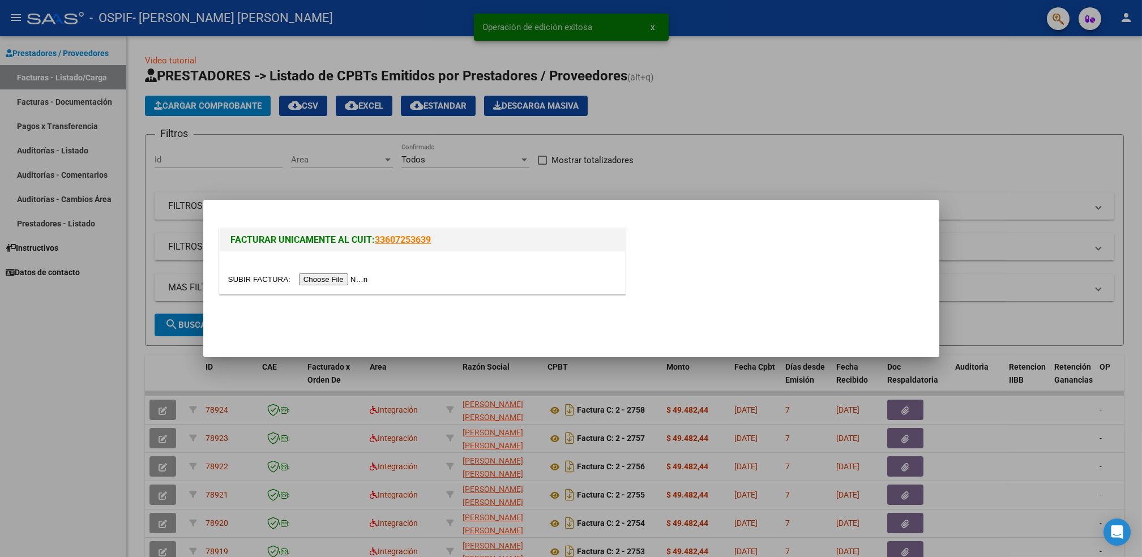
click at [329, 280] on input "file" at bounding box center [299, 280] width 143 height 12
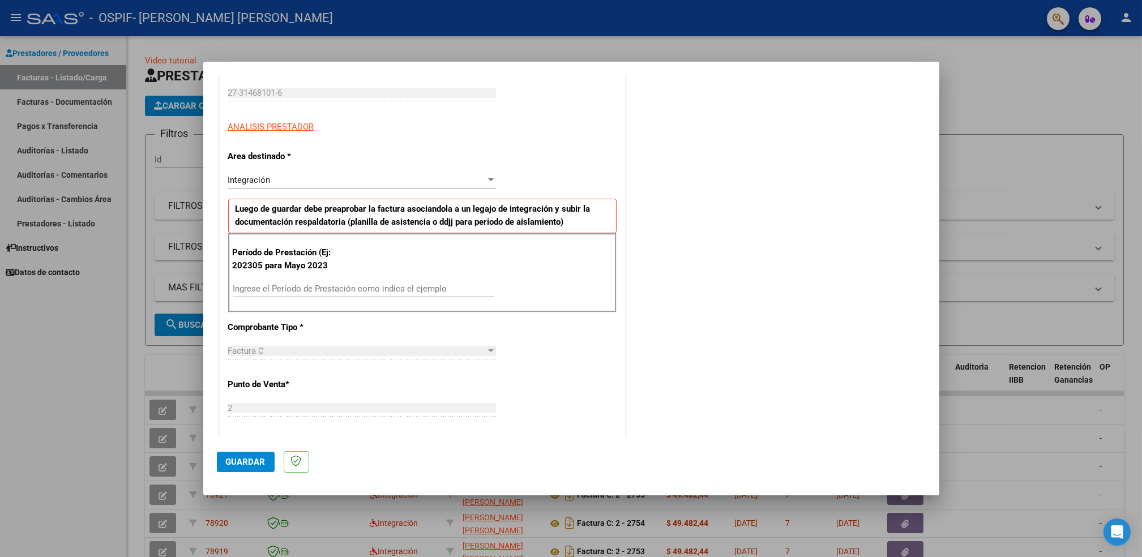
scroll to position [228, 0]
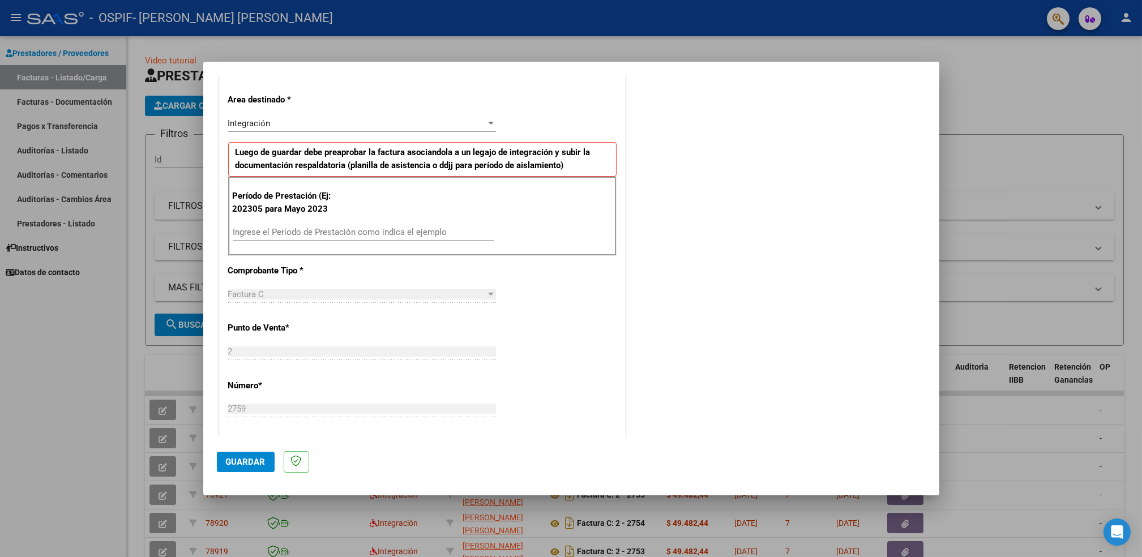
drag, startPoint x: 424, startPoint y: 223, endPoint x: 399, endPoint y: 233, distance: 26.6
click at [399, 233] on div "Período de Prestación (Ej: 202305 para [DATE] Ingrese el Período de Prestación …" at bounding box center [422, 216] width 388 height 79
click at [399, 233] on input "Ingrese el Período de Prestación como indica el ejemplo" at bounding box center [364, 232] width 262 height 10
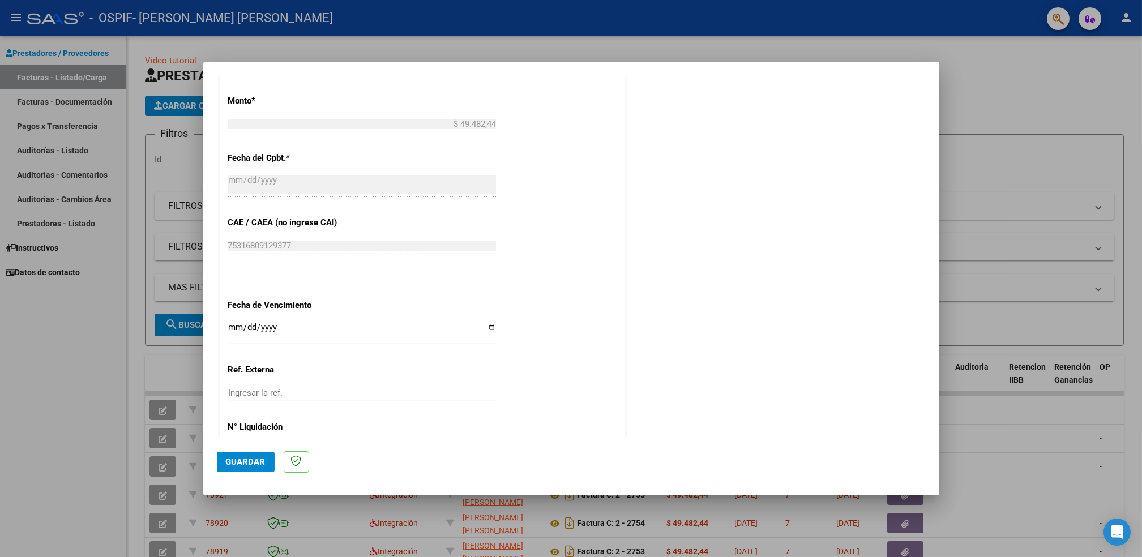
scroll to position [608, 0]
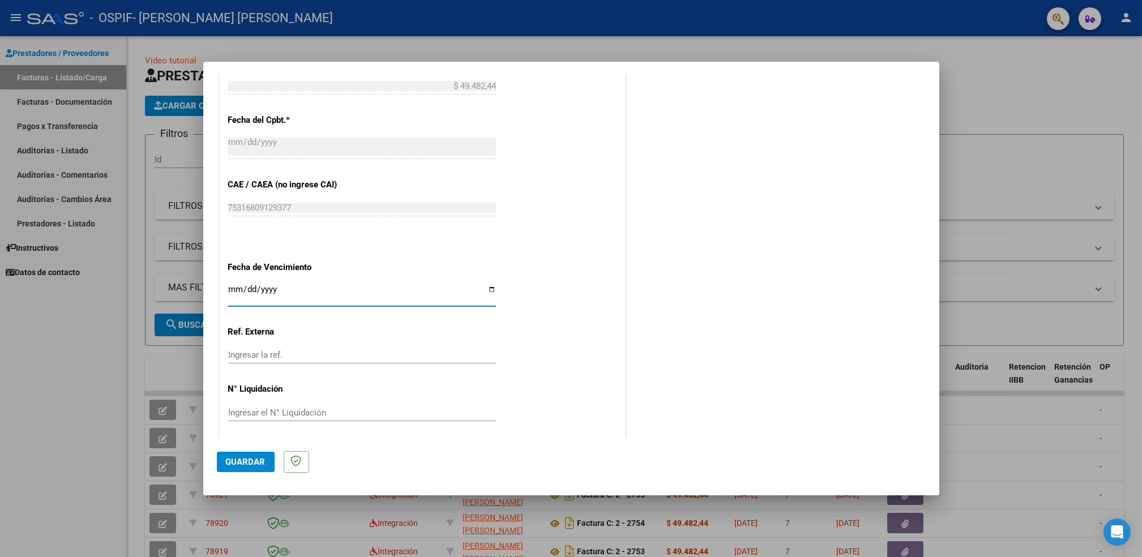
click at [484, 288] on input "Ingresar la fecha" at bounding box center [362, 294] width 268 height 18
click at [253, 455] on button "Guardar" at bounding box center [246, 462] width 58 height 20
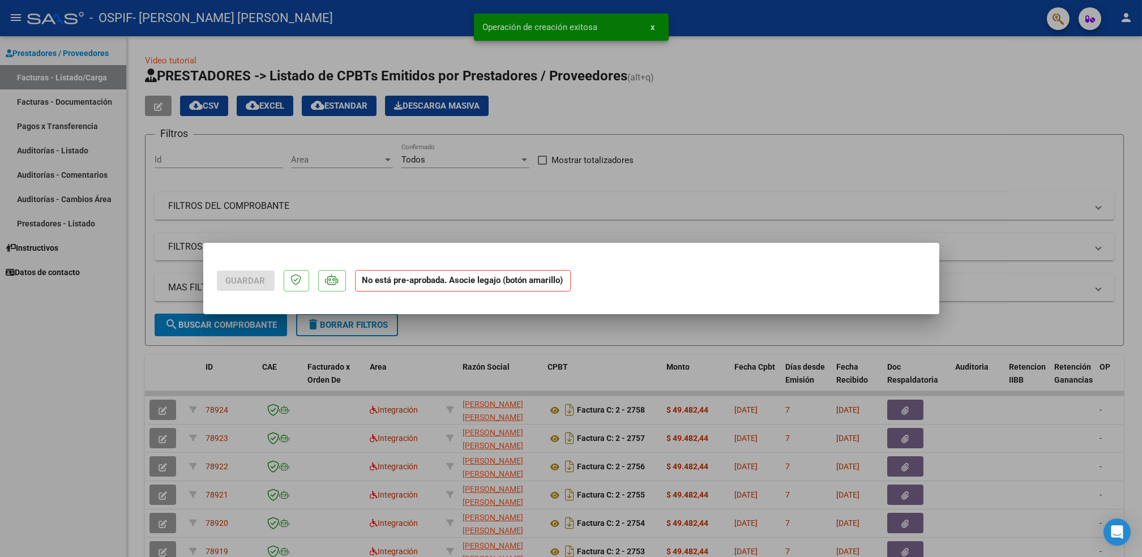
scroll to position [0, 0]
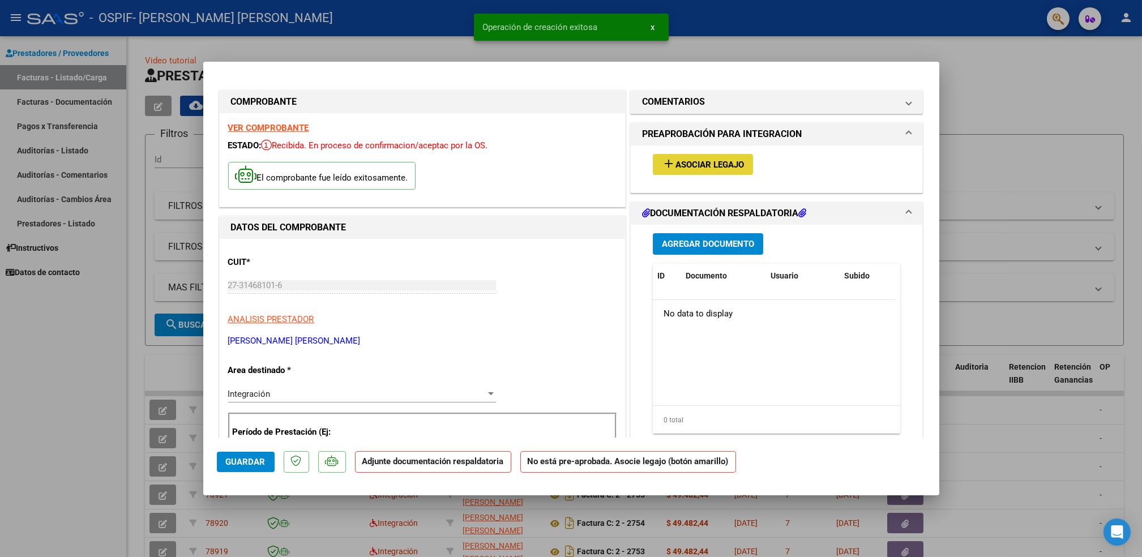
click at [723, 164] on span "Asociar Legajo" at bounding box center [710, 165] width 69 height 10
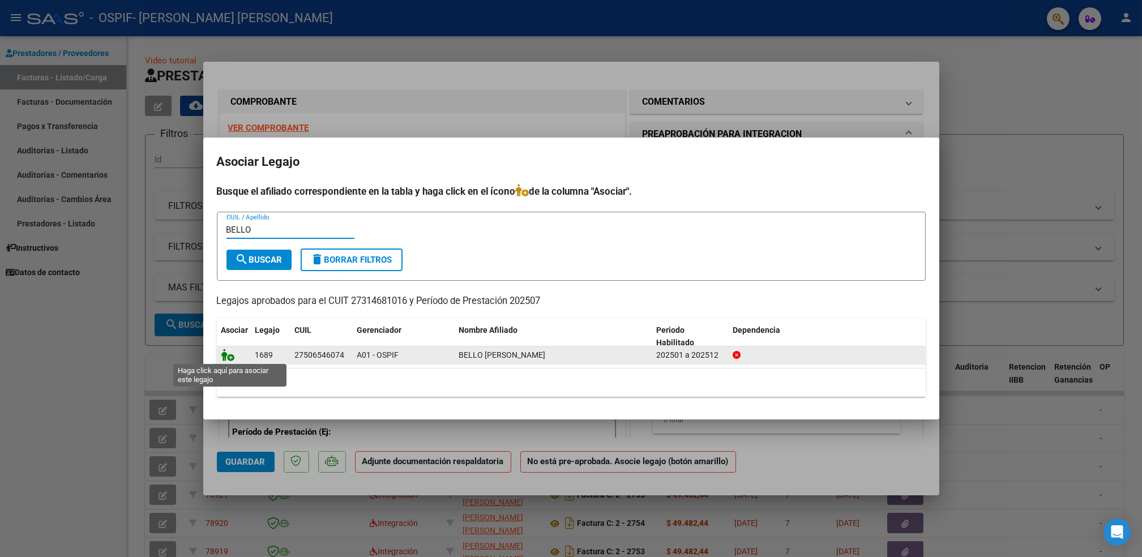
click at [229, 356] on icon at bounding box center [228, 355] width 14 height 12
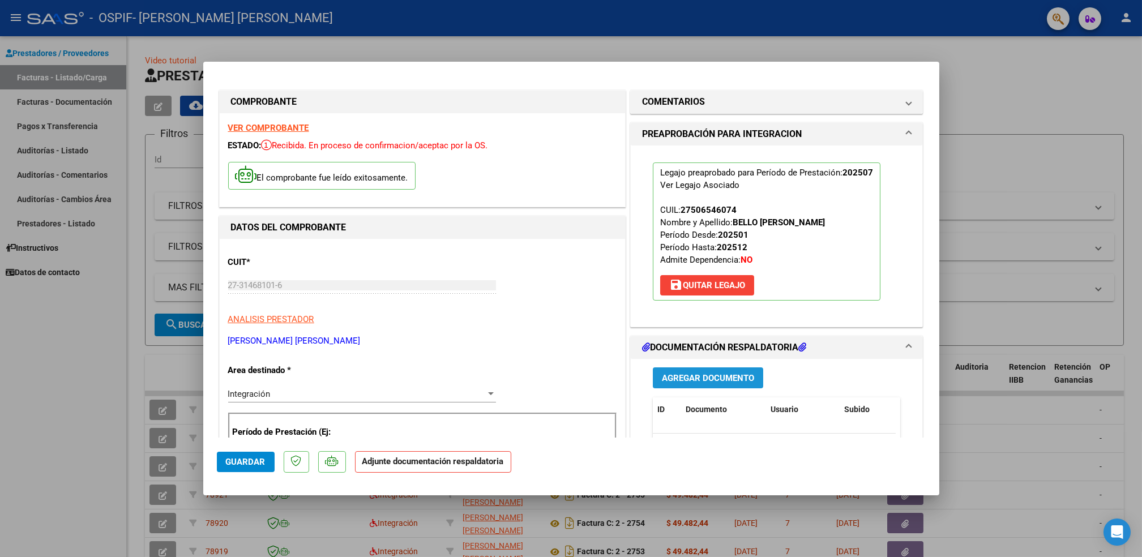
click at [718, 368] on button "Agregar Documento" at bounding box center [708, 378] width 110 height 21
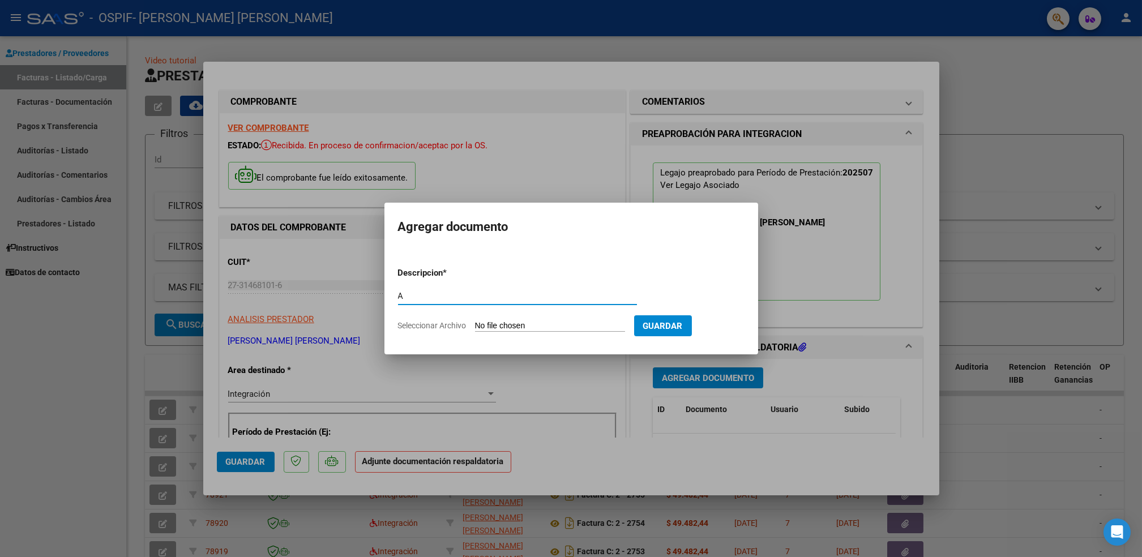
click at [558, 324] on input "Seleccionar Archivo" at bounding box center [550, 326] width 150 height 11
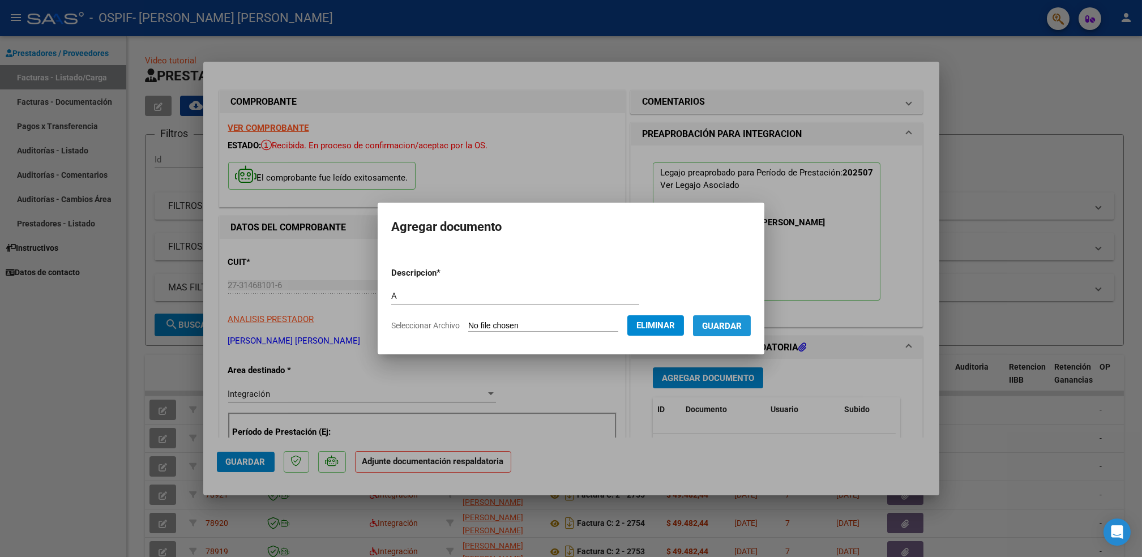
click at [728, 324] on span "Guardar" at bounding box center [722, 326] width 40 height 10
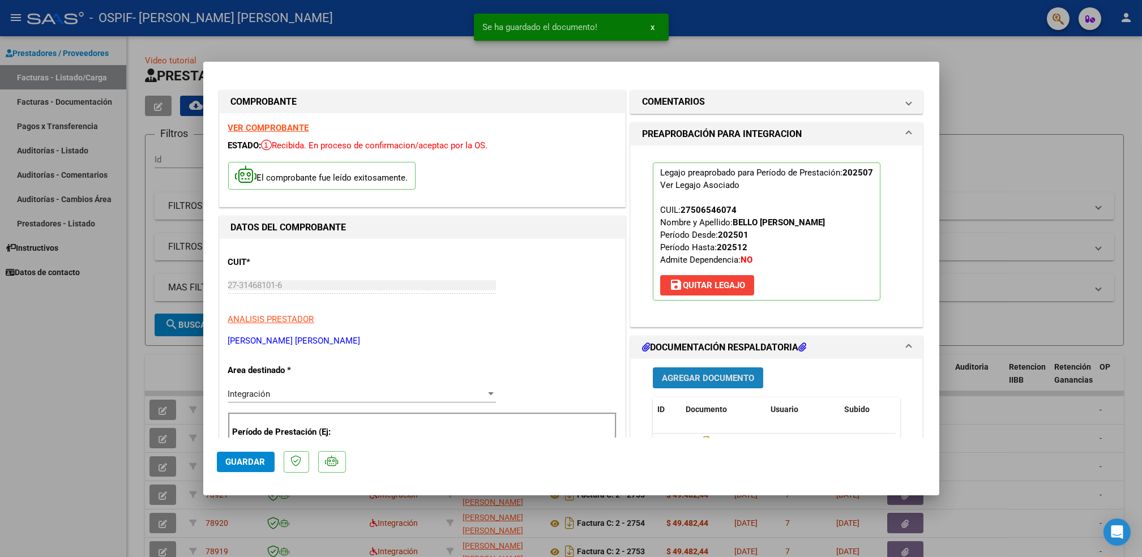
click at [707, 388] on button "Agregar Documento" at bounding box center [708, 378] width 110 height 21
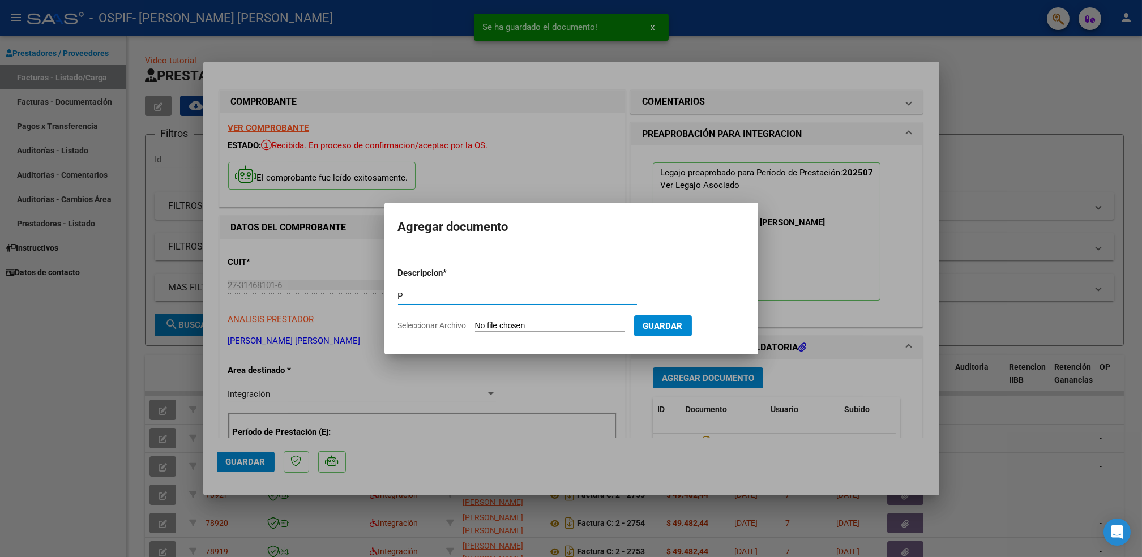
click at [537, 326] on input "Seleccionar Archivo" at bounding box center [550, 326] width 150 height 11
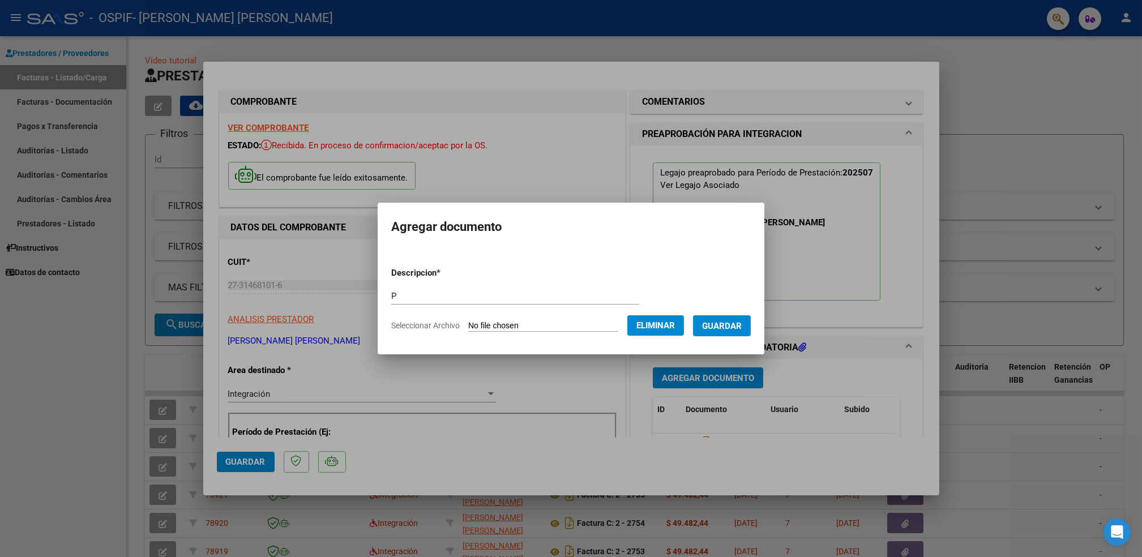
click at [734, 332] on button "Guardar" at bounding box center [722, 325] width 58 height 21
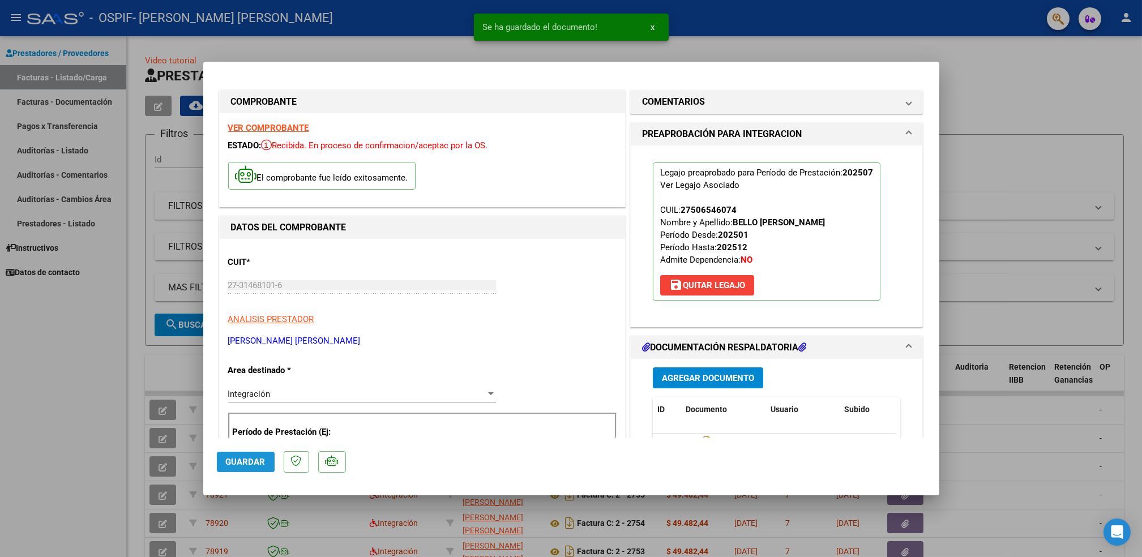
click at [252, 462] on span "Guardar" at bounding box center [246, 462] width 40 height 10
click at [120, 440] on div at bounding box center [571, 278] width 1142 height 557
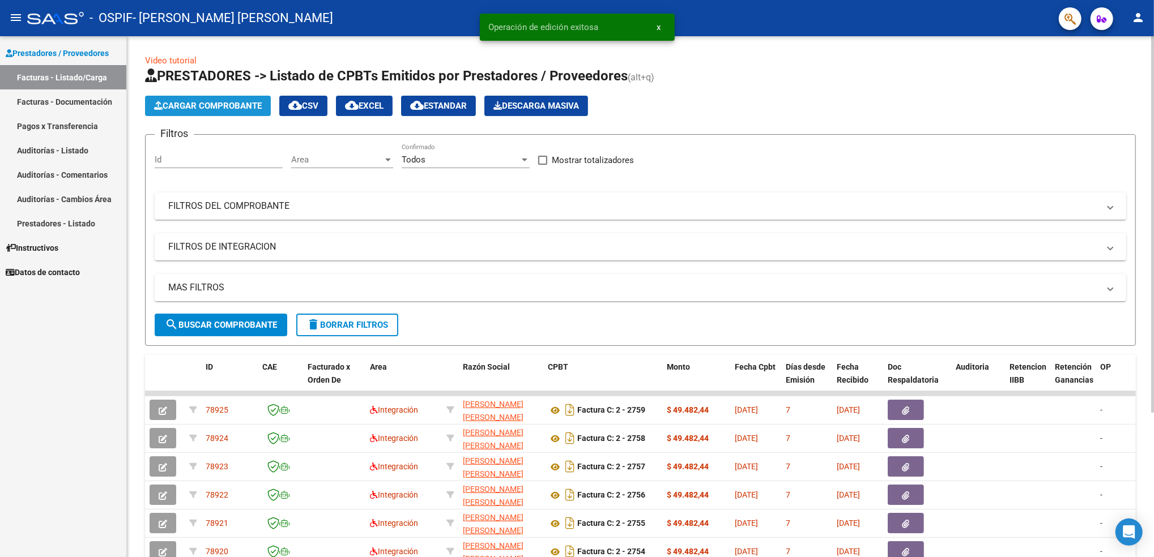
click at [237, 106] on span "Cargar Comprobante" at bounding box center [208, 106] width 108 height 10
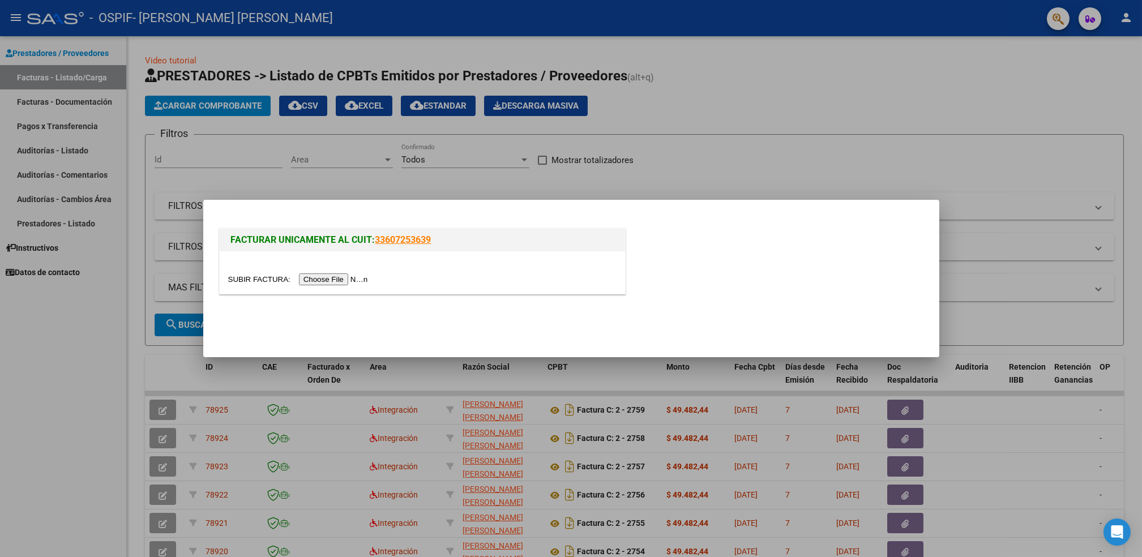
click at [339, 280] on input "file" at bounding box center [299, 280] width 143 height 12
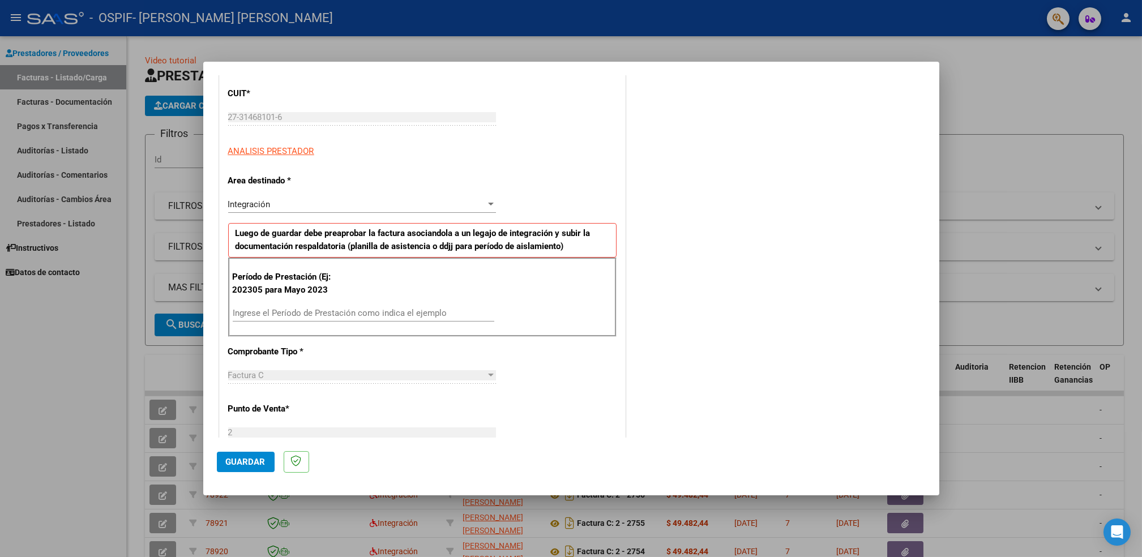
scroll to position [249, 0]
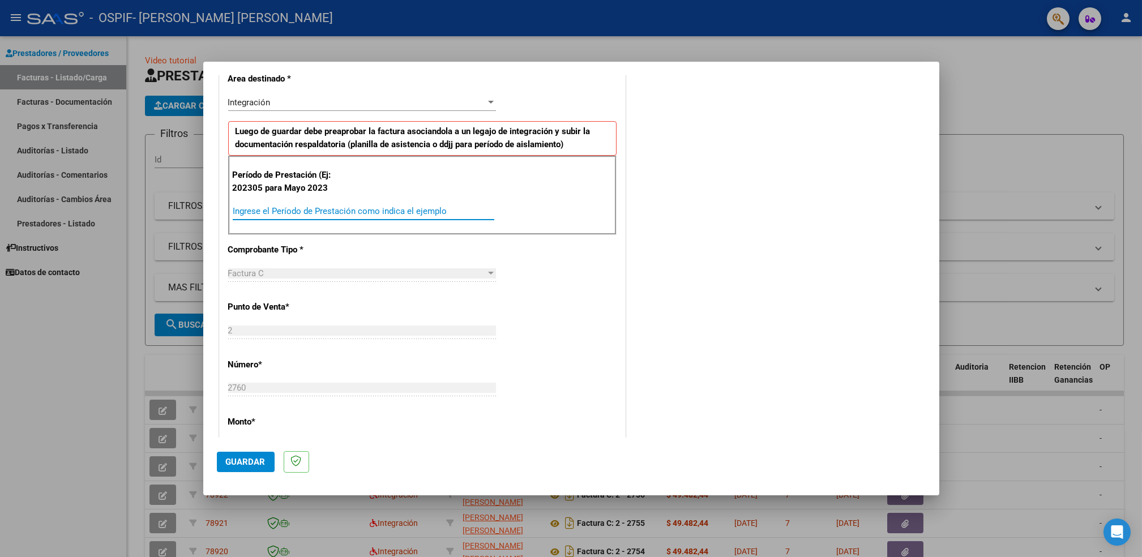
click at [395, 215] on input "Ingrese el Período de Prestación como indica el ejemplo" at bounding box center [364, 211] width 262 height 10
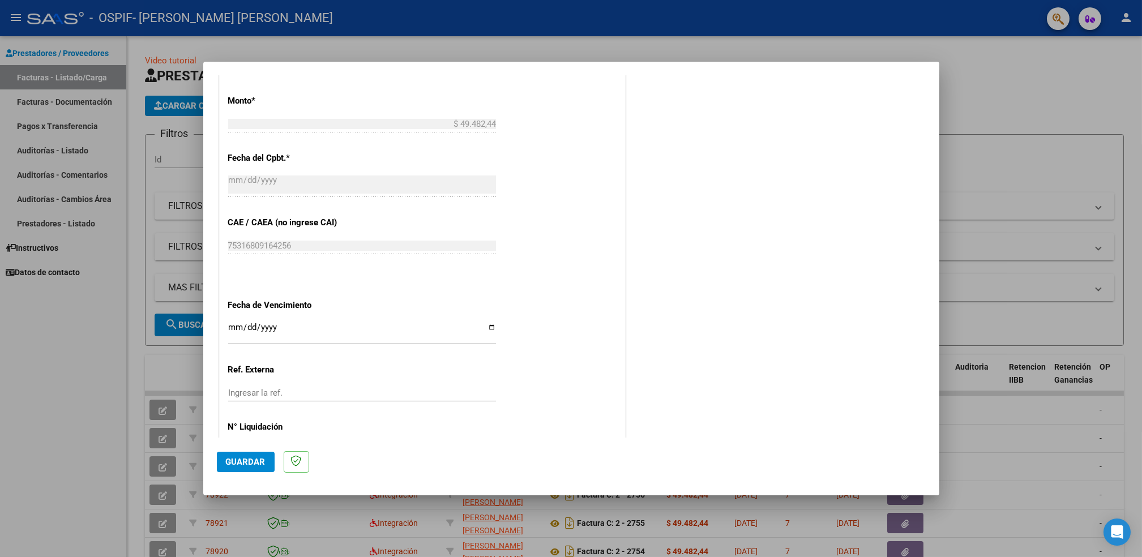
scroll to position [613, 0]
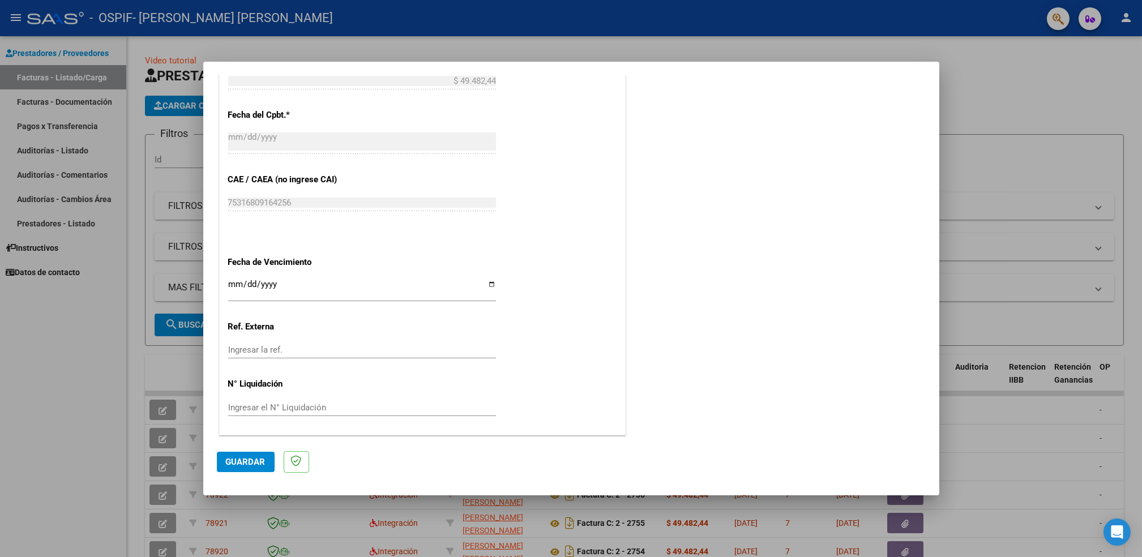
click at [488, 291] on input "Ingresar la fecha" at bounding box center [362, 289] width 268 height 18
click at [486, 286] on input "Ingresar la fecha" at bounding box center [362, 289] width 268 height 18
click at [250, 458] on span "Guardar" at bounding box center [246, 462] width 40 height 10
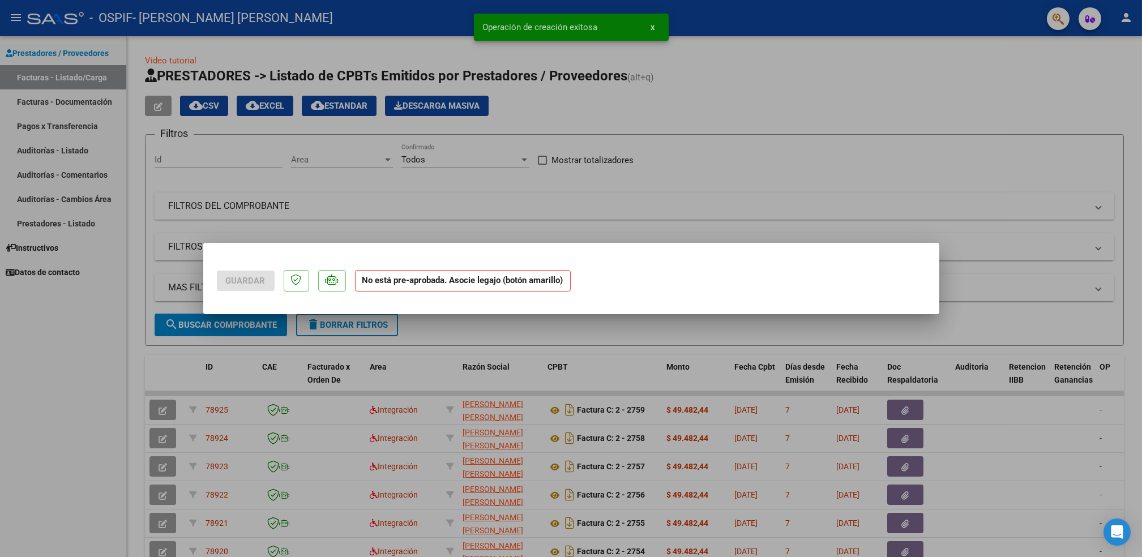
scroll to position [0, 0]
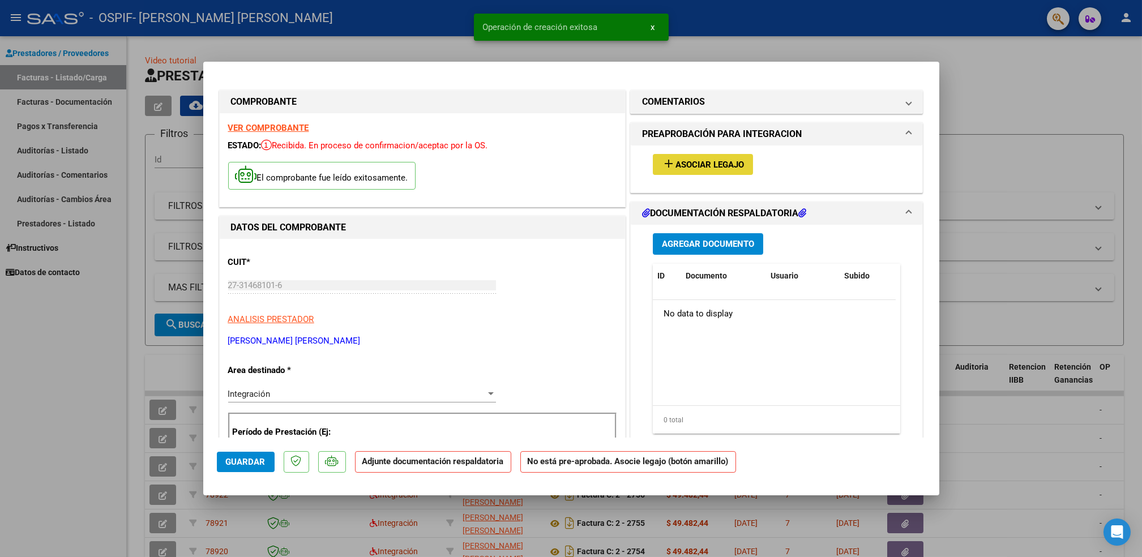
click at [712, 166] on span "Asociar Legajo" at bounding box center [710, 165] width 69 height 10
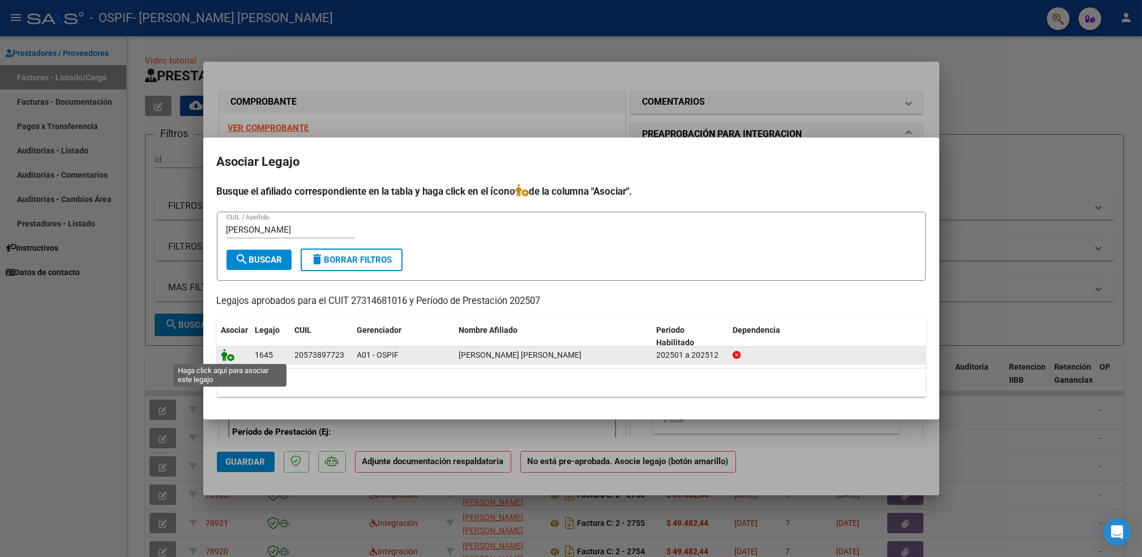
click at [224, 351] on icon at bounding box center [228, 355] width 14 height 12
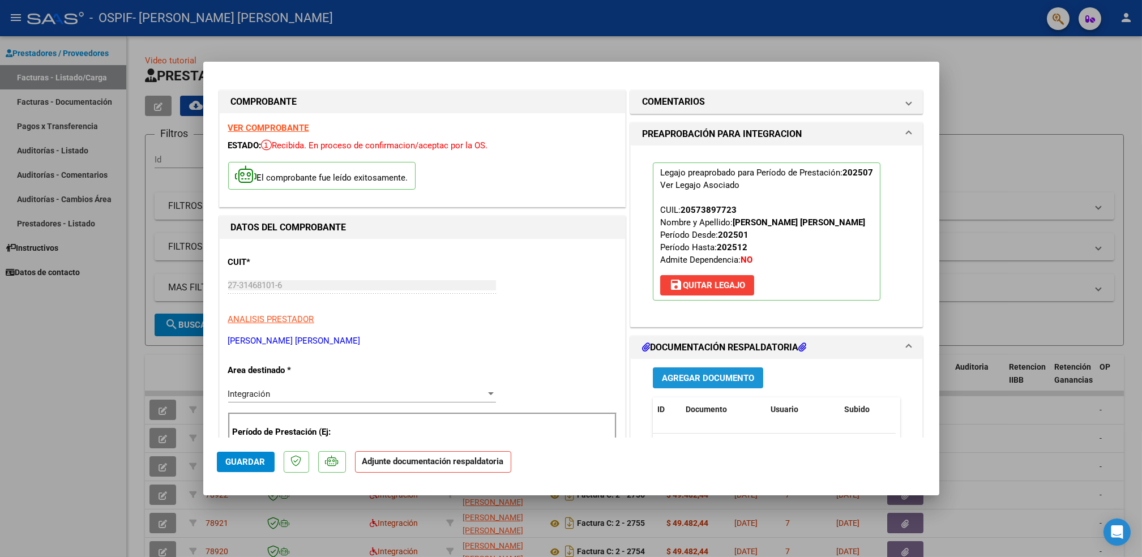
click at [716, 374] on span "Agregar Documento" at bounding box center [708, 378] width 92 height 10
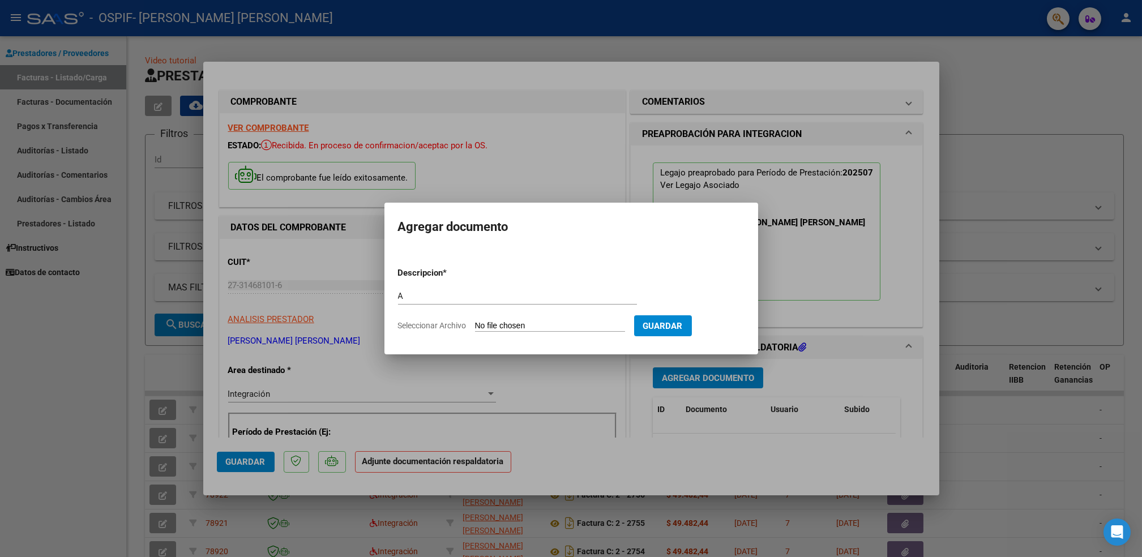
click at [580, 327] on input "Seleccionar Archivo" at bounding box center [550, 326] width 150 height 11
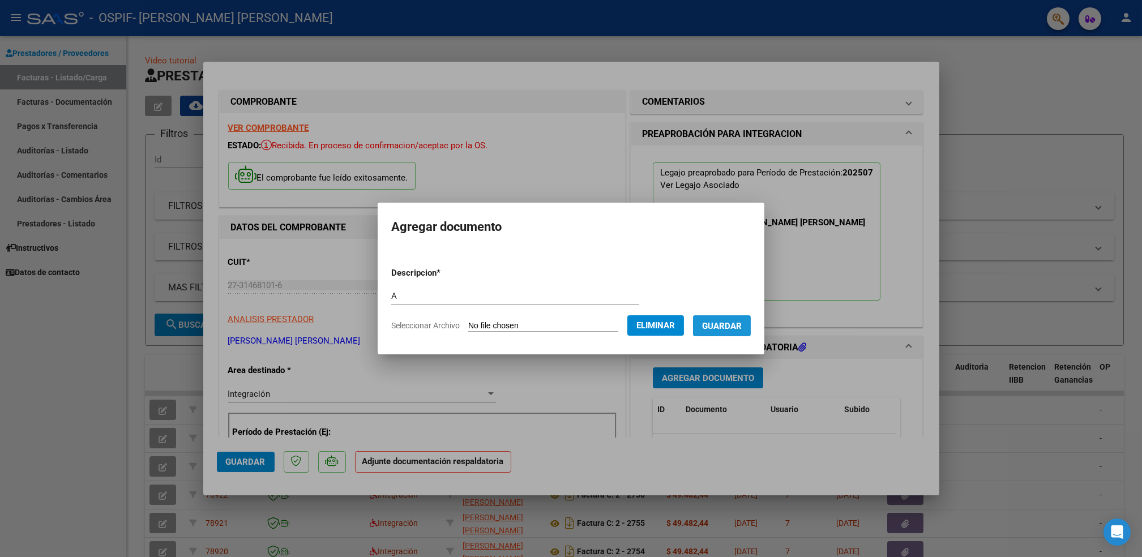
click at [720, 326] on span "Guardar" at bounding box center [722, 326] width 40 height 10
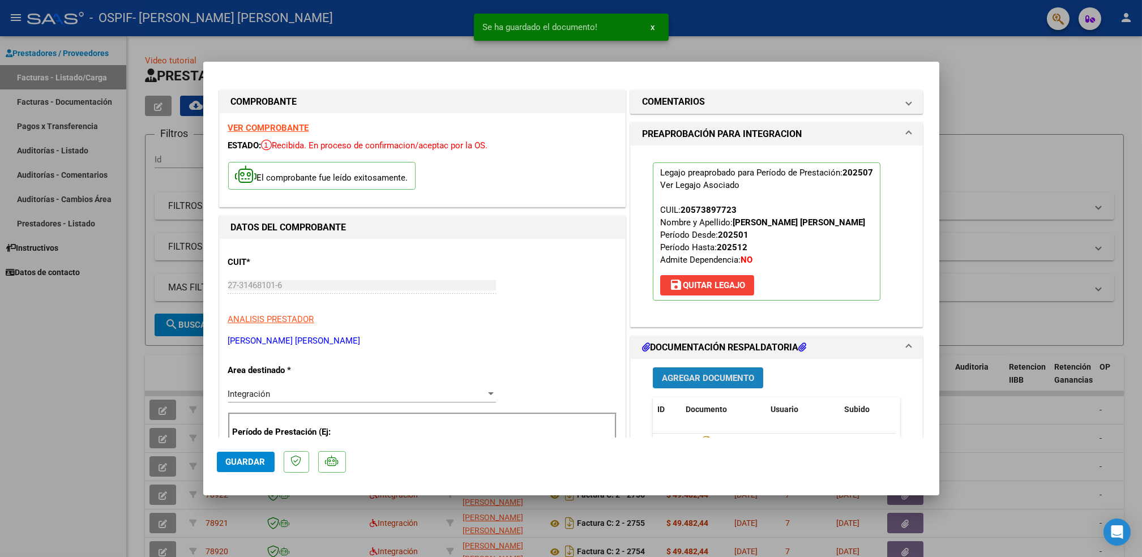
click at [714, 378] on span "Agregar Documento" at bounding box center [708, 378] width 92 height 10
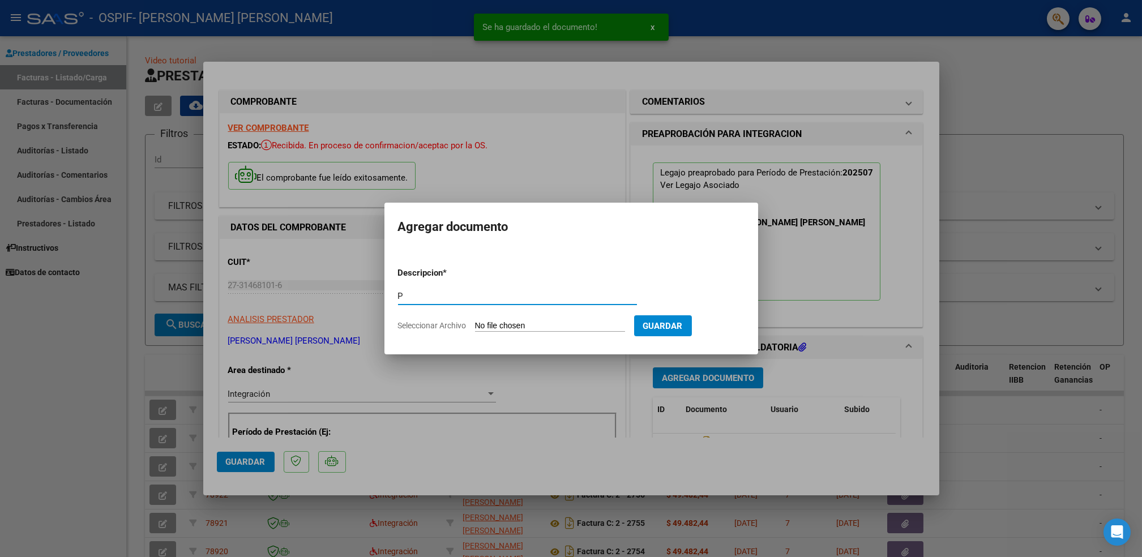
click at [574, 331] on input "Seleccionar Archivo" at bounding box center [550, 326] width 150 height 11
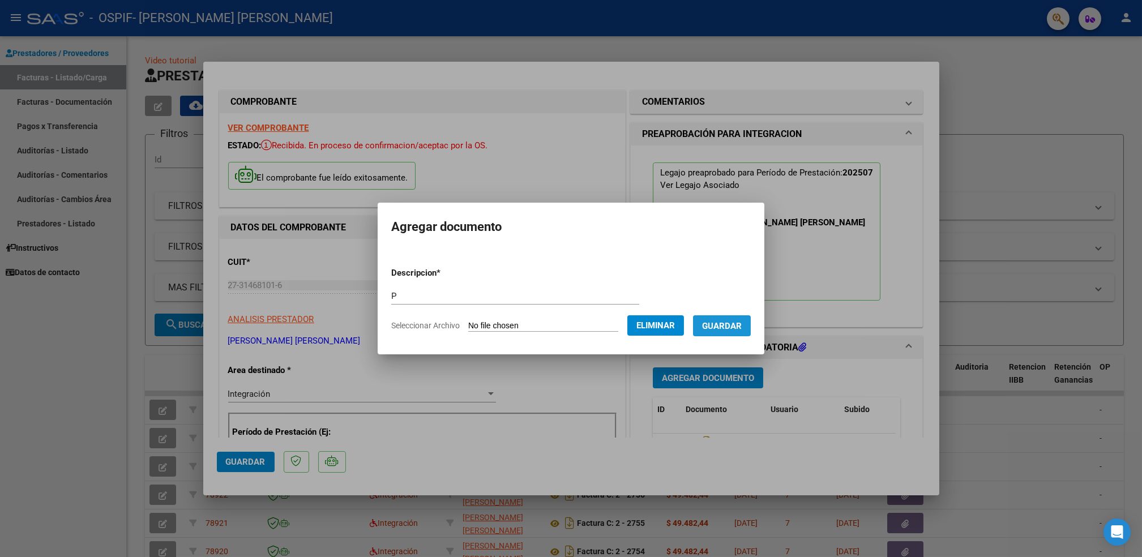
click at [724, 327] on span "Guardar" at bounding box center [722, 326] width 40 height 10
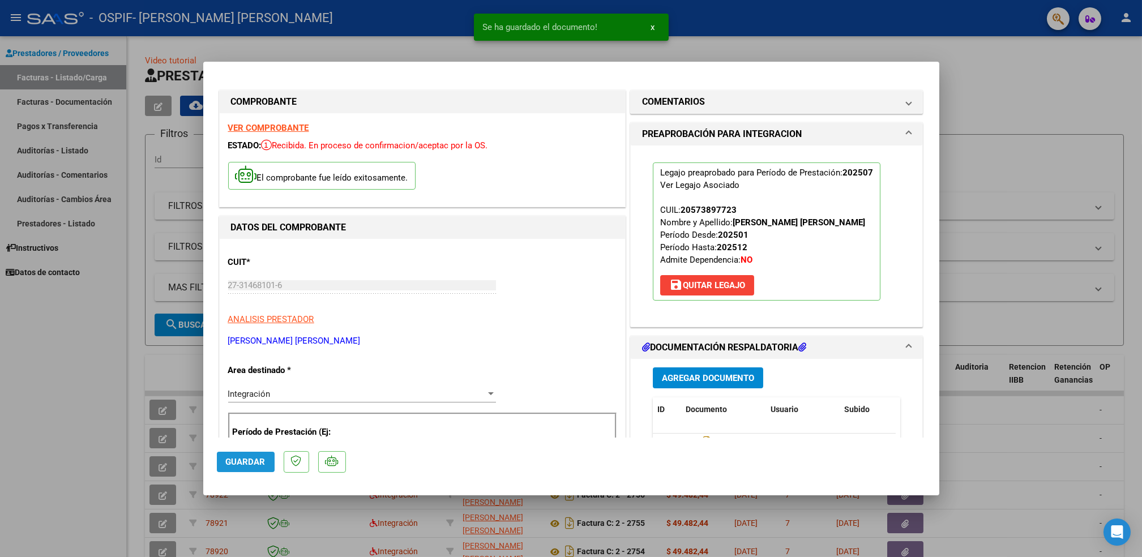
click at [248, 465] on span "Guardar" at bounding box center [246, 462] width 40 height 10
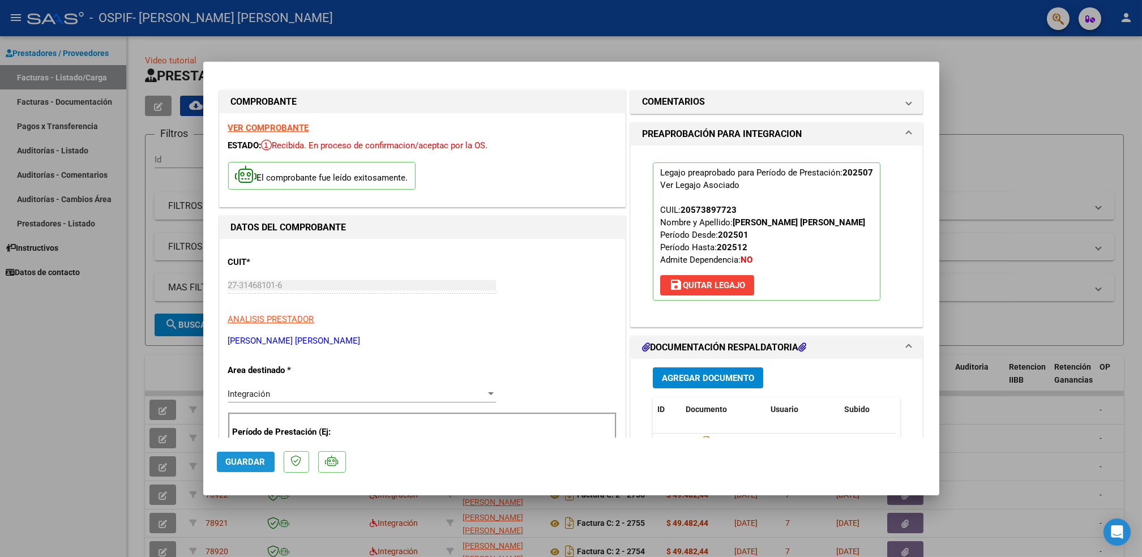
click at [248, 465] on span "Guardar" at bounding box center [246, 462] width 40 height 10
click at [65, 454] on div at bounding box center [571, 278] width 1142 height 557
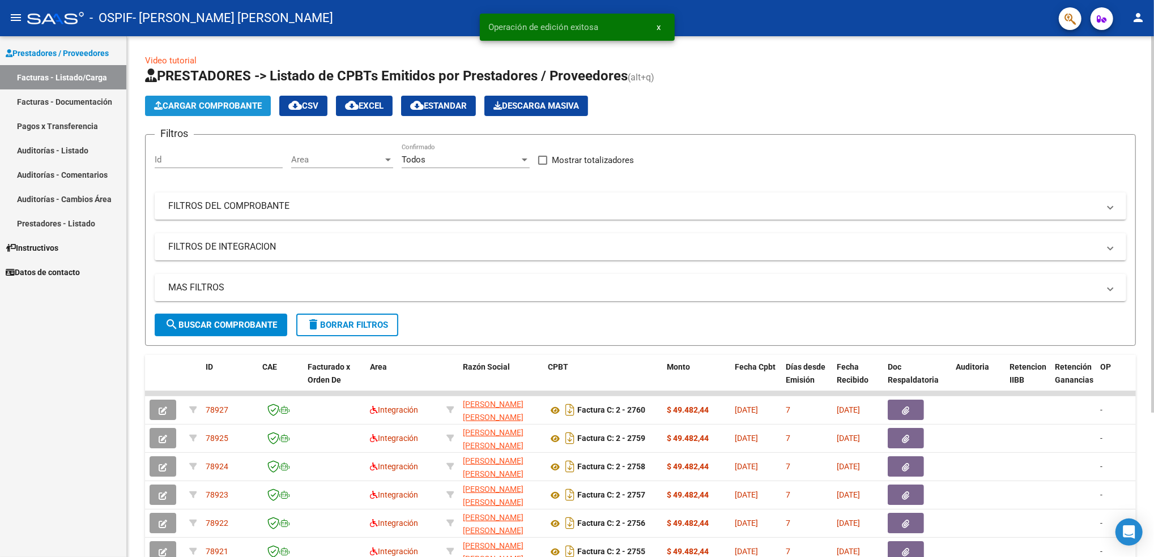
click at [236, 110] on span "Cargar Comprobante" at bounding box center [208, 106] width 108 height 10
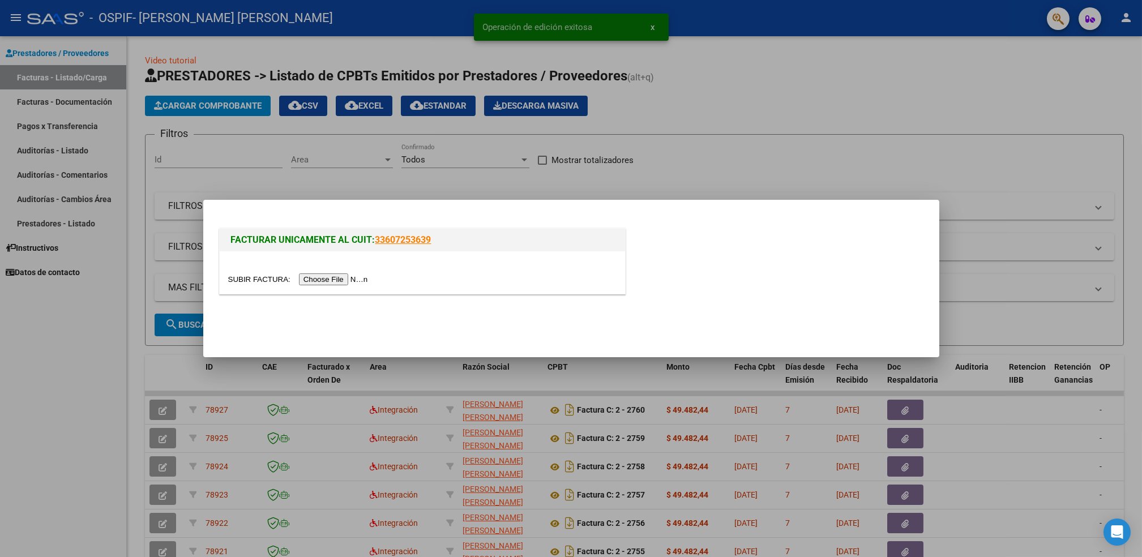
click at [323, 282] on input "file" at bounding box center [299, 280] width 143 height 12
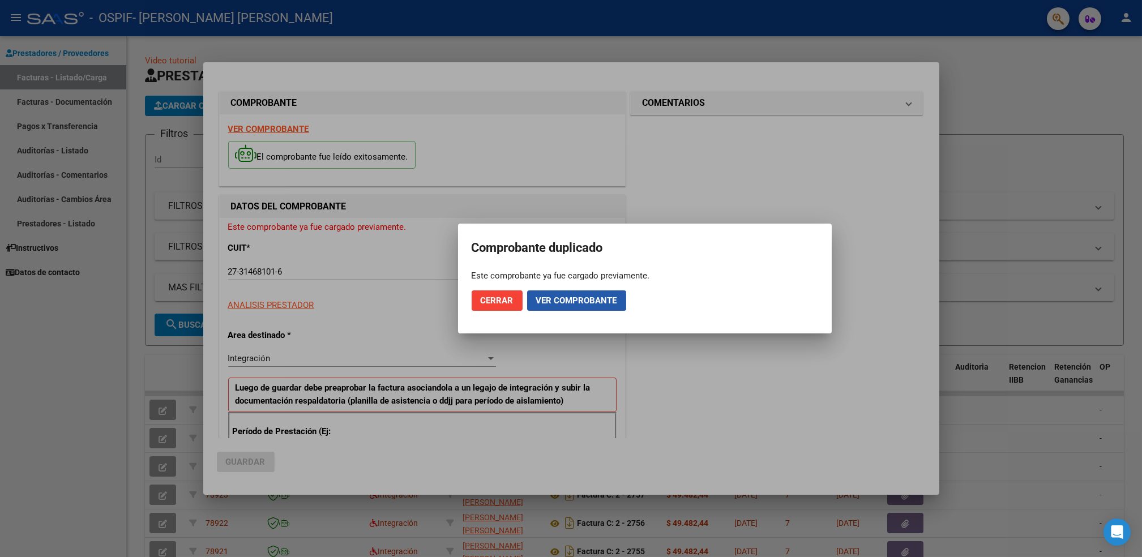
click at [558, 296] on span "Ver comprobante" at bounding box center [576, 301] width 81 height 10
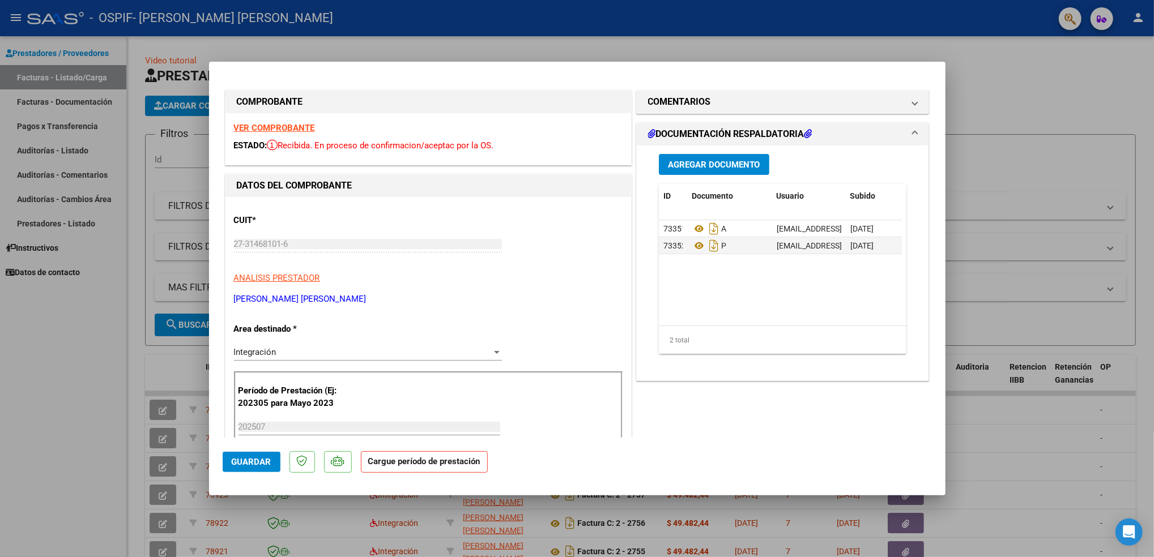
click at [273, 127] on strong "VER COMPROBANTE" at bounding box center [274, 128] width 81 height 10
click at [97, 374] on div at bounding box center [577, 278] width 1154 height 557
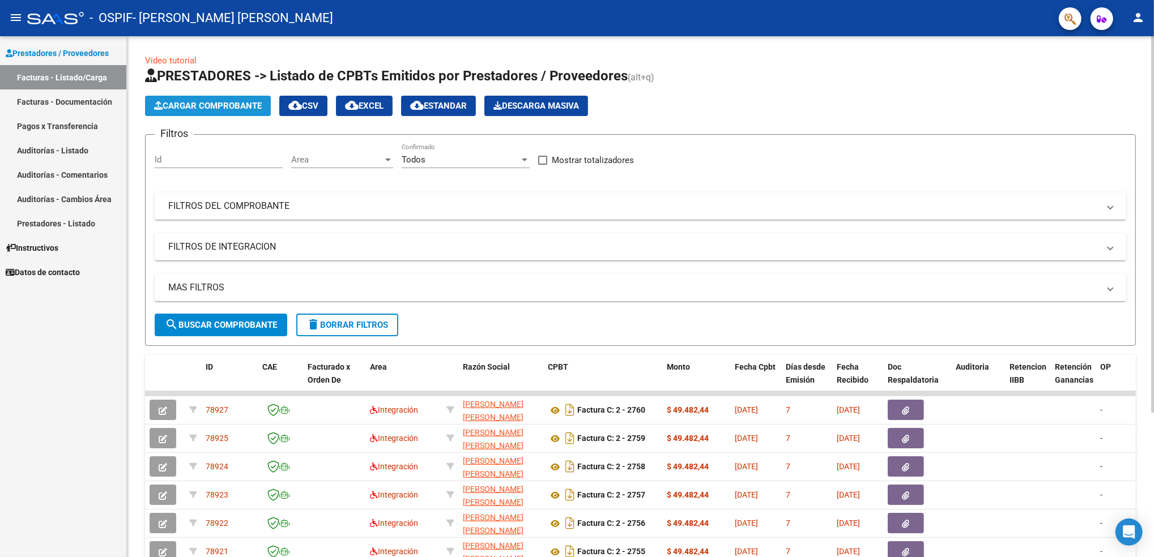
click at [232, 105] on span "Cargar Comprobante" at bounding box center [208, 106] width 108 height 10
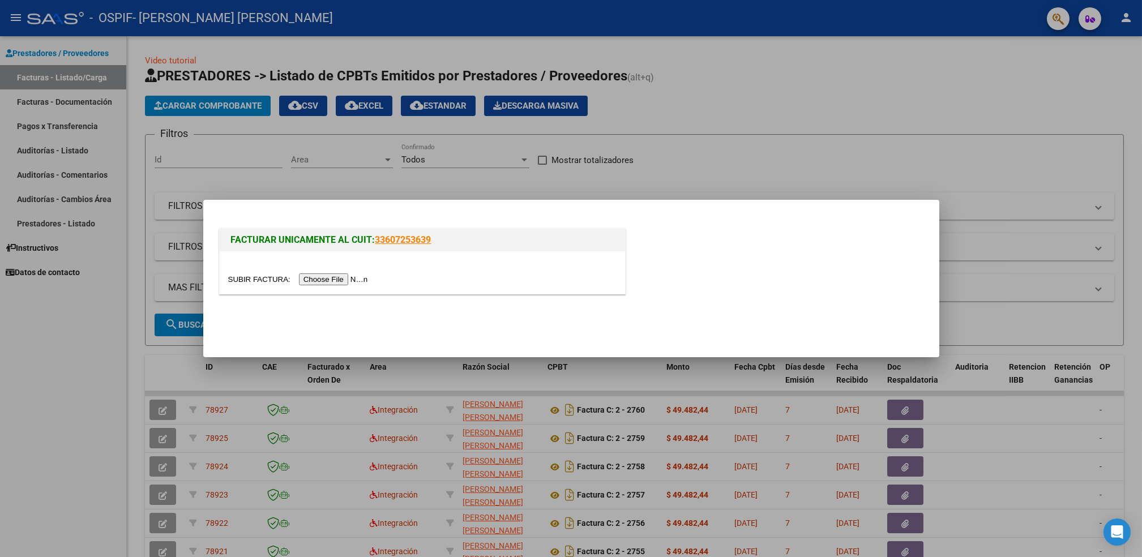
click at [336, 281] on input "file" at bounding box center [299, 280] width 143 height 12
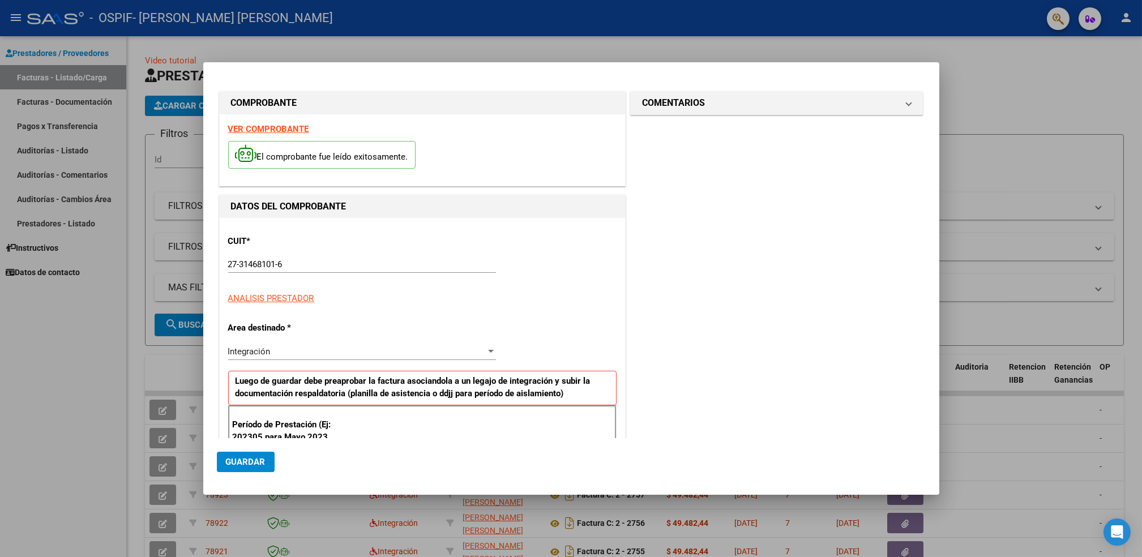
drag, startPoint x: 259, startPoint y: 240, endPoint x: 266, endPoint y: 245, distance: 7.7
click at [266, 245] on p "CUIT *" at bounding box center [286, 241] width 117 height 13
click at [277, 135] on div "El comprobante fue leído exitosamente." at bounding box center [422, 156] width 388 height 42
click at [293, 123] on strong "VER COMPROBANTE" at bounding box center [268, 128] width 81 height 10
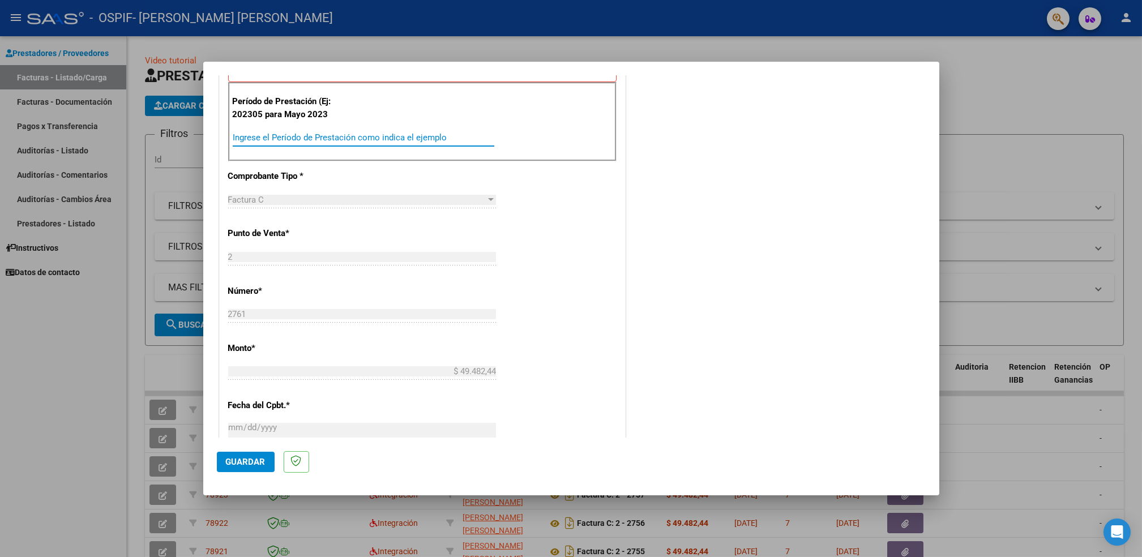
click at [449, 134] on input "Ingrese el Período de Prestación como indica el ejemplo" at bounding box center [364, 138] width 262 height 10
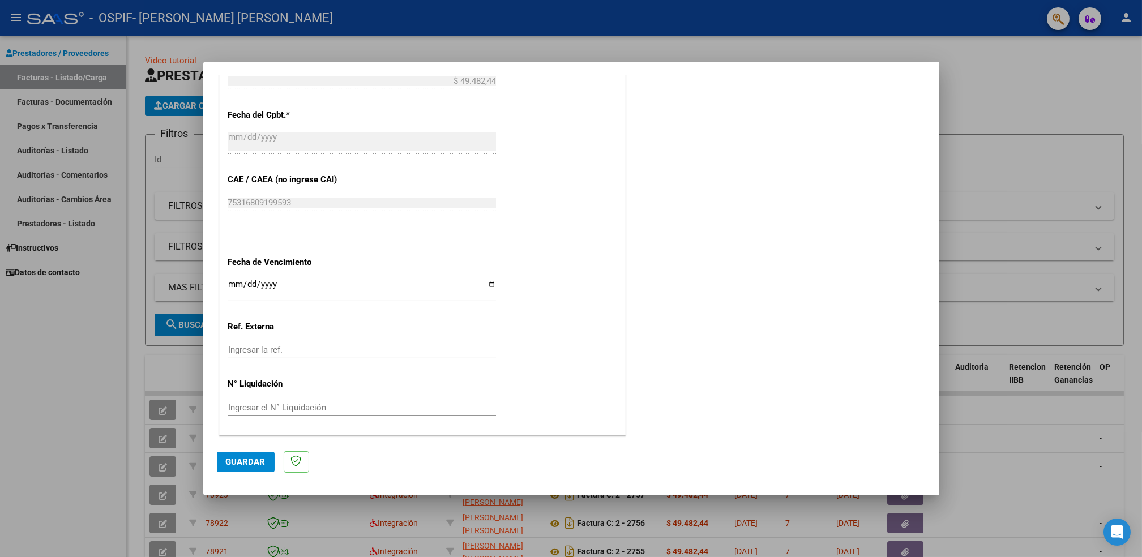
click at [488, 283] on input "Ingresar la fecha" at bounding box center [362, 289] width 268 height 18
click at [251, 460] on span "Guardar" at bounding box center [246, 462] width 40 height 10
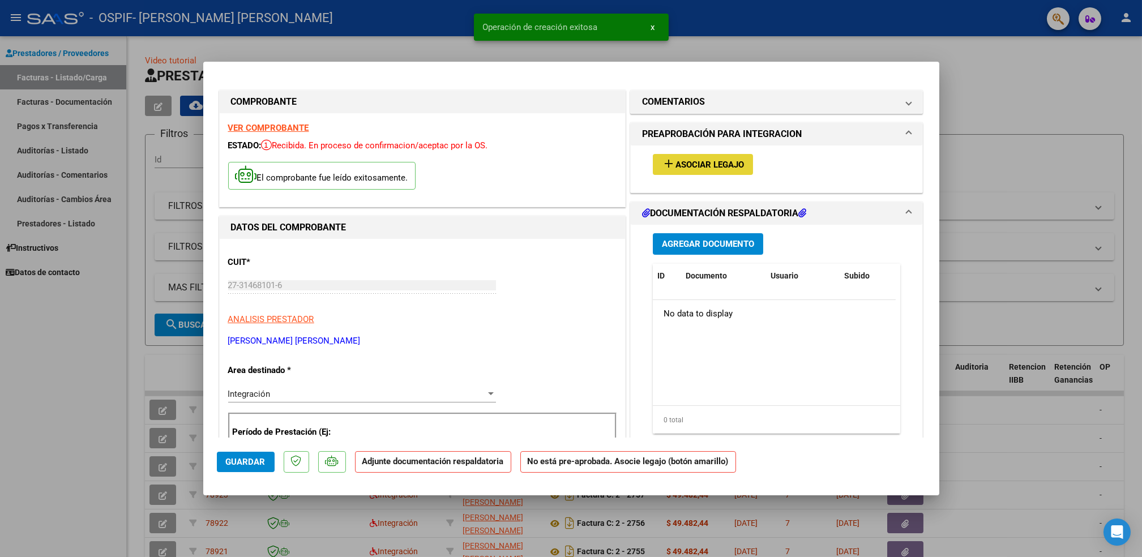
click at [683, 160] on span "Asociar Legajo" at bounding box center [710, 165] width 69 height 10
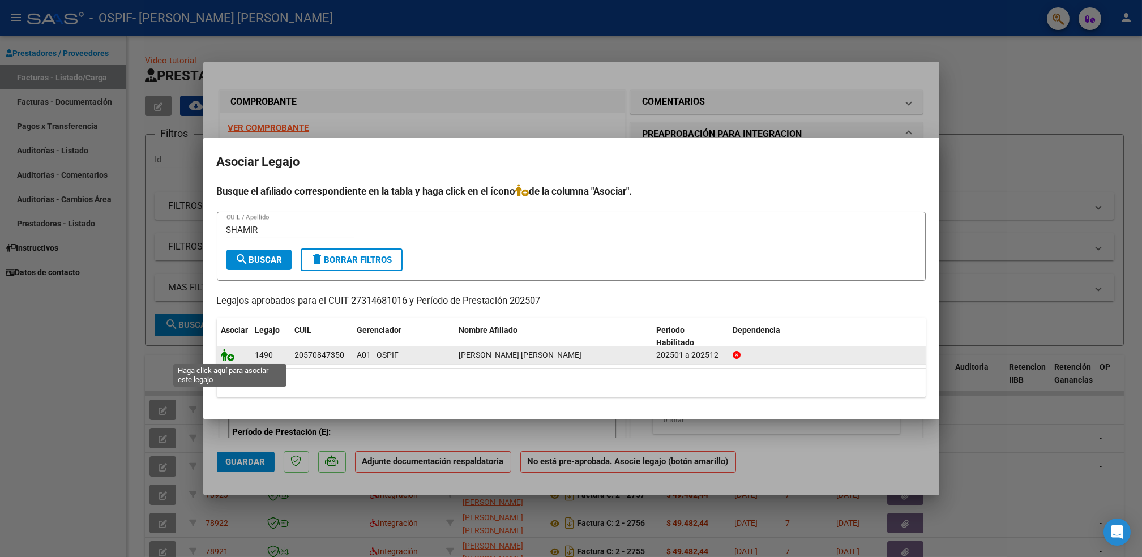
click at [224, 358] on icon at bounding box center [228, 355] width 14 height 12
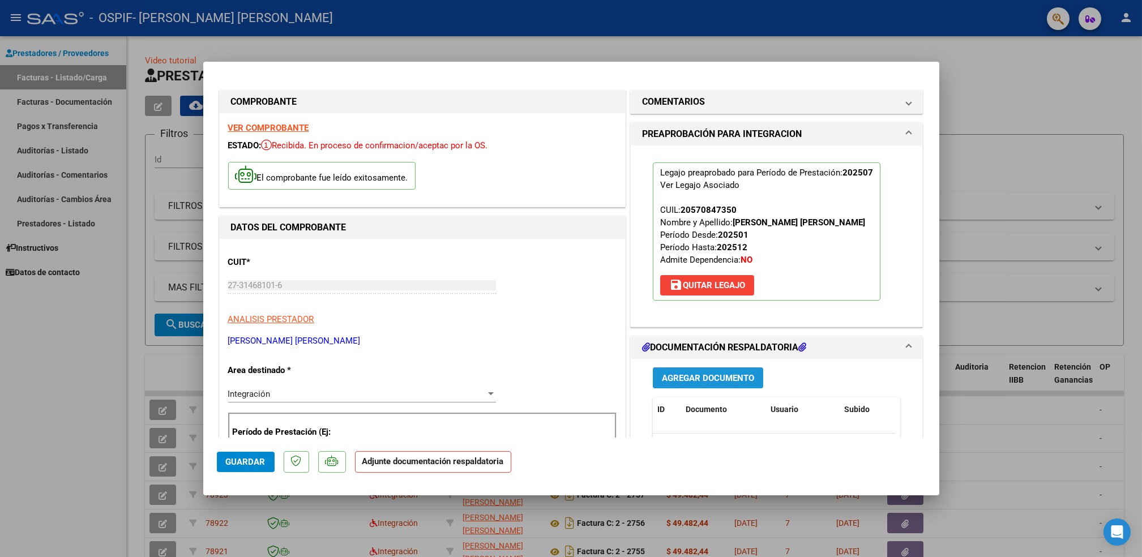
click at [721, 385] on button "Agregar Documento" at bounding box center [708, 378] width 110 height 21
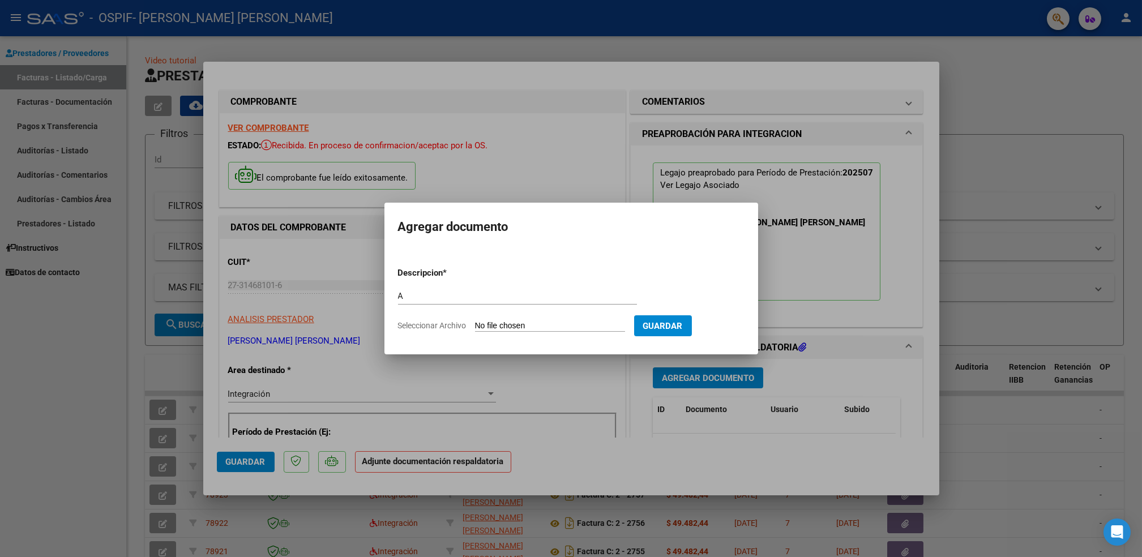
click at [576, 327] on input "Seleccionar Archivo" at bounding box center [550, 326] width 150 height 11
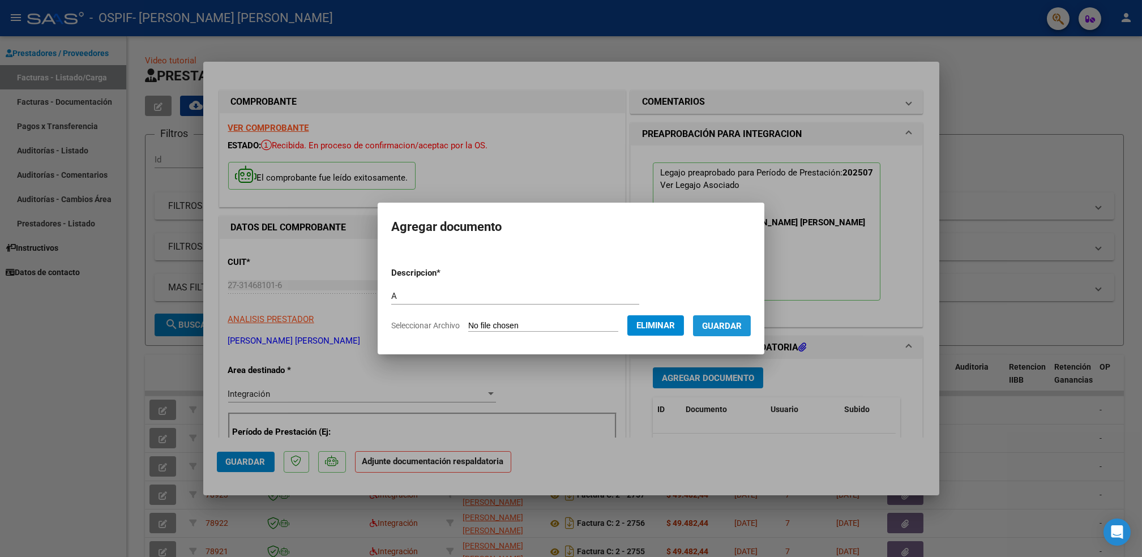
click at [734, 325] on span "Guardar" at bounding box center [722, 326] width 40 height 10
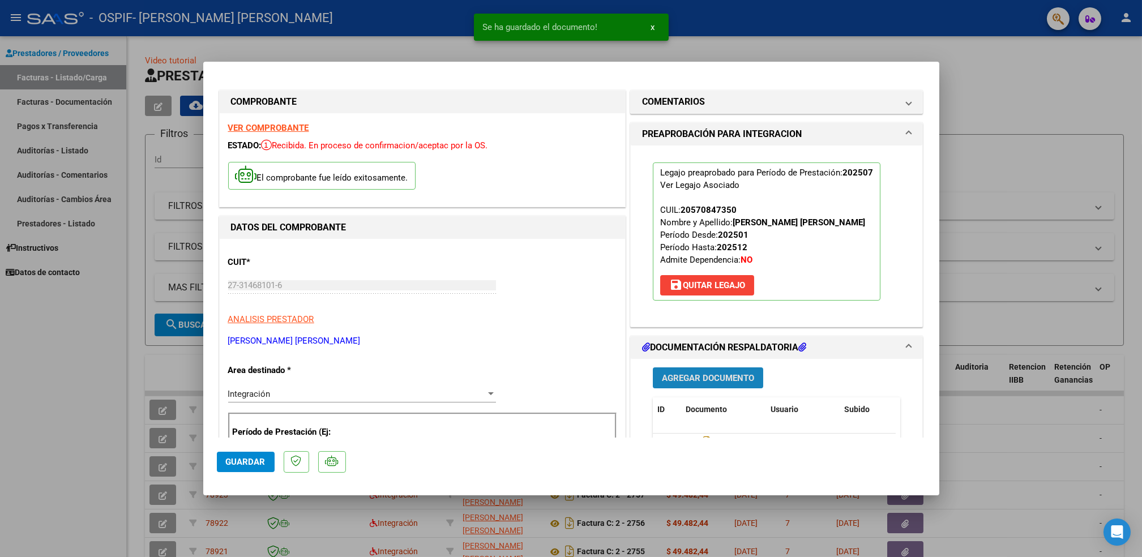
click at [722, 377] on span "Agregar Documento" at bounding box center [708, 378] width 92 height 10
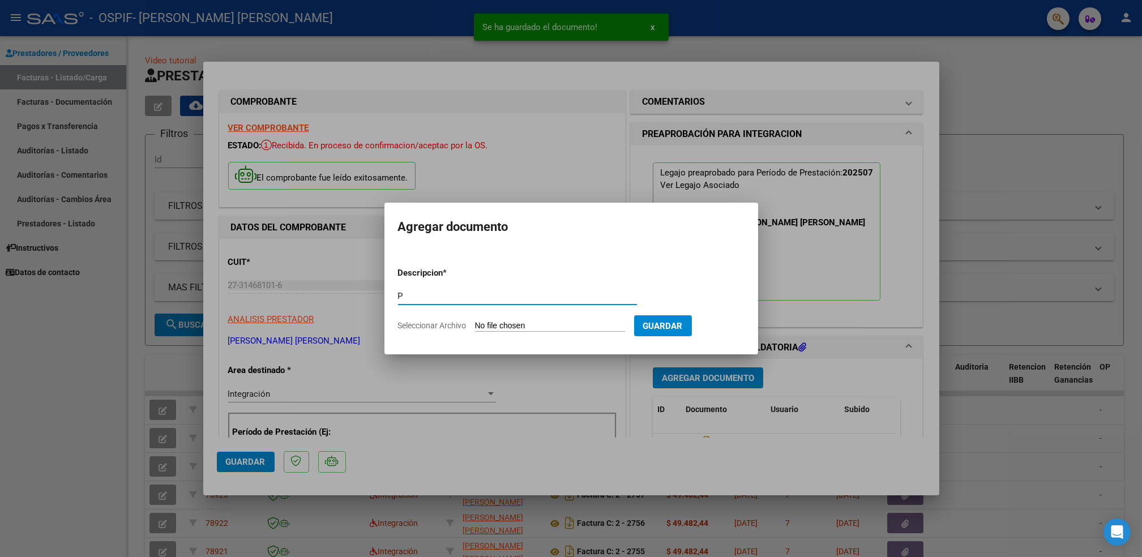
click at [547, 322] on input "Seleccionar Archivo" at bounding box center [550, 326] width 150 height 11
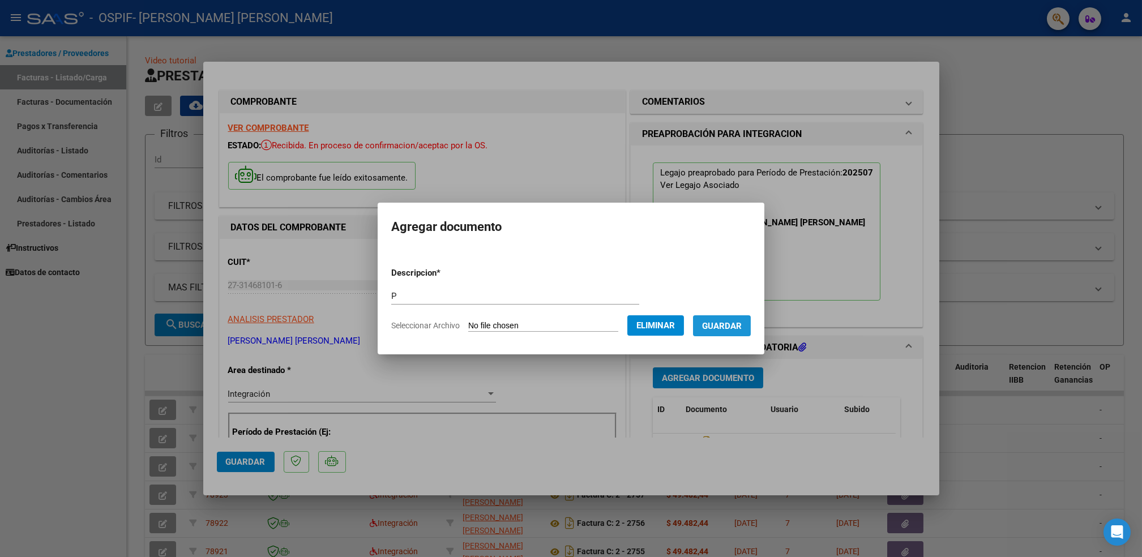
click at [732, 321] on span "Guardar" at bounding box center [722, 326] width 40 height 10
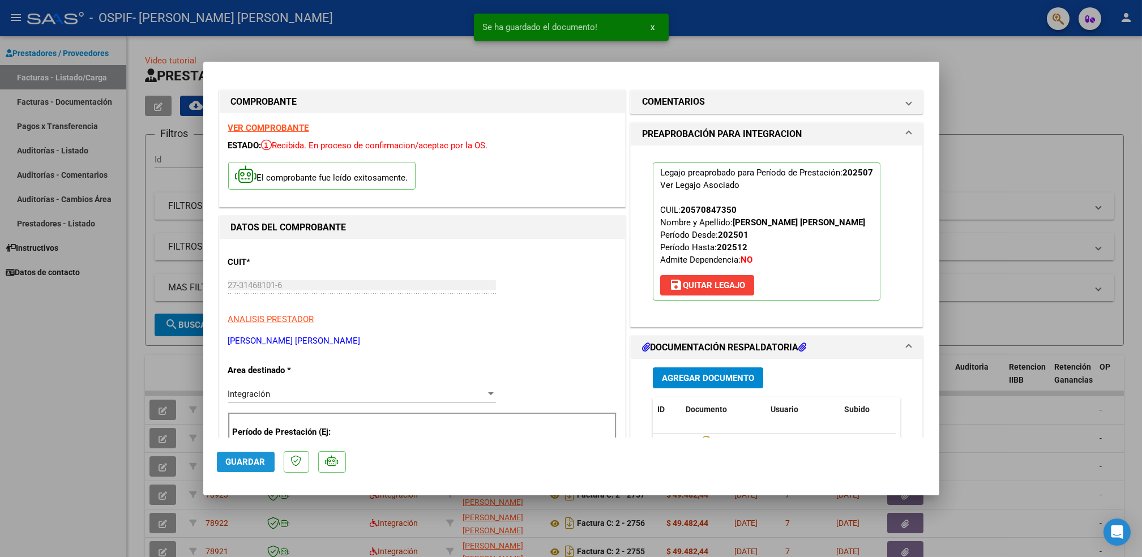
click at [254, 457] on span "Guardar" at bounding box center [246, 462] width 40 height 10
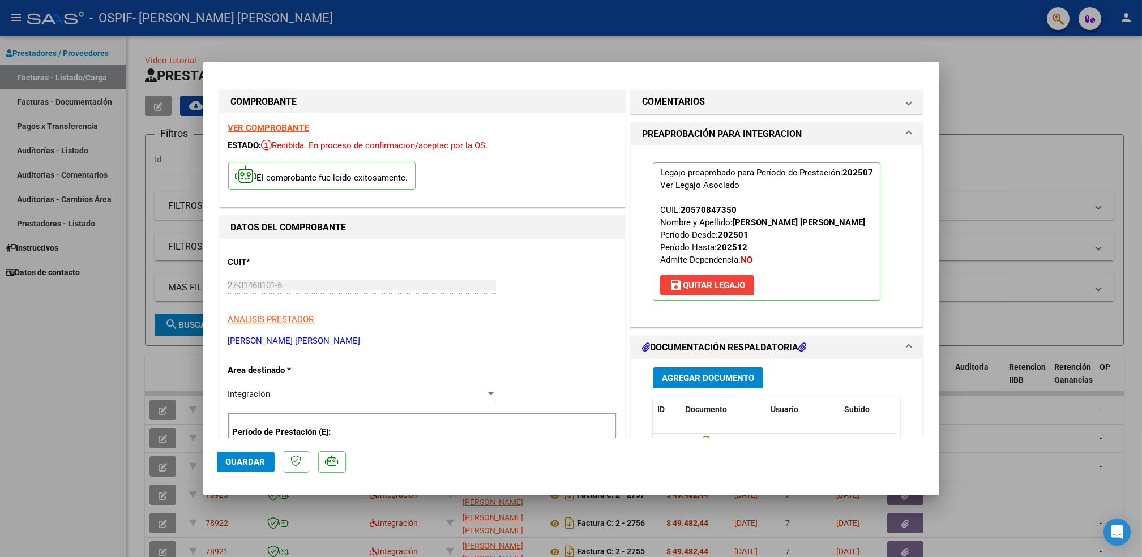
scroll to position [317, 0]
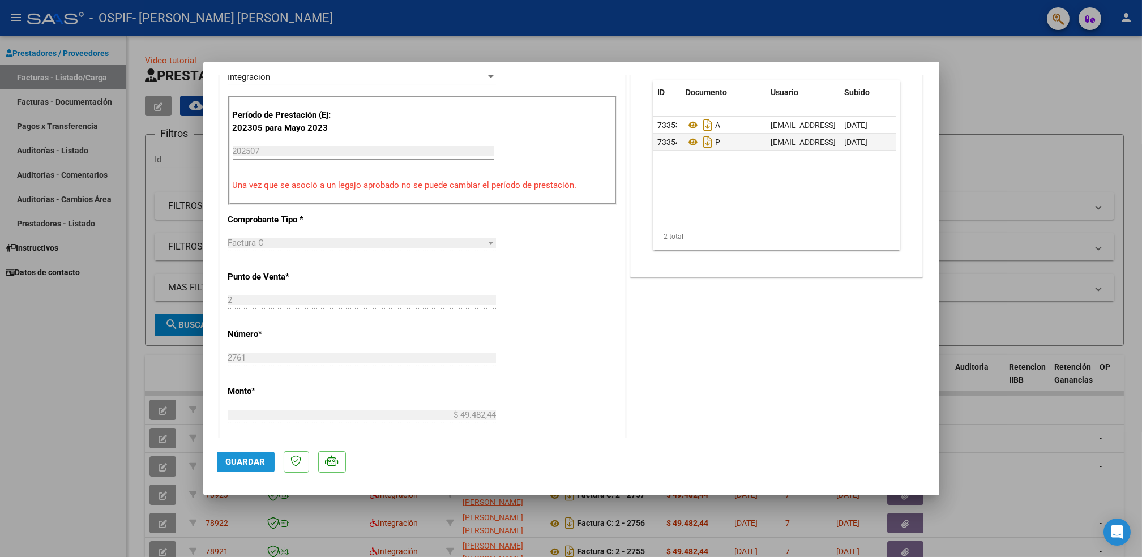
click at [245, 468] on button "Guardar" at bounding box center [246, 462] width 58 height 20
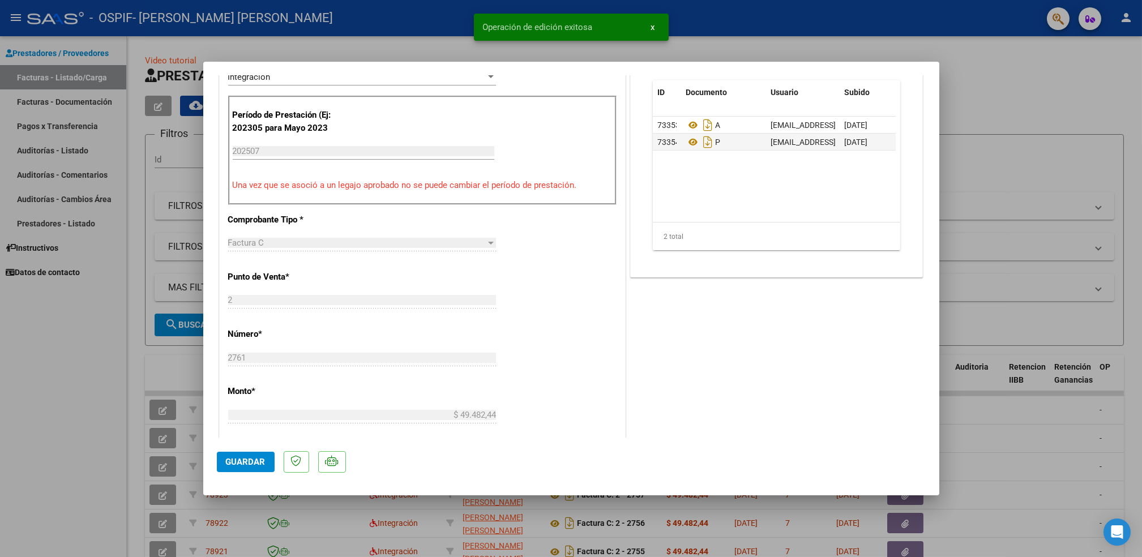
click at [52, 458] on div at bounding box center [571, 278] width 1142 height 557
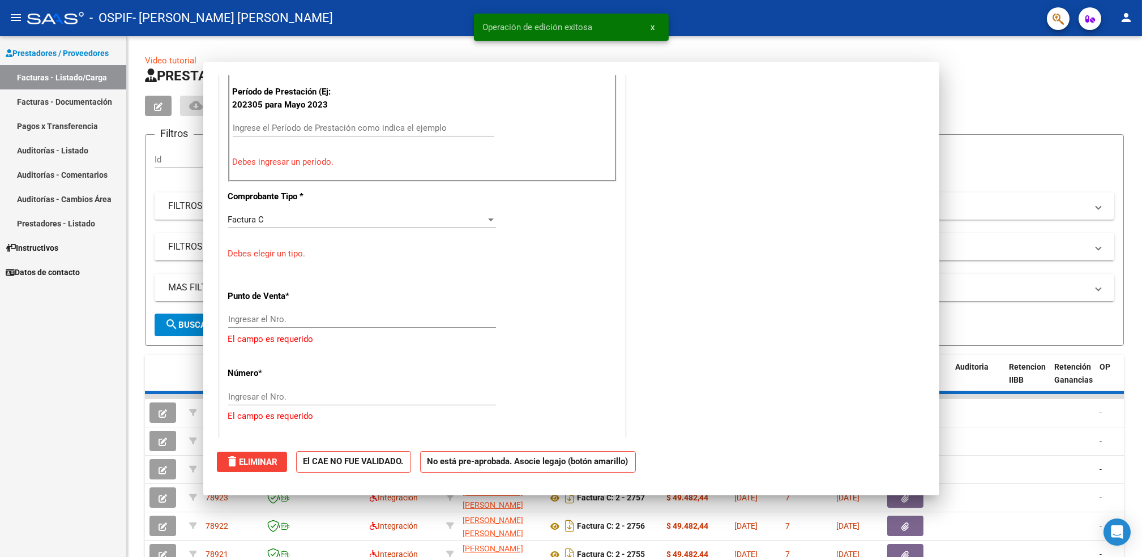
scroll to position [268, 0]
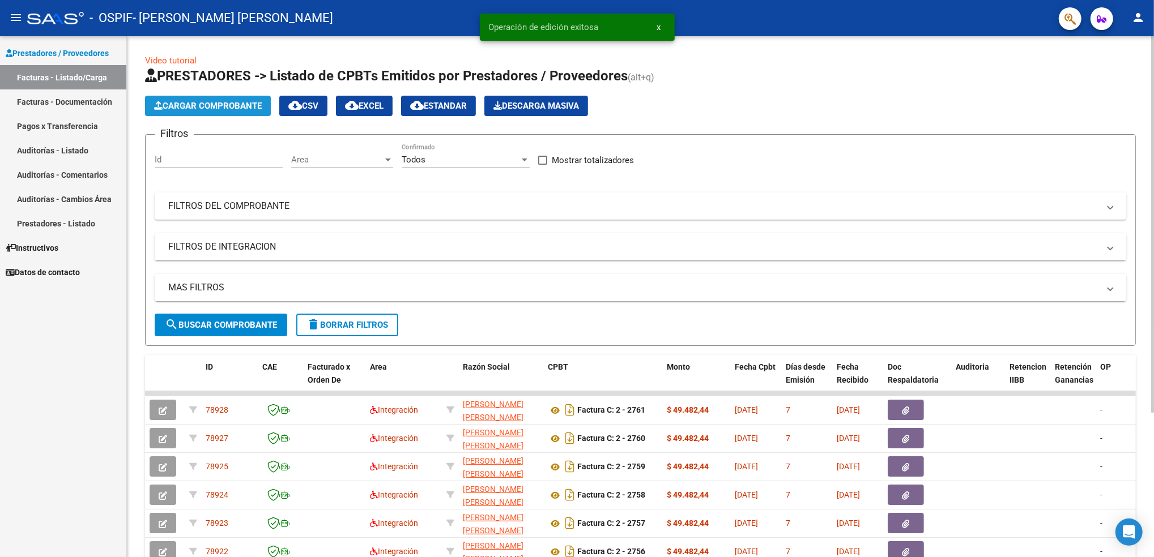
click at [197, 105] on span "Cargar Comprobante" at bounding box center [208, 106] width 108 height 10
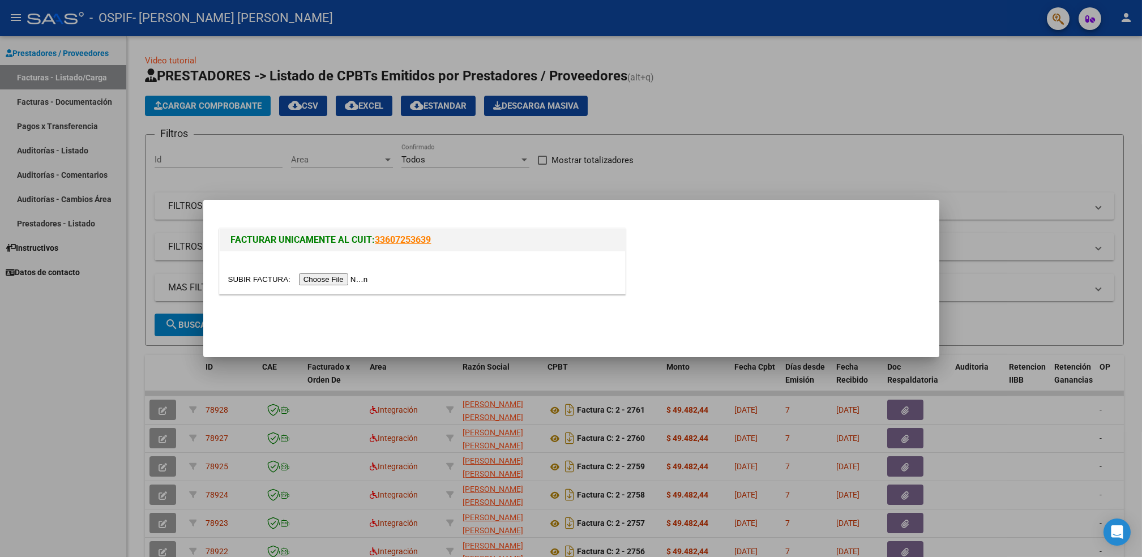
click at [333, 277] on input "file" at bounding box center [299, 280] width 143 height 12
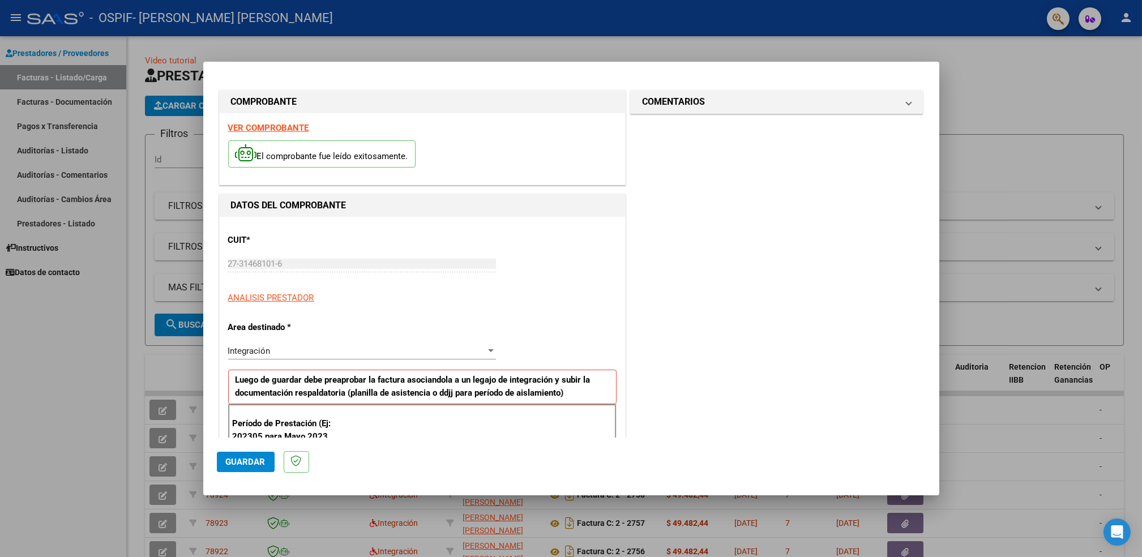
click at [291, 135] on div "El comprobante fue leído exitosamente." at bounding box center [422, 156] width 388 height 42
click at [287, 127] on strong "VER COMPROBANTE" at bounding box center [268, 128] width 81 height 10
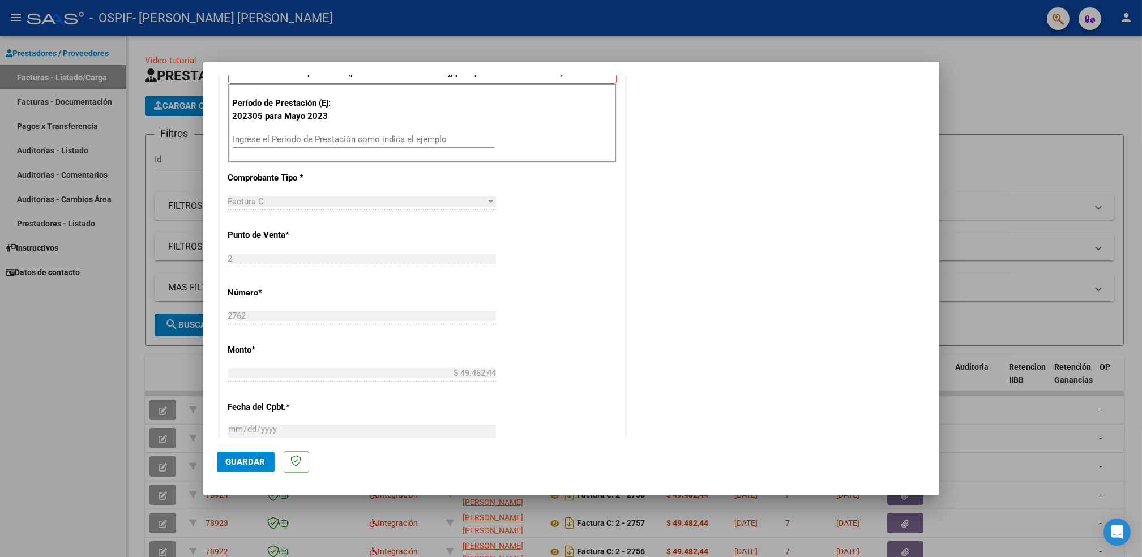
scroll to position [326, 0]
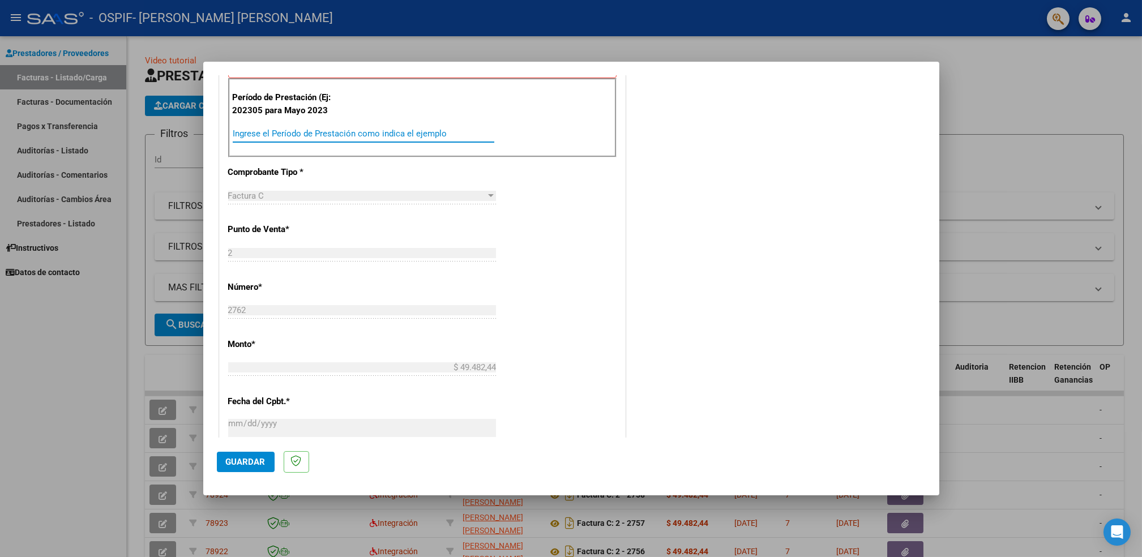
click at [407, 129] on input "Ingrese el Período de Prestación como indica el ejemplo" at bounding box center [364, 134] width 262 height 10
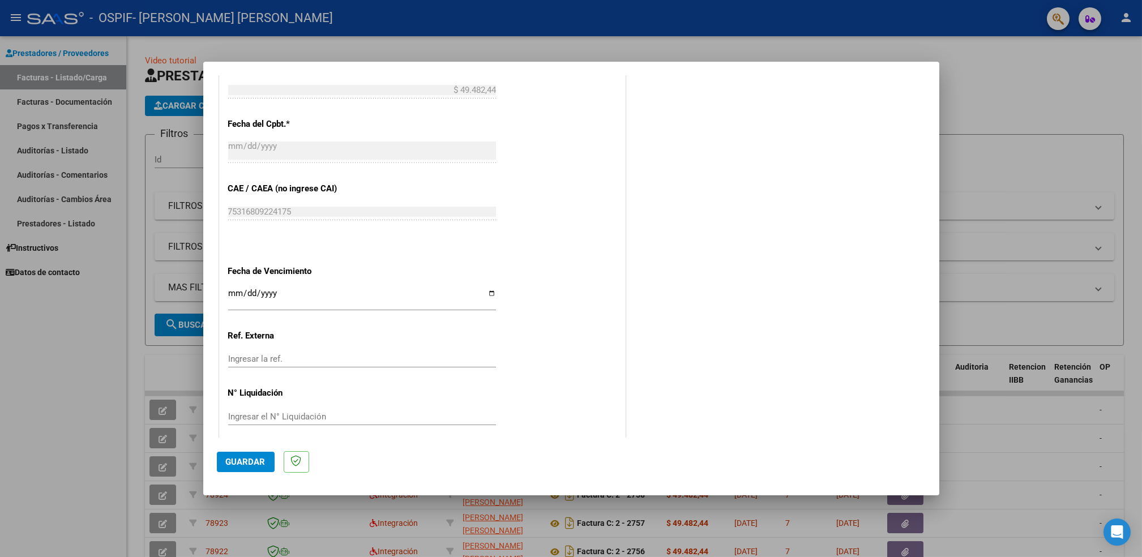
scroll to position [613, 0]
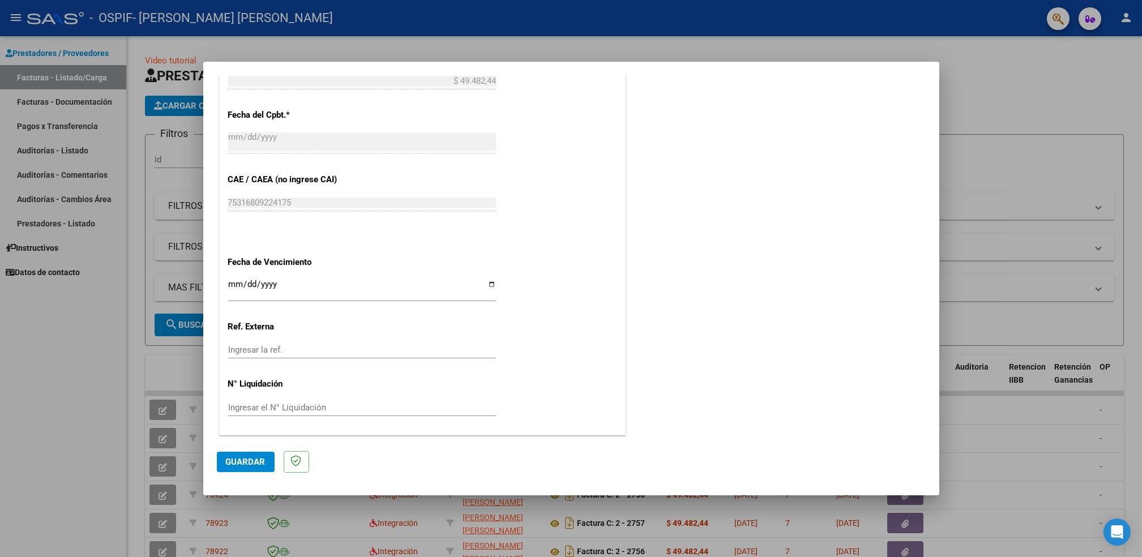
click at [486, 285] on input "Ingresar la fecha" at bounding box center [362, 289] width 268 height 18
click at [242, 466] on span "Guardar" at bounding box center [246, 462] width 40 height 10
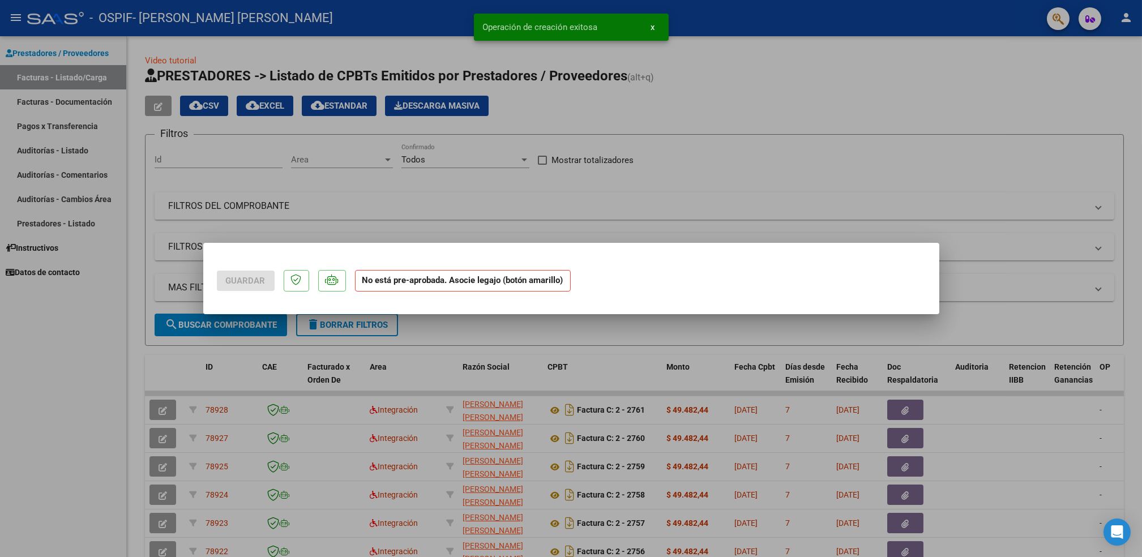
scroll to position [0, 0]
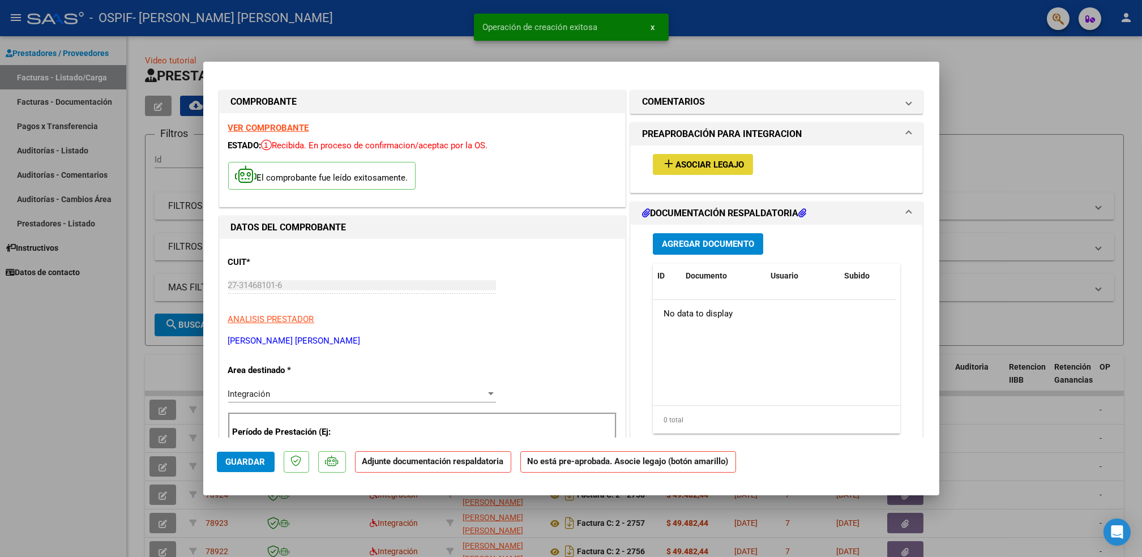
click at [711, 164] on span "Asociar Legajo" at bounding box center [710, 165] width 69 height 10
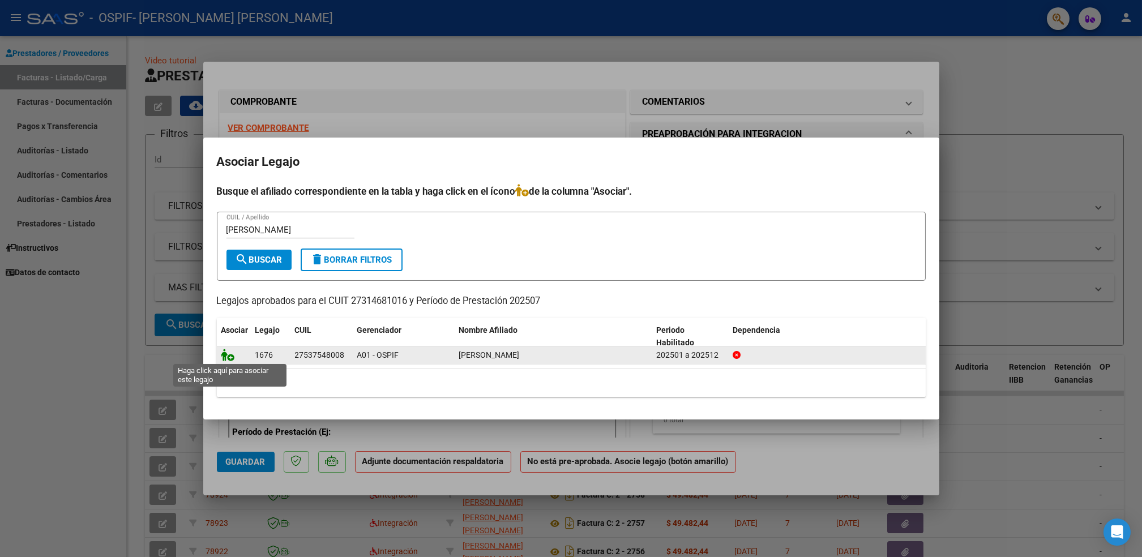
click at [228, 353] on icon at bounding box center [228, 355] width 14 height 12
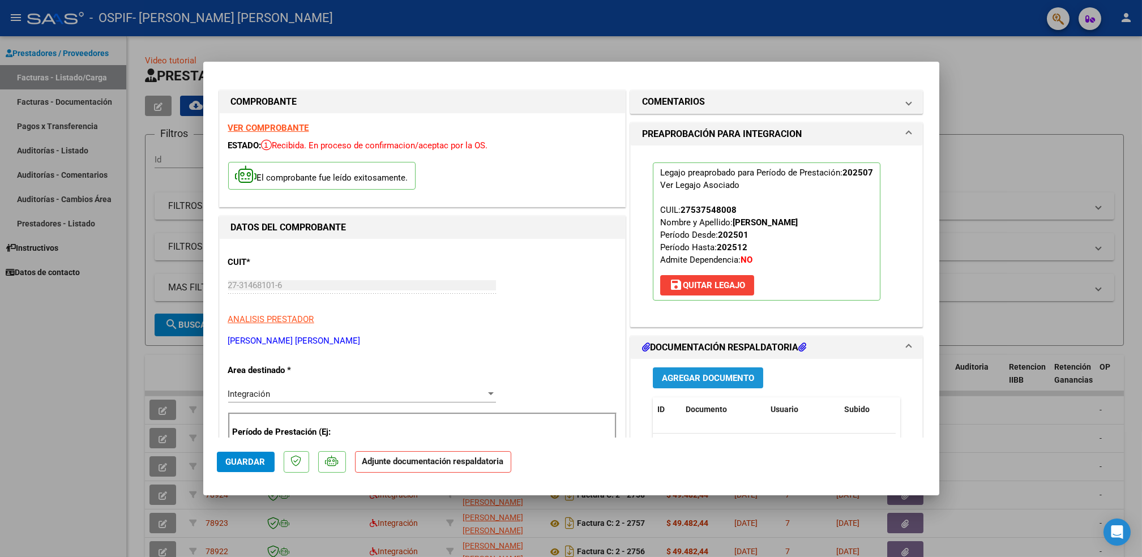
click at [699, 382] on span "Agregar Documento" at bounding box center [708, 378] width 92 height 10
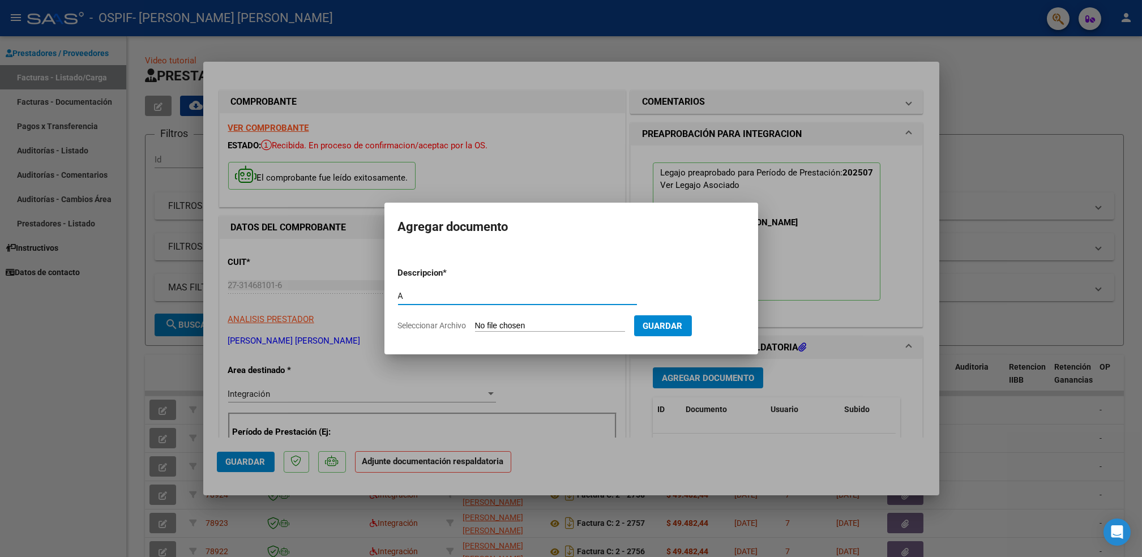
click at [507, 332] on input "Seleccionar Archivo" at bounding box center [550, 326] width 150 height 11
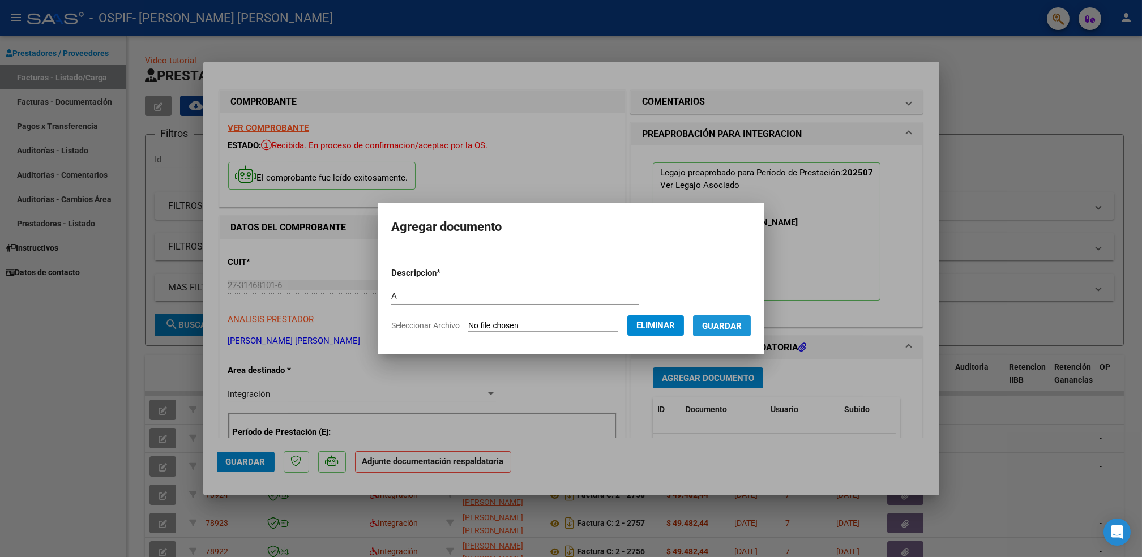
click at [723, 328] on span "Guardar" at bounding box center [722, 326] width 40 height 10
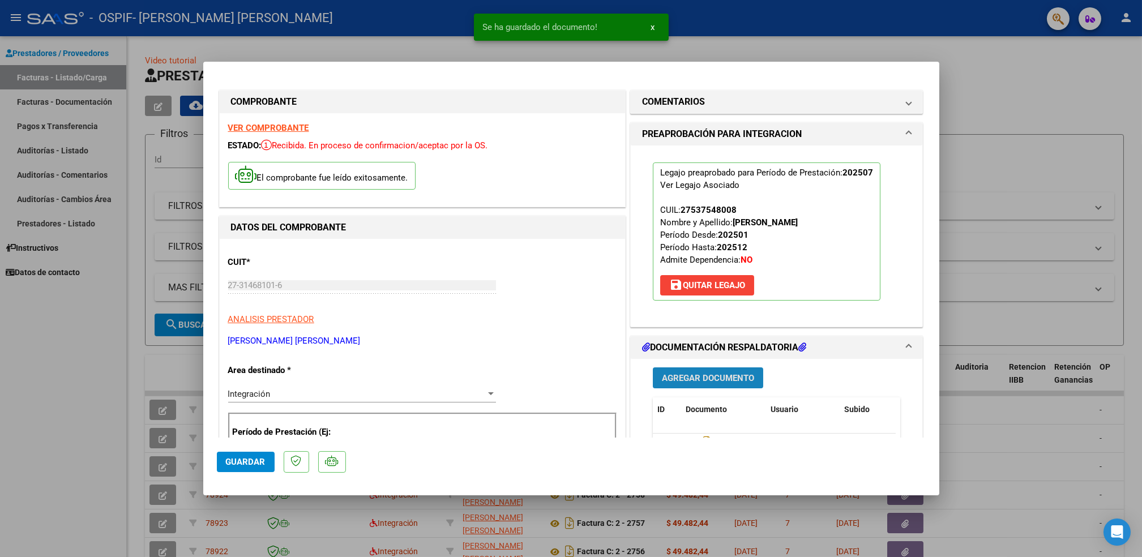
click at [705, 368] on button "Agregar Documento" at bounding box center [708, 378] width 110 height 21
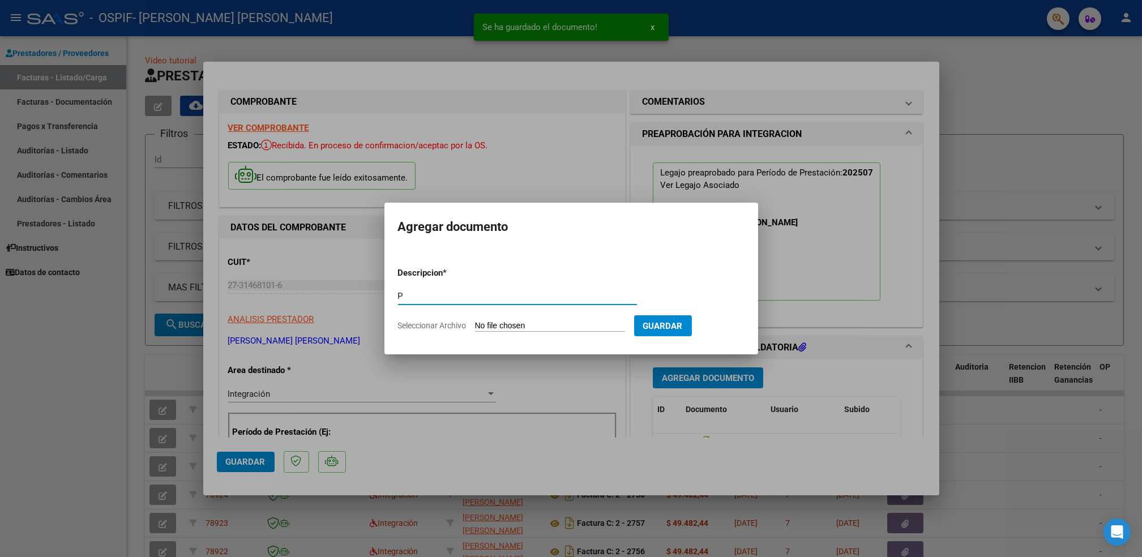
click at [544, 321] on input "Seleccionar Archivo" at bounding box center [550, 326] width 150 height 11
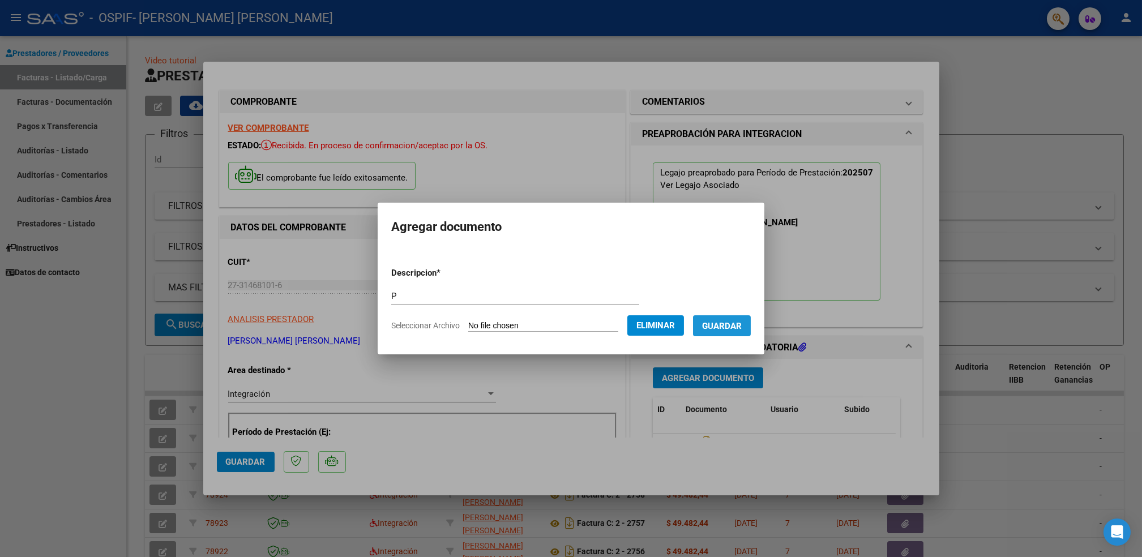
click at [727, 324] on span "Guardar" at bounding box center [722, 326] width 40 height 10
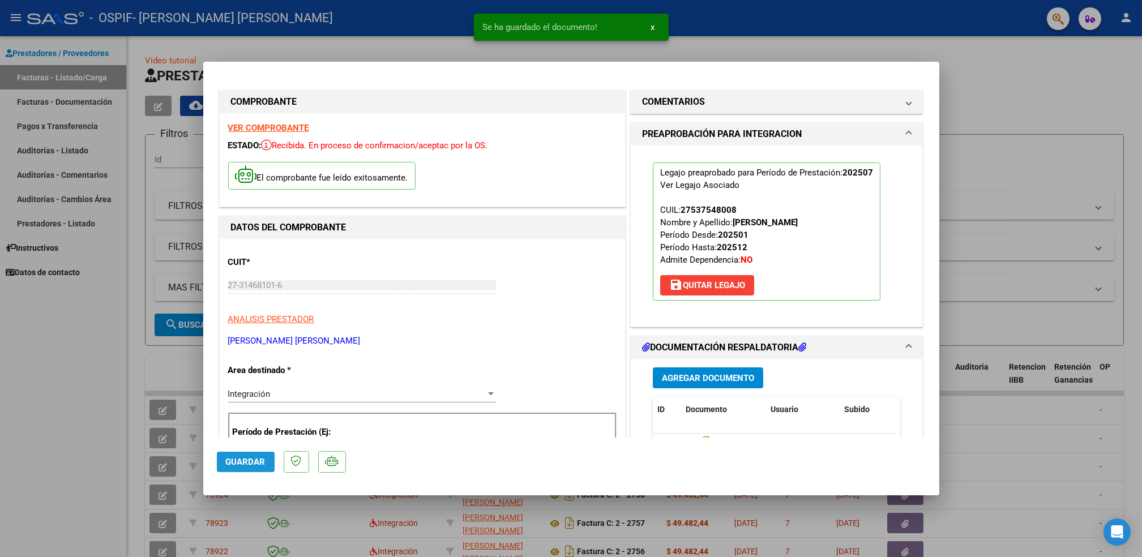
click at [234, 459] on span "Guardar" at bounding box center [246, 462] width 40 height 10
click at [86, 435] on div at bounding box center [571, 278] width 1142 height 557
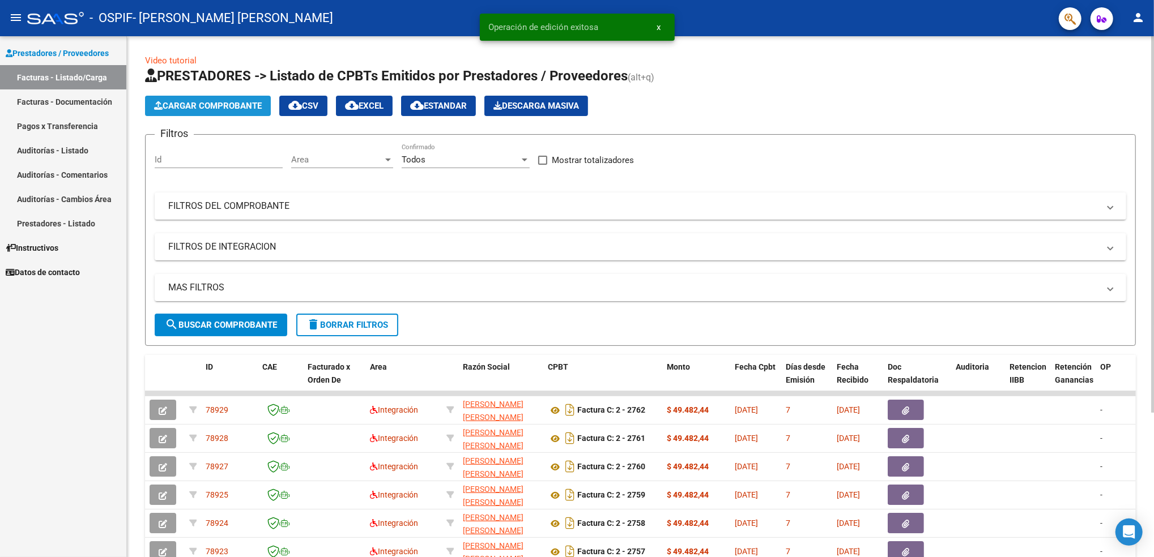
click at [218, 109] on span "Cargar Comprobante" at bounding box center [208, 106] width 108 height 10
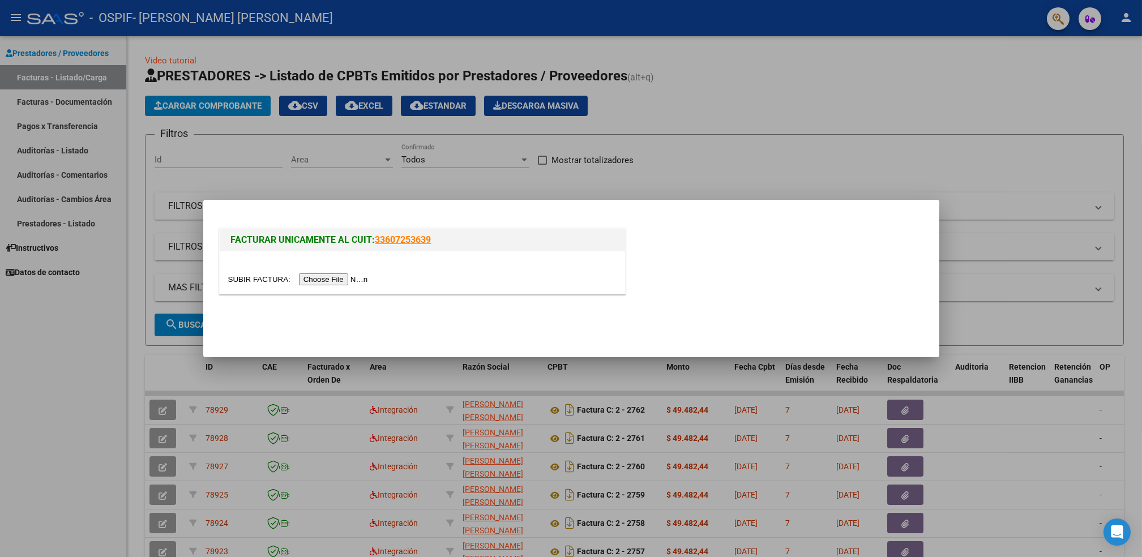
click at [318, 278] on input "file" at bounding box center [299, 280] width 143 height 12
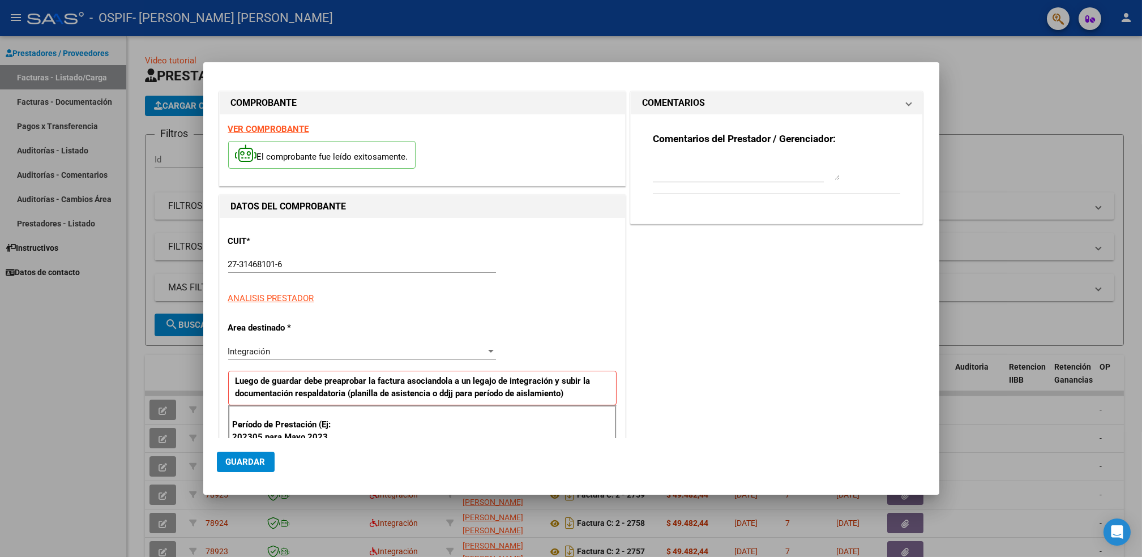
click at [285, 246] on p "CUIT *" at bounding box center [286, 241] width 117 height 13
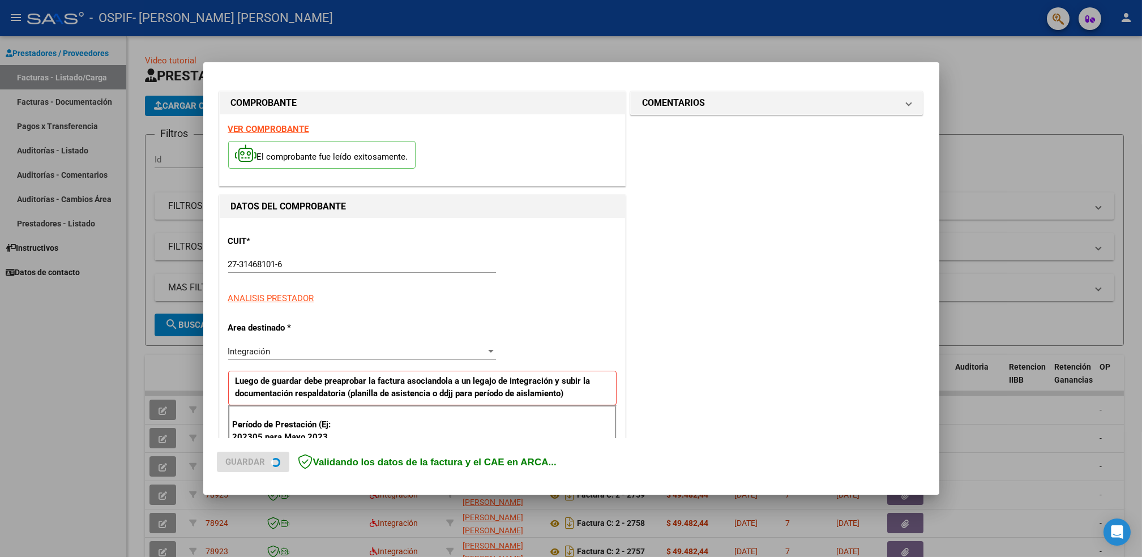
click at [275, 131] on strong "VER COMPROBANTE" at bounding box center [268, 129] width 81 height 10
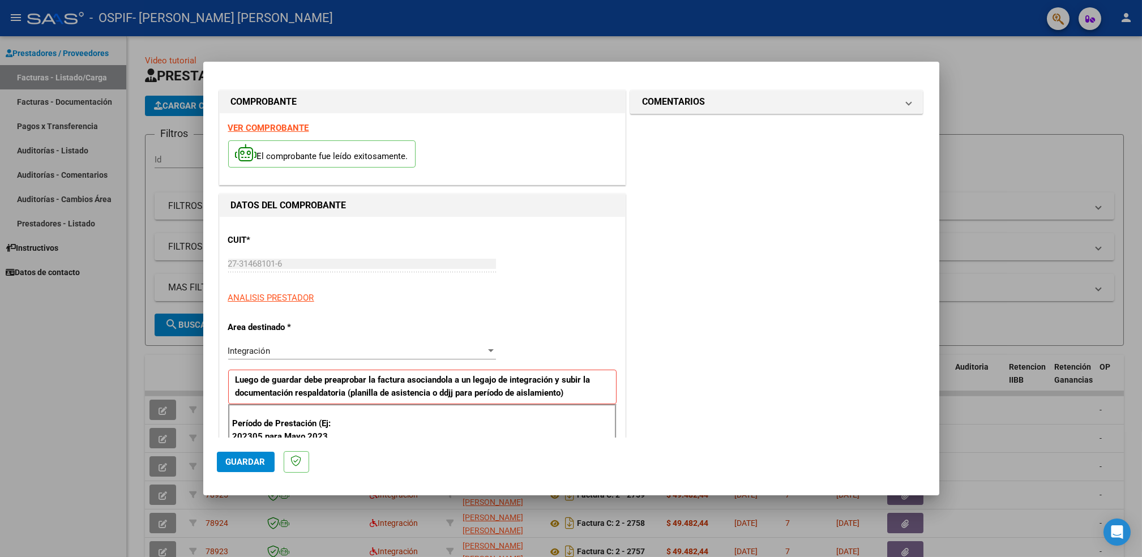
scroll to position [200, 0]
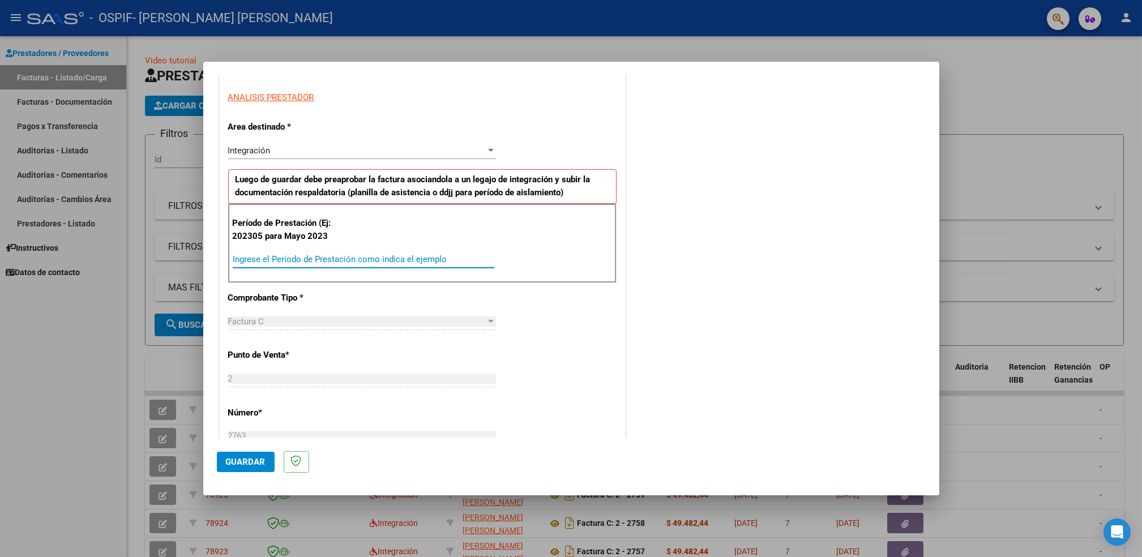
click at [341, 261] on input "Ingrese el Período de Prestación como indica el ejemplo" at bounding box center [364, 259] width 262 height 10
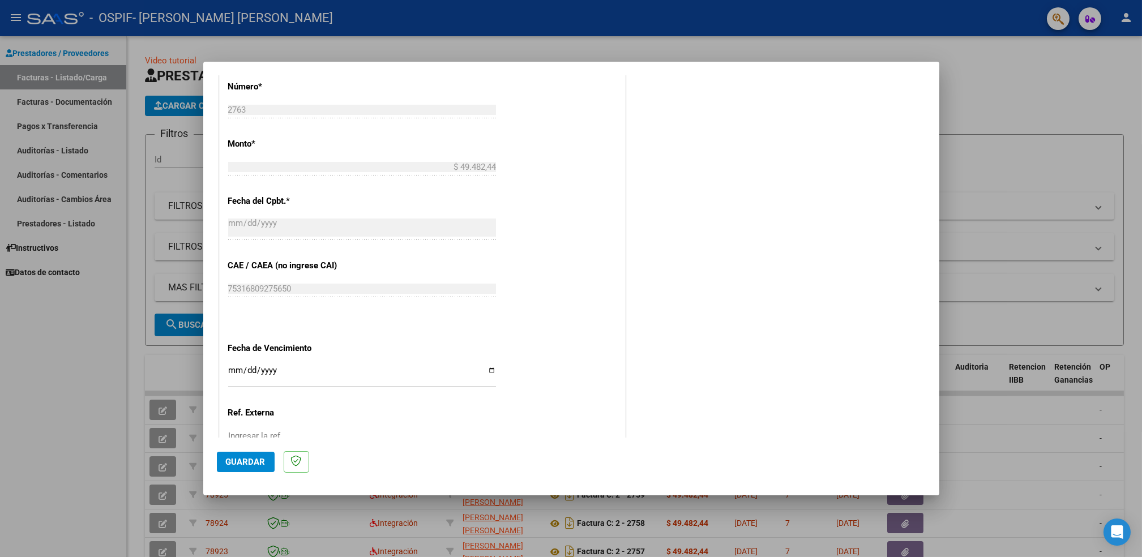
scroll to position [613, 0]
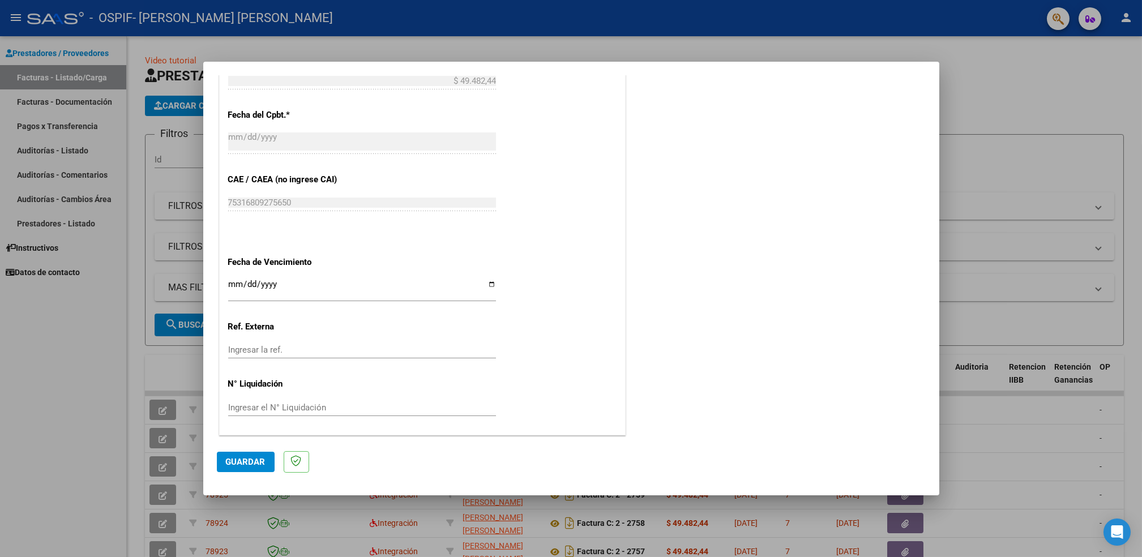
click at [486, 287] on input "Ingresar la fecha" at bounding box center [362, 289] width 268 height 18
click at [249, 461] on span "Guardar" at bounding box center [246, 462] width 40 height 10
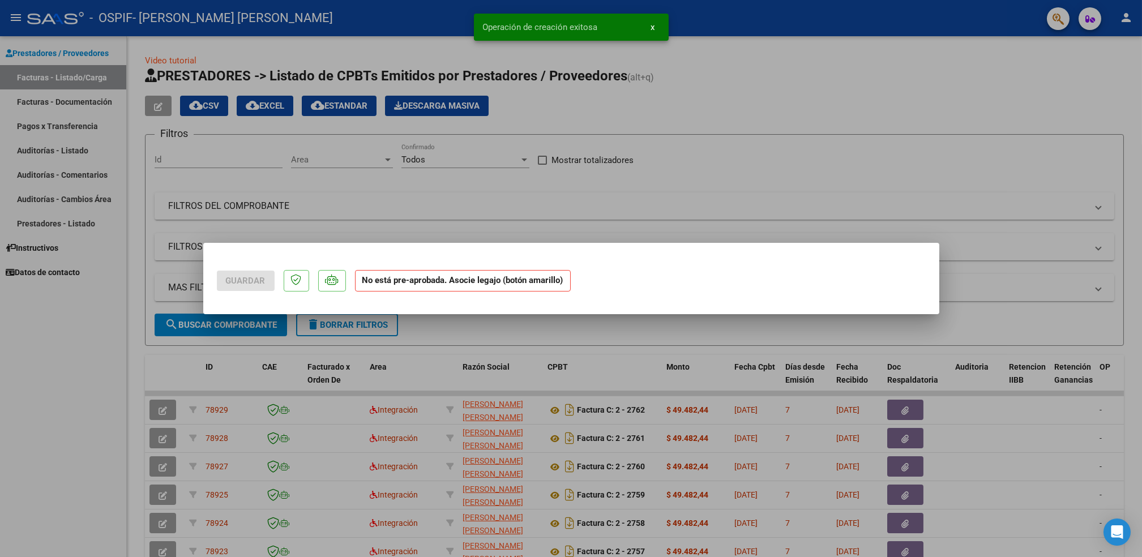
scroll to position [0, 0]
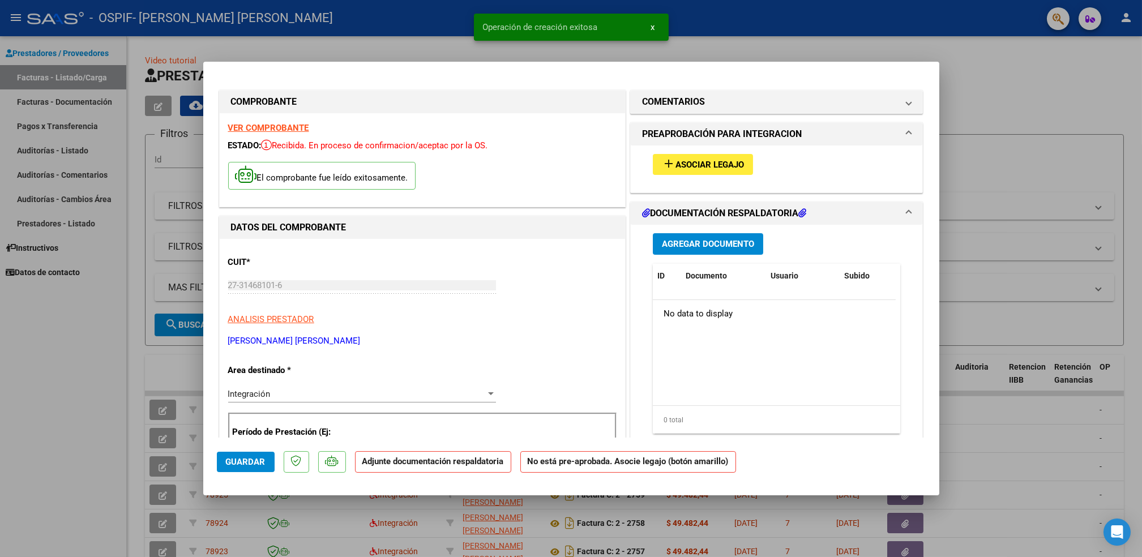
click at [701, 168] on span "Asociar Legajo" at bounding box center [710, 165] width 69 height 10
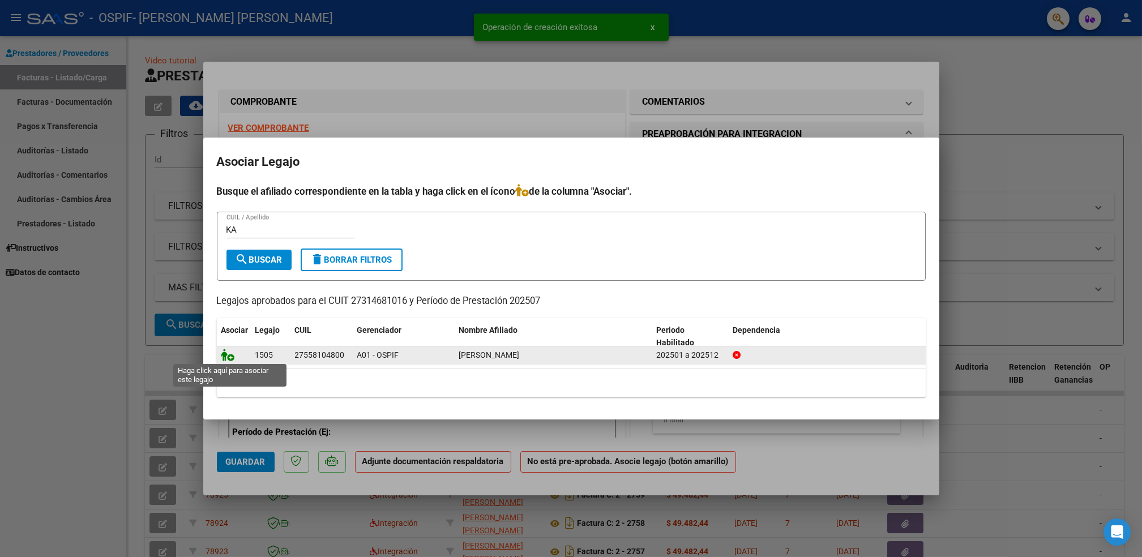
click at [225, 352] on icon at bounding box center [228, 355] width 14 height 12
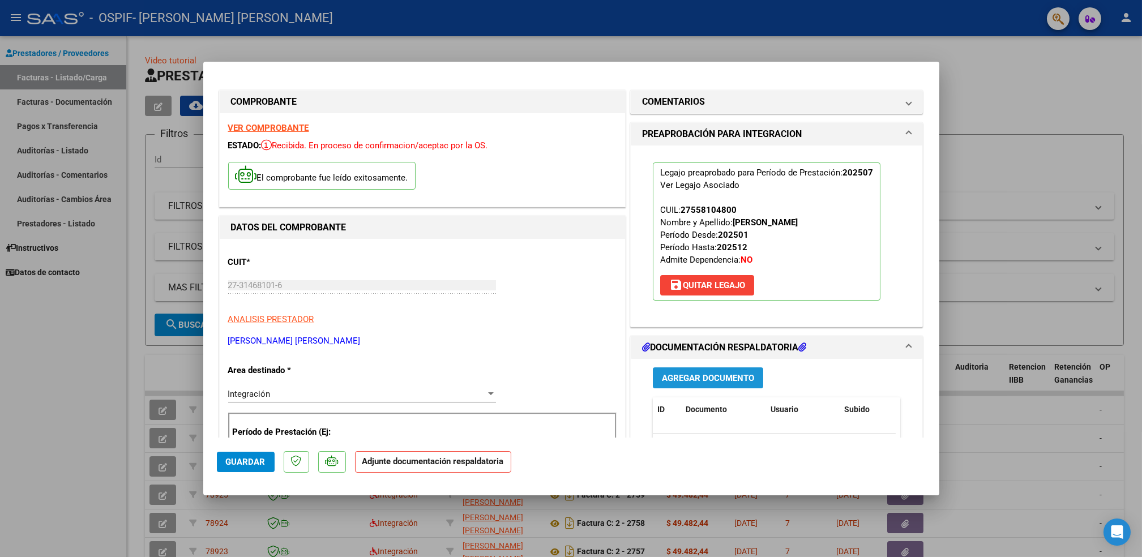
click at [728, 383] on button "Agregar Documento" at bounding box center [708, 378] width 110 height 21
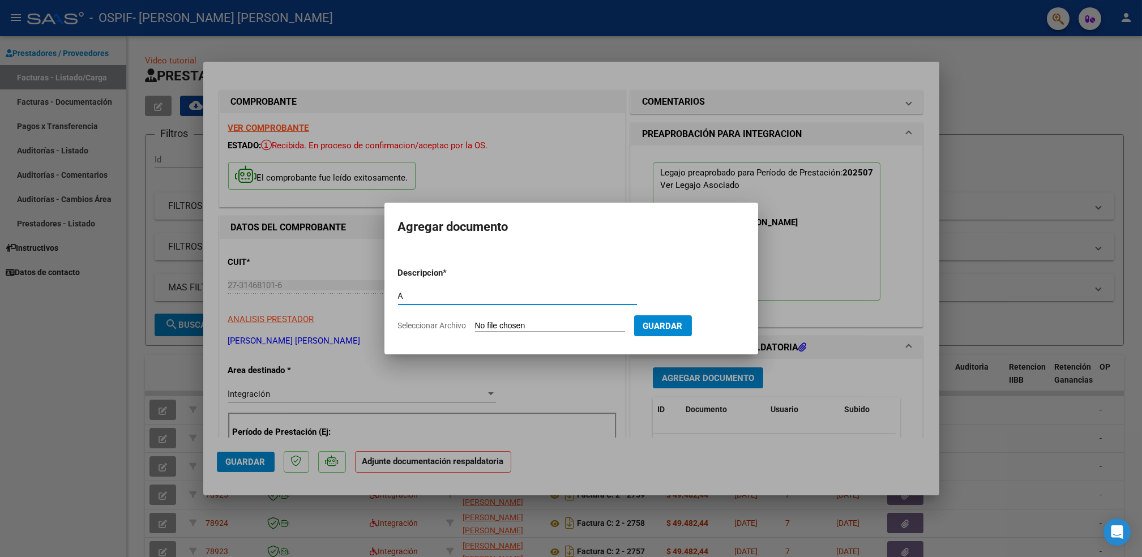
click at [524, 324] on input "Seleccionar Archivo" at bounding box center [550, 326] width 150 height 11
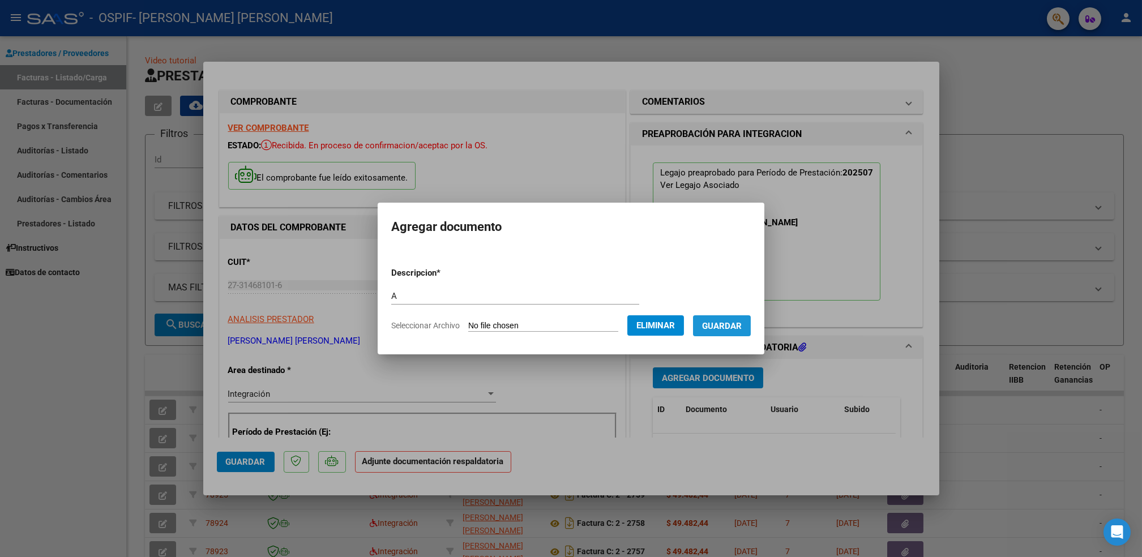
click at [723, 333] on button "Guardar" at bounding box center [722, 325] width 58 height 21
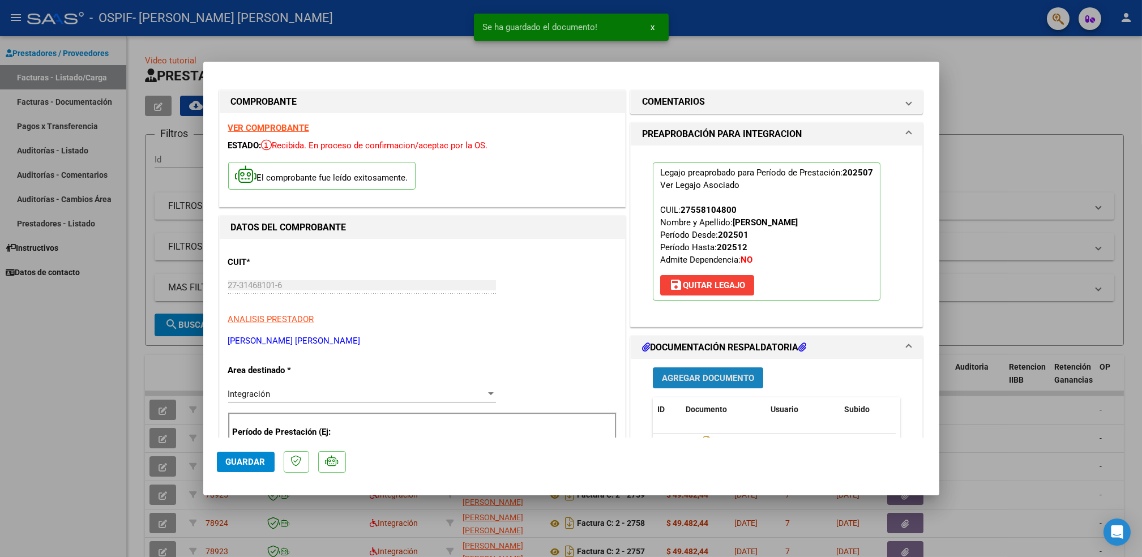
click at [718, 373] on span "Agregar Documento" at bounding box center [708, 378] width 92 height 10
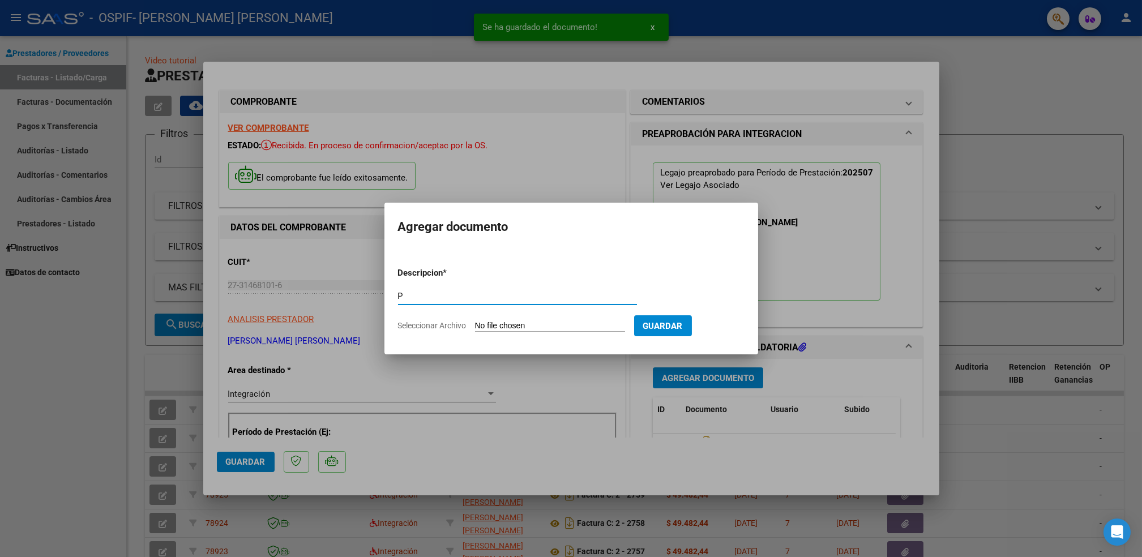
click at [573, 326] on input "Seleccionar Archivo" at bounding box center [550, 326] width 150 height 11
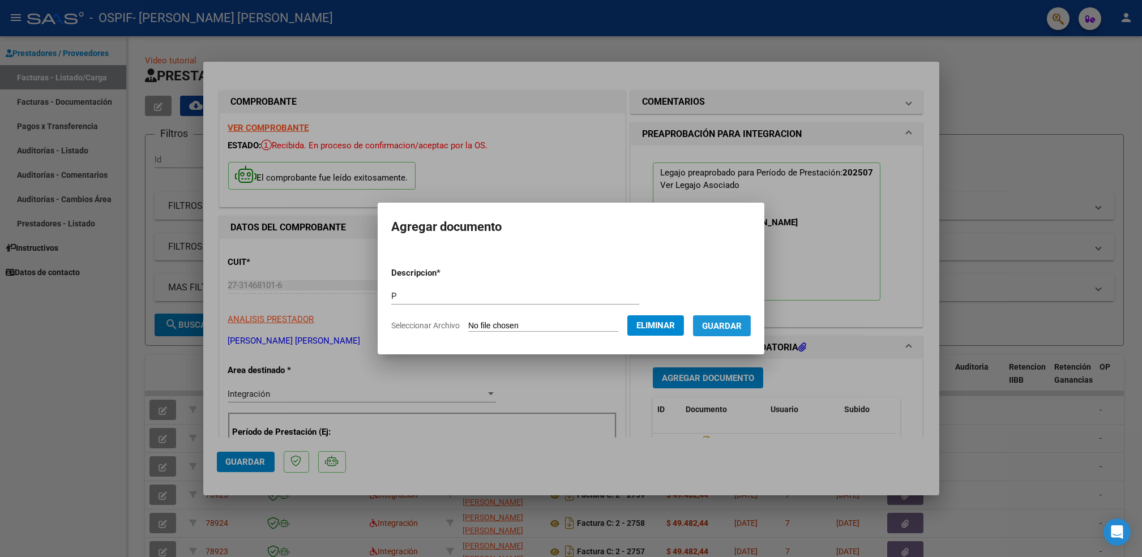
click at [731, 323] on span "Guardar" at bounding box center [722, 326] width 40 height 10
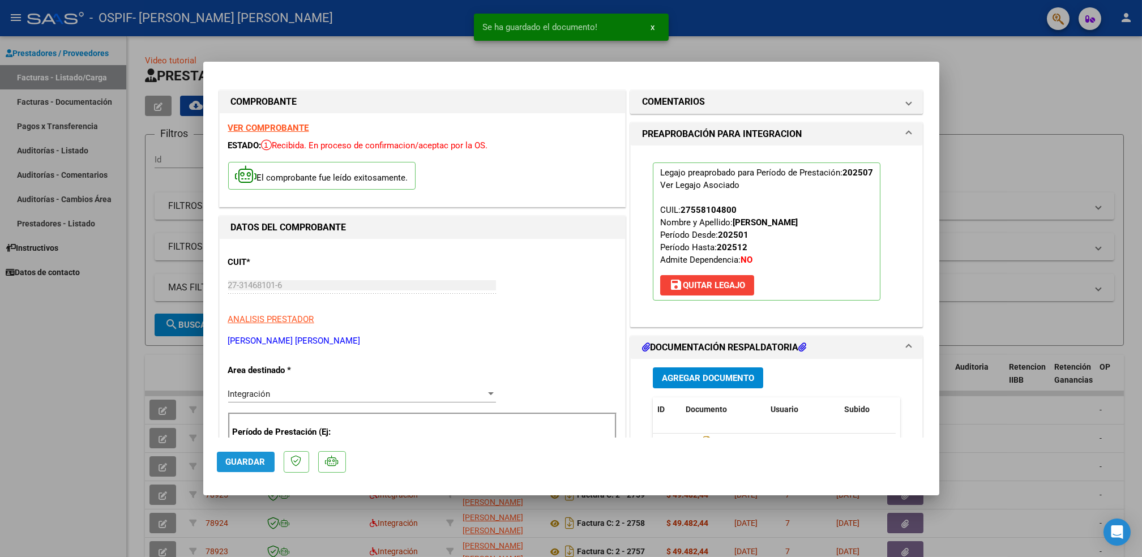
click at [249, 460] on span "Guardar" at bounding box center [246, 462] width 40 height 10
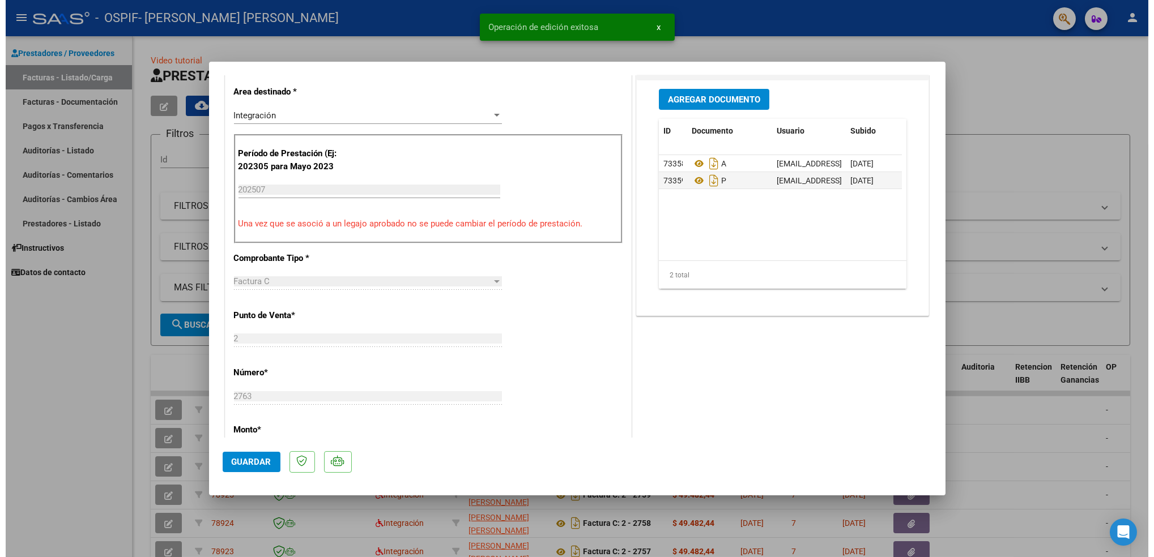
scroll to position [331, 0]
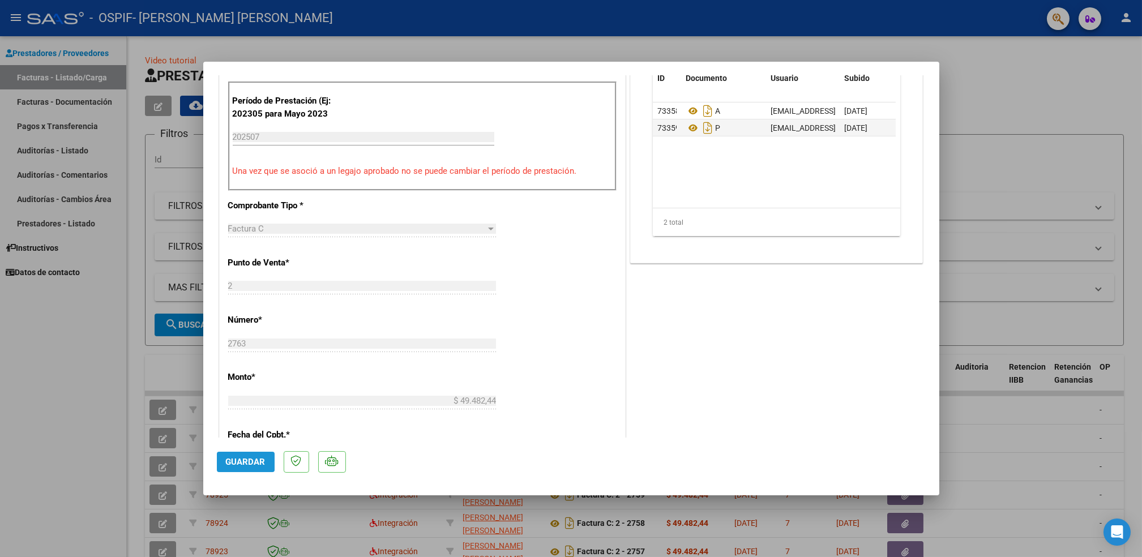
click at [245, 458] on span "Guardar" at bounding box center [246, 462] width 40 height 10
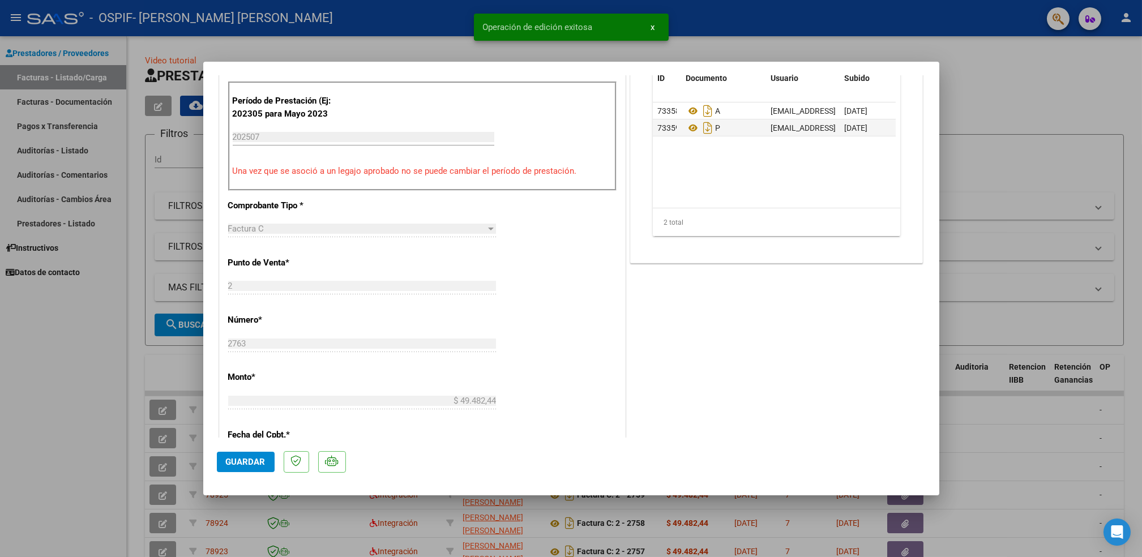
click at [61, 437] on div at bounding box center [571, 278] width 1142 height 557
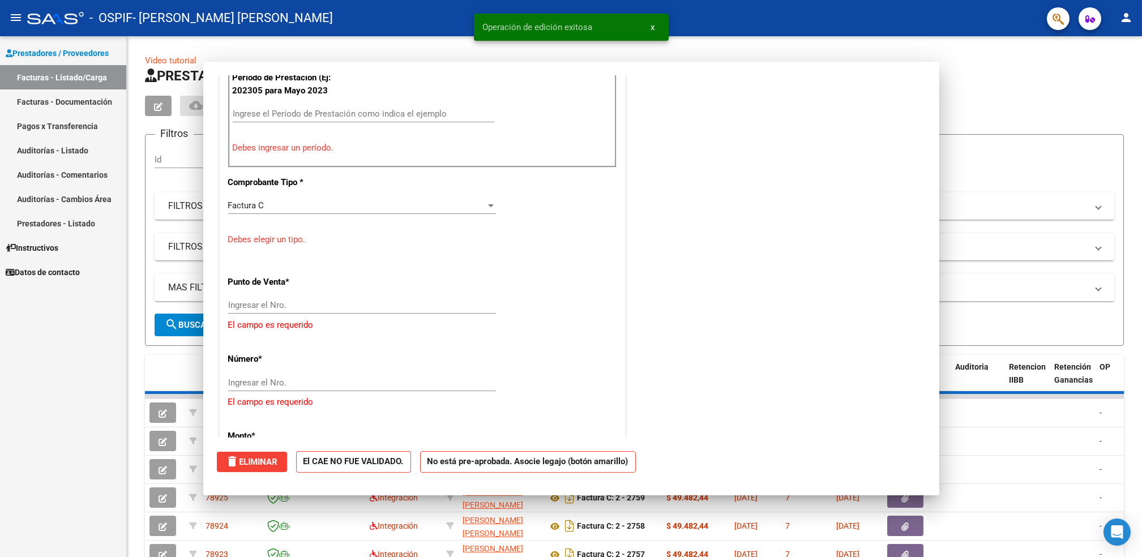
scroll to position [0, 0]
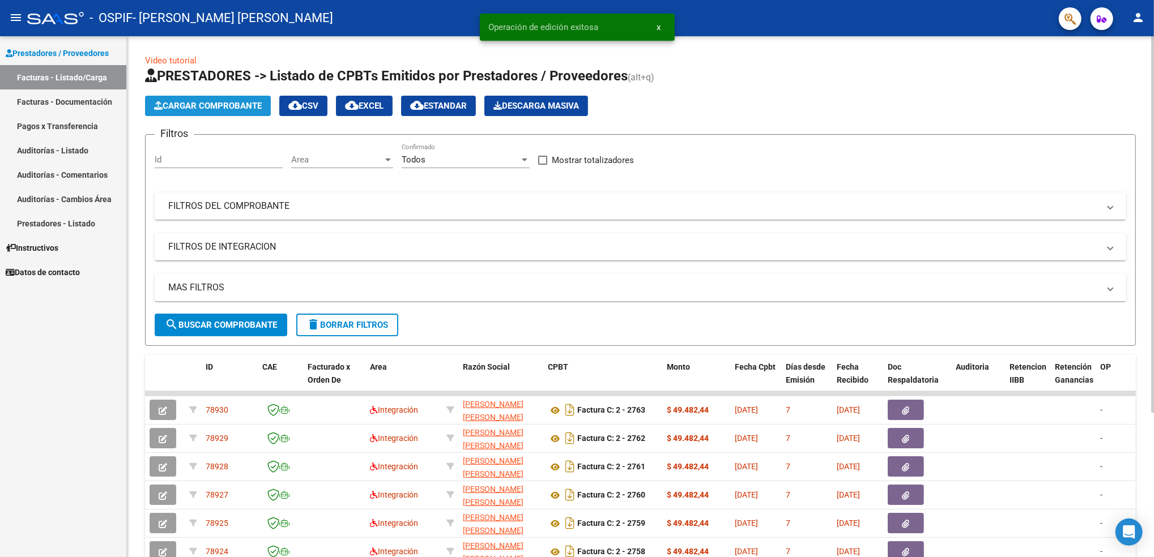
click at [210, 106] on span "Cargar Comprobante" at bounding box center [208, 106] width 108 height 10
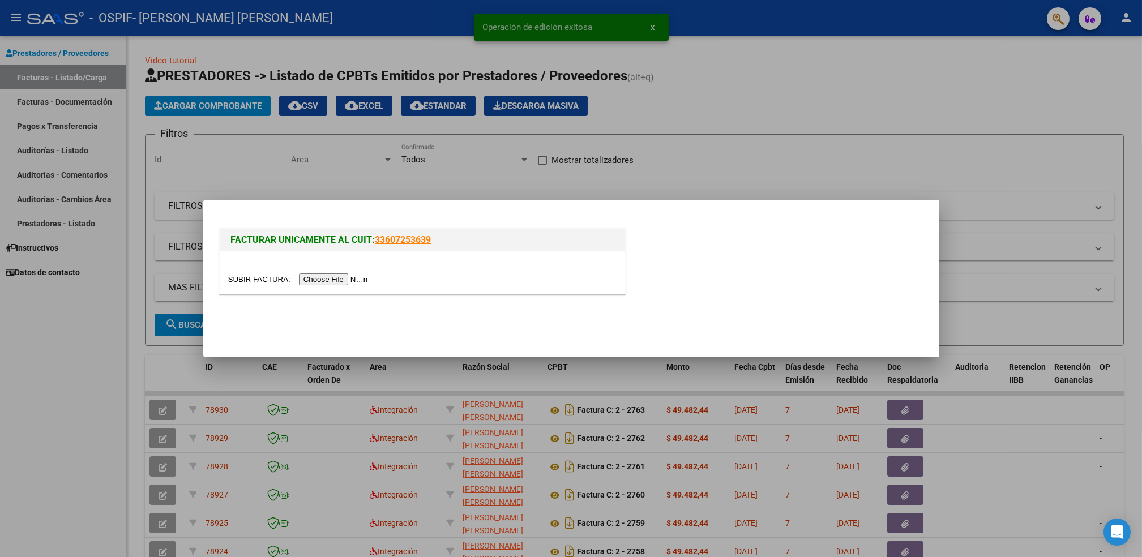
click at [336, 279] on input "file" at bounding box center [299, 280] width 143 height 12
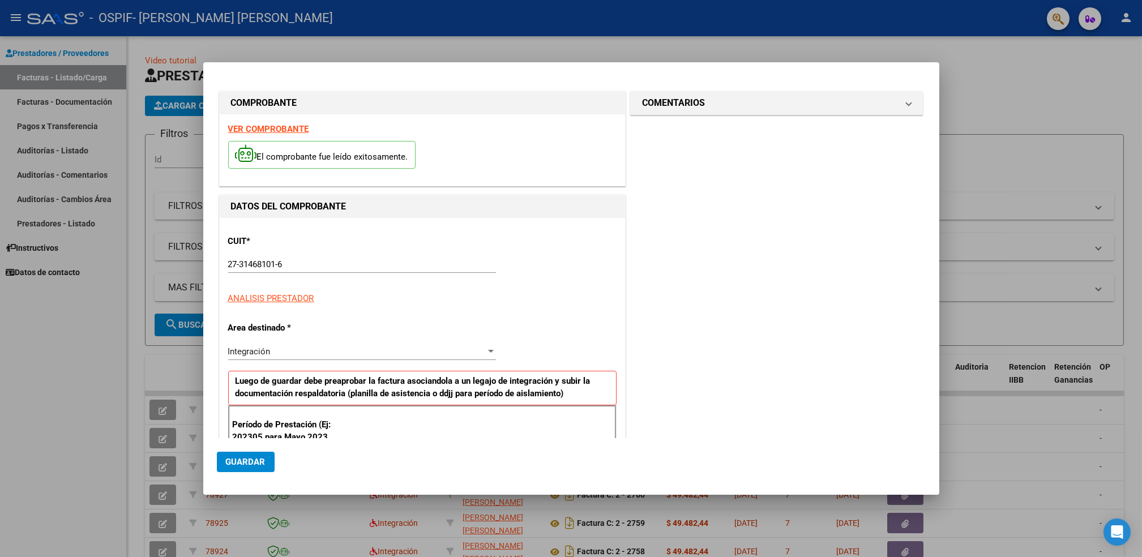
click at [284, 245] on p "CUIT *" at bounding box center [286, 241] width 117 height 13
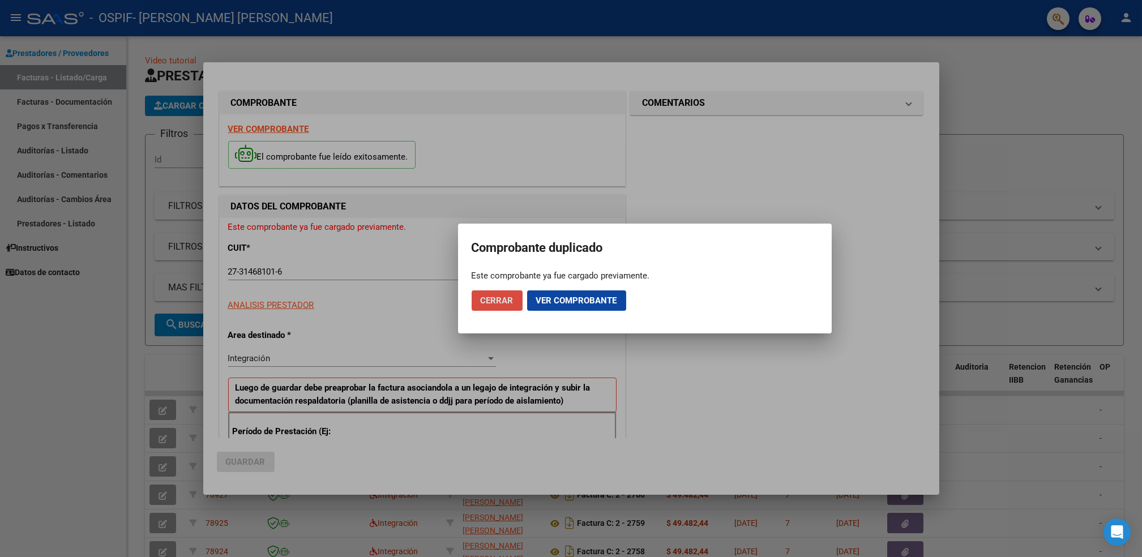
click at [485, 297] on span "Cerrar" at bounding box center [497, 301] width 33 height 10
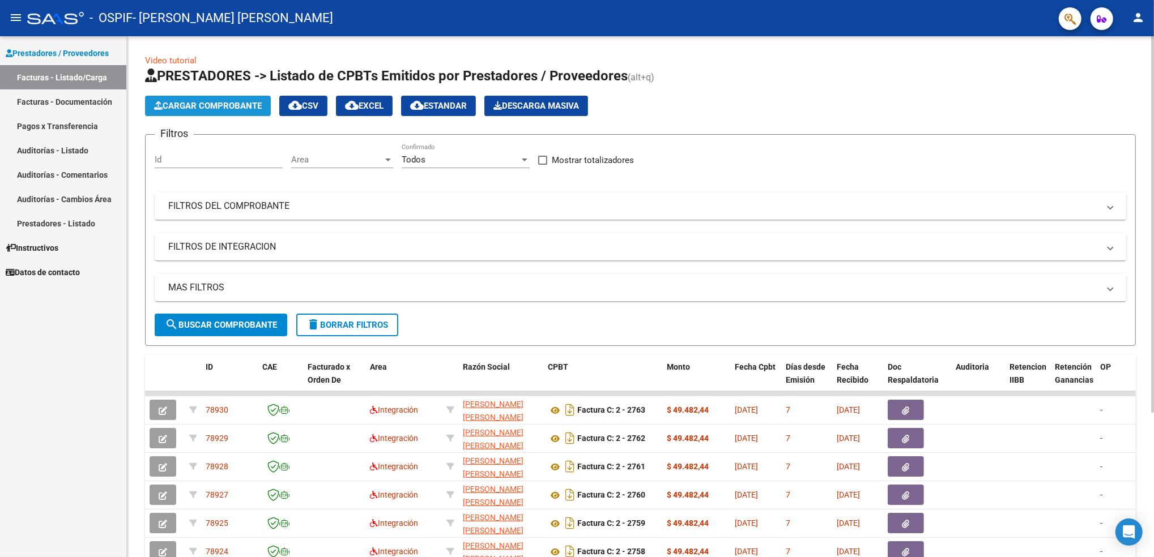
click at [200, 109] on span "Cargar Comprobante" at bounding box center [208, 106] width 108 height 10
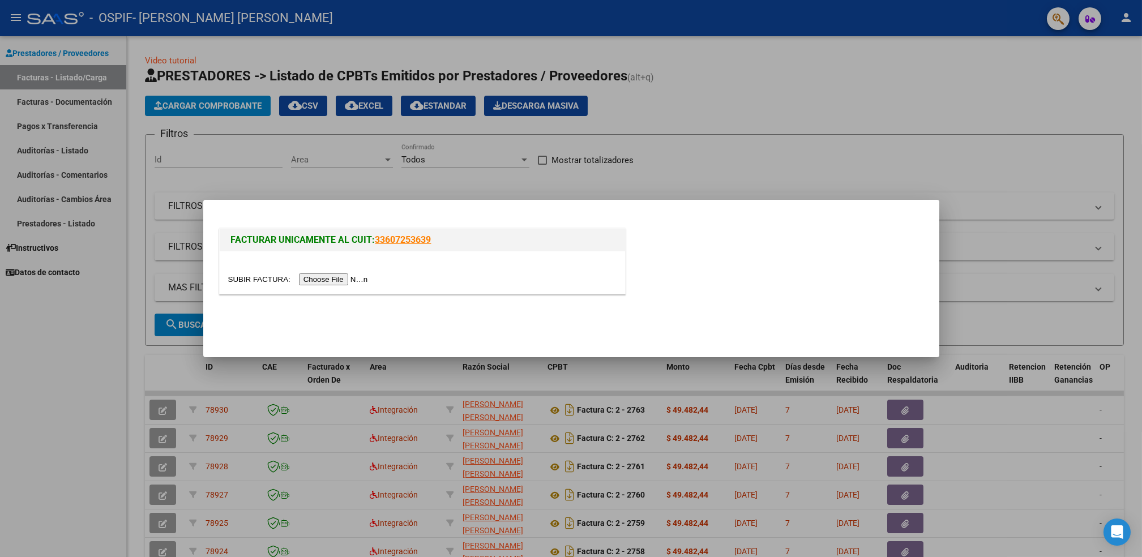
click at [316, 279] on input "file" at bounding box center [299, 280] width 143 height 12
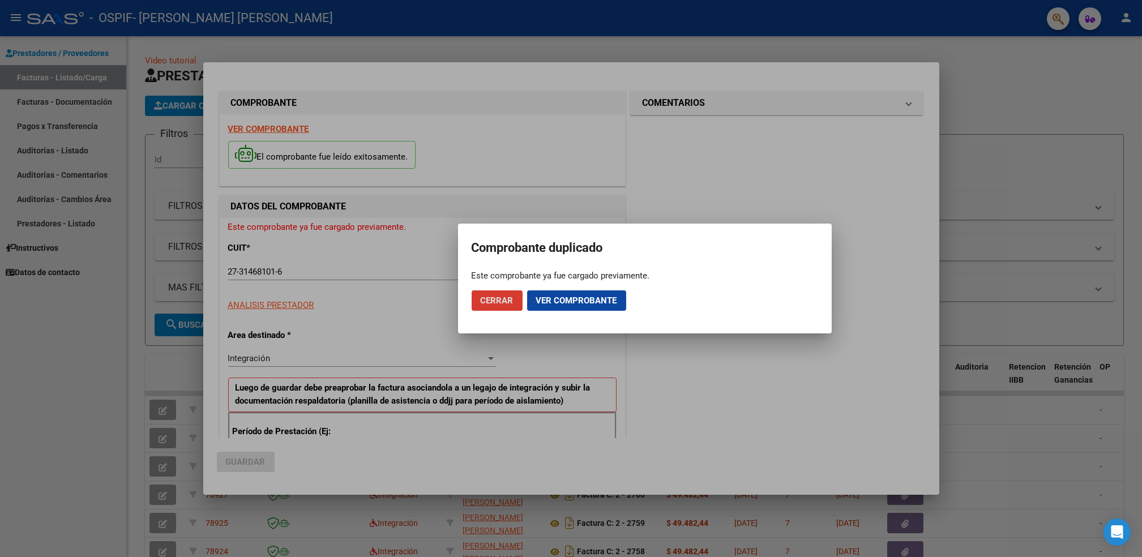
click at [561, 296] on span "Ver comprobante" at bounding box center [576, 301] width 81 height 10
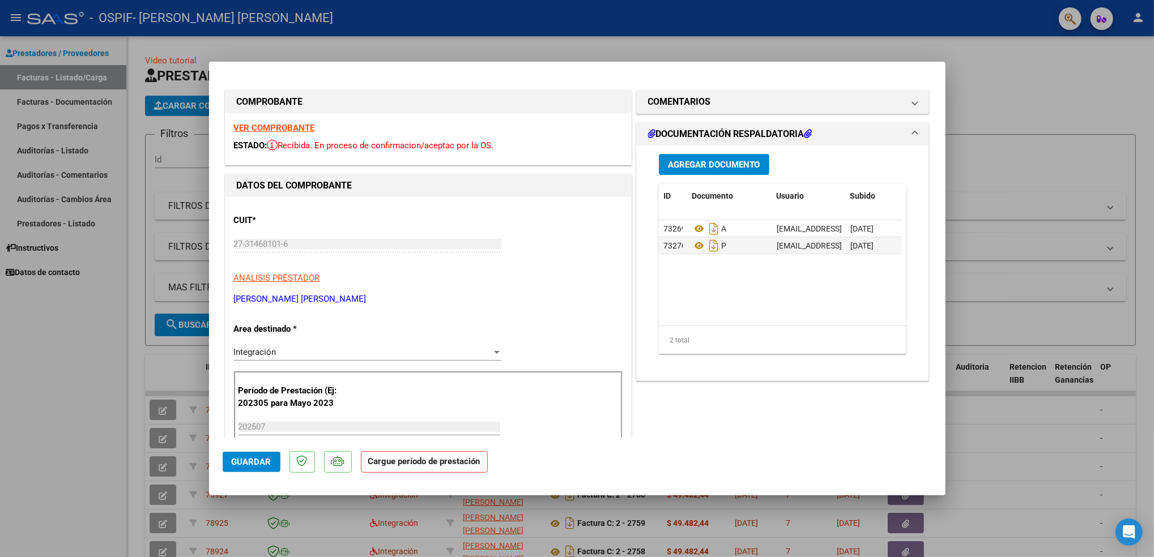
click at [275, 127] on strong "VER COMPROBANTE" at bounding box center [274, 128] width 81 height 10
click at [51, 458] on div at bounding box center [577, 278] width 1154 height 557
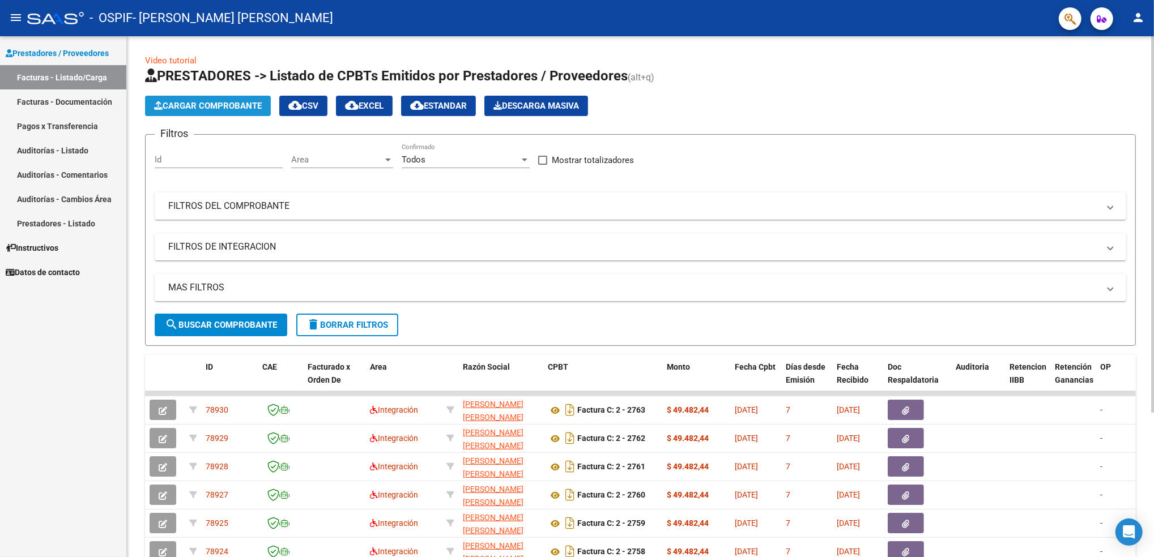
click at [220, 101] on span "Cargar Comprobante" at bounding box center [208, 106] width 108 height 10
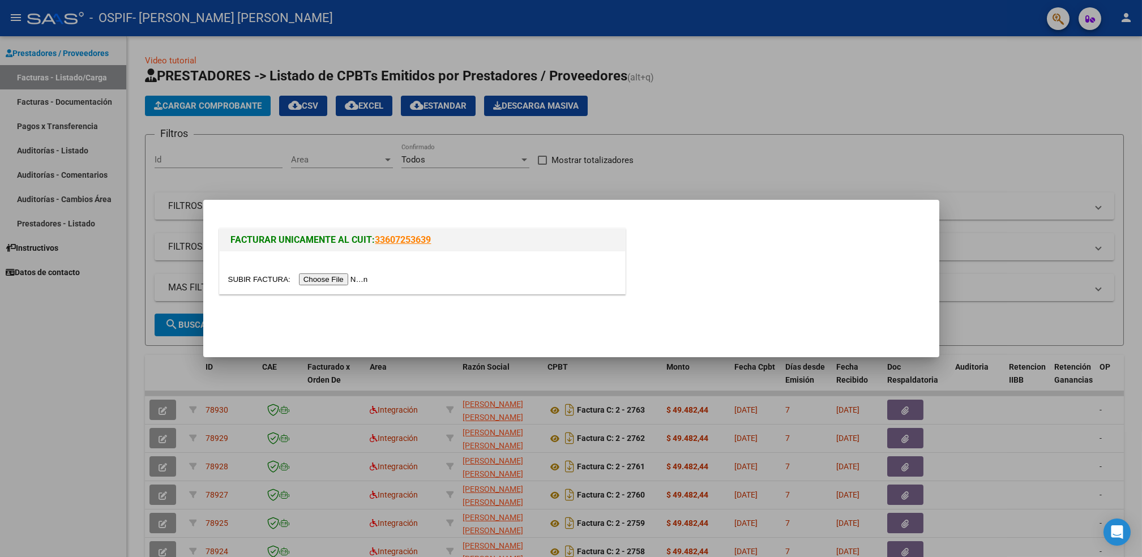
click at [338, 282] on input "file" at bounding box center [299, 280] width 143 height 12
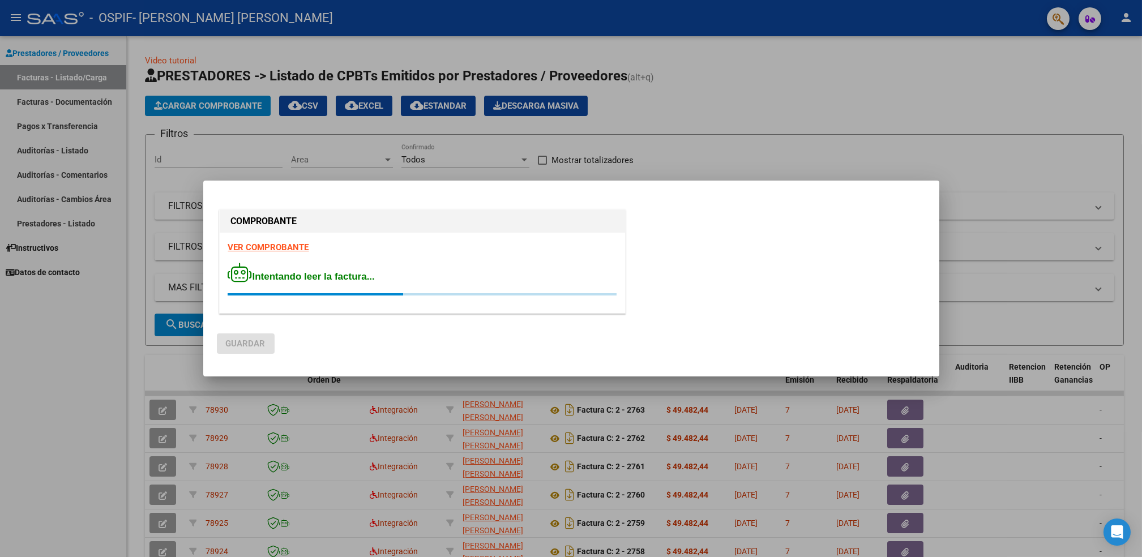
click at [285, 247] on div "COMPROBANTE VER COMPROBANTE Intentando leer la factura..." at bounding box center [422, 263] width 411 height 113
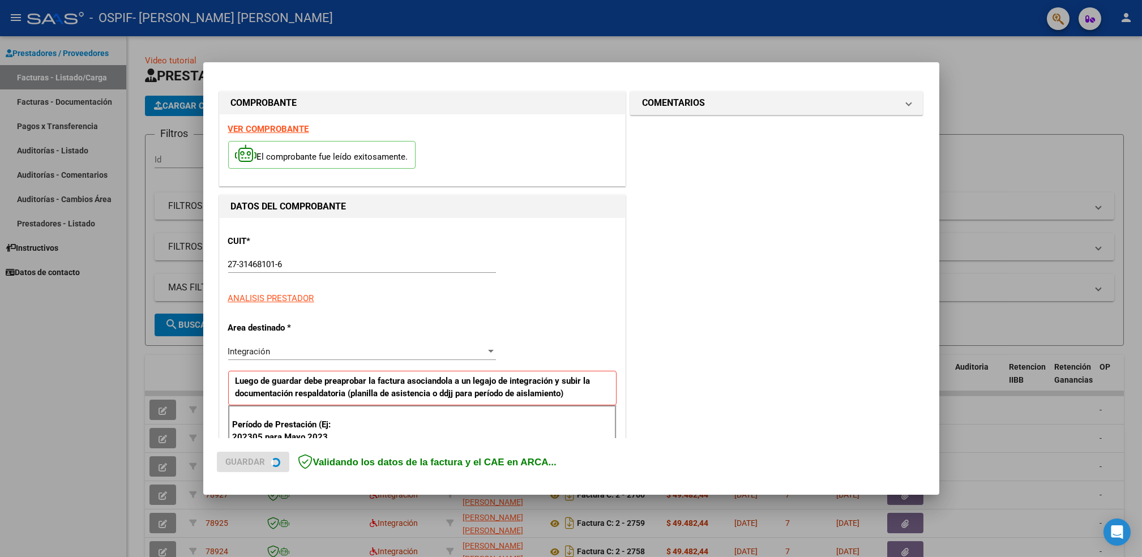
click at [275, 130] on strong "VER COMPROBANTE" at bounding box center [268, 129] width 81 height 10
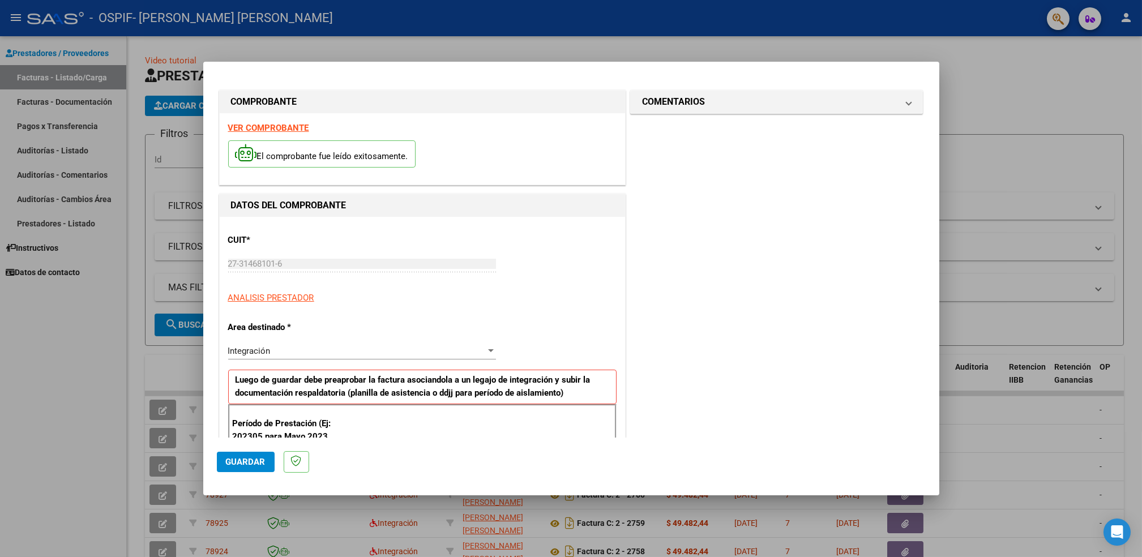
scroll to position [210, 0]
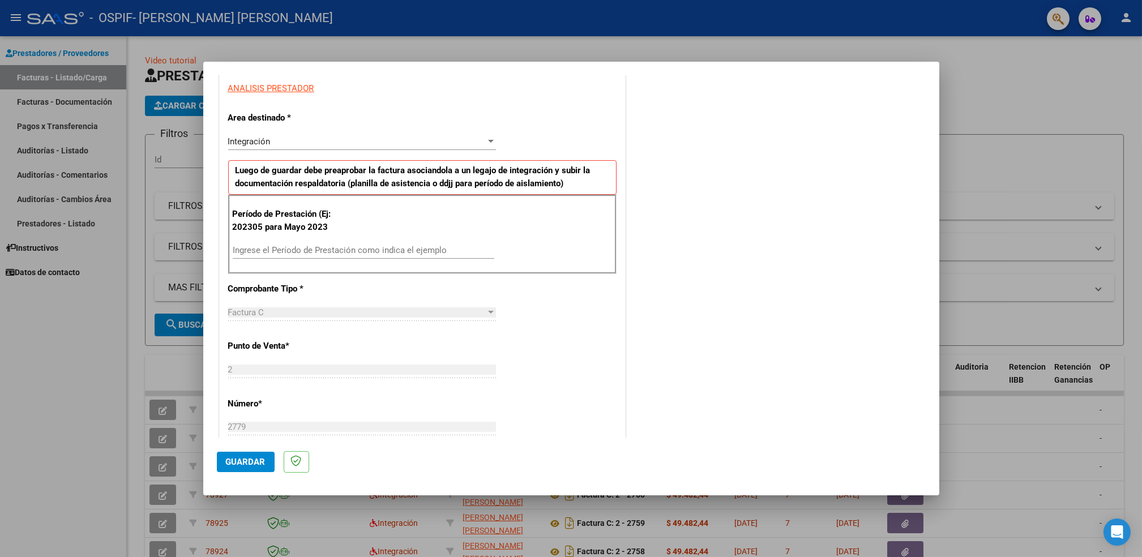
click at [381, 246] on input "Ingrese el Período de Prestación como indica el ejemplo" at bounding box center [364, 250] width 262 height 10
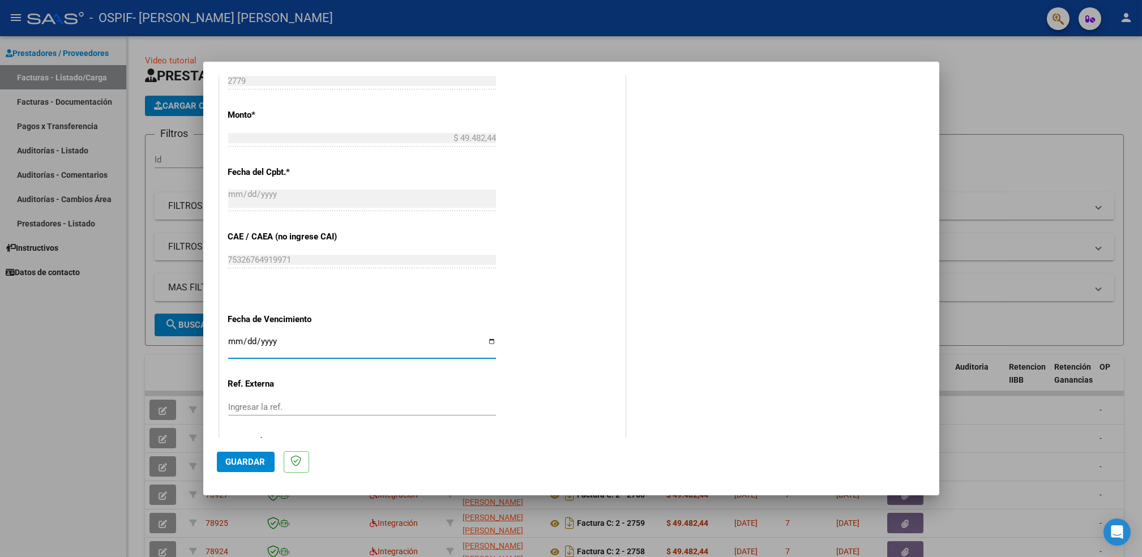
click at [482, 344] on input "Ingresar la fecha" at bounding box center [362, 346] width 268 height 18
click at [242, 460] on span "Guardar" at bounding box center [246, 462] width 40 height 10
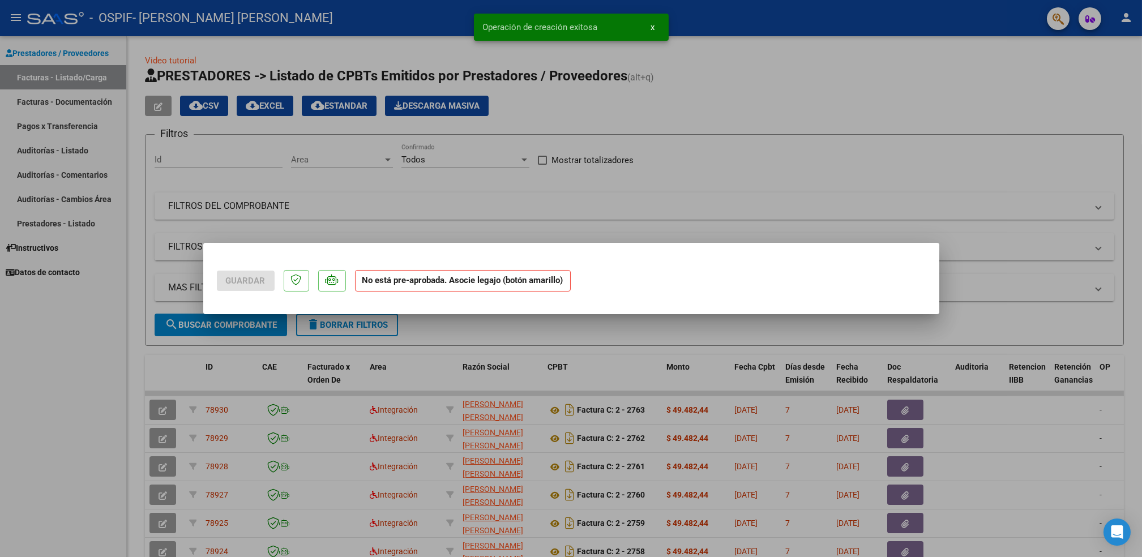
scroll to position [0, 0]
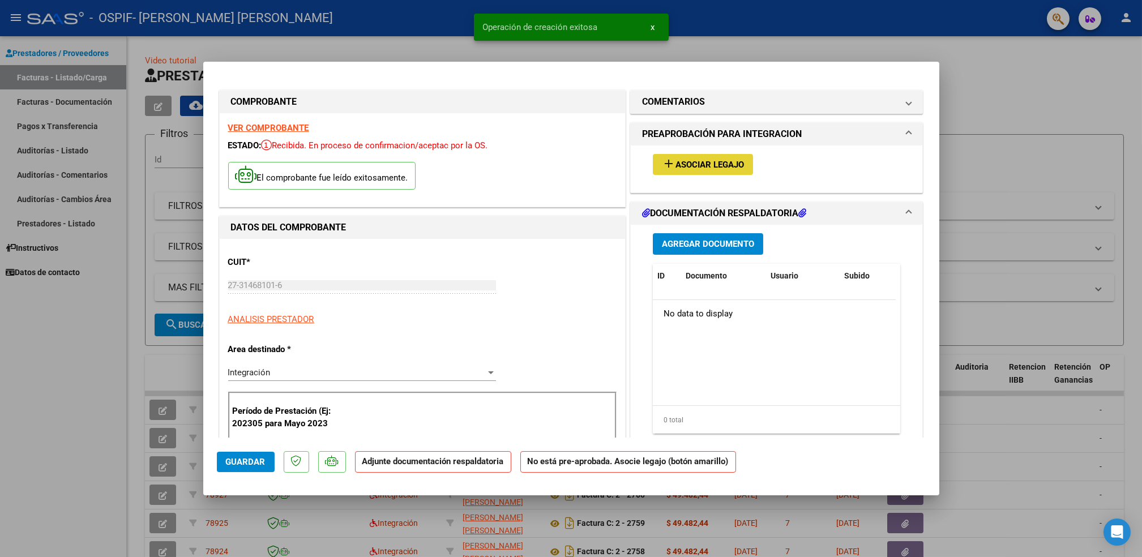
click at [722, 165] on span "Asociar Legajo" at bounding box center [710, 165] width 69 height 10
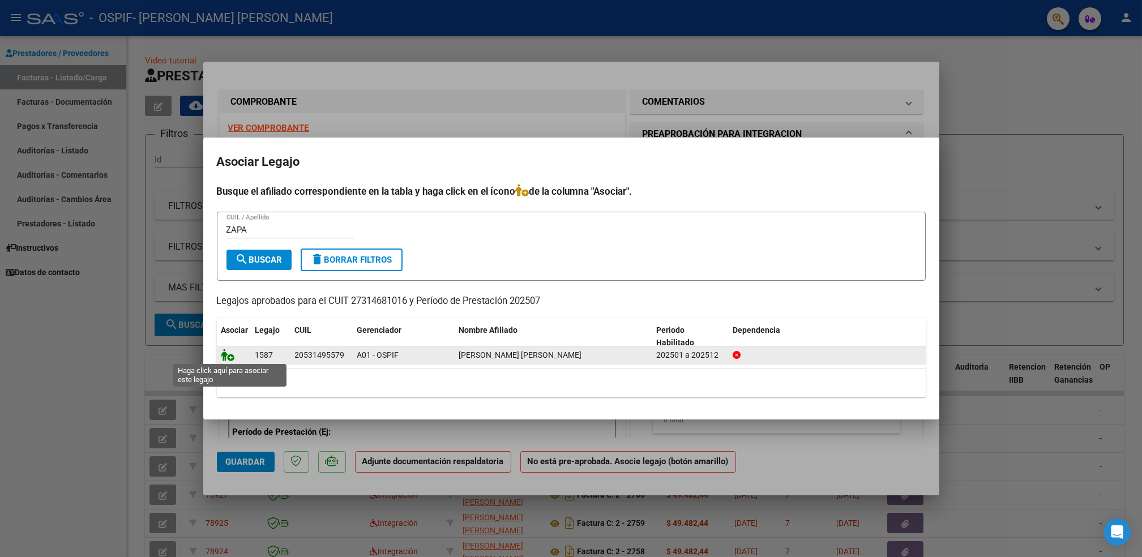
click at [225, 353] on icon at bounding box center [228, 355] width 14 height 12
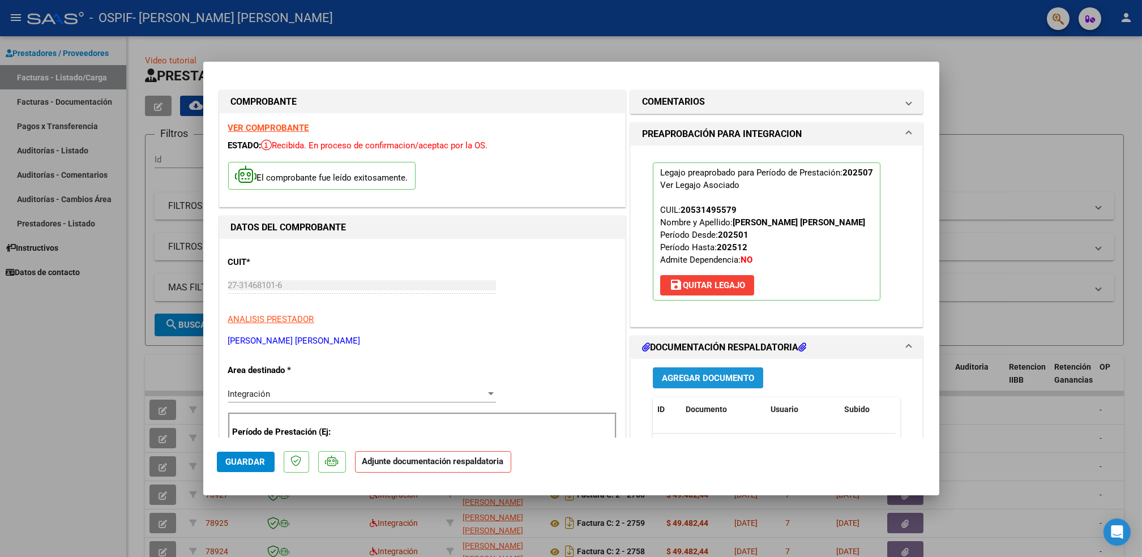
click at [694, 378] on span "Agregar Documento" at bounding box center [708, 378] width 92 height 10
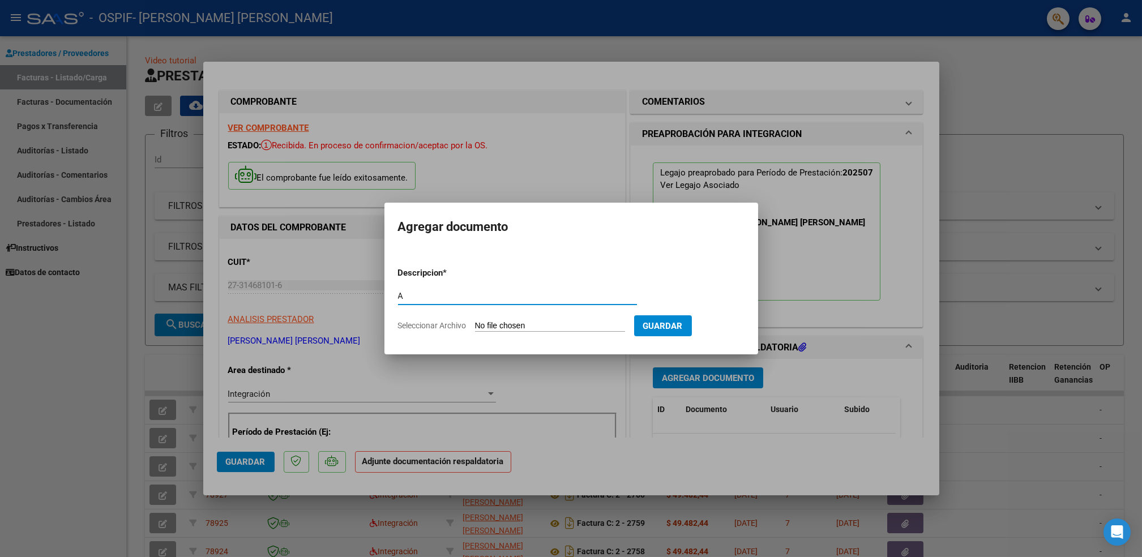
click at [580, 326] on input "Seleccionar Archivo" at bounding box center [550, 326] width 150 height 11
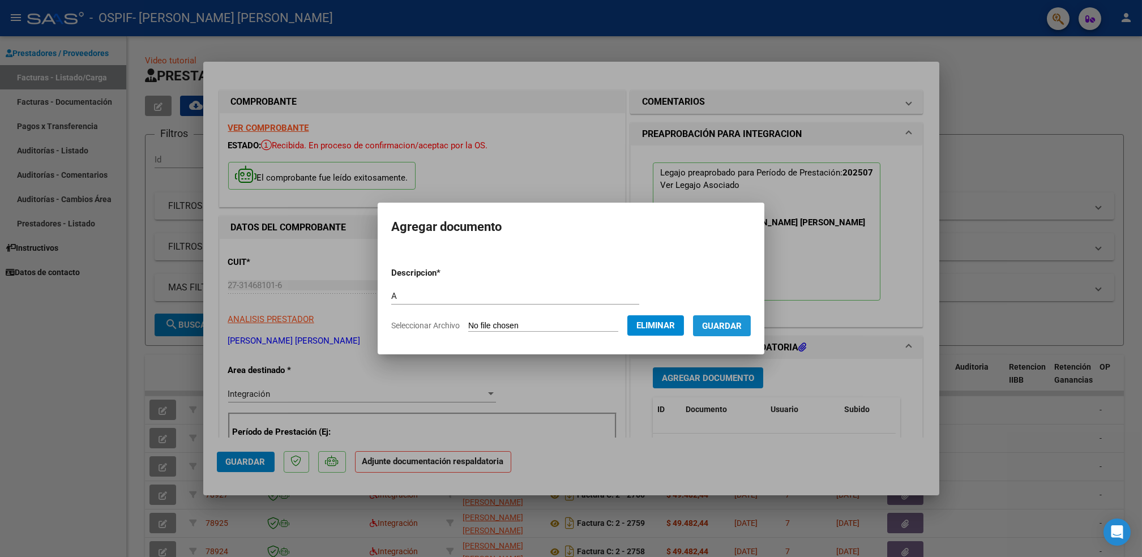
click at [725, 317] on button "Guardar" at bounding box center [722, 325] width 58 height 21
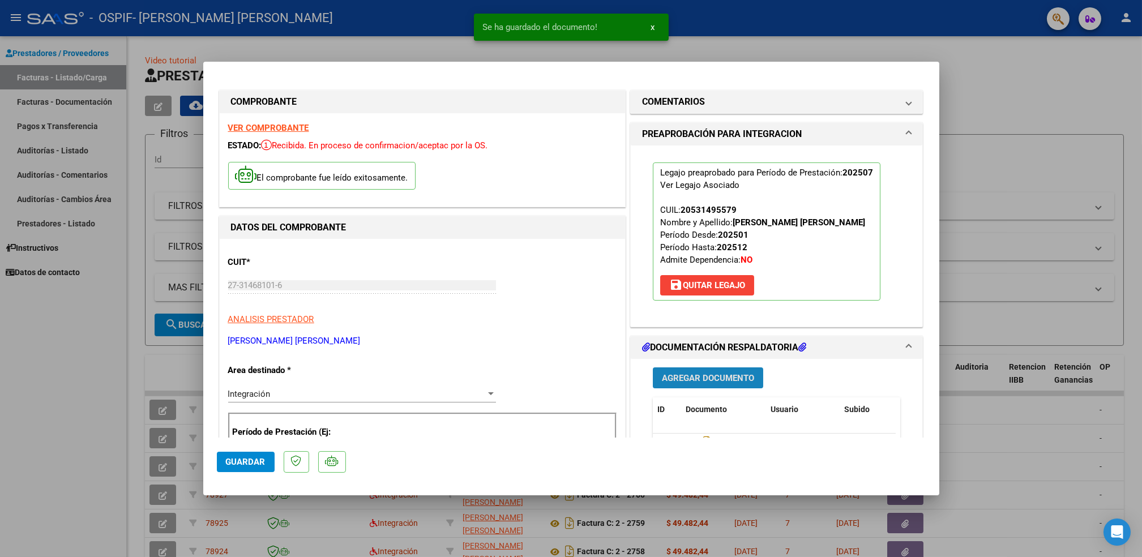
click at [703, 376] on span "Agregar Documento" at bounding box center [708, 378] width 92 height 10
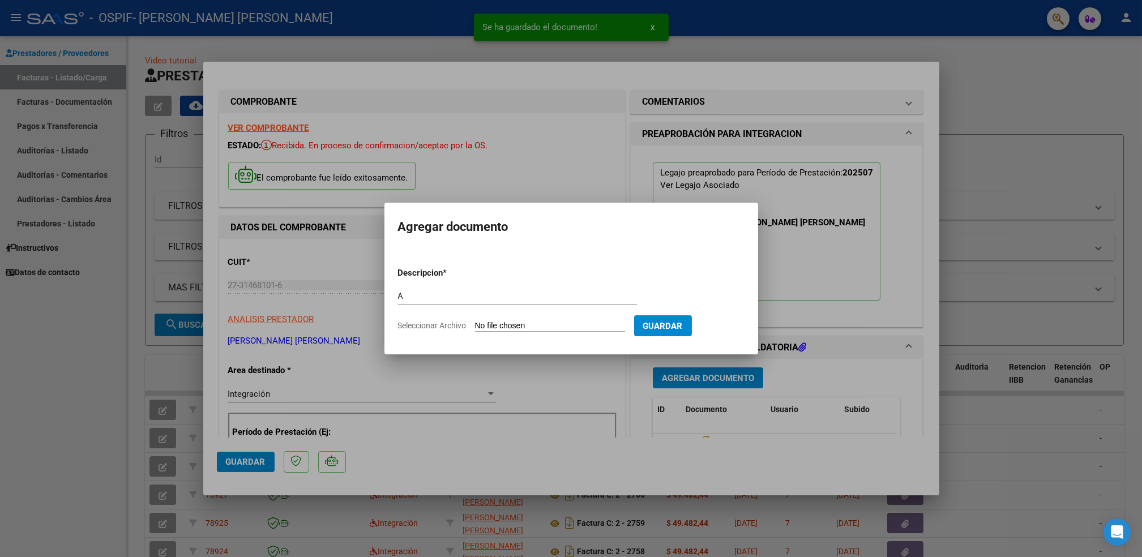
click at [498, 326] on input "Seleccionar Archivo" at bounding box center [550, 326] width 150 height 11
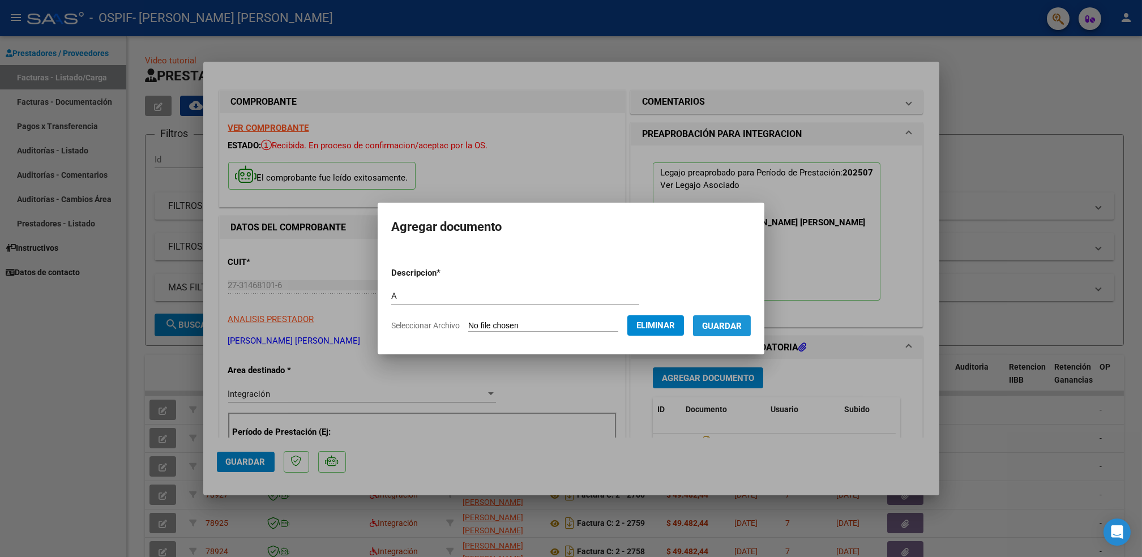
click at [731, 322] on span "Guardar" at bounding box center [722, 326] width 40 height 10
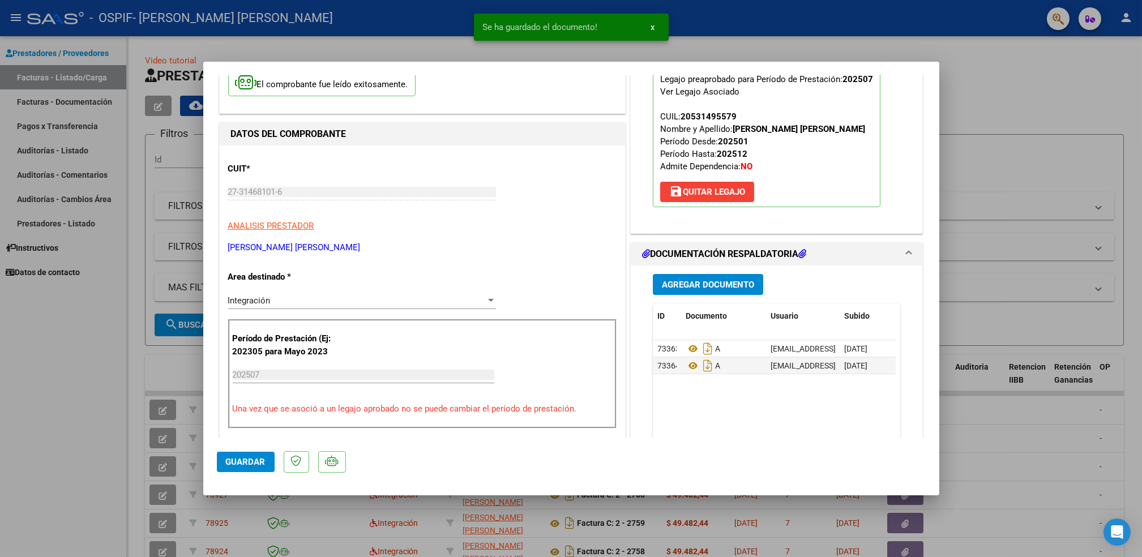
scroll to position [114, 0]
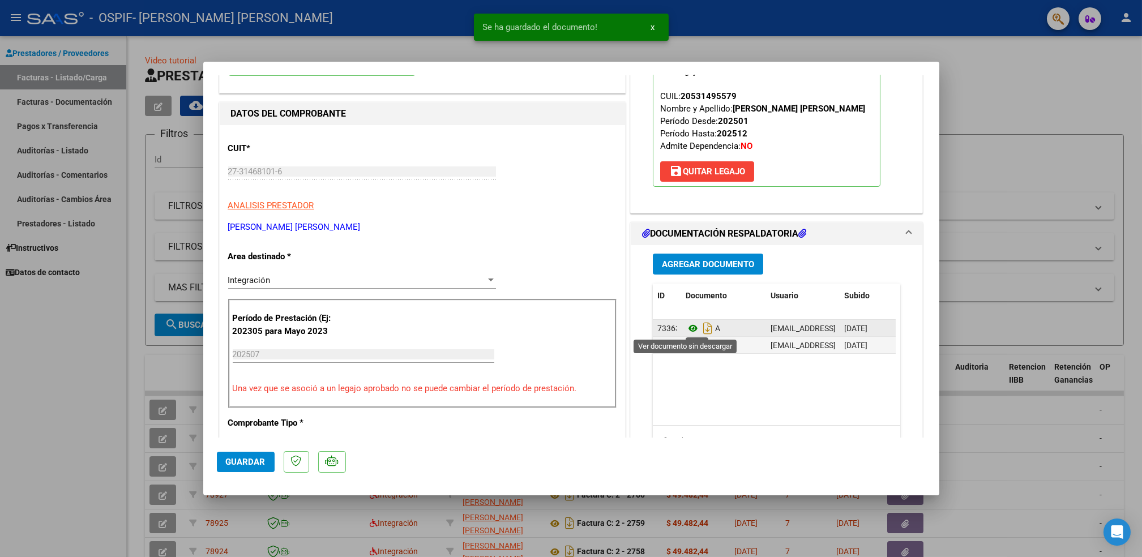
click at [689, 333] on icon at bounding box center [693, 329] width 15 height 14
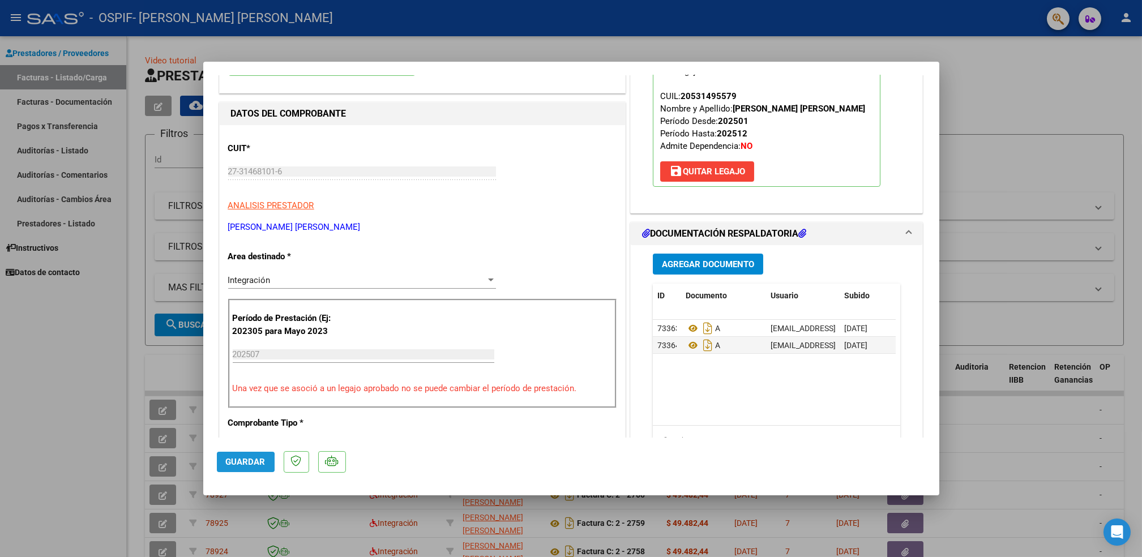
click at [238, 463] on span "Guardar" at bounding box center [246, 462] width 40 height 10
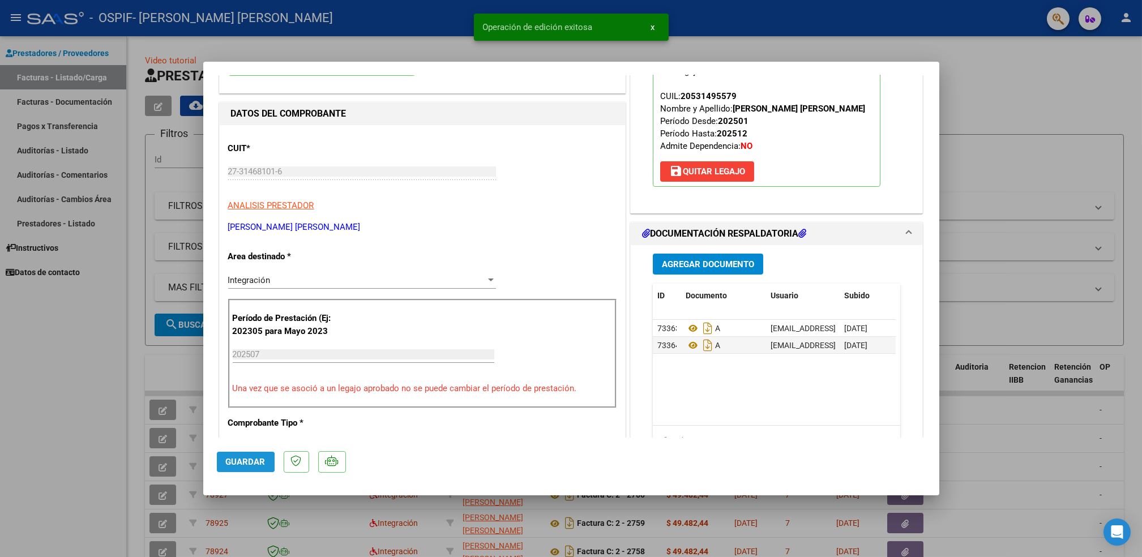
click at [238, 463] on span "Guardar" at bounding box center [246, 462] width 40 height 10
click at [62, 461] on div at bounding box center [571, 278] width 1142 height 557
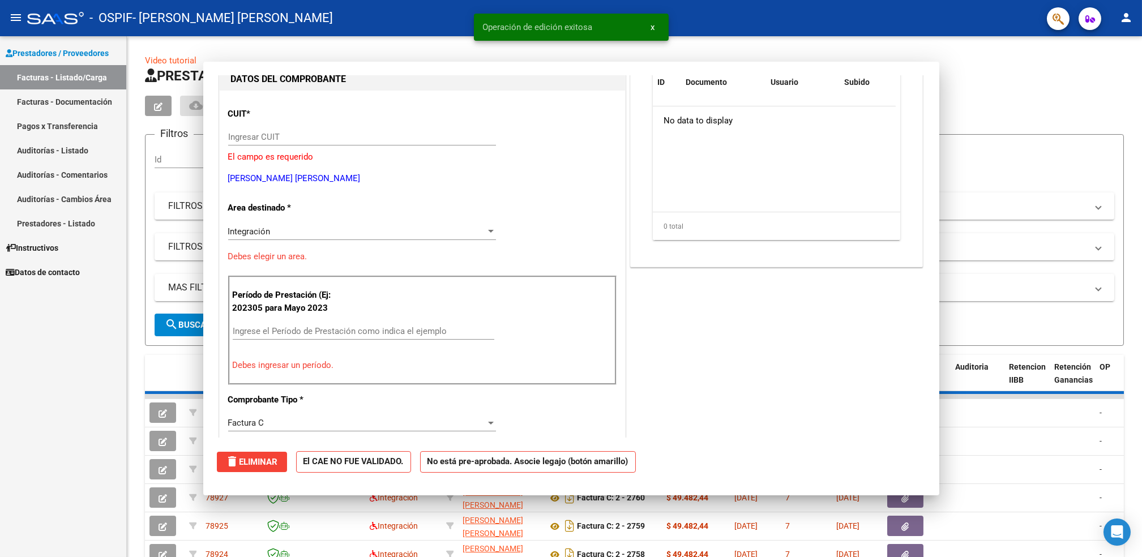
scroll to position [121, 0]
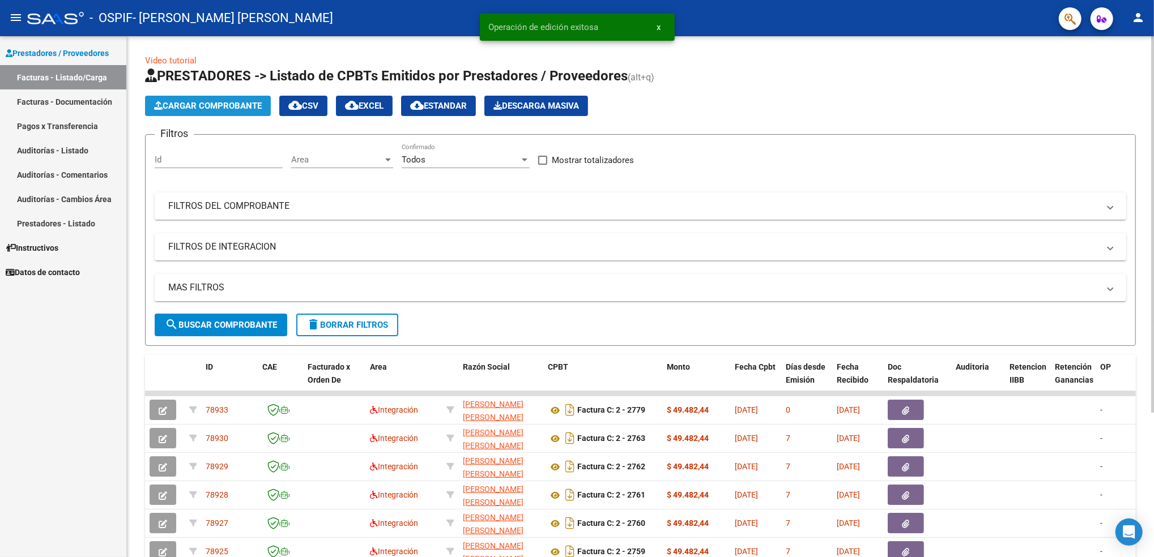
click at [228, 104] on span "Cargar Comprobante" at bounding box center [208, 106] width 108 height 10
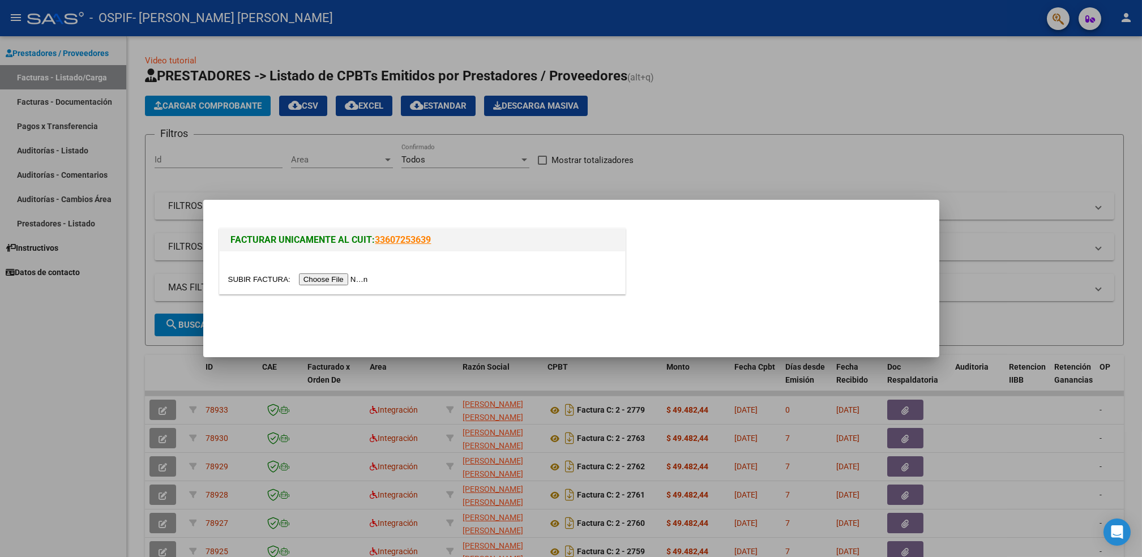
click at [339, 279] on input "file" at bounding box center [299, 280] width 143 height 12
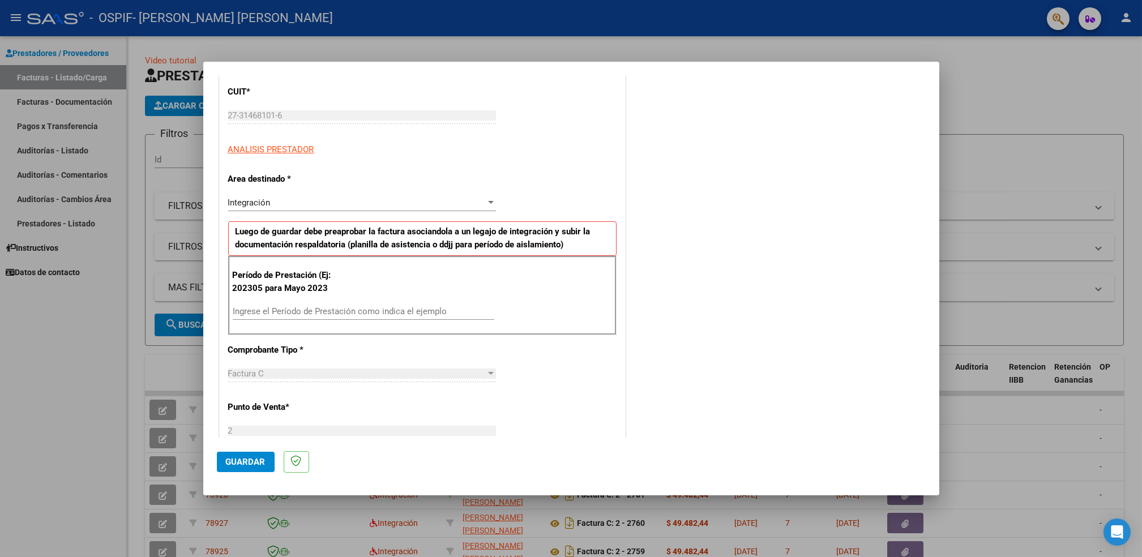
scroll to position [152, 0]
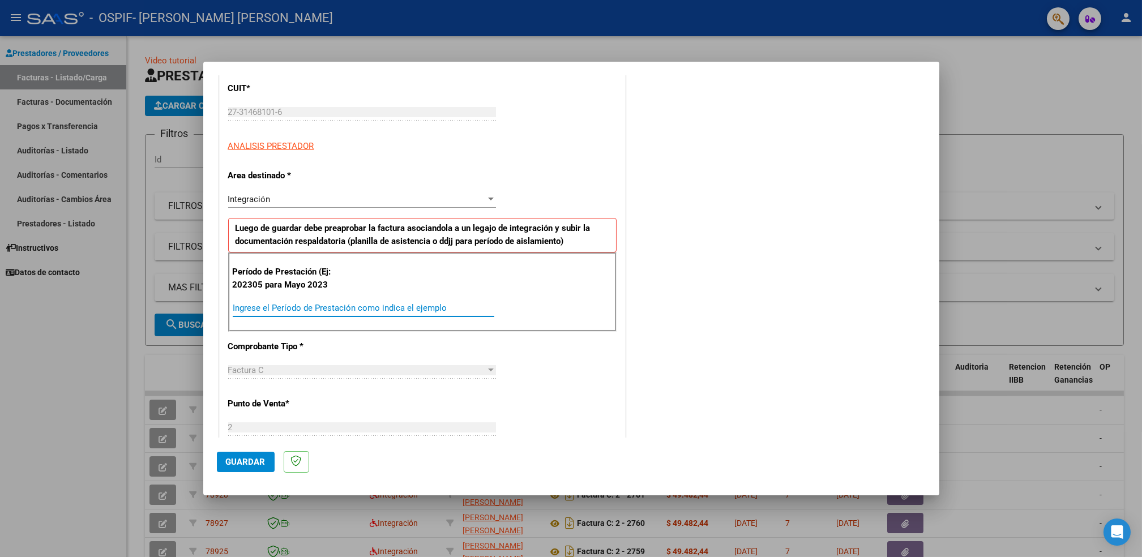
click at [403, 304] on input "Ingrese el Período de Prestación como indica el ejemplo" at bounding box center [364, 308] width 262 height 10
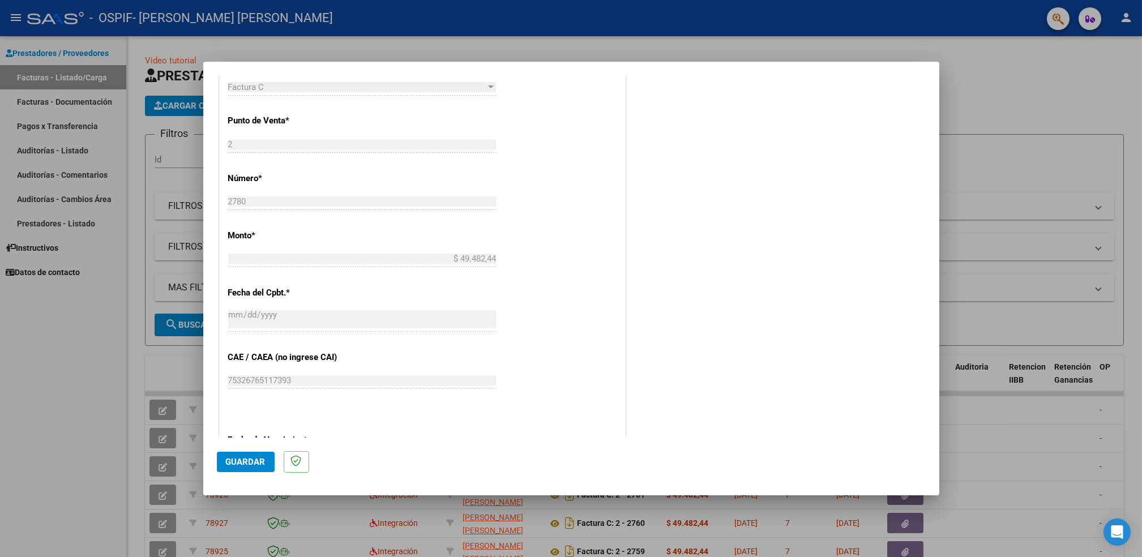
scroll to position [613, 0]
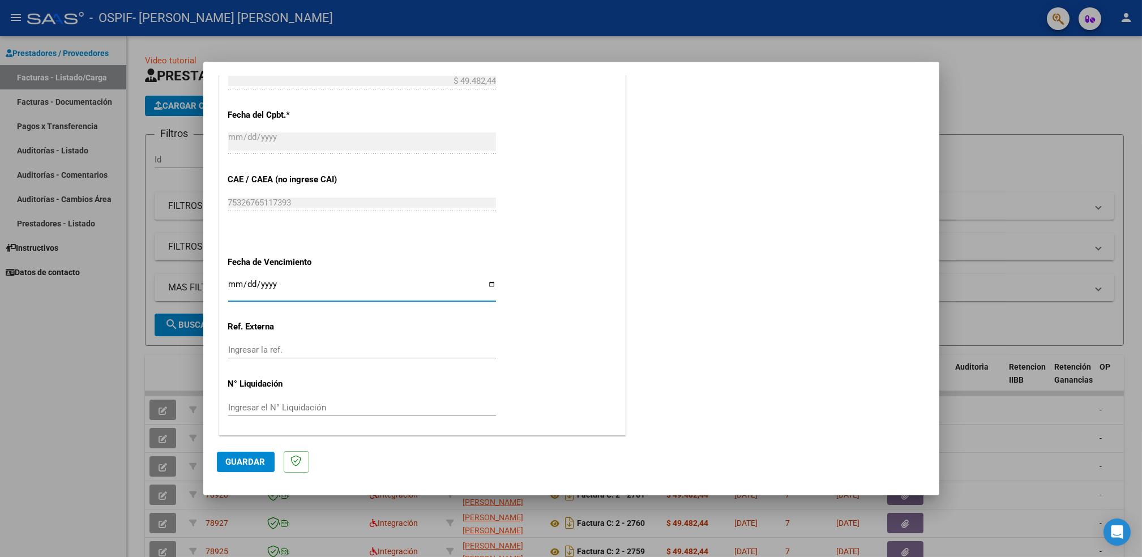
click at [485, 287] on input "Ingresar la fecha" at bounding box center [362, 289] width 268 height 18
click at [247, 460] on span "Guardar" at bounding box center [246, 462] width 40 height 10
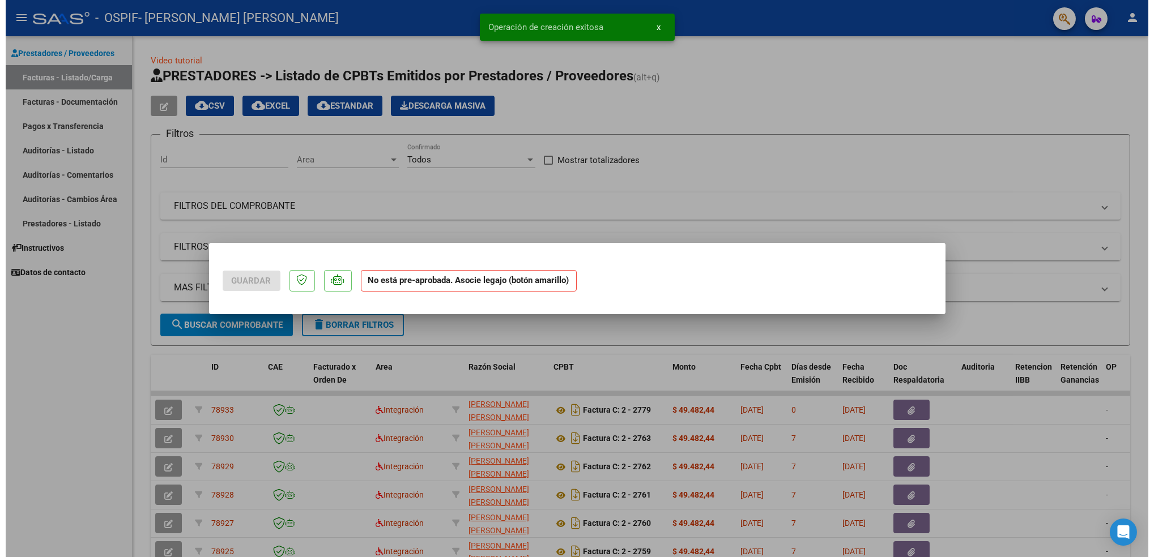
scroll to position [0, 0]
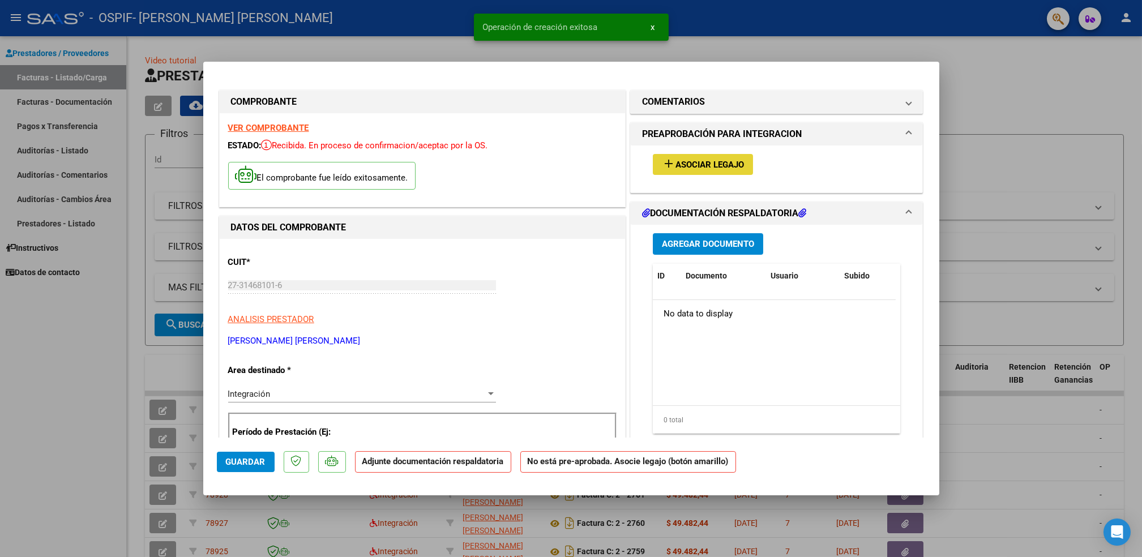
click at [714, 156] on button "add Asociar Legajo" at bounding box center [703, 164] width 100 height 21
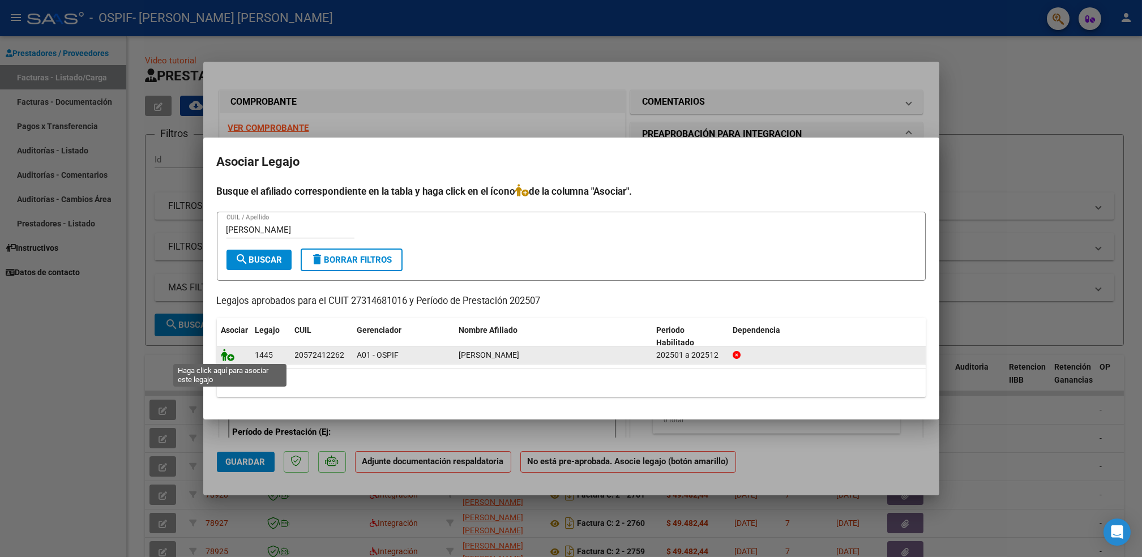
click at [223, 355] on icon at bounding box center [228, 355] width 14 height 12
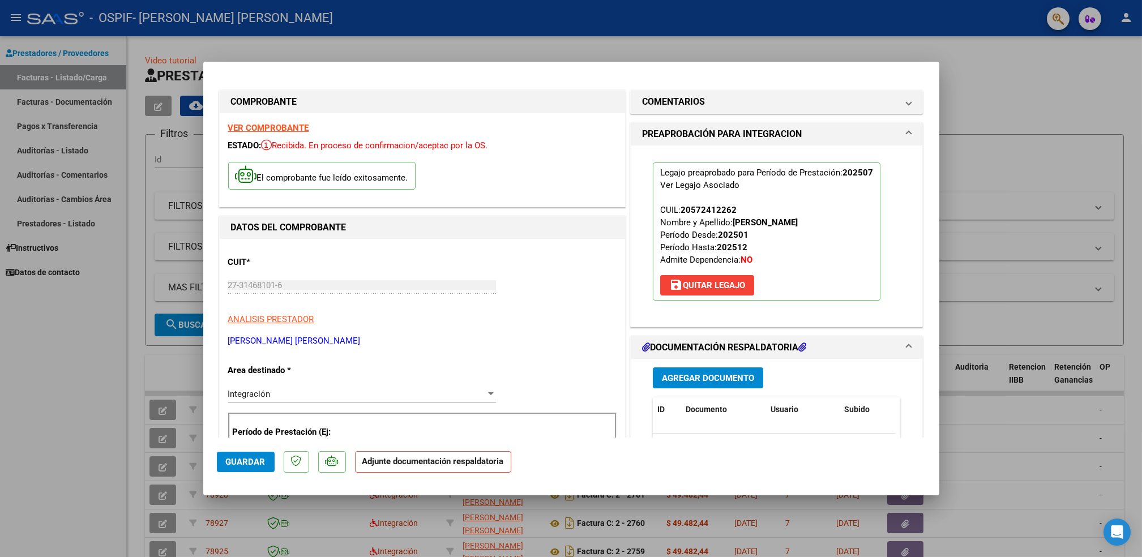
click at [704, 374] on span "Agregar Documento" at bounding box center [708, 378] width 92 height 10
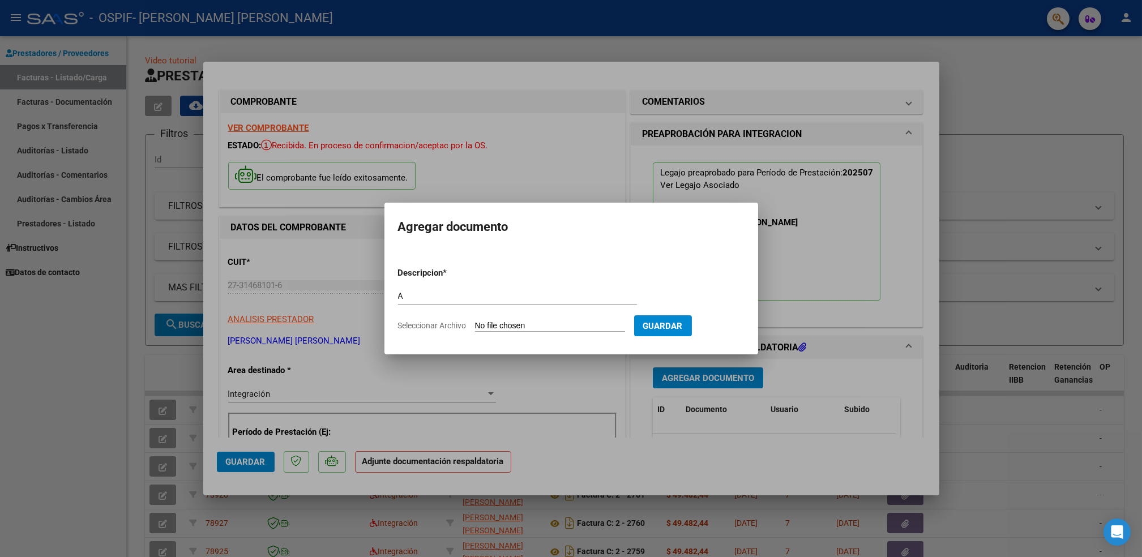
click at [586, 330] on input "Seleccionar Archivo" at bounding box center [550, 326] width 150 height 11
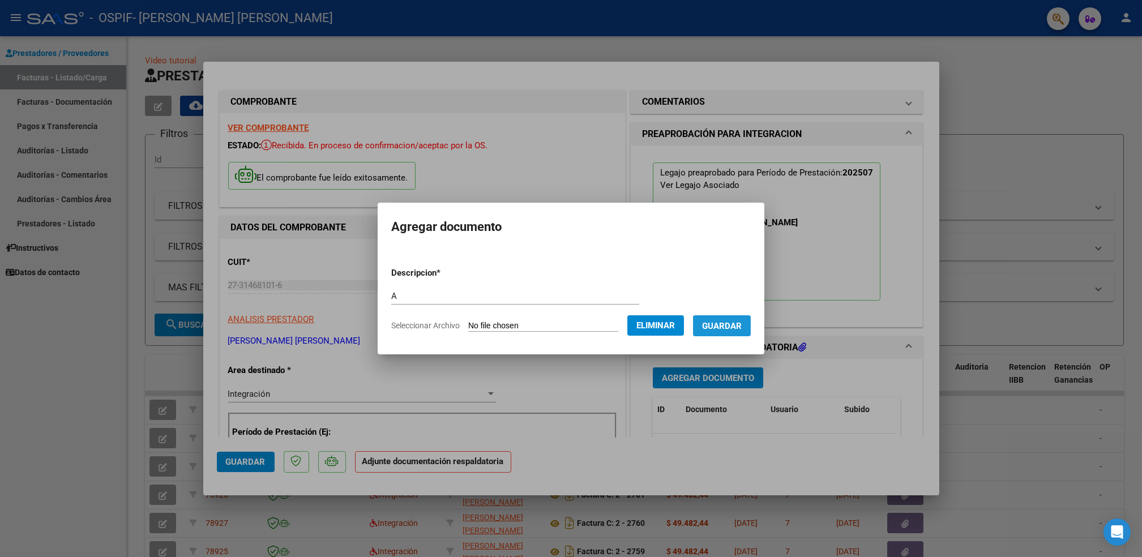
click at [726, 323] on span "Guardar" at bounding box center [722, 326] width 40 height 10
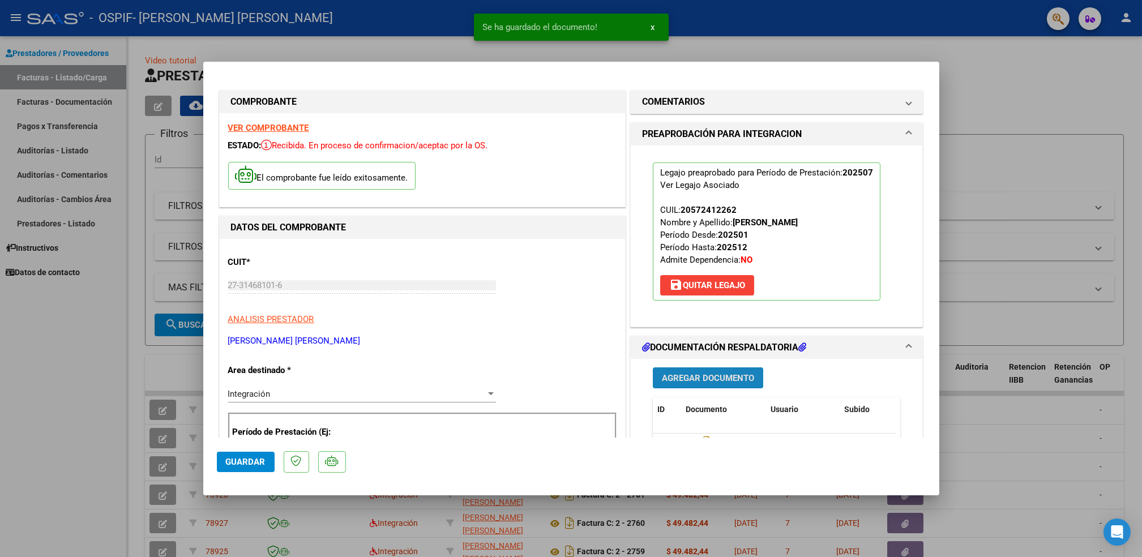
click at [721, 370] on button "Agregar Documento" at bounding box center [708, 378] width 110 height 21
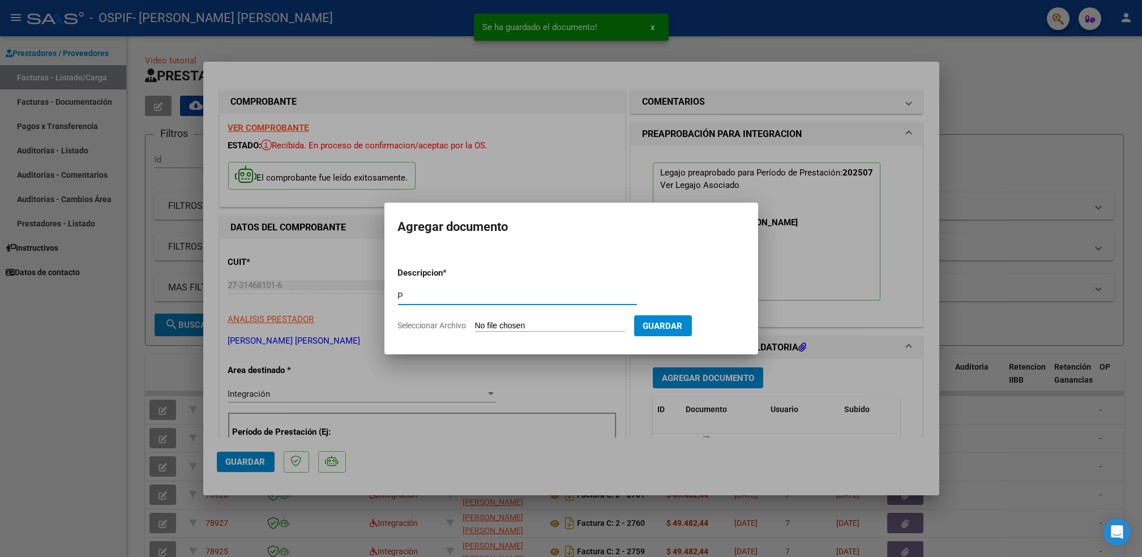
click at [580, 327] on input "Seleccionar Archivo" at bounding box center [550, 326] width 150 height 11
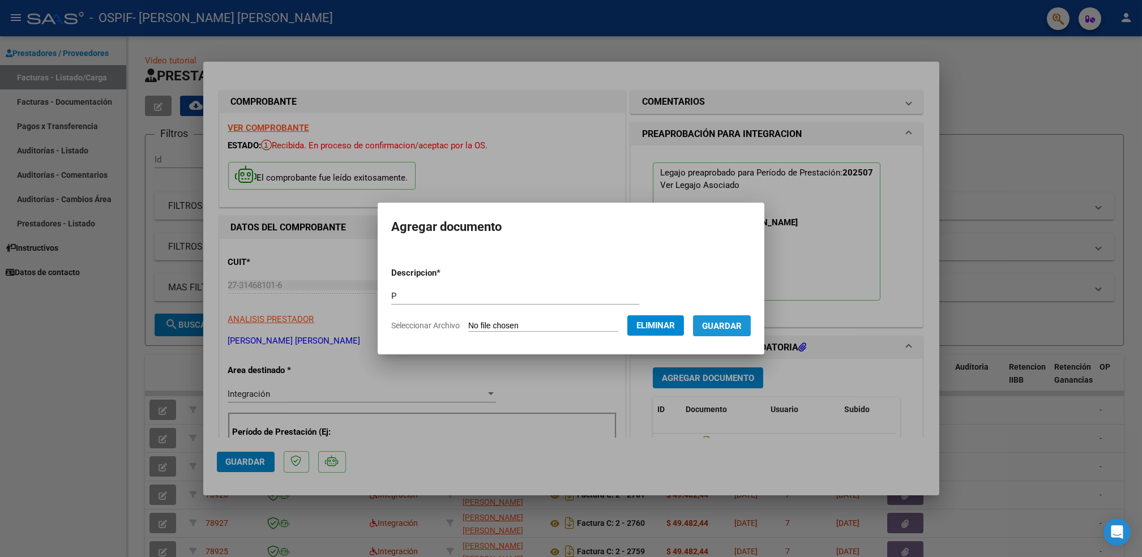
click at [724, 327] on span "Guardar" at bounding box center [722, 326] width 40 height 10
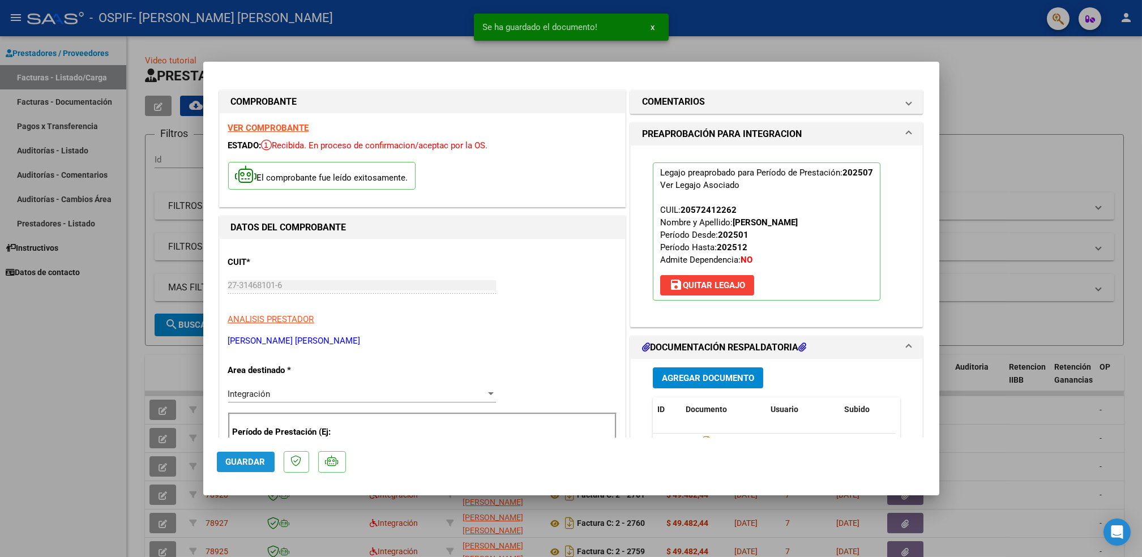
click at [245, 462] on span "Guardar" at bounding box center [246, 462] width 40 height 10
click at [10, 463] on div at bounding box center [571, 278] width 1142 height 557
